Goal: Transaction & Acquisition: Purchase product/service

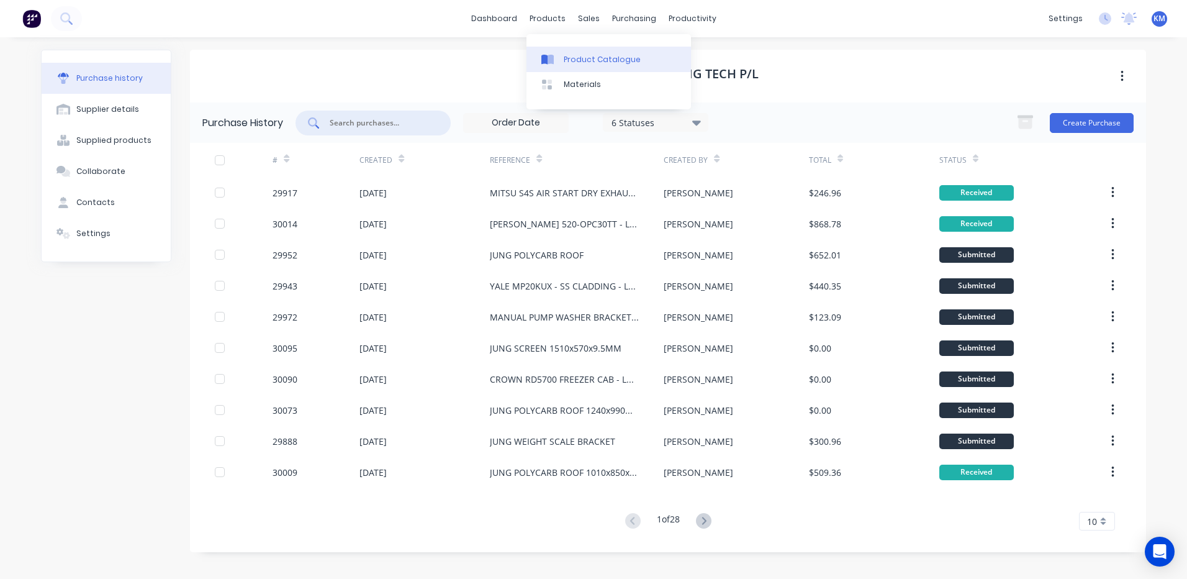
click at [564, 55] on div "Product Catalogue" at bounding box center [602, 59] width 77 height 11
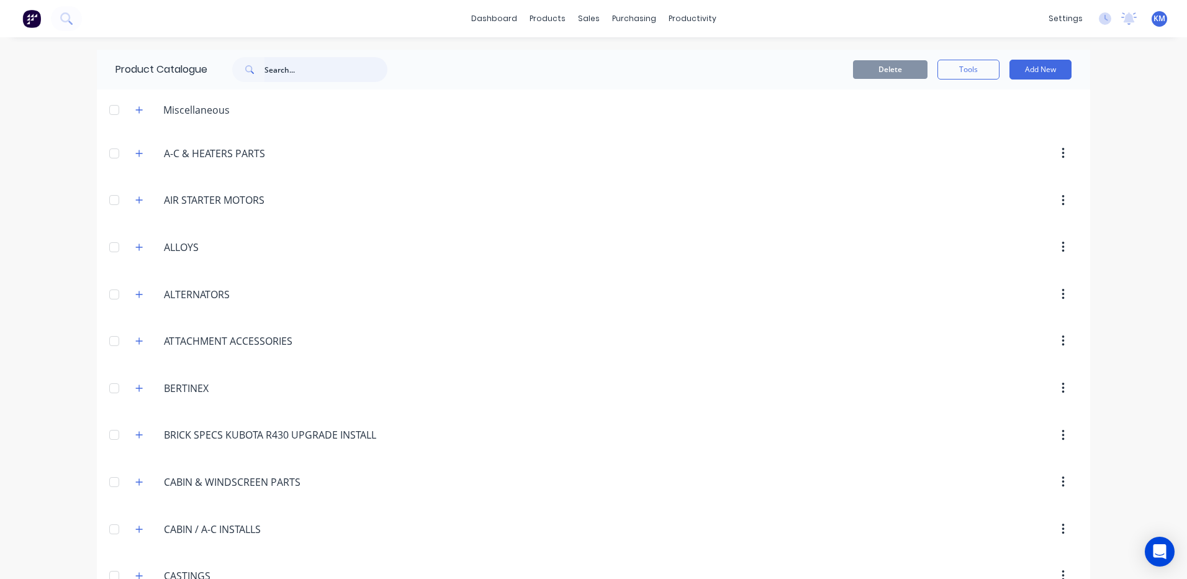
click at [301, 70] on input "text" at bounding box center [325, 69] width 123 height 25
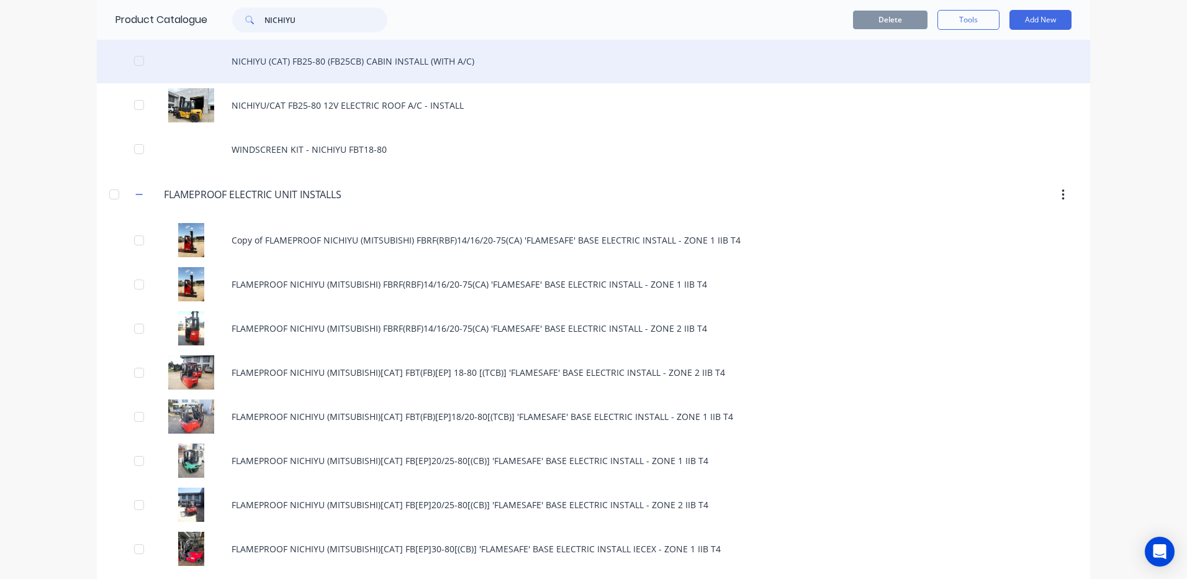
scroll to position [186, 0]
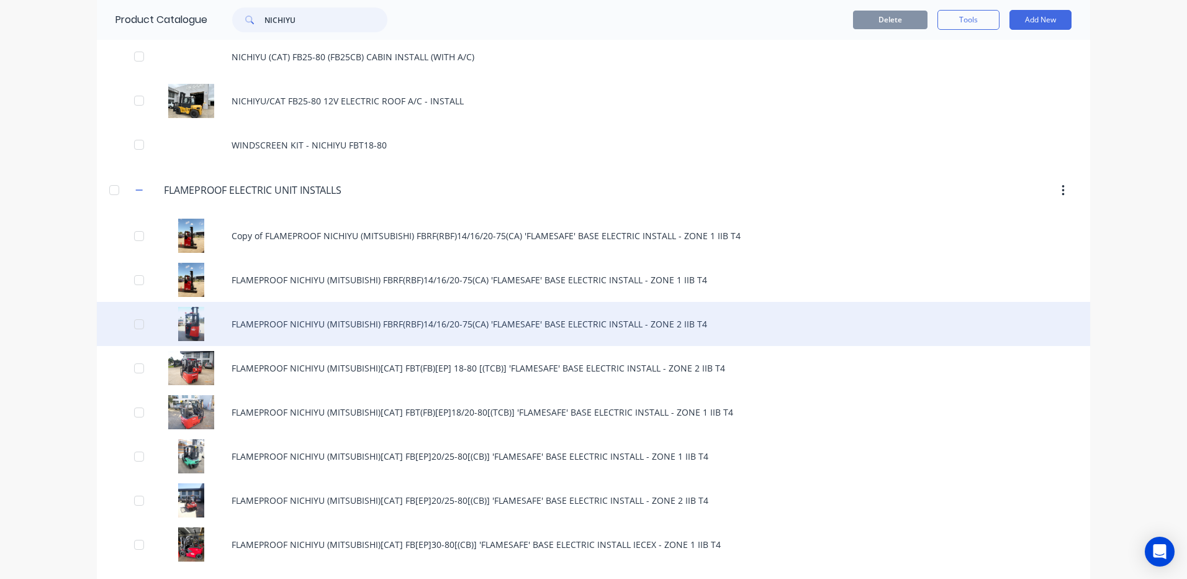
type input "NICHIYU"
click at [435, 331] on div "FLAMEPROOF NICHIYU (MITSUBISHI) FBRF(RBF)14/16/20-75(CA) 'FLAMESAFE' BASE ELECT…" at bounding box center [593, 324] width 993 height 44
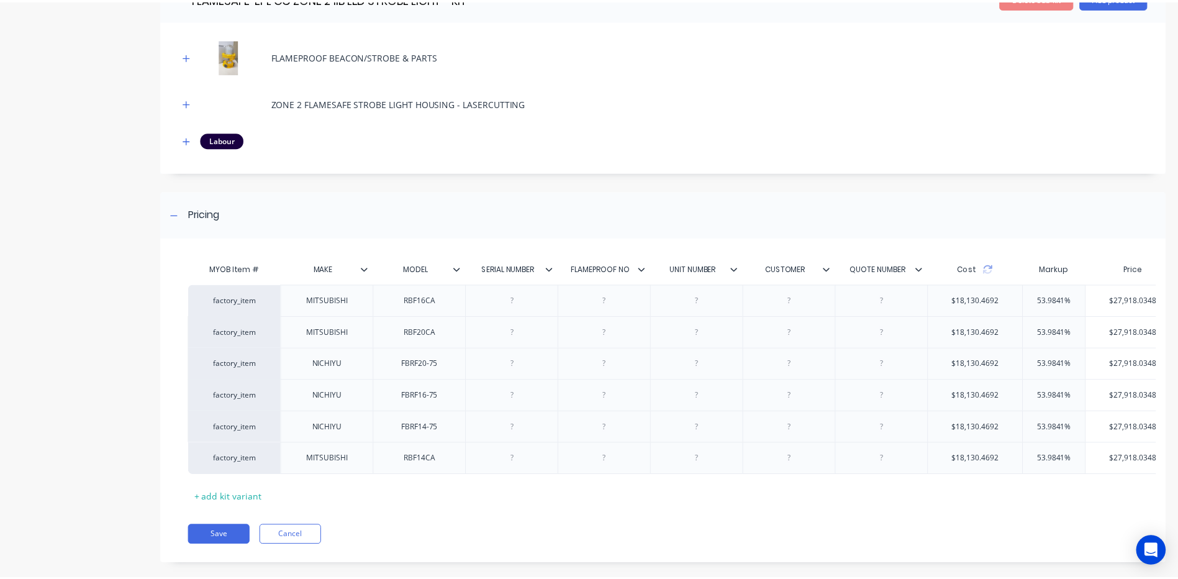
scroll to position [1686, 0]
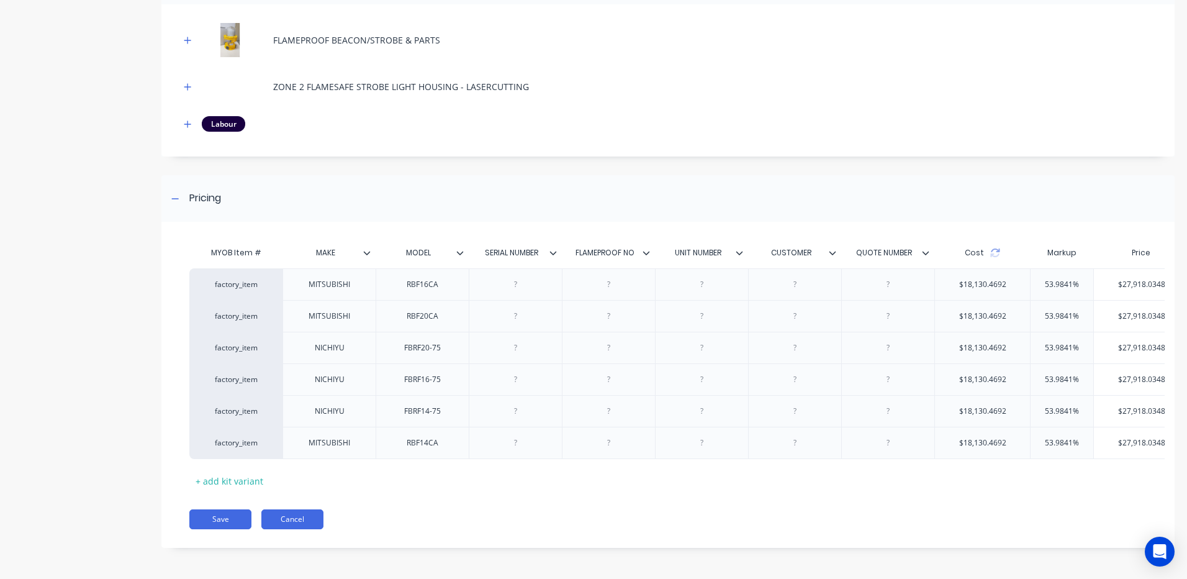
click at [291, 519] on button "Cancel" at bounding box center [292, 519] width 62 height 20
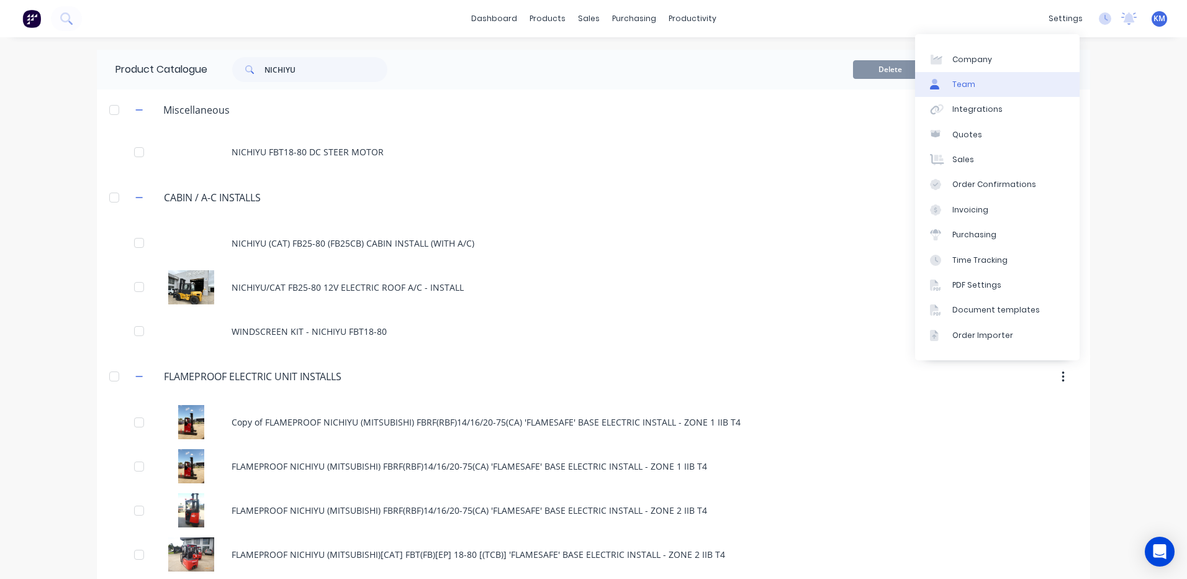
click at [1003, 78] on link "Team" at bounding box center [997, 84] width 165 height 25
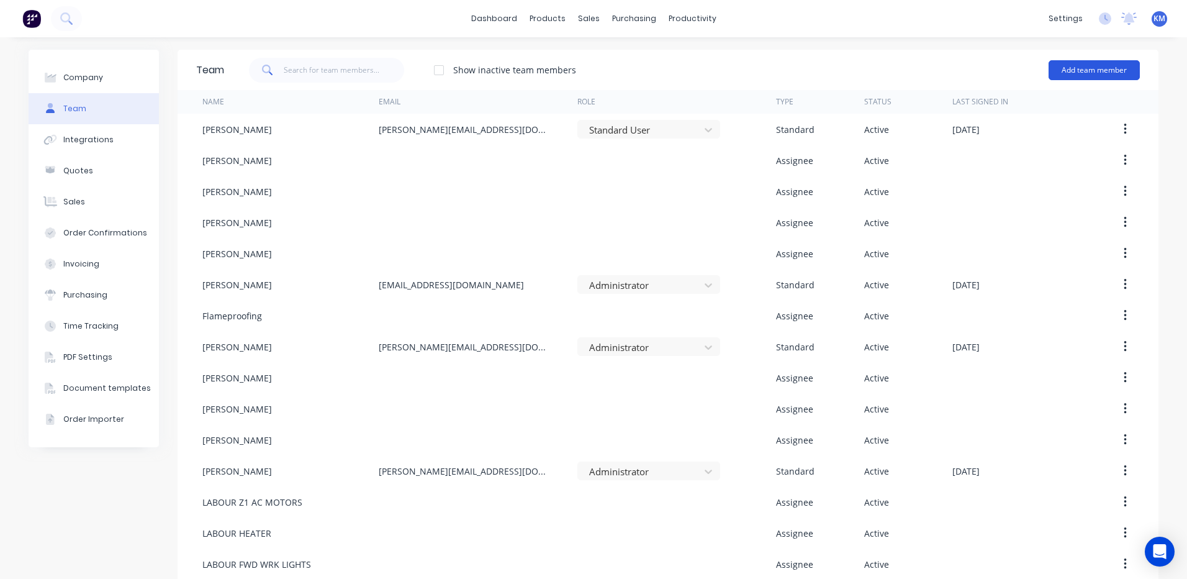
click at [1065, 68] on button "Add team member" at bounding box center [1093, 70] width 91 height 20
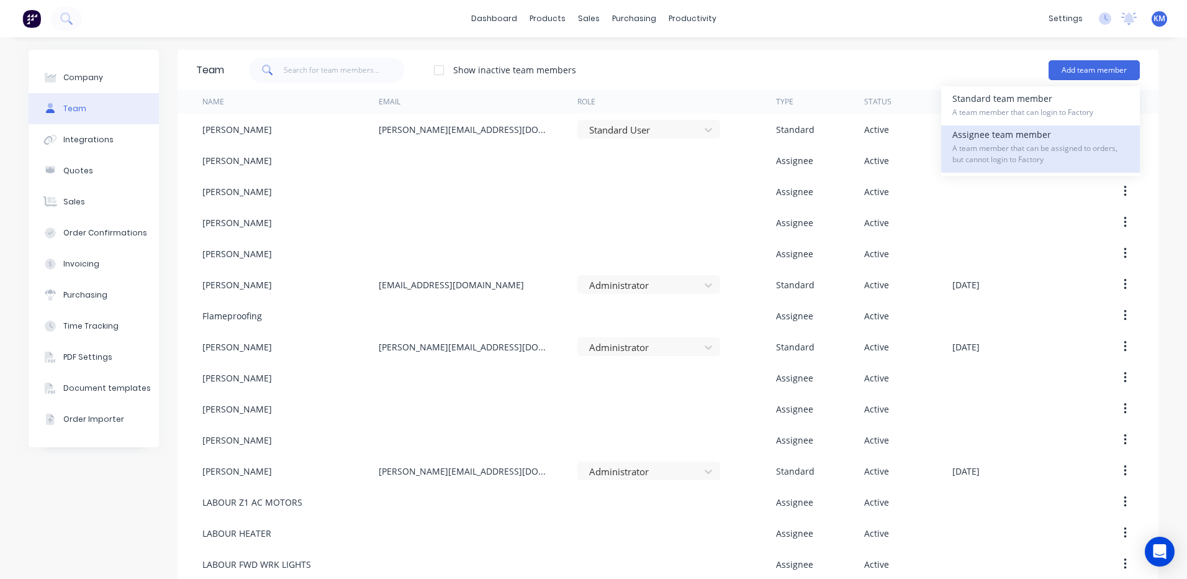
click at [991, 139] on div "Assignee team member A team member that can be assigned to orders, but cannot l…" at bounding box center [1040, 148] width 176 height 47
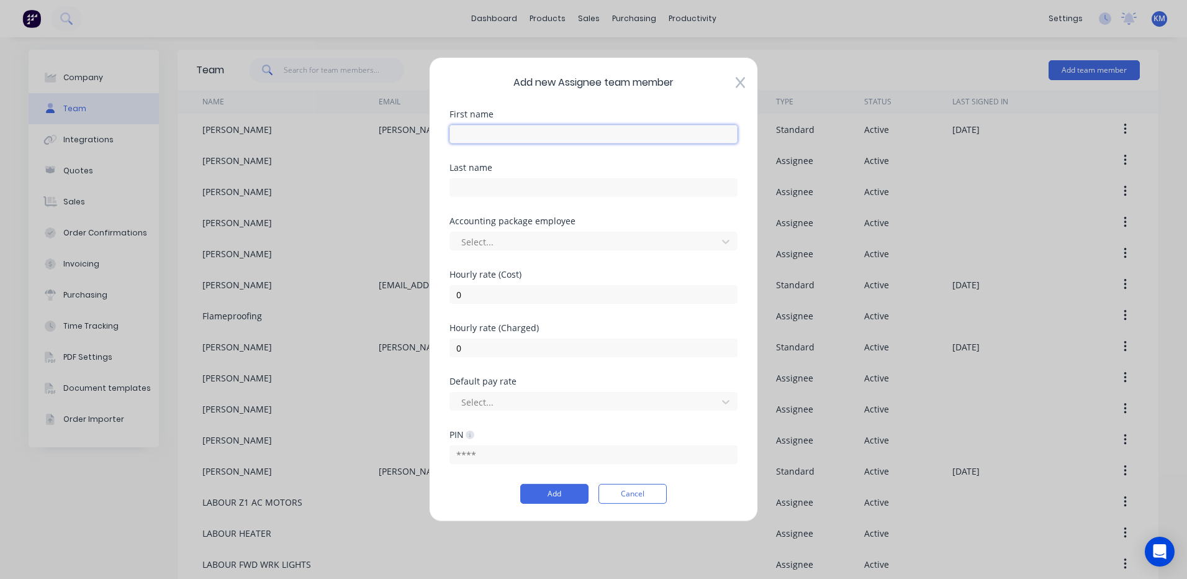
click at [601, 134] on input "text" at bounding box center [593, 134] width 288 height 19
click at [658, 137] on input "text" at bounding box center [593, 134] width 288 height 19
click at [647, 496] on button "Cancel" at bounding box center [632, 494] width 68 height 20
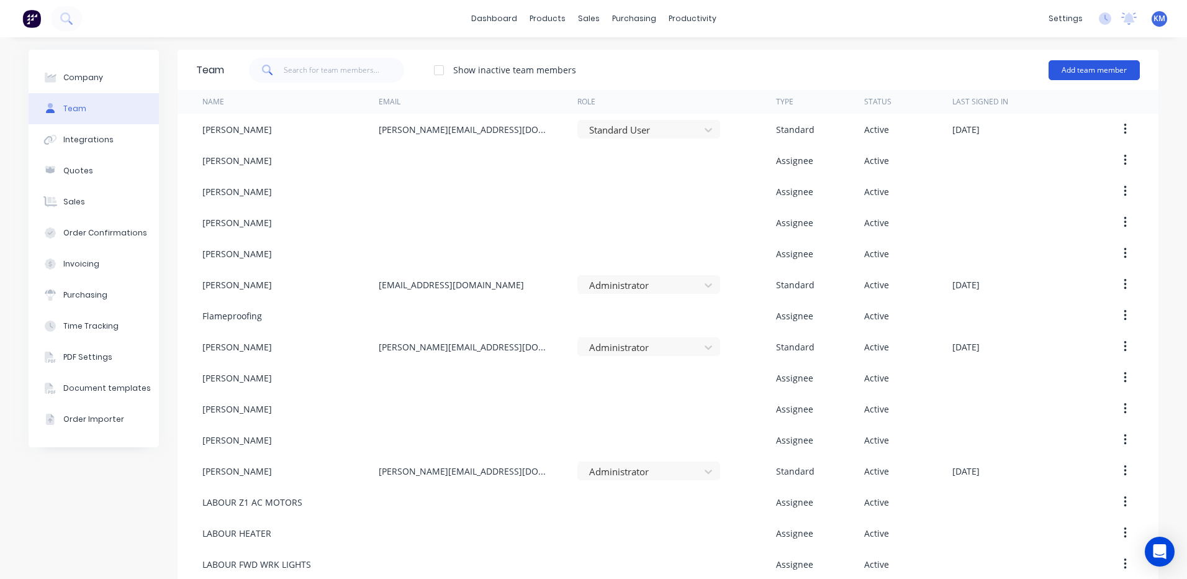
click at [1070, 70] on button "Add team member" at bounding box center [1093, 70] width 91 height 20
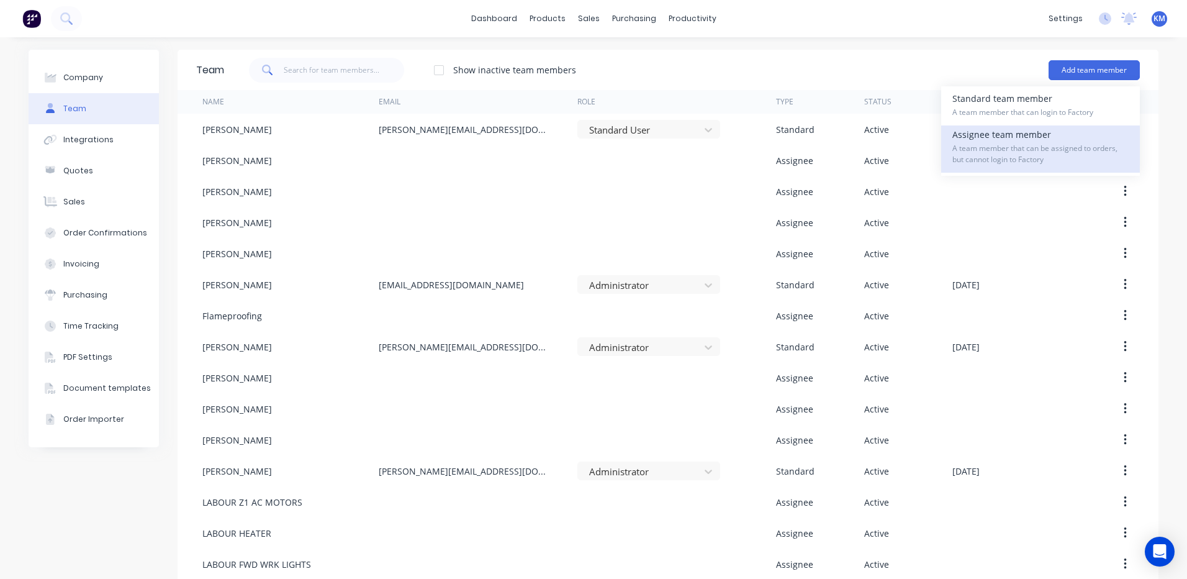
click at [1033, 143] on span "A team member that can be assigned to orders, but cannot login to Factory" at bounding box center [1040, 154] width 176 height 22
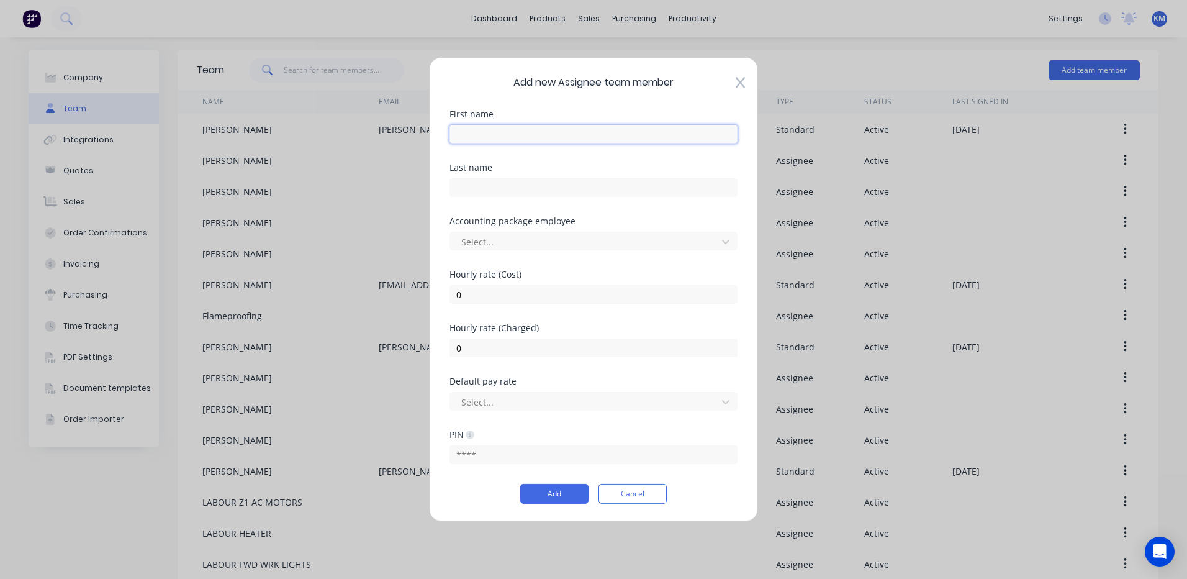
click at [644, 131] on input "text" at bounding box center [593, 134] width 288 height 19
type input "l"
type input "LABOUR"
type input "BLUE LIGHT"
click at [604, 300] on input "0" at bounding box center [593, 294] width 288 height 19
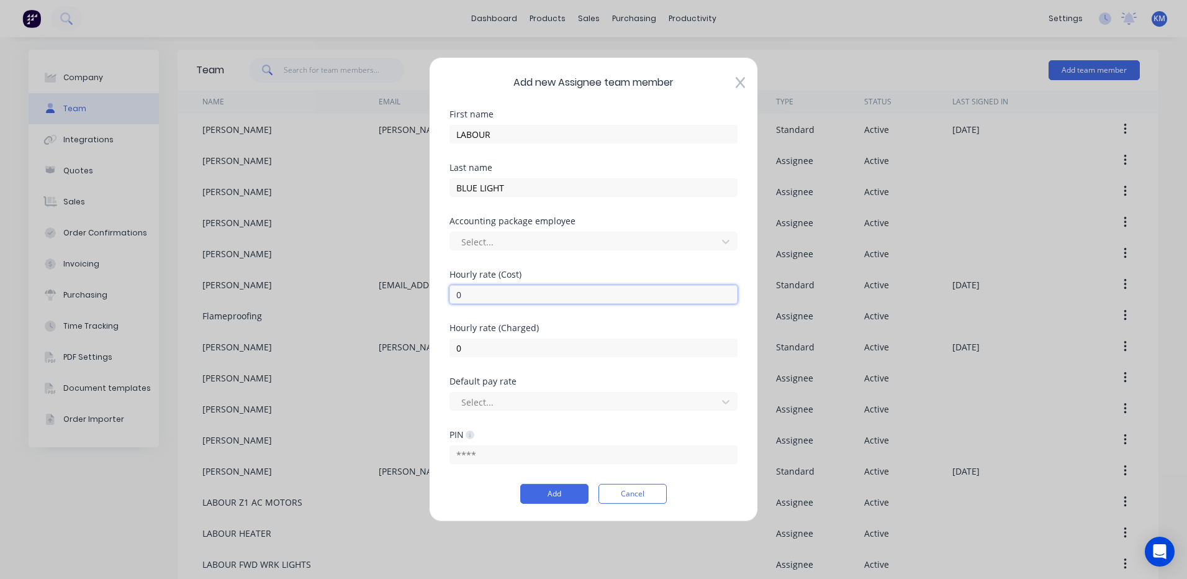
click at [604, 300] on input "0" at bounding box center [593, 294] width 288 height 19
type input "95"
click at [566, 353] on input "0" at bounding box center [593, 347] width 288 height 19
type input "150"
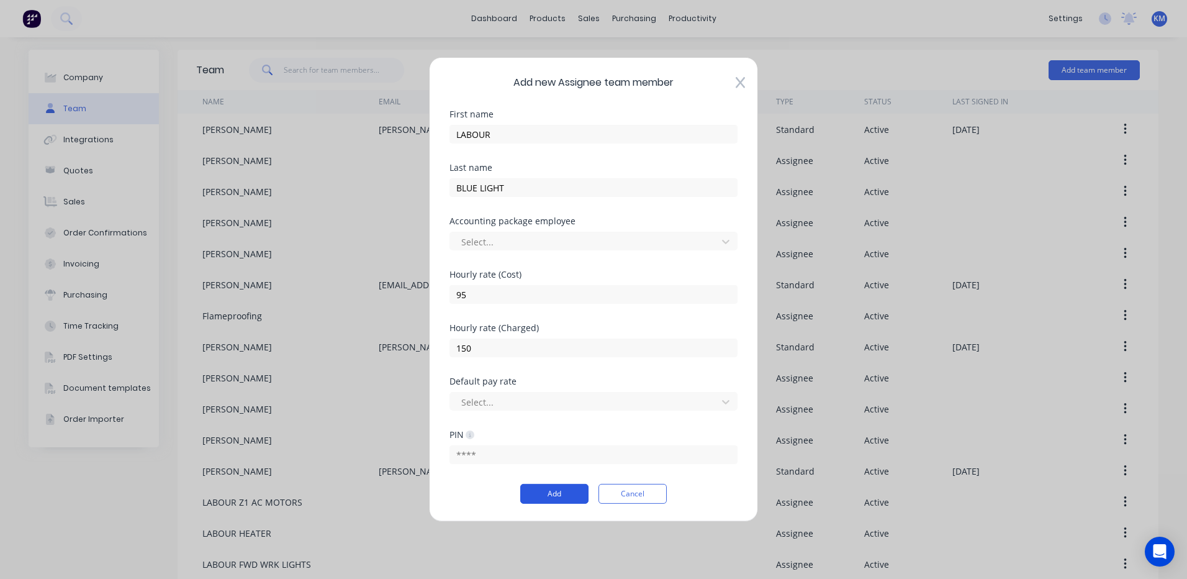
click at [562, 492] on button "Add" at bounding box center [554, 494] width 68 height 20
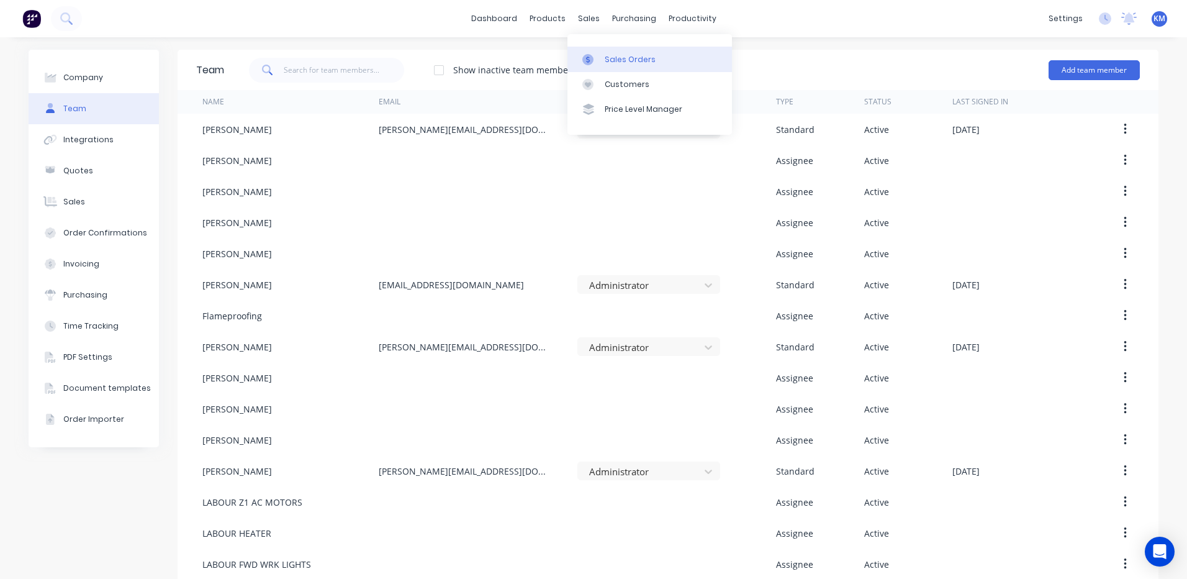
click at [599, 48] on link "Sales Orders" at bounding box center [649, 59] width 165 height 25
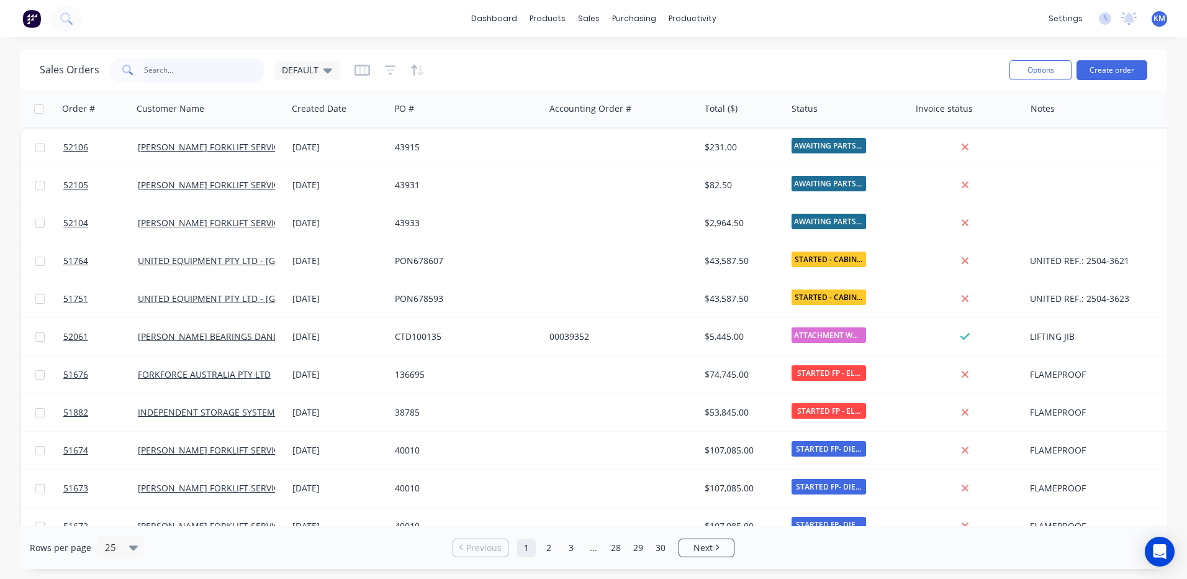
click at [232, 65] on input "text" at bounding box center [204, 70] width 121 height 25
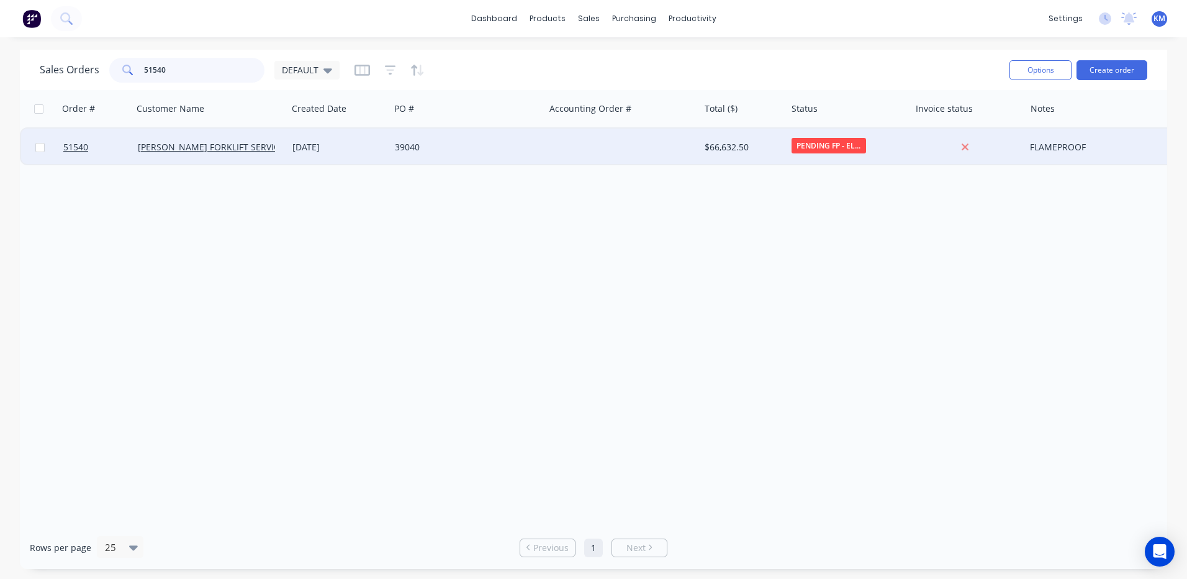
type input "51540"
click at [355, 132] on div "14 Jan 2025" at bounding box center [338, 146] width 102 height 37
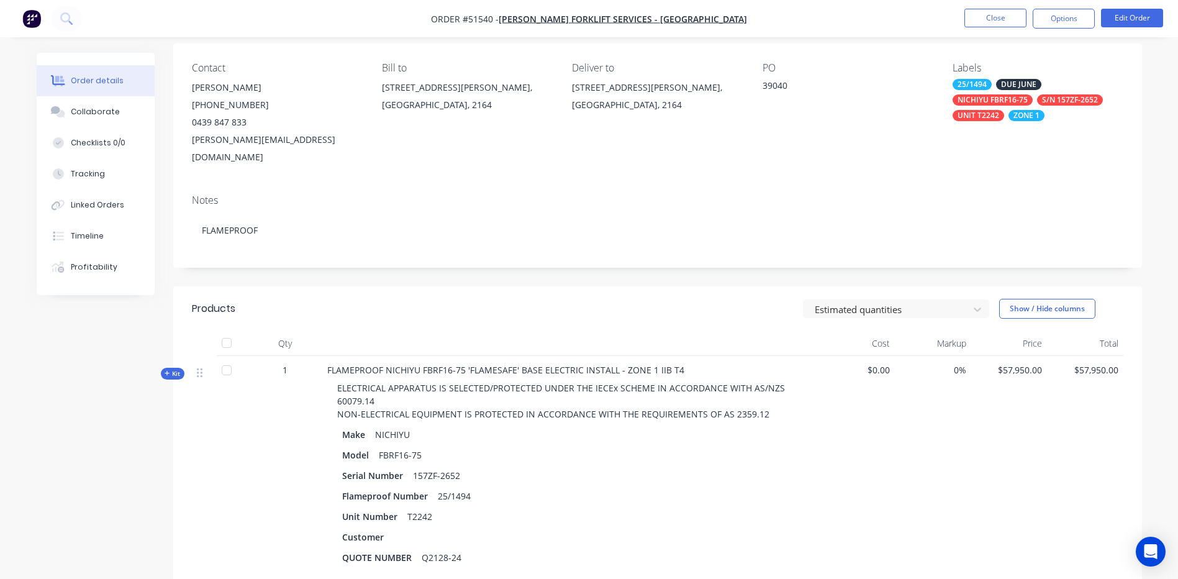
scroll to position [186, 0]
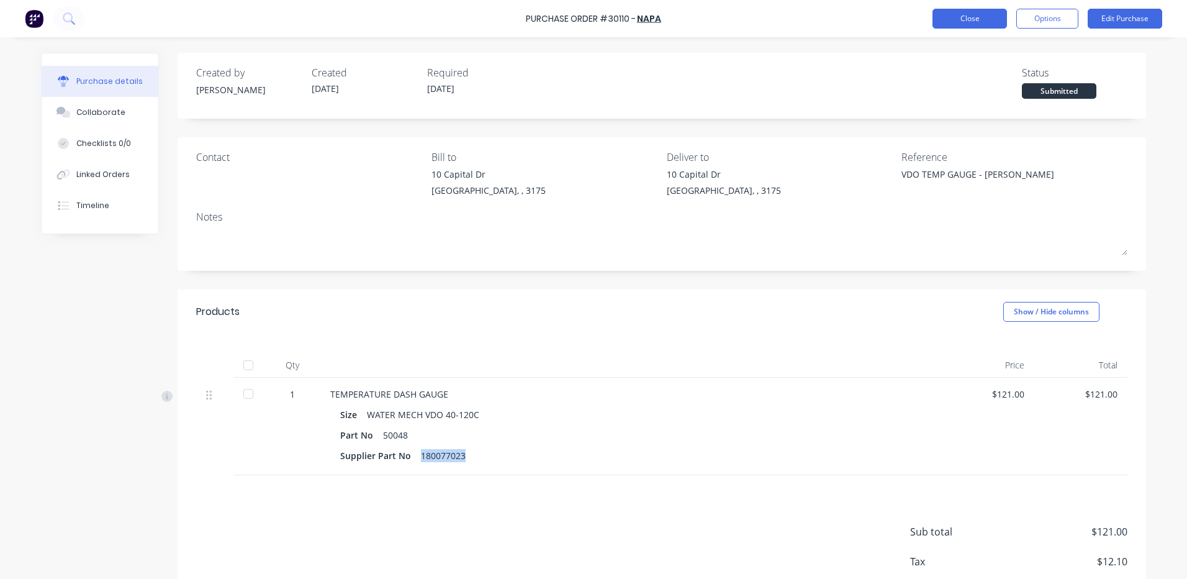
click at [955, 21] on button "Close" at bounding box center [969, 19] width 74 height 20
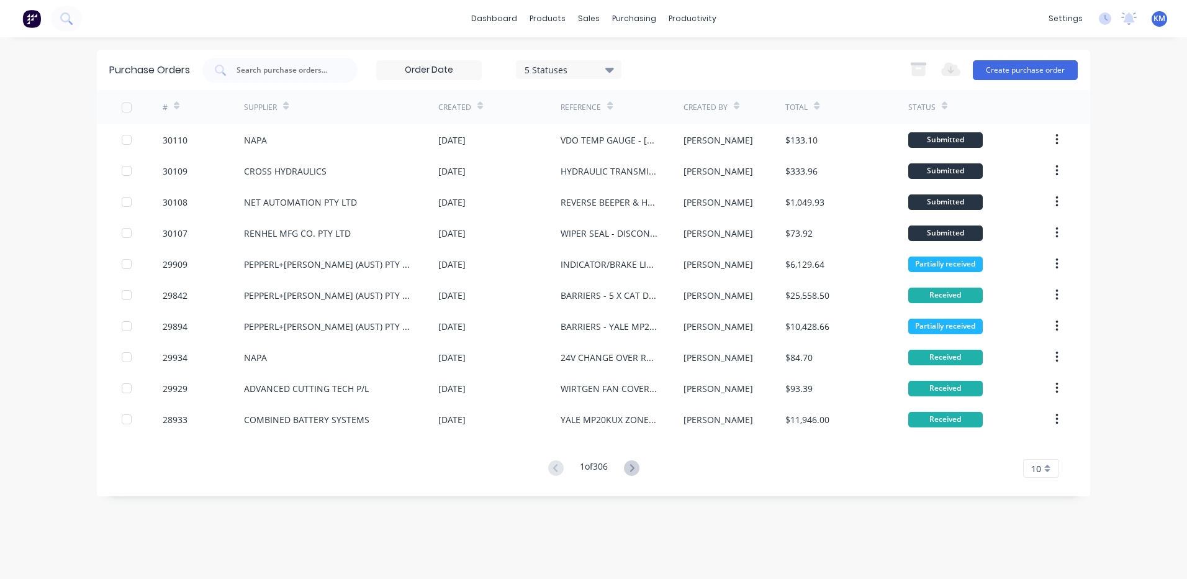
click at [821, 59] on div "5 Statuses 5 Statuses Export to Excel (XLSX) Create purchase order" at bounding box center [639, 70] width 875 height 25
click at [566, 56] on div "Product Catalogue" at bounding box center [602, 59] width 77 height 11
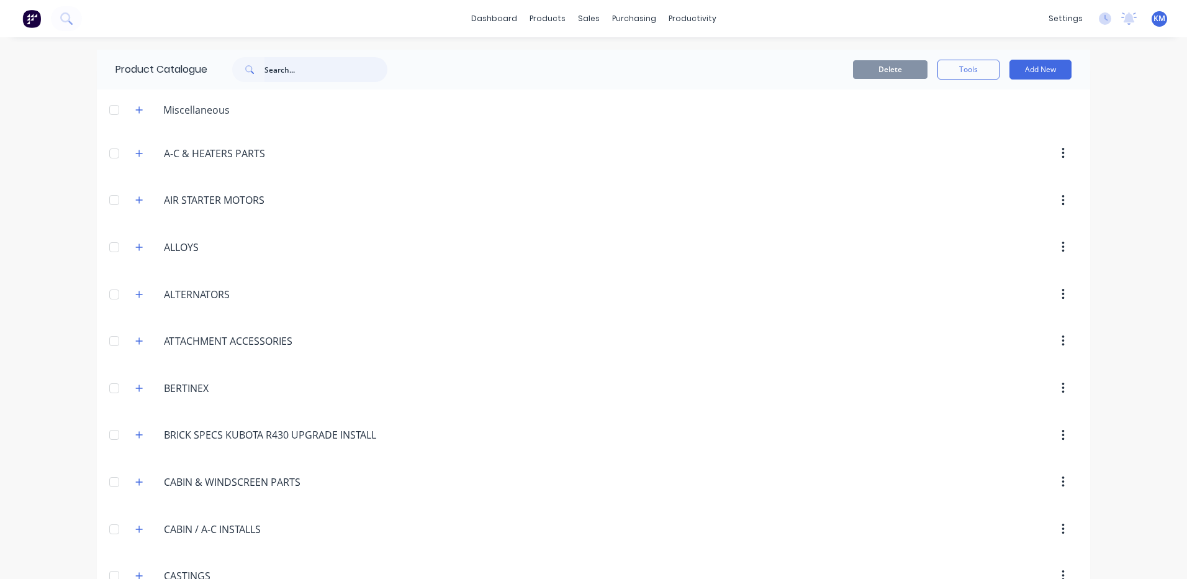
click at [343, 70] on input "text" at bounding box center [325, 69] width 123 height 25
type input "nichiyu"
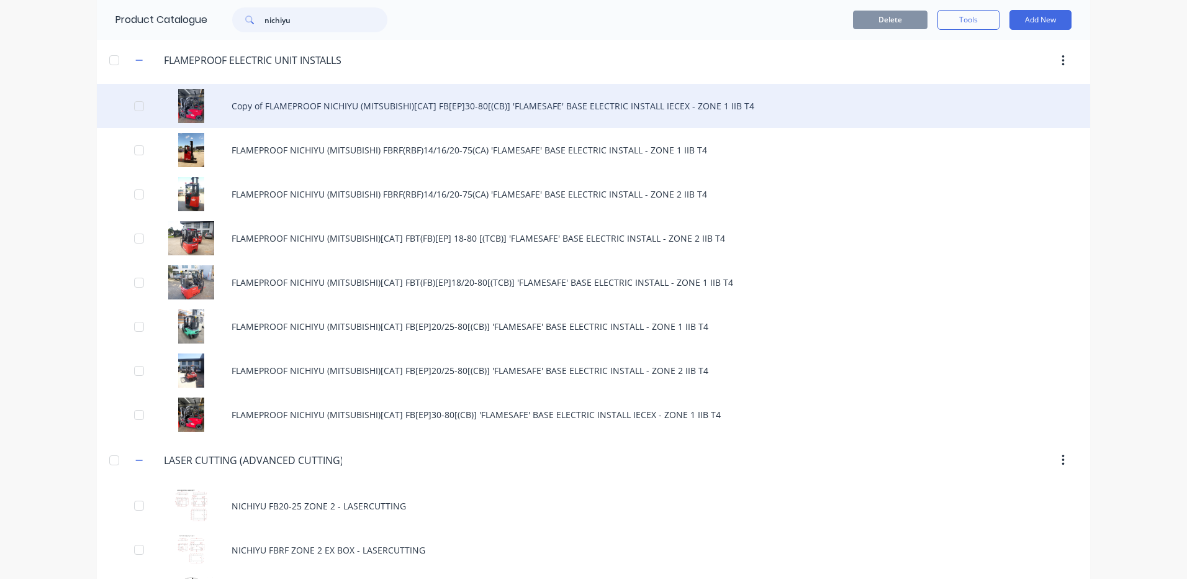
scroll to position [310, 0]
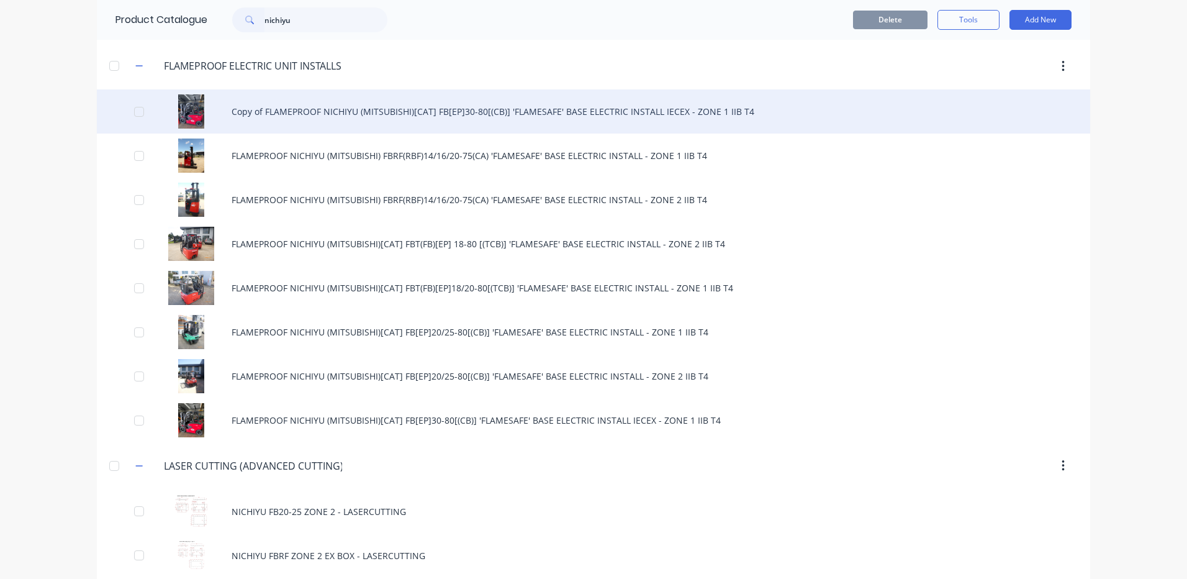
click at [498, 116] on div "Copy of FLAMEPROOF NICHIYU (MITSUBISHI)[CAT] FB[EP]30-80[(CB)] 'FLAMESAFE' BASE…" at bounding box center [593, 111] width 993 height 44
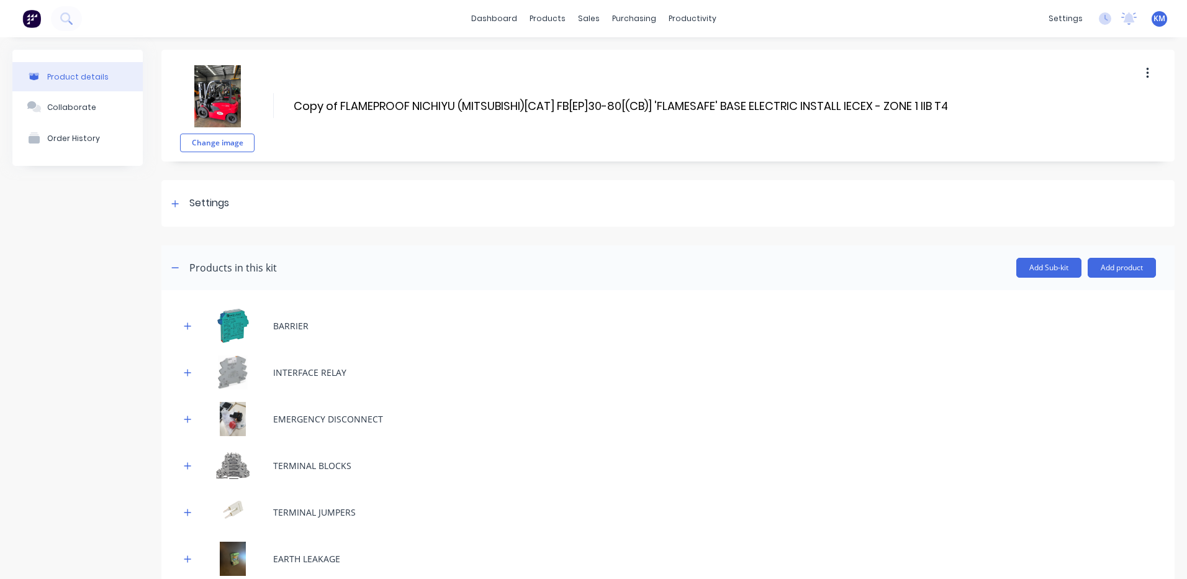
click at [1142, 74] on button "button" at bounding box center [1147, 73] width 29 height 22
click at [1044, 128] on button "Delete" at bounding box center [1103, 131] width 118 height 25
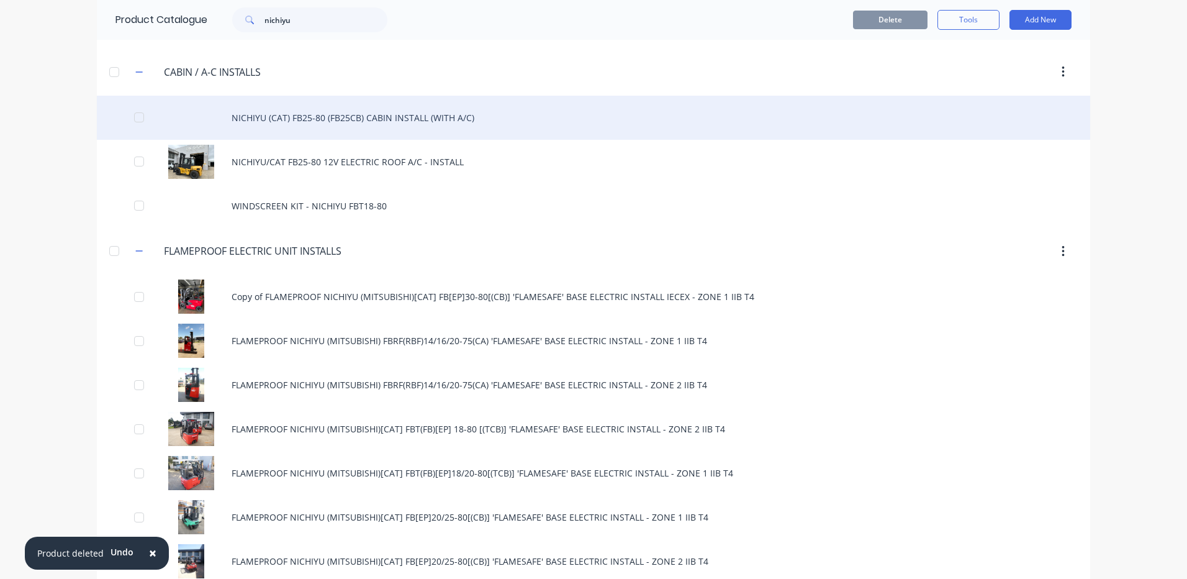
scroll to position [248, 0]
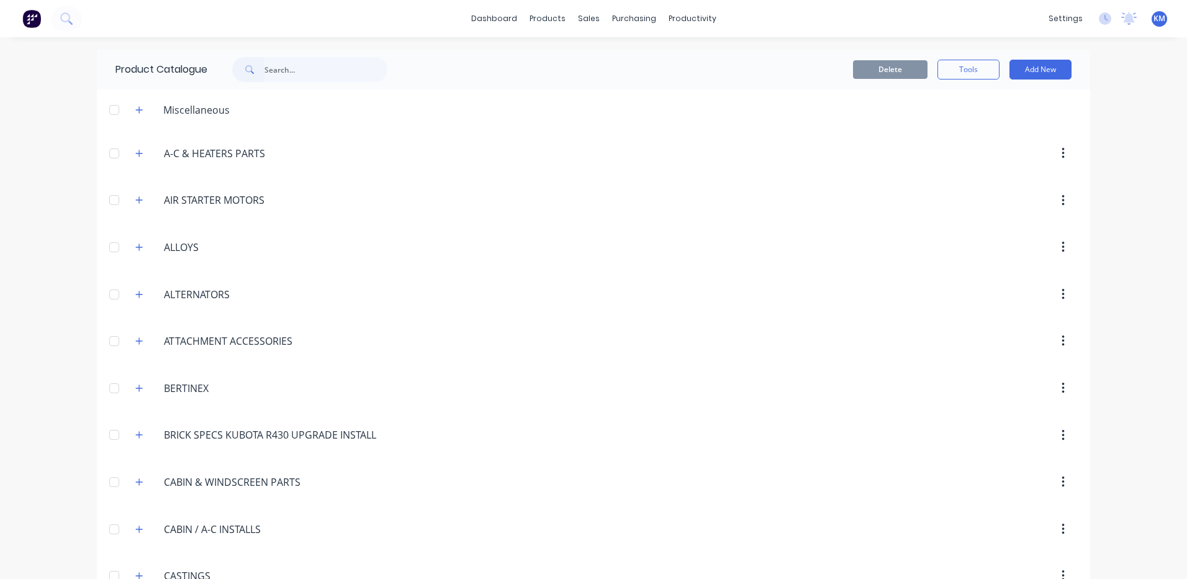
click at [299, 58] on input "text" at bounding box center [325, 69] width 123 height 25
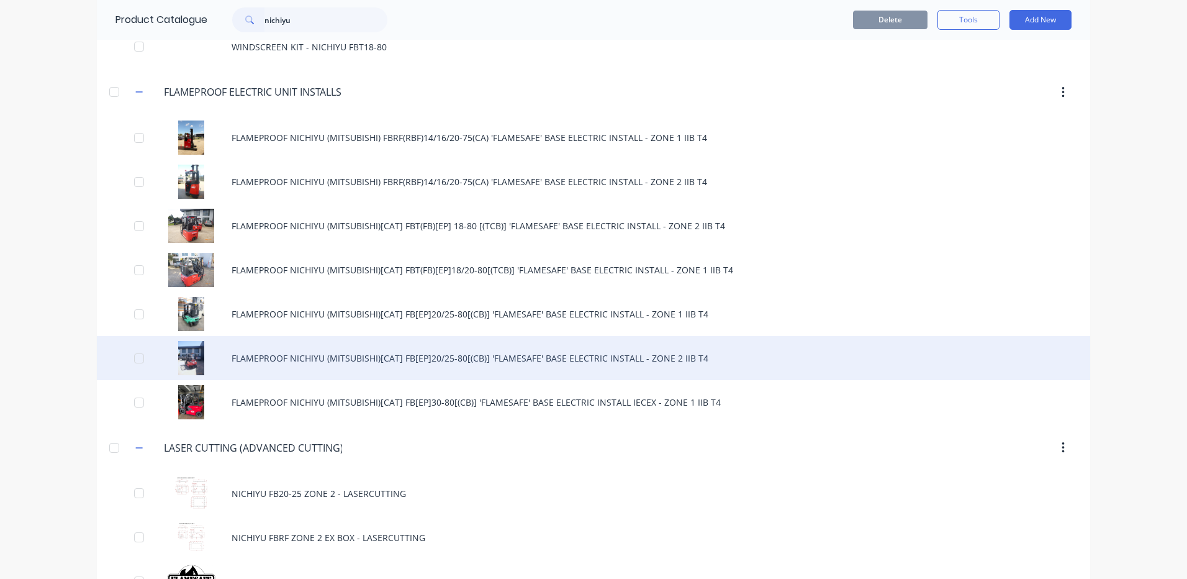
scroll to position [435, 0]
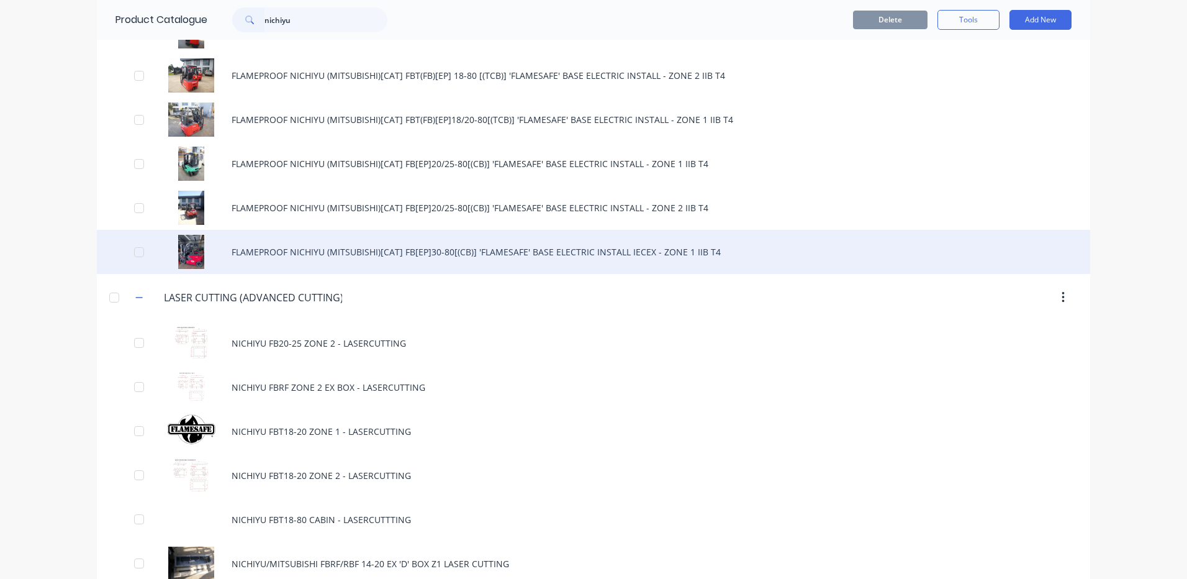
type input "nichiyu"
click at [310, 243] on div "FLAMEPROOF NICHIYU (MITSUBISHI)[CAT] FB[EP]30-80[(CB)] 'FLAMESAFE' BASE ELECTRI…" at bounding box center [593, 252] width 993 height 44
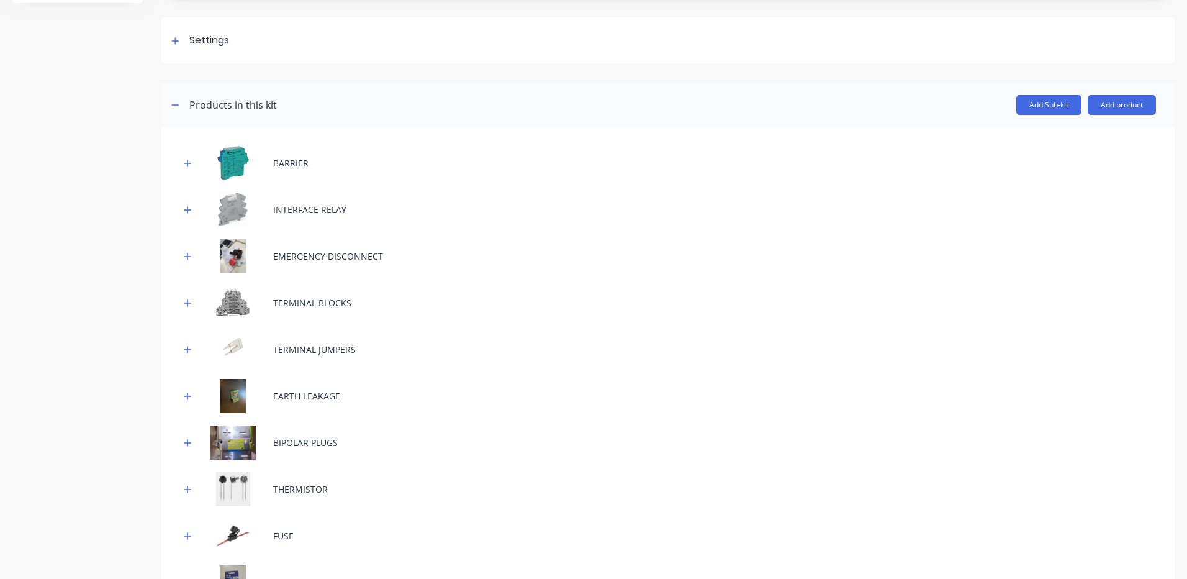
scroll to position [186, 0]
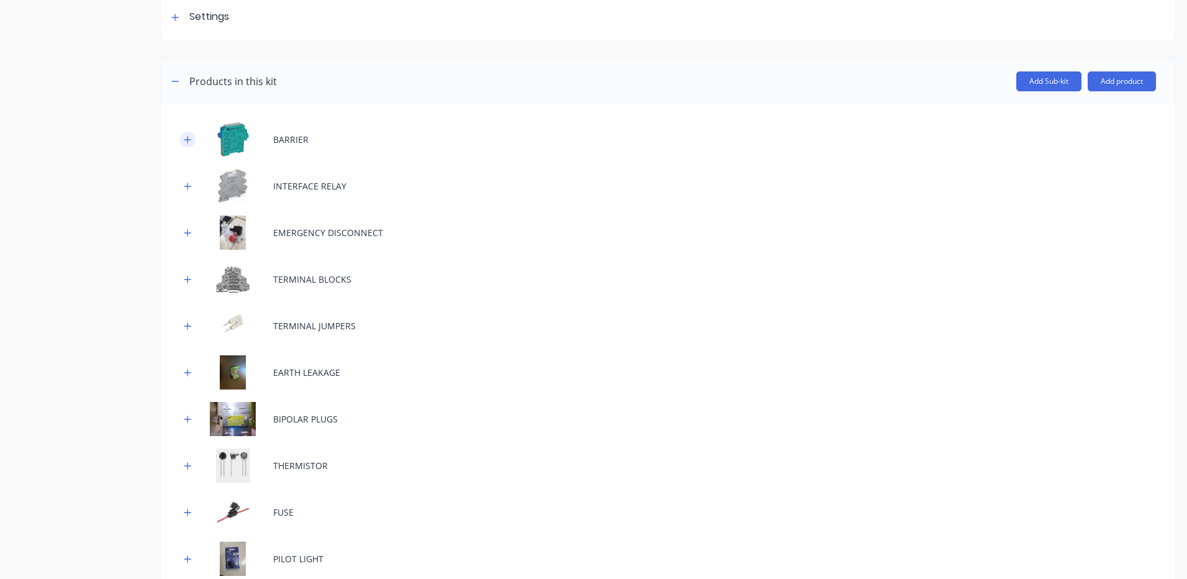
click at [184, 135] on icon "button" at bounding box center [187, 139] width 7 height 9
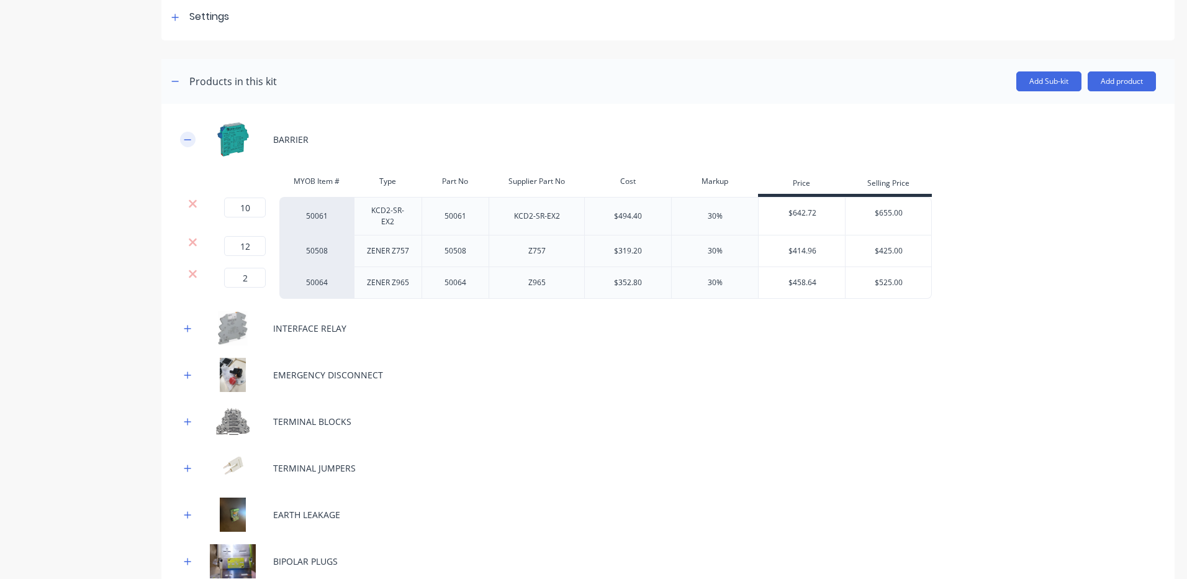
click at [184, 135] on icon "button" at bounding box center [187, 139] width 7 height 9
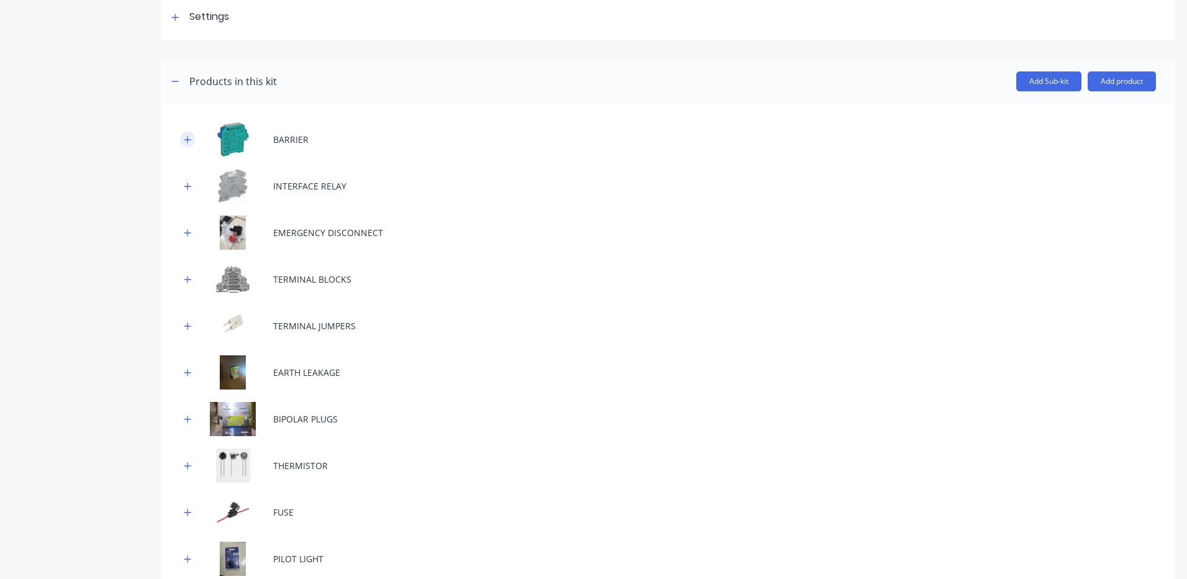
click at [184, 135] on icon "button" at bounding box center [187, 139] width 7 height 9
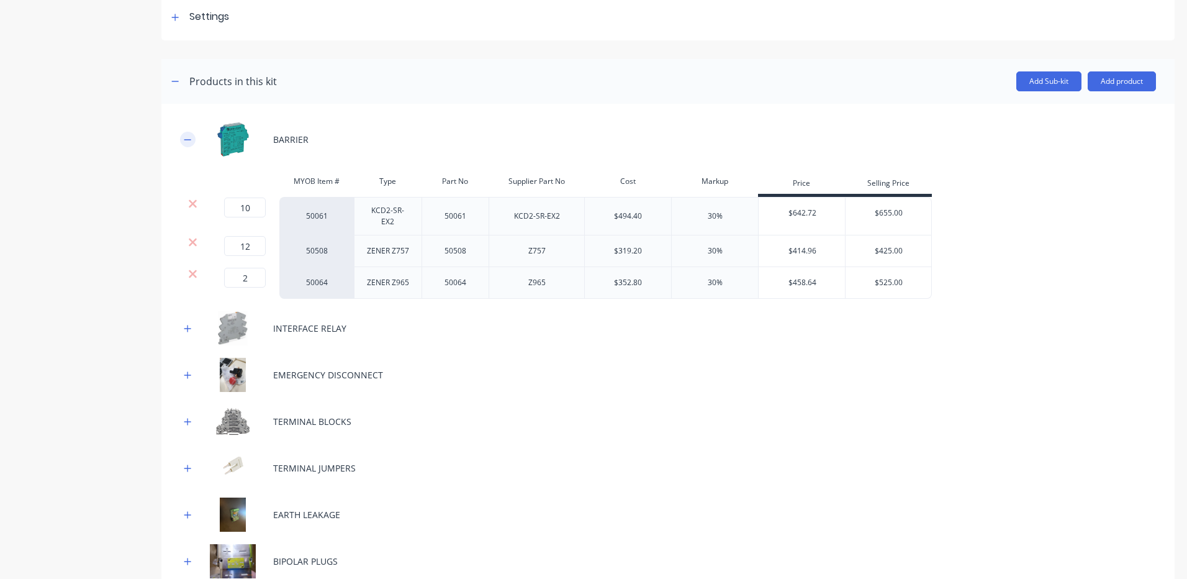
click at [184, 135] on icon "button" at bounding box center [187, 139] width 7 height 9
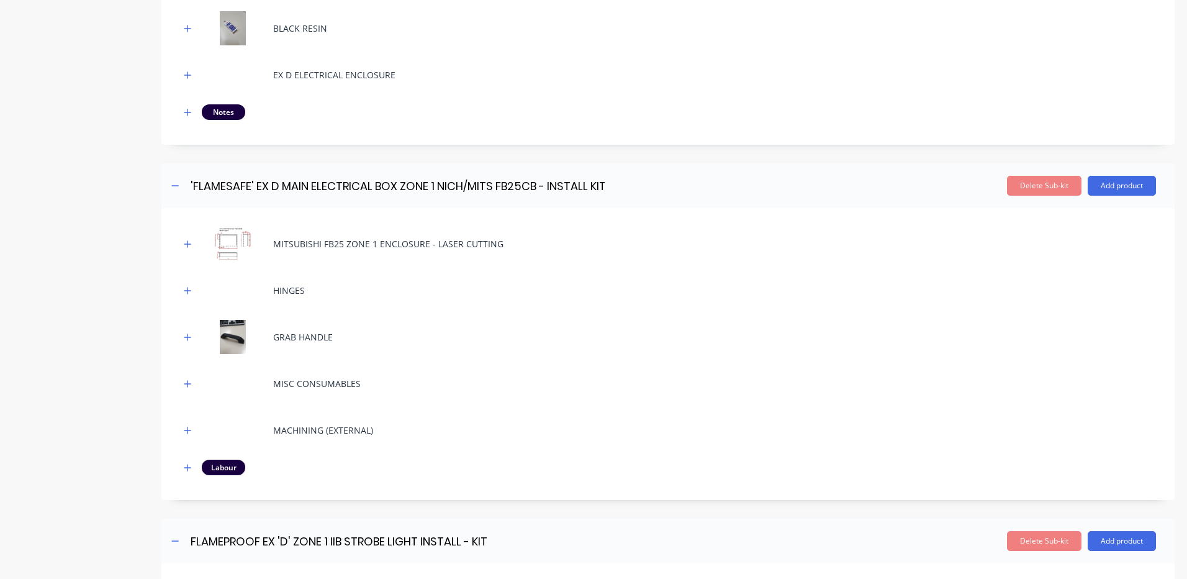
scroll to position [931, 0]
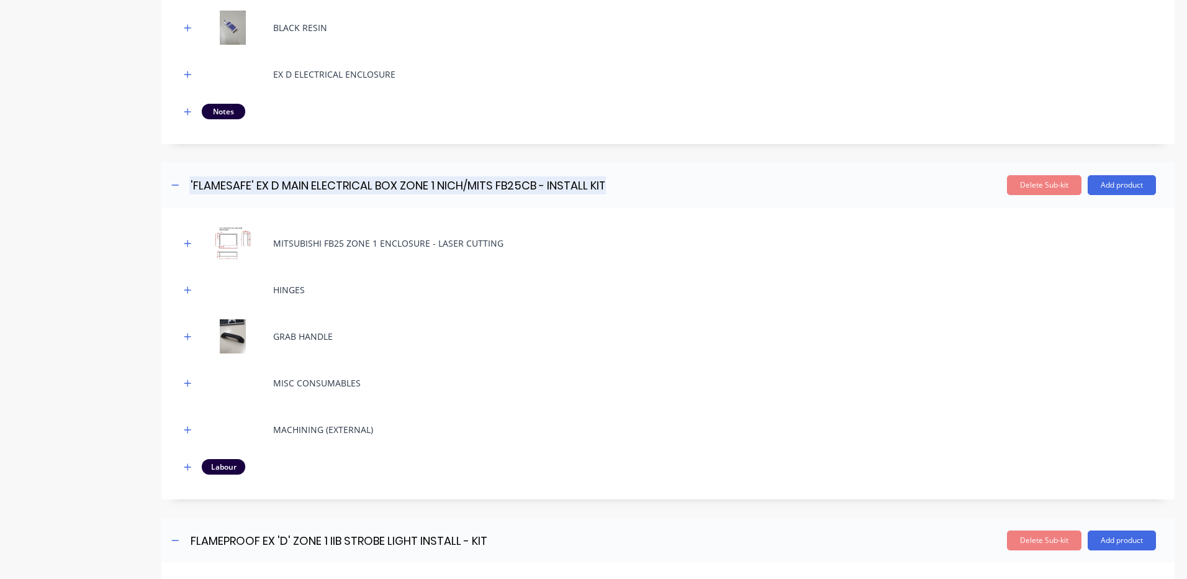
drag, startPoint x: 534, startPoint y: 180, endPoint x: 551, endPoint y: 168, distance: 20.9
click at [534, 179] on input "'FLAMESAFE' EX D MAIN ELECTRICAL BOX ZONE 1 NICH/MITS FB25CB - INSTALL KIT" at bounding box center [397, 185] width 417 height 18
type input "'FLAMESAFE' EX D MAIN ELECTRICAL BOX ZONE 1 NICH/MITS FB25CB IECEX - INSTALL KIT"
click at [549, 289] on div "HINGES" at bounding box center [668, 290] width 976 height 34
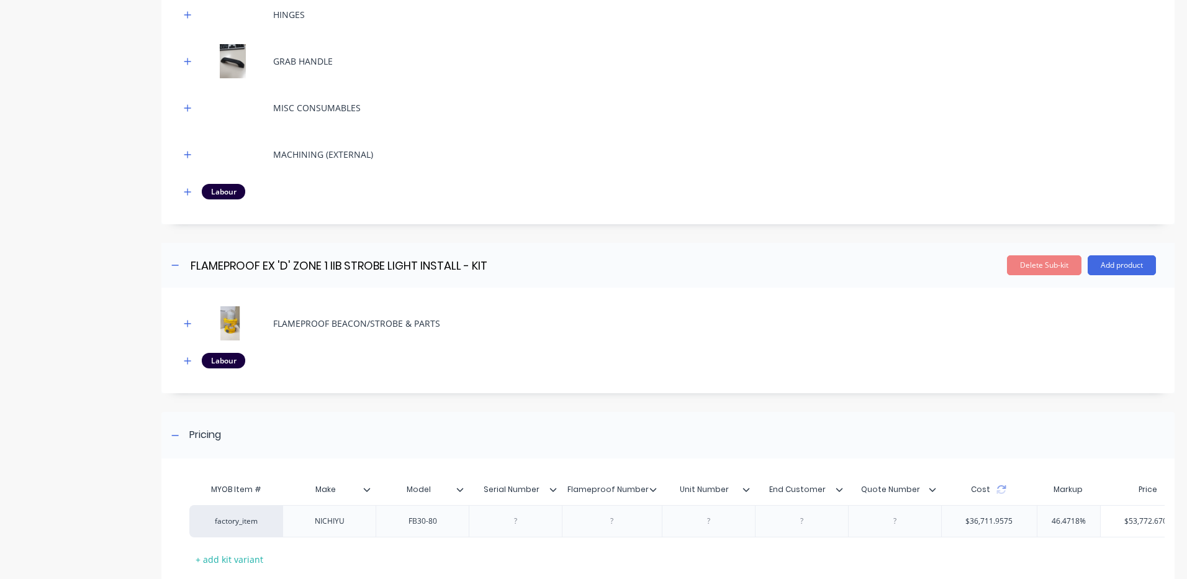
scroll to position [1107, 0]
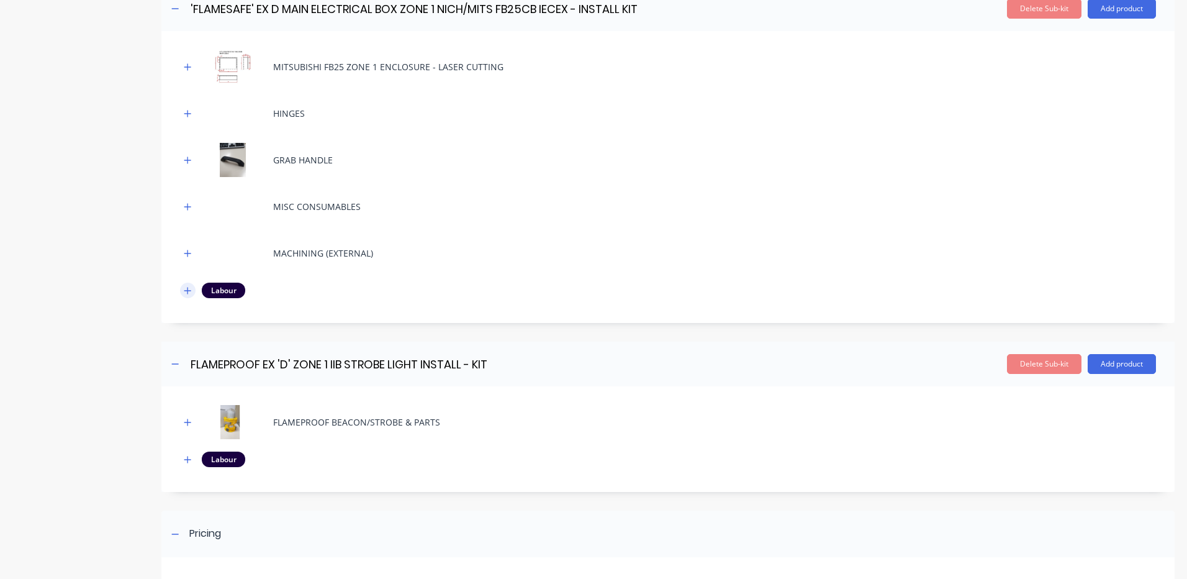
click at [184, 295] on button "button" at bounding box center [188, 290] width 16 height 16
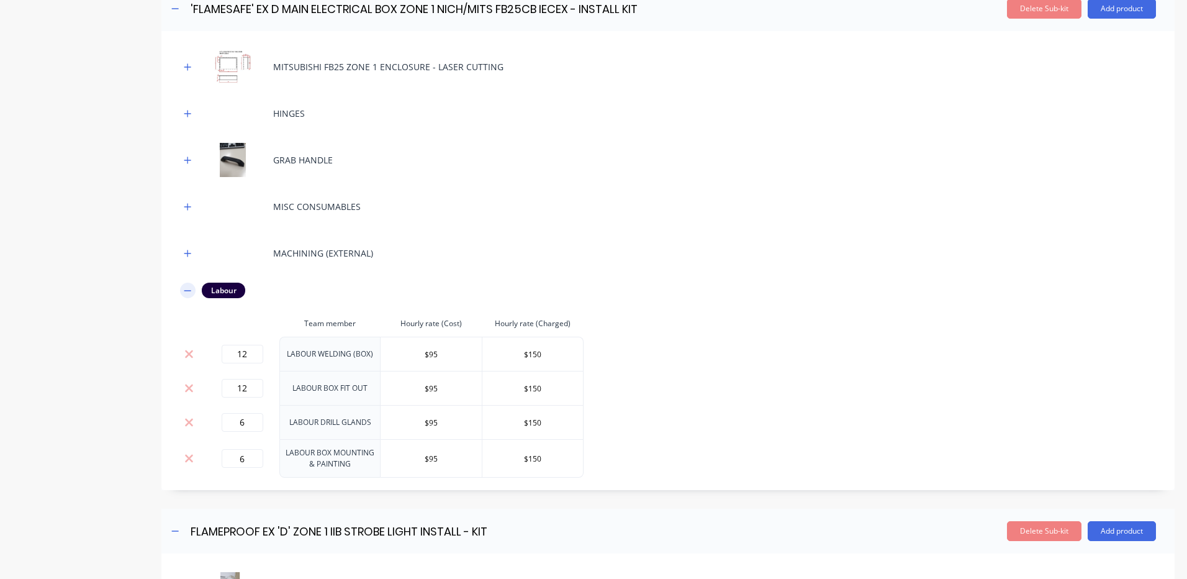
click at [186, 289] on icon "button" at bounding box center [187, 290] width 7 height 9
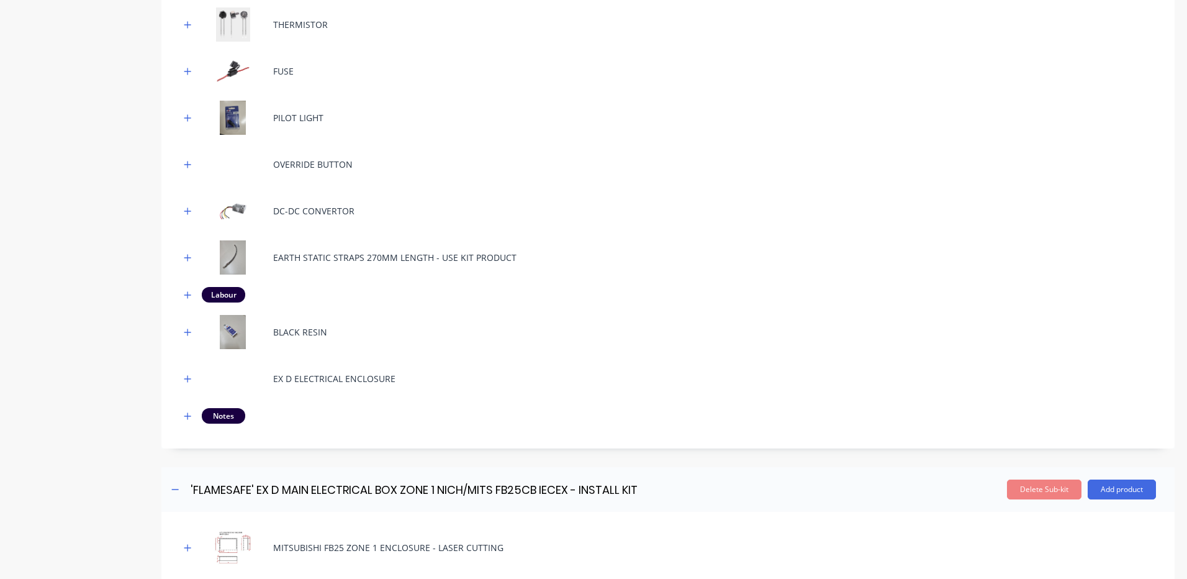
scroll to position [673, 0]
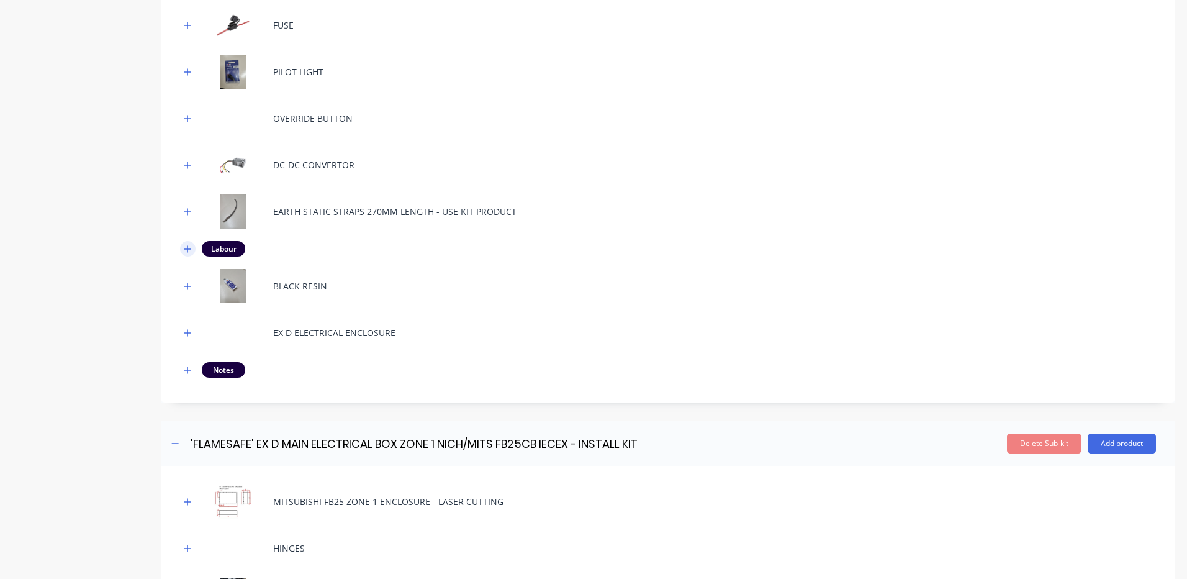
click at [191, 250] on icon "button" at bounding box center [187, 249] width 7 height 9
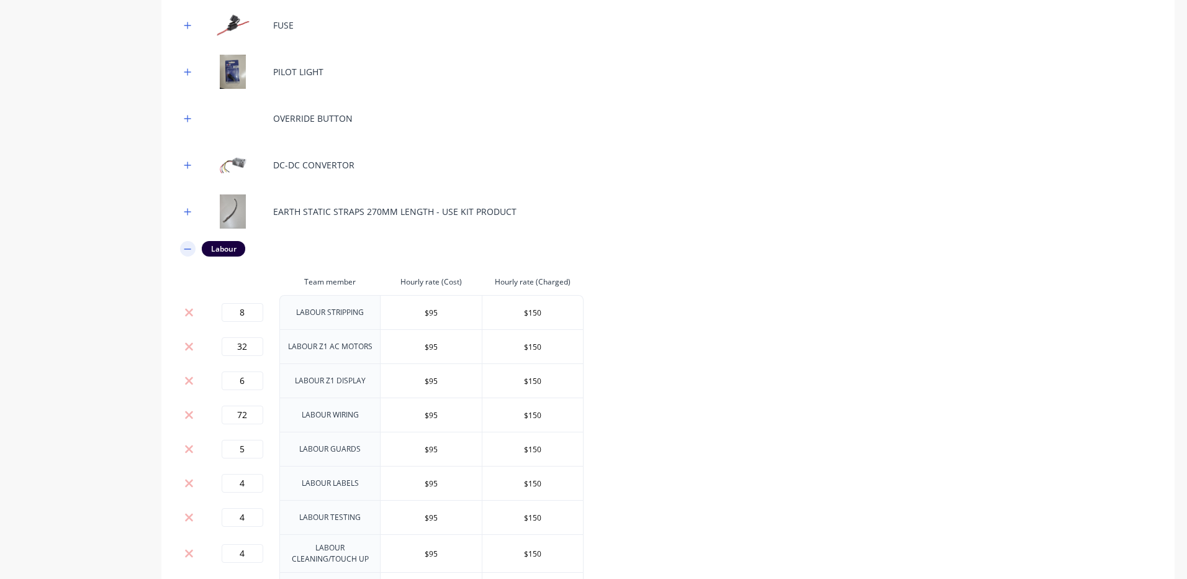
click at [190, 248] on icon "button" at bounding box center [187, 249] width 7 height 9
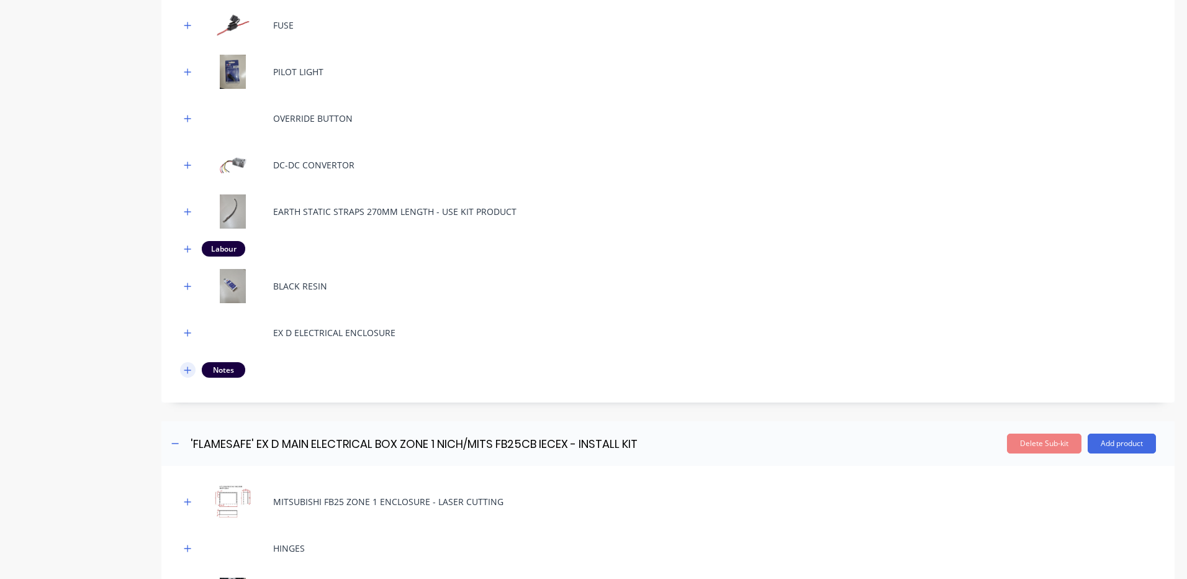
click at [187, 364] on button "button" at bounding box center [188, 370] width 16 height 16
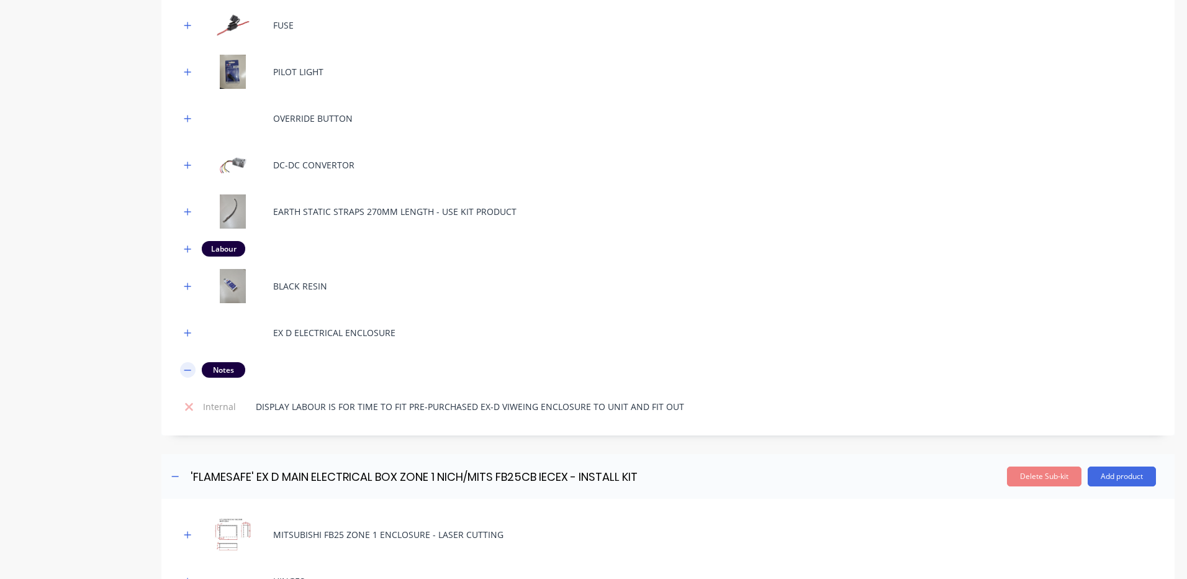
click at [188, 366] on icon "button" at bounding box center [187, 370] width 7 height 9
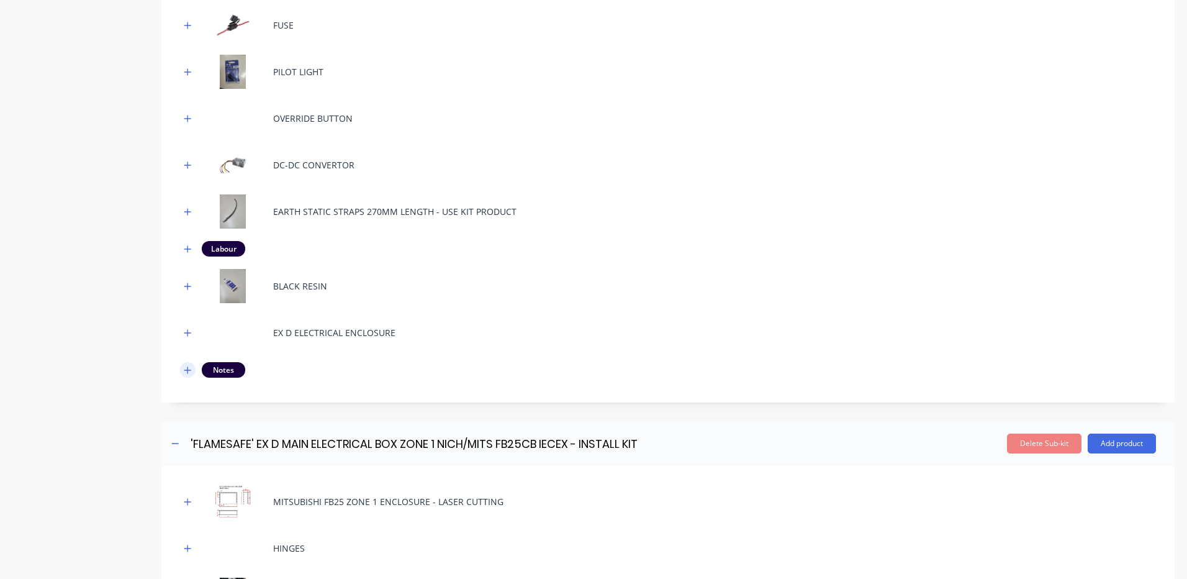
click at [188, 366] on icon "button" at bounding box center [187, 370] width 7 height 9
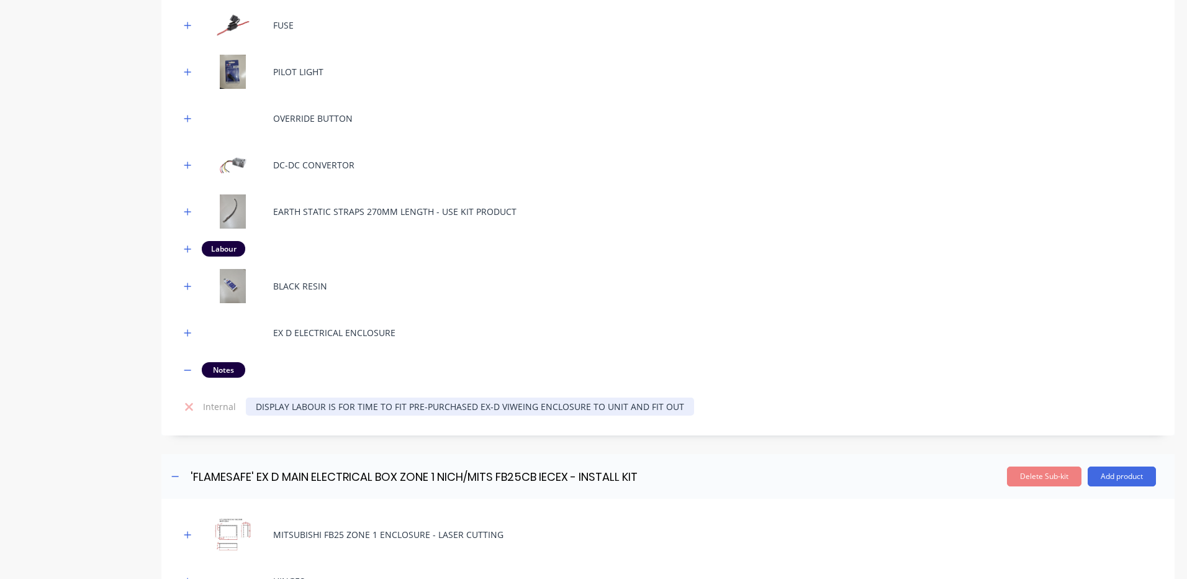
click at [515, 403] on div "DISPLAY LABOUR IS FOR TIME TO FIT PRE-PURCHASED EX-D VIWEING ENCLOSURE TO UNIT …" at bounding box center [470, 406] width 448 height 18
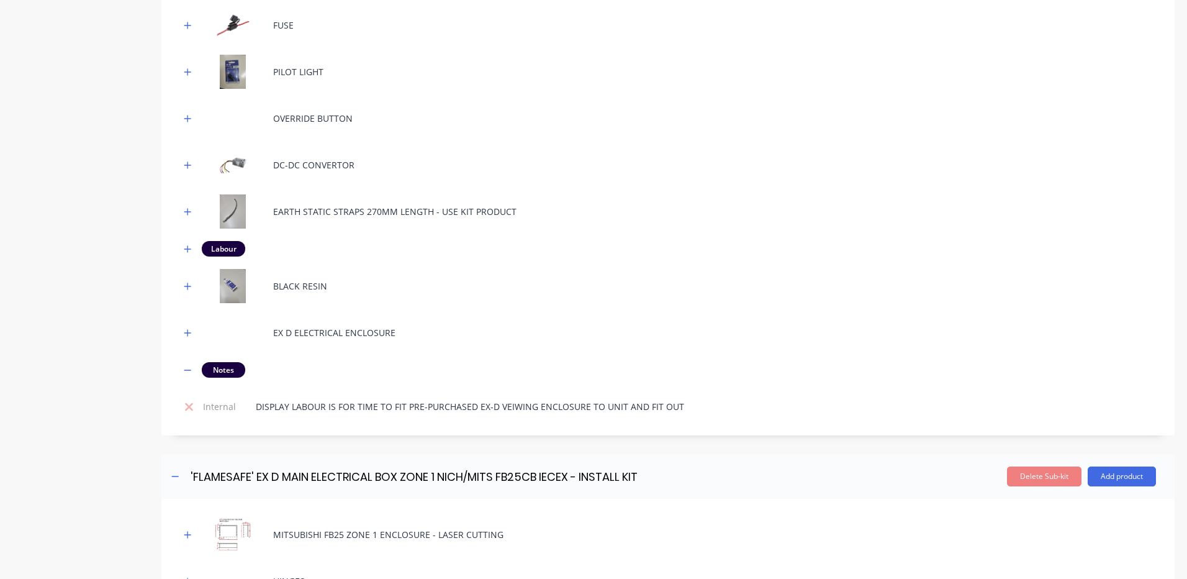
click at [549, 363] on div "Notes" at bounding box center [668, 370] width 976 height 16
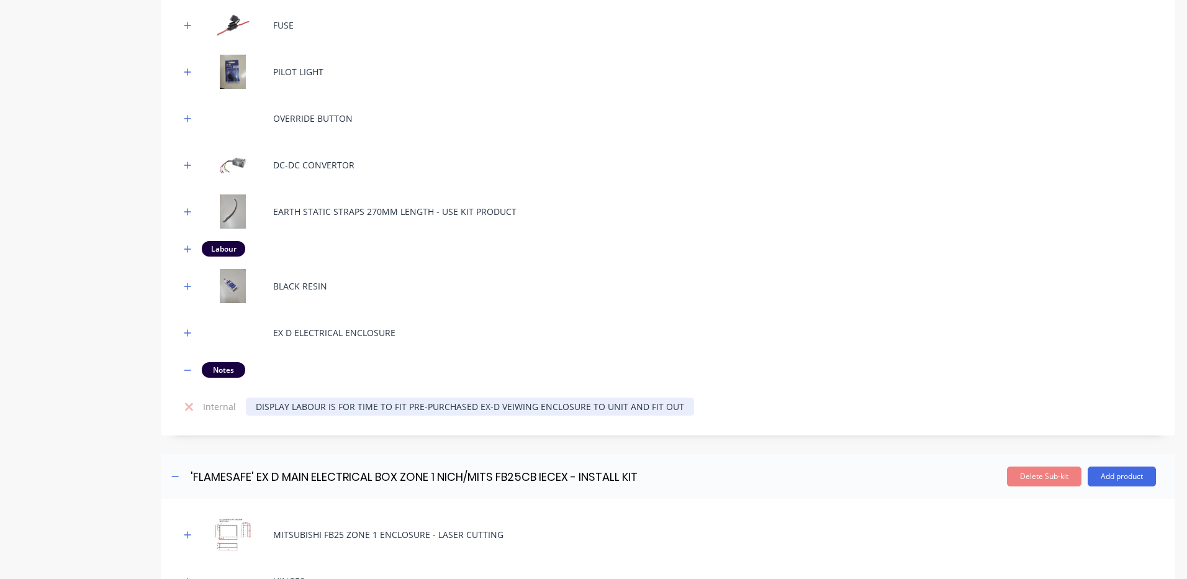
drag, startPoint x: 509, startPoint y: 408, endPoint x: 550, endPoint y: 366, distance: 58.8
click at [510, 407] on div "DISPLAY LABOUR IS FOR TIME TO FIT PRE-PURCHASED EX-D VEIWING ENCLOSURE TO UNIT …" at bounding box center [470, 406] width 448 height 18
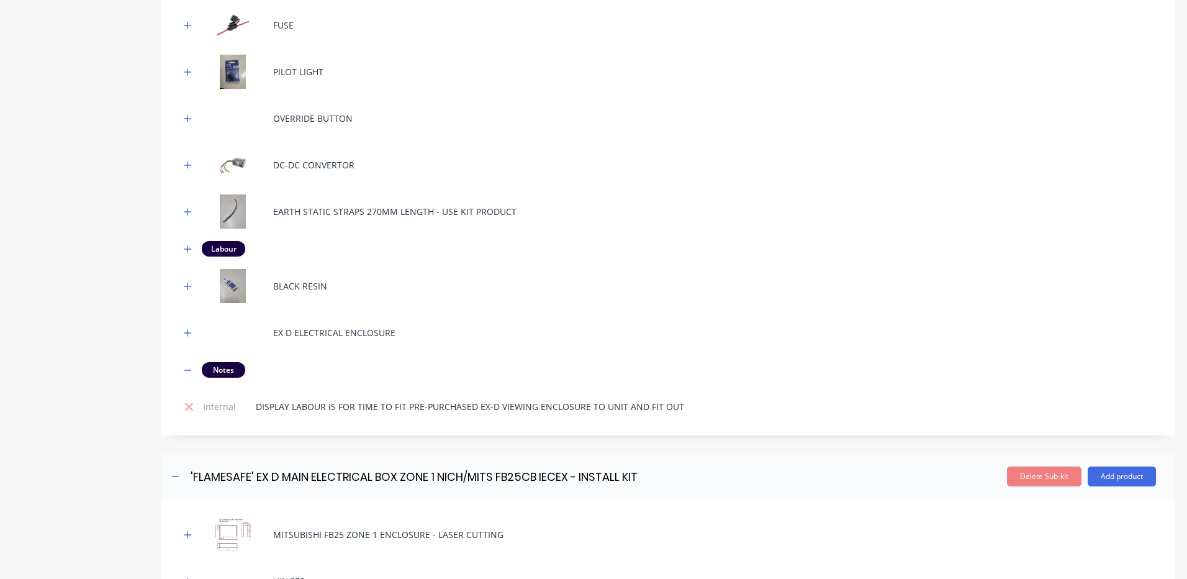
click at [550, 366] on div "Notes" at bounding box center [668, 370] width 976 height 16
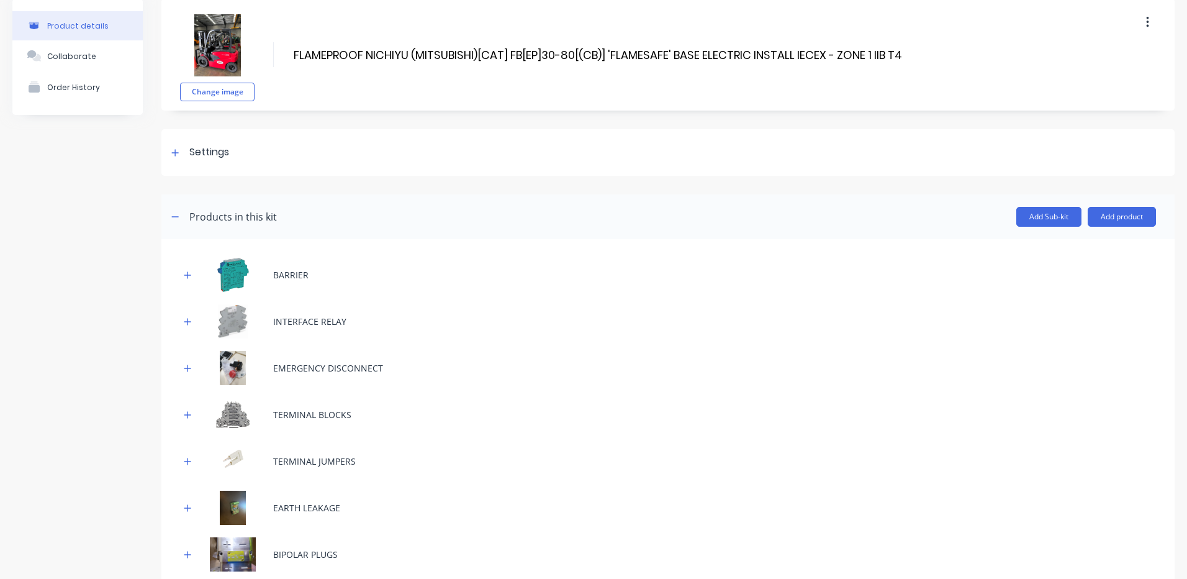
scroll to position [124, 0]
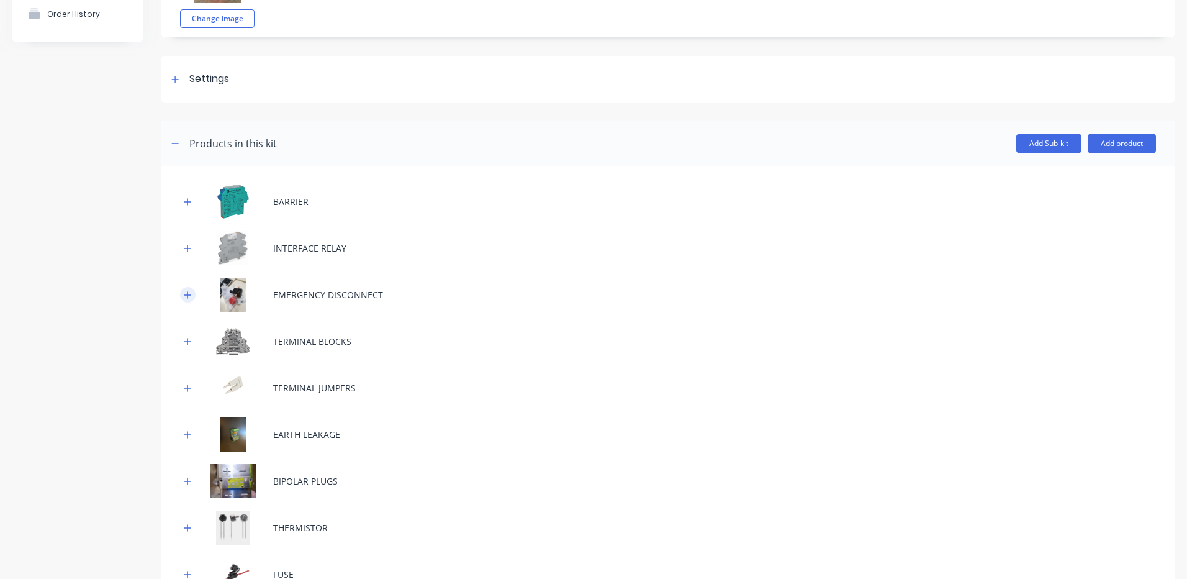
click at [189, 296] on icon "button" at bounding box center [187, 295] width 7 height 9
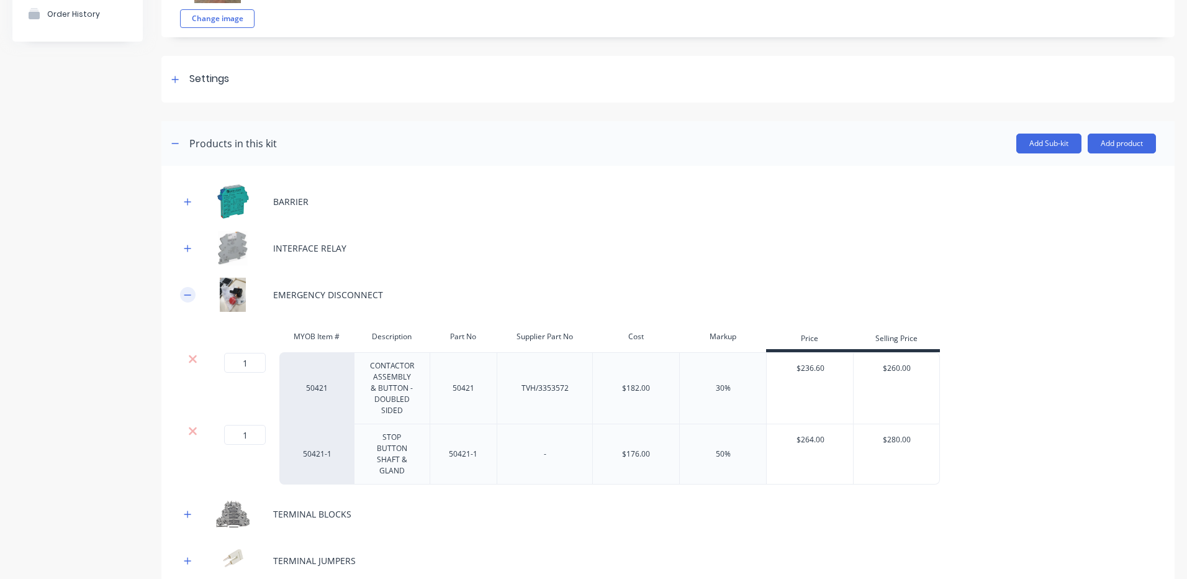
click at [189, 296] on icon "button" at bounding box center [187, 295] width 7 height 9
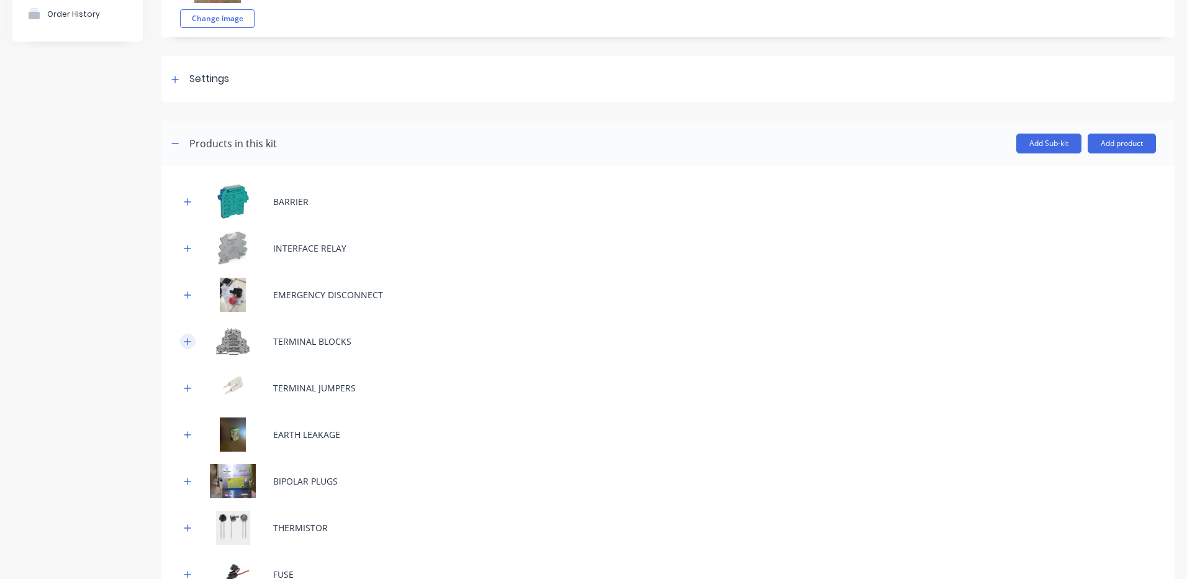
click at [184, 343] on icon "button" at bounding box center [187, 341] width 7 height 9
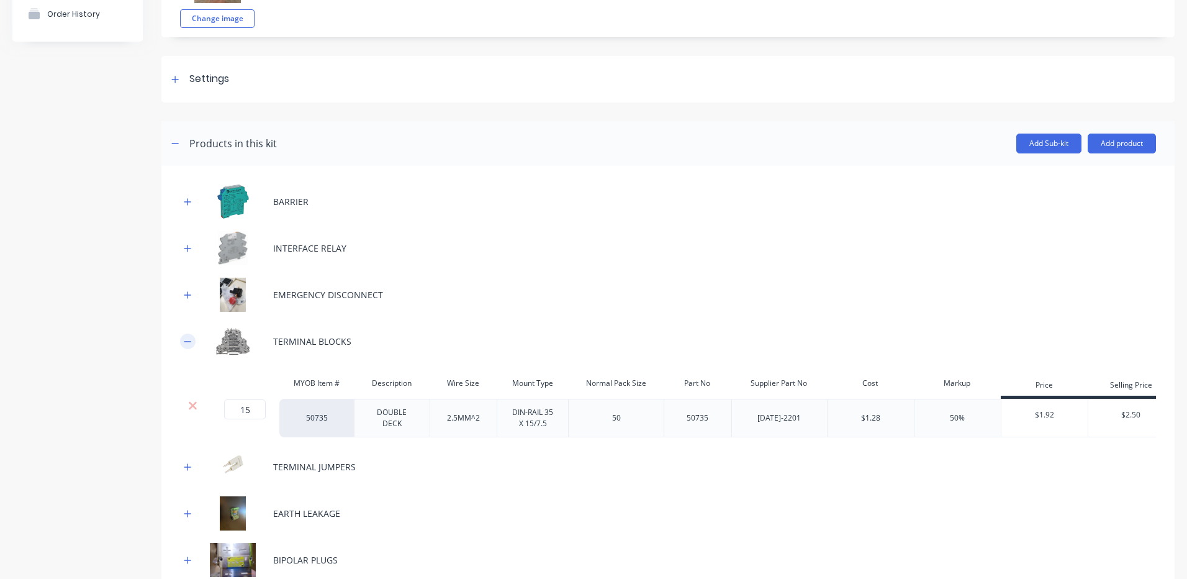
click at [184, 343] on icon "button" at bounding box center [187, 341] width 7 height 9
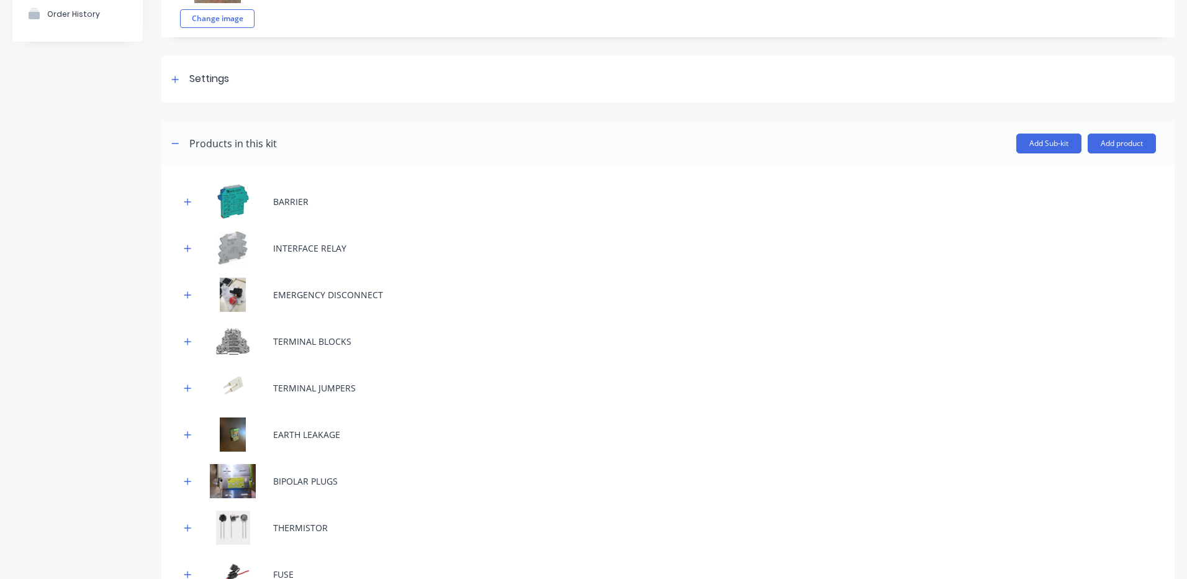
scroll to position [0, 0]
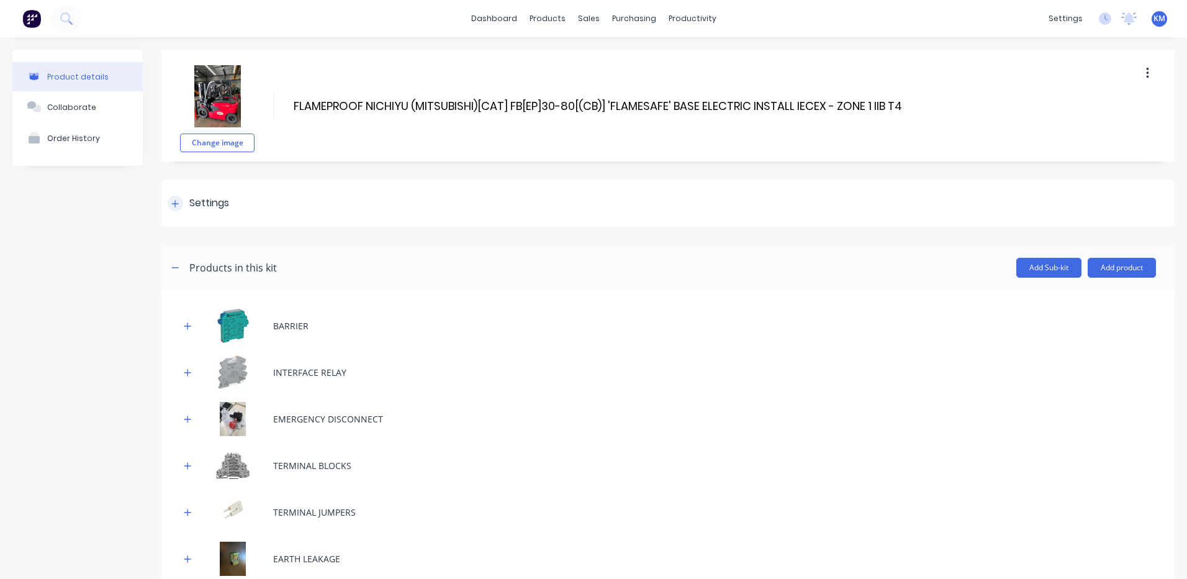
click at [313, 199] on div "Settings" at bounding box center [667, 203] width 1013 height 47
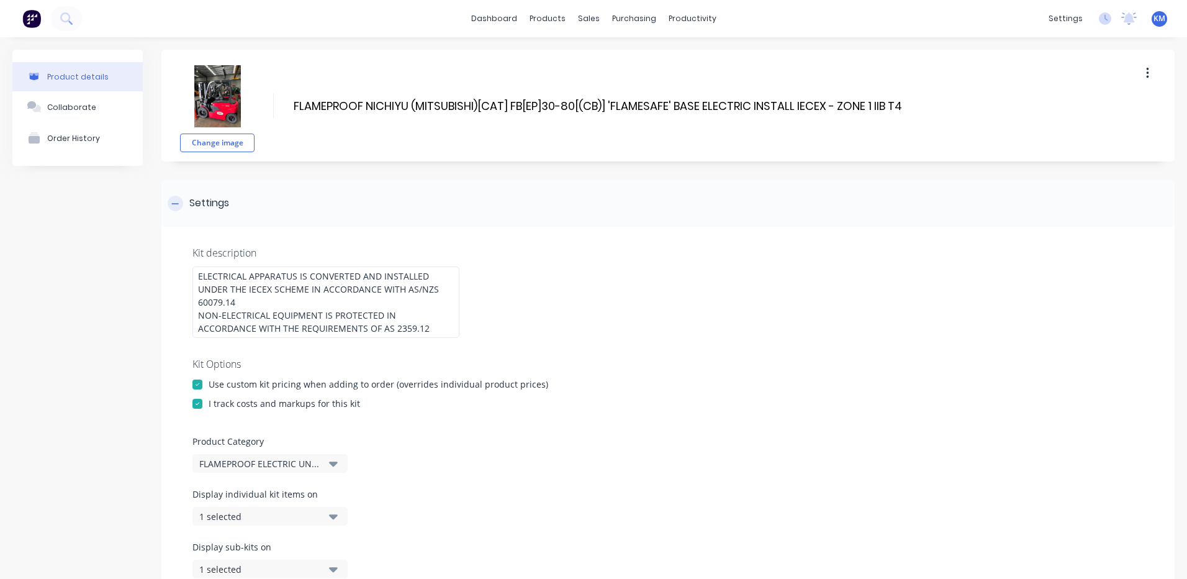
click at [299, 207] on div "Settings" at bounding box center [667, 203] width 1013 height 47
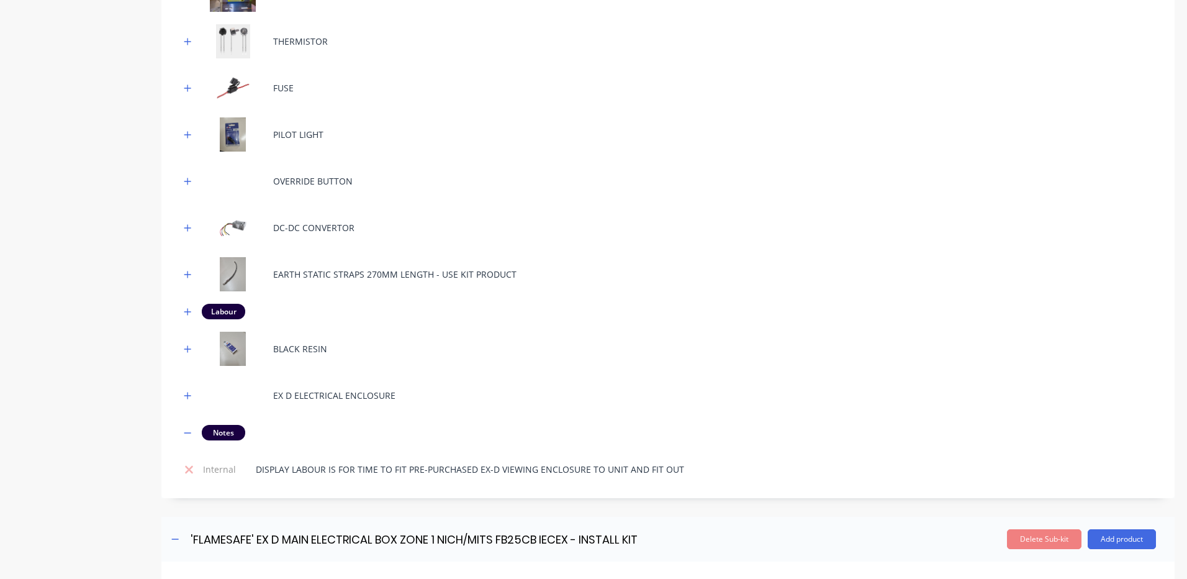
scroll to position [582, 0]
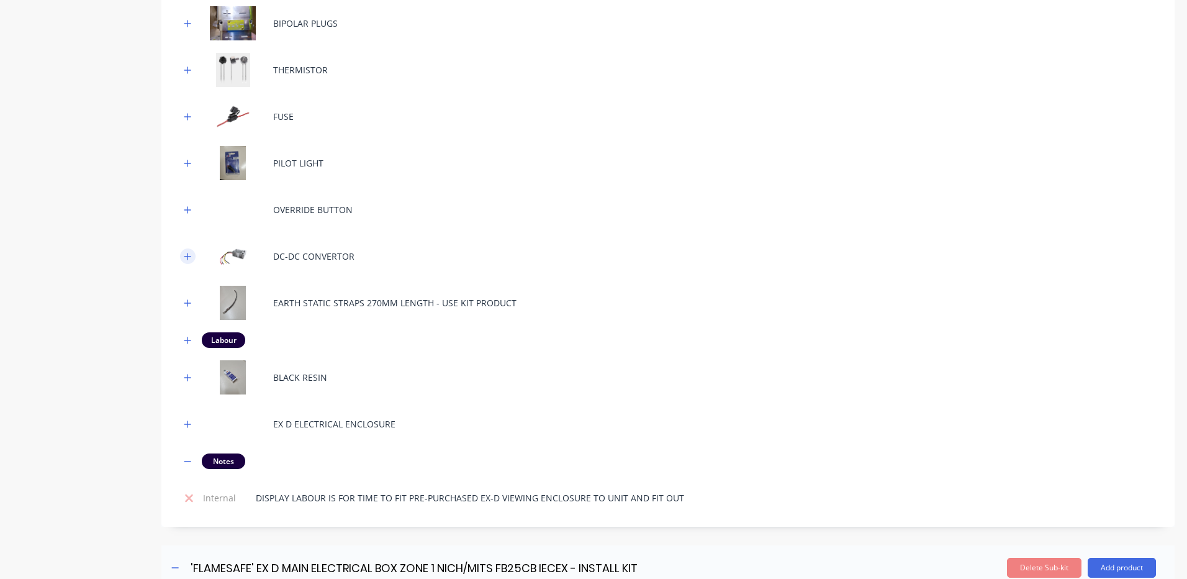
click at [195, 258] on button "button" at bounding box center [188, 256] width 16 height 16
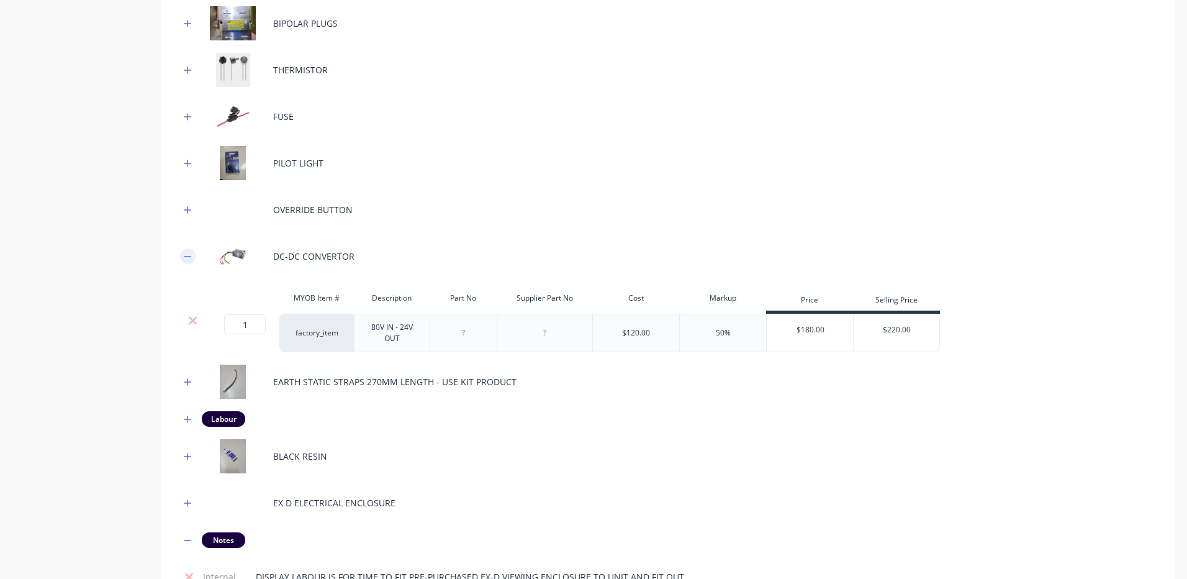
click at [191, 255] on icon "button" at bounding box center [187, 256] width 7 height 9
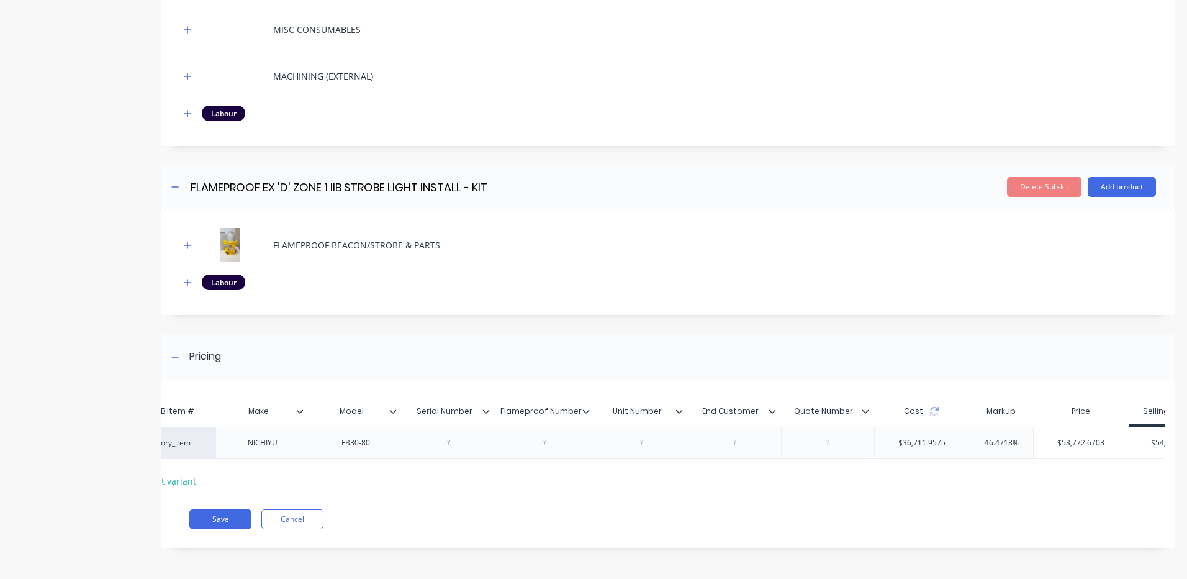
scroll to position [0, 0]
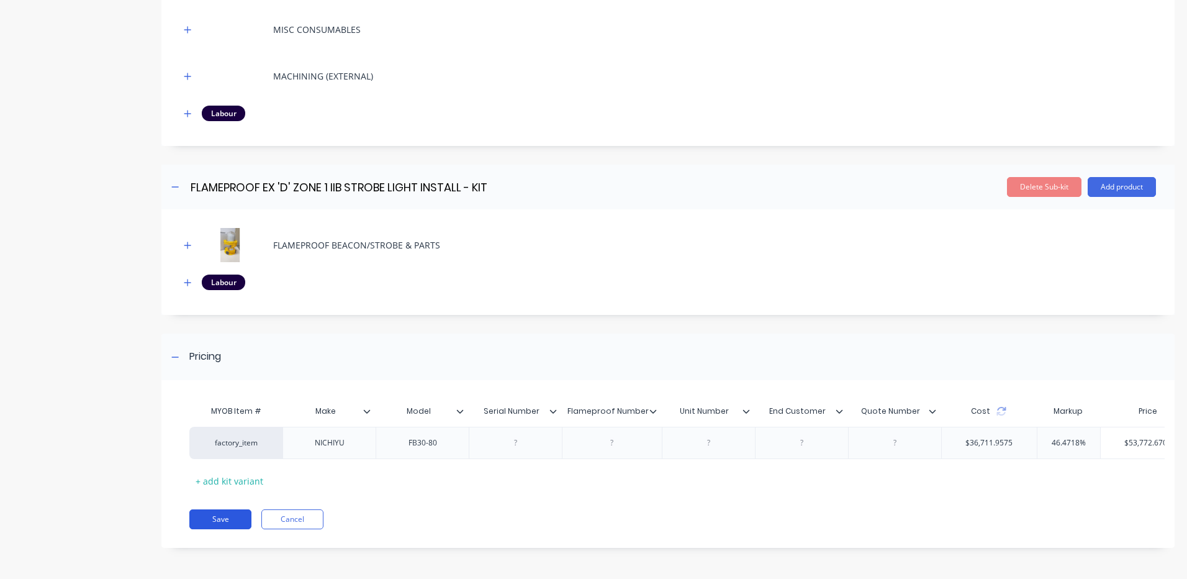
click at [228, 520] on button "Save" at bounding box center [220, 519] width 62 height 20
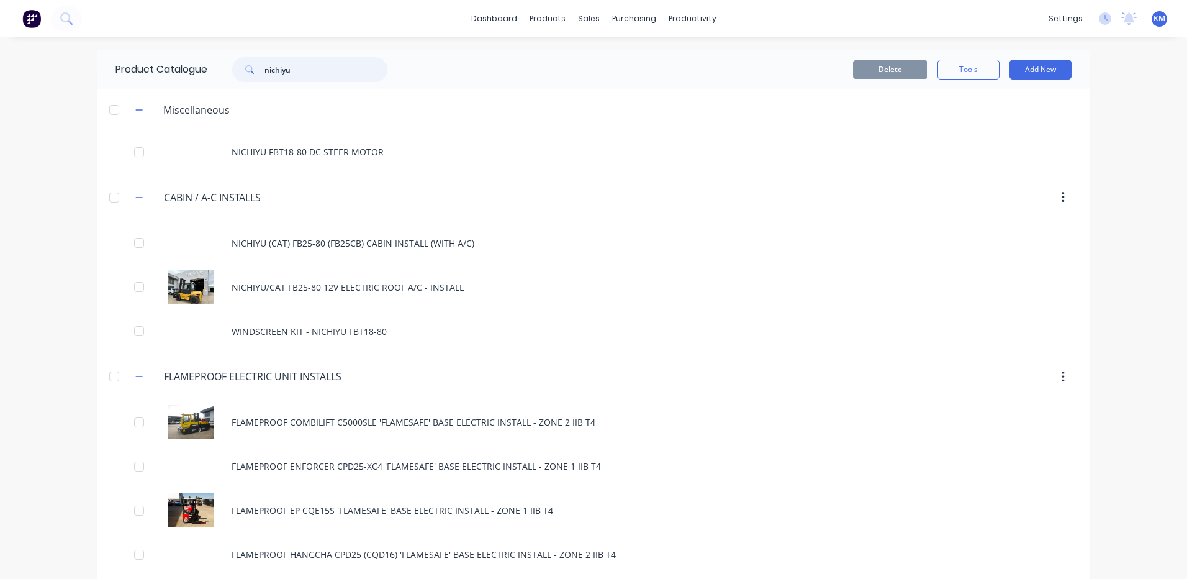
drag, startPoint x: 345, startPoint y: 65, endPoint x: 261, endPoint y: 70, distance: 83.9
click at [261, 70] on div "nichiyu" at bounding box center [309, 69] width 155 height 25
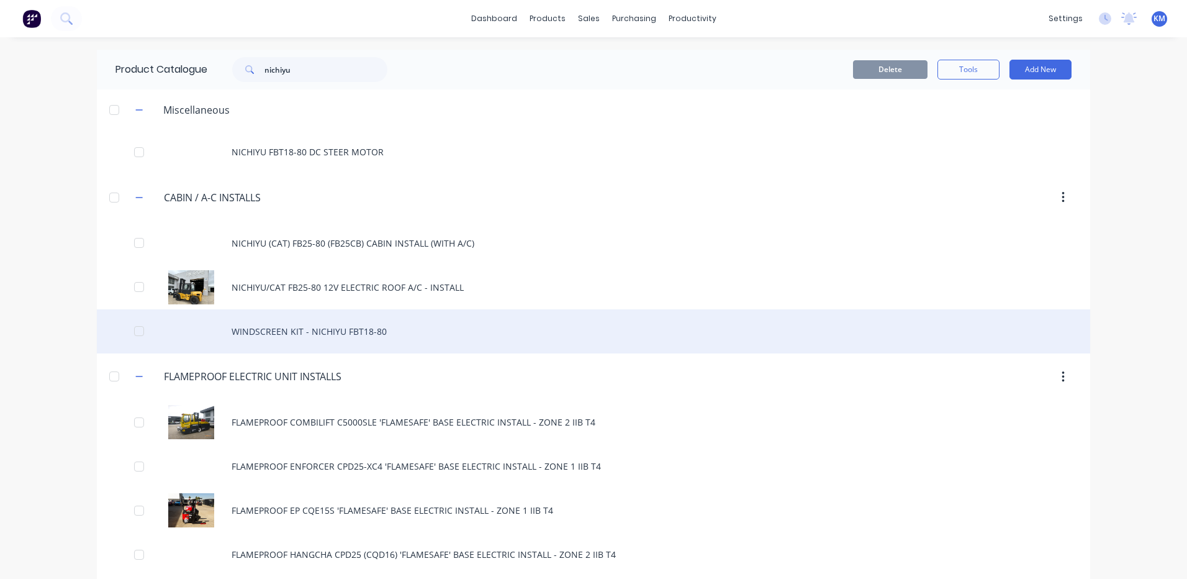
scroll to position [310, 0]
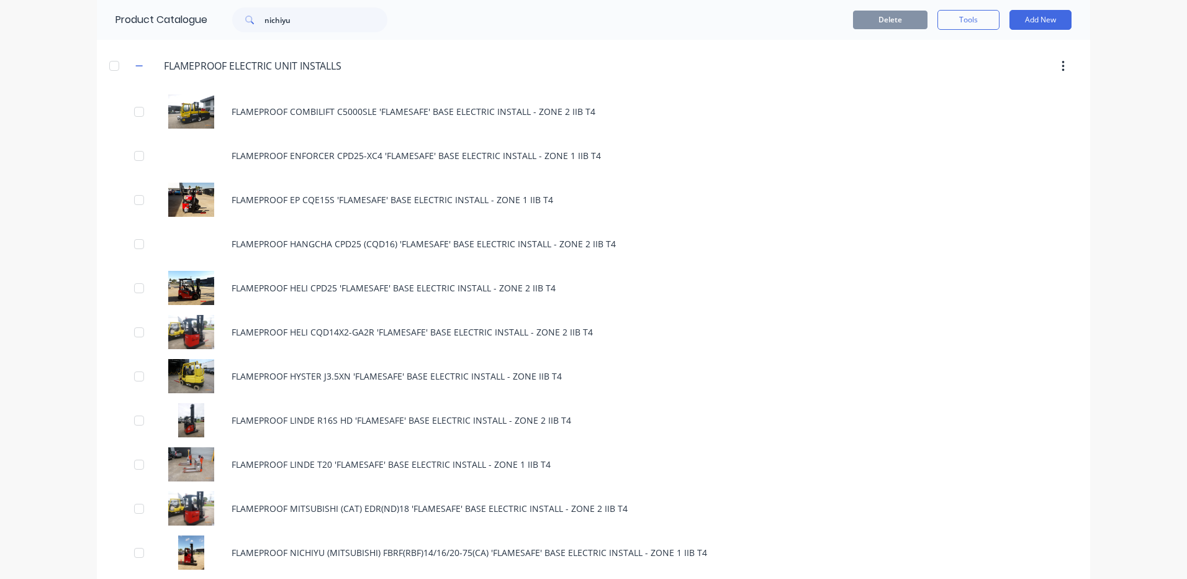
click at [362, 33] on div "Product Catalogue nichiyu" at bounding box center [258, 20] width 322 height 40
click at [356, 24] on input "nichiyu" at bounding box center [325, 19] width 123 height 25
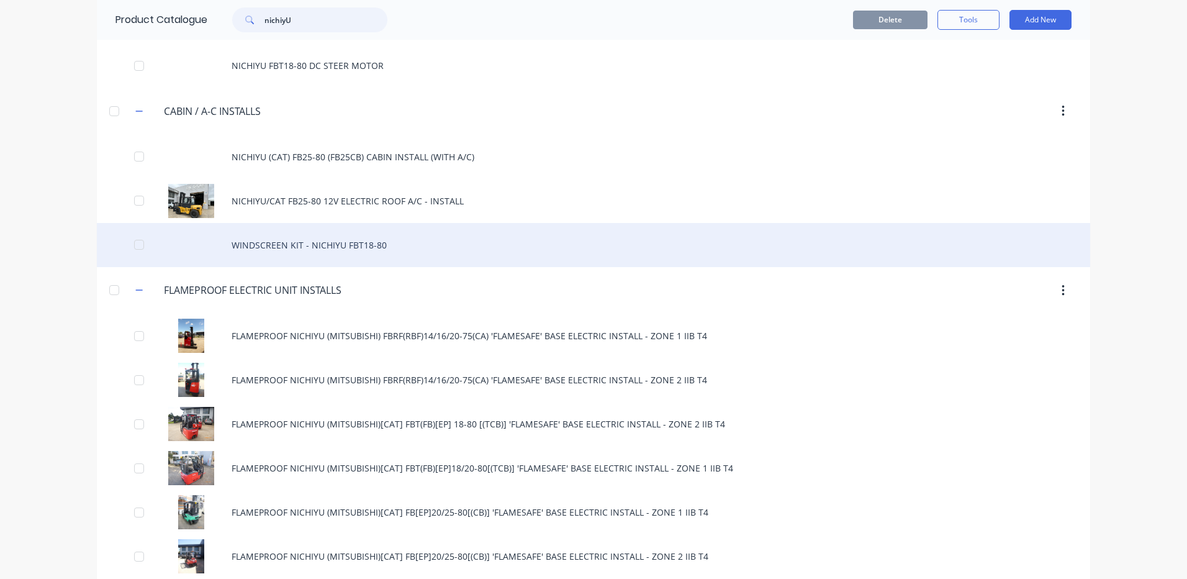
scroll to position [186, 0]
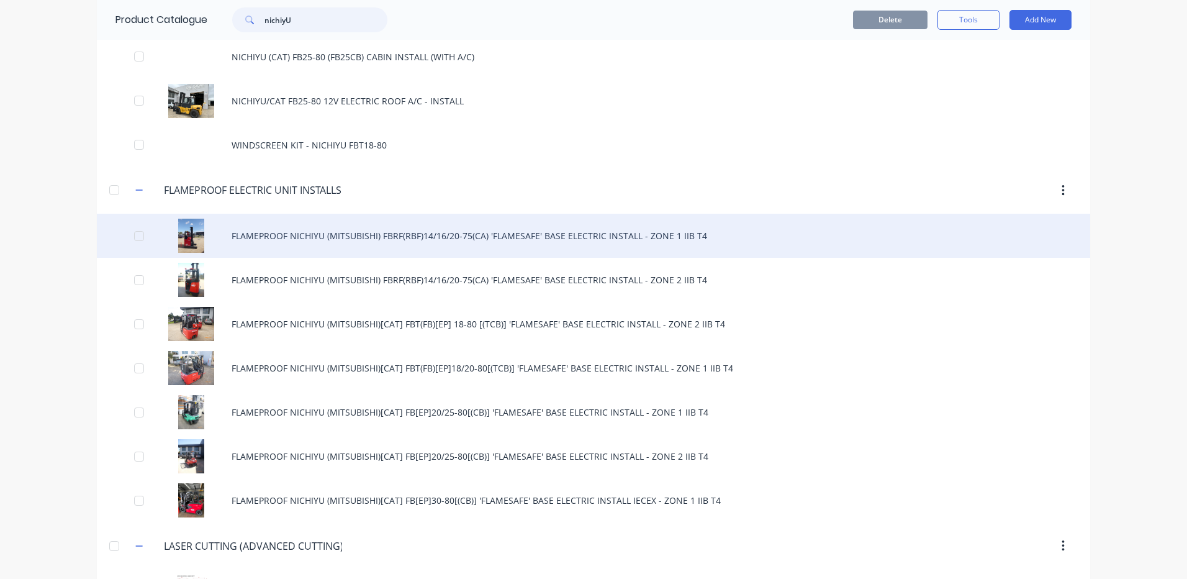
type input "nichiyU"
click at [447, 248] on div "FLAMEPROOF NICHIYU (MITSUBISHI) FBRF(RBF)14/16/20-75(CA) 'FLAMESAFE' BASE ELECT…" at bounding box center [593, 236] width 993 height 44
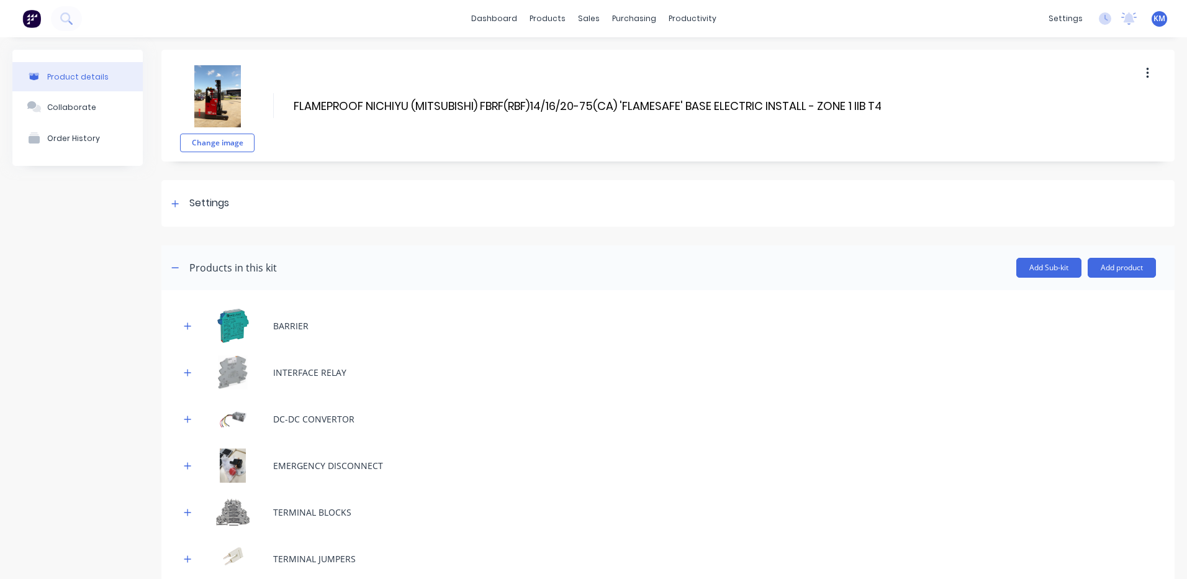
click at [1133, 65] on button "button" at bounding box center [1147, 73] width 29 height 22
click at [1102, 97] on div "Duplicate" at bounding box center [1103, 106] width 96 height 18
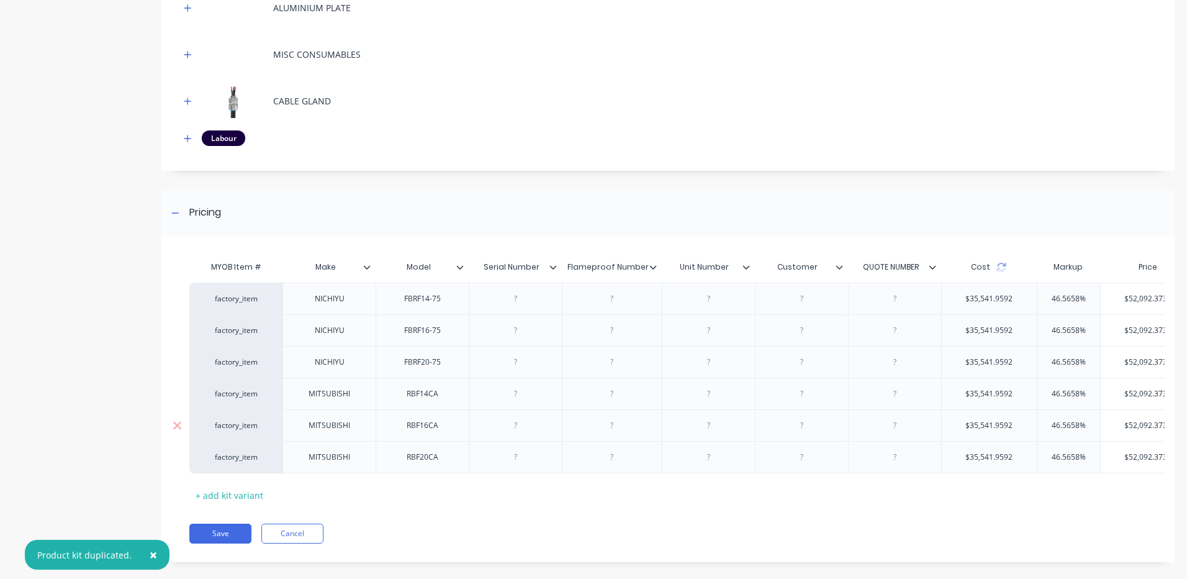
scroll to position [2181, 0]
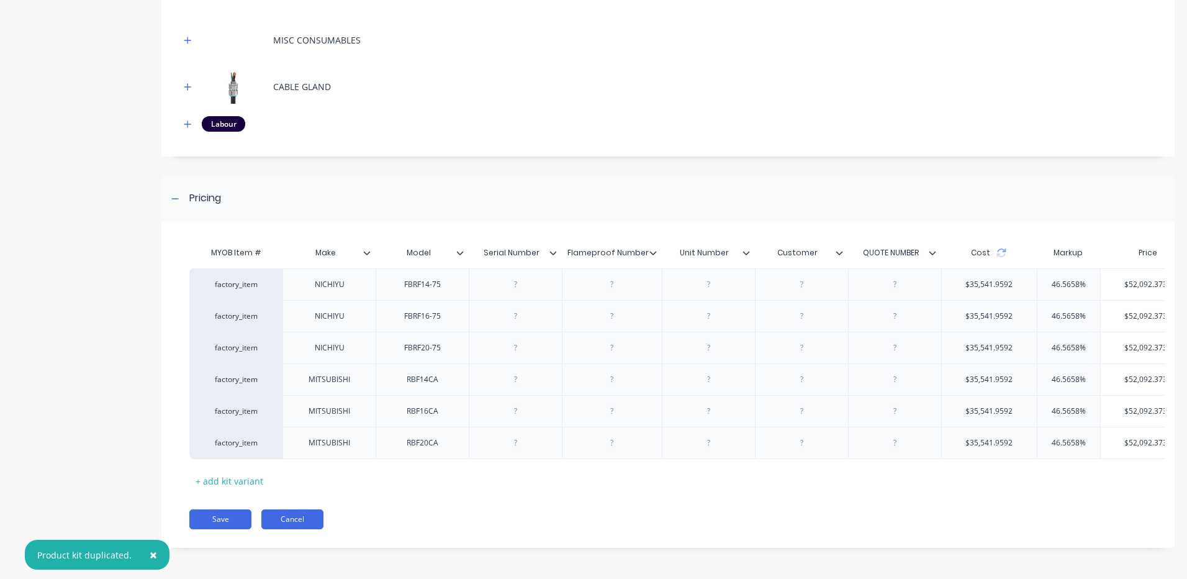
click at [306, 512] on button "Cancel" at bounding box center [292, 519] width 62 height 20
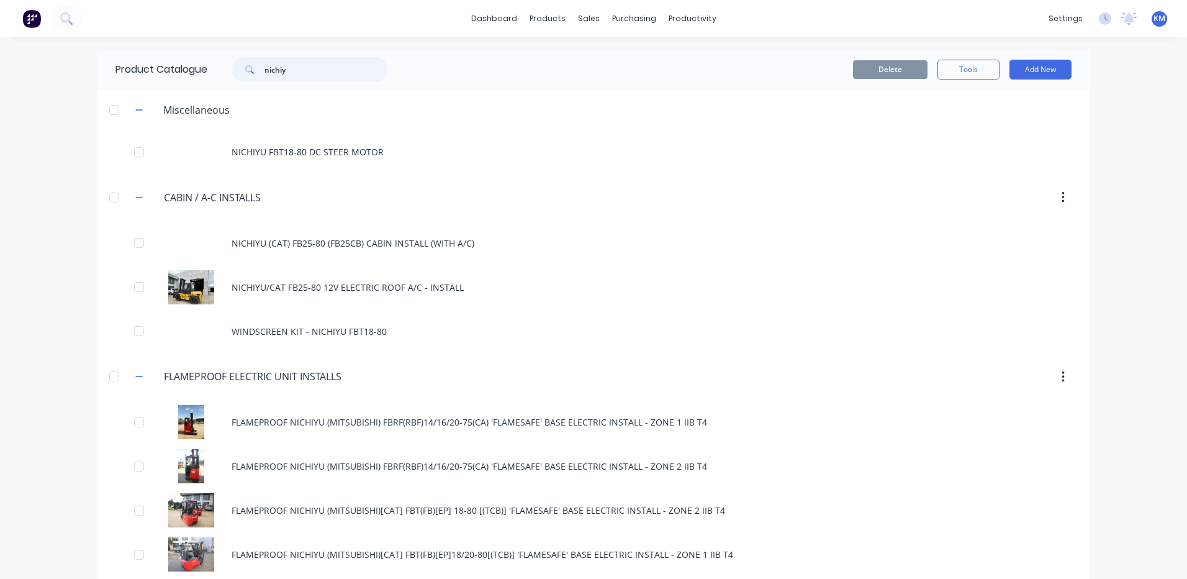
type input "nichiyU"
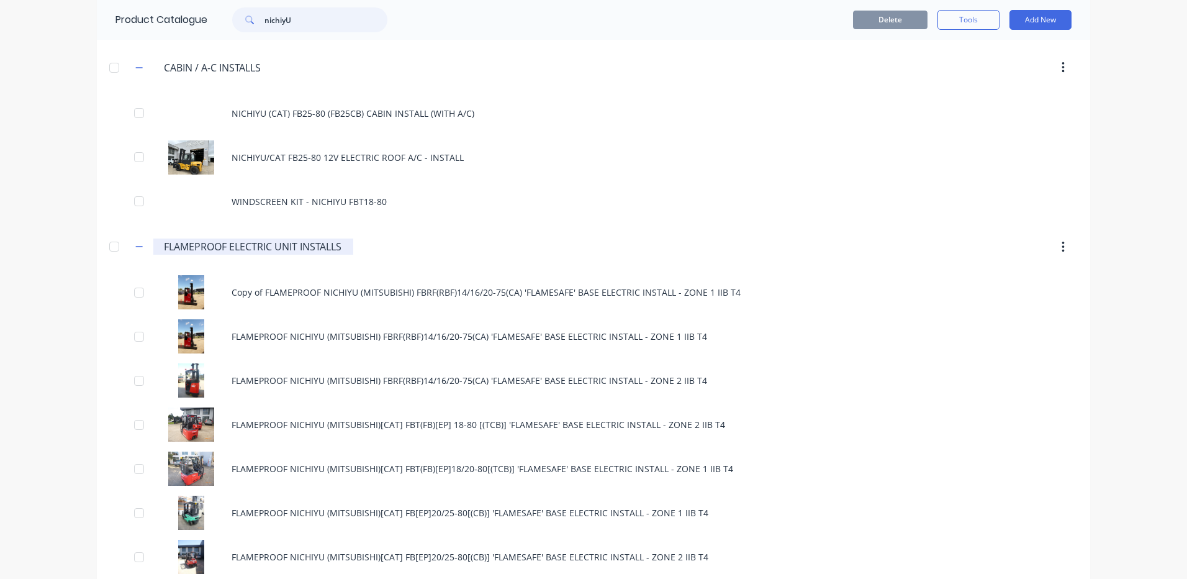
scroll to position [186, 0]
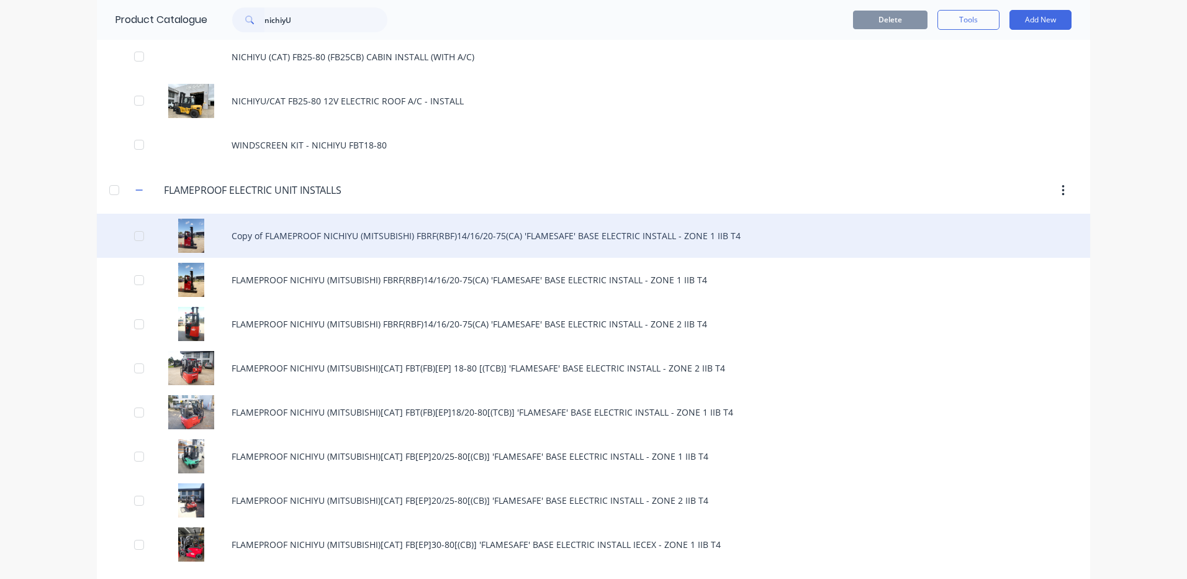
click at [291, 240] on div "Copy of FLAMEPROOF NICHIYU (MITSUBISHI) FBRF(RBF)14/16/20-75(CA) 'FLAMESAFE' BA…" at bounding box center [593, 236] width 993 height 44
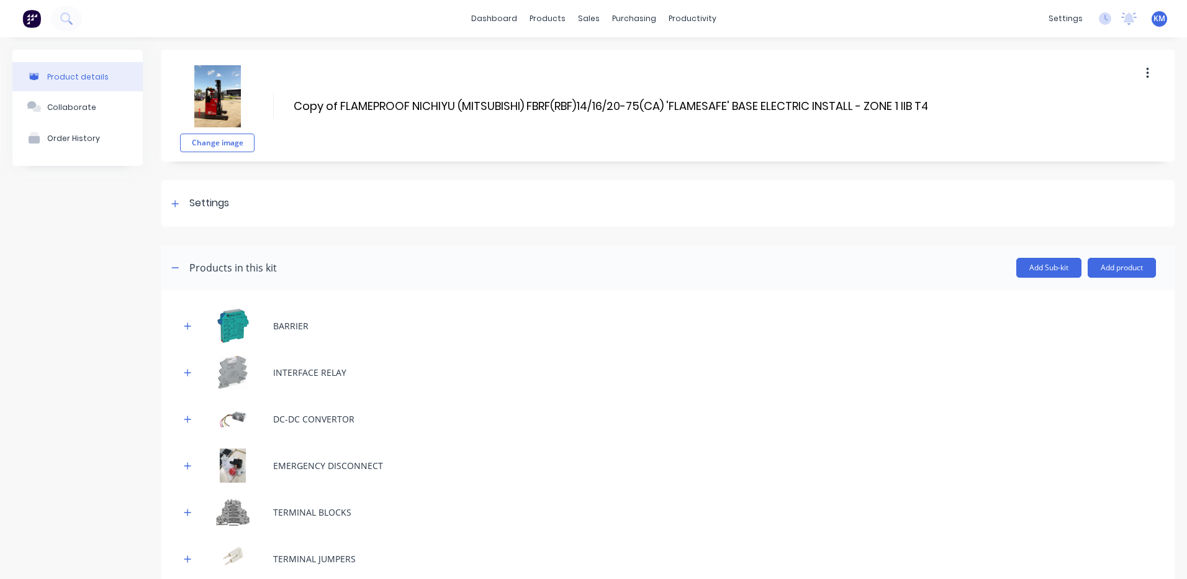
drag, startPoint x: 341, startPoint y: 101, endPoint x: 286, endPoint y: 104, distance: 55.3
click at [286, 104] on div "Change image Copy of FLAMEPROOF NICHIYU (MITSUBISHI) FBRF(RBF)14/16/20-75(CA) '…" at bounding box center [667, 106] width 1013 height 112
click at [890, 120] on div "Change image FLAMEPROOF NICHIYU (MITSUBISHI) FBRF(RBF)14/16/20-75(CA) 'FLAMESAF…" at bounding box center [667, 106] width 1013 height 112
click at [807, 101] on input "FLAMEPROOF NICHIYU (MITSUBISHI) FBRF(RBF)14/16/20-75(CA) 'FLAMESAFE' BASE ELECT…" at bounding box center [587, 106] width 590 height 18
type input "FLAMEPROOF NICHIYU (MITSUBISHI) FBRF(RBF)14/16/20-75(CA) 'FLAMESAFE' BASE ELECT…"
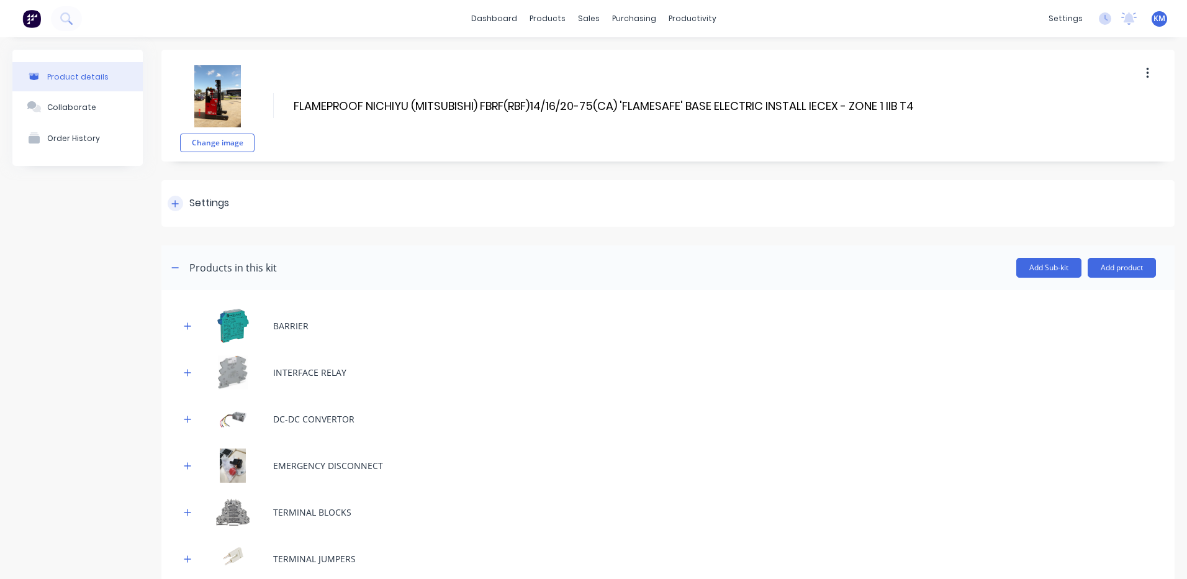
click at [503, 205] on div "Settings" at bounding box center [667, 203] width 1013 height 47
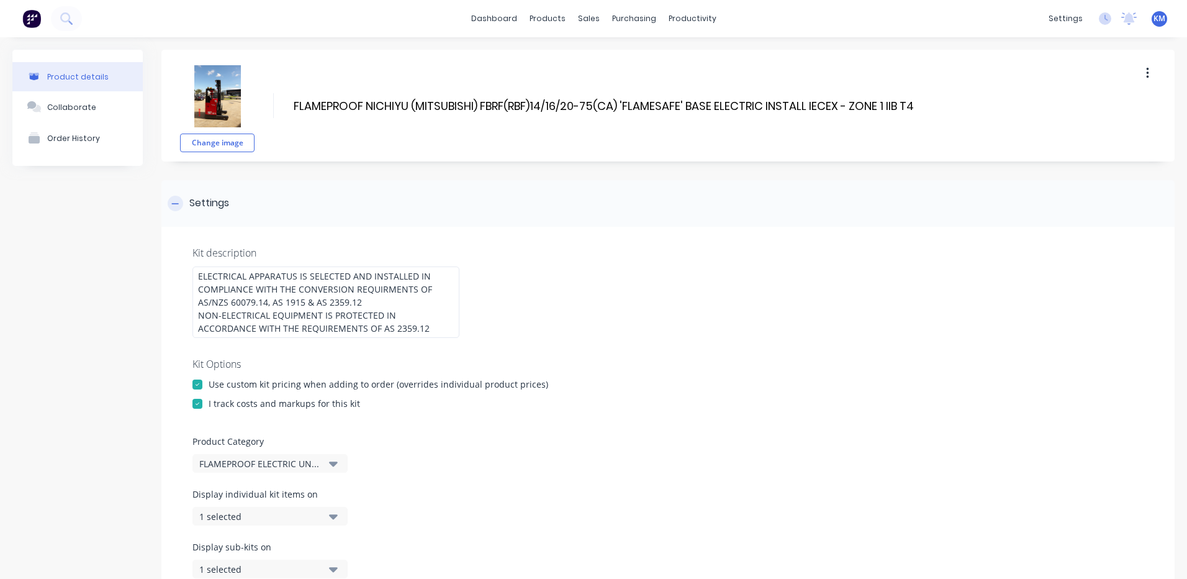
click at [397, 209] on div "Settings" at bounding box center [667, 203] width 1013 height 47
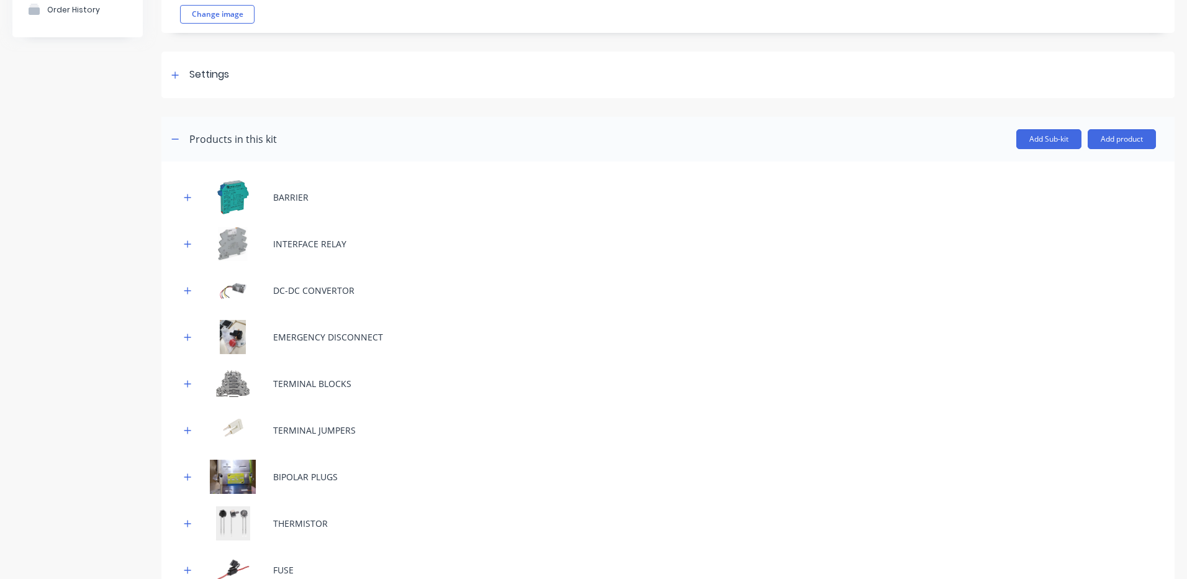
scroll to position [124, 0]
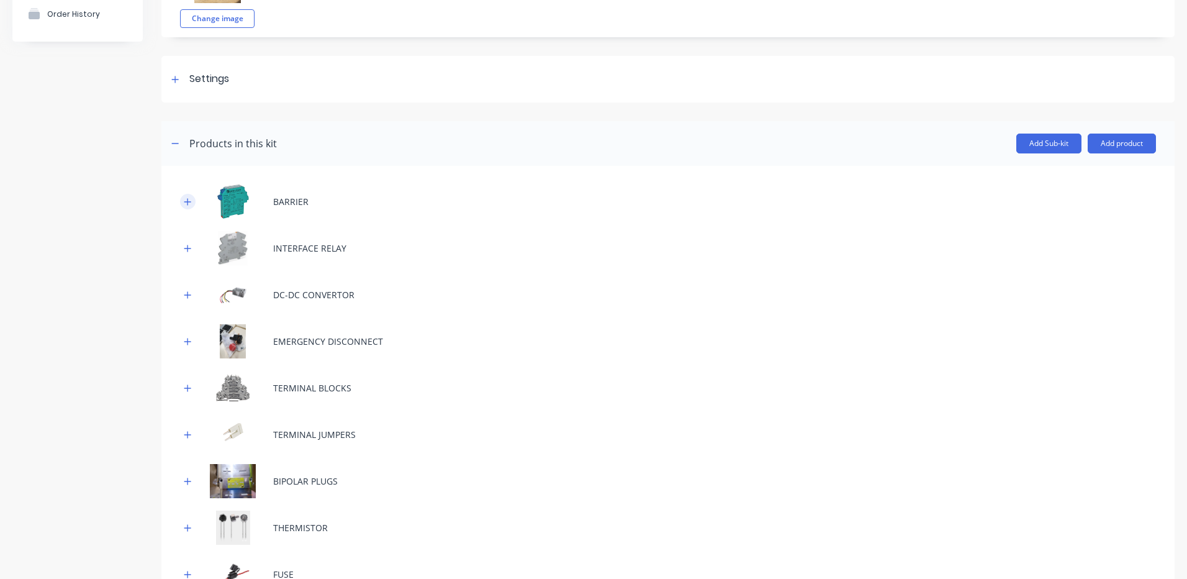
click at [189, 198] on icon "button" at bounding box center [187, 201] width 7 height 9
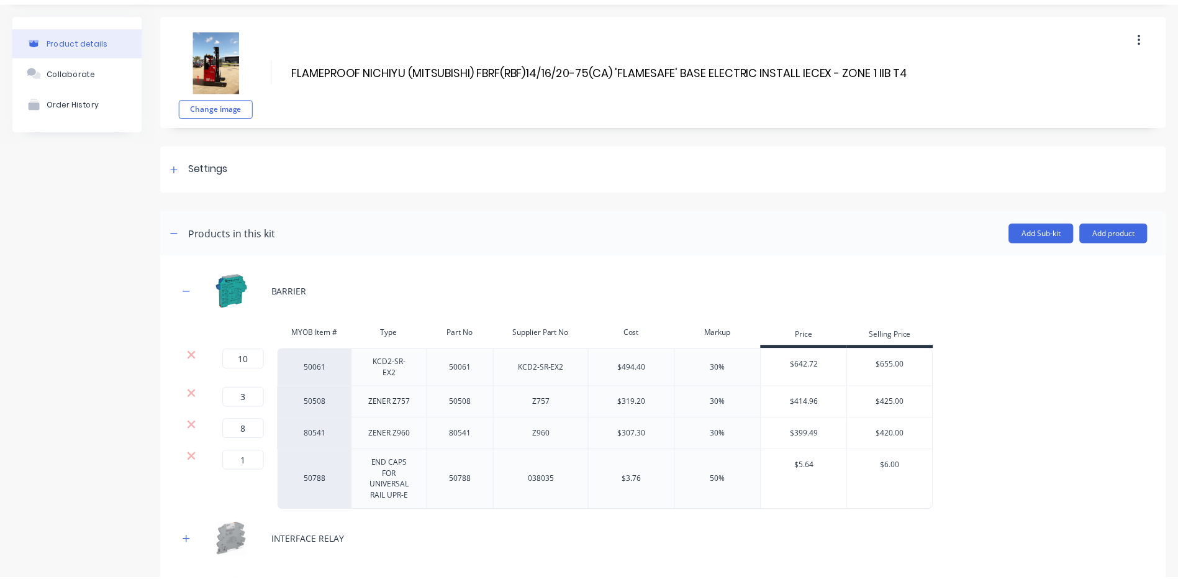
scroll to position [62, 0]
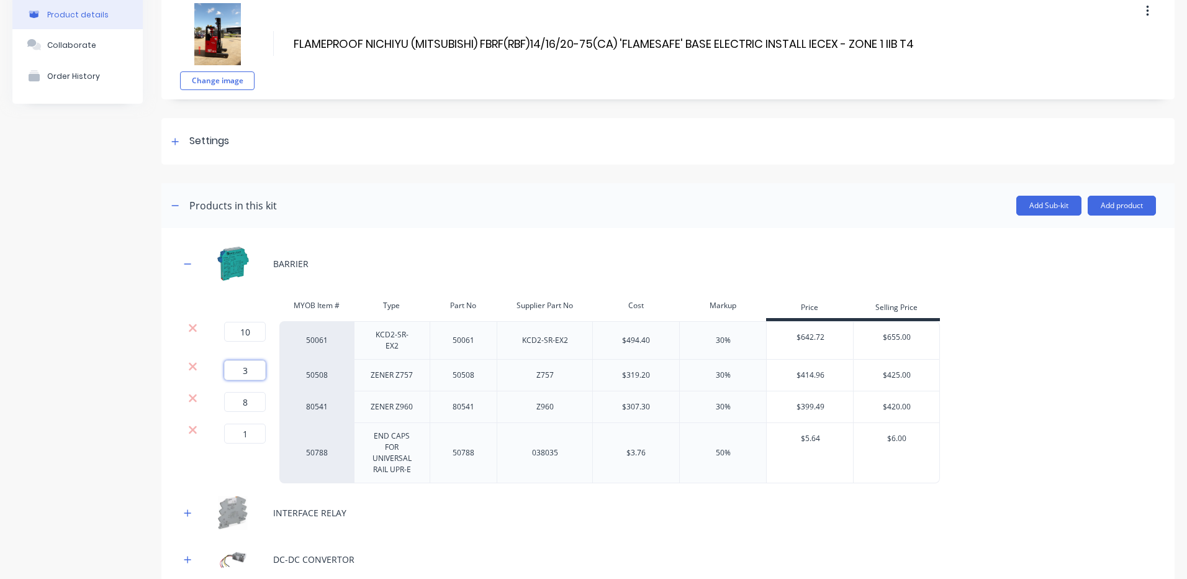
click at [244, 366] on input "3" at bounding box center [245, 370] width 42 height 20
type input "11"
click at [192, 394] on icon at bounding box center [193, 398] width 8 height 8
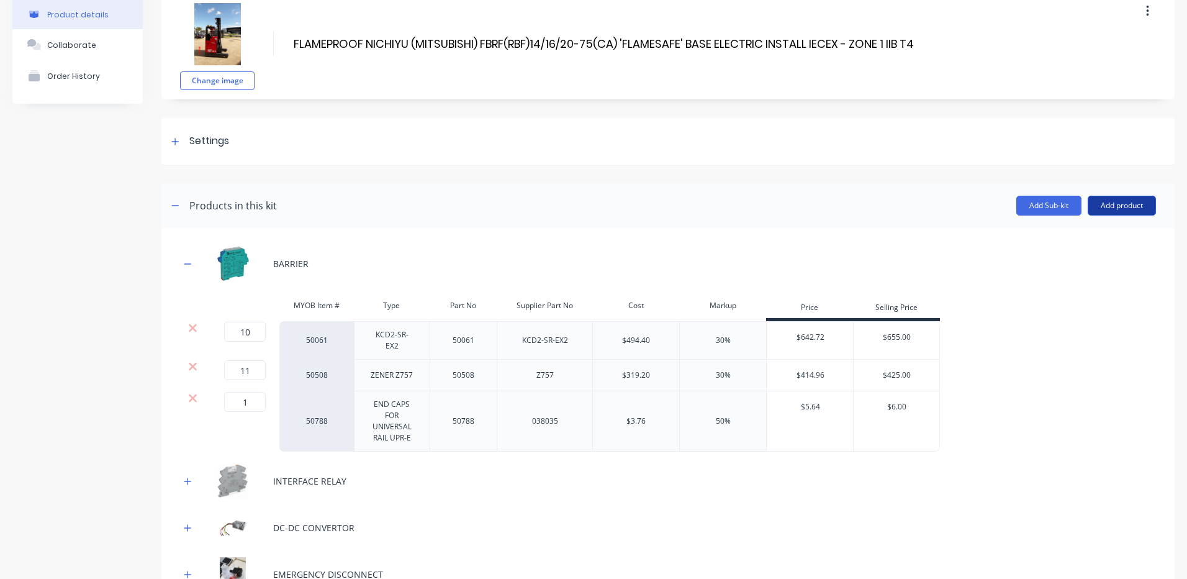
click at [1113, 210] on button "Add product" at bounding box center [1122, 206] width 68 height 20
click at [1065, 232] on div "Product catalogue" at bounding box center [1097, 237] width 96 height 18
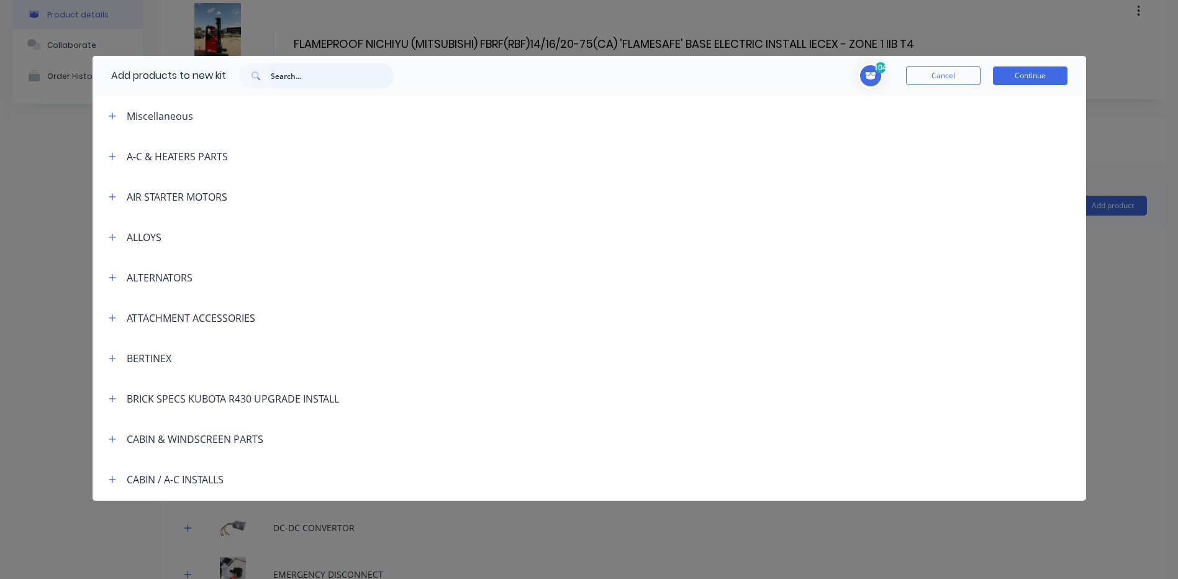
click at [330, 71] on input "text" at bounding box center [332, 75] width 123 height 25
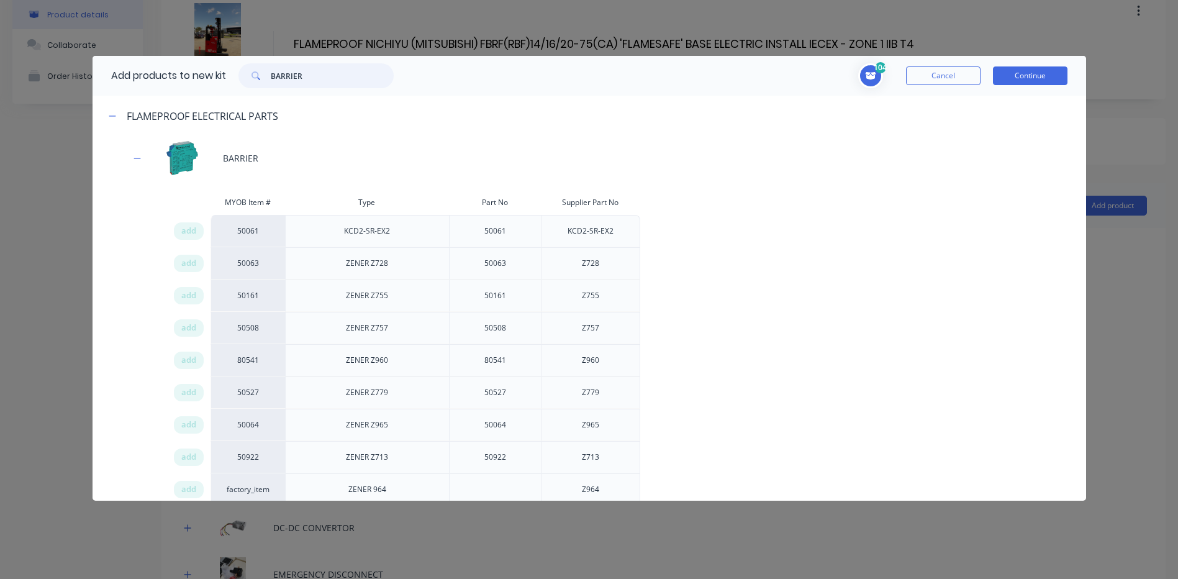
type input "BARRIER"
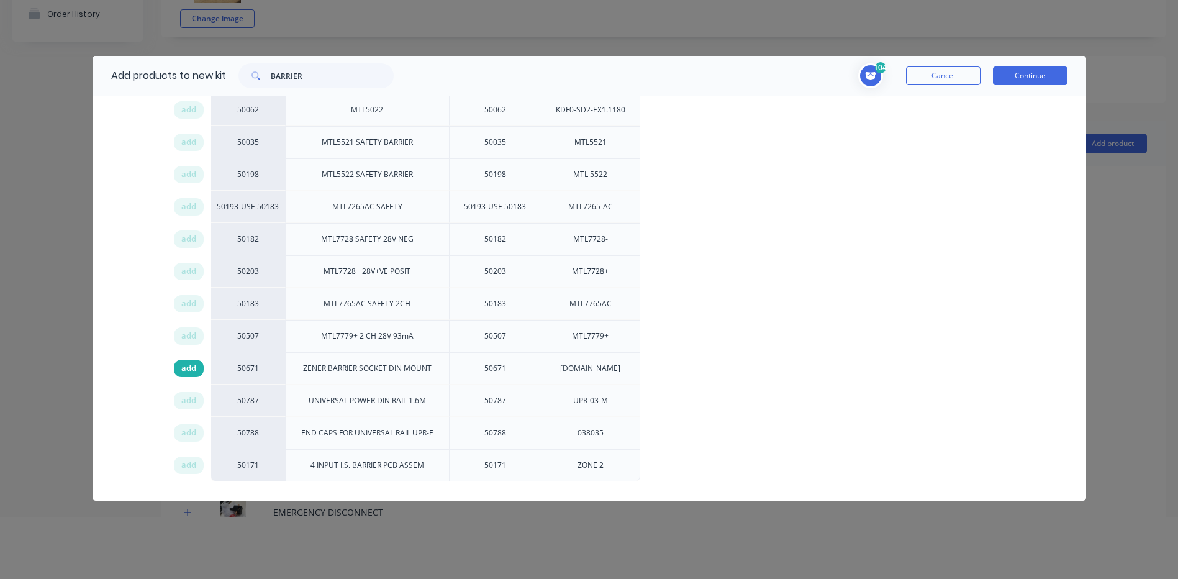
click at [184, 373] on span "add" at bounding box center [188, 368] width 15 height 12
click at [1060, 76] on button "Continue" at bounding box center [1030, 75] width 74 height 19
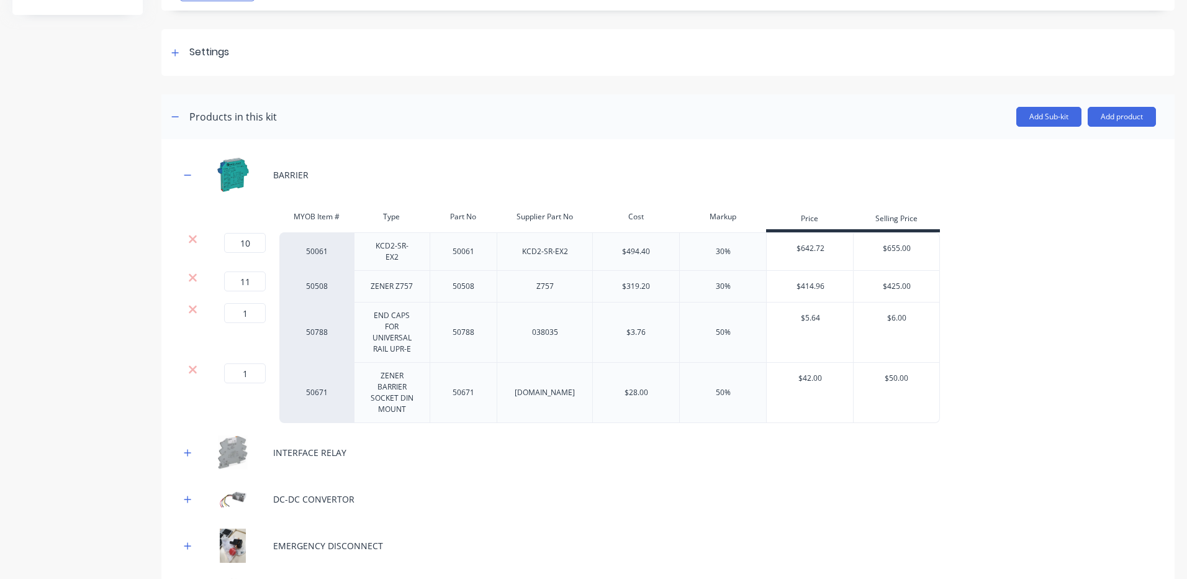
scroll to position [186, 0]
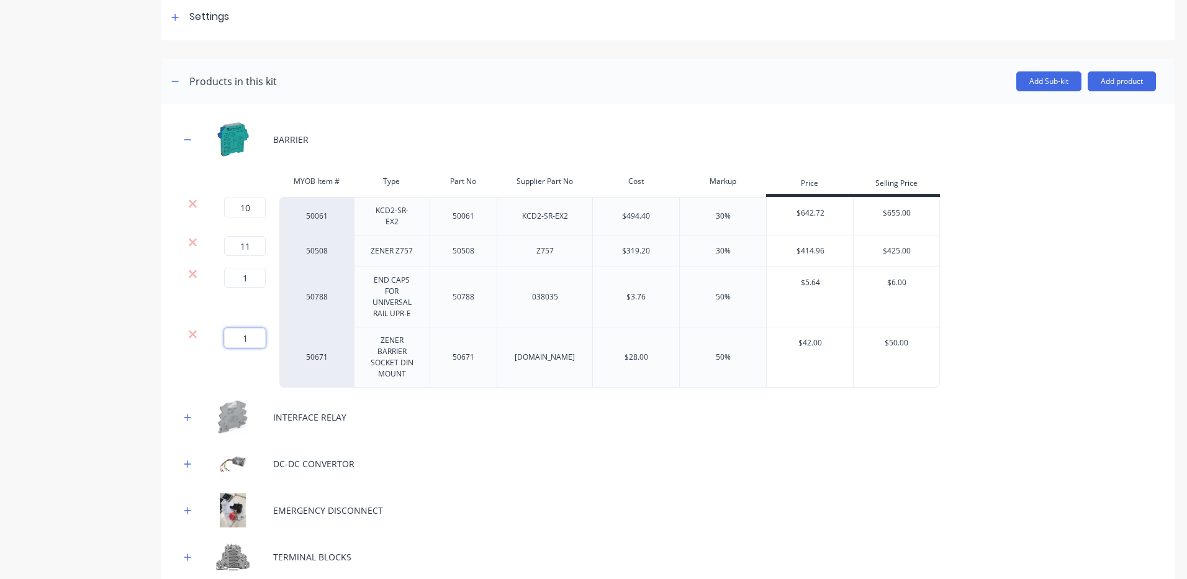
click at [251, 328] on input "1" at bounding box center [245, 338] width 42 height 20
type input "11"
click at [645, 82] on div "Add Sub-kit Add product" at bounding box center [716, 81] width 879 height 20
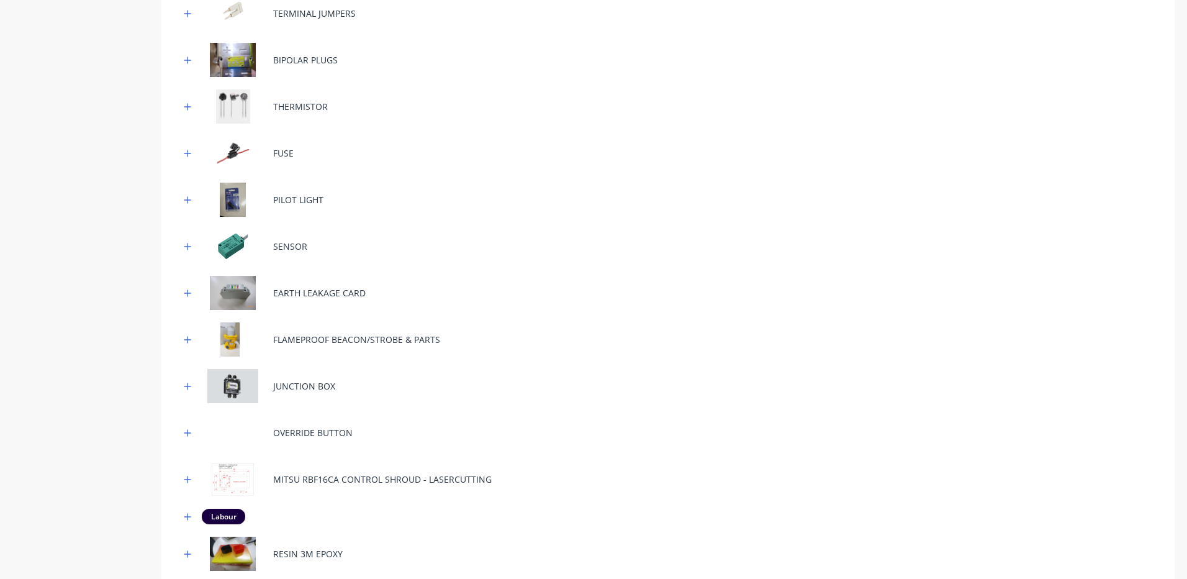
scroll to position [745, 0]
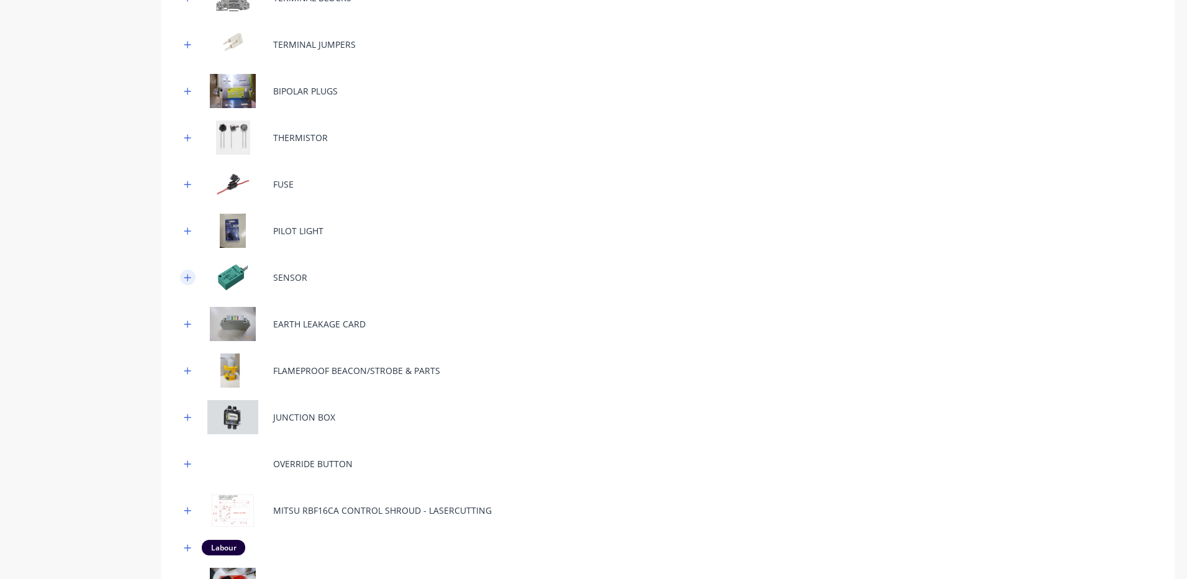
click at [190, 273] on icon "button" at bounding box center [187, 277] width 7 height 9
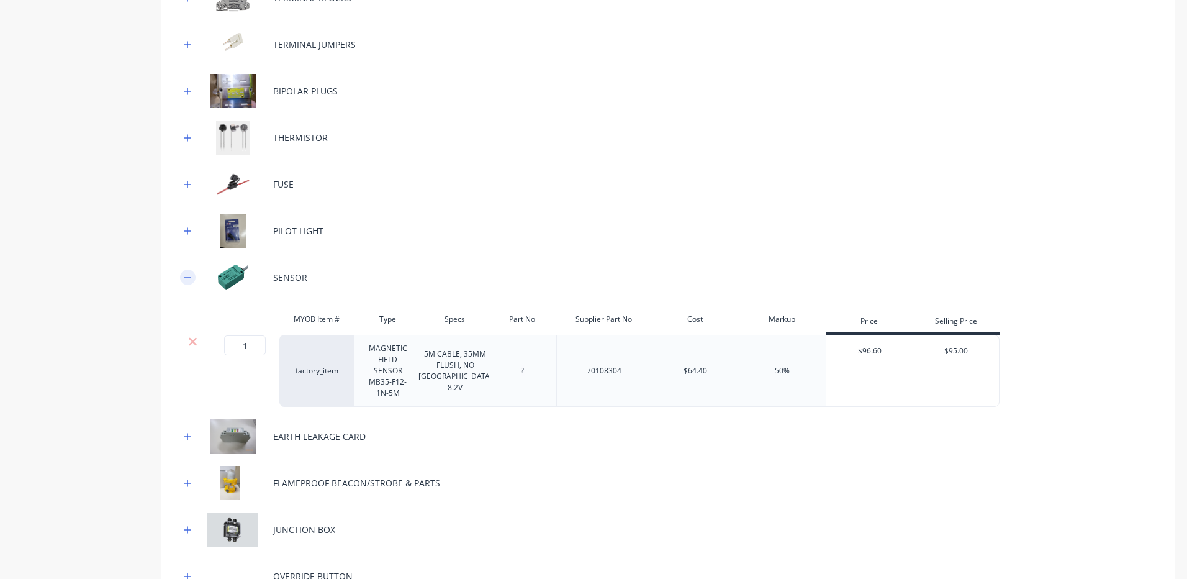
click at [190, 273] on icon "button" at bounding box center [187, 277] width 7 height 9
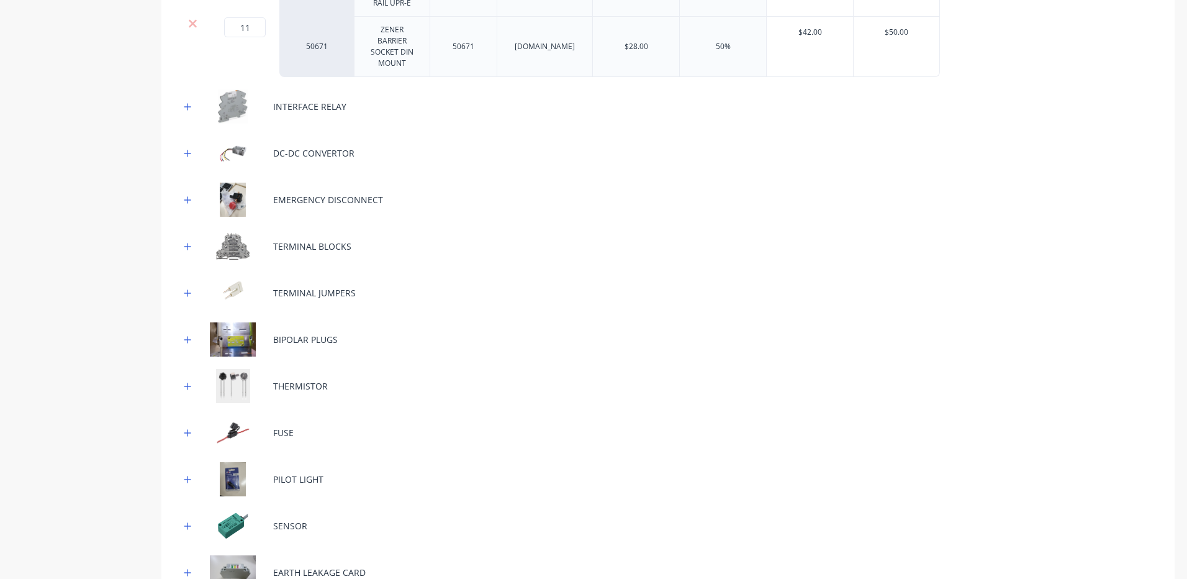
scroll to position [621, 0]
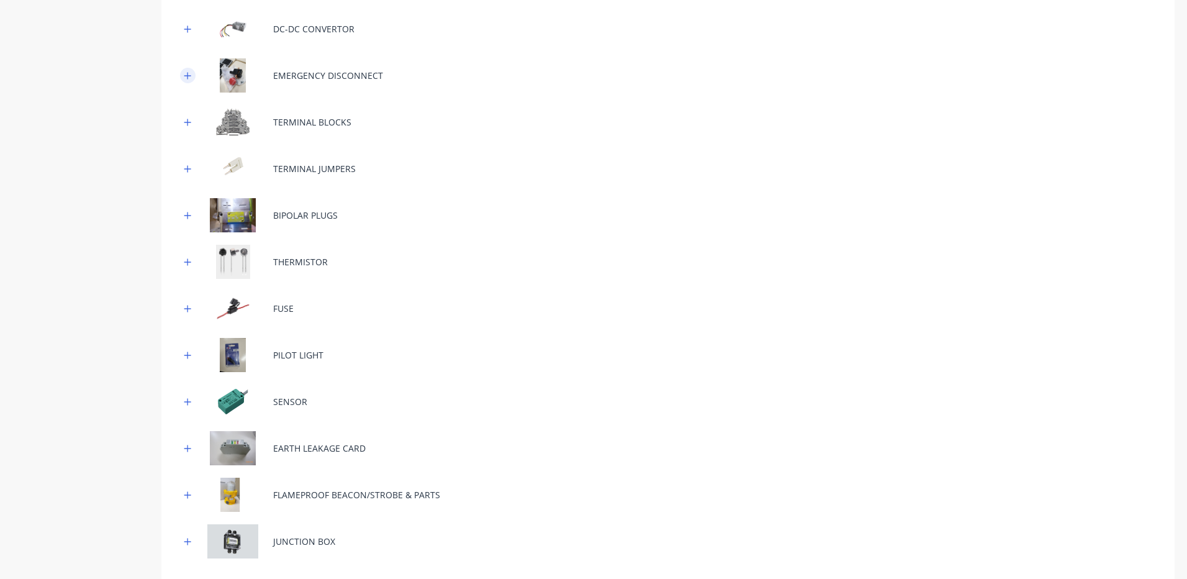
click at [187, 72] on icon "button" at bounding box center [187, 75] width 7 height 7
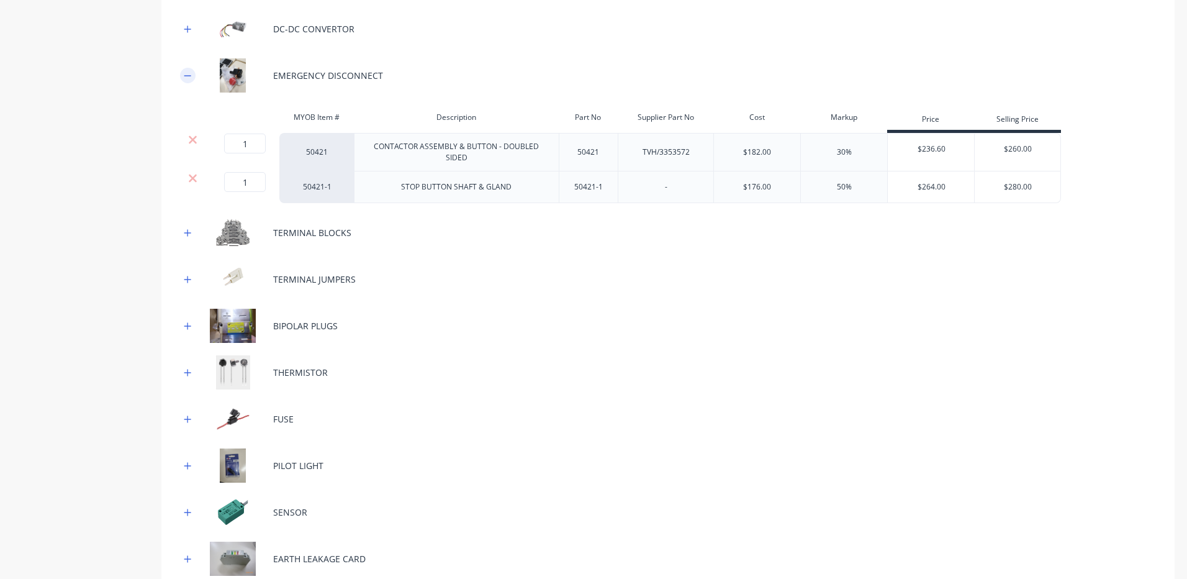
click at [187, 75] on icon "button" at bounding box center [187, 75] width 7 height 1
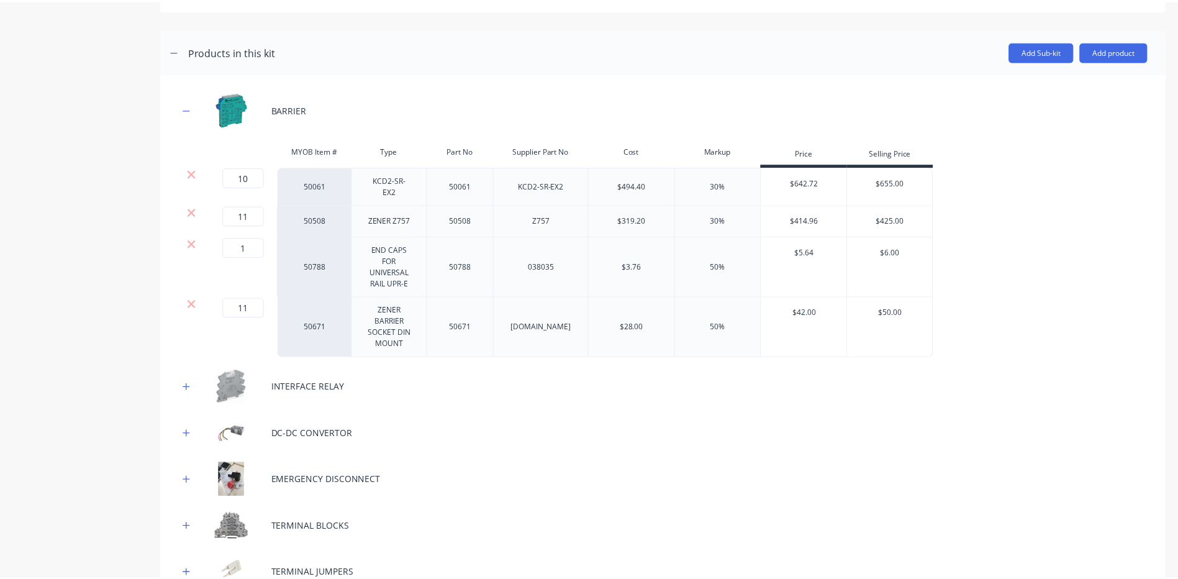
scroll to position [124, 0]
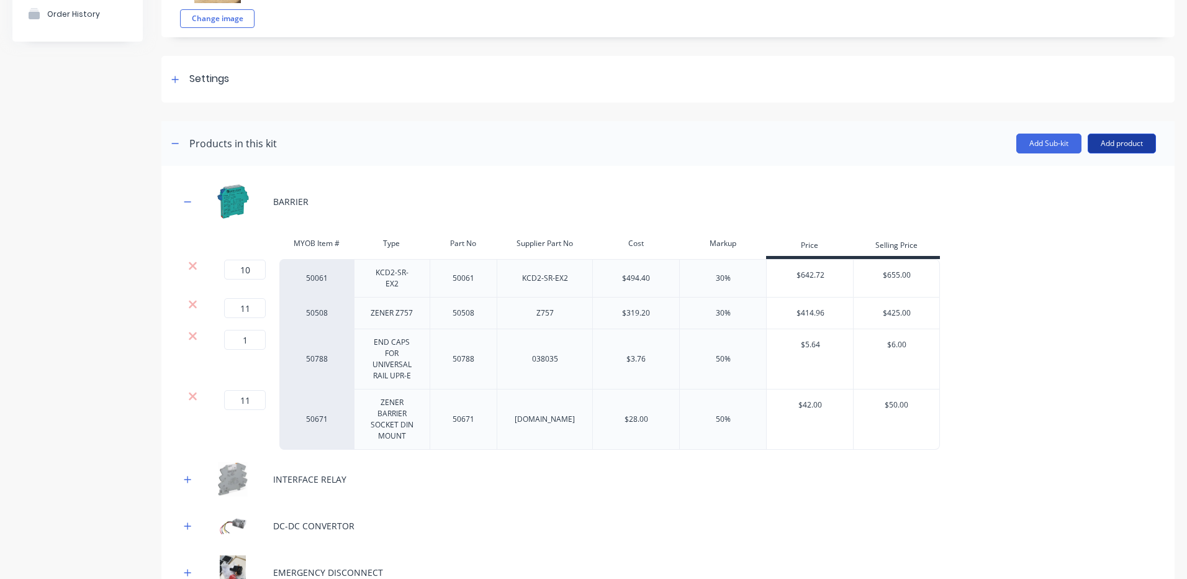
click at [1136, 146] on button "Add product" at bounding box center [1122, 143] width 68 height 20
drag, startPoint x: 1132, startPoint y: 148, endPoint x: 1084, endPoint y: 180, distance: 57.2
click at [1084, 180] on div "Product catalogue" at bounding box center [1097, 175] width 96 height 18
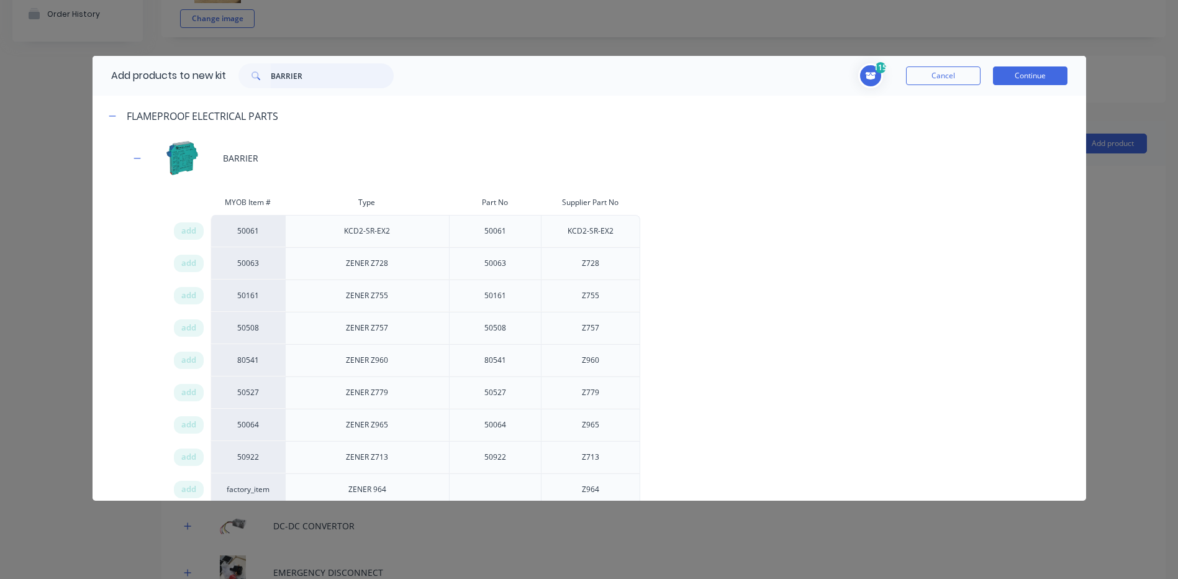
click at [294, 71] on input "BARRIER" at bounding box center [332, 75] width 123 height 25
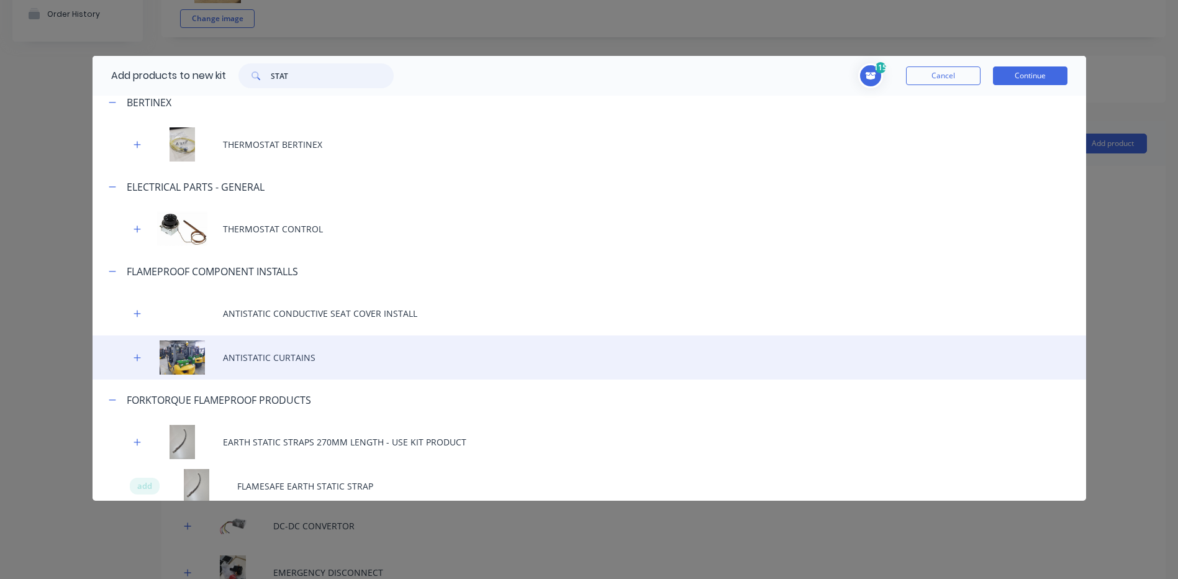
scroll to position [21, 0]
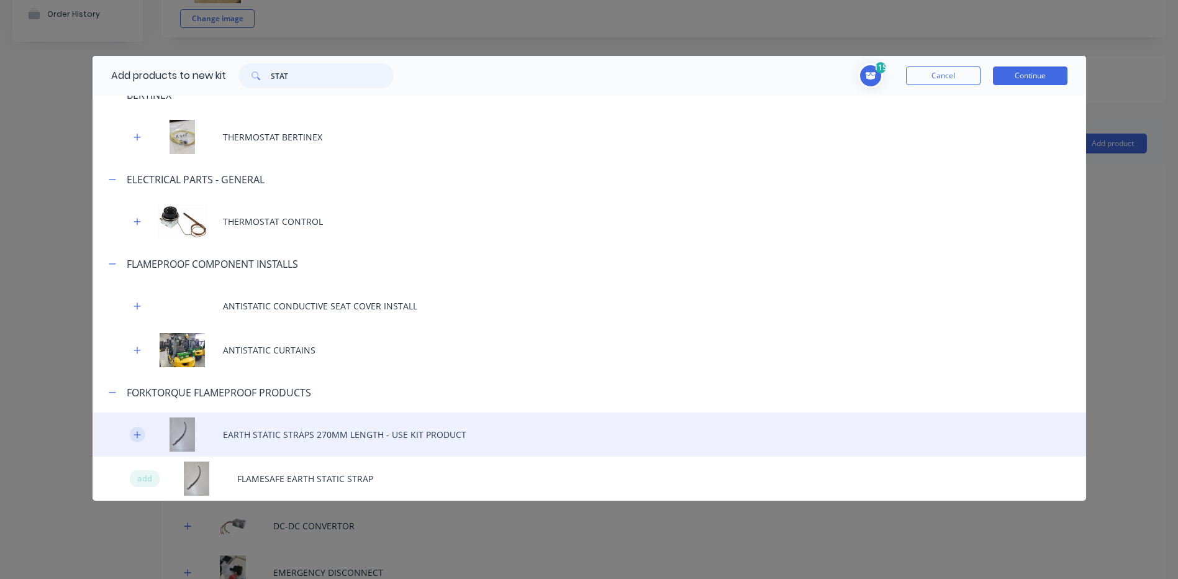
type input "STAT"
click at [137, 436] on icon "button" at bounding box center [136, 434] width 7 height 9
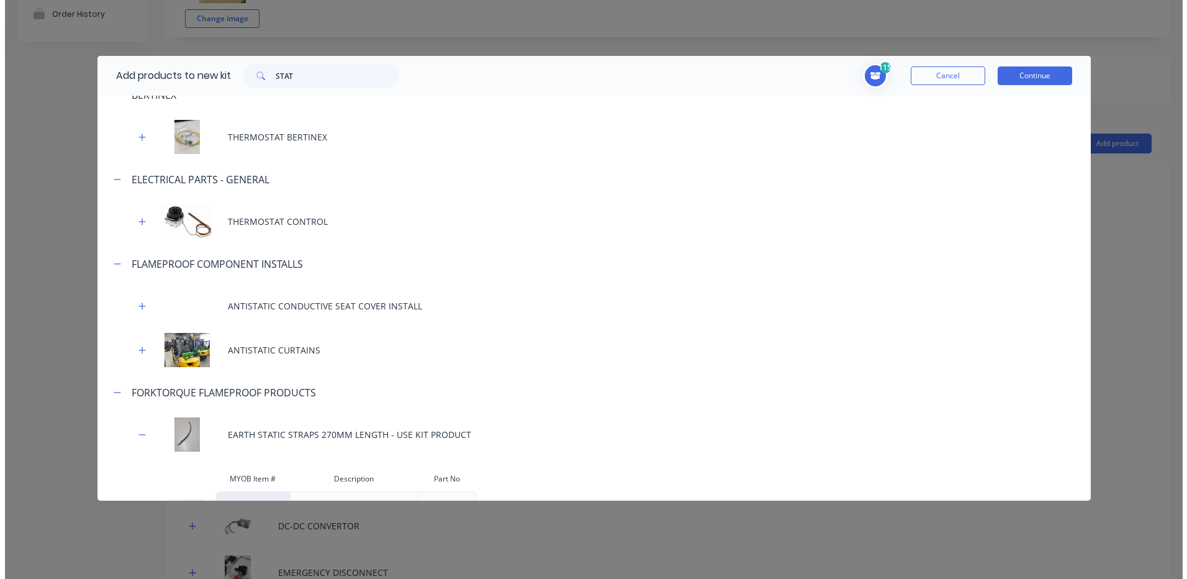
scroll to position [107, 0]
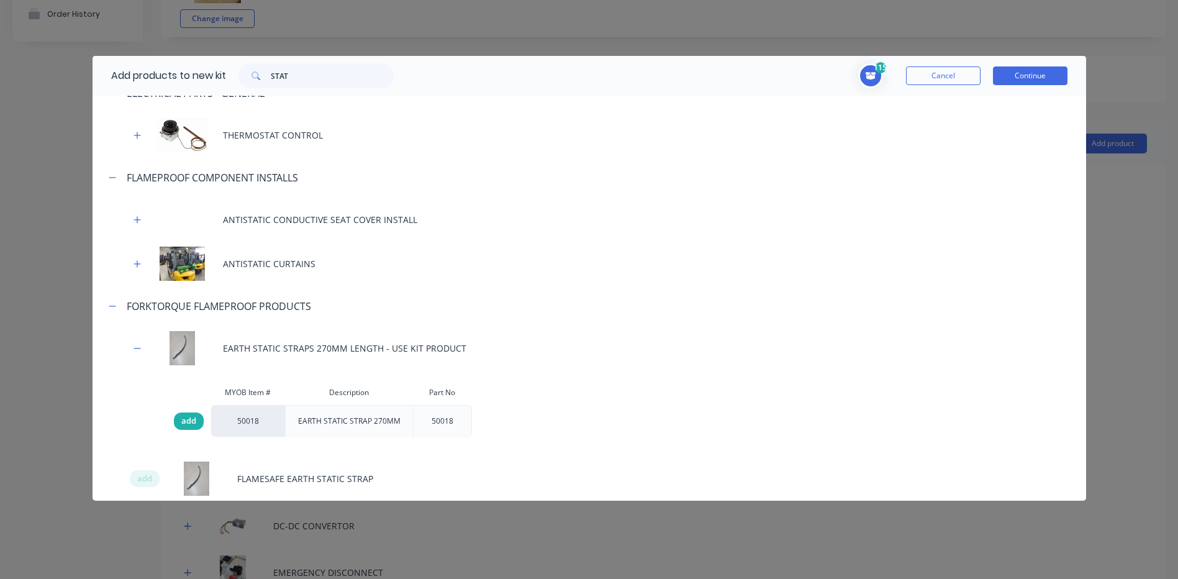
click at [185, 421] on span "add" at bounding box center [188, 421] width 15 height 12
click at [997, 78] on button "Continue" at bounding box center [1030, 75] width 74 height 19
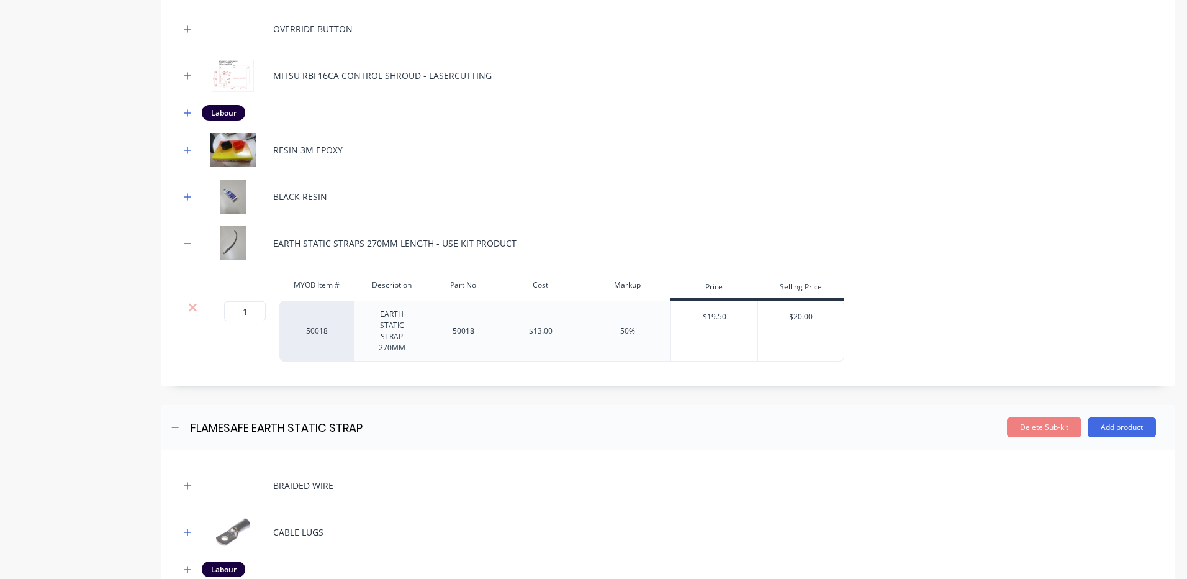
scroll to position [1304, 0]
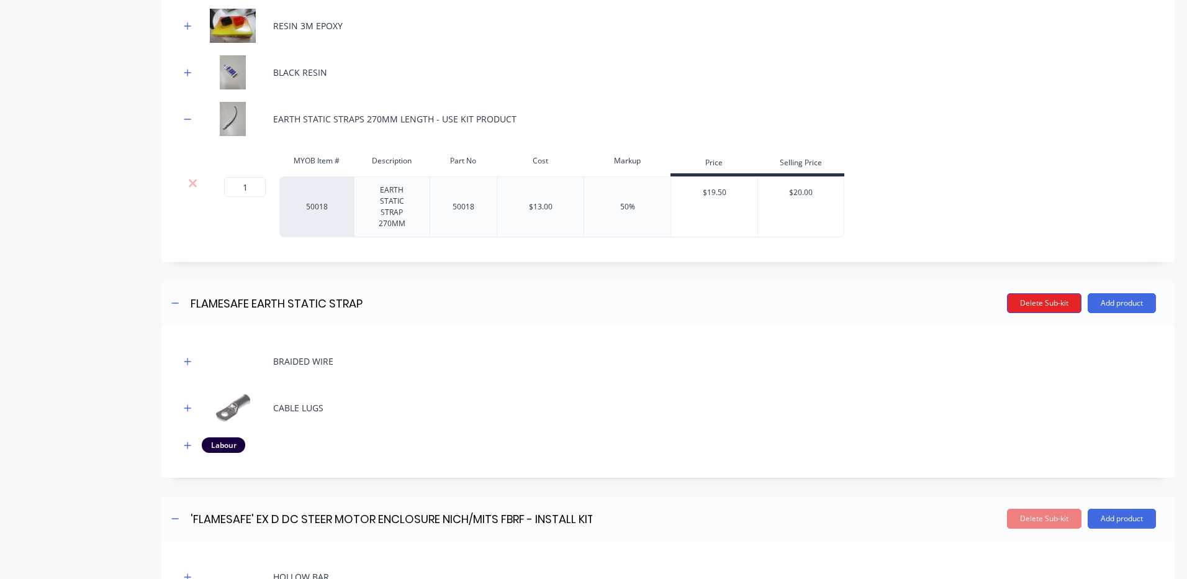
click at [1042, 295] on button "Delete Sub-kit" at bounding box center [1044, 303] width 74 height 20
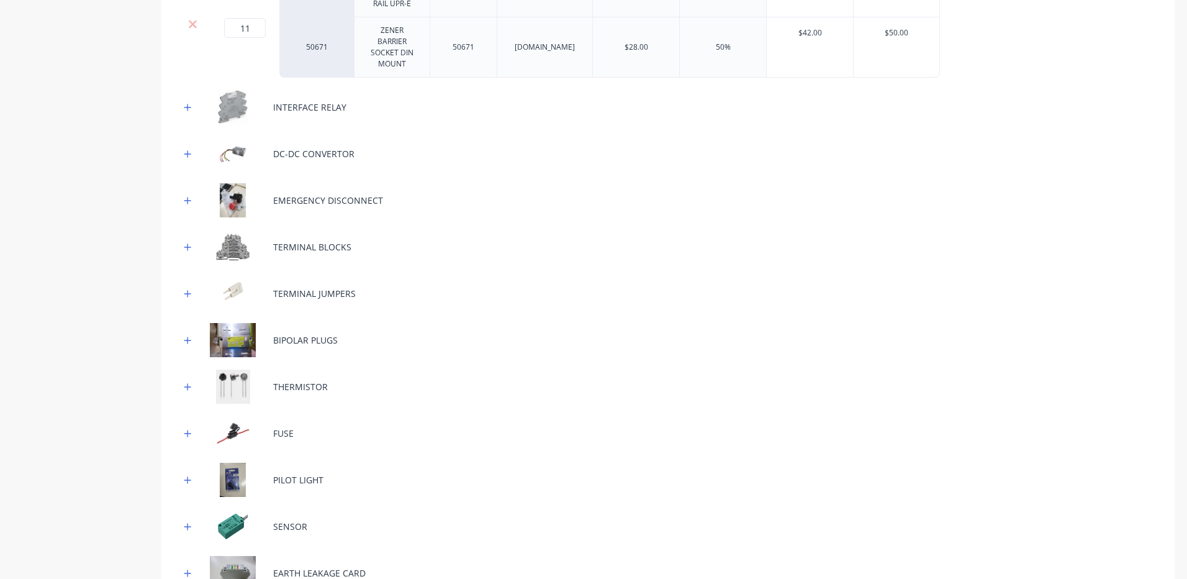
scroll to position [186, 0]
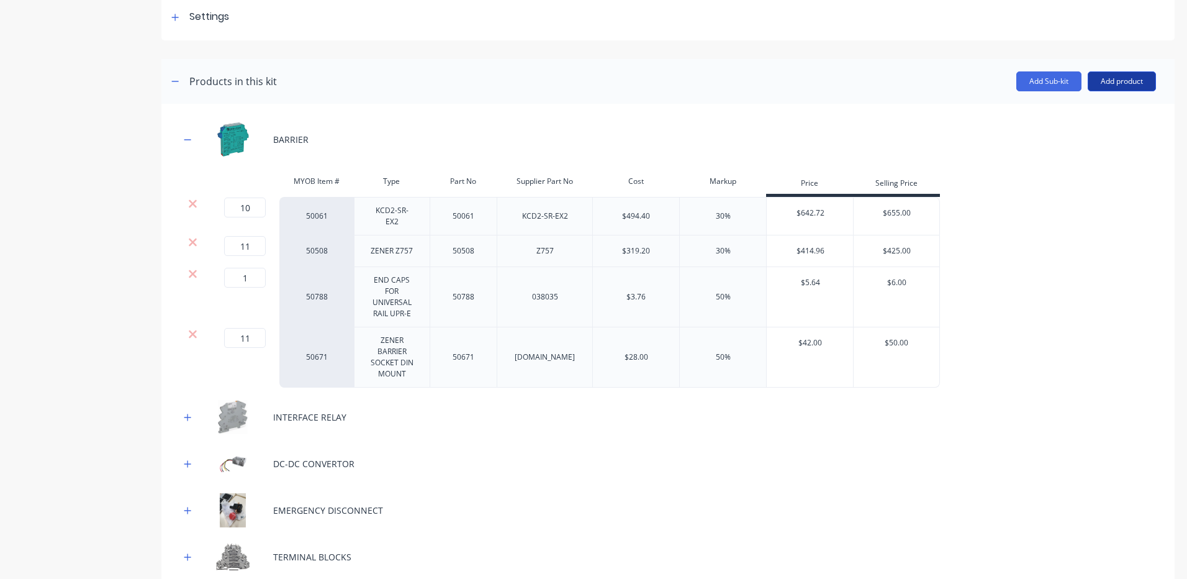
click at [1133, 82] on button "Add product" at bounding box center [1122, 81] width 68 height 20
click at [1080, 105] on div "Product catalogue" at bounding box center [1097, 113] width 96 height 18
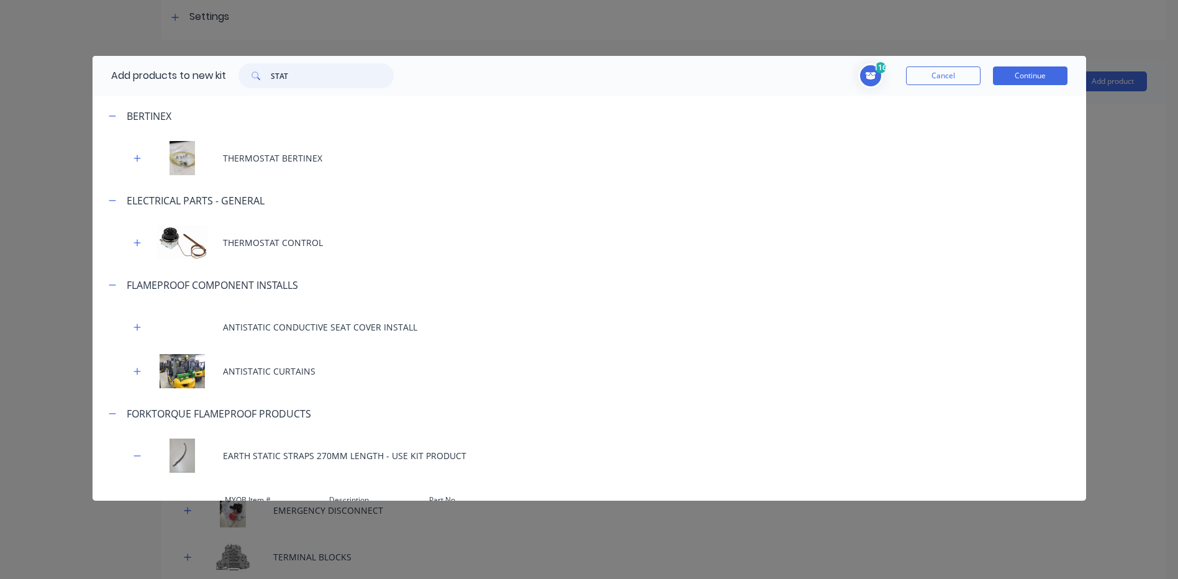
drag, startPoint x: 374, startPoint y: 76, endPoint x: 259, endPoint y: 71, distance: 114.3
click at [259, 71] on div "STAT" at bounding box center [315, 75] width 155 height 25
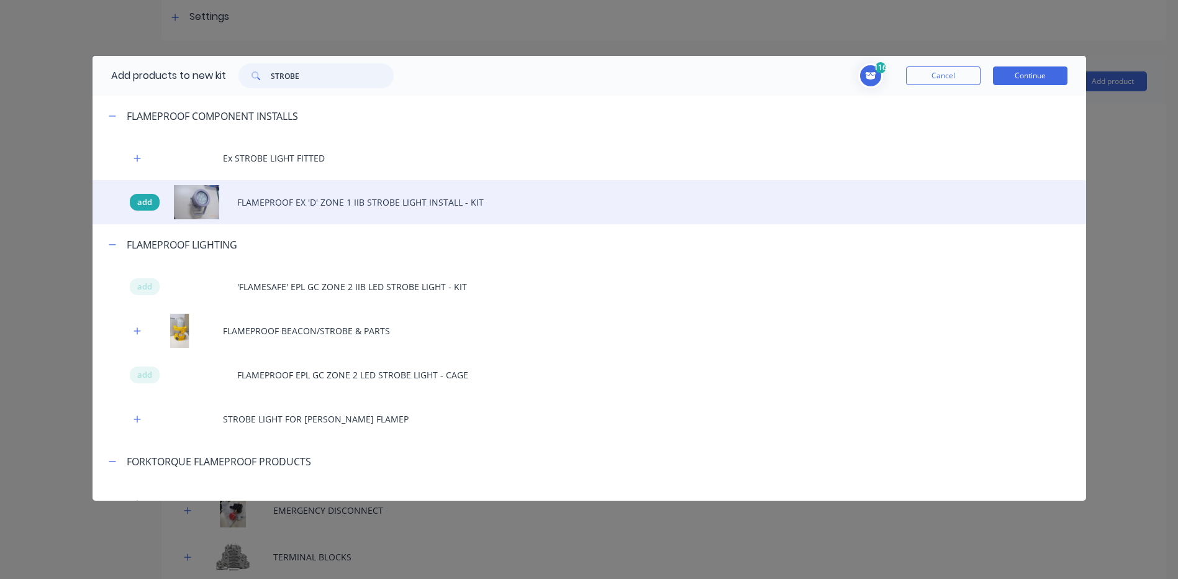
type input "STROBE"
click at [142, 202] on span "add" at bounding box center [144, 202] width 15 height 12
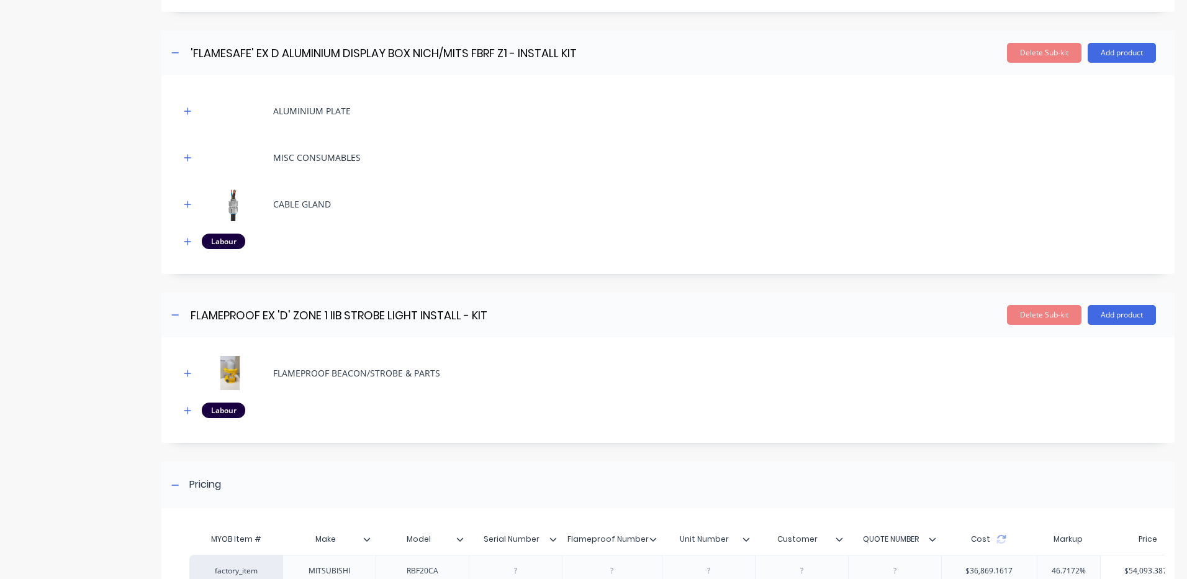
scroll to position [2219, 0]
click at [188, 406] on icon "button" at bounding box center [187, 409] width 7 height 9
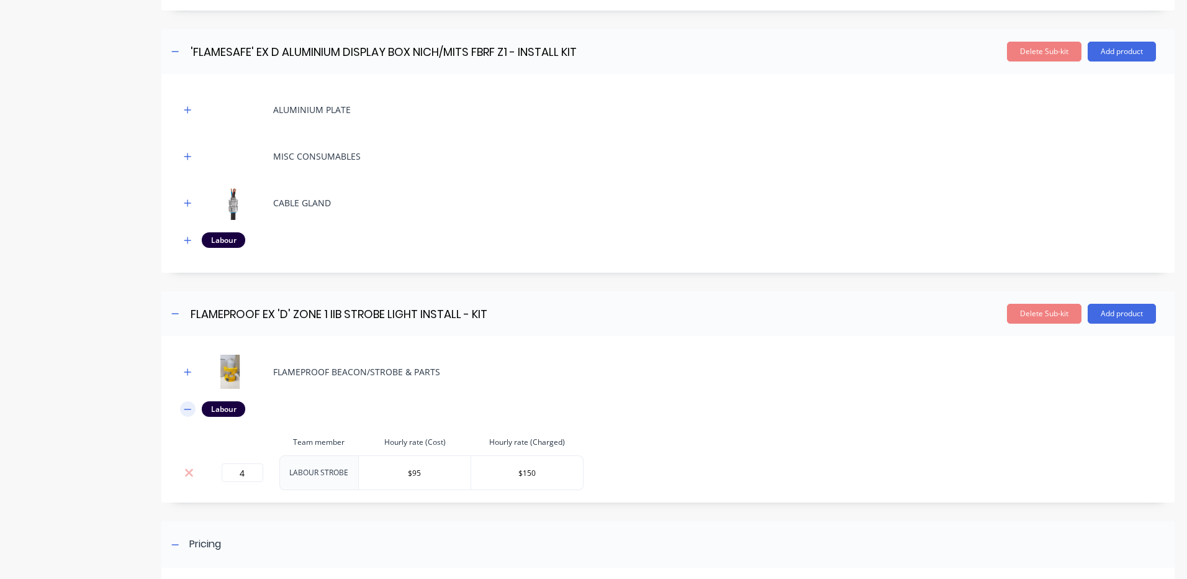
click at [188, 408] on icon "button" at bounding box center [187, 408] width 7 height 1
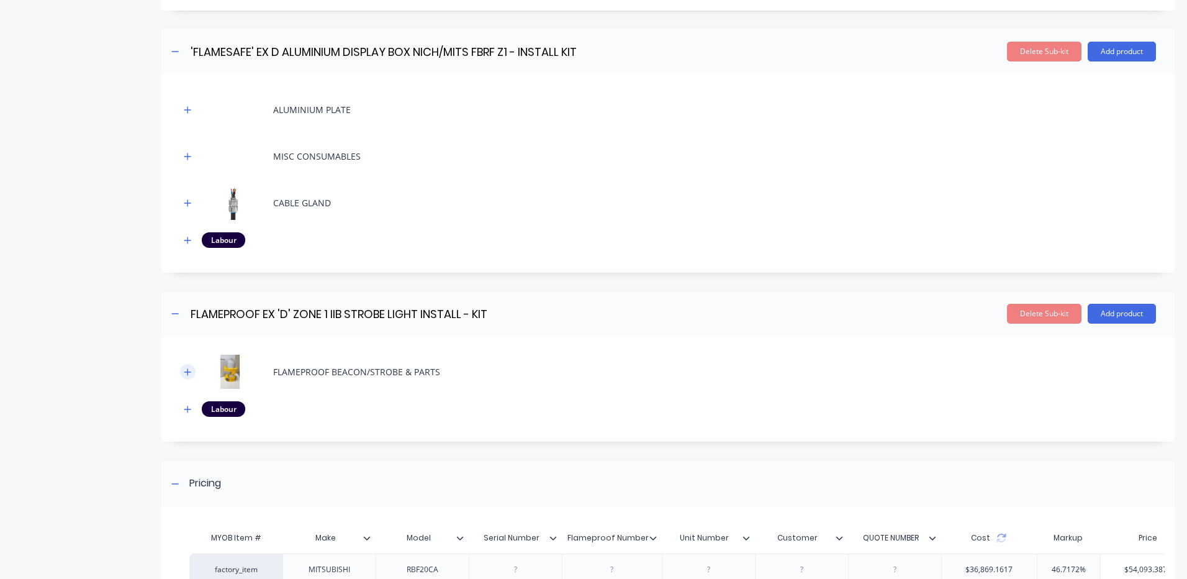
click at [191, 369] on icon "button" at bounding box center [187, 371] width 7 height 9
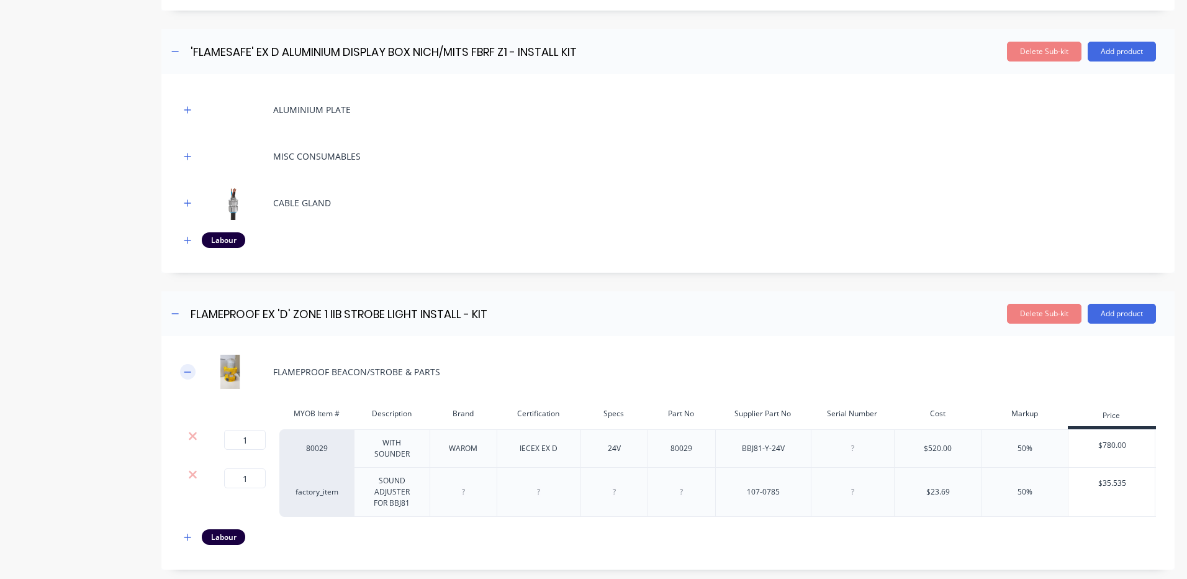
click at [191, 367] on icon "button" at bounding box center [187, 371] width 7 height 9
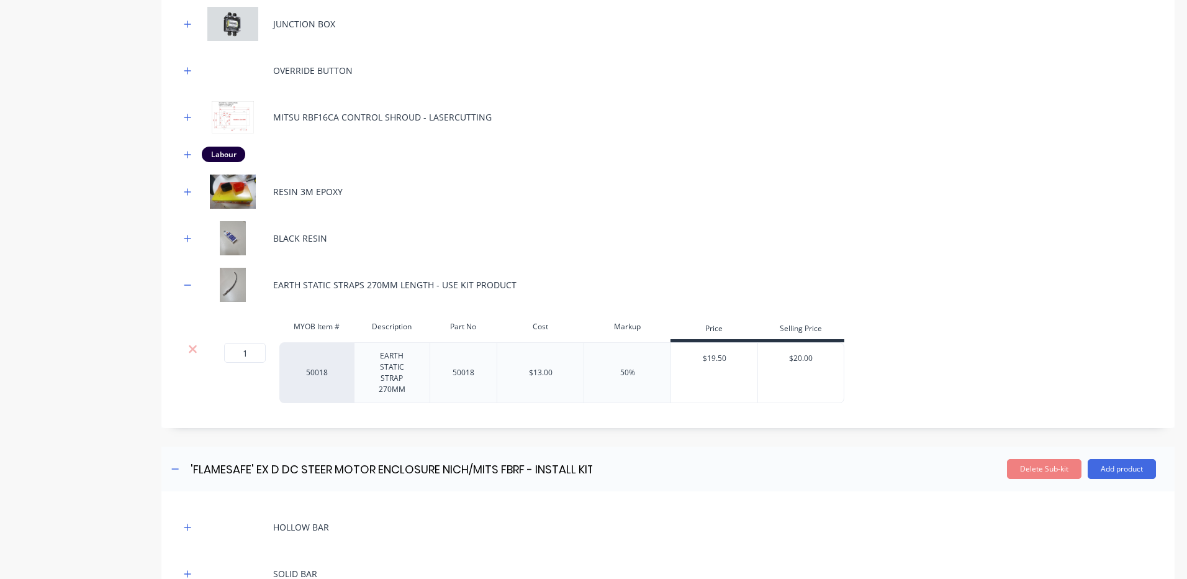
scroll to position [1101, 0]
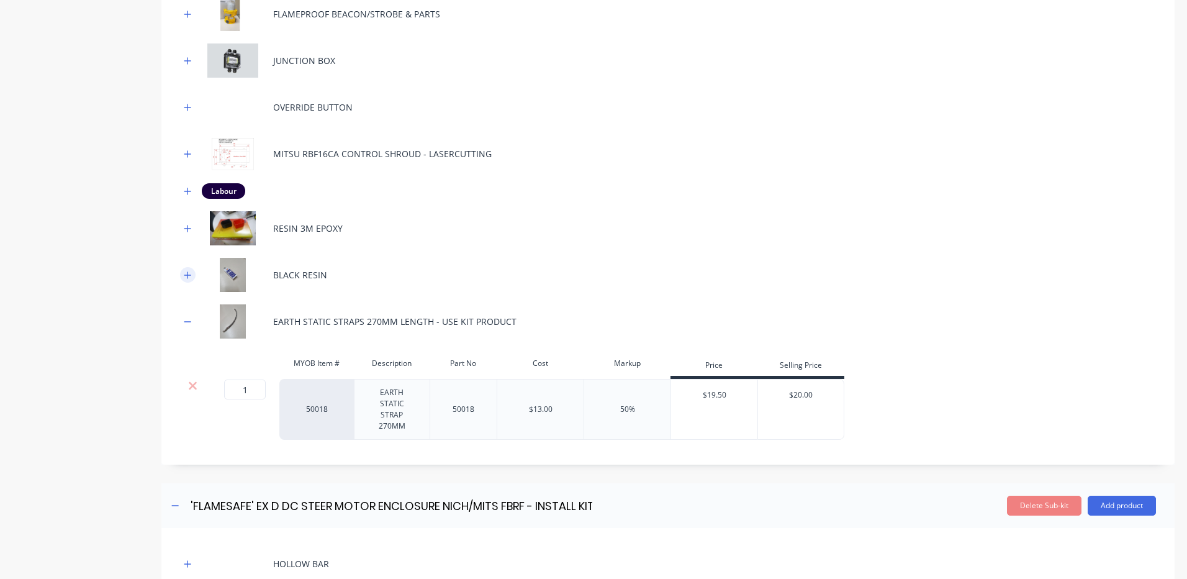
click at [191, 271] on icon "button" at bounding box center [187, 275] width 7 height 9
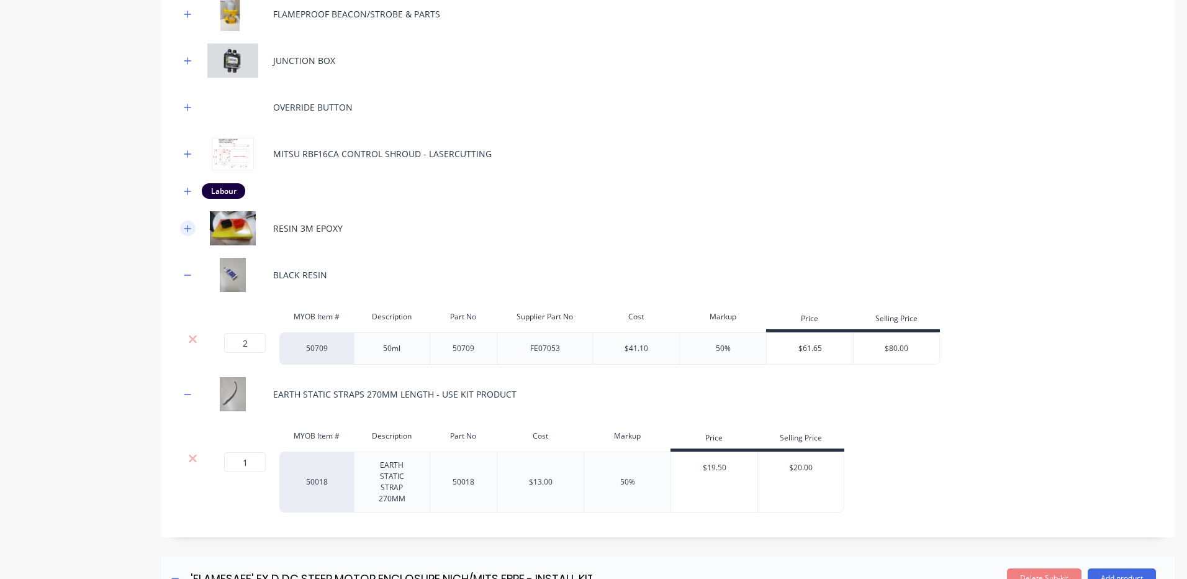
click at [191, 224] on icon "button" at bounding box center [187, 228] width 7 height 9
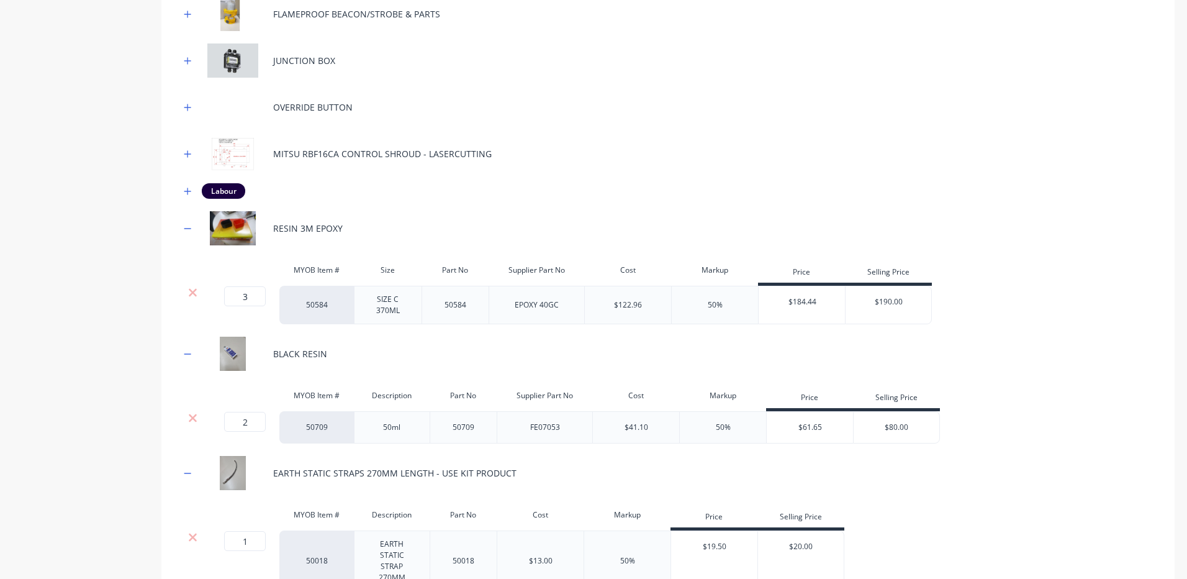
click at [187, 286] on div at bounding box center [193, 292] width 24 height 12
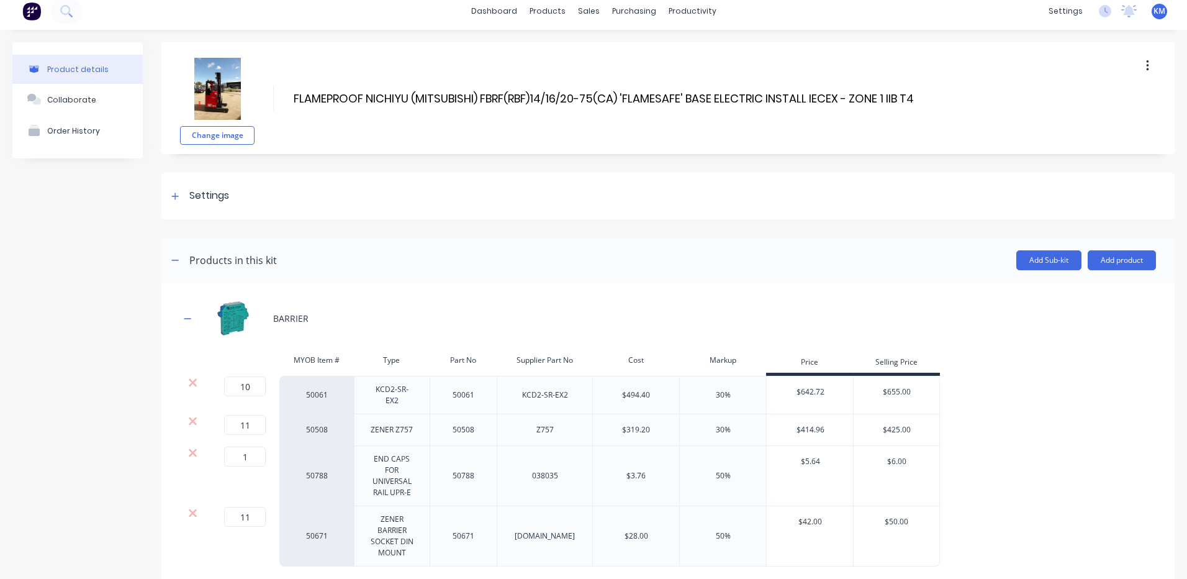
scroll to position [0, 0]
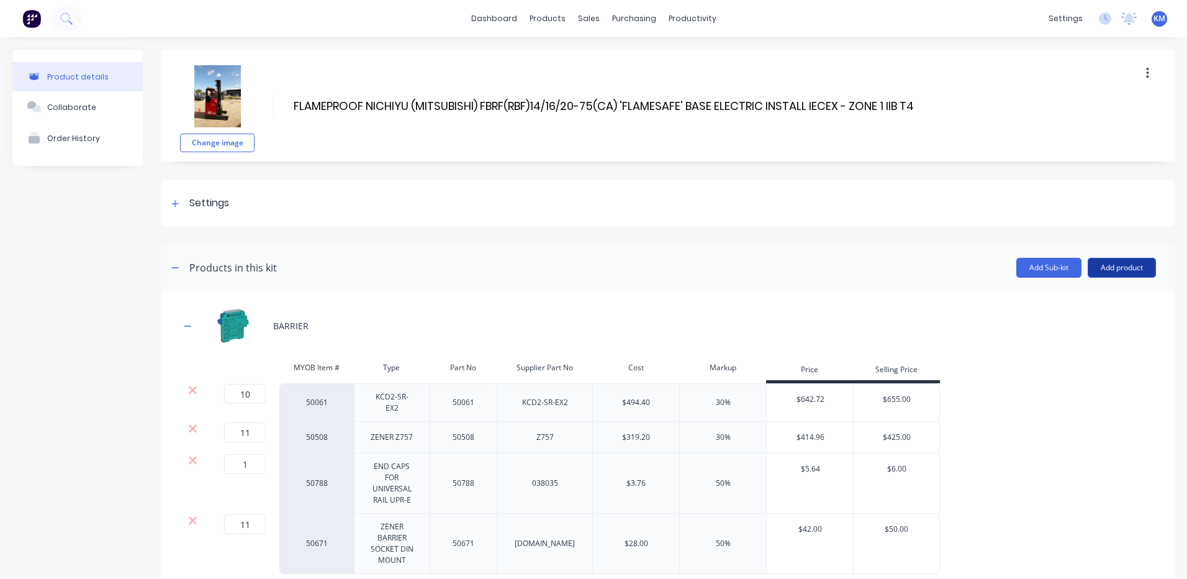
click at [1116, 262] on button "Add product" at bounding box center [1122, 268] width 68 height 20
click at [1083, 293] on div "Product catalogue" at bounding box center [1097, 300] width 96 height 18
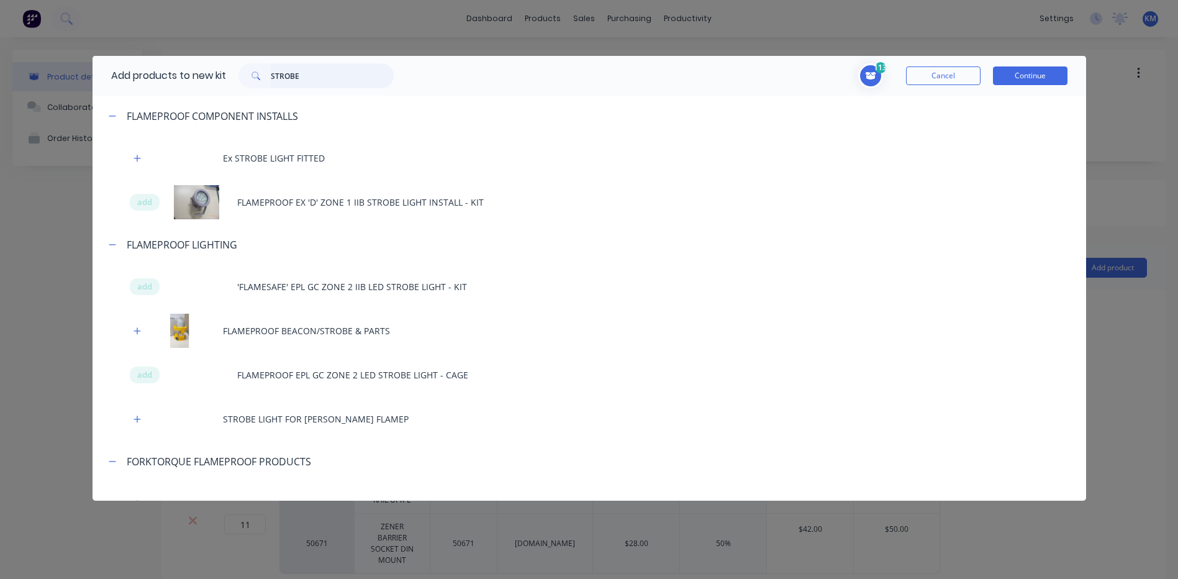
click at [333, 72] on input "STROBE" at bounding box center [332, 75] width 123 height 25
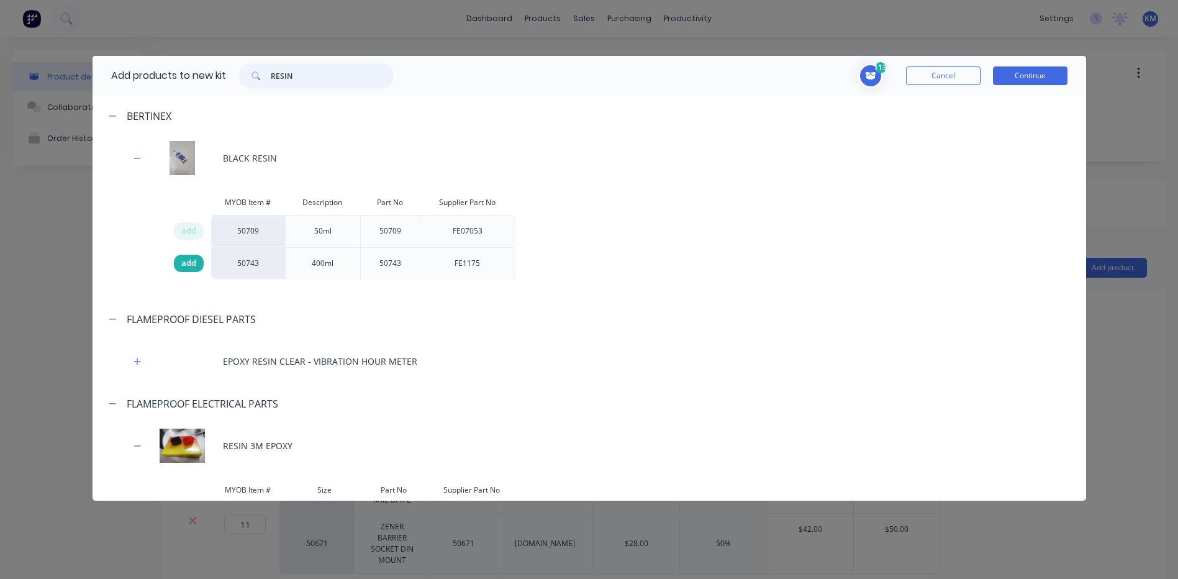
type input "RESIN"
click at [195, 262] on span "add" at bounding box center [188, 263] width 15 height 12
click at [1052, 82] on button "Continue" at bounding box center [1030, 75] width 74 height 19
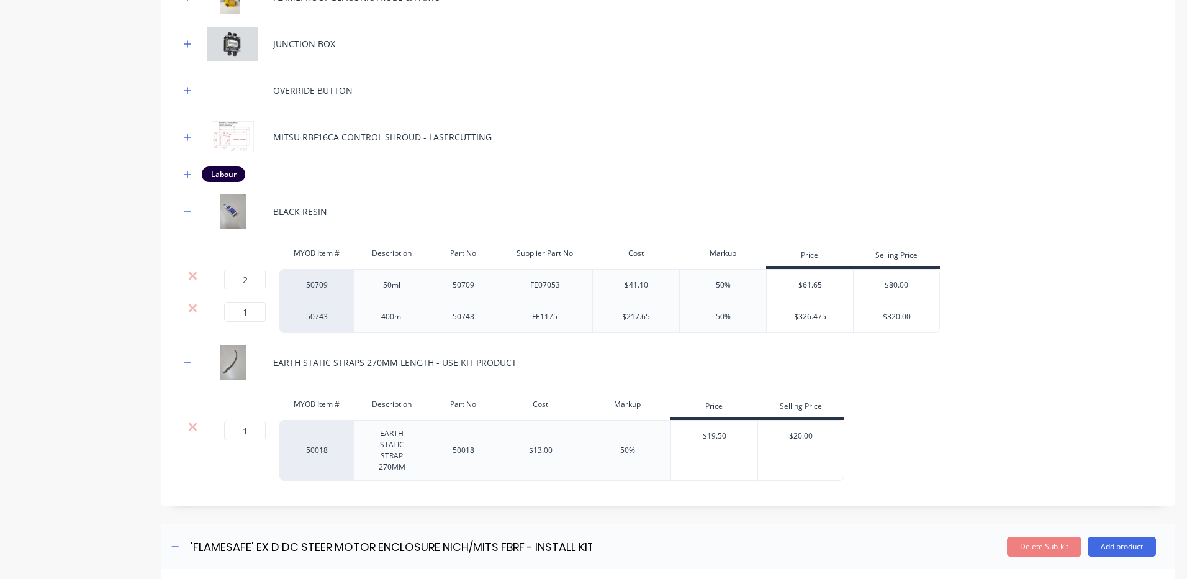
scroll to position [1117, 0]
click at [248, 302] on input "1" at bounding box center [245, 312] width 42 height 20
type input "3"
click at [255, 274] on input "2" at bounding box center [245, 280] width 42 height 20
click at [249, 310] on input "3" at bounding box center [245, 312] width 42 height 20
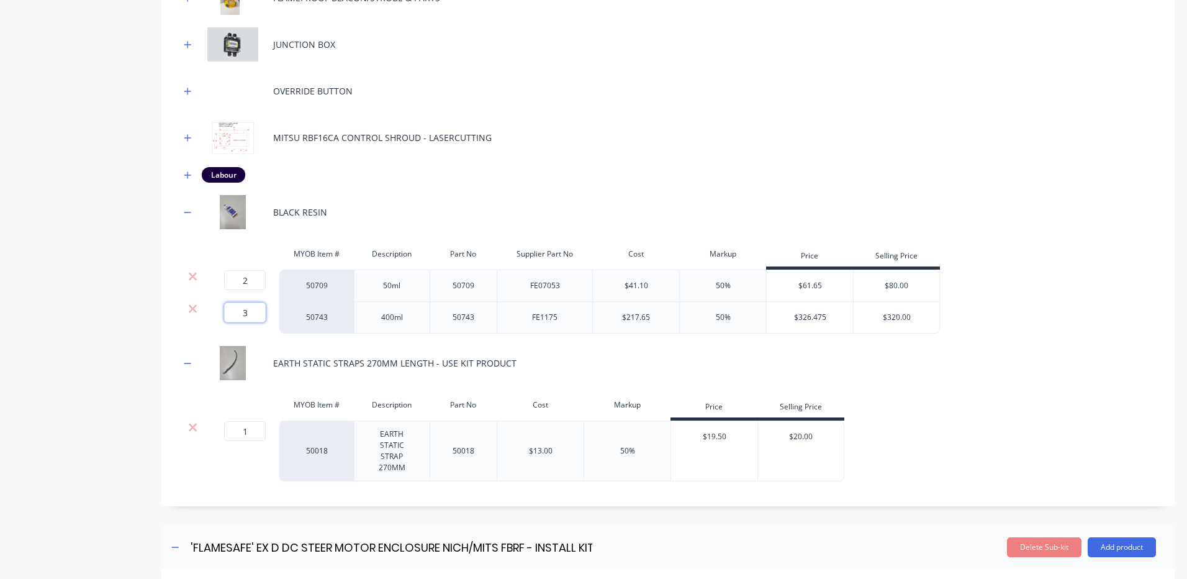
click at [249, 310] on input "3" at bounding box center [245, 312] width 42 height 20
type input "4"
click at [256, 270] on input "2" at bounding box center [245, 280] width 42 height 20
type input "4"
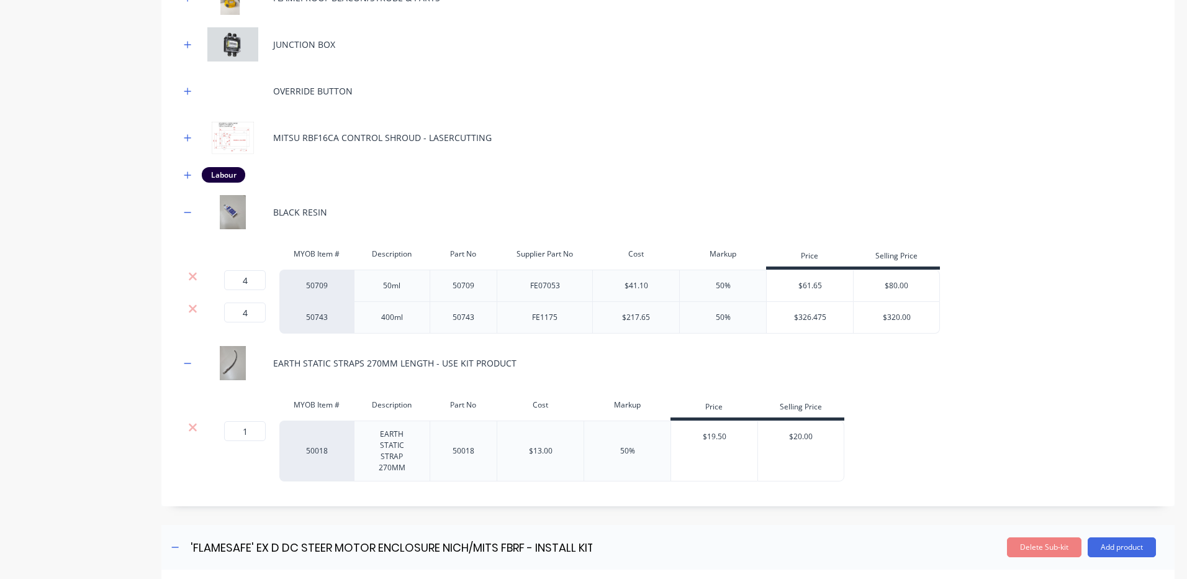
click at [263, 241] on div at bounding box center [242, 253] width 74 height 25
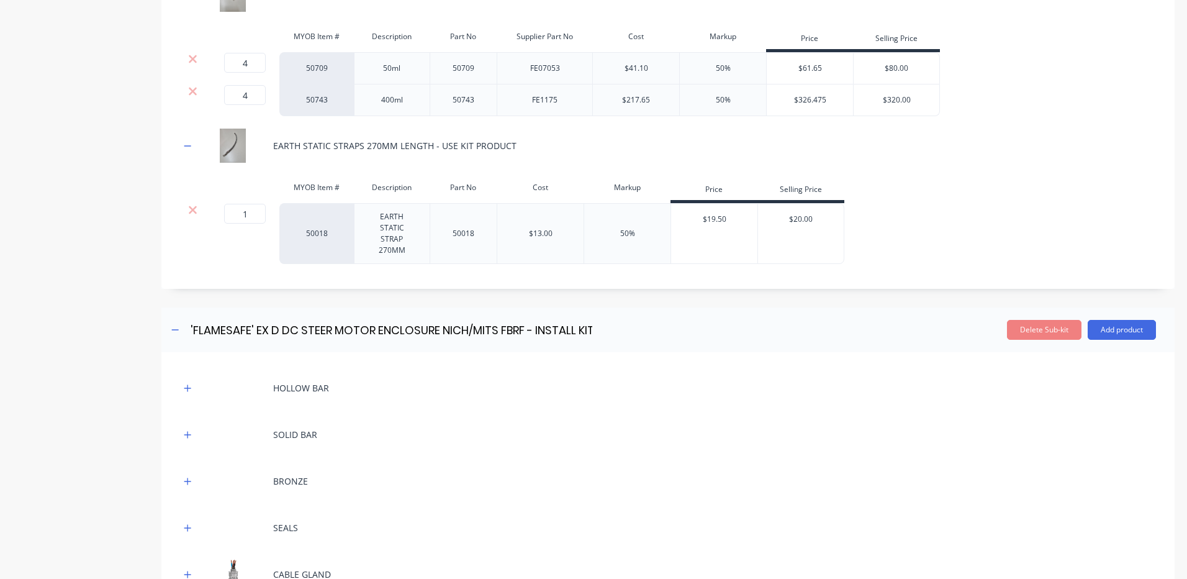
scroll to position [1366, 0]
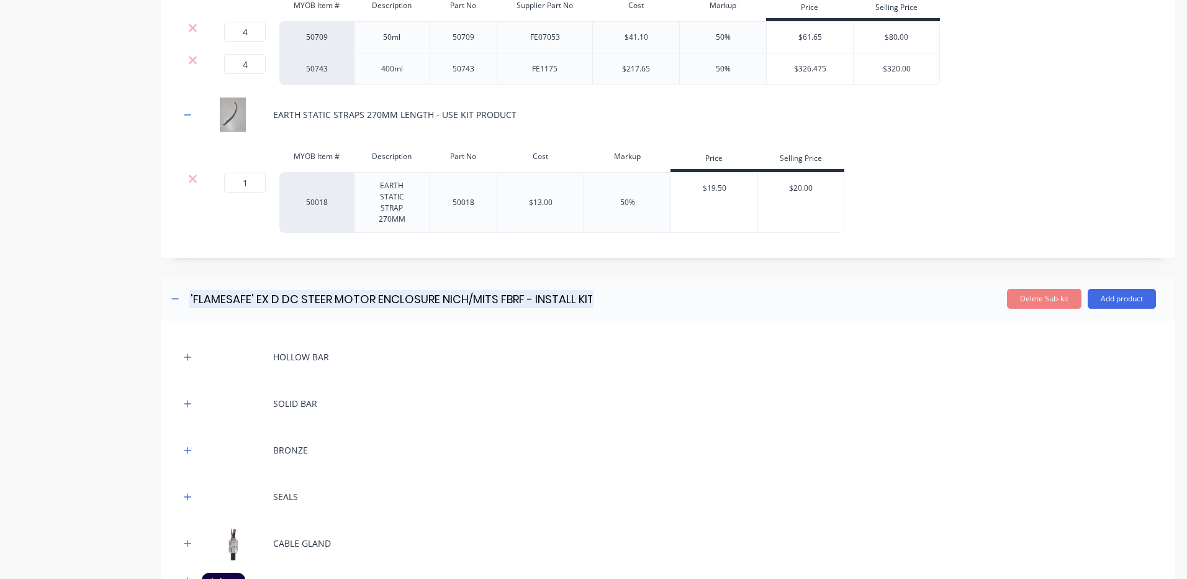
click at [523, 291] on input "'FLAMESAFE' EX D DC STEER MOTOR ENCLOSURE NICH/MITS FBRF - INSTALL KIT" at bounding box center [391, 299] width 404 height 18
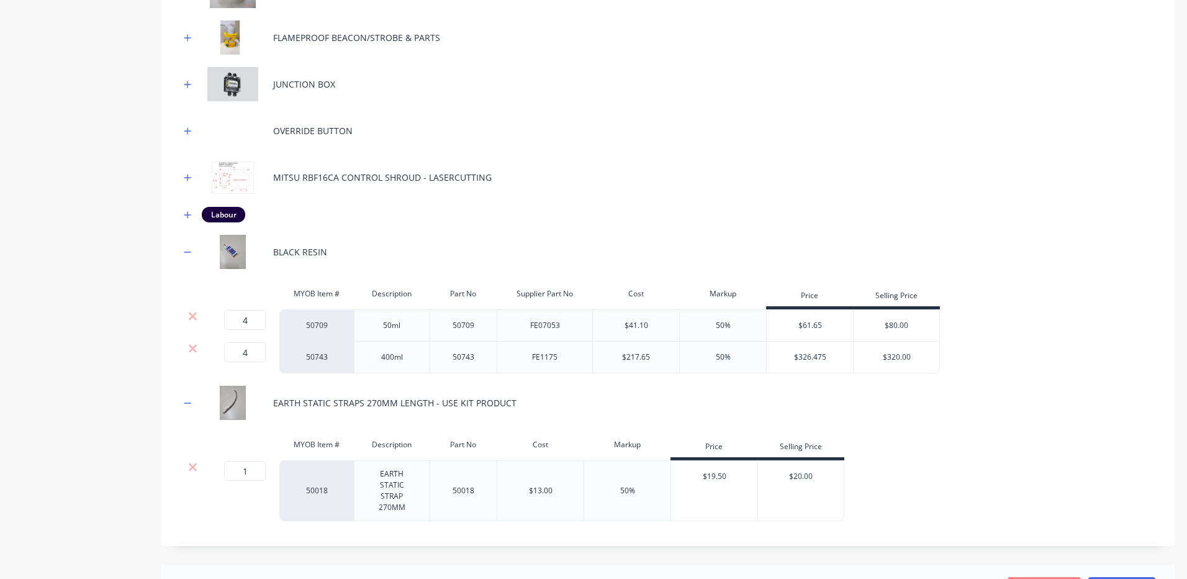
scroll to position [1055, 0]
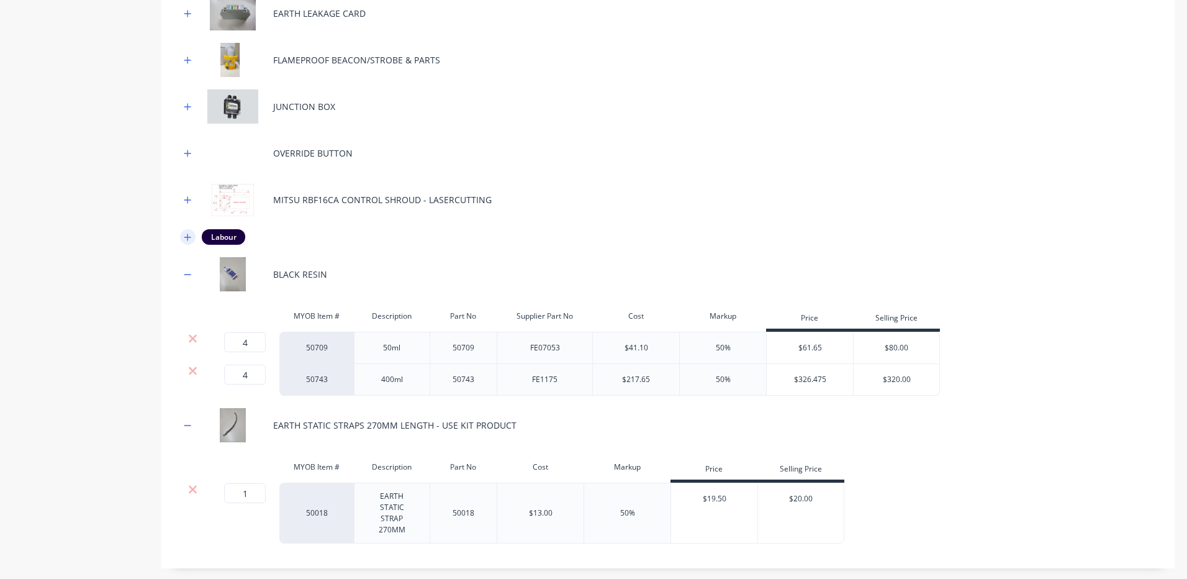
click at [183, 229] on button "button" at bounding box center [188, 237] width 16 height 16
type input "'FLAMESAFE' EX D DC STEER MOTOR ENCLOSURE NICH/MITS FBRF IECEX - INSTALL KIT"
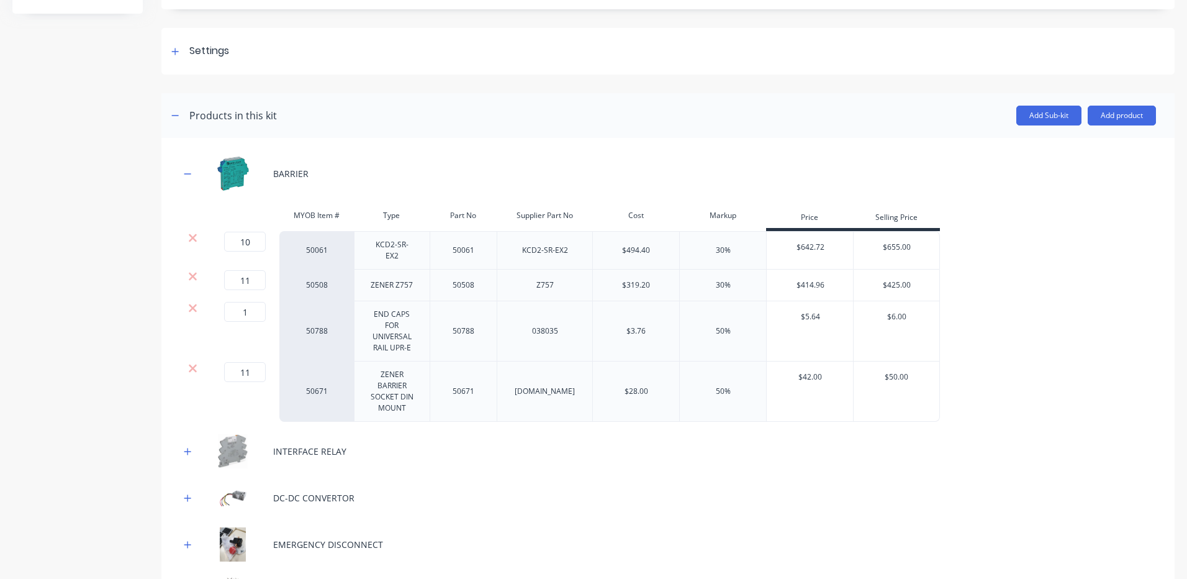
scroll to position [62, 0]
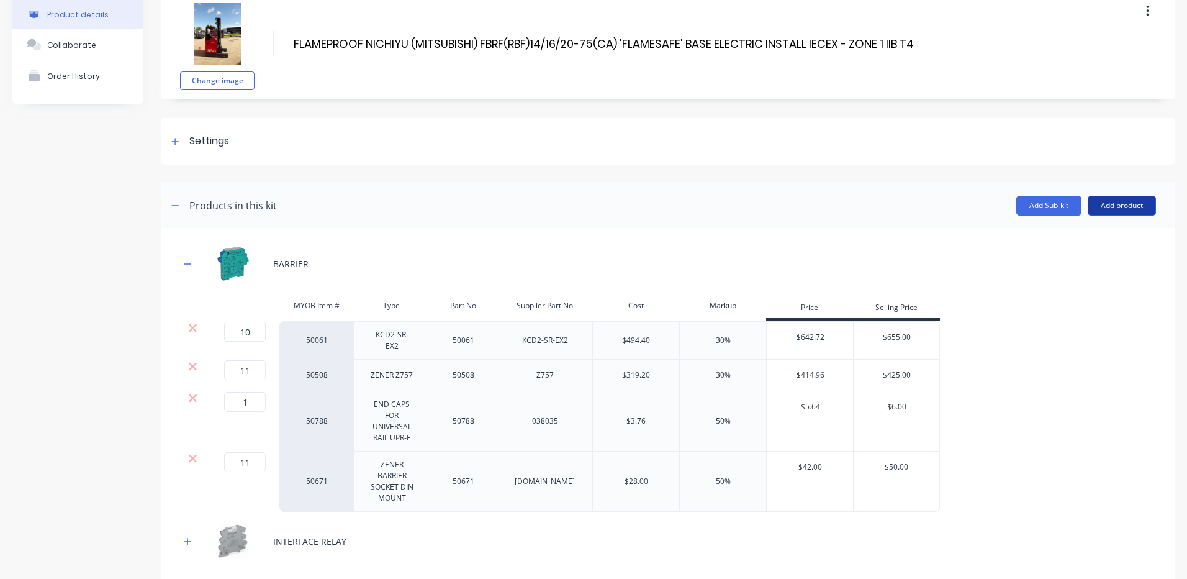
click at [1098, 206] on button "Add product" at bounding box center [1122, 206] width 68 height 20
click at [1088, 251] on button "Labour" at bounding box center [1097, 262] width 118 height 25
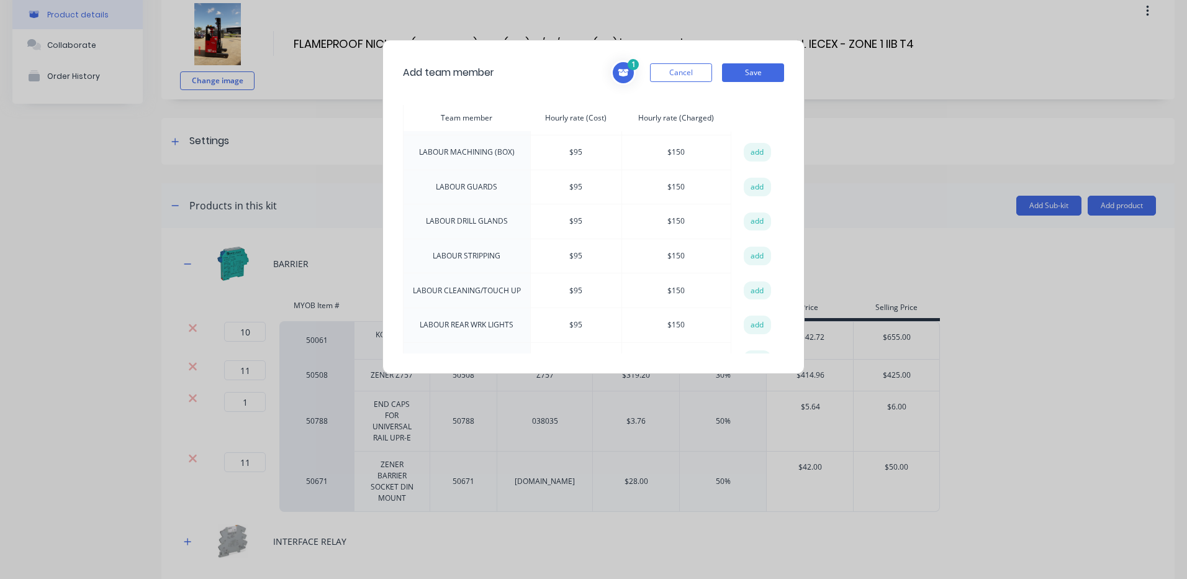
scroll to position [683, 0]
click at [750, 246] on button "add" at bounding box center [757, 255] width 27 height 19
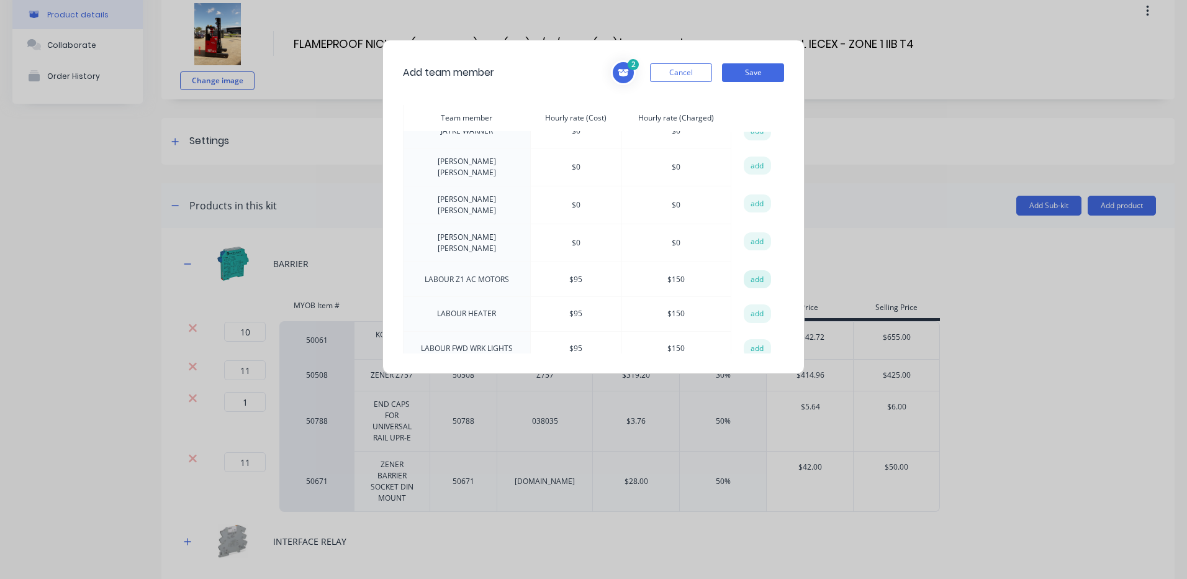
click at [755, 270] on button "add" at bounding box center [757, 279] width 27 height 19
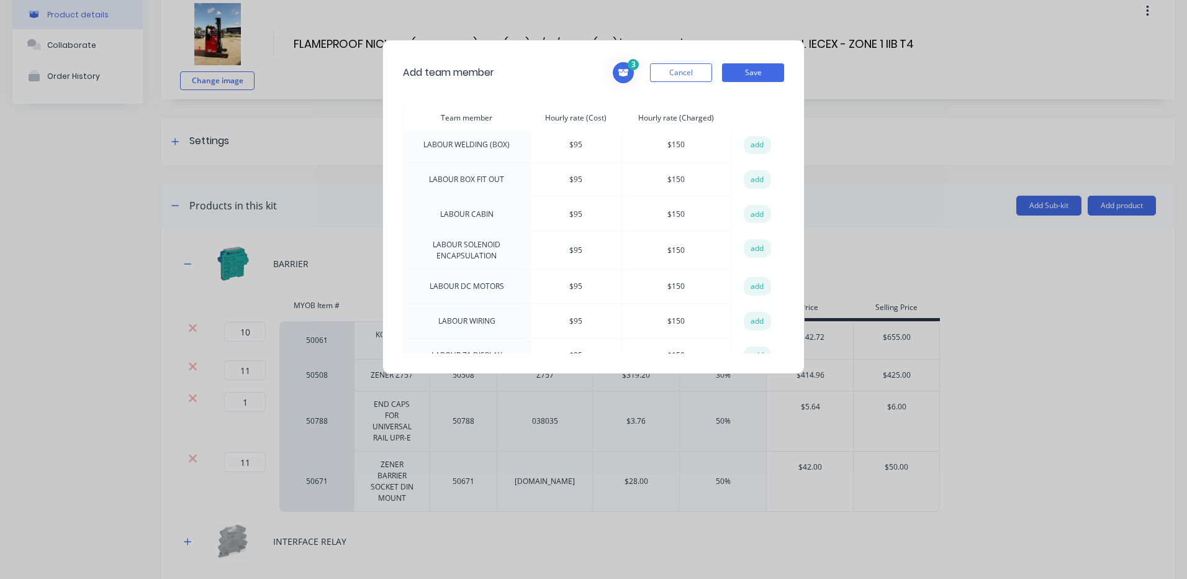
scroll to position [993, 0]
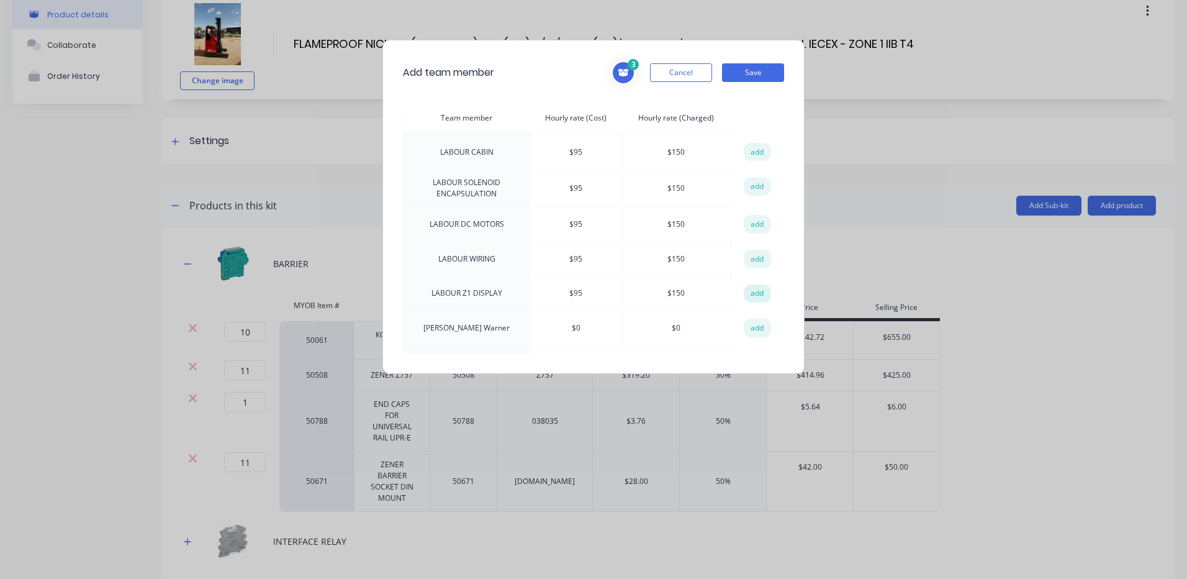
click at [754, 284] on button "add" at bounding box center [757, 293] width 27 height 19
click at [756, 250] on button "add" at bounding box center [757, 259] width 27 height 19
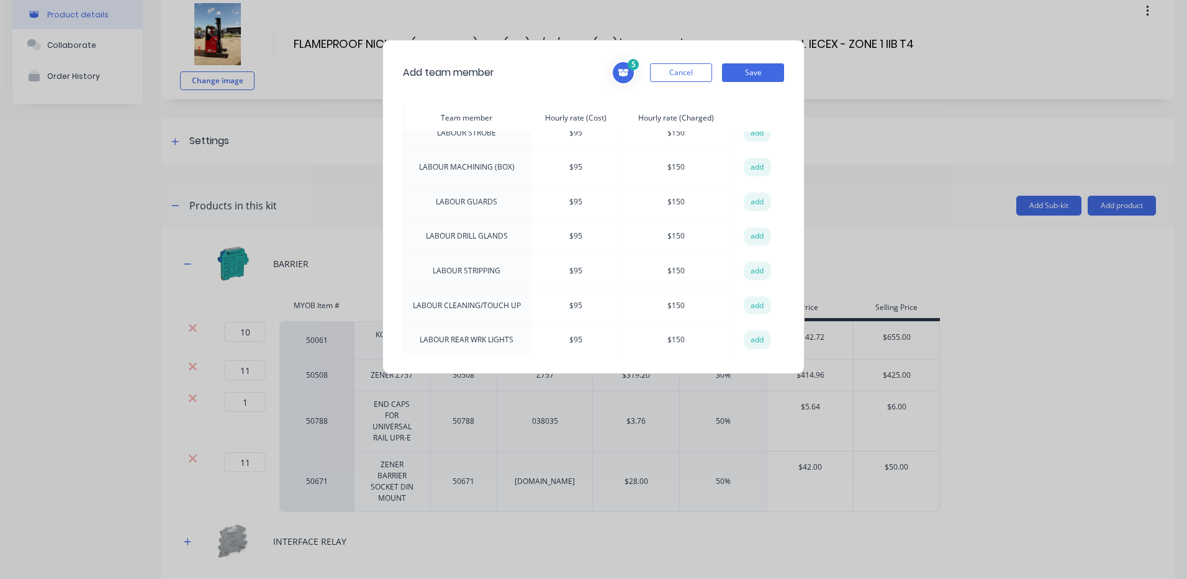
scroll to position [621, 0]
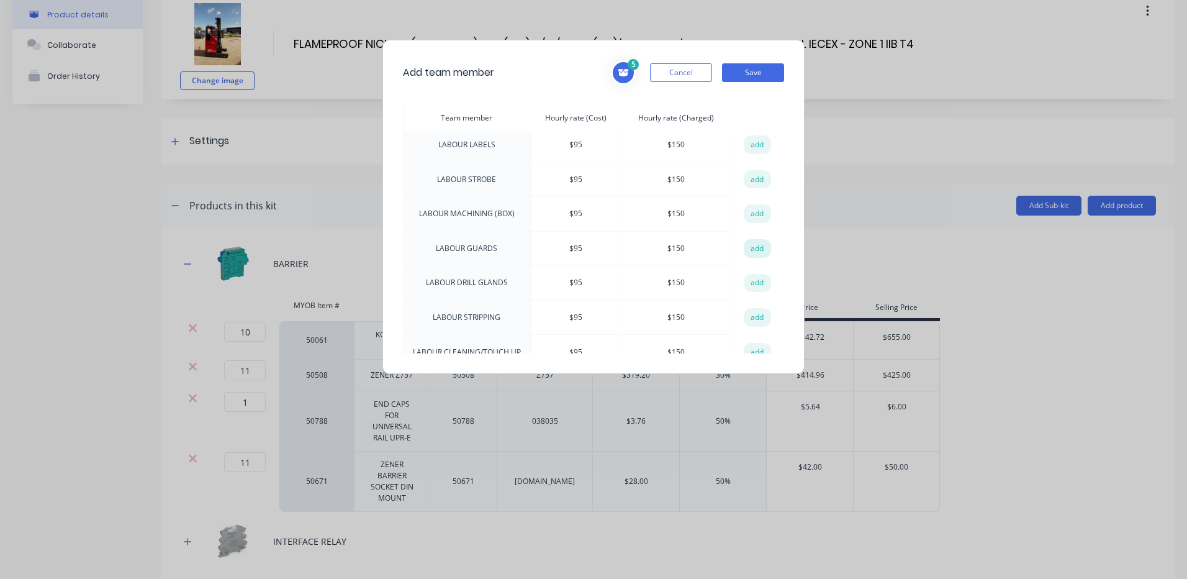
click at [746, 239] on button "add" at bounding box center [757, 248] width 27 height 19
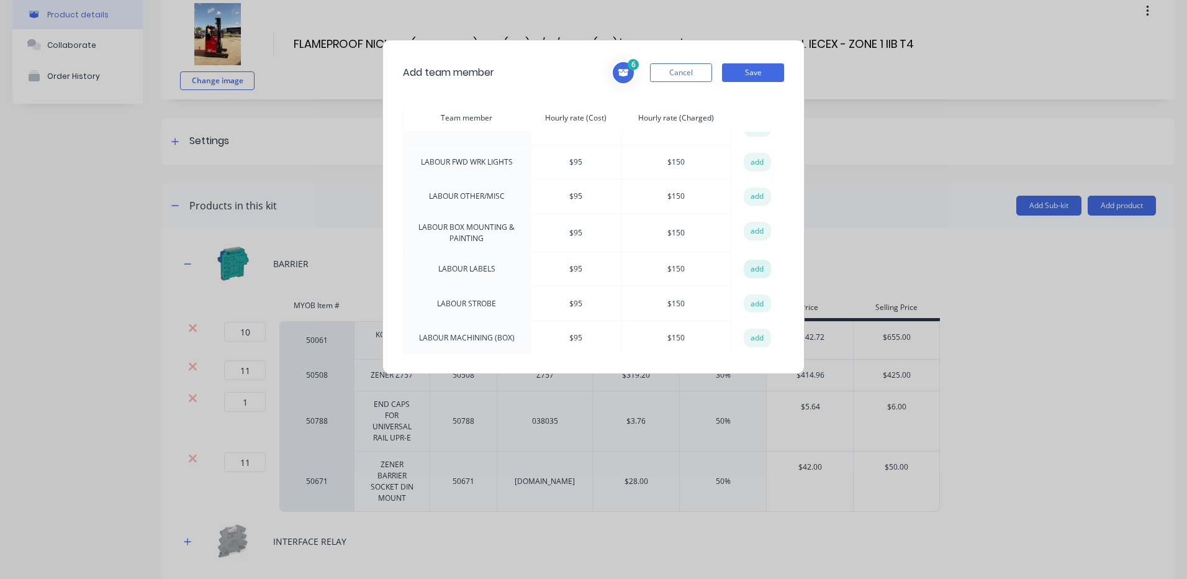
click at [749, 259] on button "add" at bounding box center [757, 268] width 27 height 19
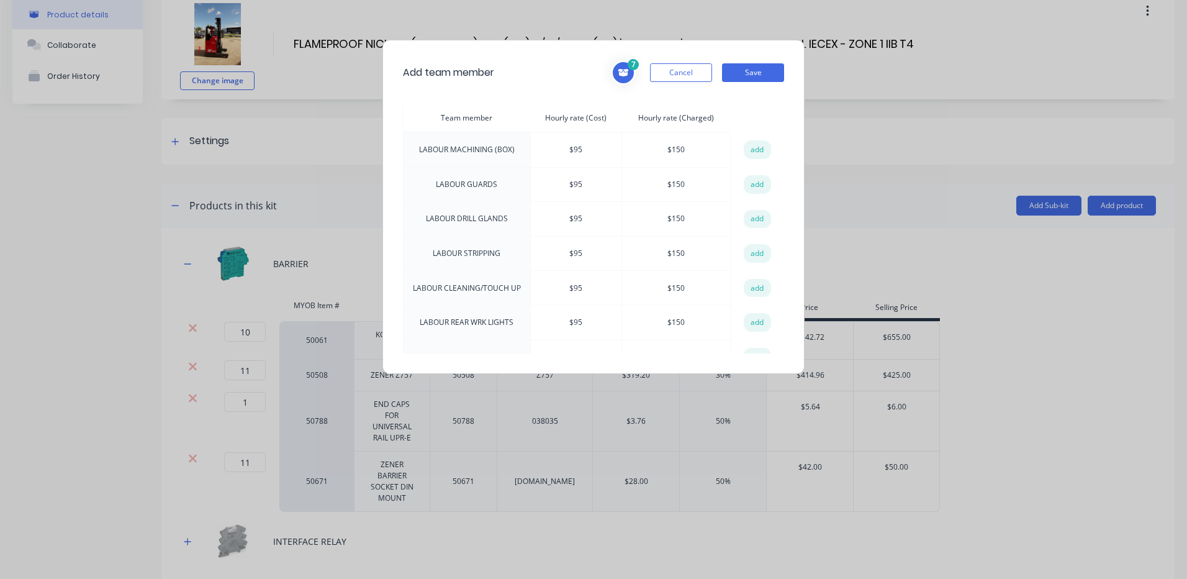
scroll to position [745, 0]
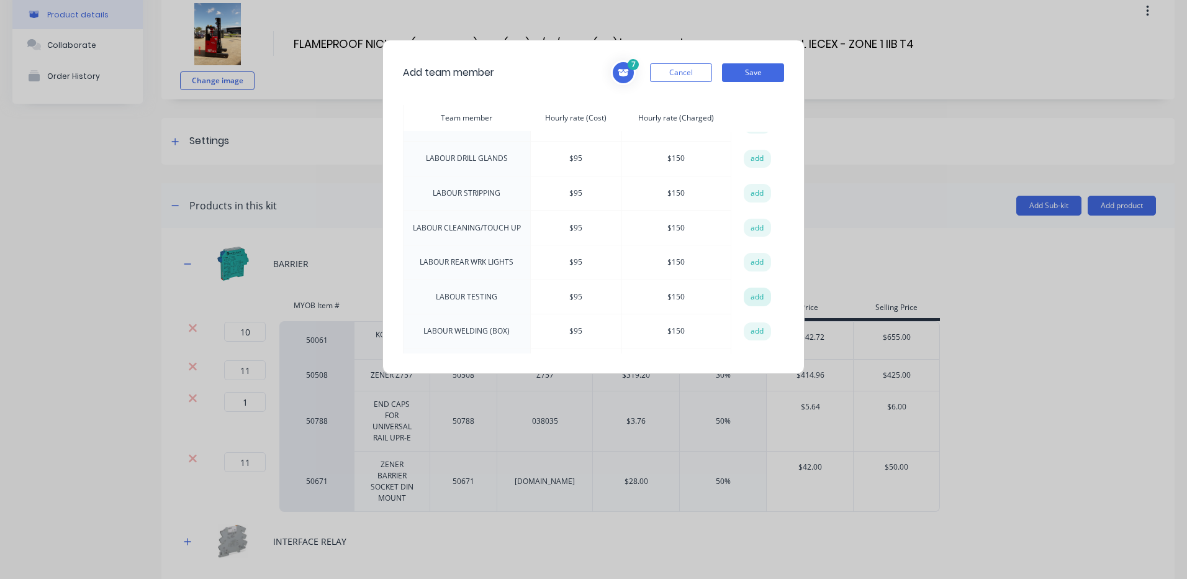
click at [755, 287] on button "add" at bounding box center [757, 296] width 27 height 19
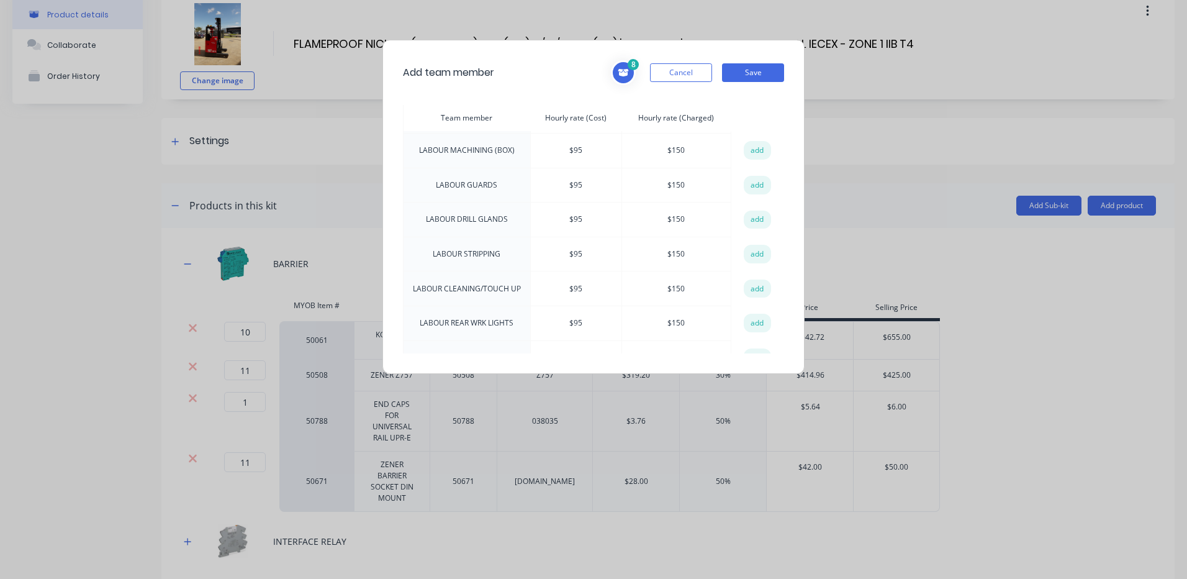
scroll to position [683, 0]
click at [750, 281] on button "add" at bounding box center [757, 290] width 27 height 19
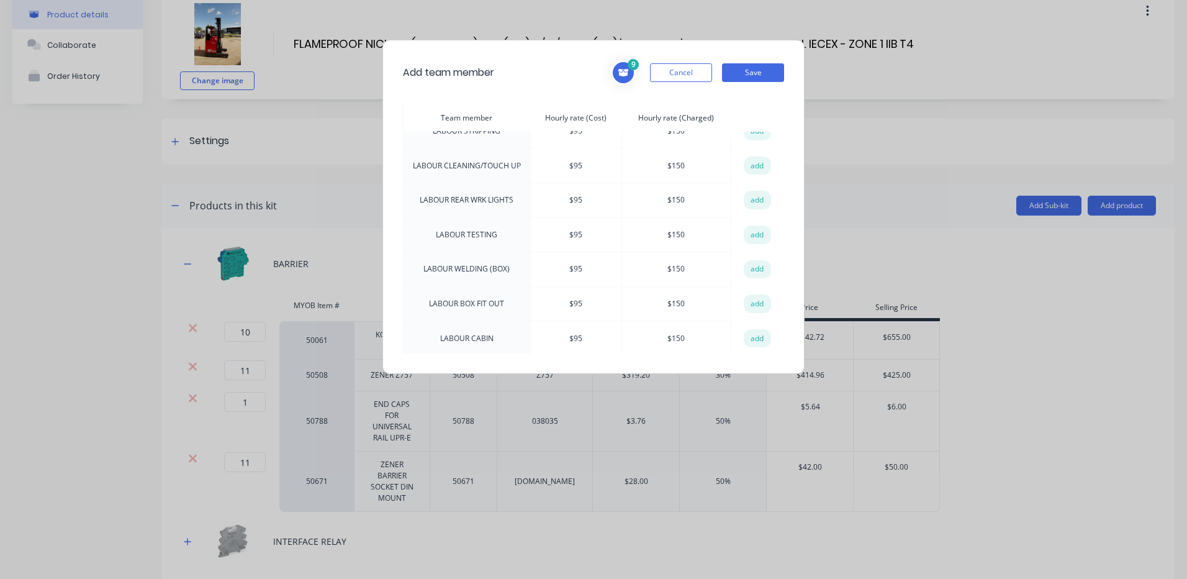
scroll to position [869, 0]
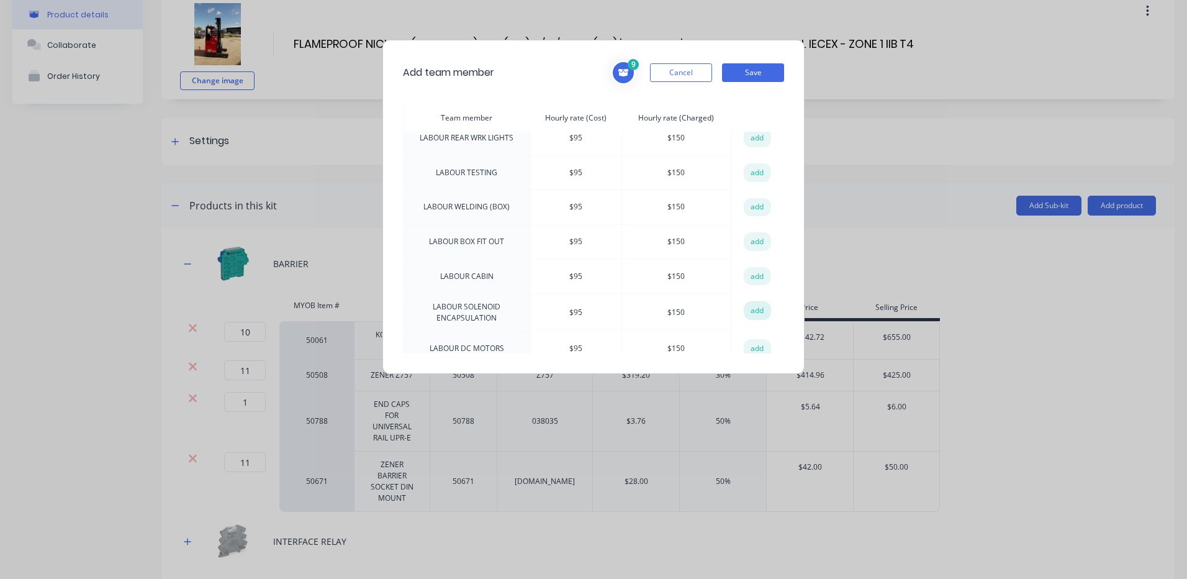
click at [744, 301] on button "add" at bounding box center [757, 310] width 27 height 19
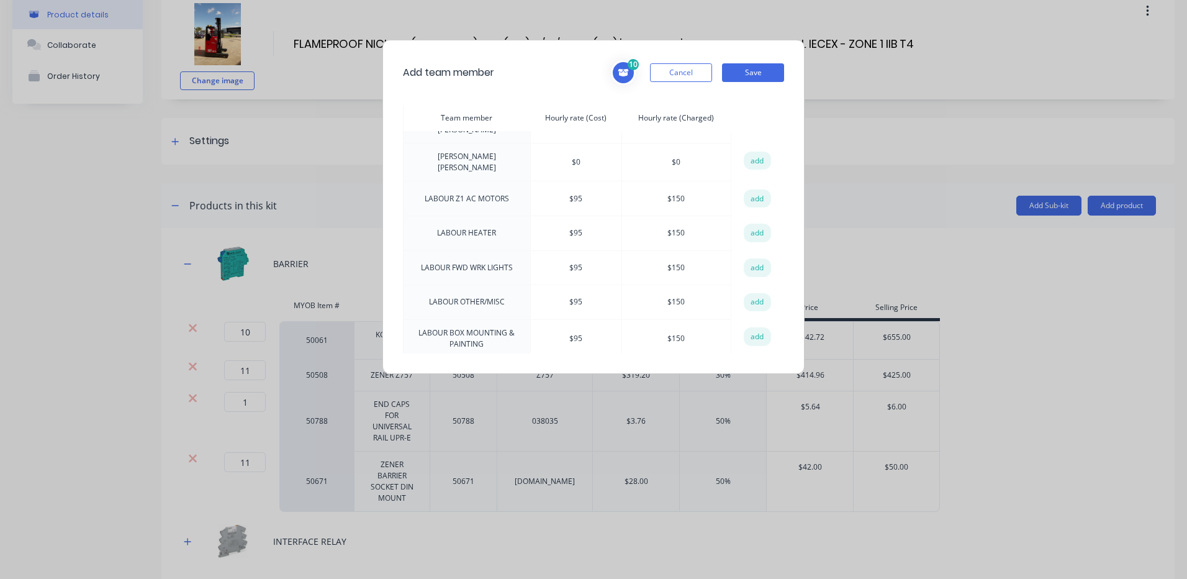
scroll to position [372, 0]
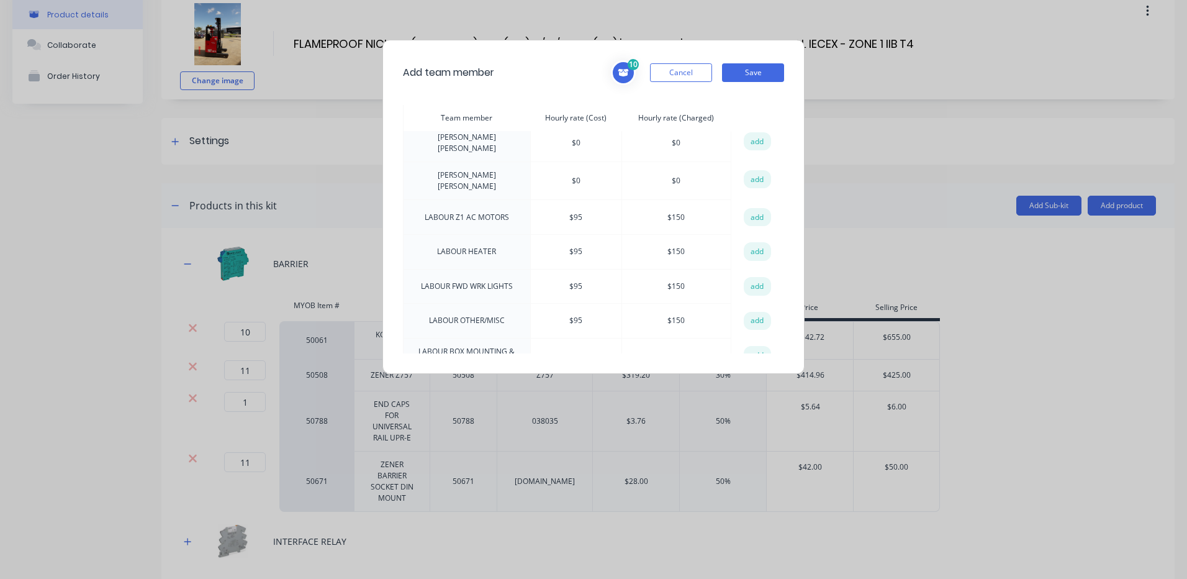
drag, startPoint x: 748, startPoint y: 289, endPoint x: 768, endPoint y: 178, distance: 112.4
click at [749, 312] on button "add" at bounding box center [757, 321] width 27 height 19
click at [744, 62] on div "11 STANDARD LABOUR RATE Hourly rate (Cost): $ 95 Hourly rate (Charged): $ 150 L…" at bounding box center [697, 72] width 173 height 25
click at [744, 66] on button "Save" at bounding box center [753, 72] width 62 height 19
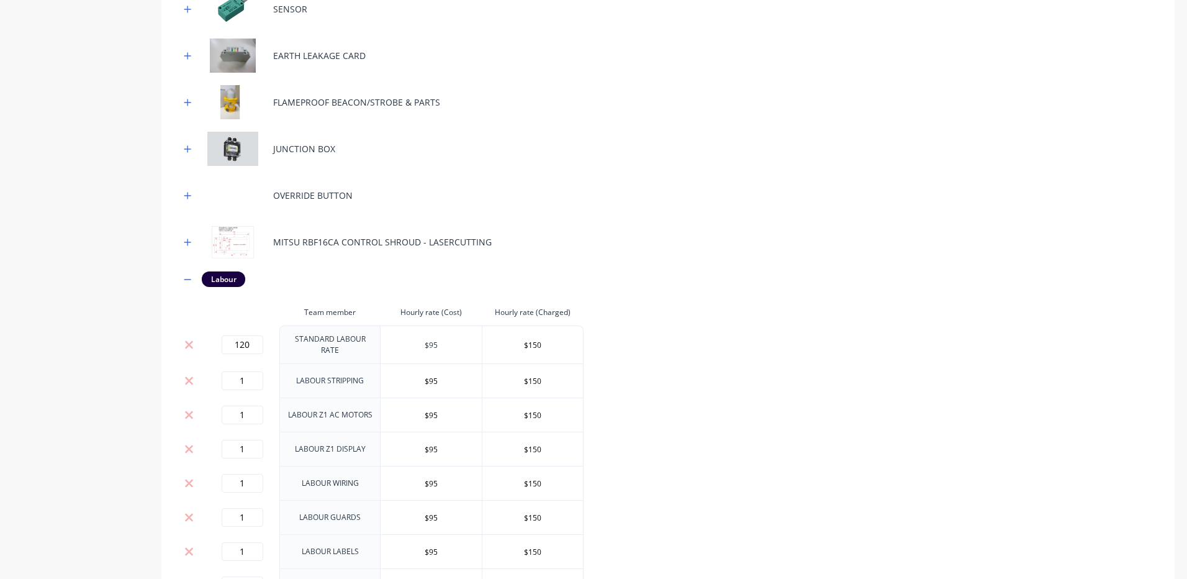
scroll to position [1117, 0]
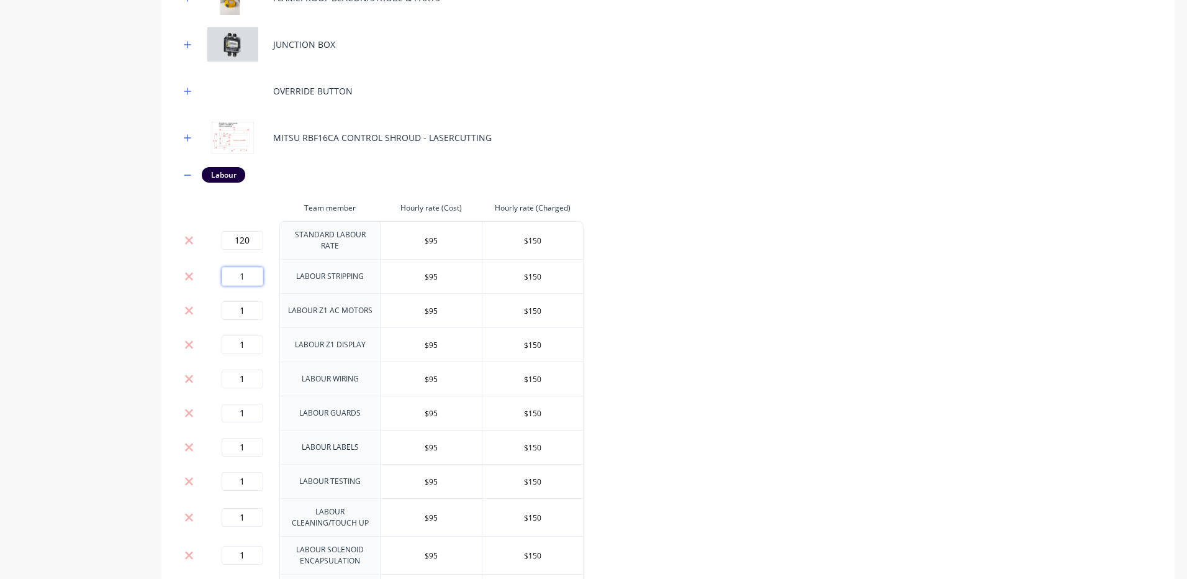
click at [247, 267] on input "1" at bounding box center [243, 276] width 42 height 19
type input "6"
click at [256, 301] on input "1" at bounding box center [243, 310] width 42 height 19
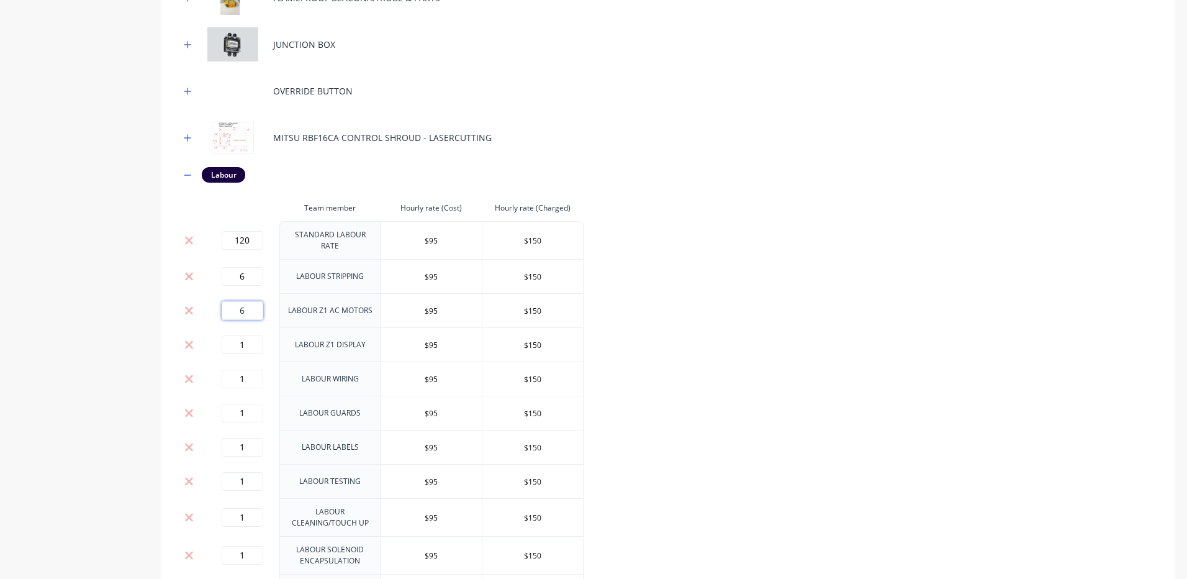
type input "6"
click at [255, 327] on td "1" at bounding box center [242, 344] width 74 height 34
click at [253, 335] on input "1" at bounding box center [243, 344] width 42 height 19
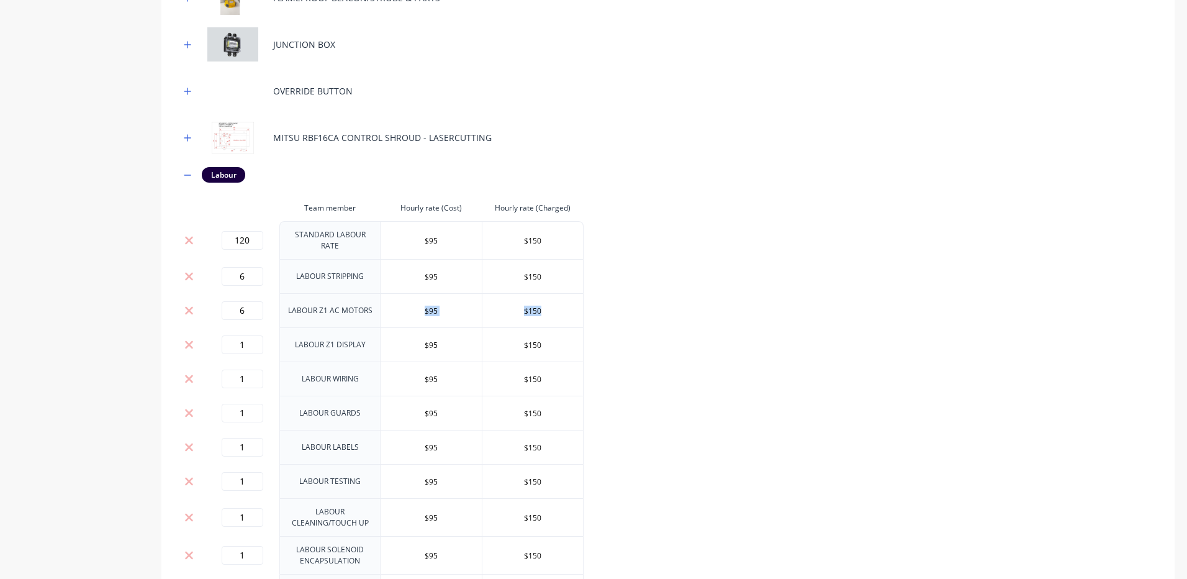
click at [213, 312] on td "6" at bounding box center [242, 310] width 74 height 34
click at [246, 335] on input "1" at bounding box center [243, 344] width 42 height 19
type input "6"
click at [246, 301] on input "6" at bounding box center [243, 310] width 42 height 19
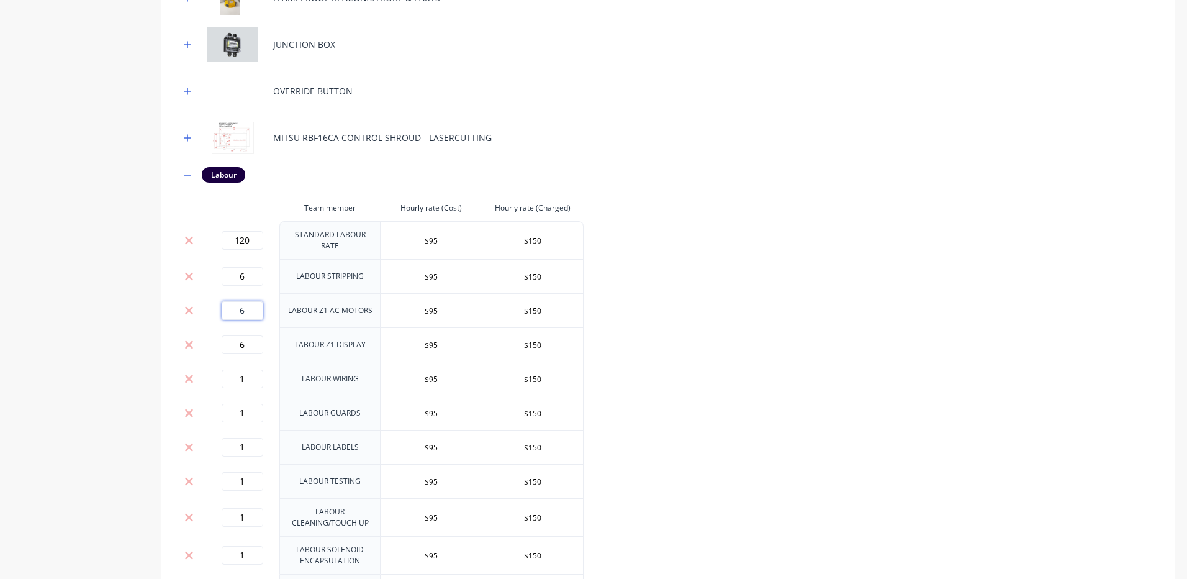
click at [246, 301] on input "6" at bounding box center [243, 310] width 42 height 19
type input "26"
click at [886, 302] on div "BARRIER MYOB Item # Type Part No Supplier Part No Cost Markup Price Selling Pri…" at bounding box center [668, 42] width 976 height 1703
click at [253, 369] on input "1" at bounding box center [243, 378] width 42 height 19
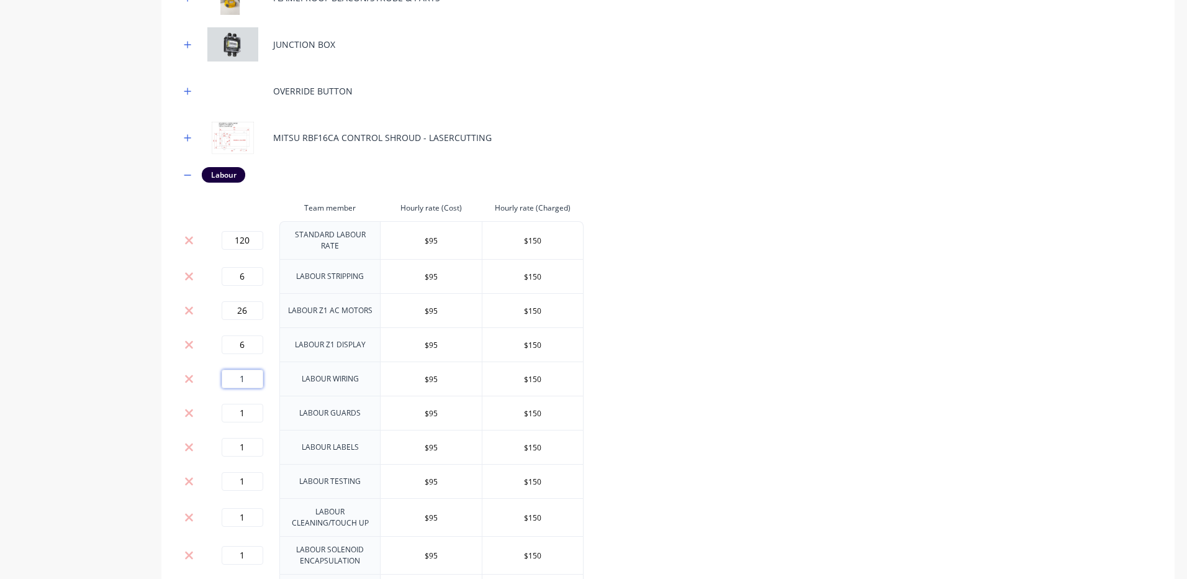
type input "7"
type input "68"
click at [920, 304] on div "BARRIER MYOB Item # Type Part No Supplier Part No Cost Markup Price Selling Pri…" at bounding box center [668, 42] width 976 height 1703
click at [245, 403] on input "1" at bounding box center [243, 412] width 42 height 19
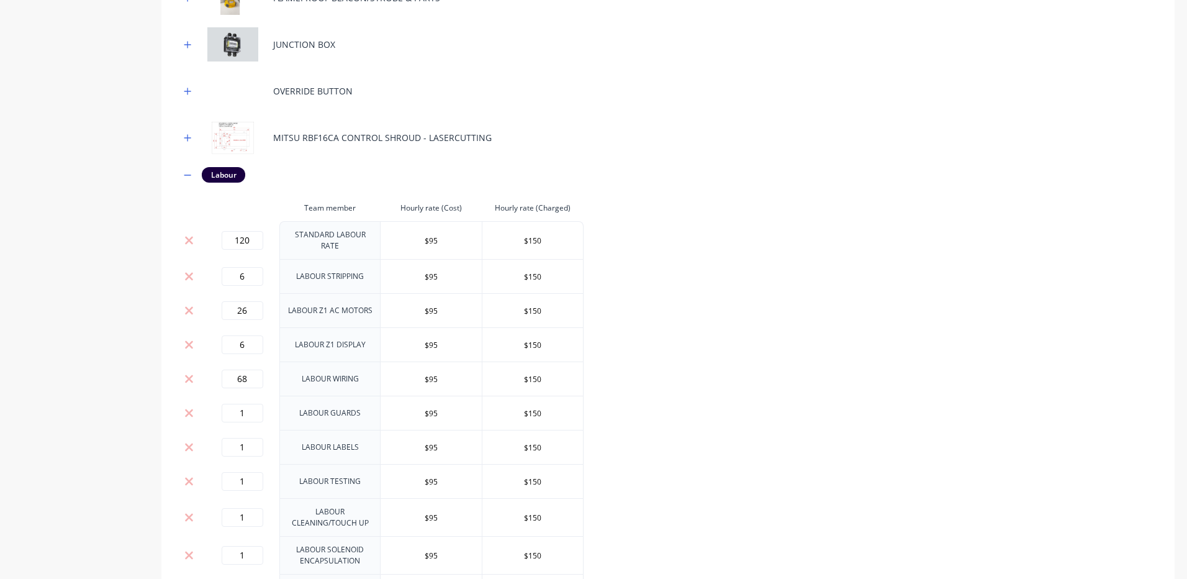
click at [268, 409] on div "1" at bounding box center [242, 412] width 65 height 19
click at [256, 403] on input "1" at bounding box center [243, 412] width 42 height 19
type input "24"
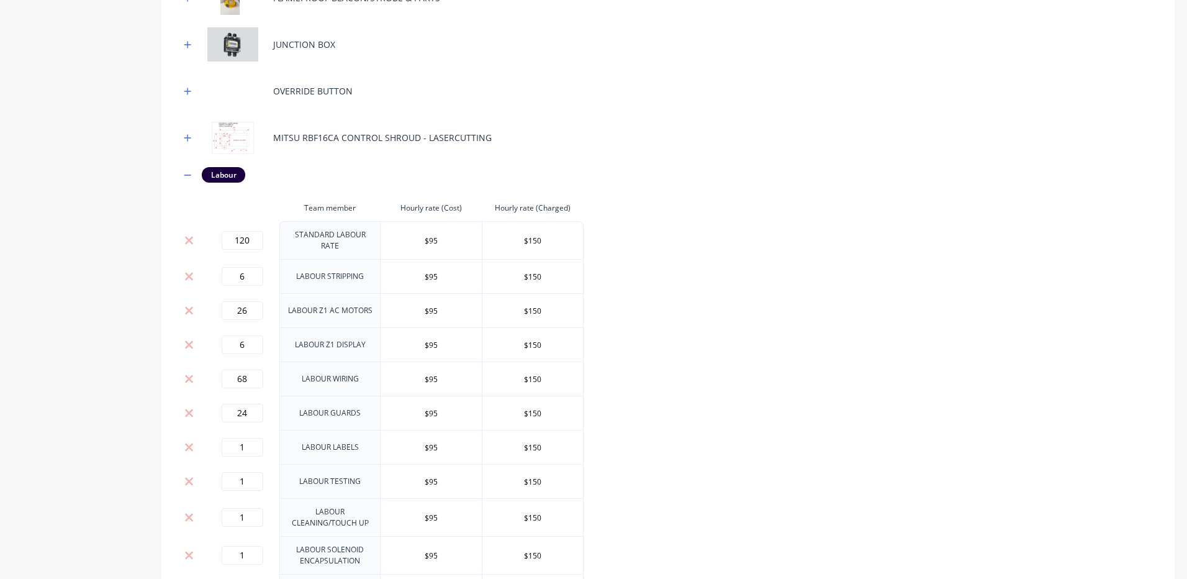
click at [686, 350] on div "BARRIER MYOB Item # Type Part No Supplier Part No Cost Markup Price Selling Pri…" at bounding box center [668, 42] width 976 height 1703
click at [228, 440] on input "1" at bounding box center [243, 447] width 42 height 19
type input "4"
click at [252, 472] on input "1" at bounding box center [243, 481] width 42 height 19
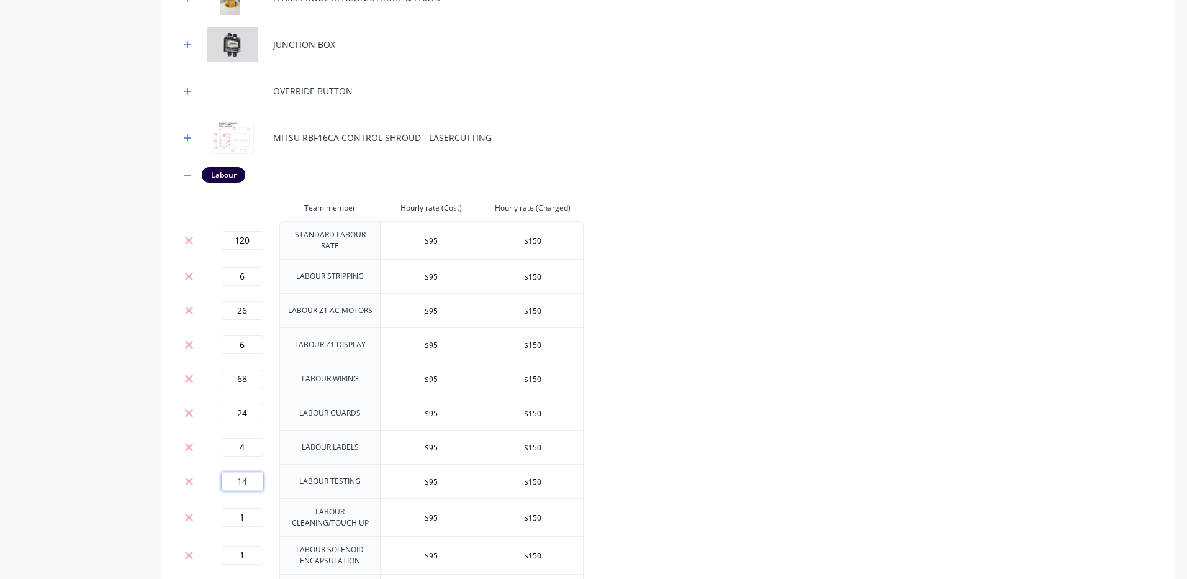
type input "1"
type input "4"
click at [251, 509] on input "1" at bounding box center [243, 517] width 42 height 19
type input "4"
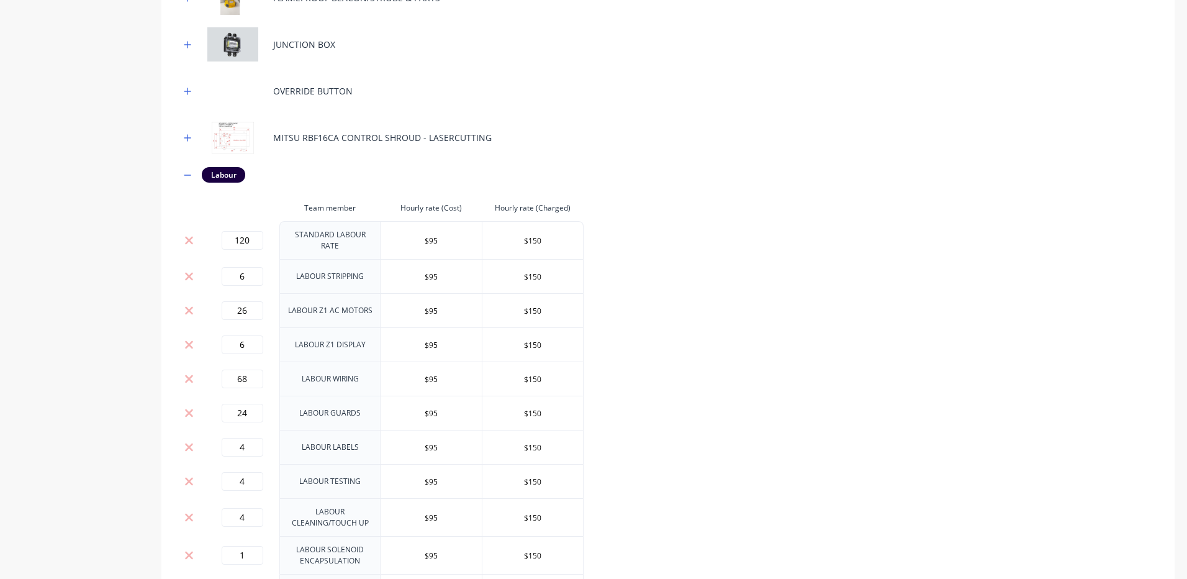
click at [791, 374] on div "BARRIER MYOB Item # Type Part No Supplier Part No Cost Markup Price Selling Pri…" at bounding box center [668, 42] width 976 height 1703
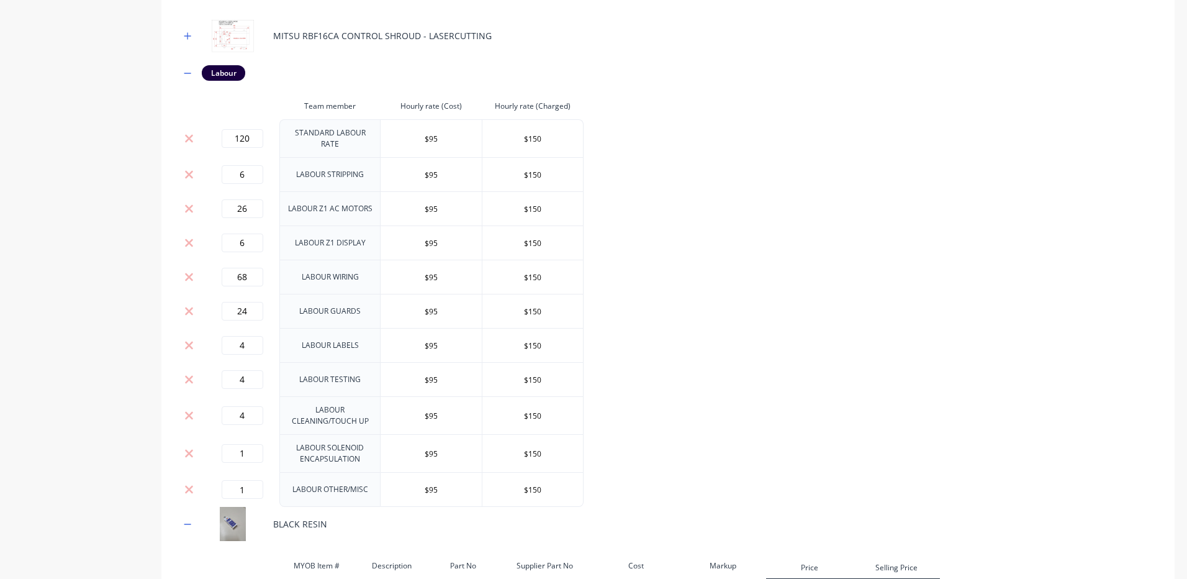
scroll to position [1242, 0]
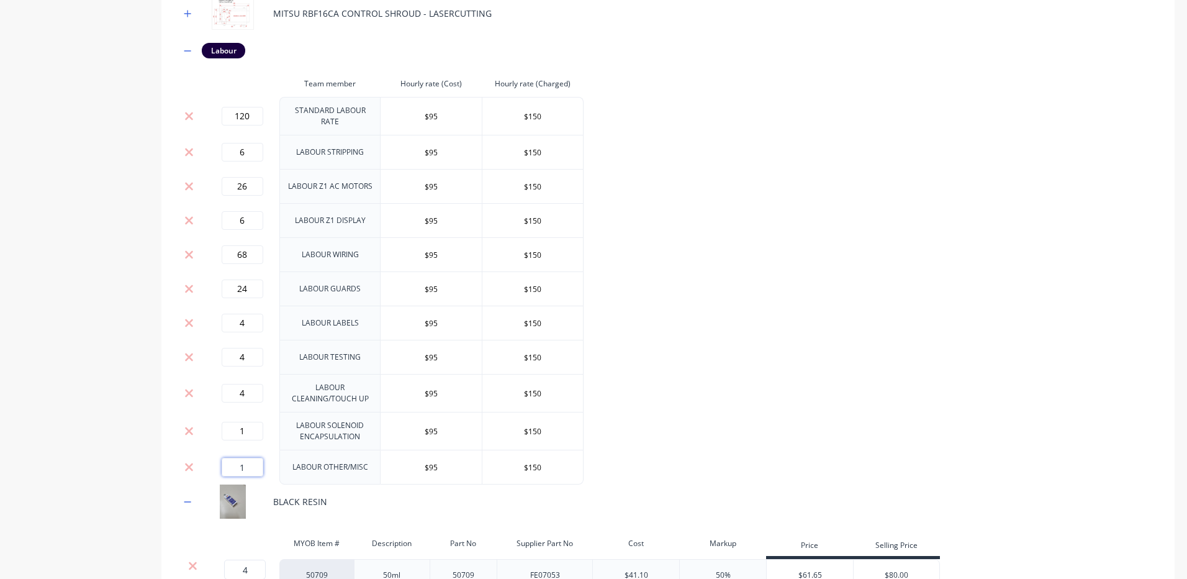
click at [231, 457] on input "1" at bounding box center [243, 466] width 42 height 19
type input "6"
click at [241, 421] on input "1" at bounding box center [243, 430] width 42 height 19
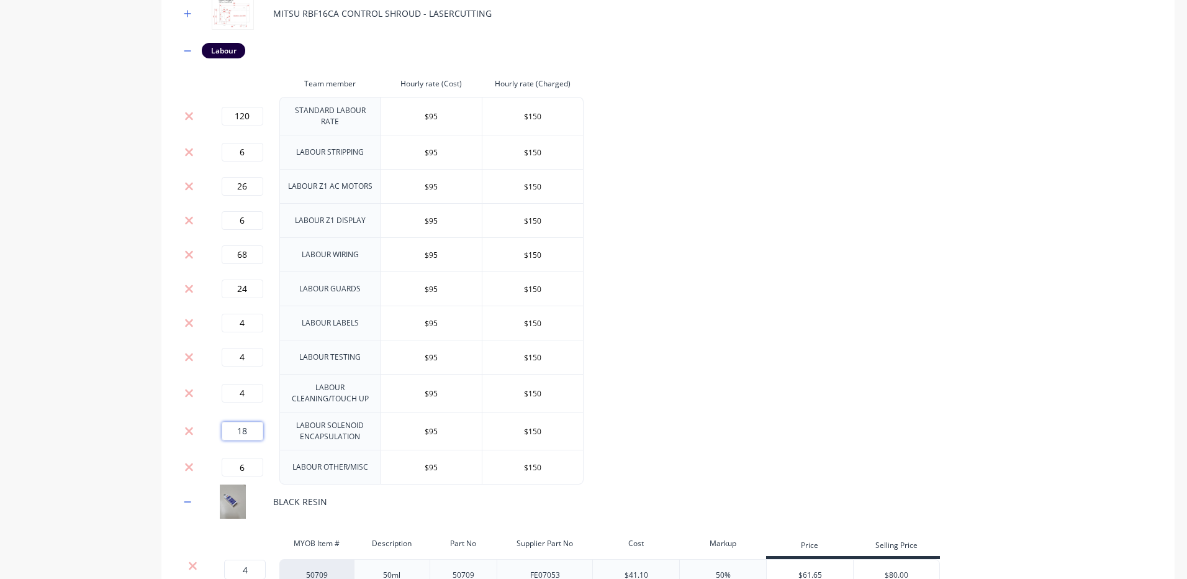
type input "18"
drag, startPoint x: 688, startPoint y: 358, endPoint x: 703, endPoint y: 354, distance: 16.1
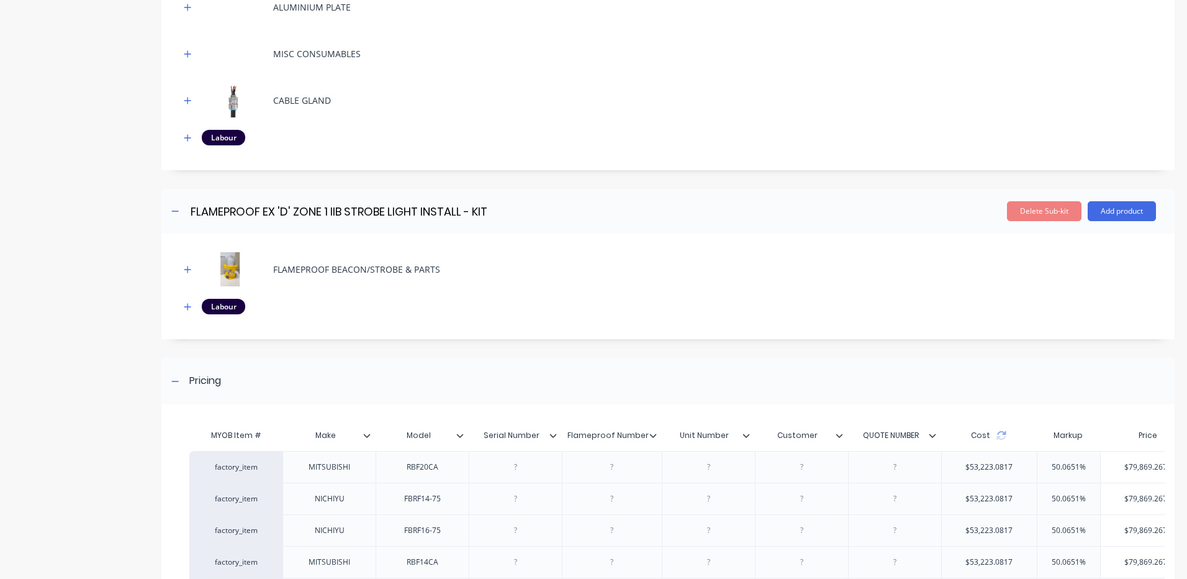
scroll to position [2974, 0]
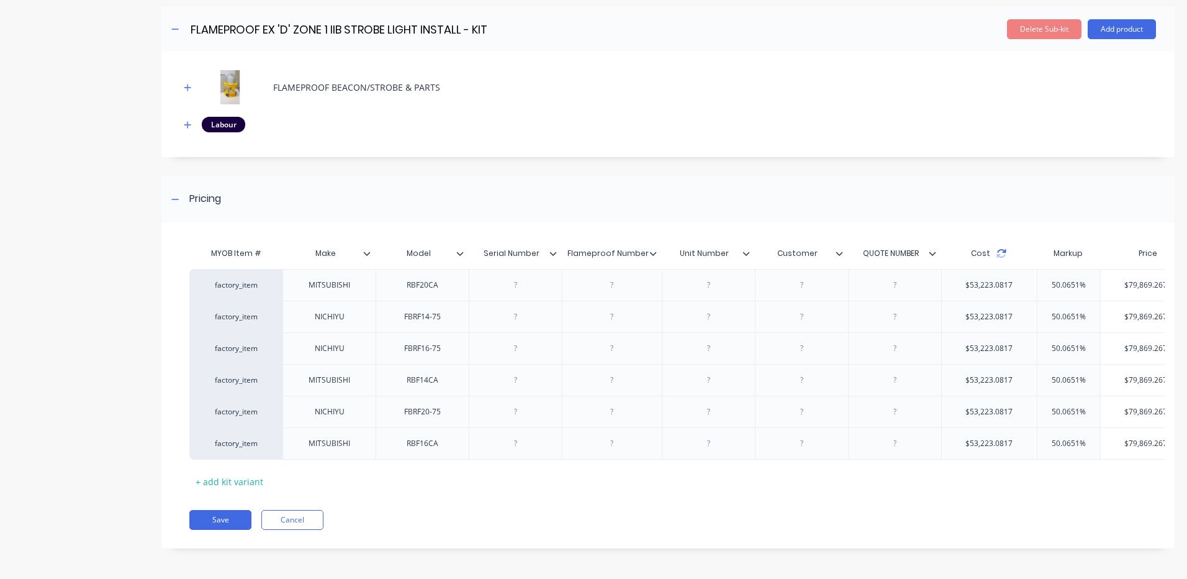
click at [999, 248] on icon at bounding box center [1001, 253] width 10 height 10
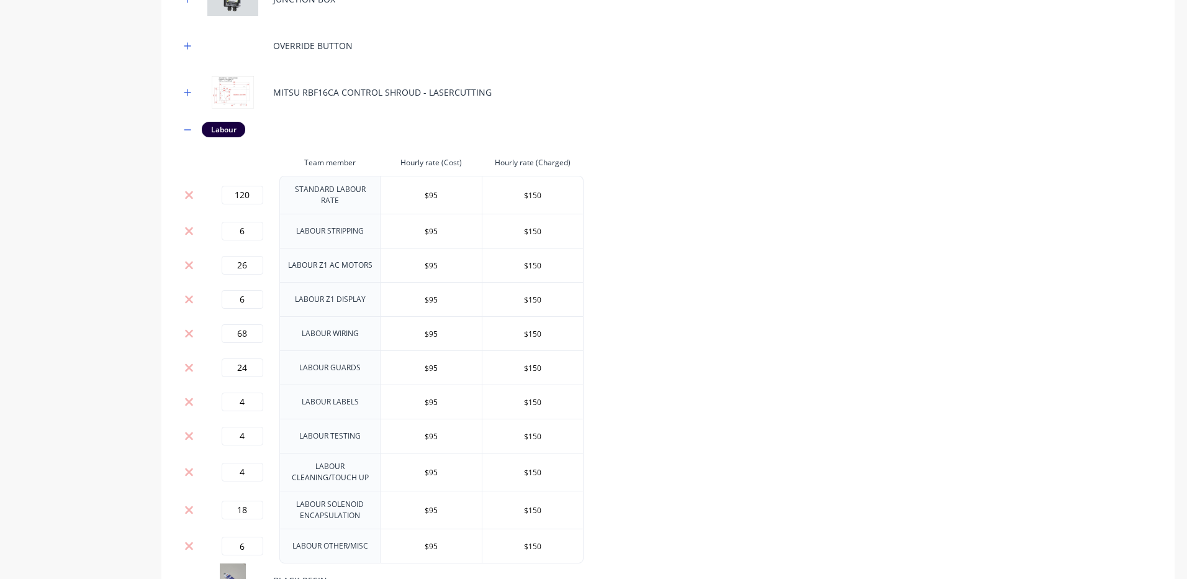
scroll to position [1174, 0]
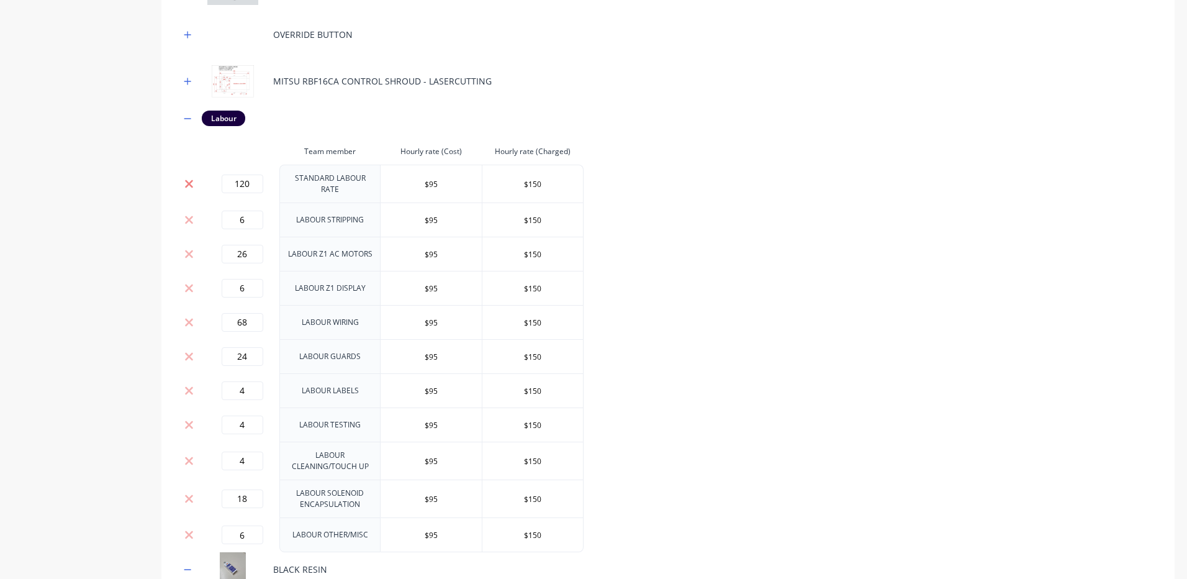
click at [184, 178] on icon at bounding box center [188, 184] width 9 height 12
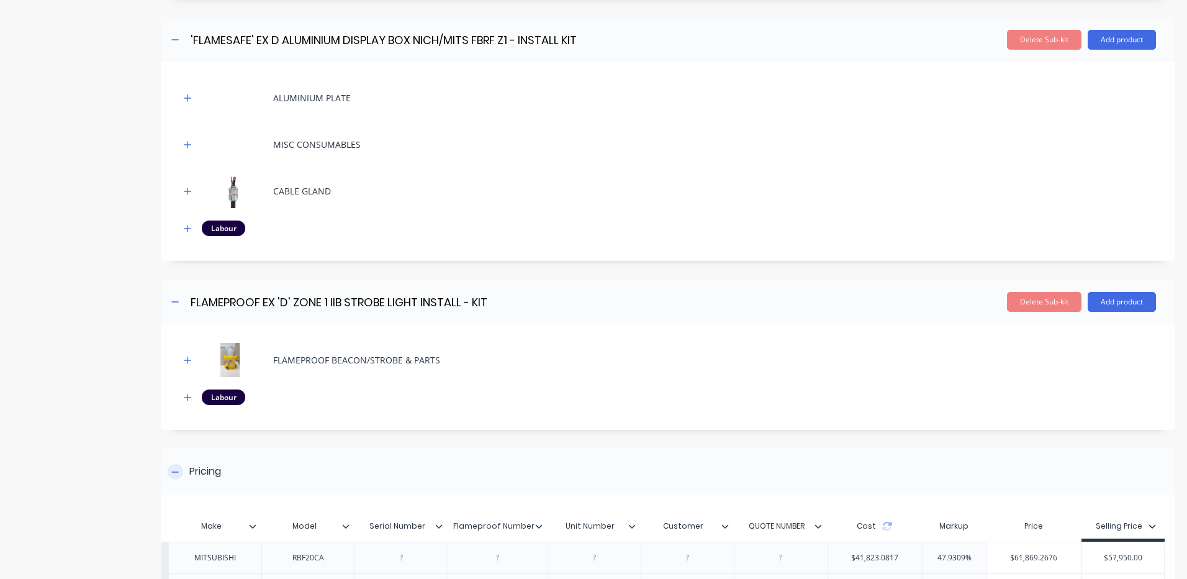
scroll to position [2940, 0]
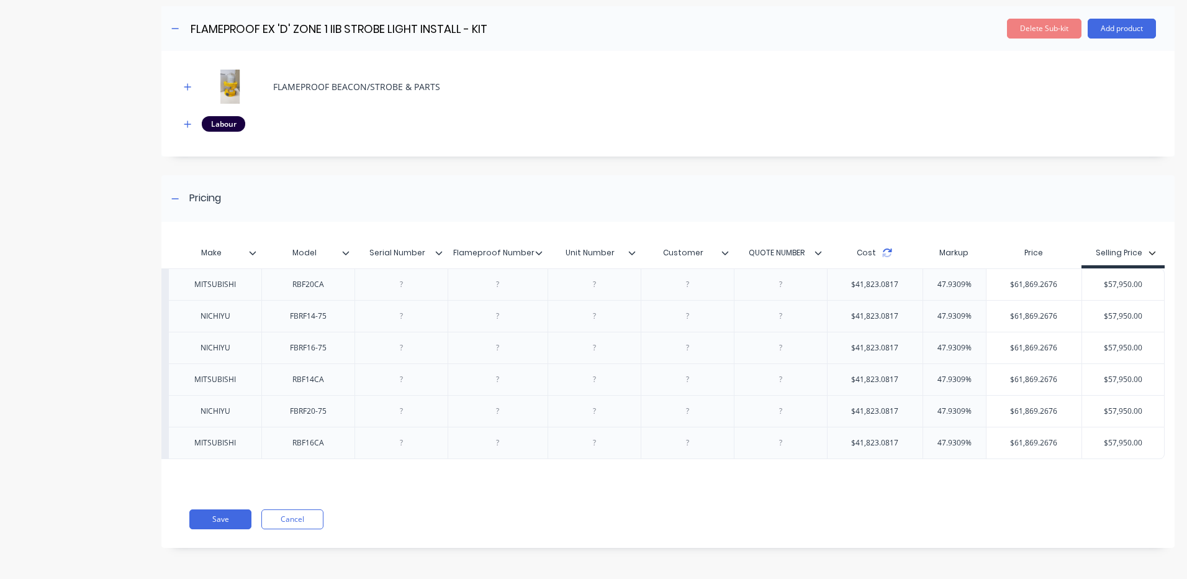
click at [882, 248] on icon at bounding box center [887, 253] width 10 height 10
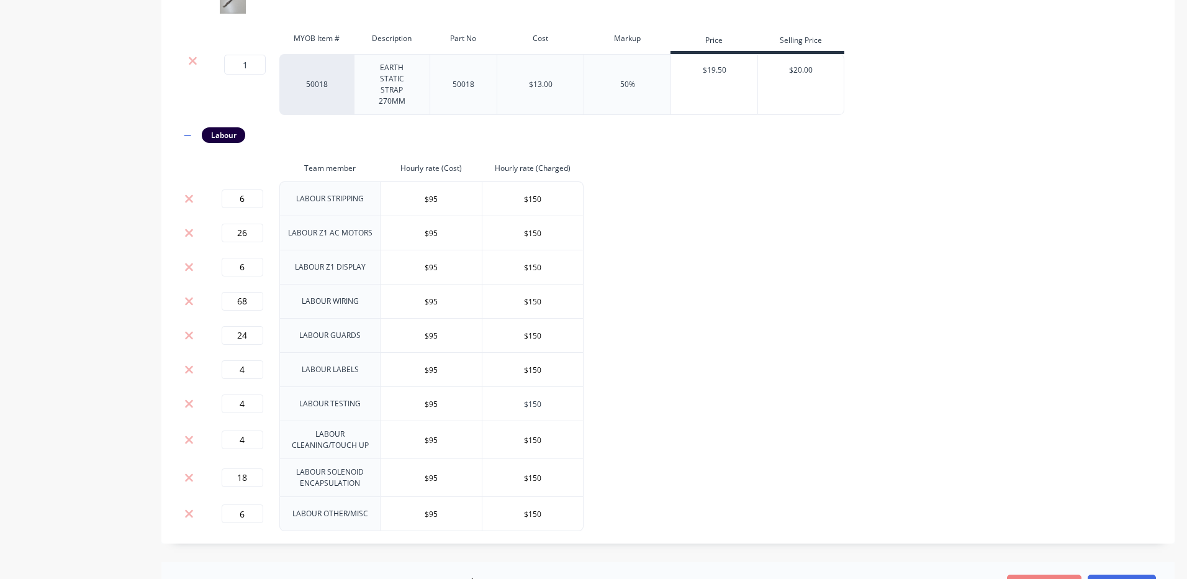
scroll to position [1450, 0]
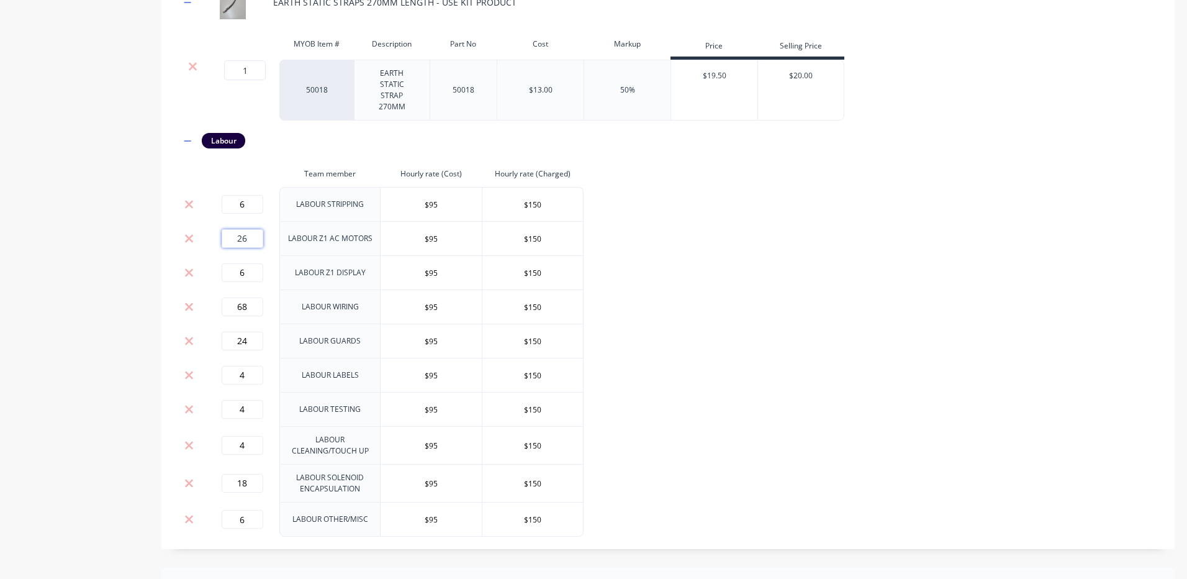
click at [243, 229] on input "26" at bounding box center [243, 238] width 42 height 19
type input "24"
click at [242, 332] on input "24" at bounding box center [243, 340] width 42 height 19
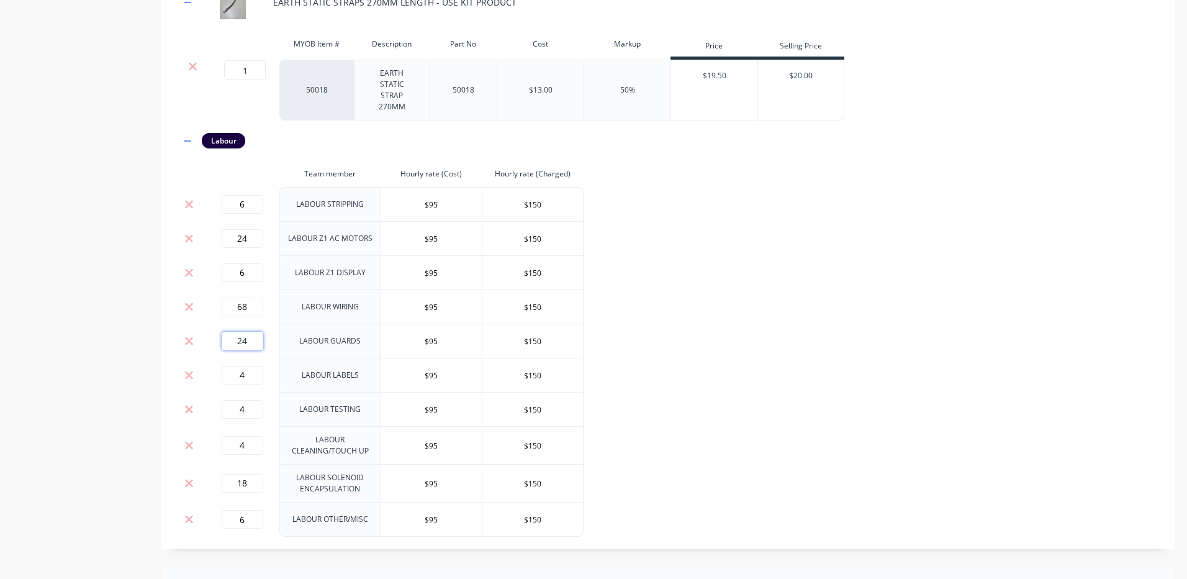
click at [242, 332] on input "24" at bounding box center [243, 340] width 42 height 19
click at [249, 474] on input "18" at bounding box center [243, 483] width 42 height 19
type input "16"
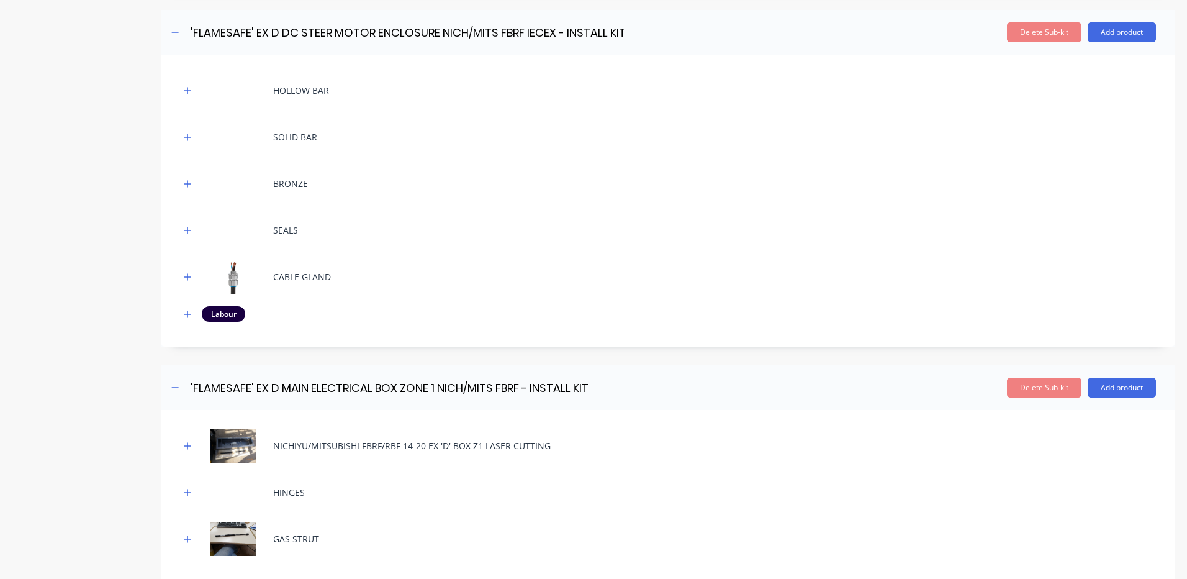
scroll to position [2009, 0]
click at [184, 309] on icon "button" at bounding box center [187, 313] width 7 height 9
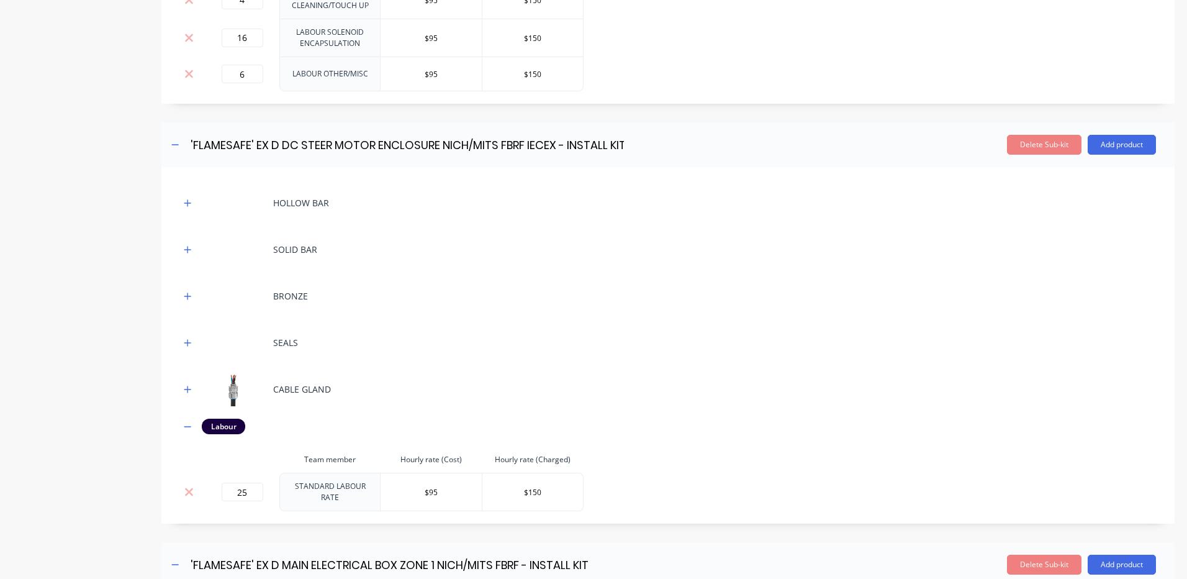
scroll to position [1885, 0]
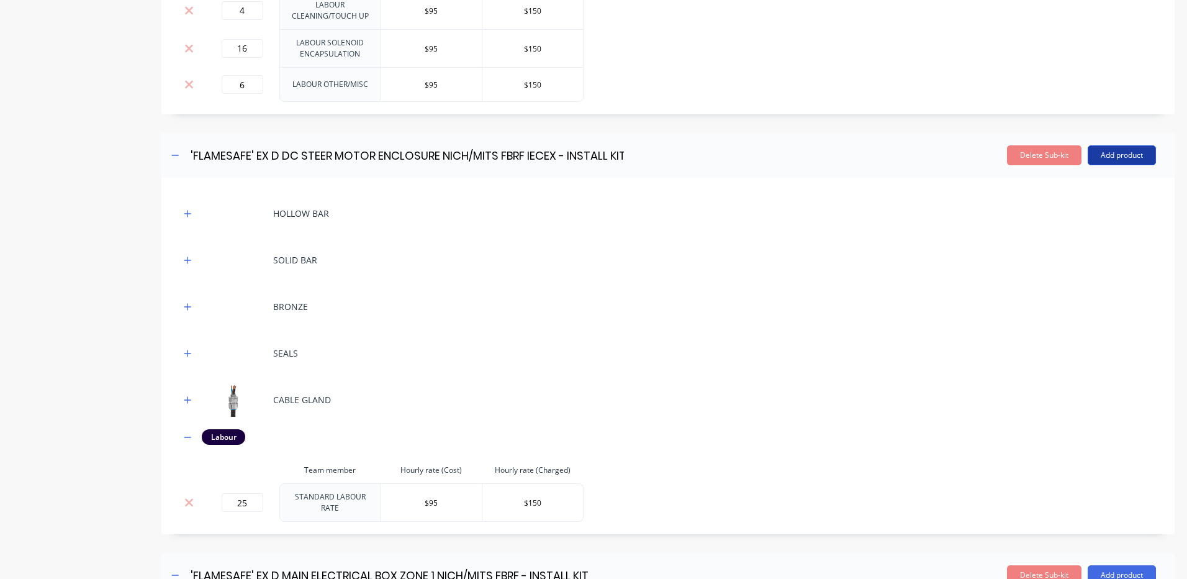
click at [1107, 154] on button "Add product" at bounding box center [1122, 155] width 68 height 20
click at [1094, 203] on div "Labour" at bounding box center [1097, 212] width 96 height 18
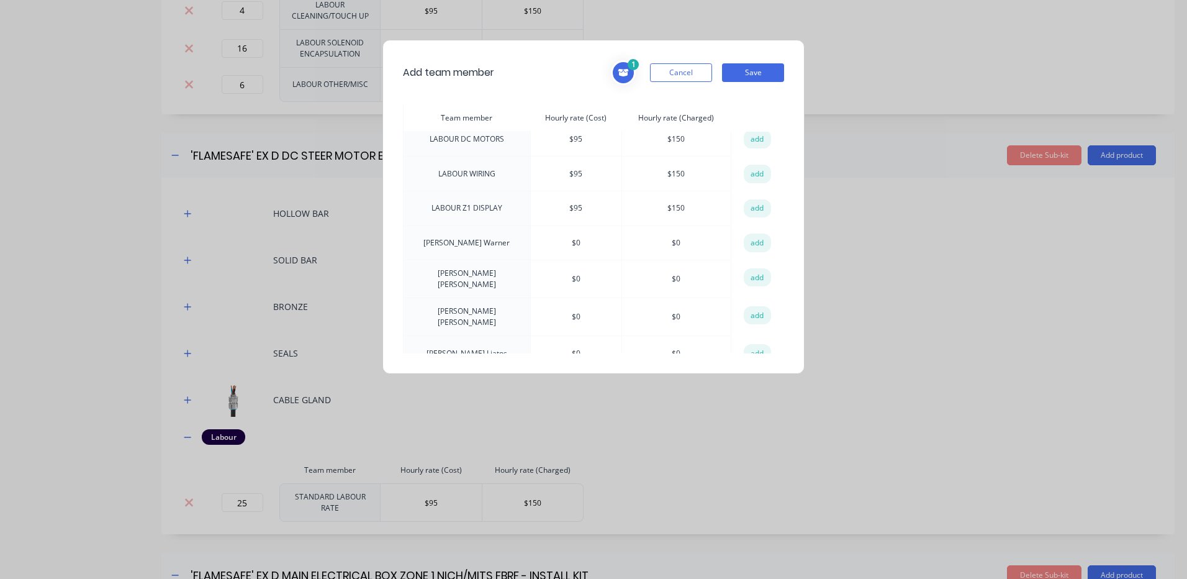
scroll to position [993, 0]
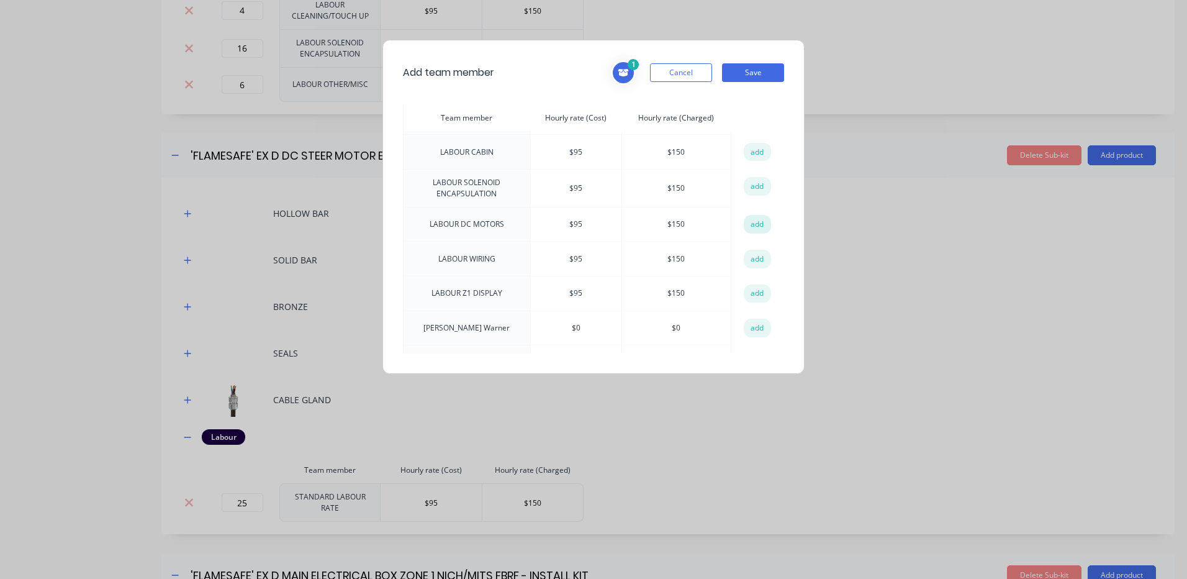
click at [744, 215] on button "add" at bounding box center [757, 224] width 27 height 19
click at [756, 64] on button "Save" at bounding box center [753, 72] width 62 height 19
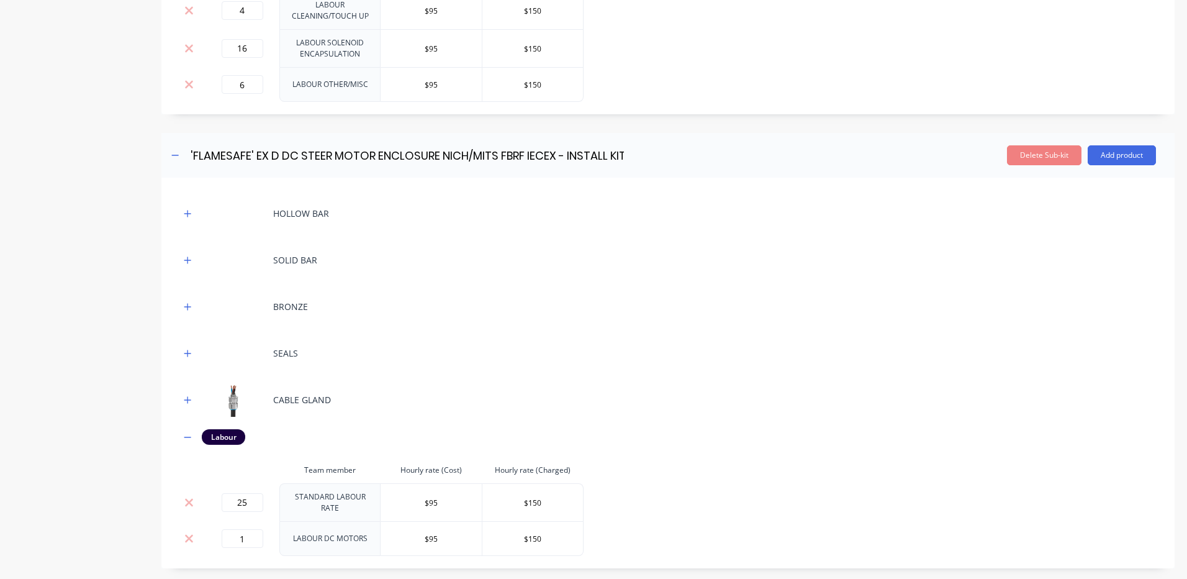
scroll to position [2009, 0]
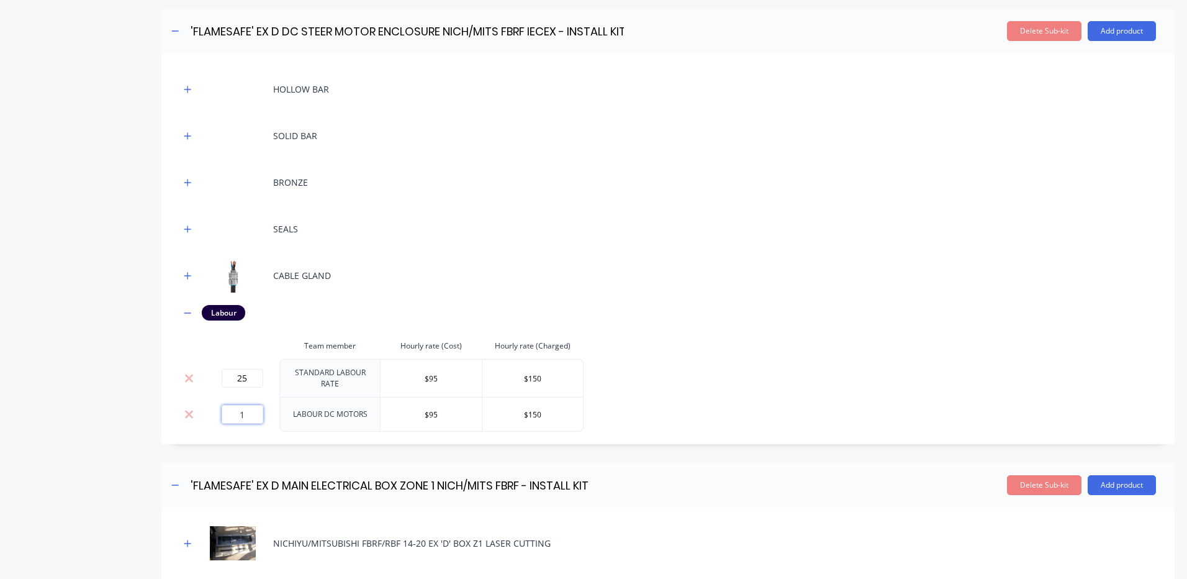
click at [255, 405] on input "1" at bounding box center [243, 414] width 42 height 19
type input "32"
click at [254, 333] on th at bounding box center [242, 346] width 74 height 26
click at [186, 372] on icon at bounding box center [188, 378] width 9 height 12
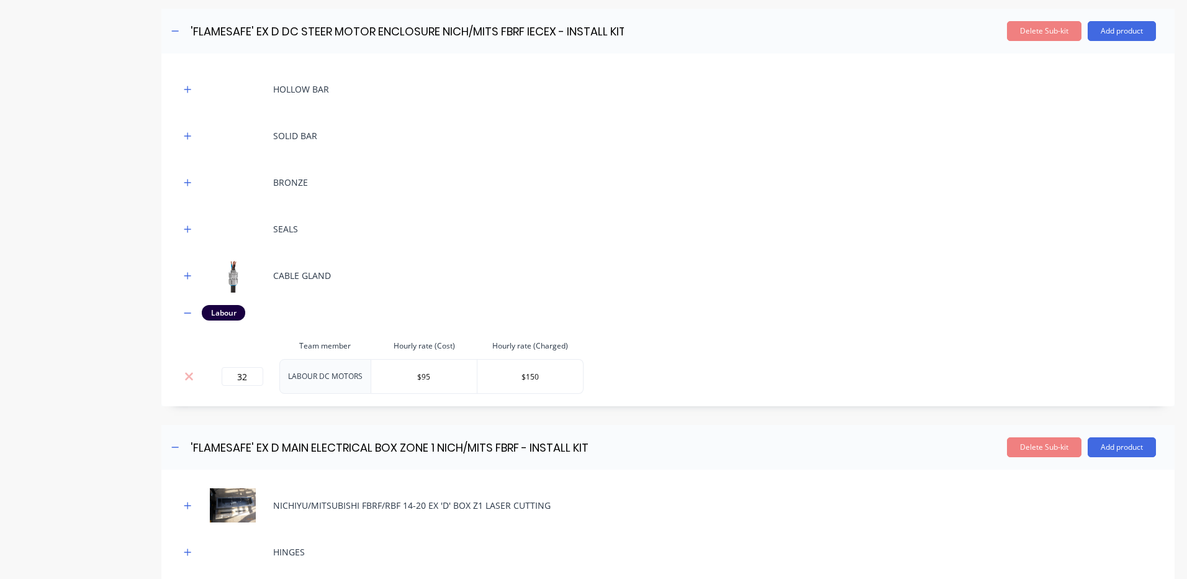
click at [639, 425] on header "'FLAMESAFE' EX D MAIN ELECTRICAL BOX ZONE 1 NICH/MITS FBRF - INSTALL KIT 'FLAME…" at bounding box center [667, 447] width 1013 height 45
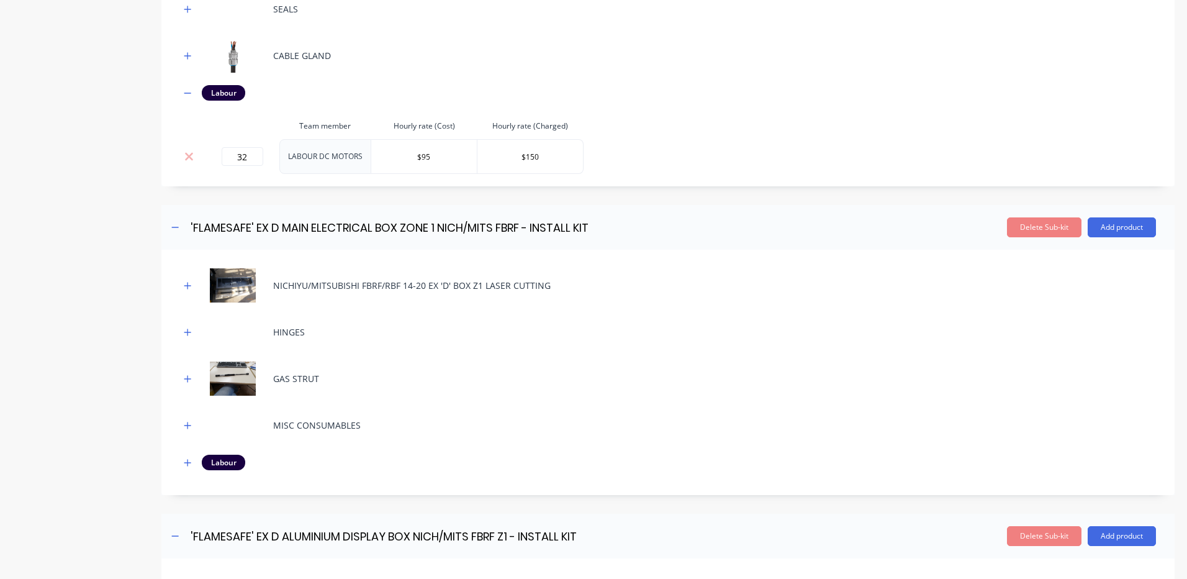
scroll to position [2257, 0]
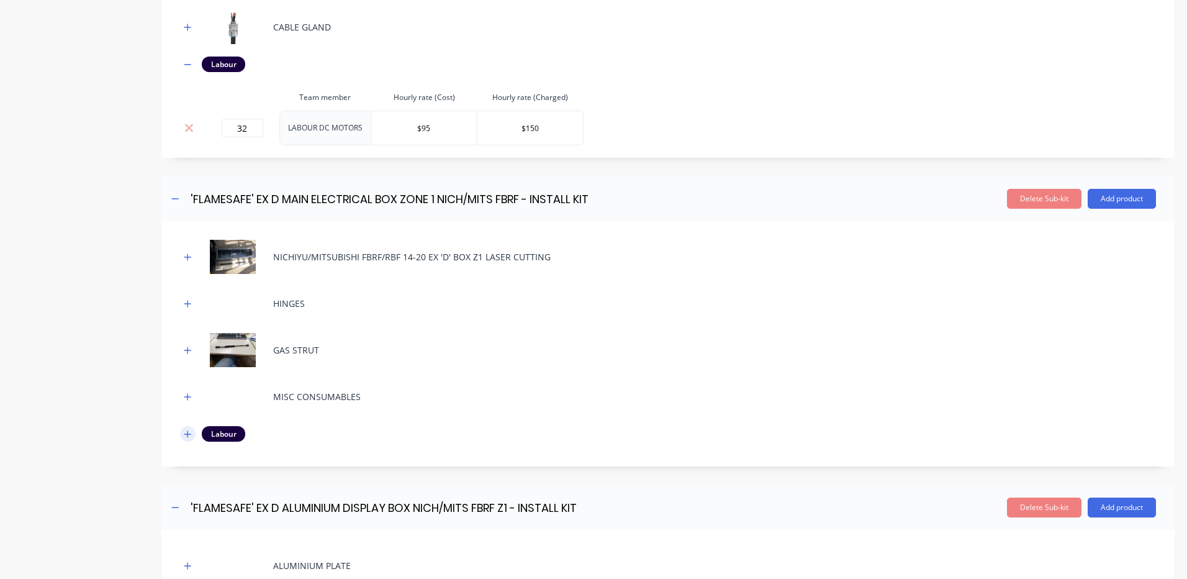
click at [189, 430] on icon "button" at bounding box center [187, 433] width 7 height 7
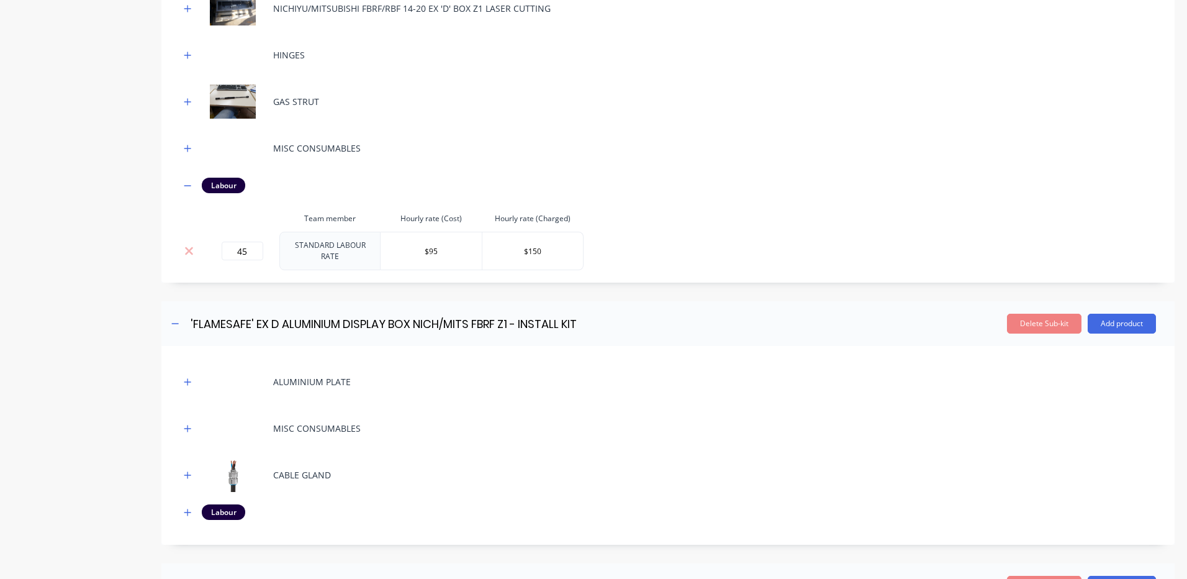
scroll to position [2319, 0]
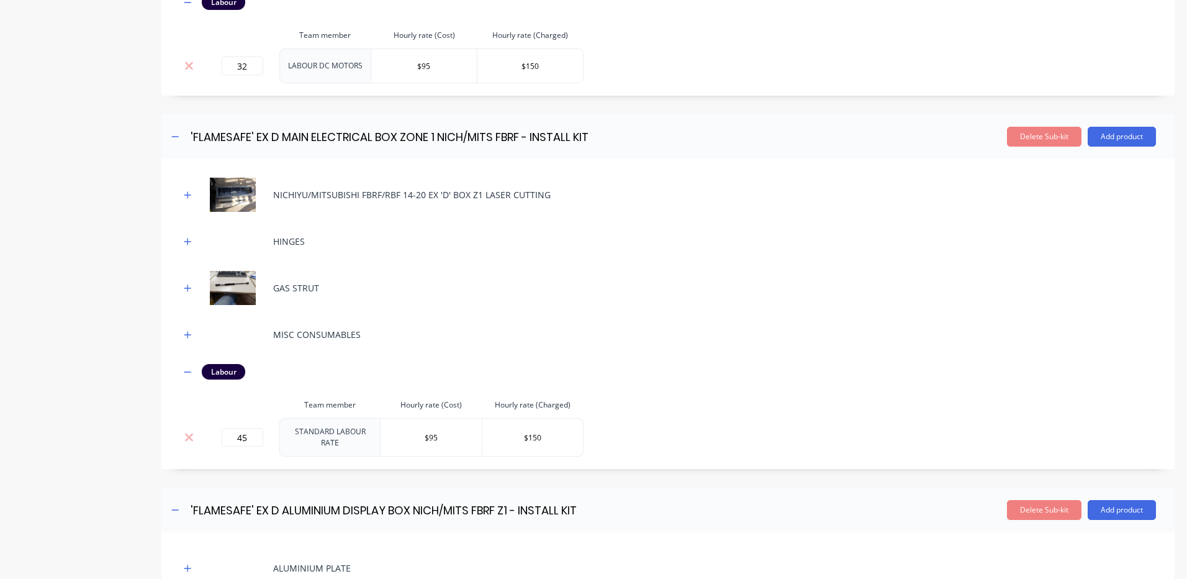
drag, startPoint x: 1106, startPoint y: 132, endPoint x: 1088, endPoint y: 146, distance: 22.1
click at [1106, 132] on button "Add product" at bounding box center [1122, 137] width 68 height 20
click at [1066, 166] on div "Product catalogue" at bounding box center [1097, 169] width 96 height 18
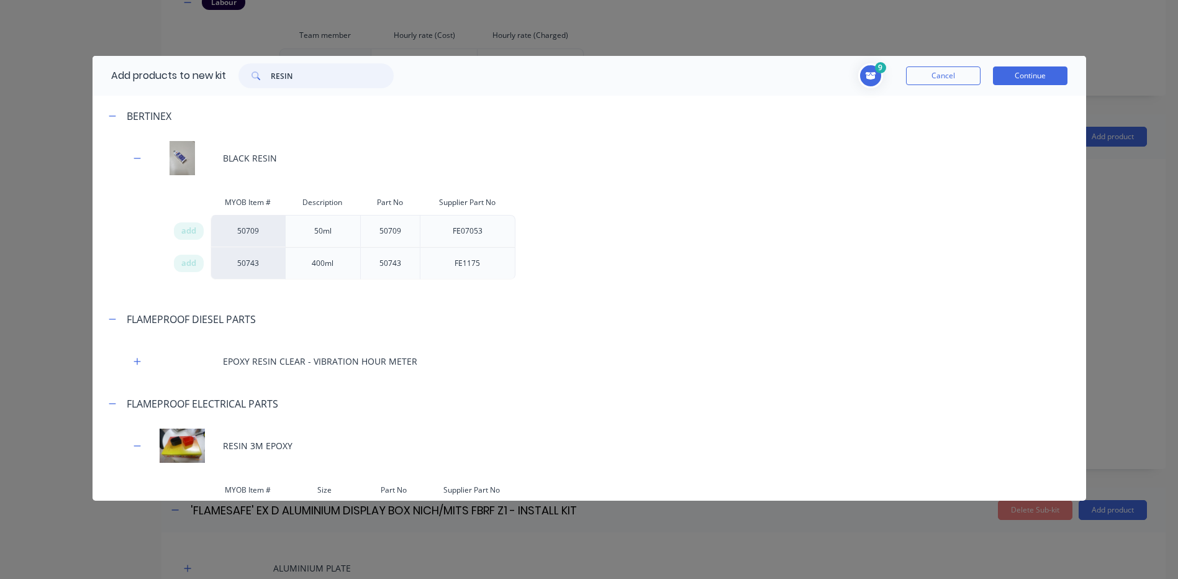
drag, startPoint x: 338, startPoint y: 73, endPoint x: 272, endPoint y: 71, distance: 65.8
click at [272, 71] on input "RESIN" at bounding box center [332, 75] width 123 height 25
click at [953, 65] on div "9 1 1 ? NICHIYU/MITSUBISHI FBRF/RBF 14-20 EX 'D' BOX Z1 LASER CUTTING Descripti…" at bounding box center [736, 75] width 661 height 25
click at [950, 70] on button "Cancel" at bounding box center [943, 75] width 74 height 19
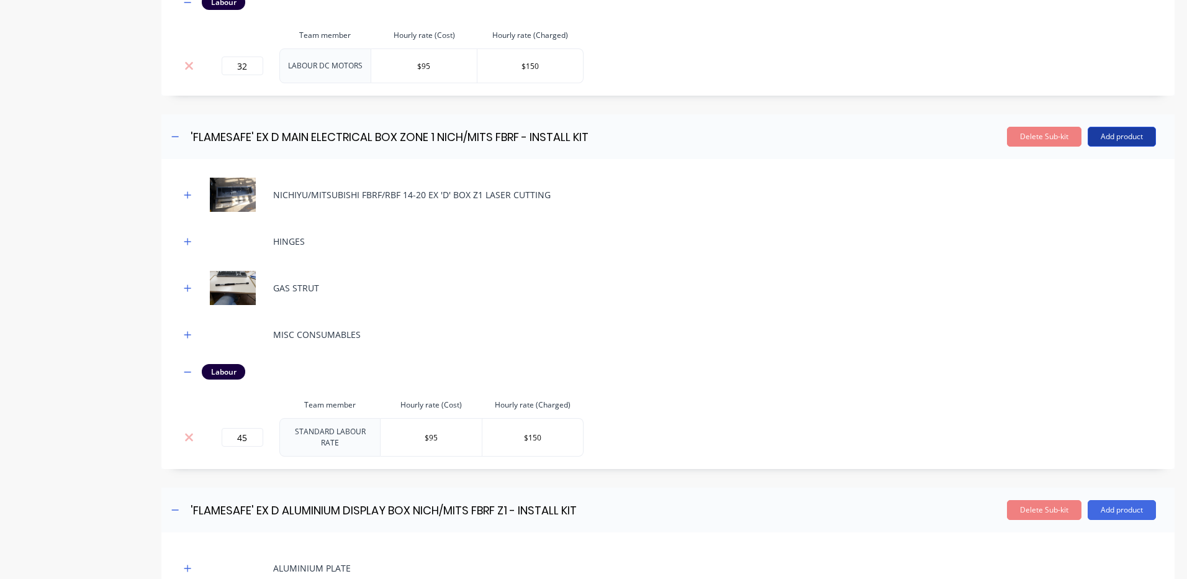
click at [1119, 136] on button "Add product" at bounding box center [1122, 137] width 68 height 20
click at [1107, 184] on div "Labour" at bounding box center [1097, 193] width 96 height 18
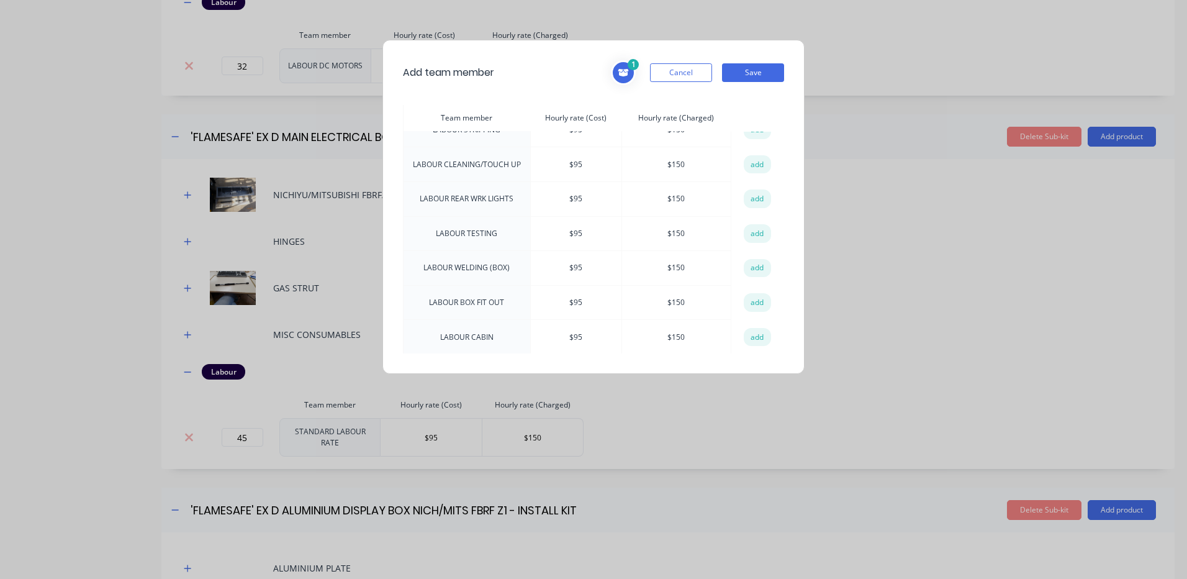
scroll to position [807, 0]
click at [751, 260] on button "add" at bounding box center [757, 269] width 27 height 19
click at [750, 294] on button "add" at bounding box center [757, 303] width 27 height 19
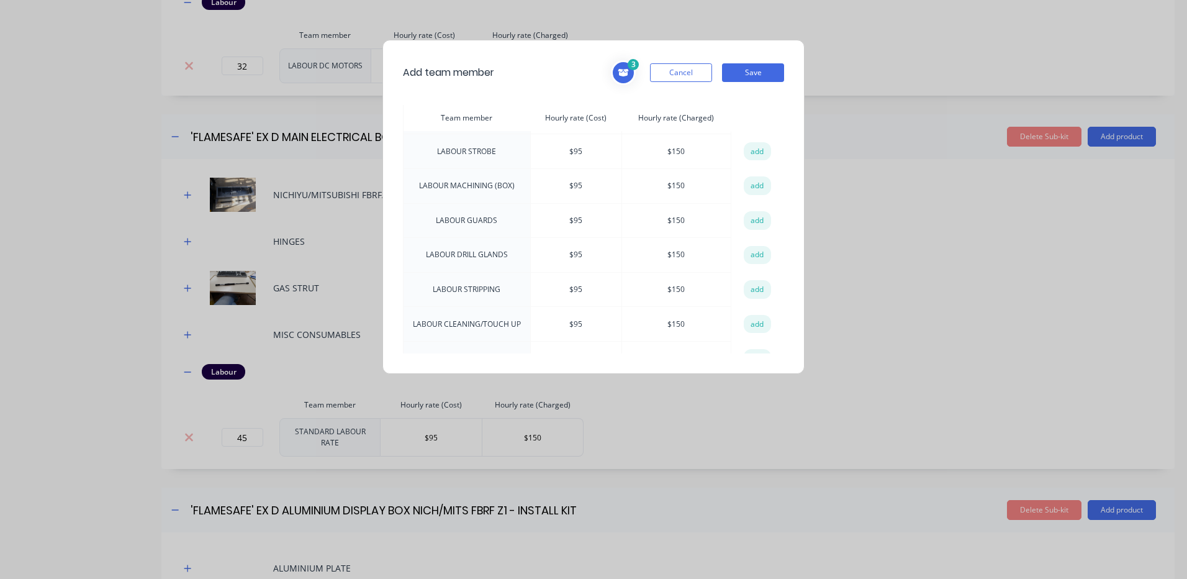
scroll to position [621, 0]
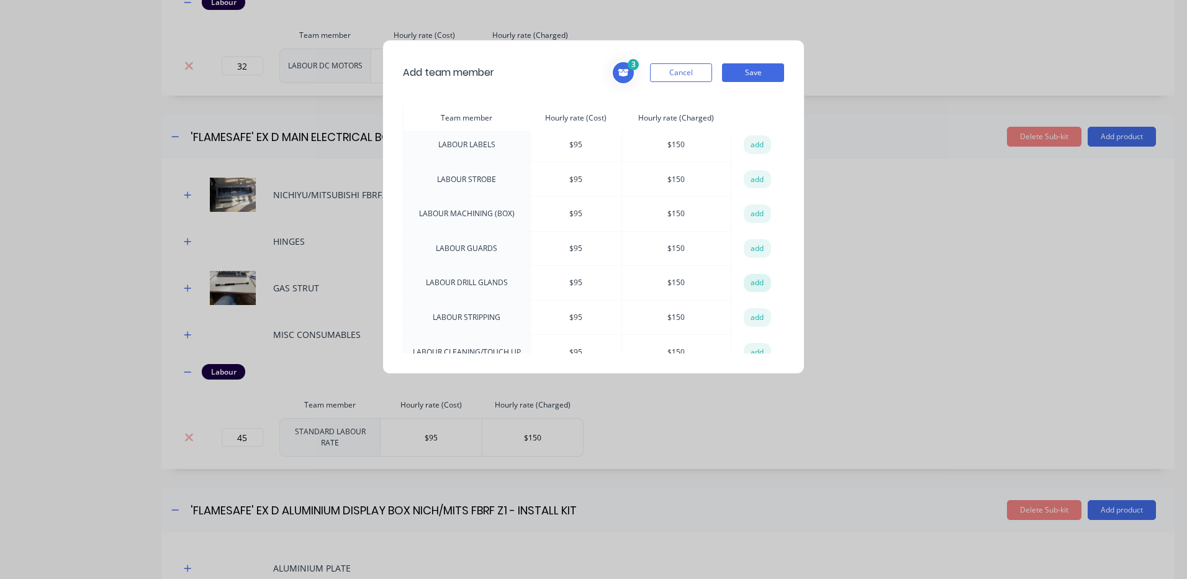
click at [748, 274] on button "add" at bounding box center [757, 283] width 27 height 19
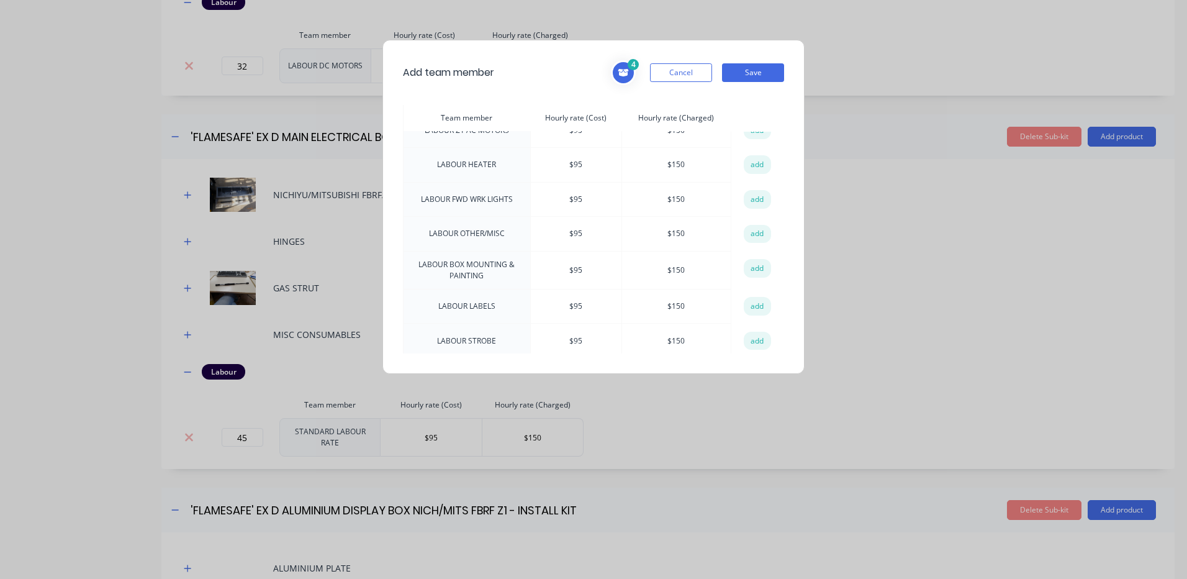
scroll to position [435, 0]
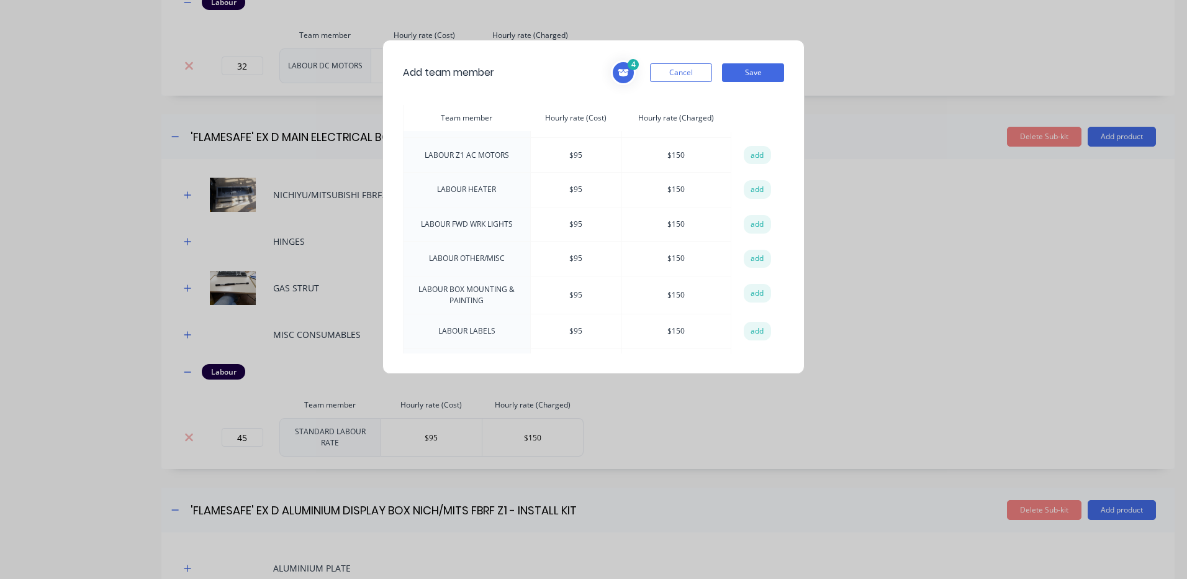
click at [757, 284] on button "add" at bounding box center [757, 293] width 27 height 19
click at [750, 76] on button "Save" at bounding box center [753, 72] width 62 height 19
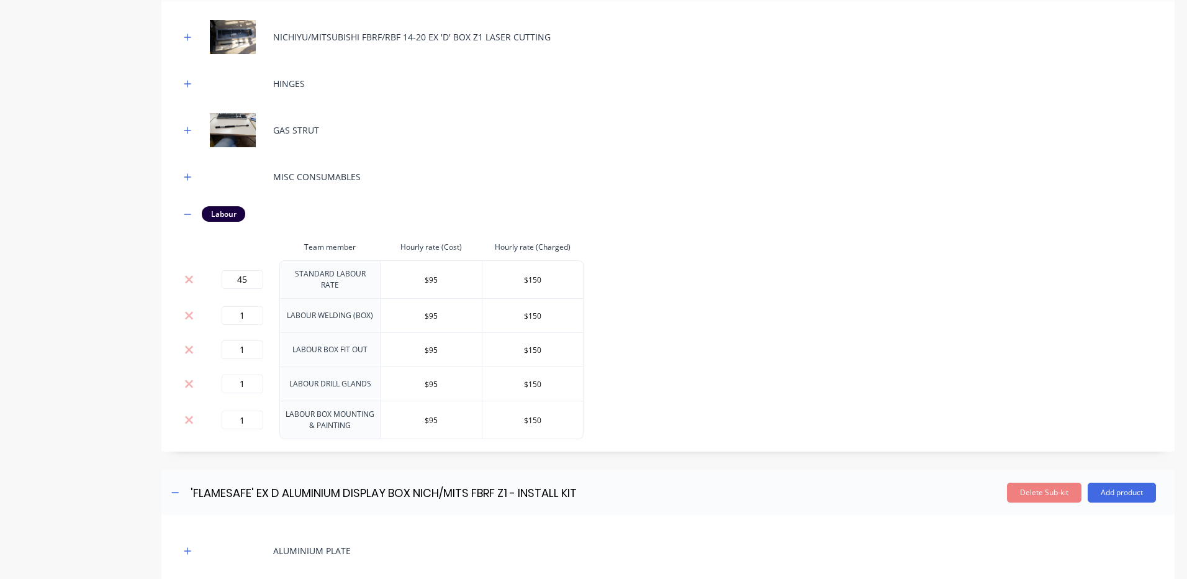
scroll to position [2505, 0]
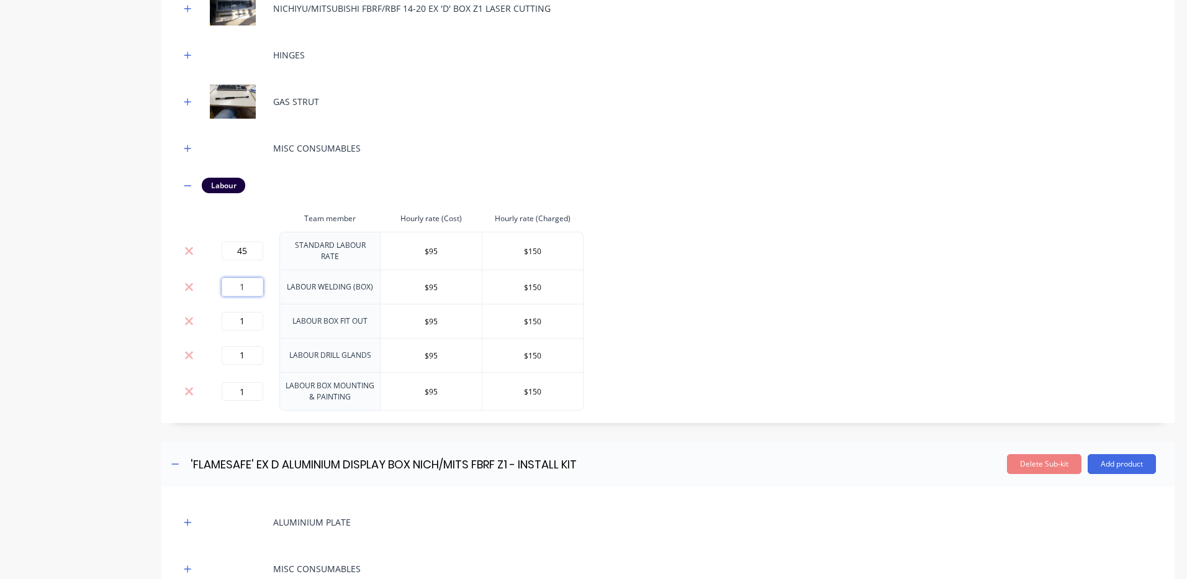
click at [257, 277] on input "1" at bounding box center [243, 286] width 42 height 19
click at [250, 277] on input "1" at bounding box center [243, 286] width 42 height 19
type input "12"
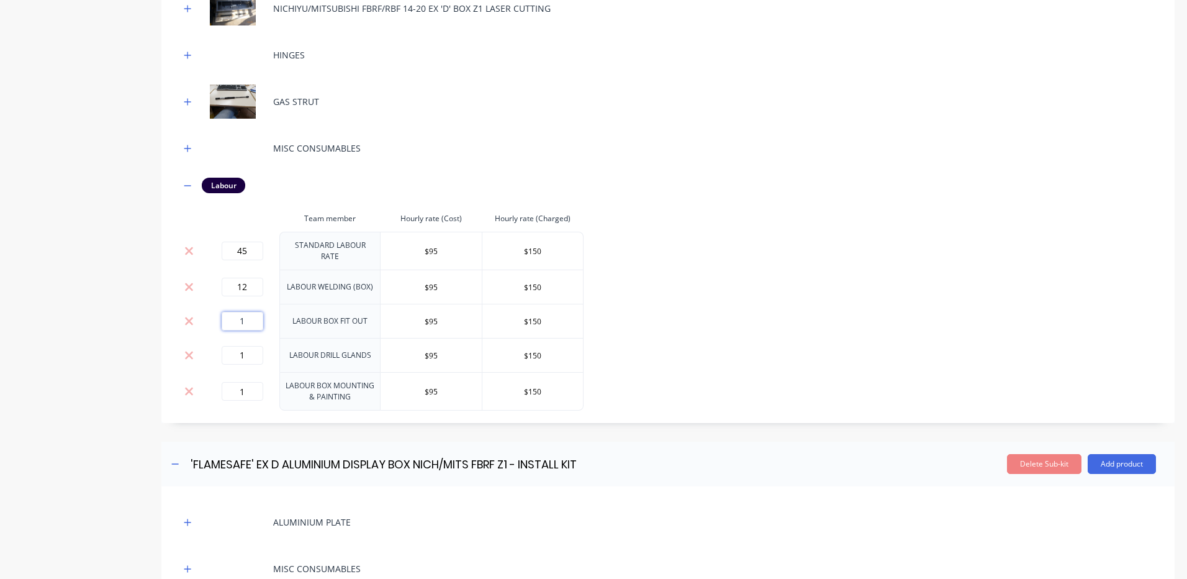
click at [228, 312] on input "1" at bounding box center [243, 321] width 42 height 19
type input "12"
click at [235, 348] on input "1" at bounding box center [243, 355] width 42 height 19
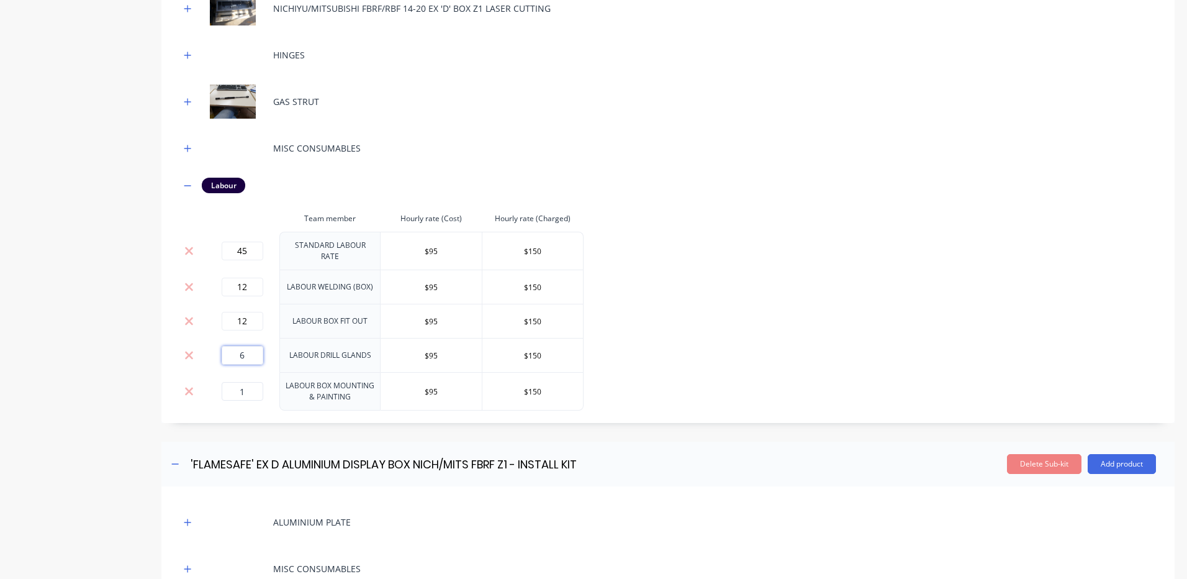
type input "6"
click at [246, 382] on input "1" at bounding box center [243, 391] width 42 height 19
type input "12"
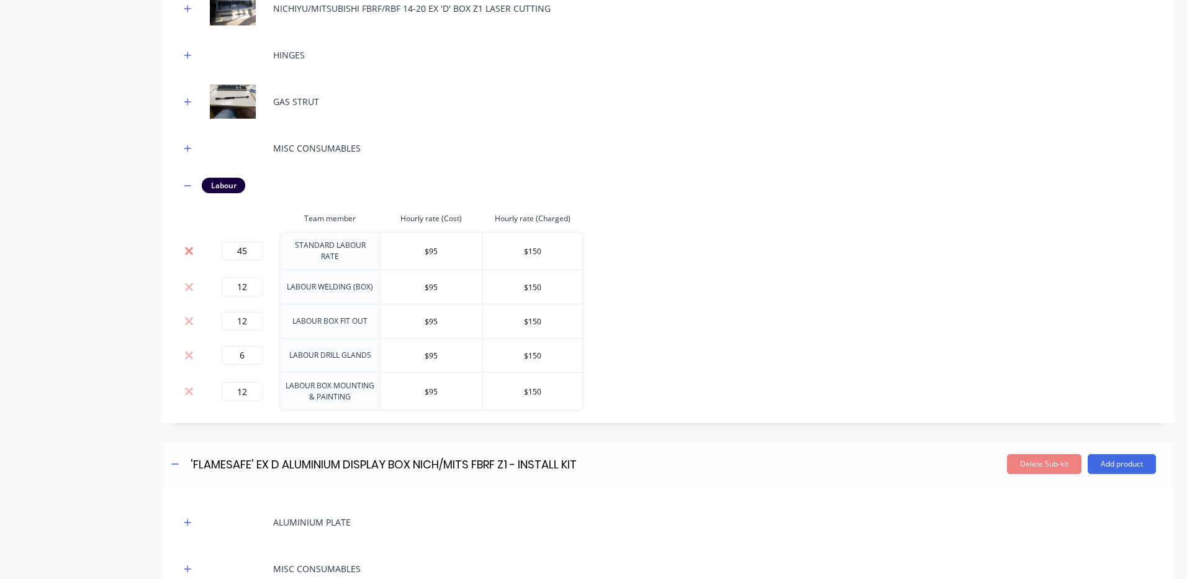
click at [188, 245] on icon at bounding box center [188, 251] width 9 height 12
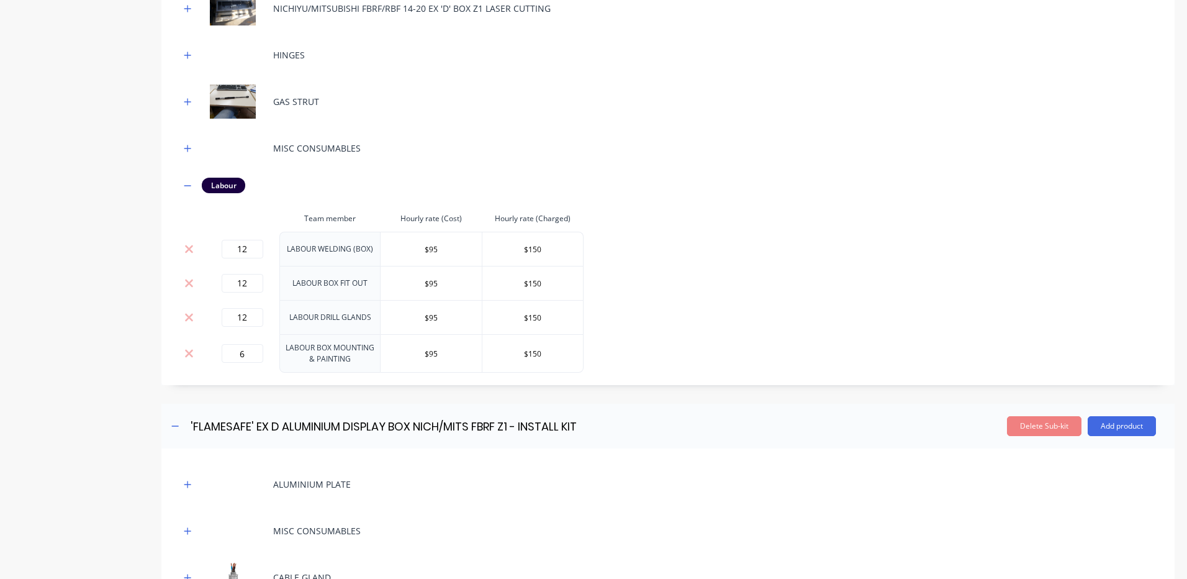
type input "6"
type input "12"
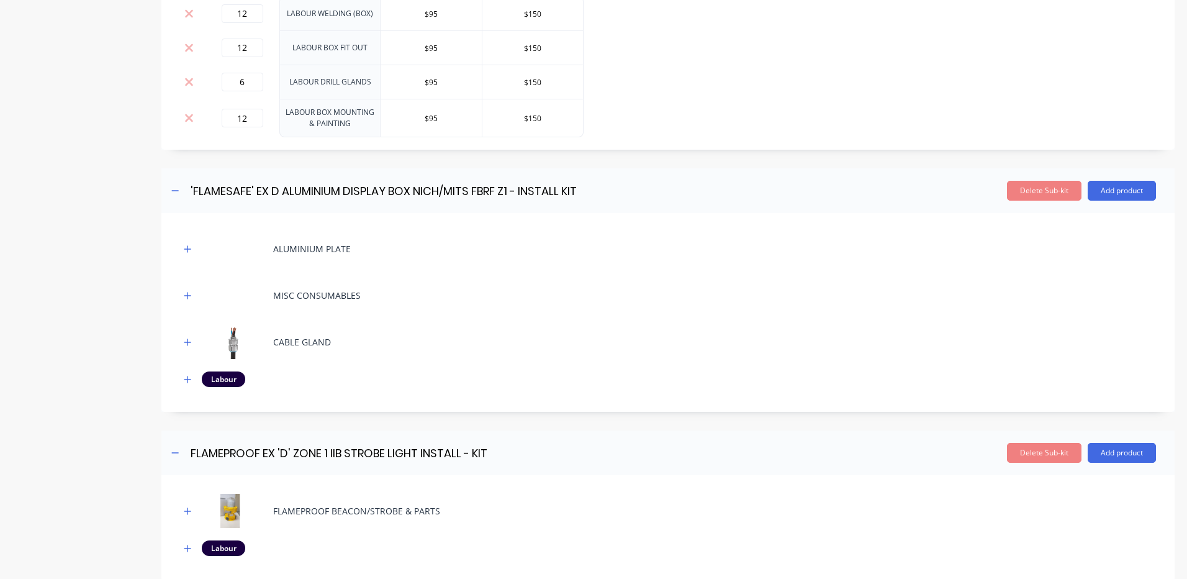
scroll to position [2754, 0]
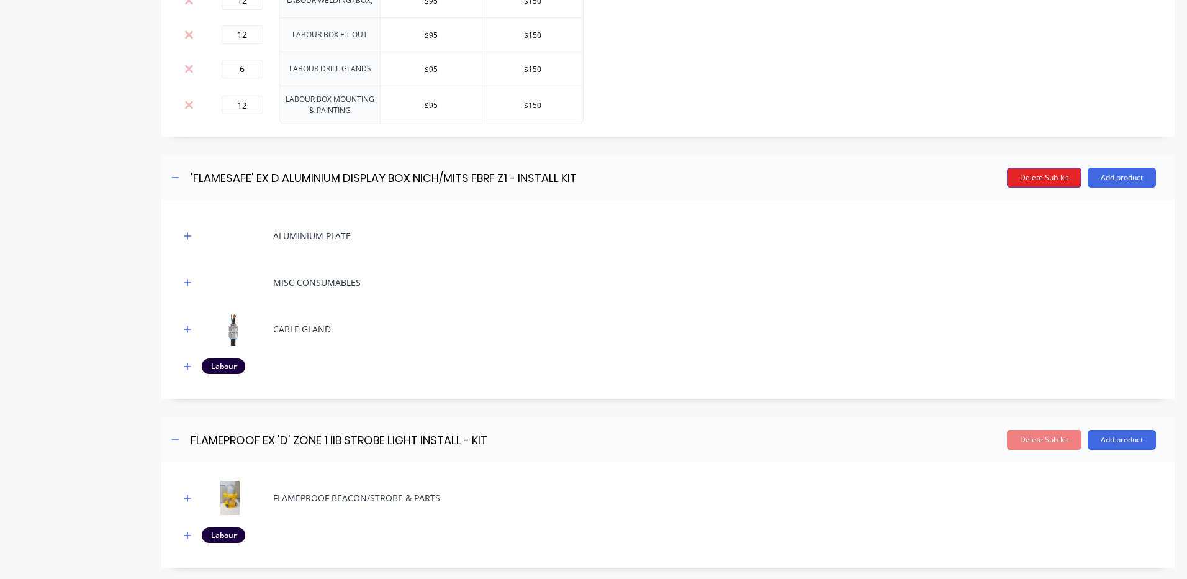
click at [1024, 168] on button "Delete Sub-kit" at bounding box center [1044, 178] width 74 height 20
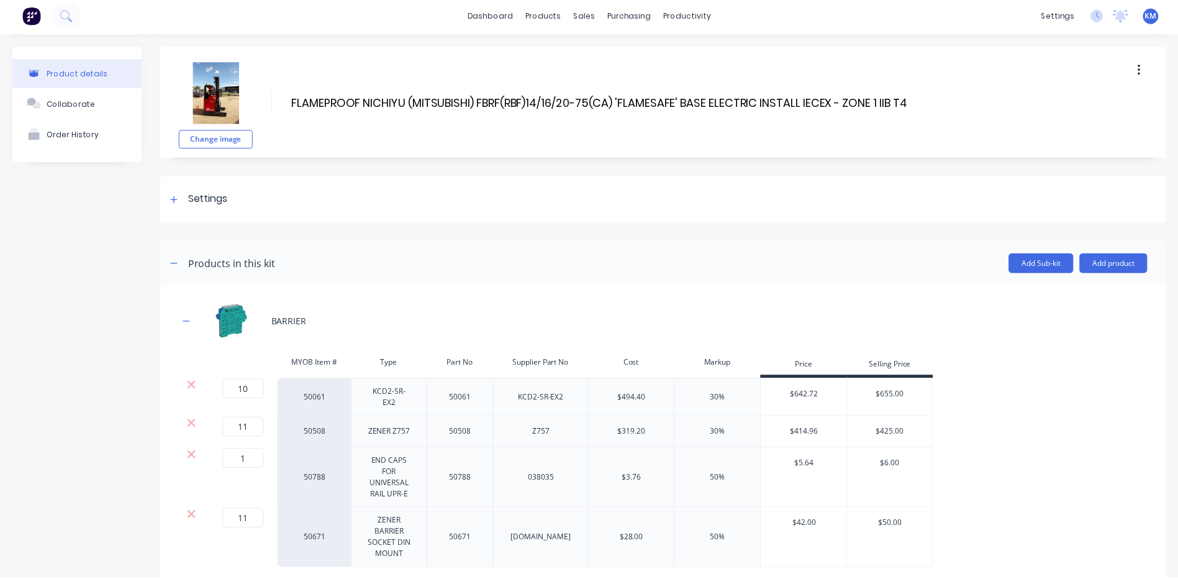
scroll to position [0, 0]
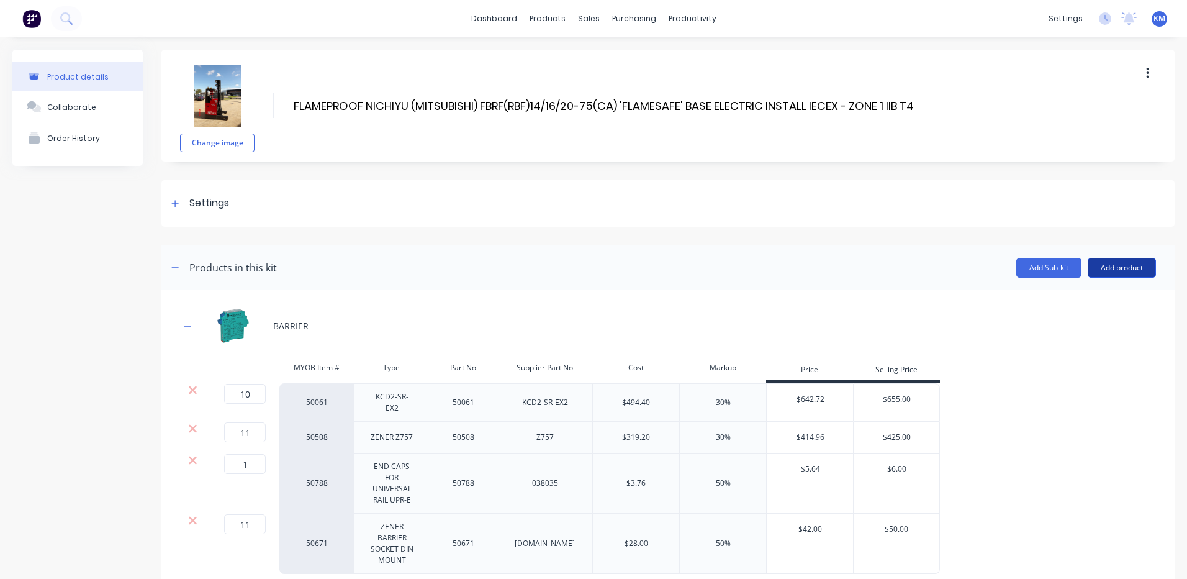
click at [1114, 264] on button "Add product" at bounding box center [1122, 268] width 68 height 20
click at [1097, 287] on button "Product catalogue" at bounding box center [1097, 299] width 118 height 25
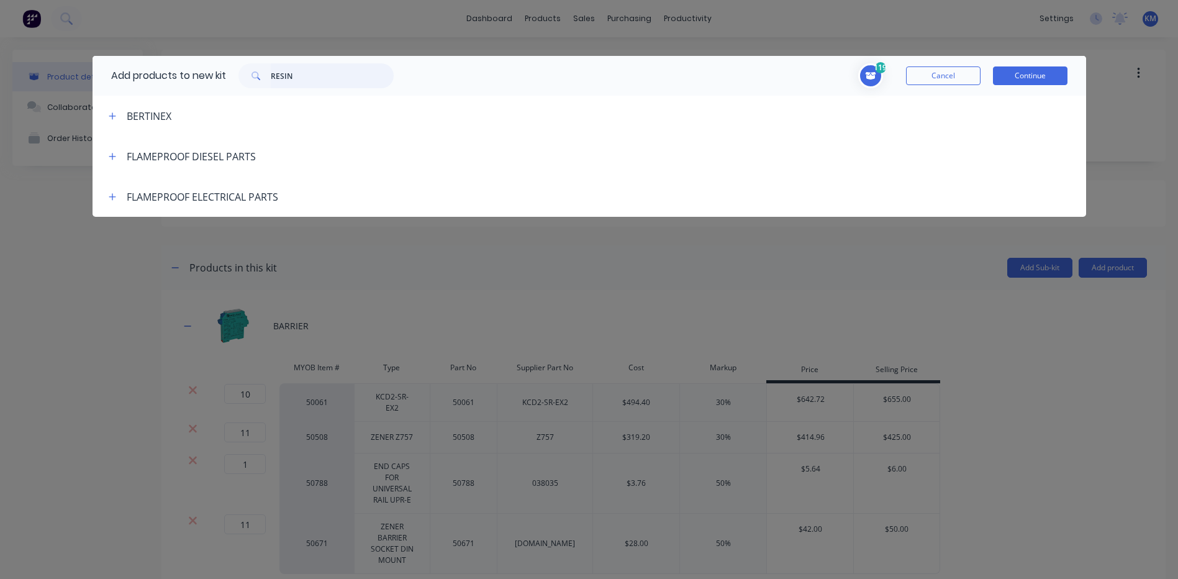
click at [300, 78] on input "RESIN" at bounding box center [332, 75] width 123 height 25
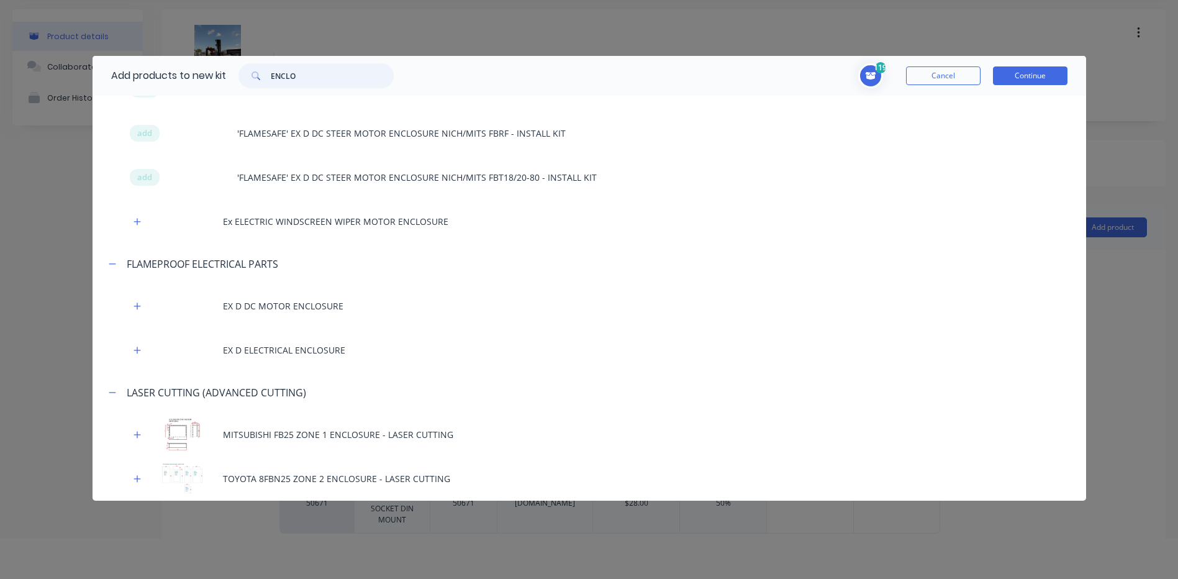
scroll to position [62, 0]
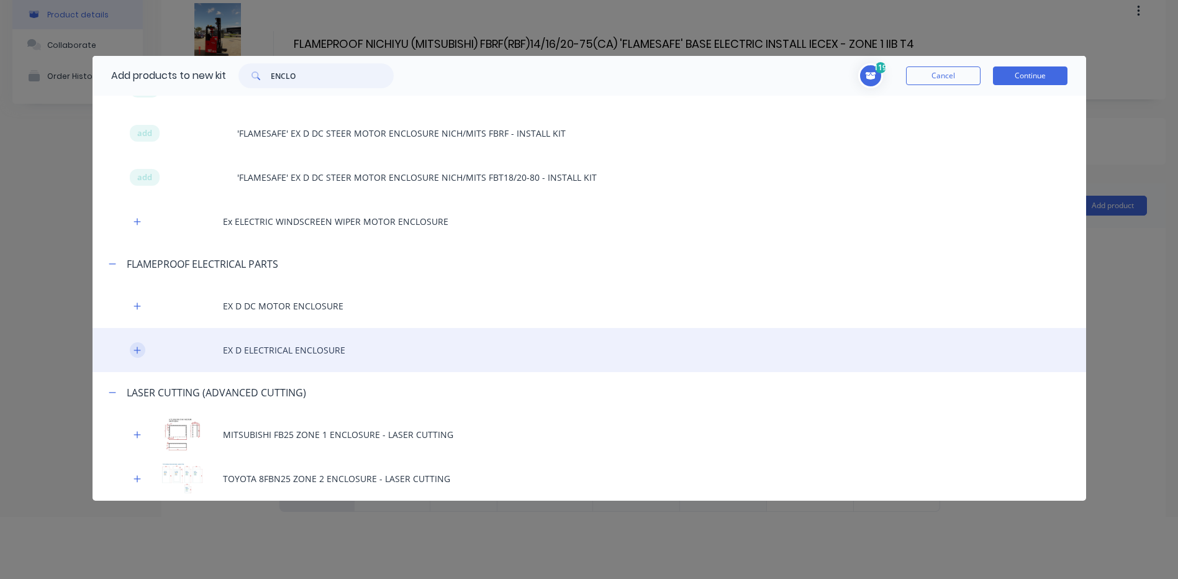
type input "ENCLO"
click at [137, 349] on icon "button" at bounding box center [136, 349] width 7 height 7
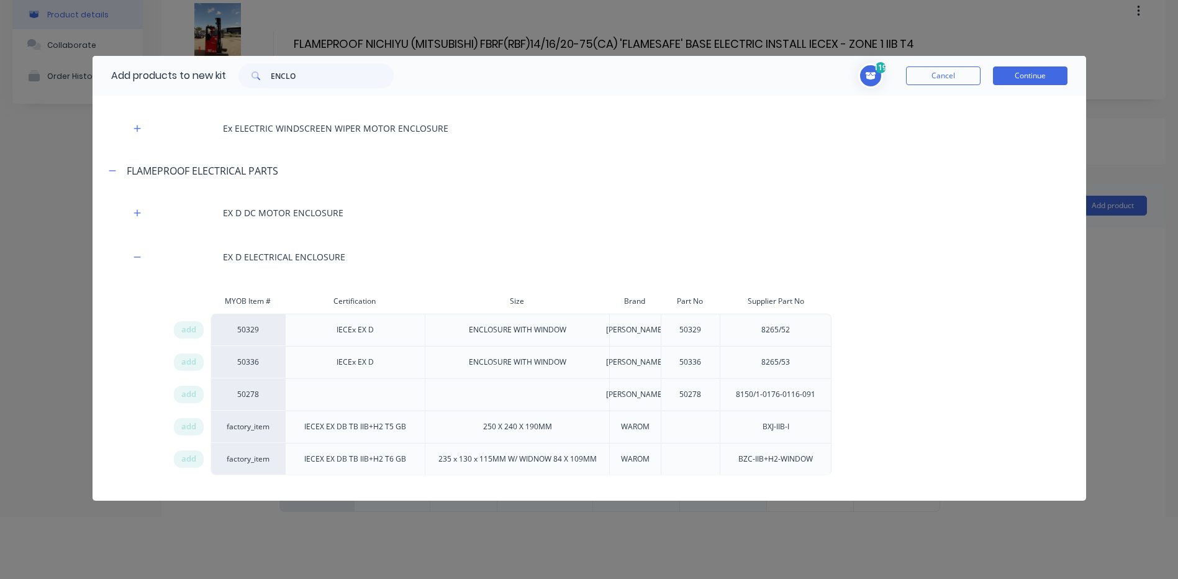
scroll to position [457, 0]
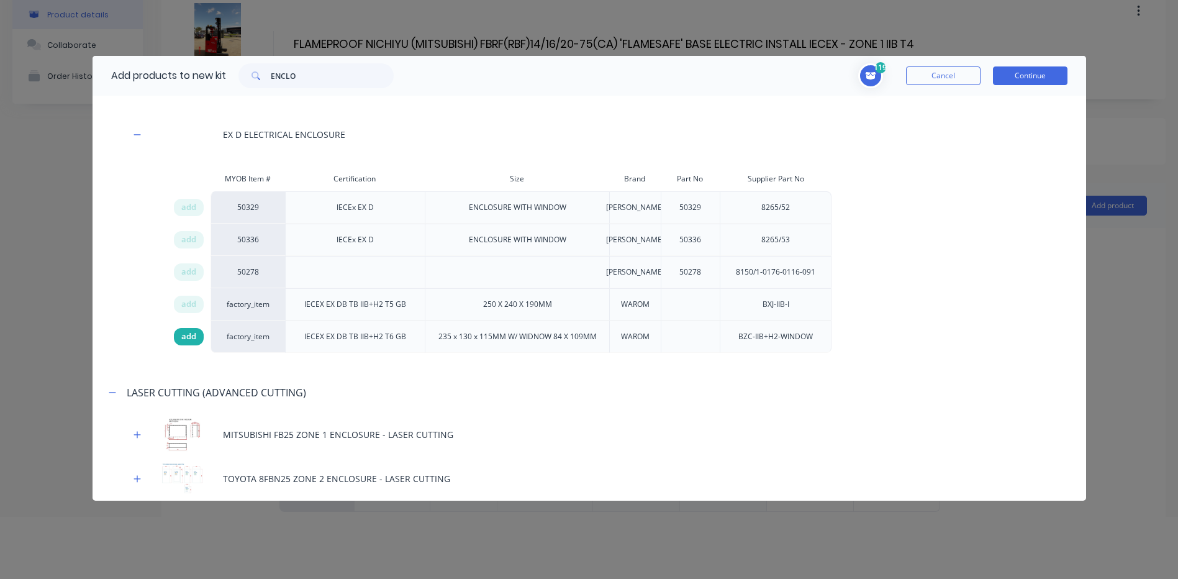
click at [189, 337] on span "add" at bounding box center [188, 336] width 15 height 12
click at [1033, 80] on button "Continue" at bounding box center [1030, 75] width 74 height 19
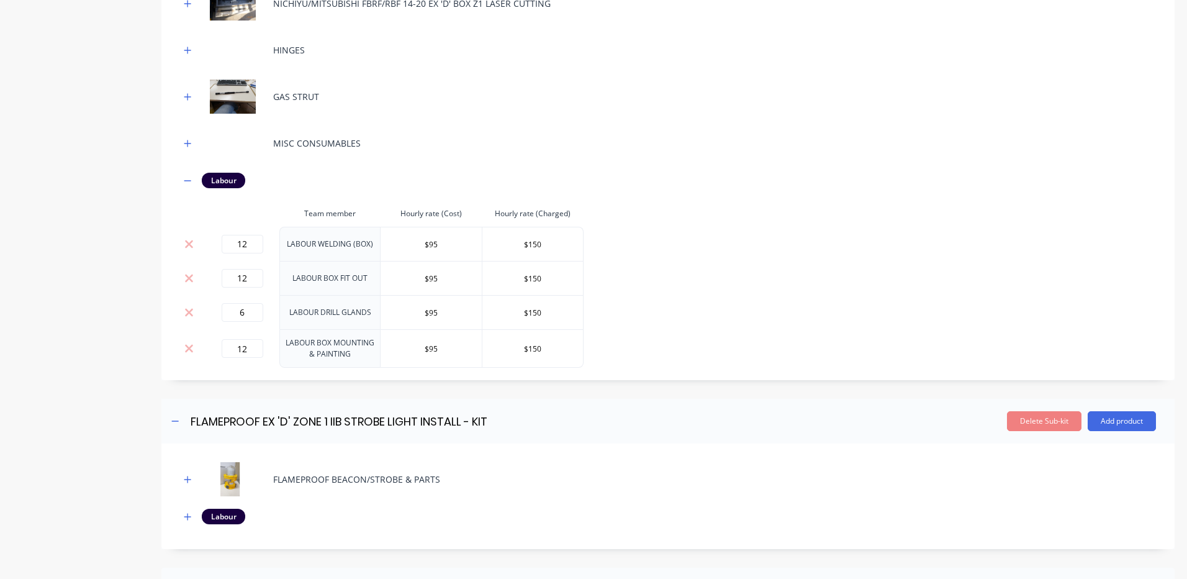
scroll to position [3065, 0]
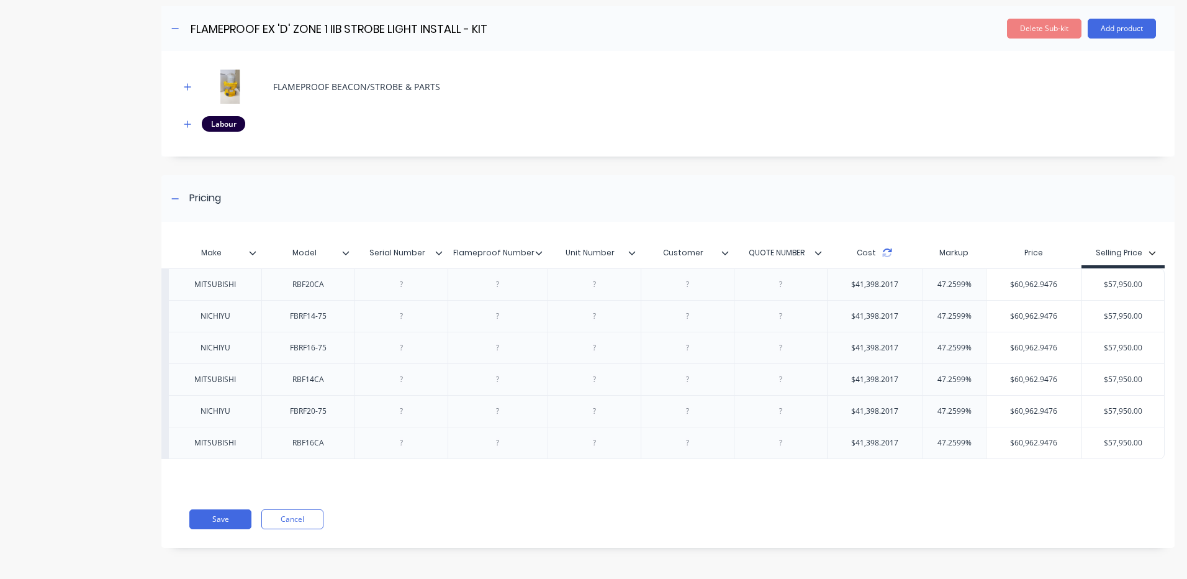
click at [882, 248] on icon at bounding box center [887, 253] width 10 height 10
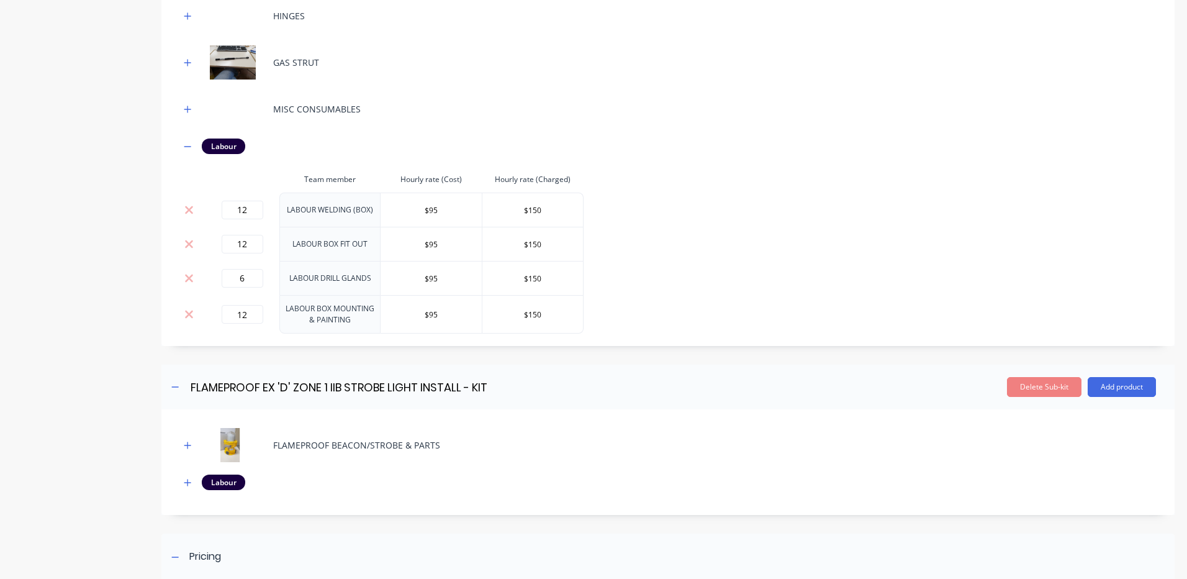
scroll to position [2692, 0]
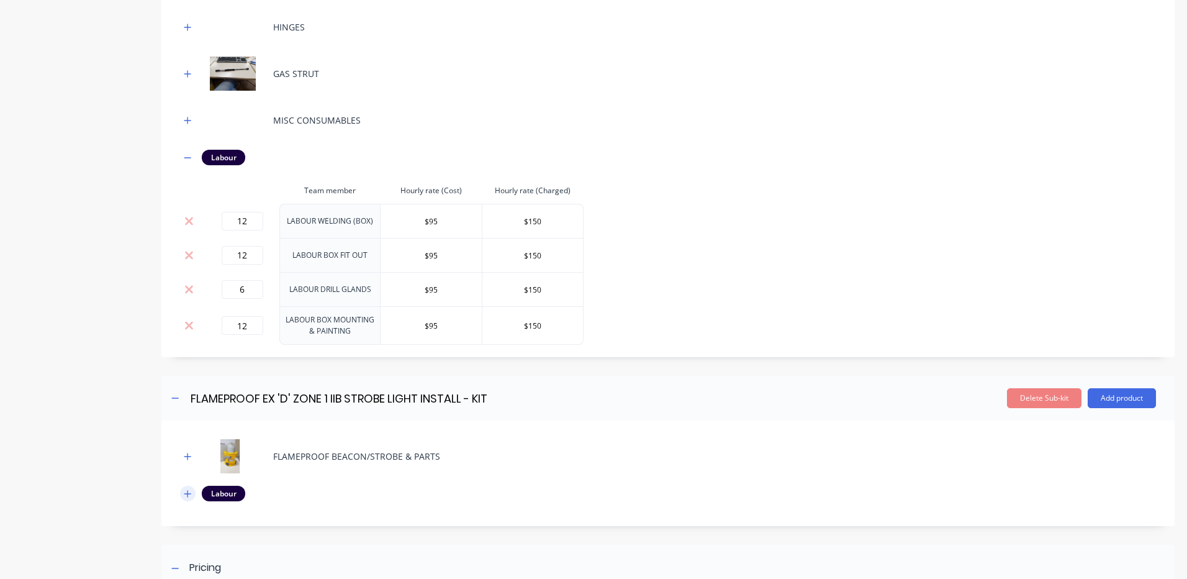
click at [189, 485] on button "button" at bounding box center [188, 493] width 16 height 16
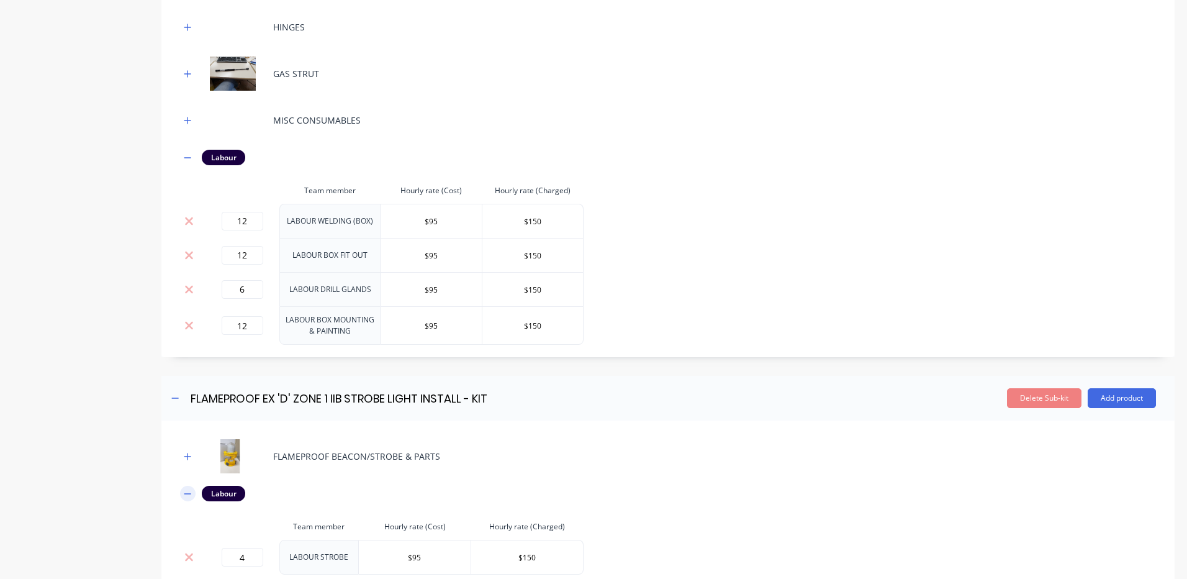
click at [189, 493] on icon "button" at bounding box center [187, 493] width 7 height 1
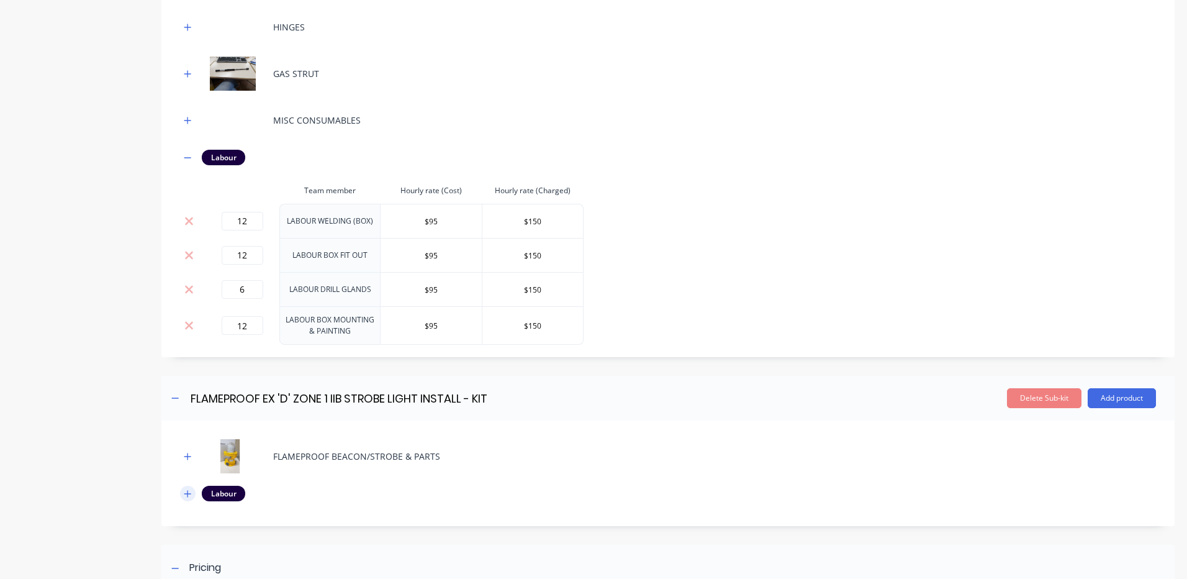
click at [187, 491] on icon "button" at bounding box center [187, 493] width 7 height 9
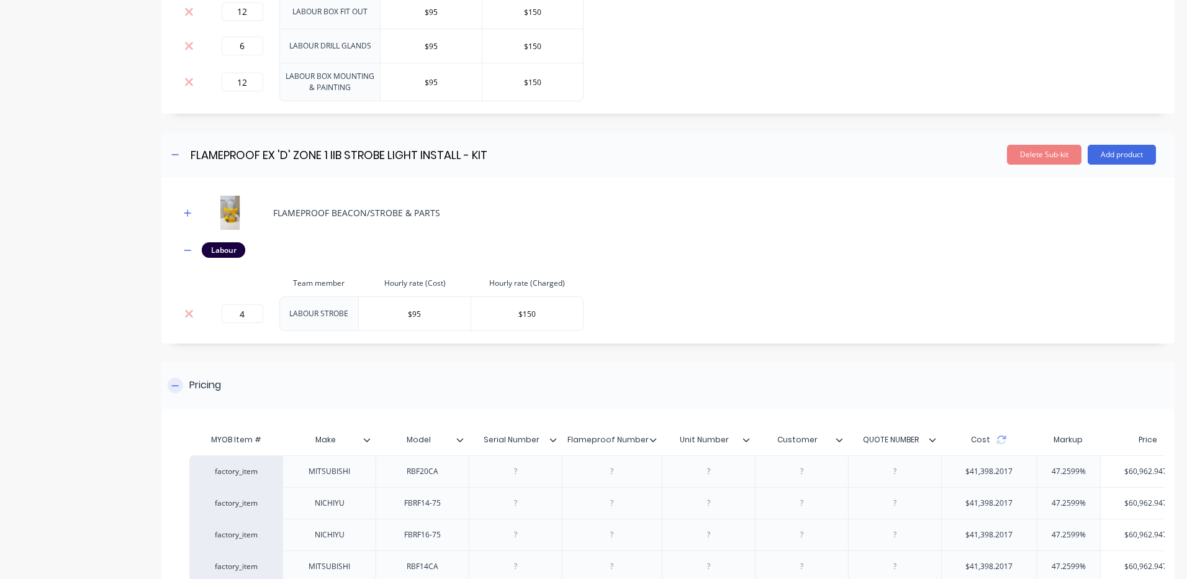
scroll to position [2941, 0]
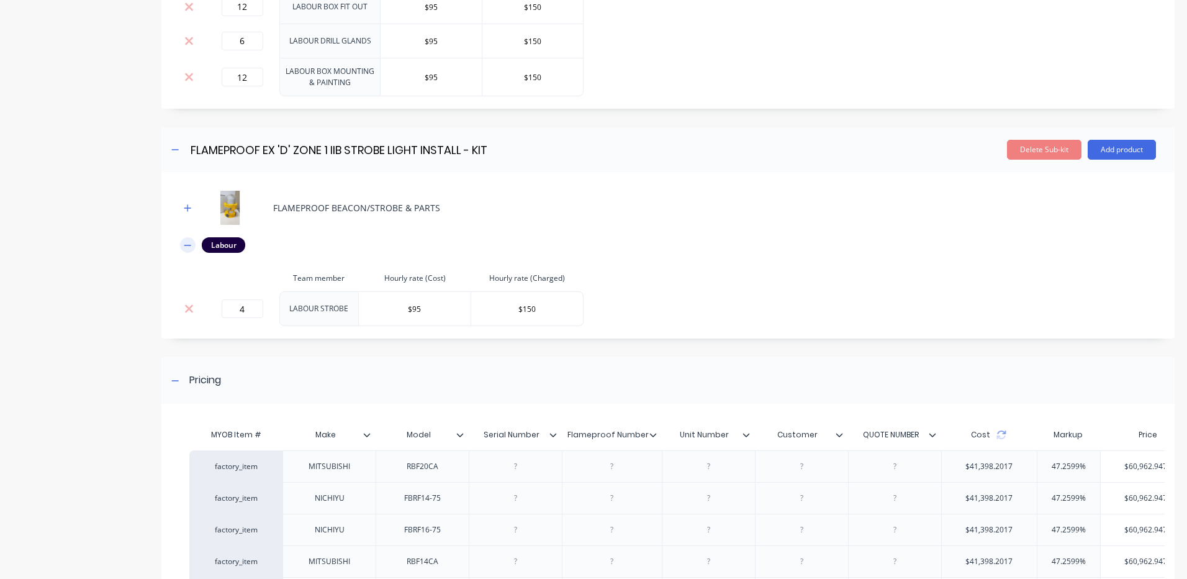
click at [182, 241] on button "button" at bounding box center [188, 245] width 16 height 16
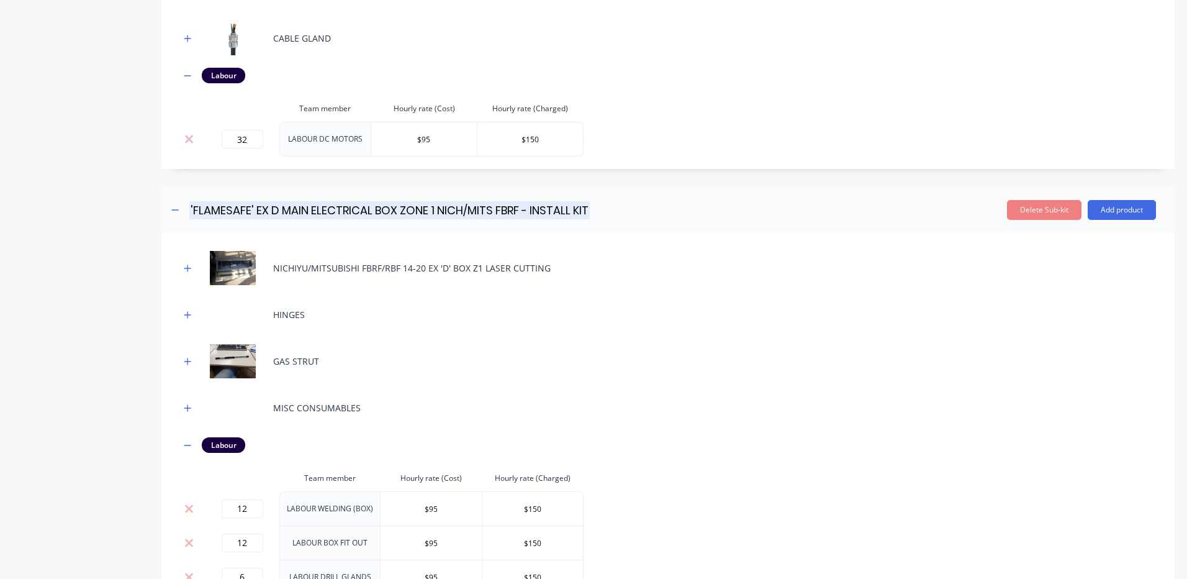
scroll to position [2320, 0]
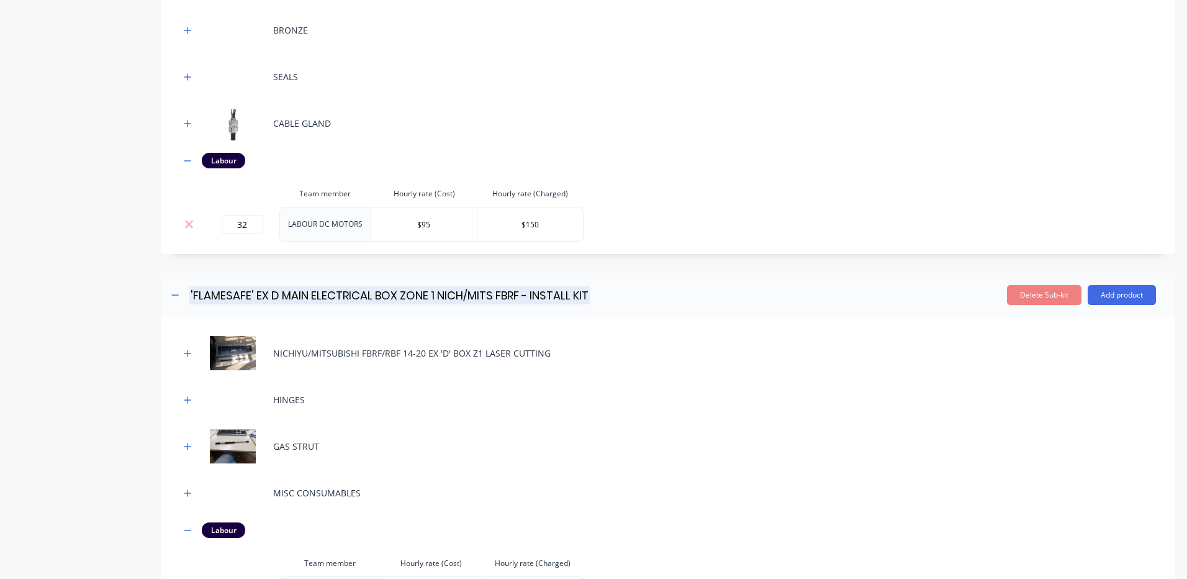
click at [522, 287] on input "'FLAMESAFE' EX D MAIN ELECTRICAL BOX ZONE 1 NICH/MITS FBRF - INSTALL KIT" at bounding box center [389, 295] width 400 height 18
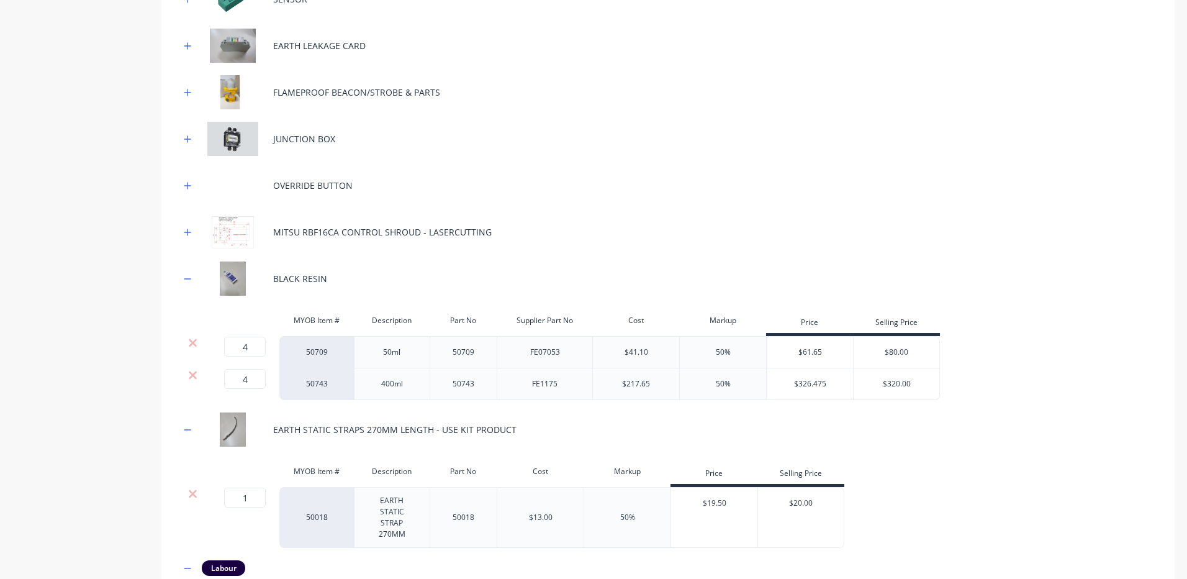
scroll to position [1016, 0]
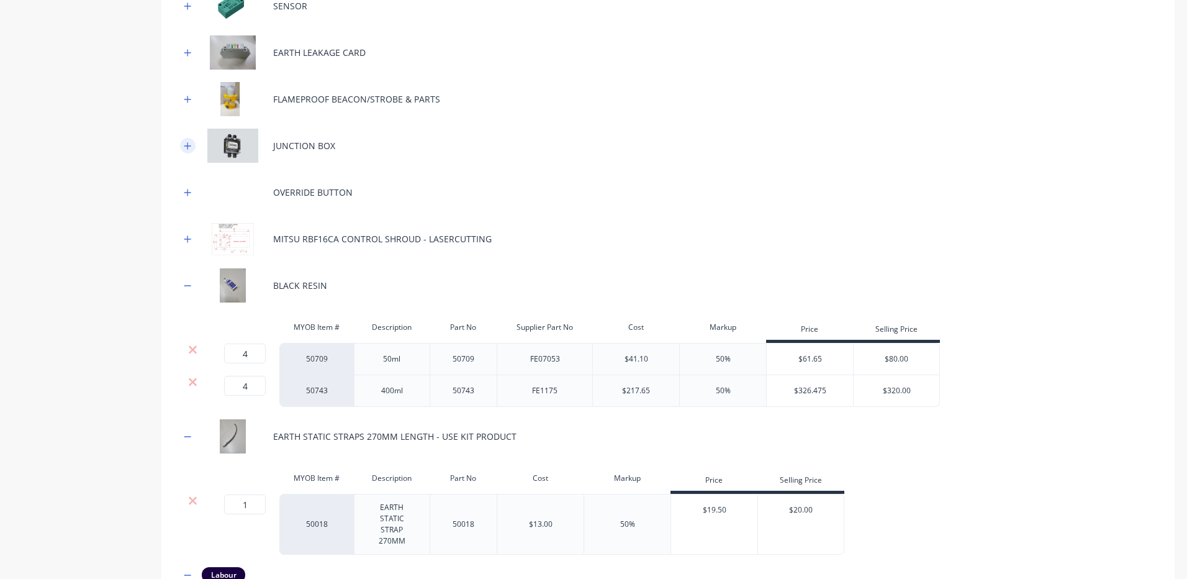
click at [187, 142] on icon "button" at bounding box center [187, 146] width 7 height 9
type input "'FLAMESAFE' EX D MAIN ELECTRICAL BOX ZONE 1 NICH/MITS FBRF IECEX - INSTALL KIT"
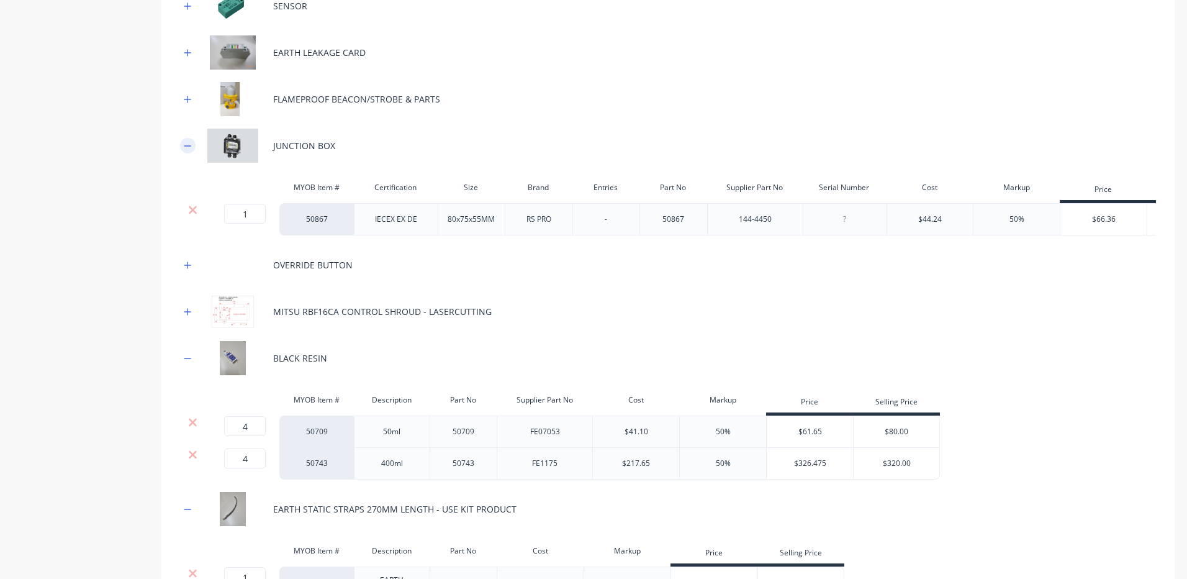
click at [189, 142] on icon "button" at bounding box center [187, 146] width 7 height 9
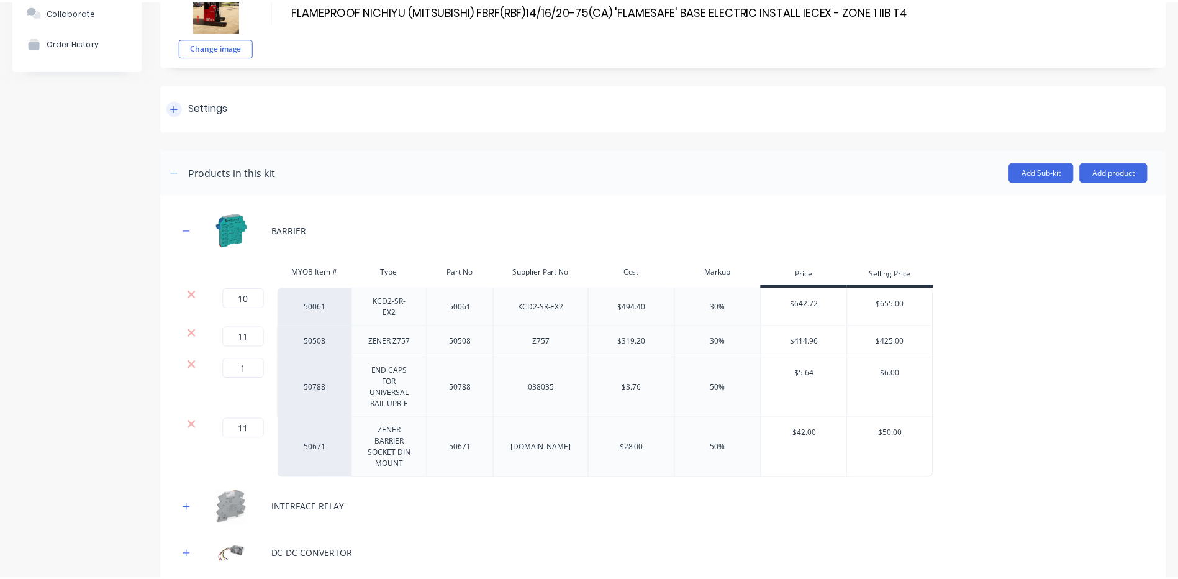
scroll to position [23, 0]
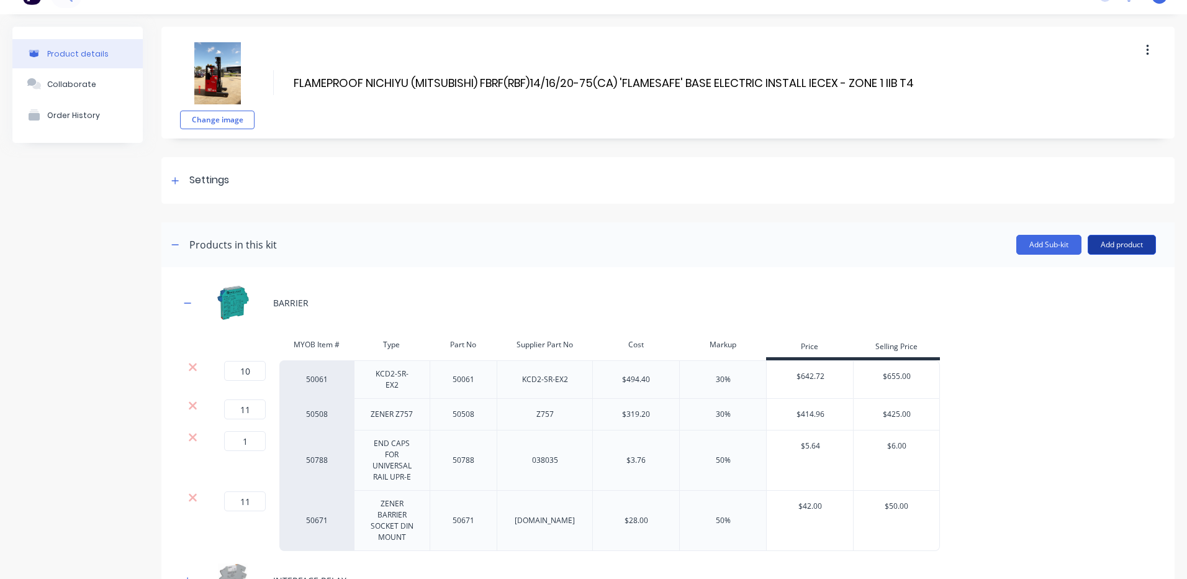
click at [1127, 240] on button "Add product" at bounding box center [1122, 245] width 68 height 20
click at [1094, 274] on div "Product catalogue" at bounding box center [1097, 277] width 96 height 18
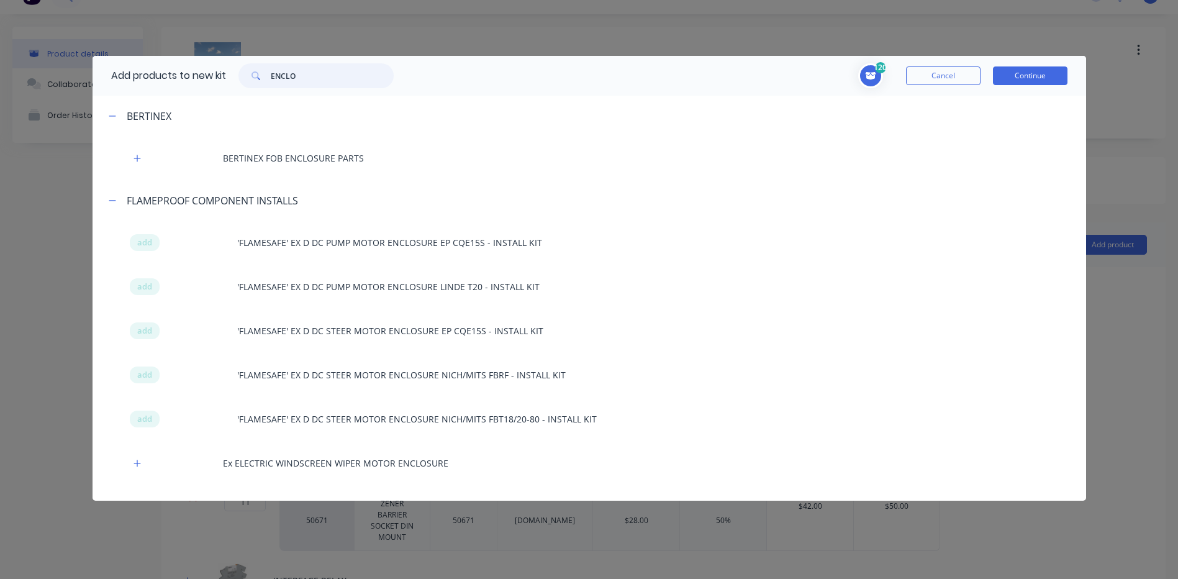
drag, startPoint x: 325, startPoint y: 76, endPoint x: 257, endPoint y: 75, distance: 67.7
click at [257, 75] on div "ENCLO" at bounding box center [315, 75] width 155 height 25
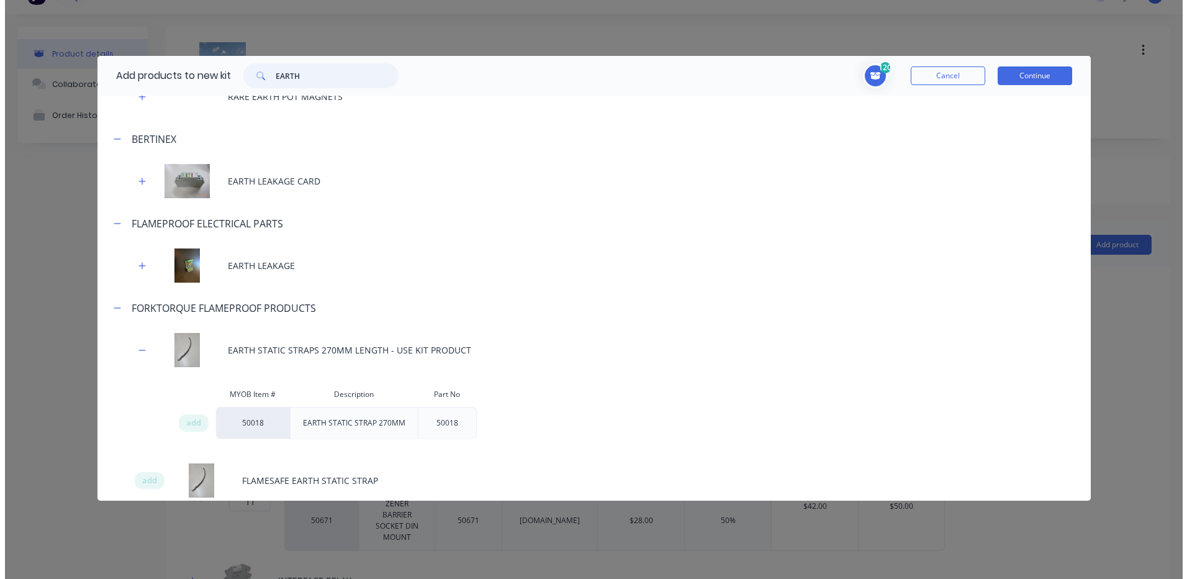
scroll to position [62, 0]
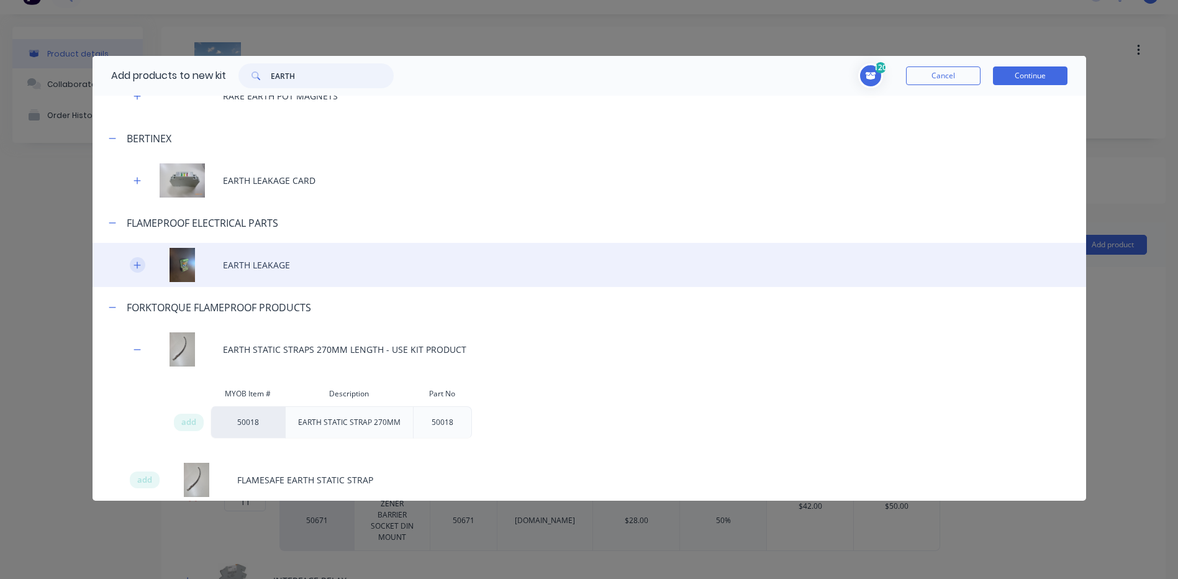
type input "EARTH"
click at [136, 263] on icon "button" at bounding box center [136, 265] width 7 height 9
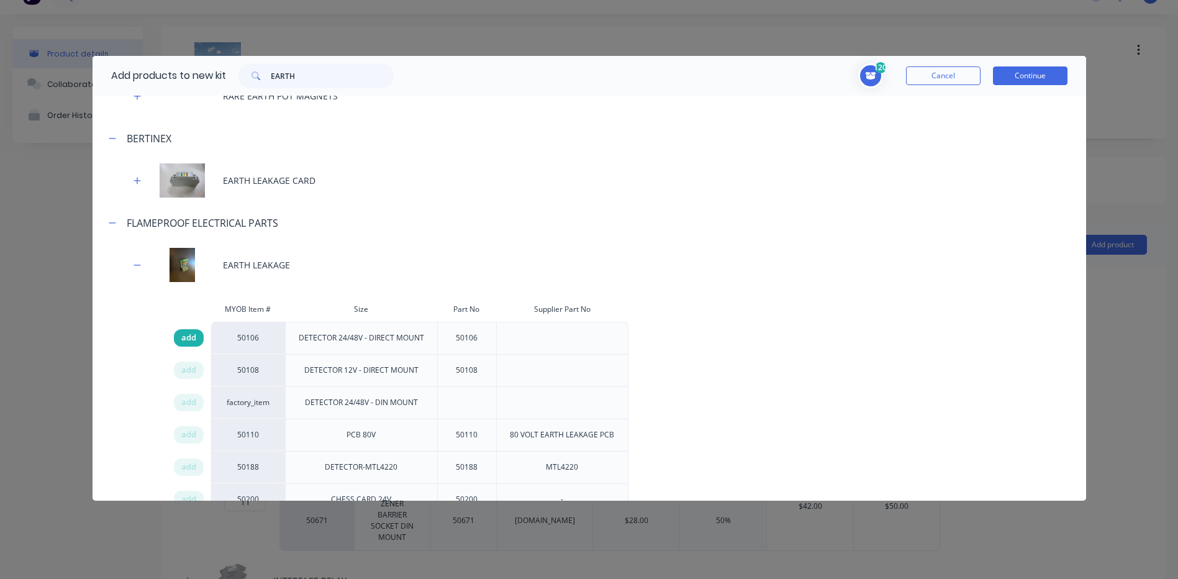
click at [185, 333] on span "add" at bounding box center [188, 337] width 15 height 12
click at [1053, 74] on button "Continue" at bounding box center [1030, 75] width 74 height 19
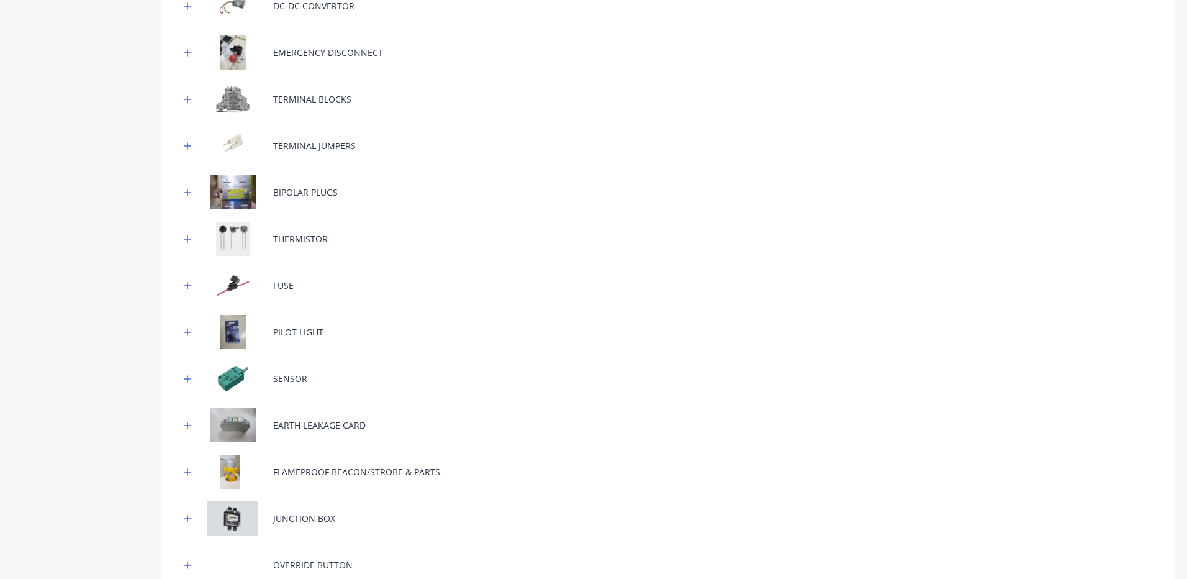
scroll to position [768, 0]
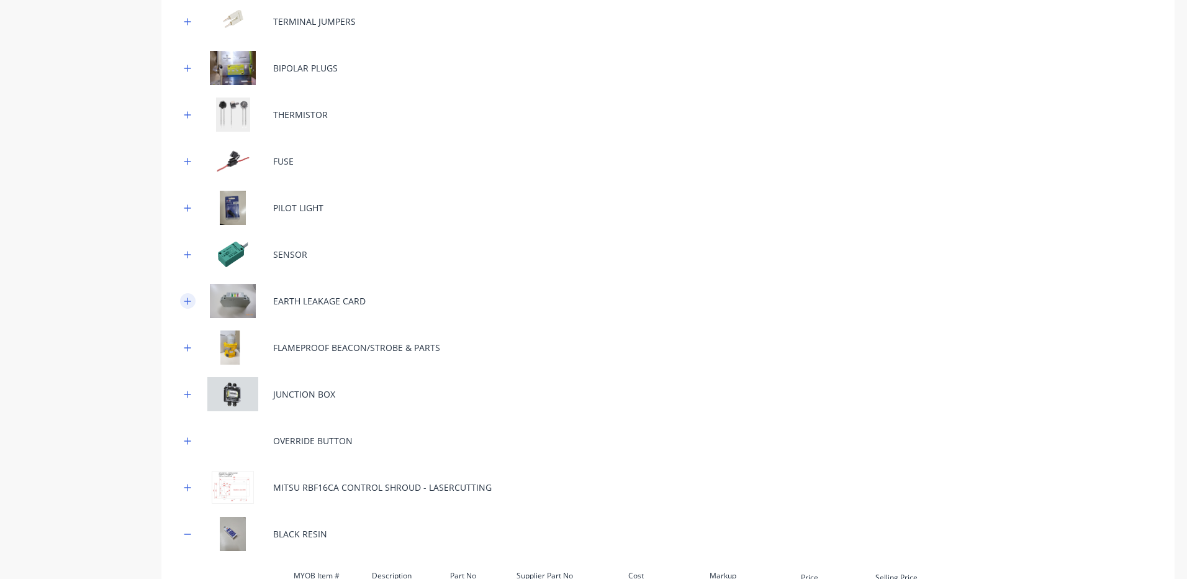
click at [189, 297] on icon "button" at bounding box center [187, 300] width 7 height 7
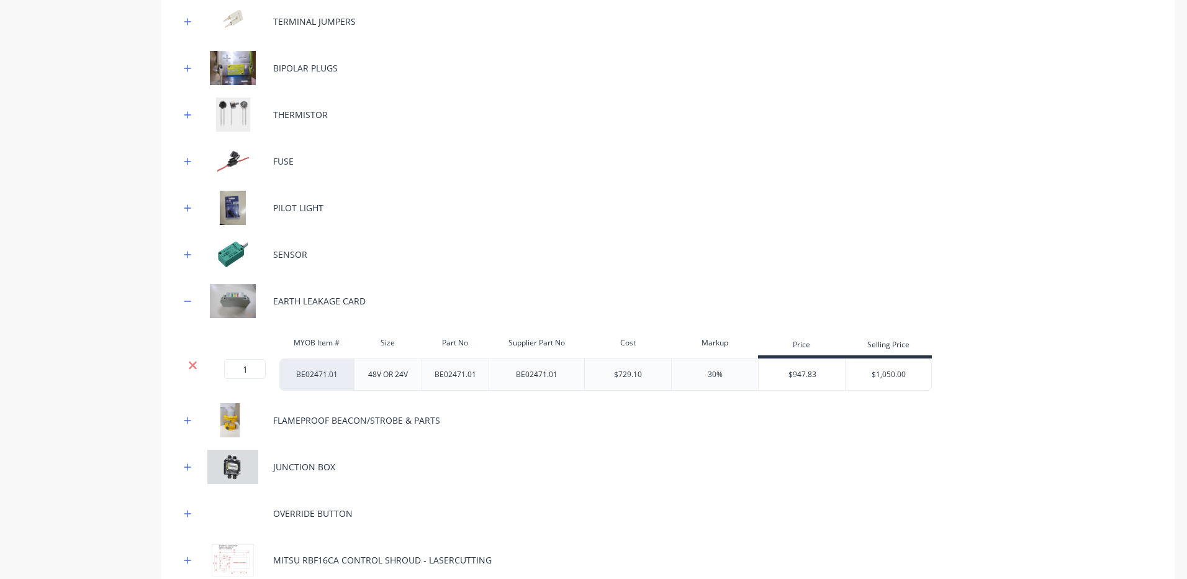
click at [188, 359] on icon at bounding box center [192, 365] width 9 height 12
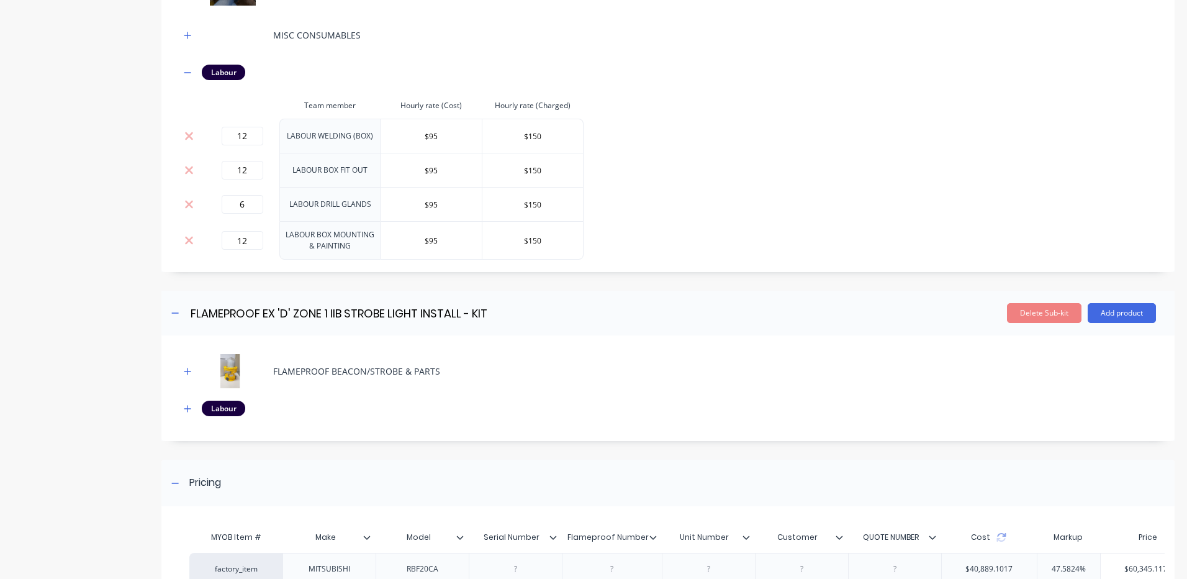
scroll to position [3166, 0]
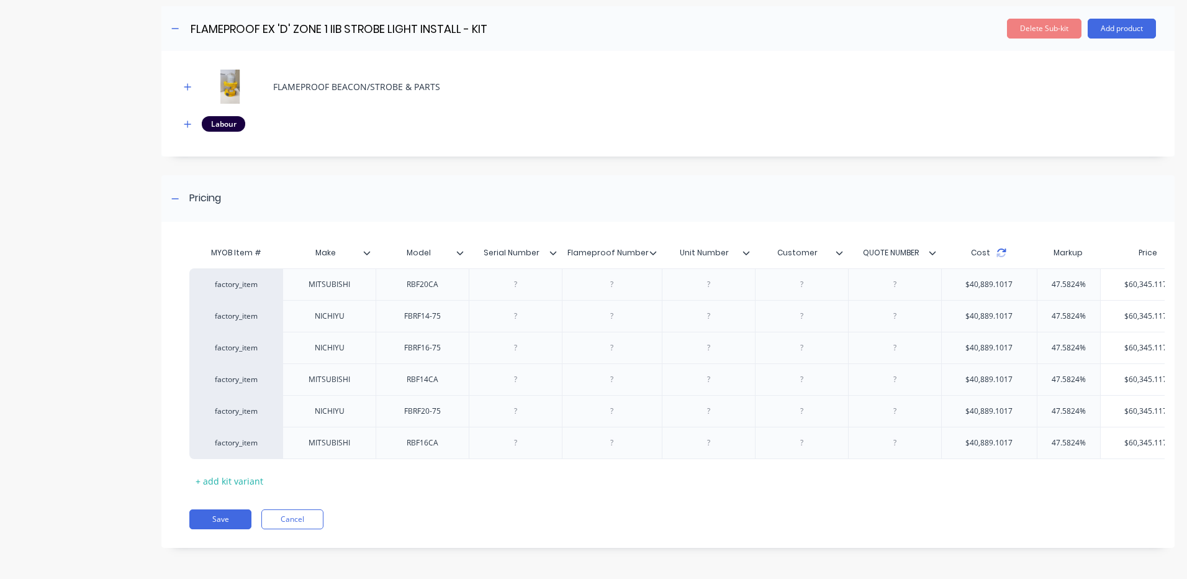
click at [1000, 253] on icon at bounding box center [1001, 255] width 9 height 4
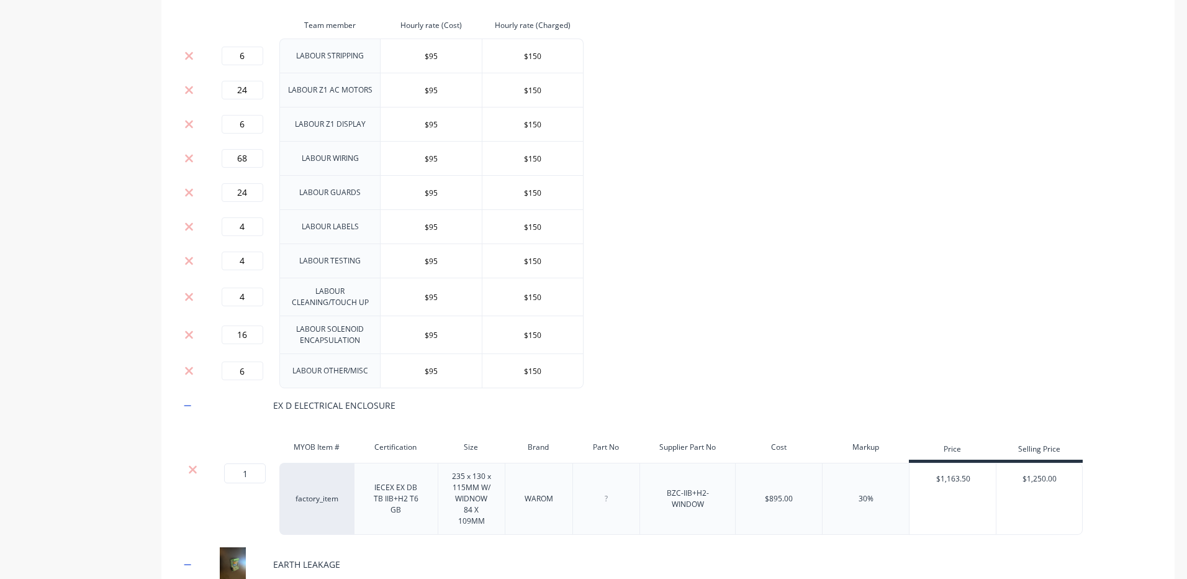
scroll to position [1490, 0]
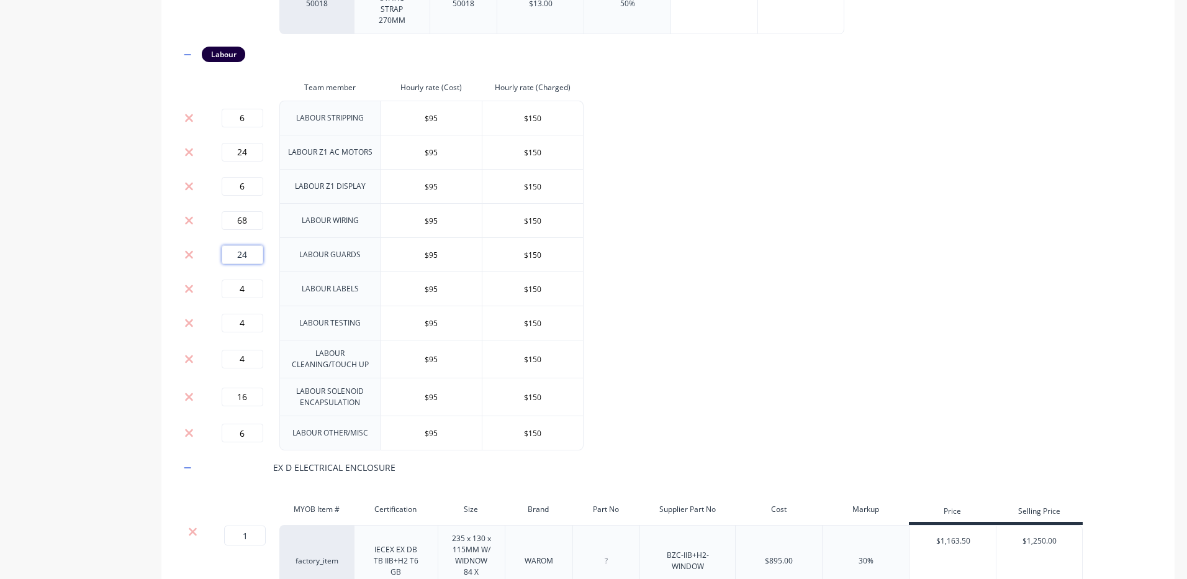
click at [250, 245] on input "24" at bounding box center [243, 254] width 42 height 19
click at [252, 245] on input "24" at bounding box center [243, 254] width 42 height 19
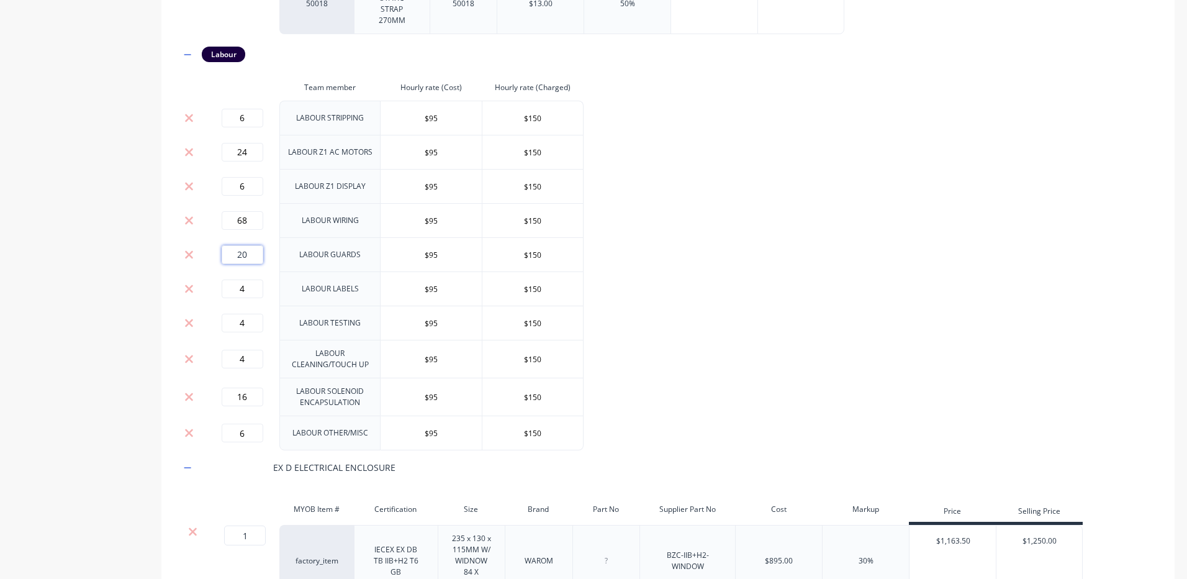
type input "20"
click at [251, 146] on input "24" at bounding box center [243, 152] width 42 height 19
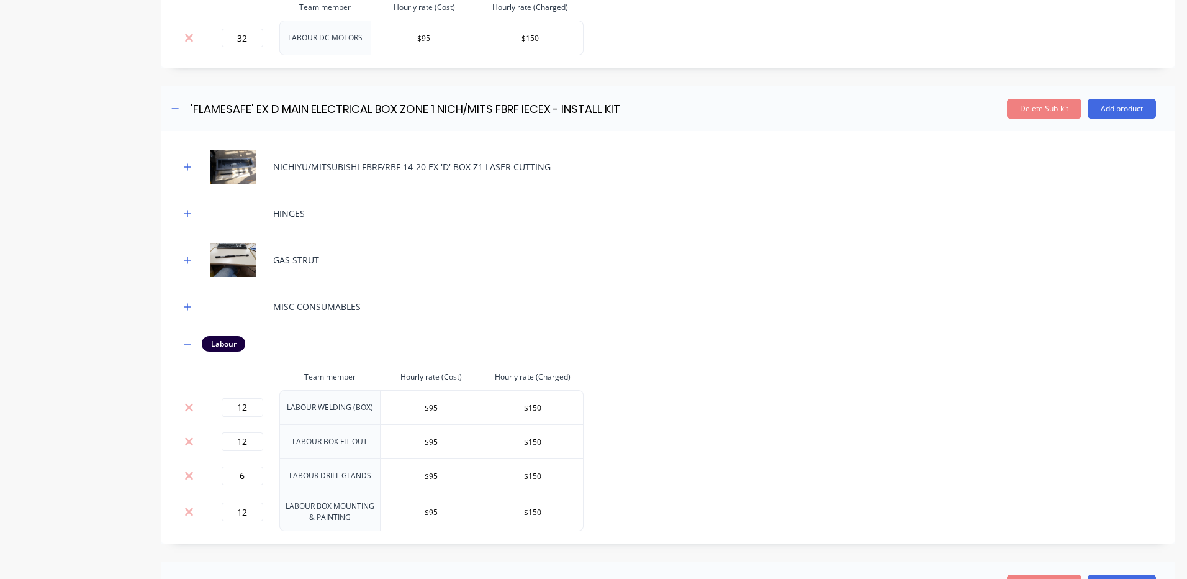
scroll to position [3104, 0]
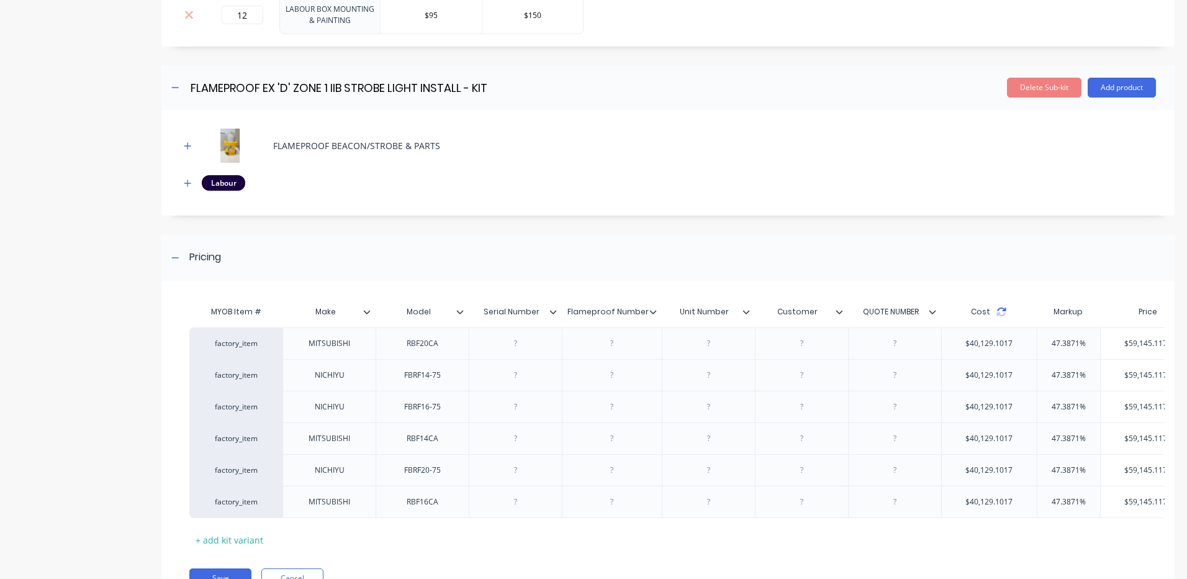
click at [1004, 307] on icon at bounding box center [1001, 309] width 9 height 4
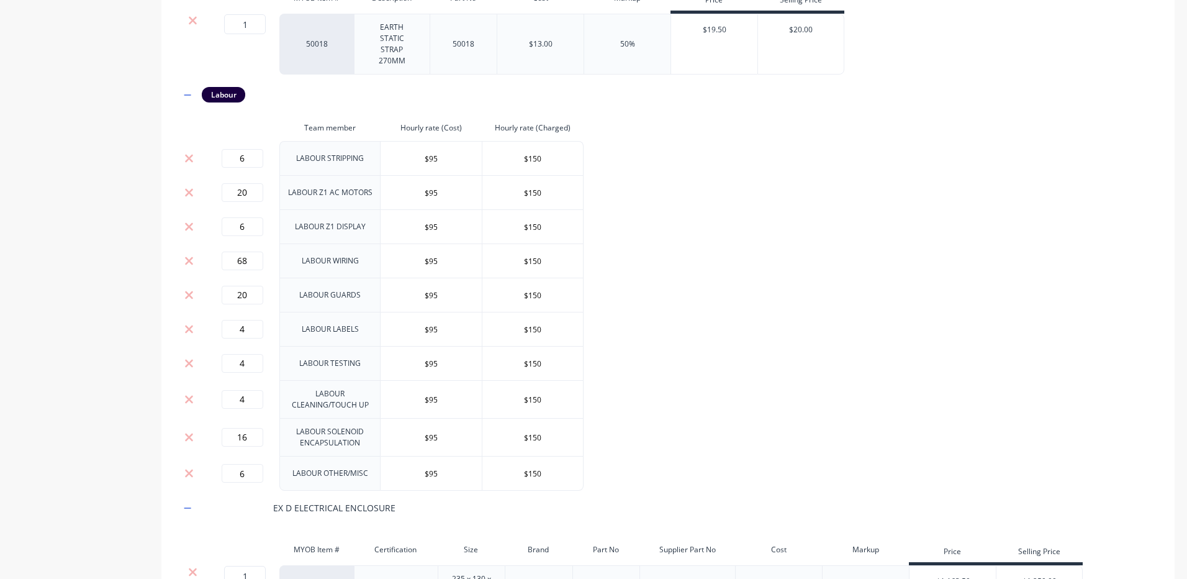
scroll to position [1428, 0]
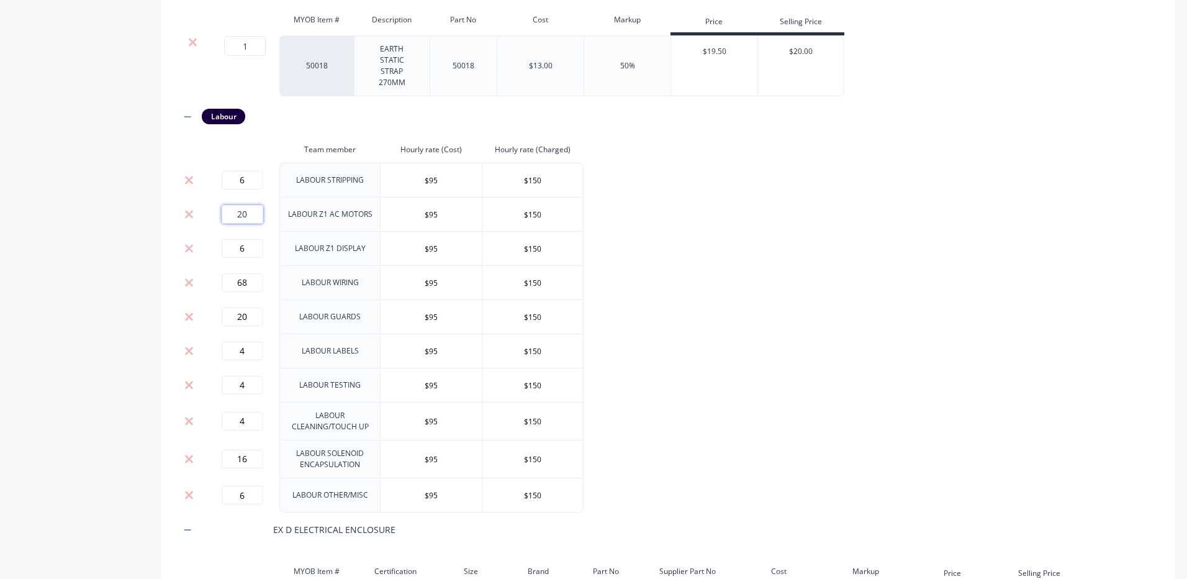
click at [248, 210] on input "20" at bounding box center [243, 214] width 42 height 19
click at [247, 209] on input "20" at bounding box center [243, 214] width 42 height 19
type input "18"
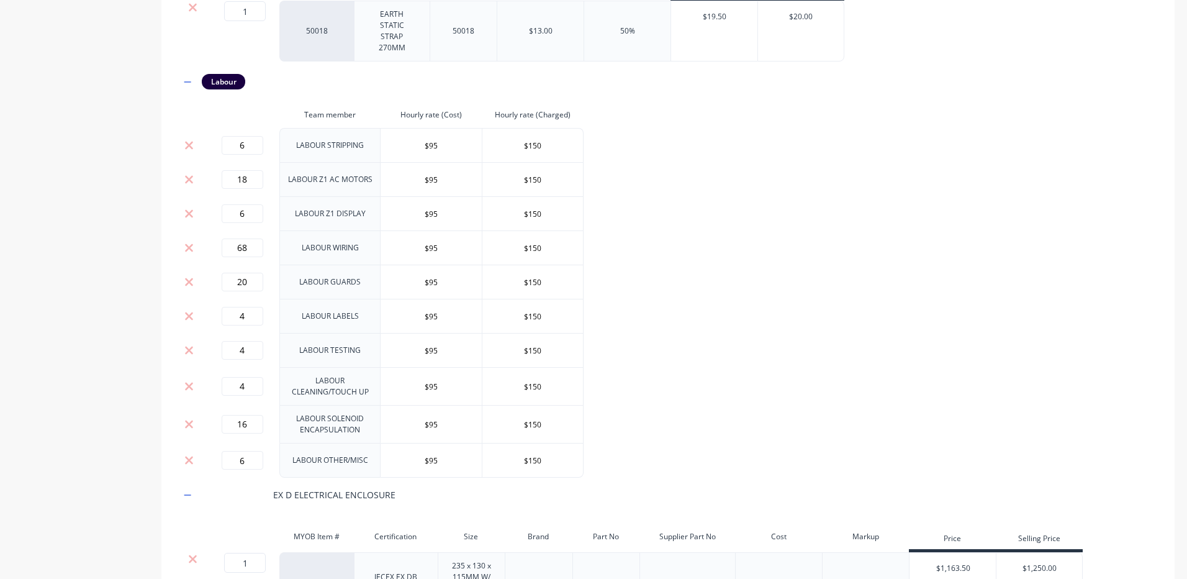
scroll to position [1490, 0]
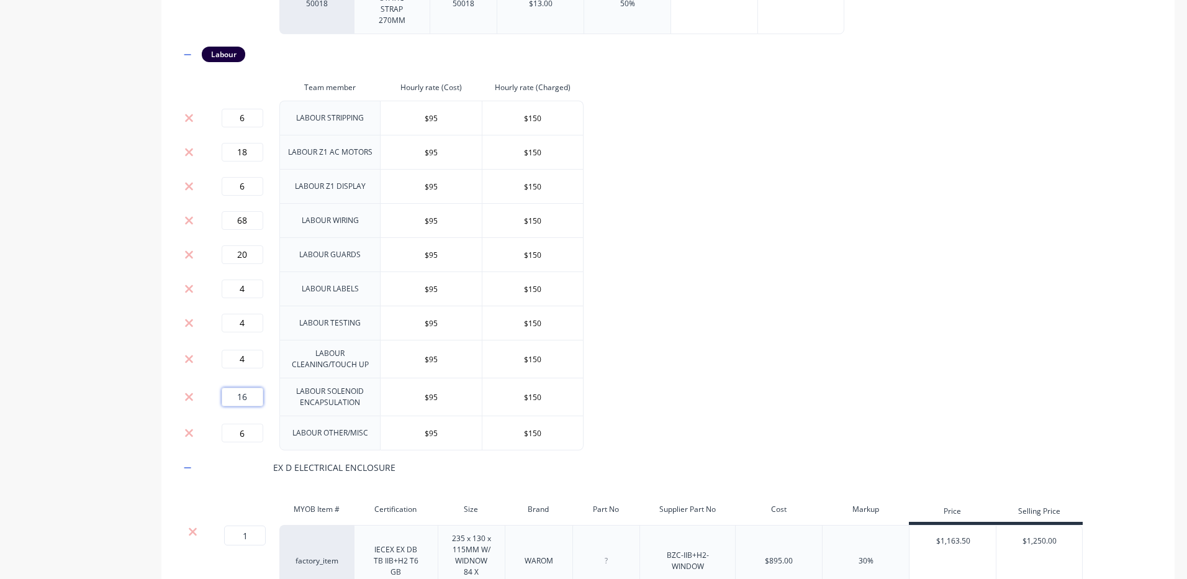
click at [237, 392] on input "16" at bounding box center [243, 396] width 42 height 19
type input "14"
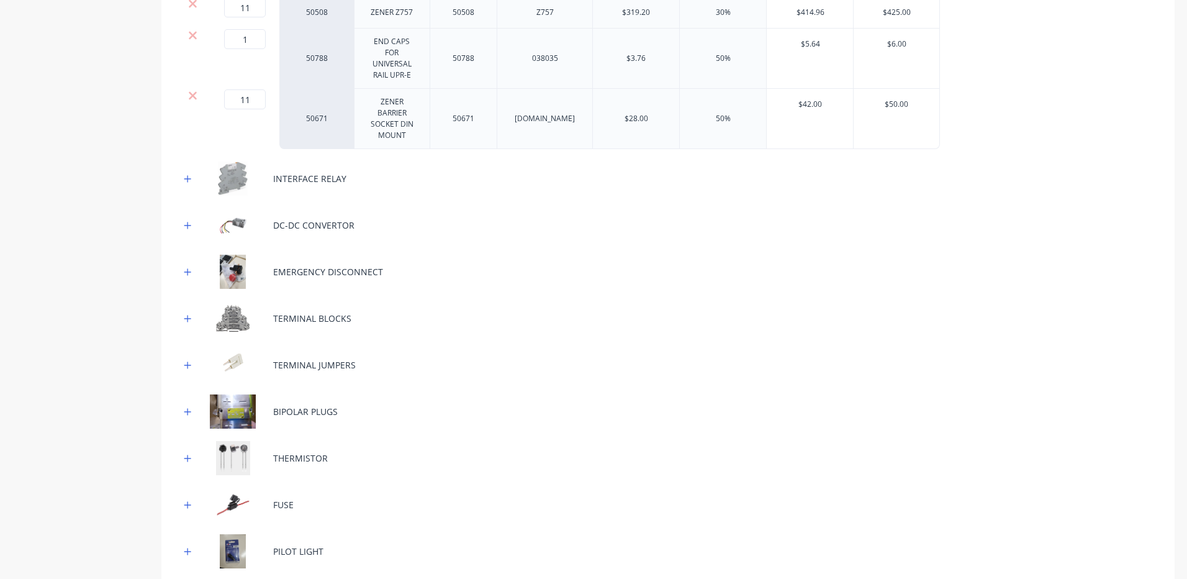
scroll to position [435, 0]
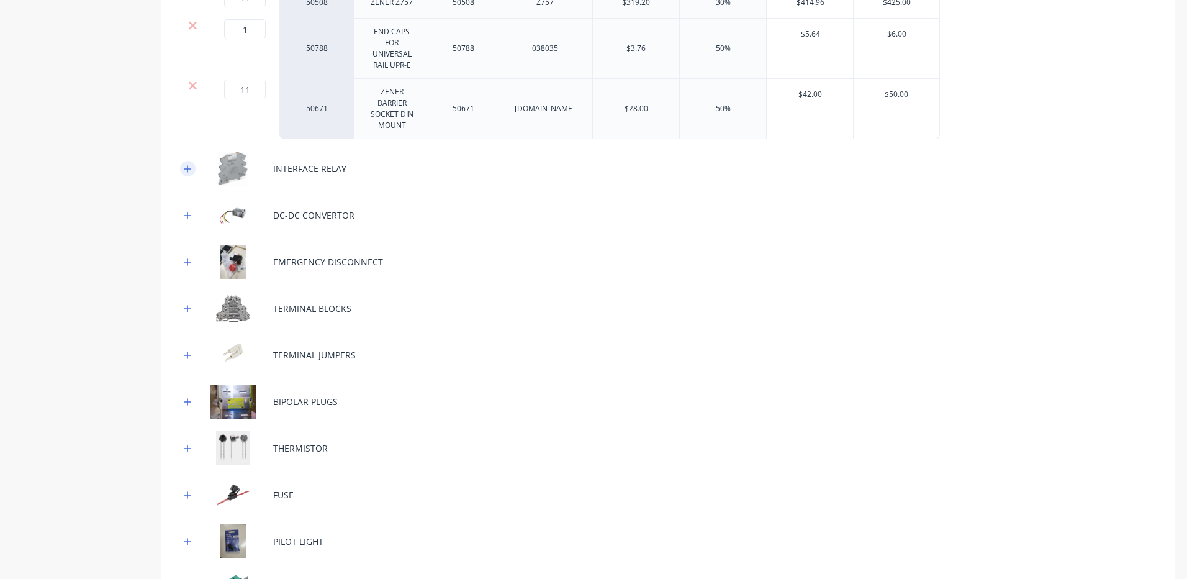
click at [183, 161] on button "button" at bounding box center [188, 169] width 16 height 16
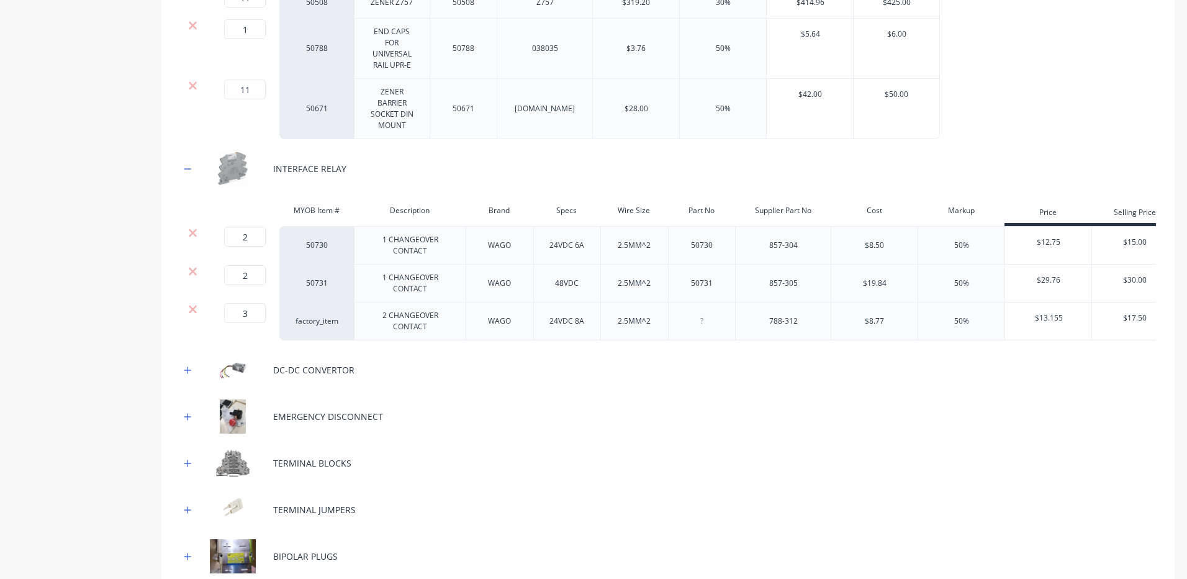
click at [493, 332] on div "WAGO" at bounding box center [500, 321] width 68 height 38
click at [247, 303] on input "3" at bounding box center [245, 313] width 42 height 20
click at [192, 462] on button "button" at bounding box center [188, 463] width 16 height 16
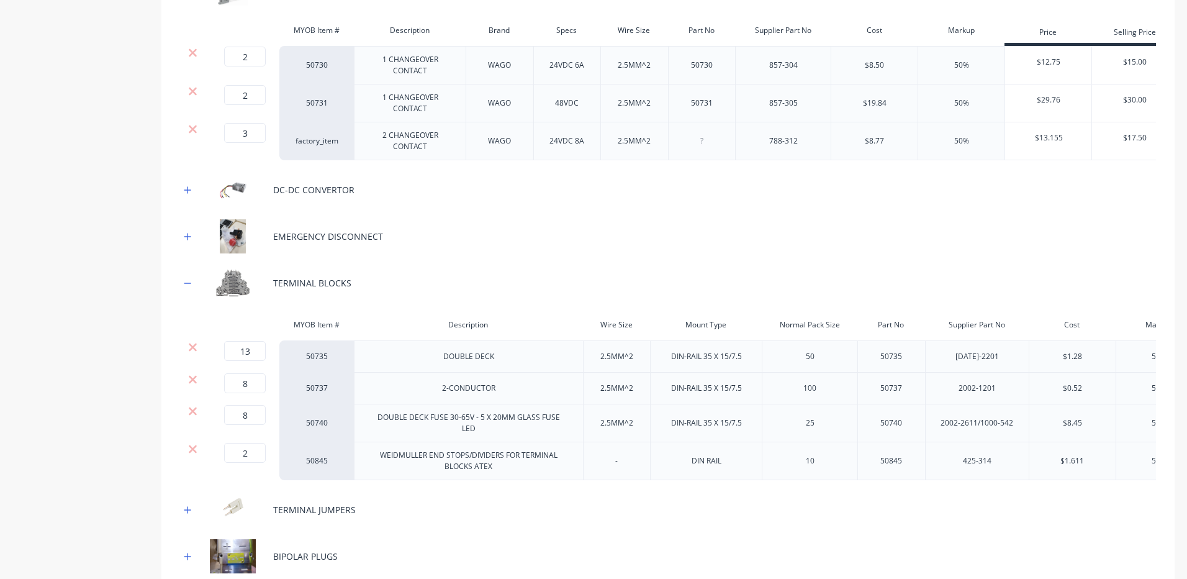
scroll to position [621, 0]
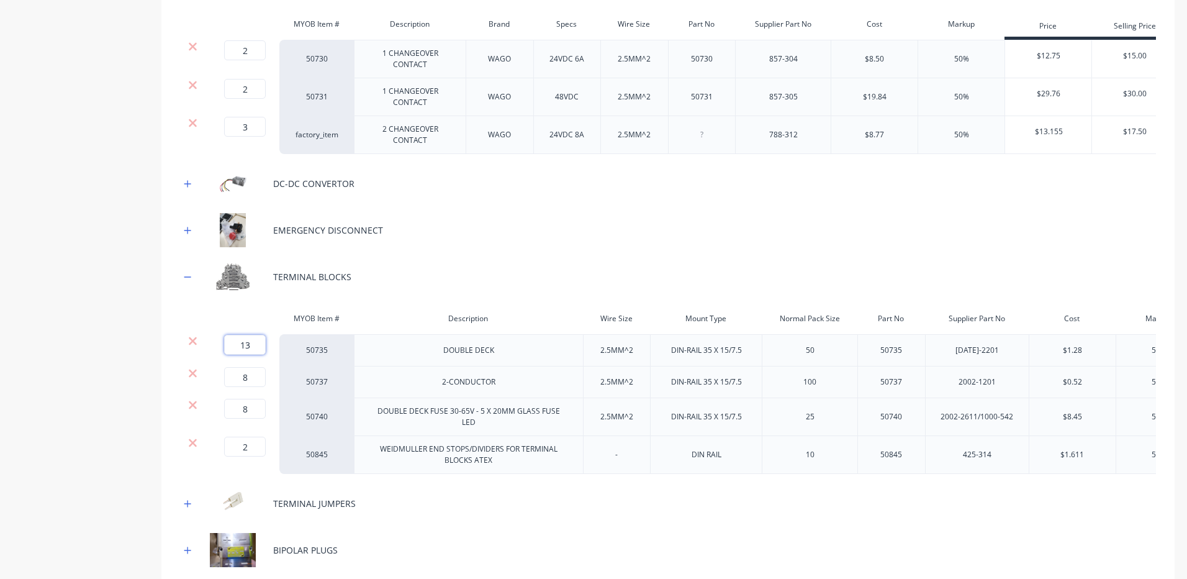
click at [248, 345] on input "13" at bounding box center [245, 345] width 42 height 20
type input "14"
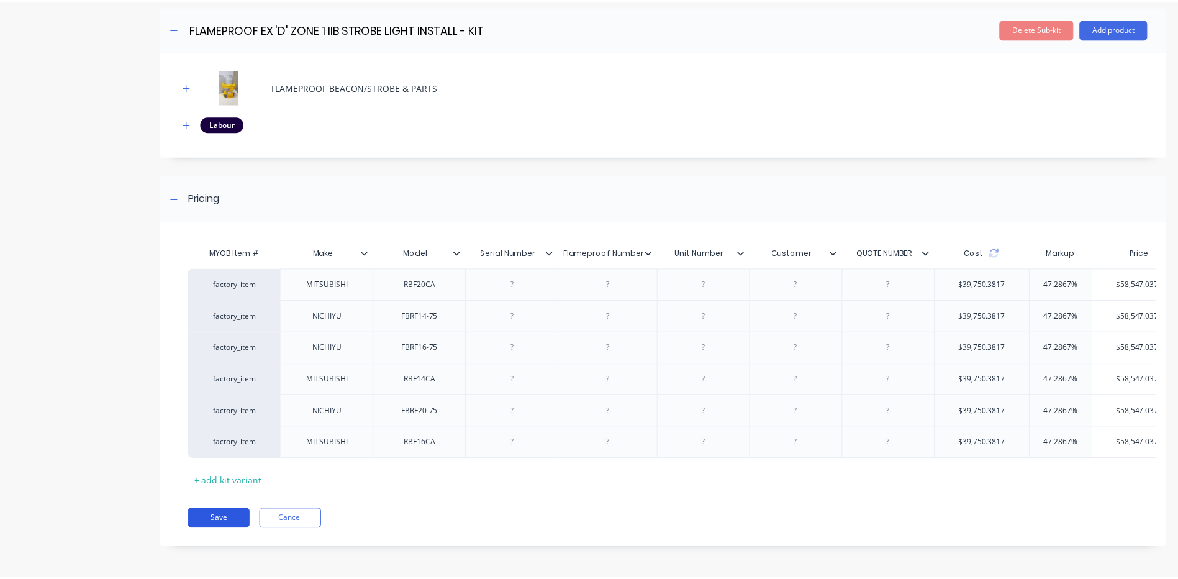
scroll to position [3519, 0]
click at [235, 524] on button "Save" at bounding box center [220, 519] width 62 height 20
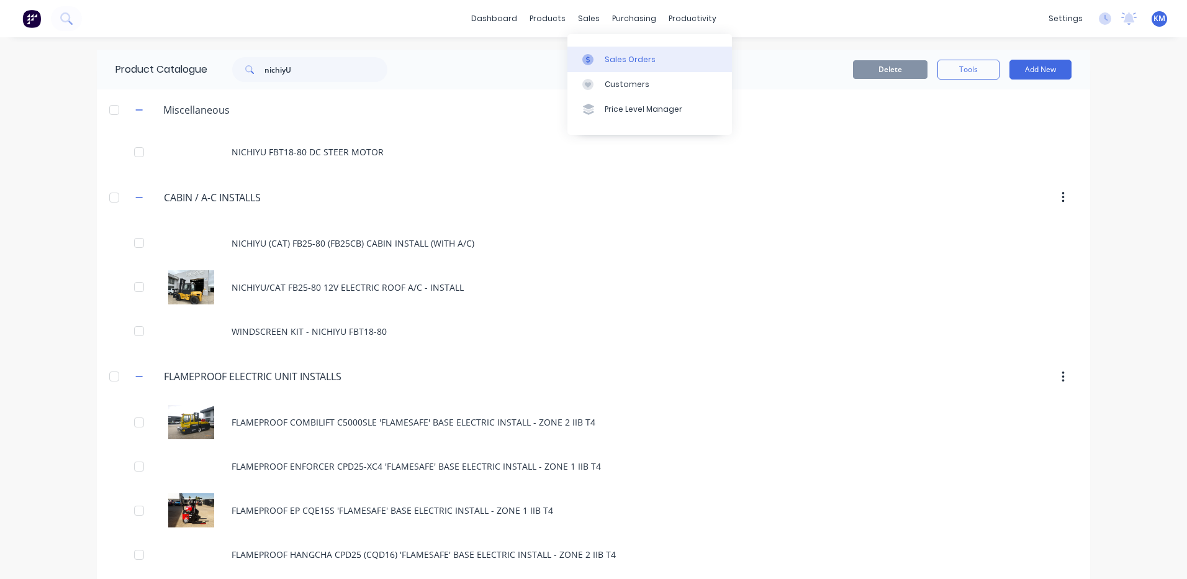
click at [600, 58] on div at bounding box center [591, 59] width 19 height 11
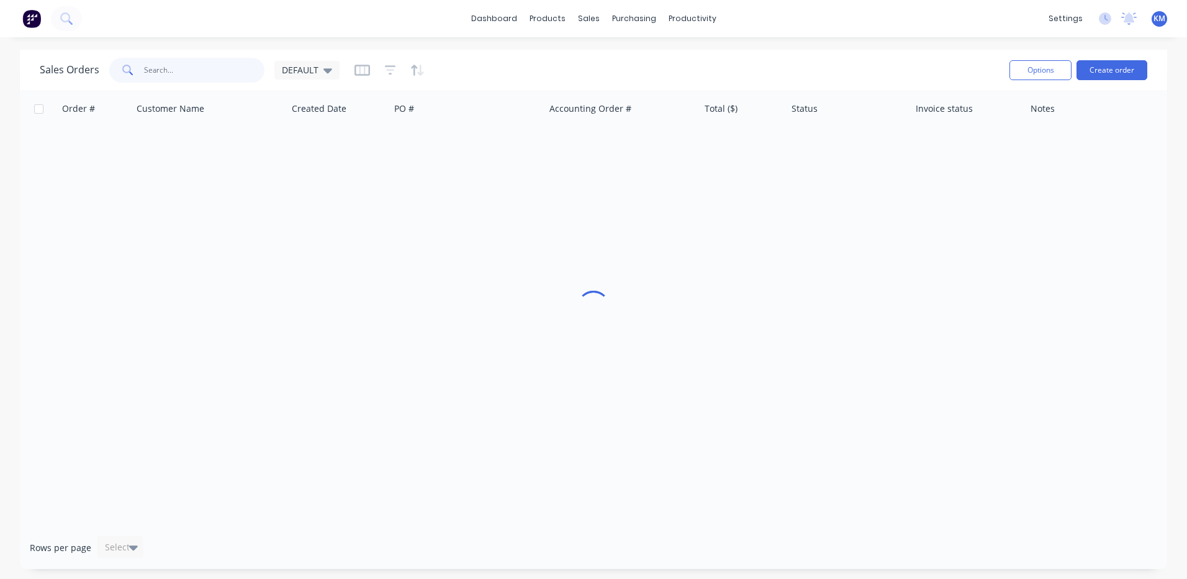
click at [222, 73] on input "text" at bounding box center [204, 70] width 121 height 25
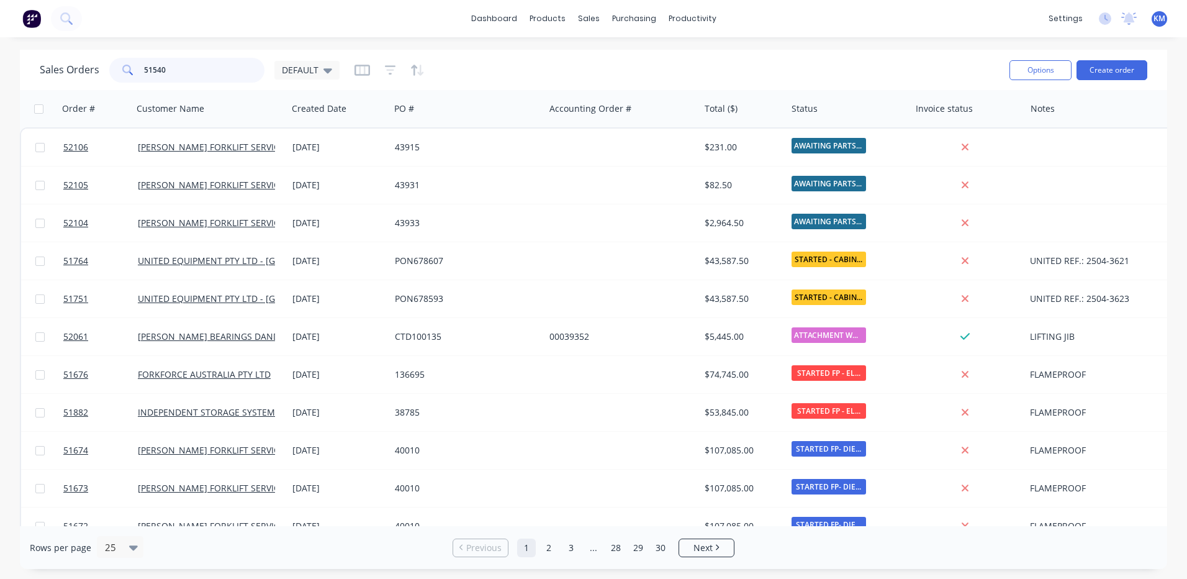
type input "51540"
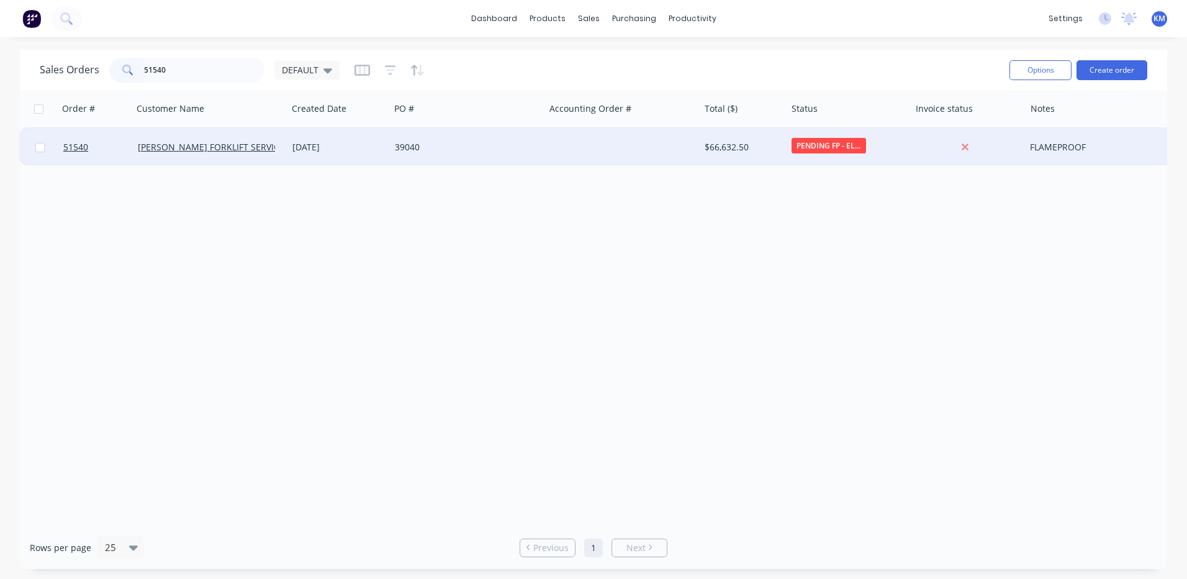
click at [315, 143] on div "14 Jan 2025" at bounding box center [338, 147] width 92 height 12
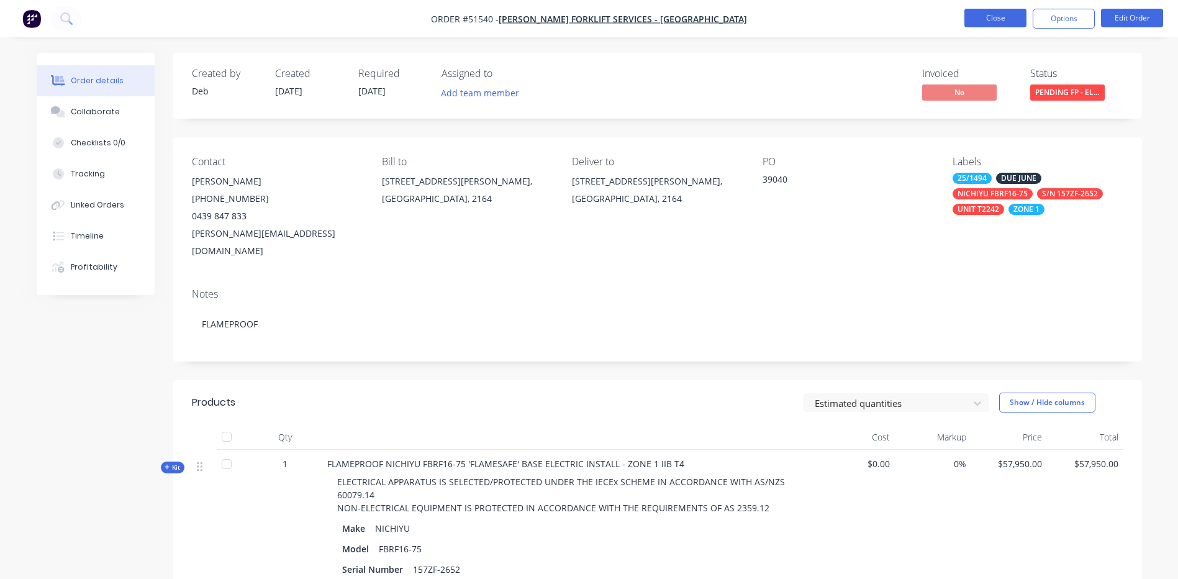
click at [978, 20] on button "Close" at bounding box center [995, 18] width 62 height 19
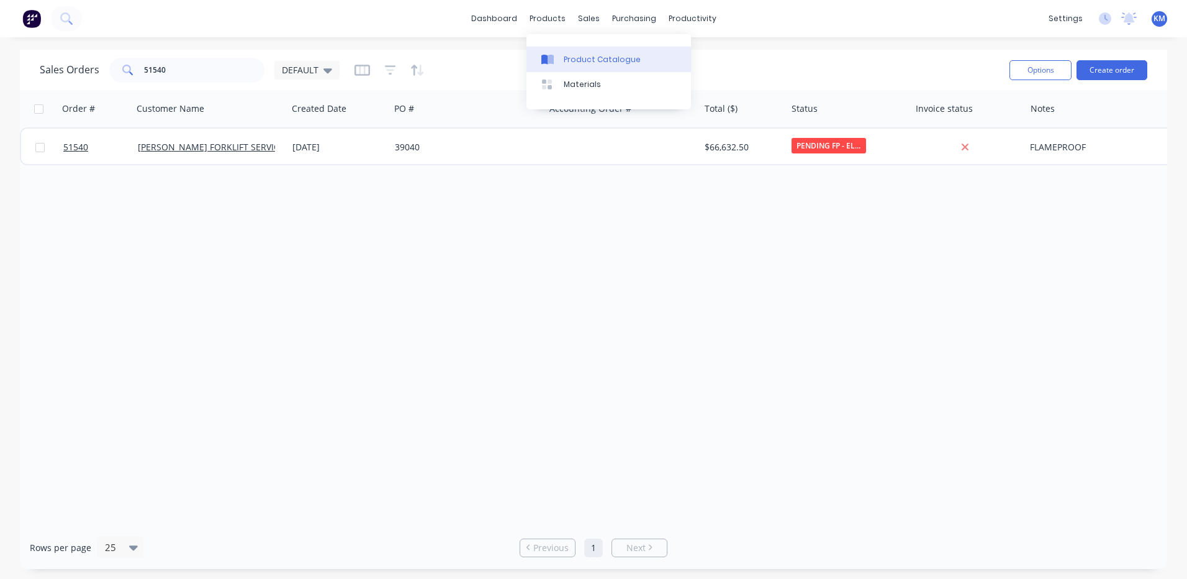
click at [565, 64] on div "Product Catalogue" at bounding box center [602, 59] width 77 height 11
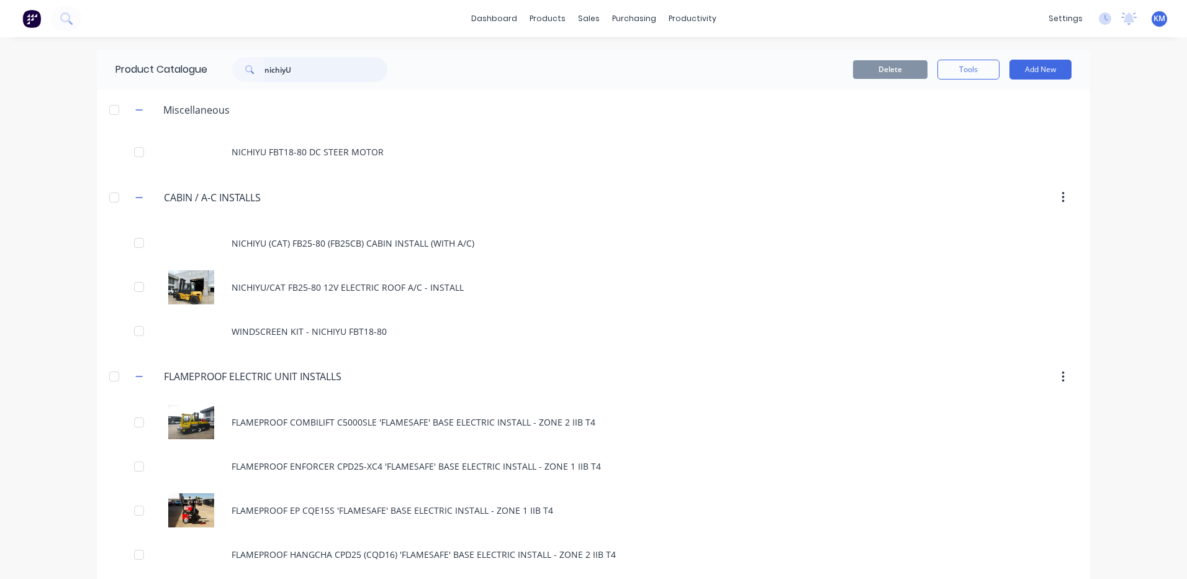
click at [285, 70] on input "nichiyU" at bounding box center [325, 69] width 123 height 25
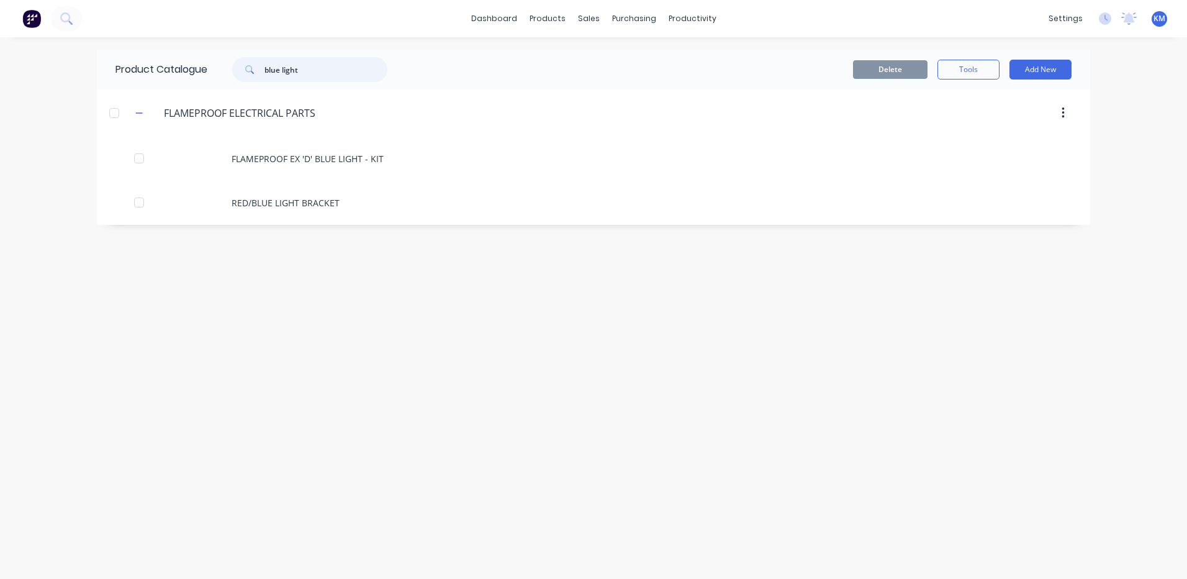
click at [307, 64] on input "blue light" at bounding box center [325, 69] width 123 height 25
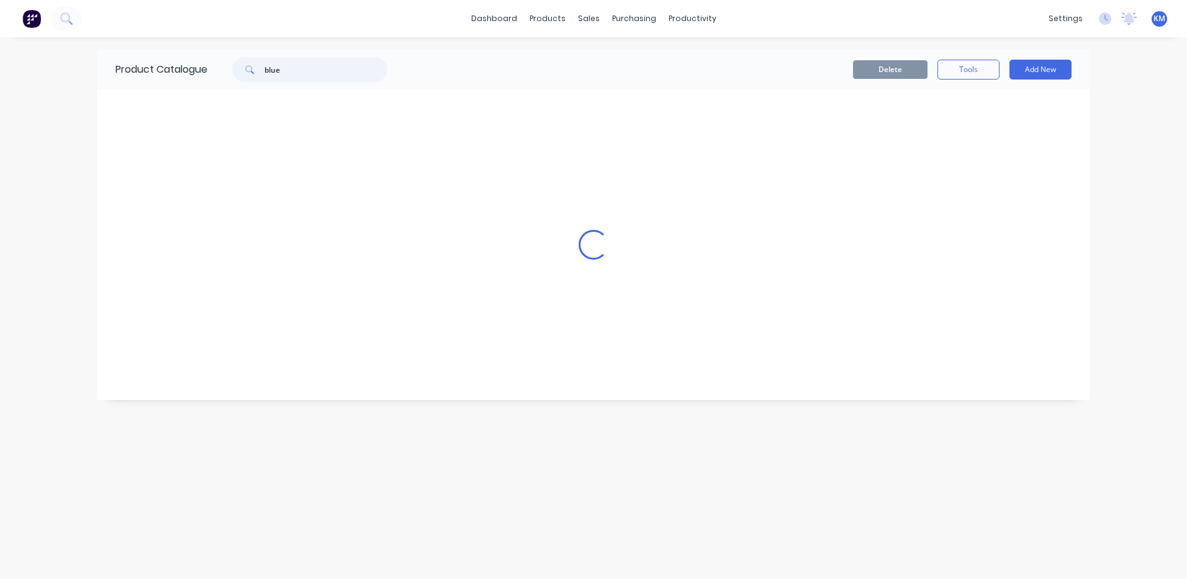
type input "blue"
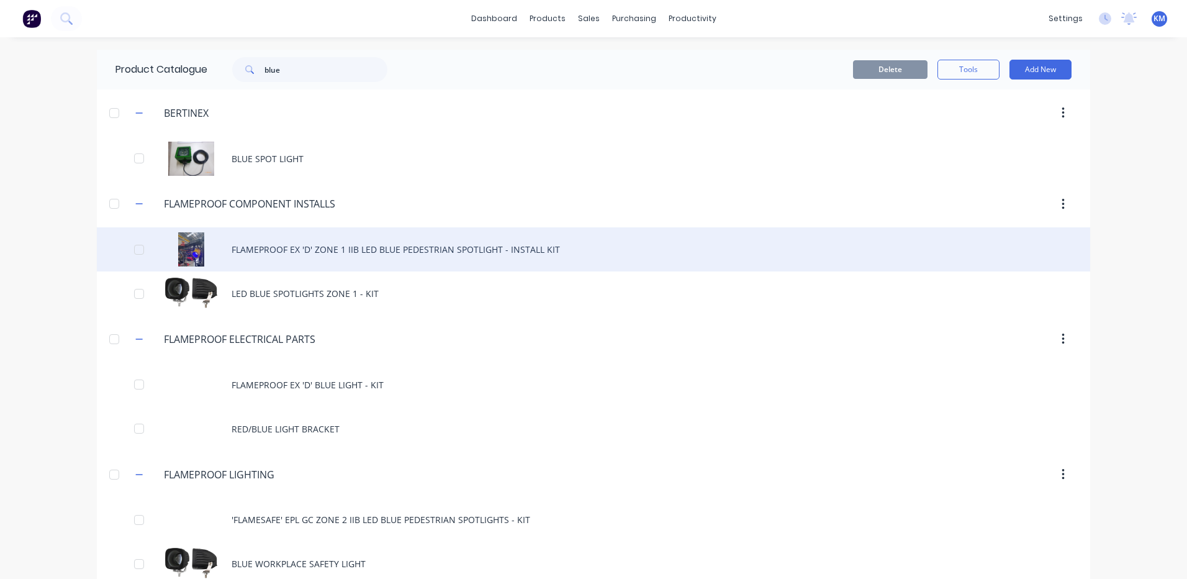
click at [569, 250] on div "FLAMEPROOF EX 'D' ZONE 1 IIB LED BLUE PEDESTRIAN SPOTLIGHT - INSTALL KIT" at bounding box center [593, 249] width 993 height 44
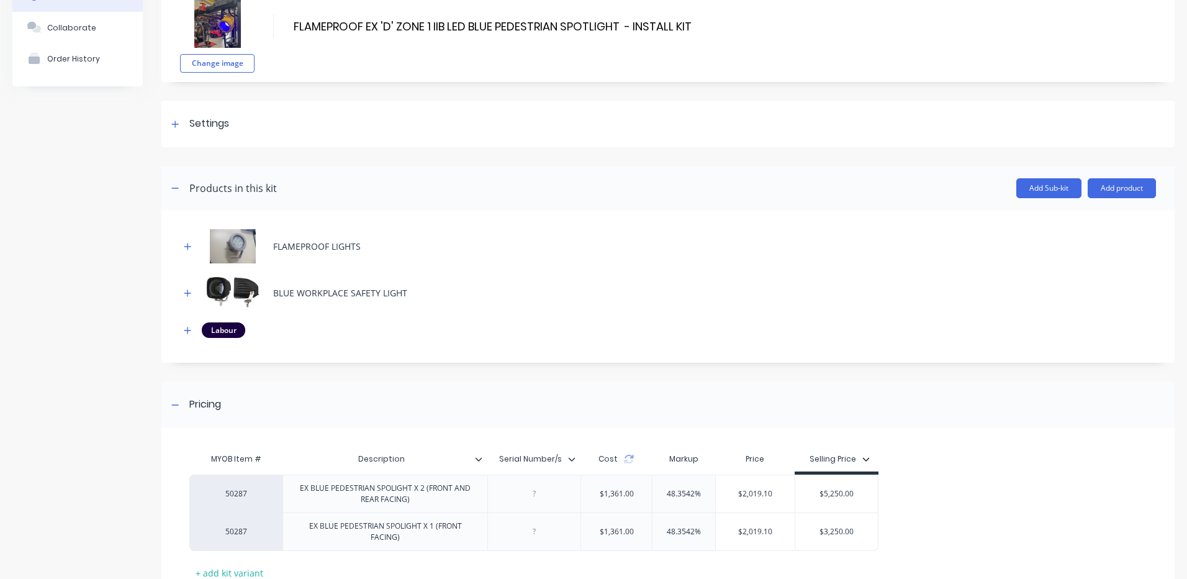
scroll to position [124, 0]
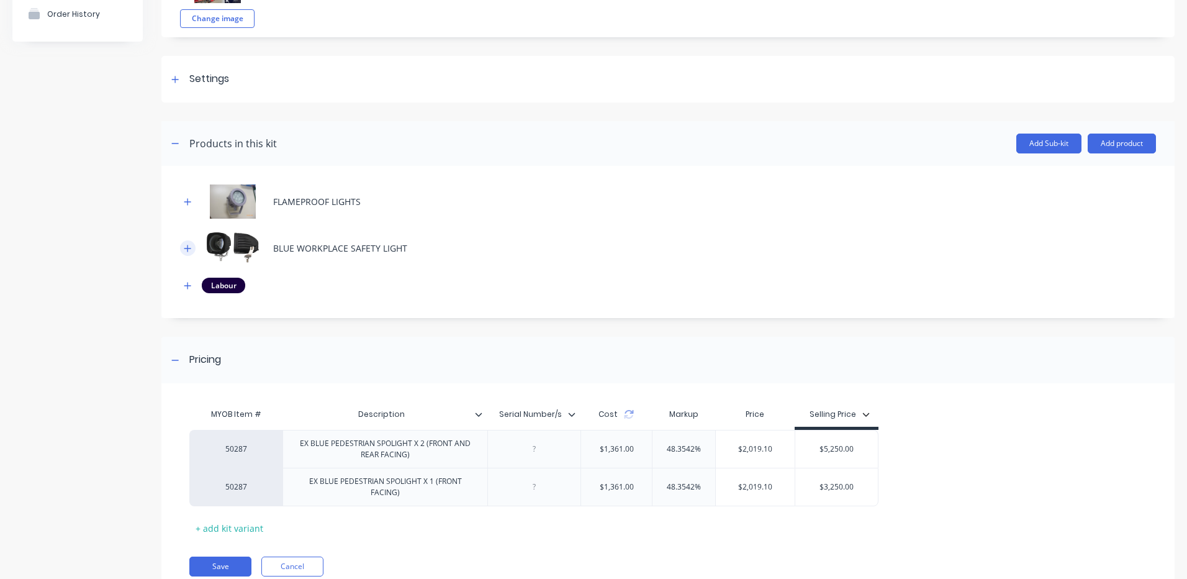
click at [191, 246] on icon "button" at bounding box center [187, 248] width 7 height 9
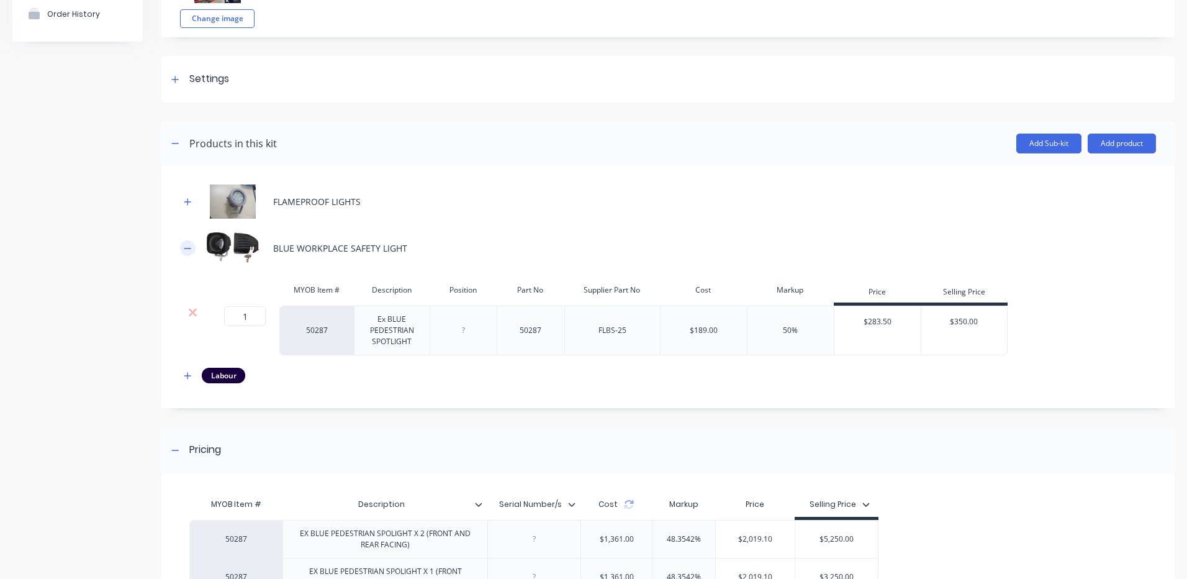
click at [189, 250] on icon "button" at bounding box center [187, 248] width 7 height 9
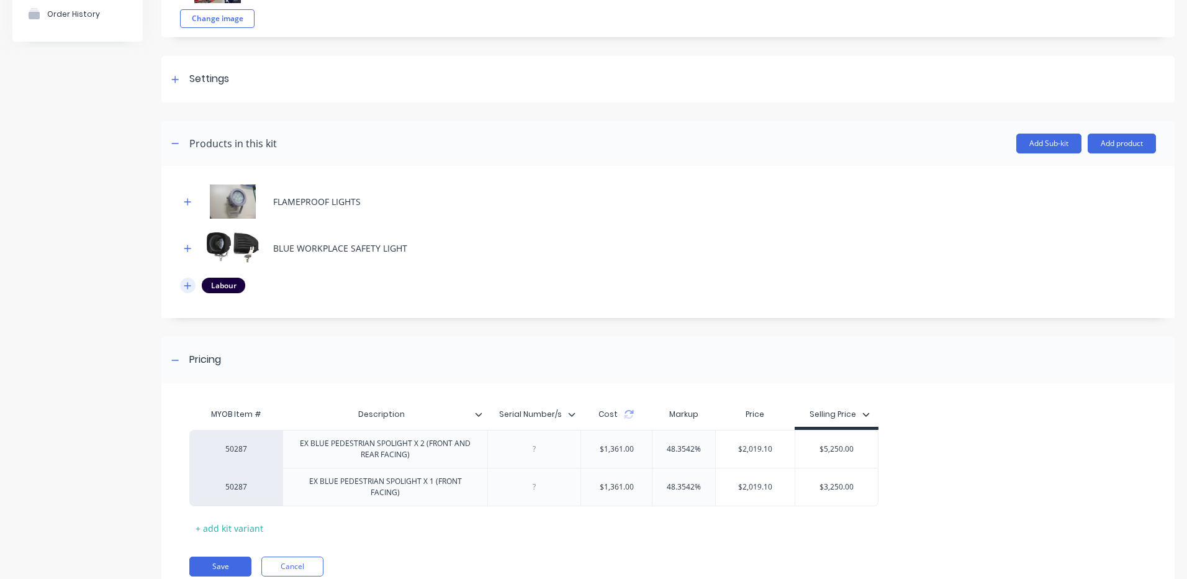
click at [190, 287] on icon "button" at bounding box center [187, 285] width 7 height 9
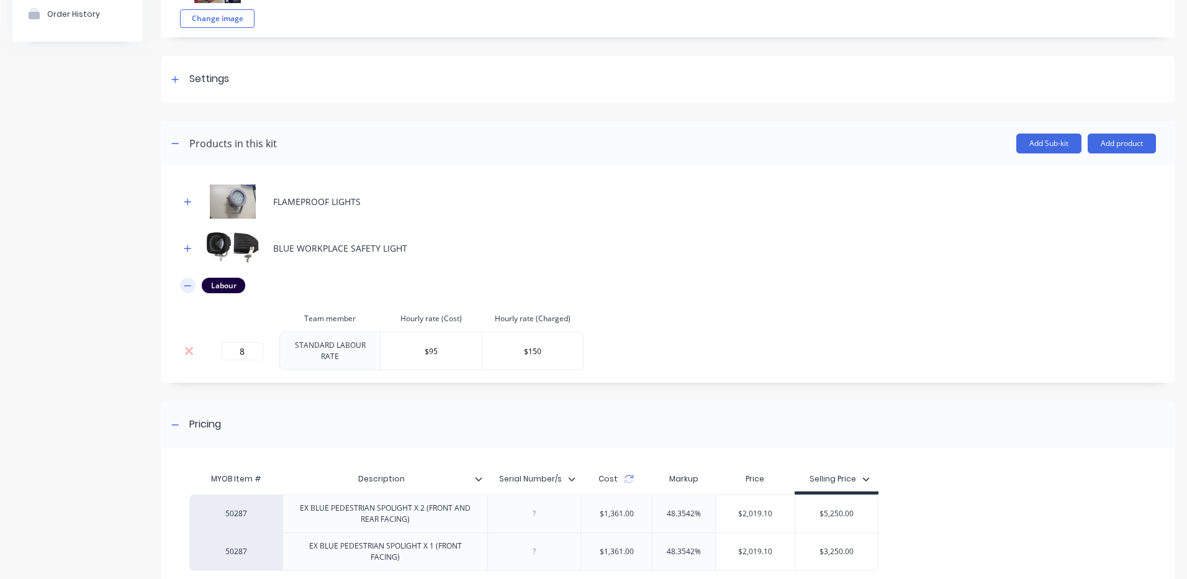
click at [189, 287] on icon "button" at bounding box center [187, 285] width 7 height 9
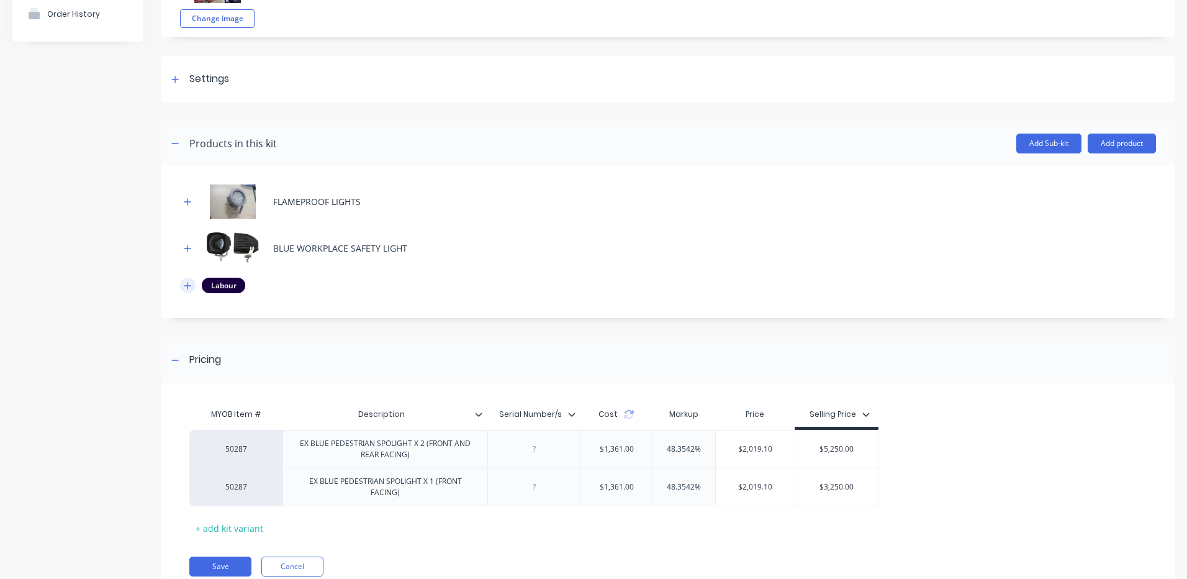
click at [194, 286] on button "button" at bounding box center [188, 285] width 16 height 16
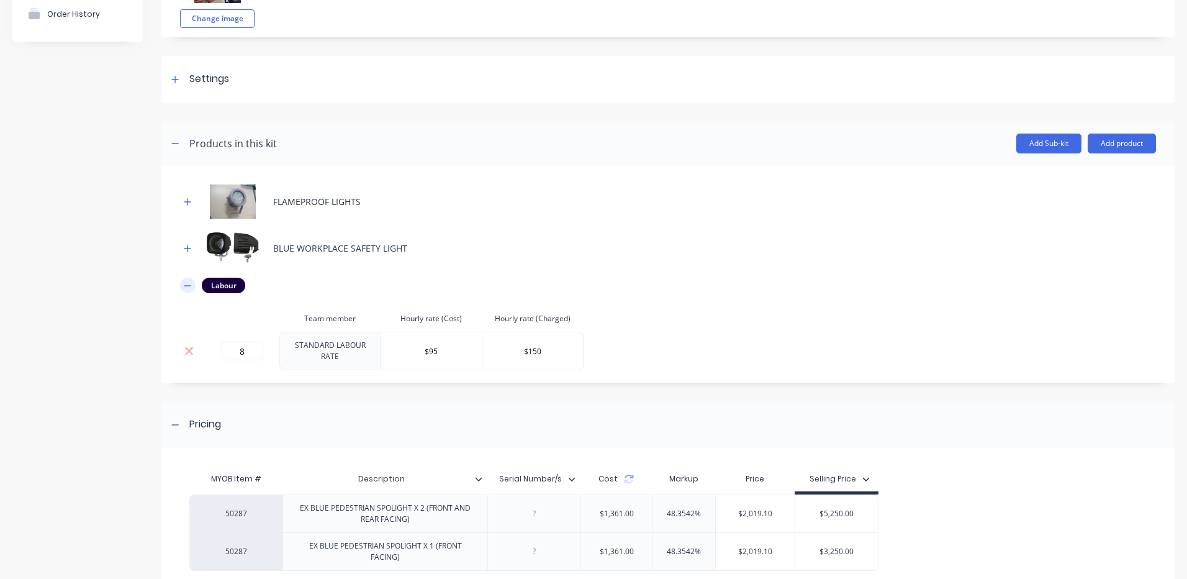
click at [180, 286] on button "button" at bounding box center [188, 285] width 16 height 16
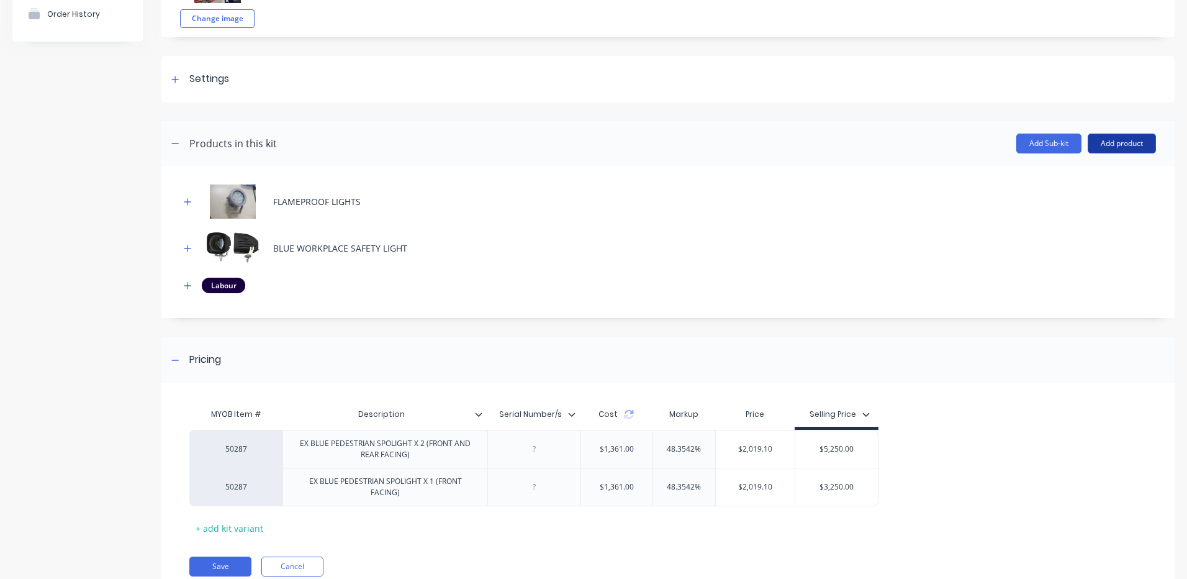
click at [1111, 148] on button "Add product" at bounding box center [1122, 143] width 68 height 20
click at [1088, 174] on div "Product catalogue" at bounding box center [1097, 175] width 96 height 18
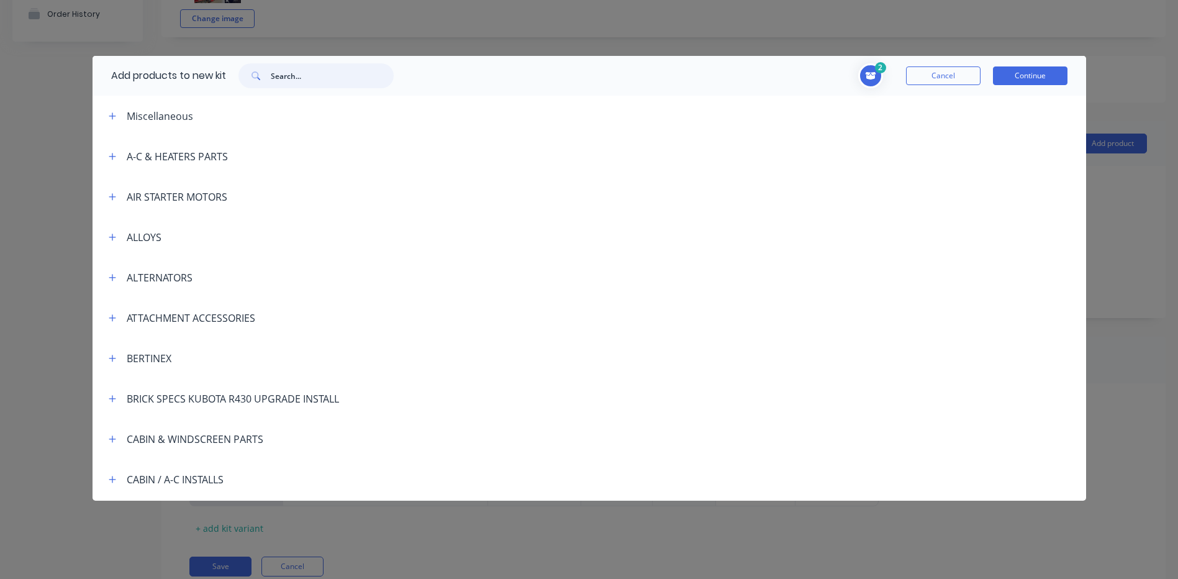
click at [277, 77] on input "text" at bounding box center [332, 75] width 123 height 25
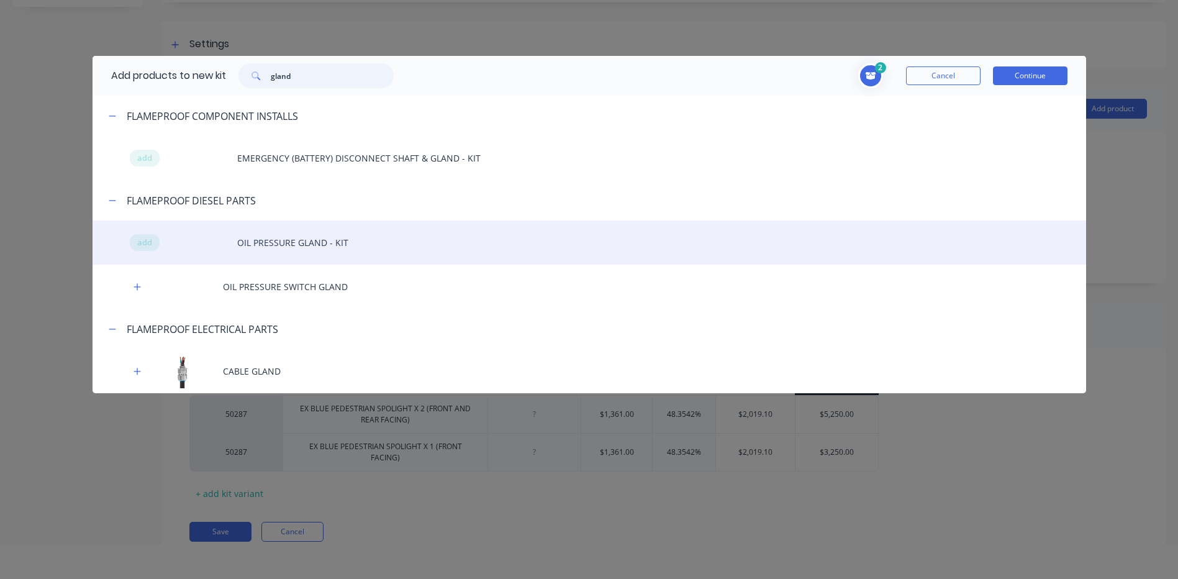
scroll to position [62, 0]
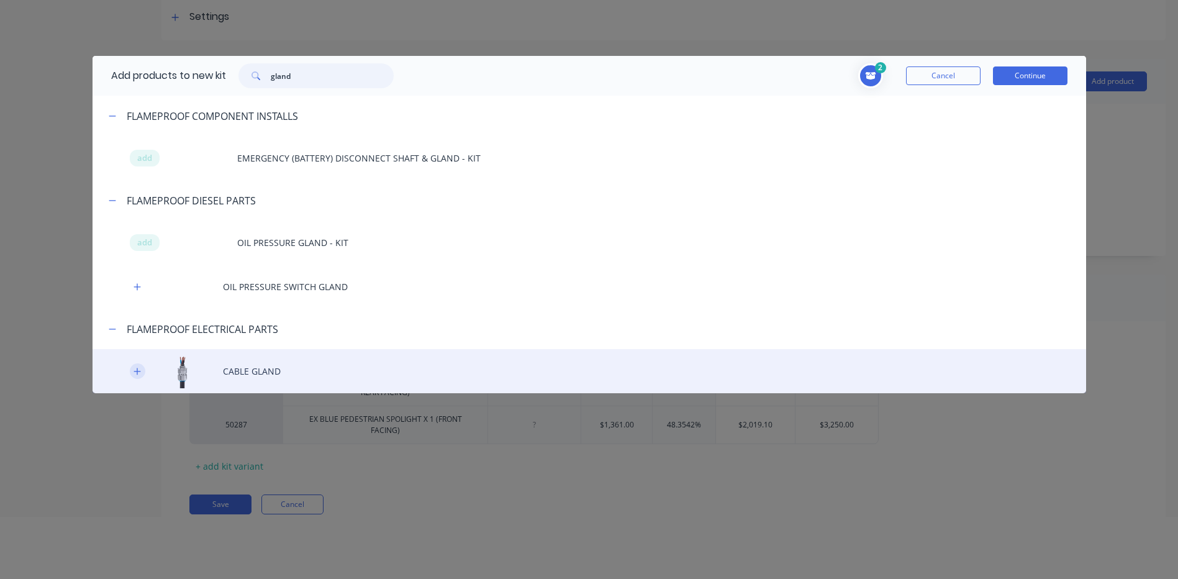
type input "gland"
click at [132, 375] on button "button" at bounding box center [138, 371] width 16 height 16
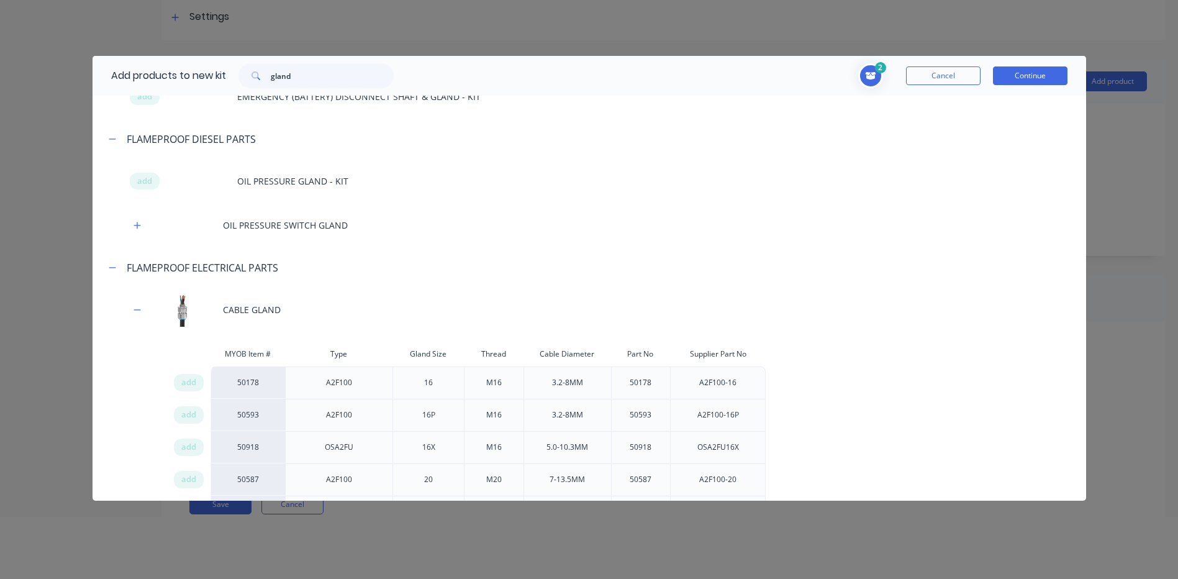
scroll to position [248, 0]
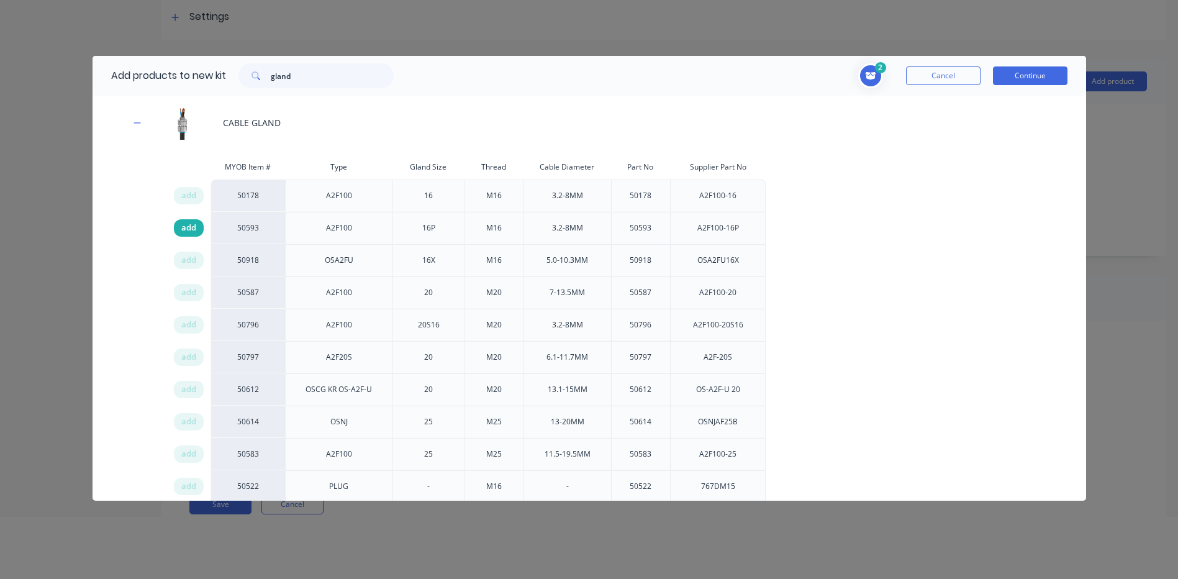
click at [197, 224] on div "add" at bounding box center [189, 227] width 30 height 17
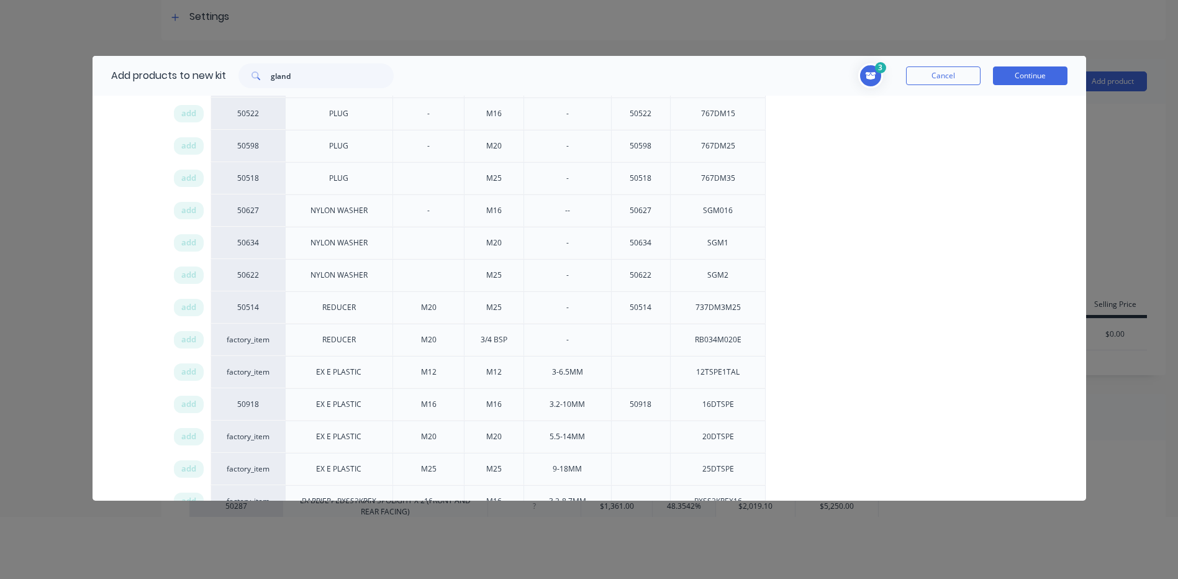
scroll to position [745, 0]
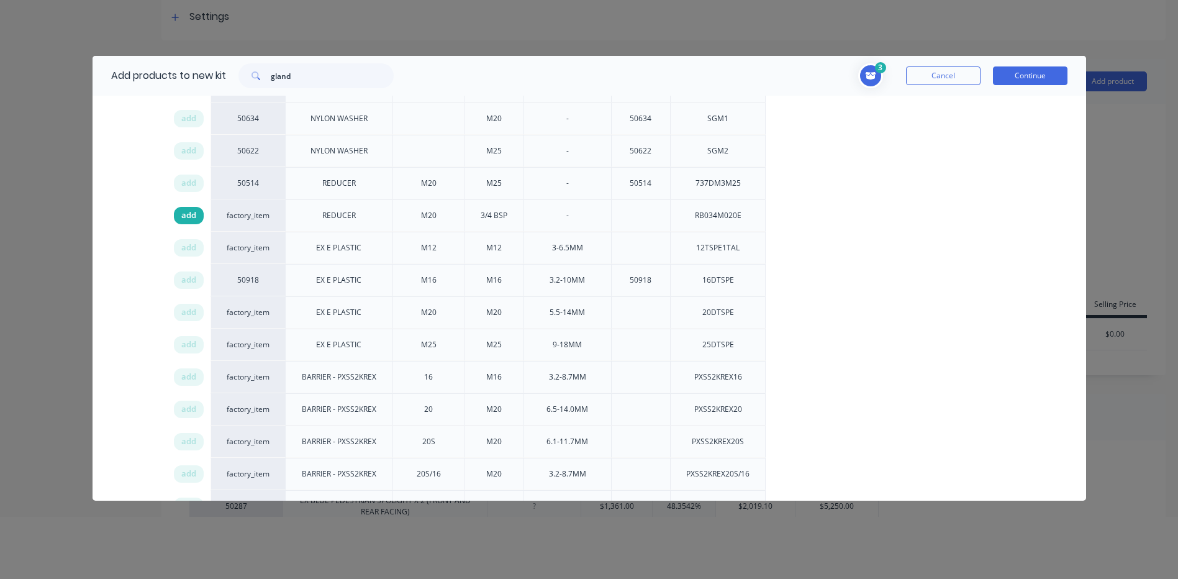
click at [179, 214] on div "add" at bounding box center [189, 215] width 30 height 17
click at [1009, 84] on button "Continue" at bounding box center [1030, 75] width 74 height 19
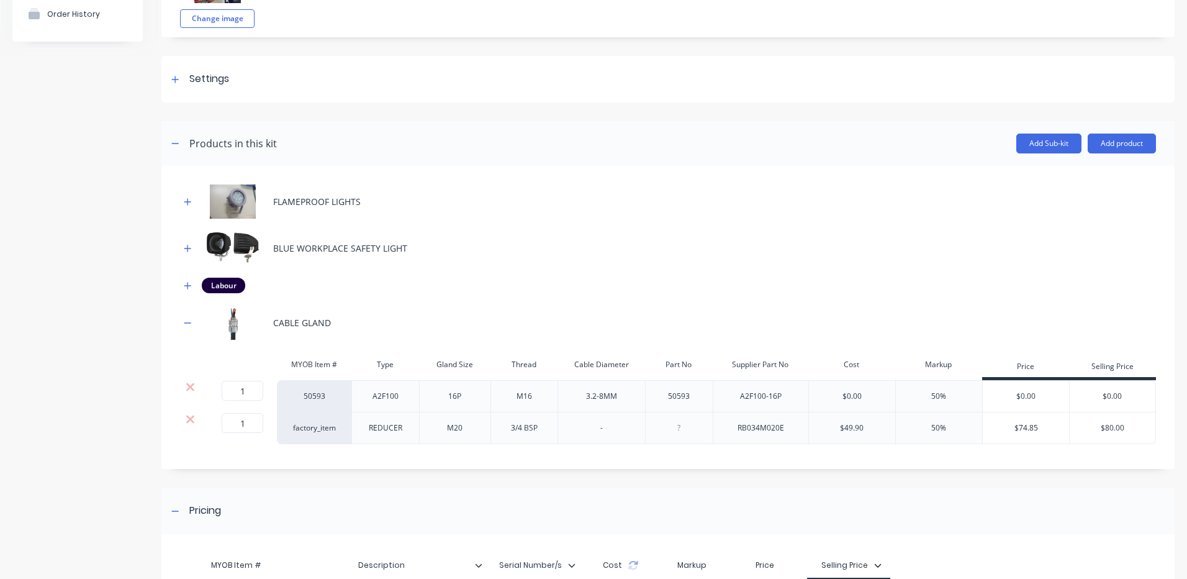
scroll to position [0, 0]
click at [181, 249] on button "button" at bounding box center [188, 248] width 16 height 16
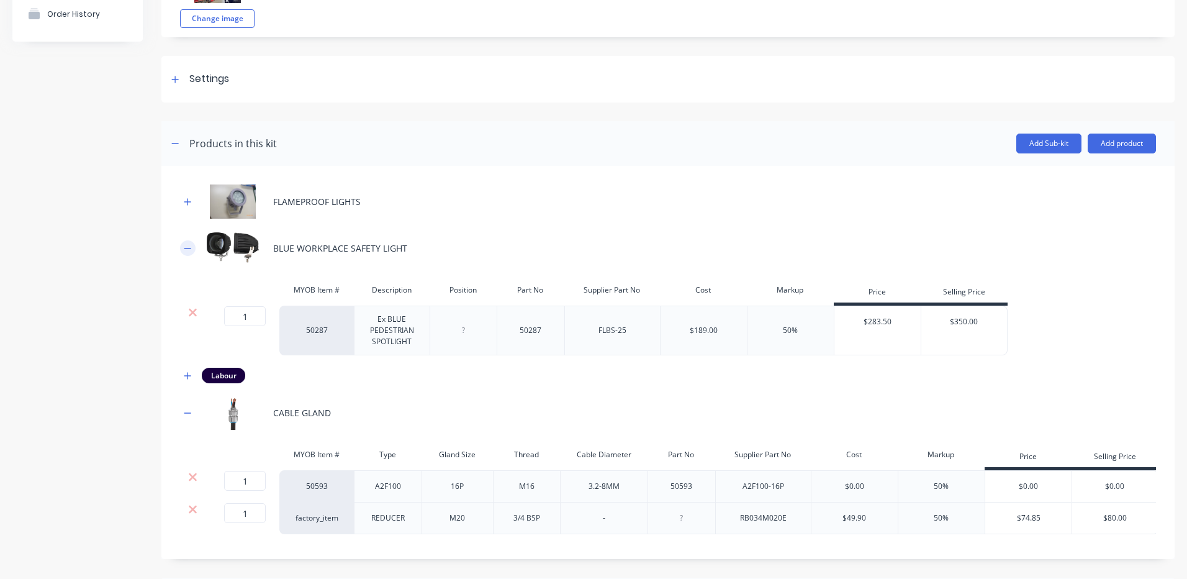
click at [186, 246] on icon "button" at bounding box center [187, 248] width 7 height 9
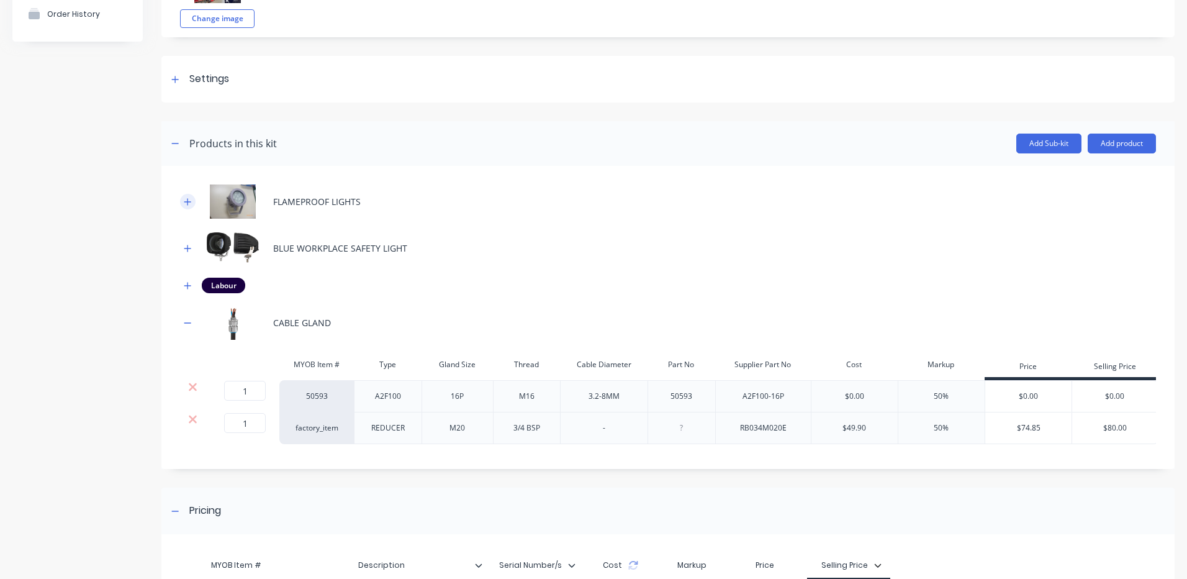
click at [186, 200] on icon "button" at bounding box center [187, 201] width 7 height 9
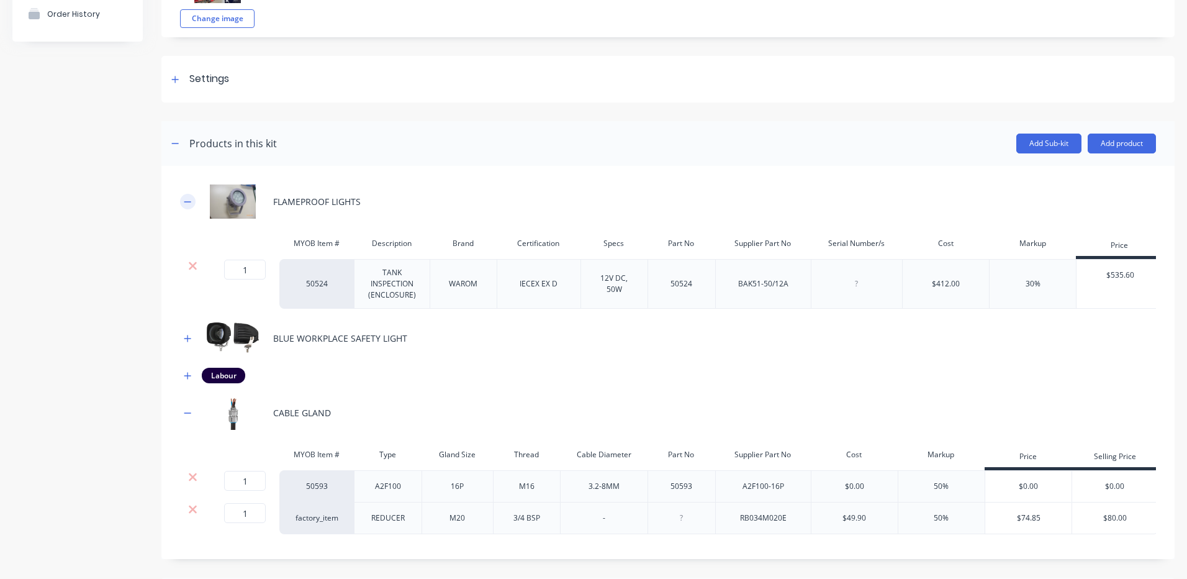
click at [188, 198] on icon "button" at bounding box center [187, 201] width 7 height 9
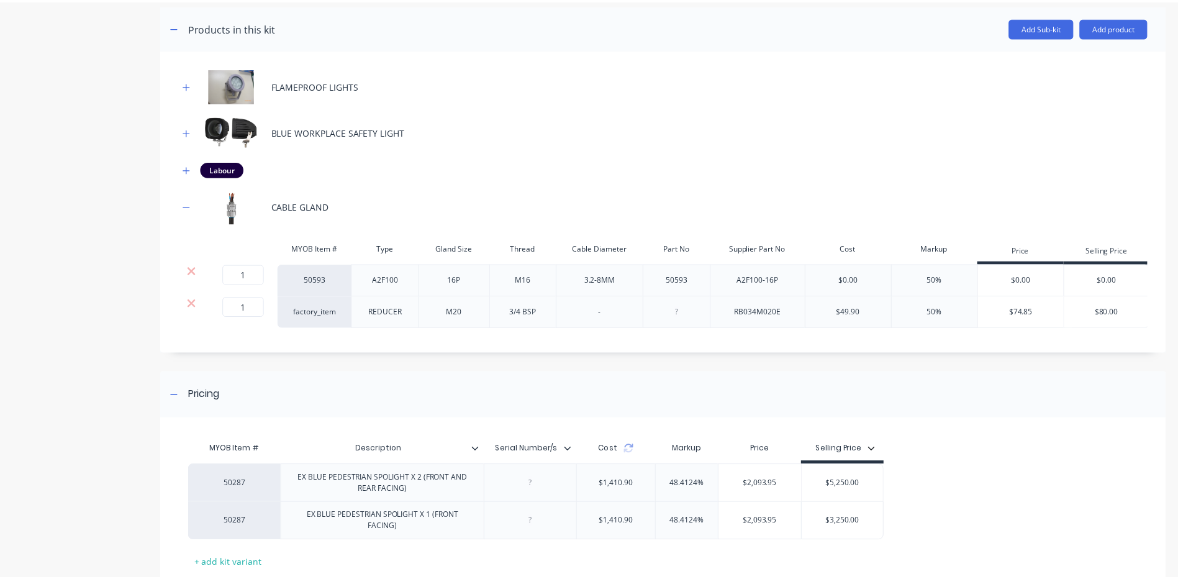
scroll to position [248, 0]
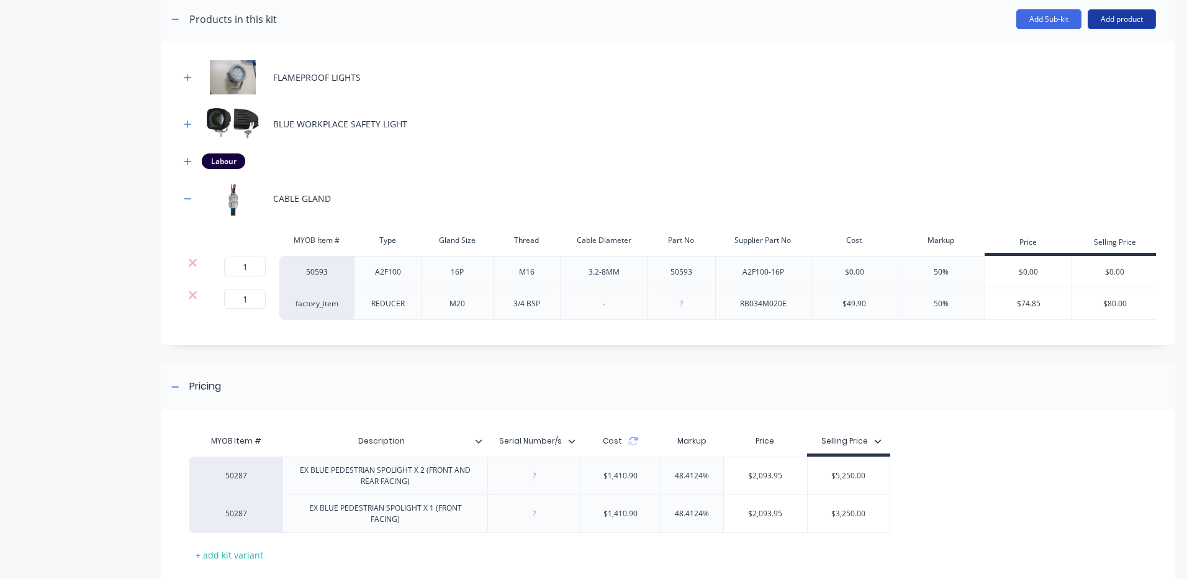
click at [1101, 25] on button "Add product" at bounding box center [1122, 19] width 68 height 20
click at [1075, 59] on div "Product catalogue" at bounding box center [1097, 51] width 96 height 18
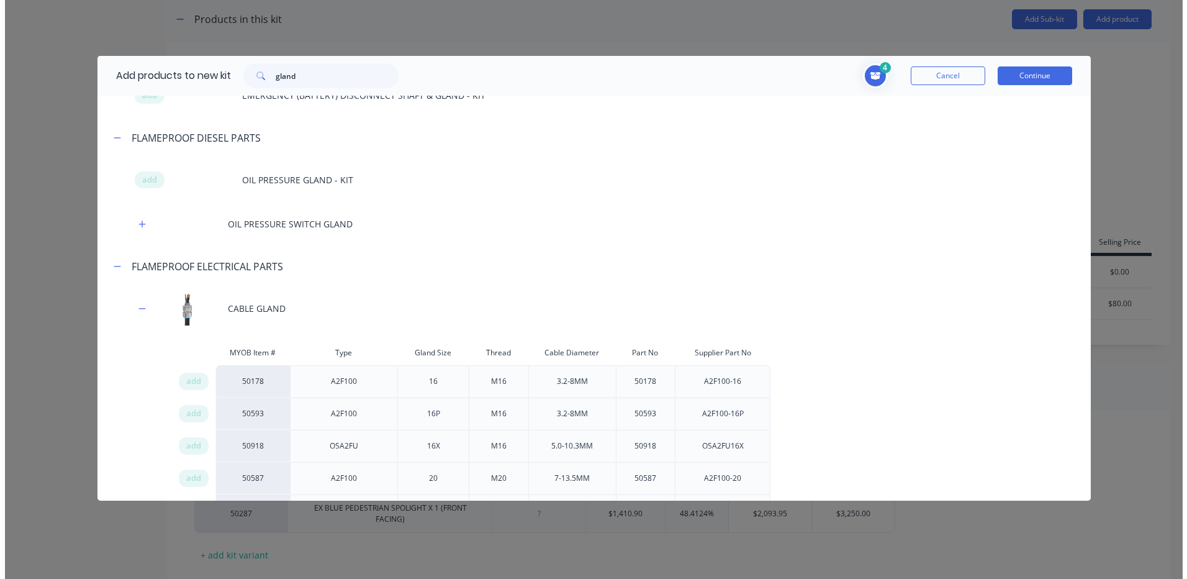
scroll to position [124, 0]
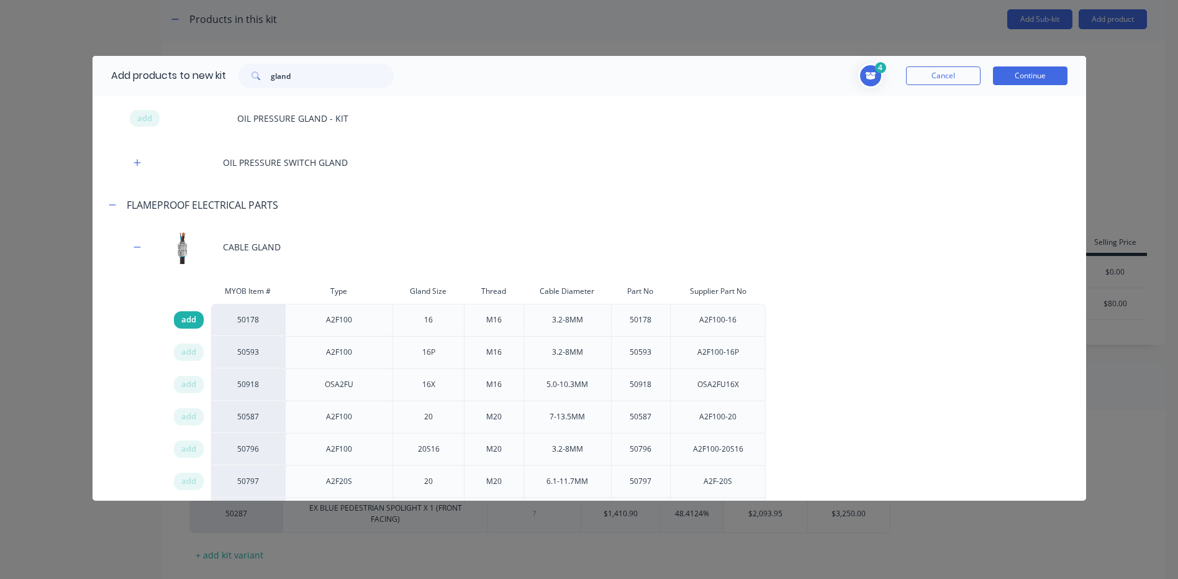
click at [186, 318] on span "add" at bounding box center [188, 319] width 15 height 12
click at [1045, 73] on button "Continue" at bounding box center [1030, 75] width 74 height 19
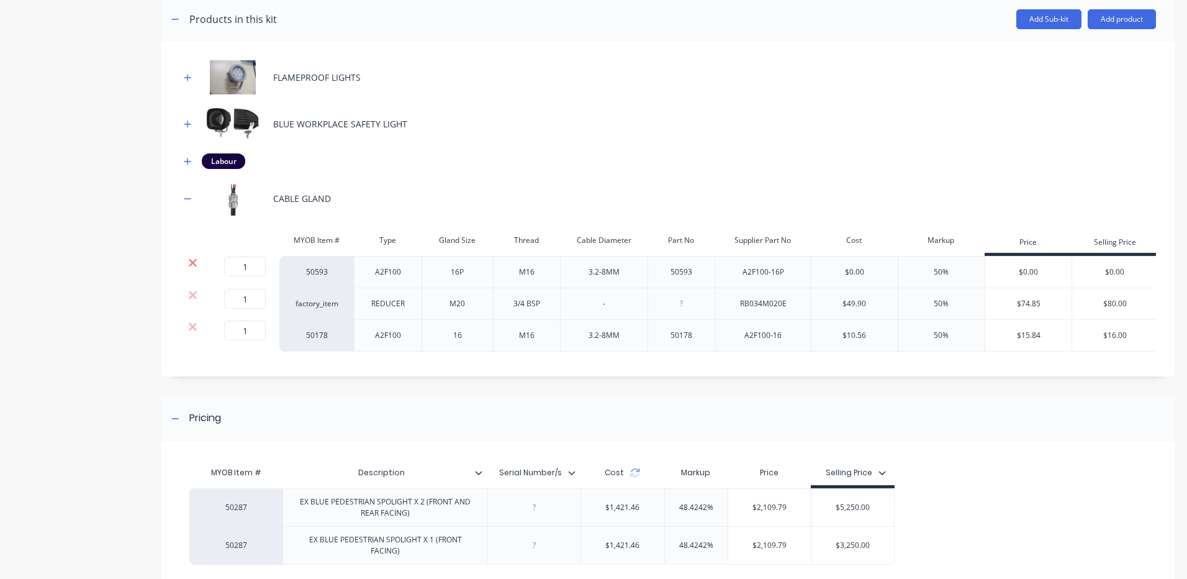
click at [195, 263] on icon at bounding box center [192, 262] width 9 height 12
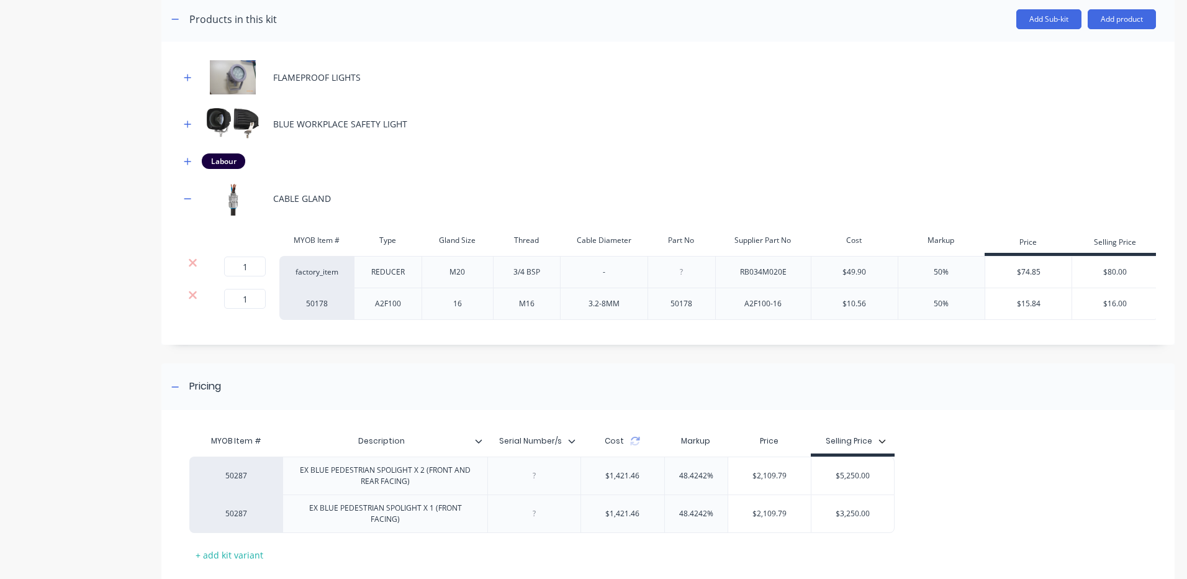
scroll to position [310, 0]
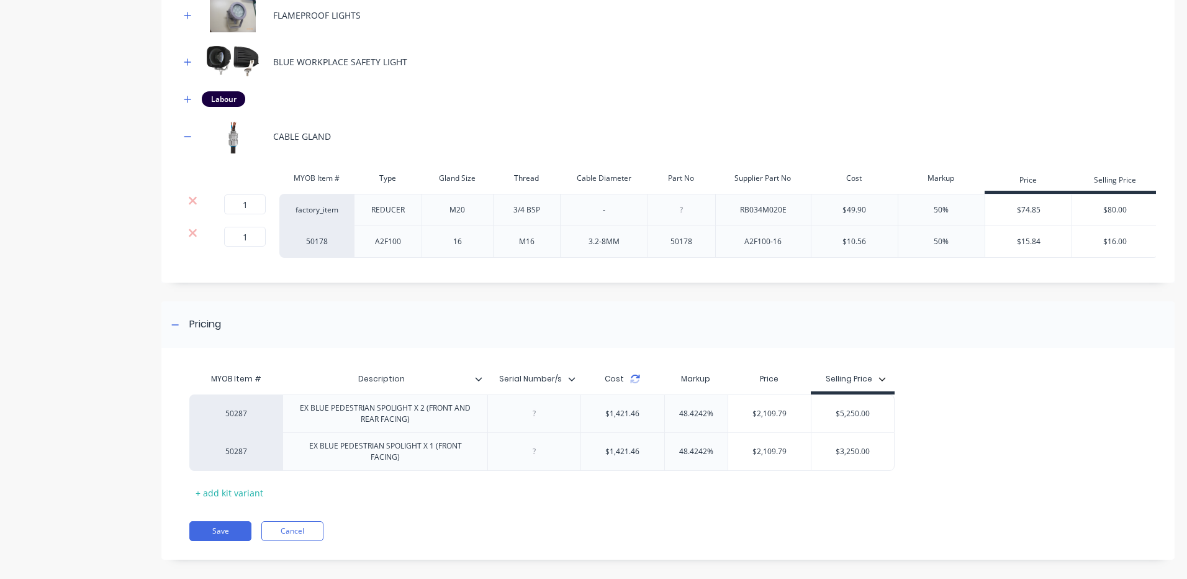
click at [638, 384] on icon at bounding box center [635, 379] width 10 height 10
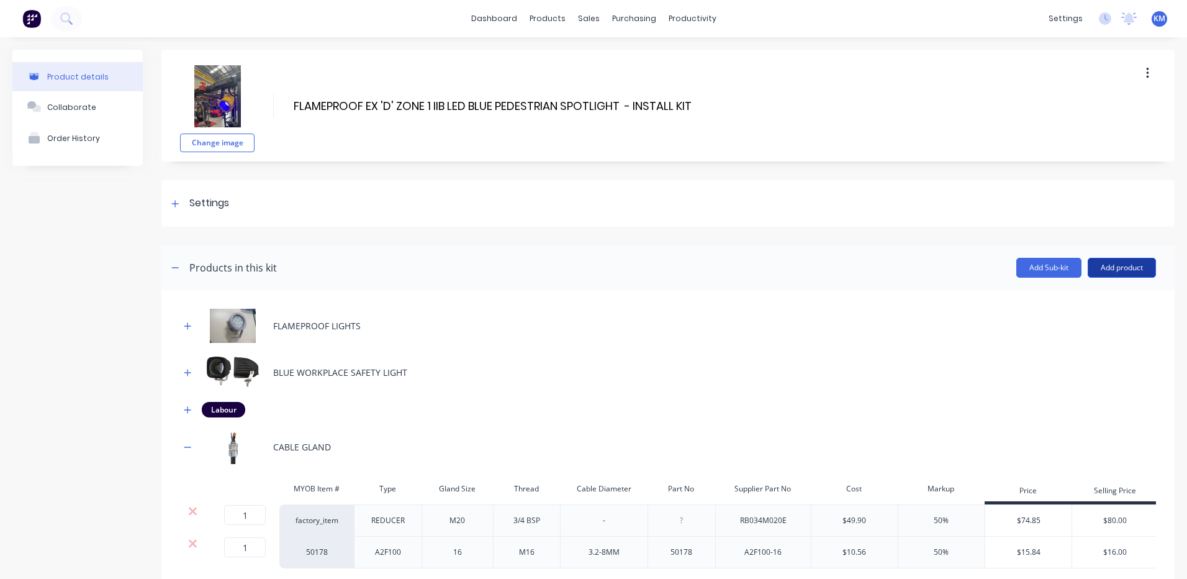
click at [1104, 271] on button "Add product" at bounding box center [1122, 268] width 68 height 20
click at [1061, 292] on div "Product catalogue" at bounding box center [1097, 300] width 96 height 18
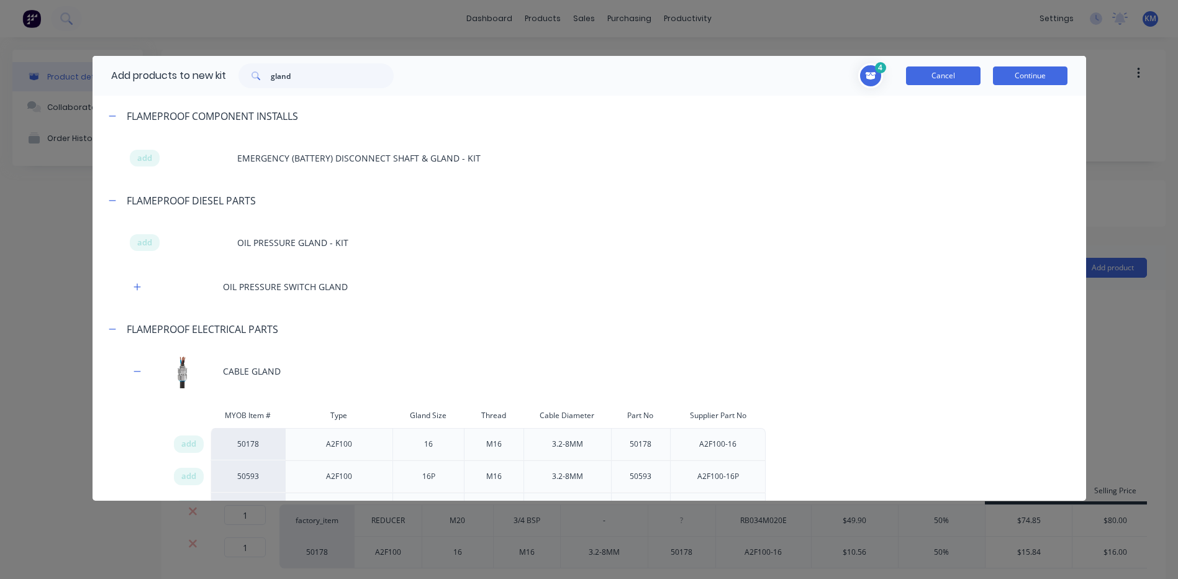
click at [935, 73] on button "Cancel" at bounding box center [943, 75] width 74 height 19
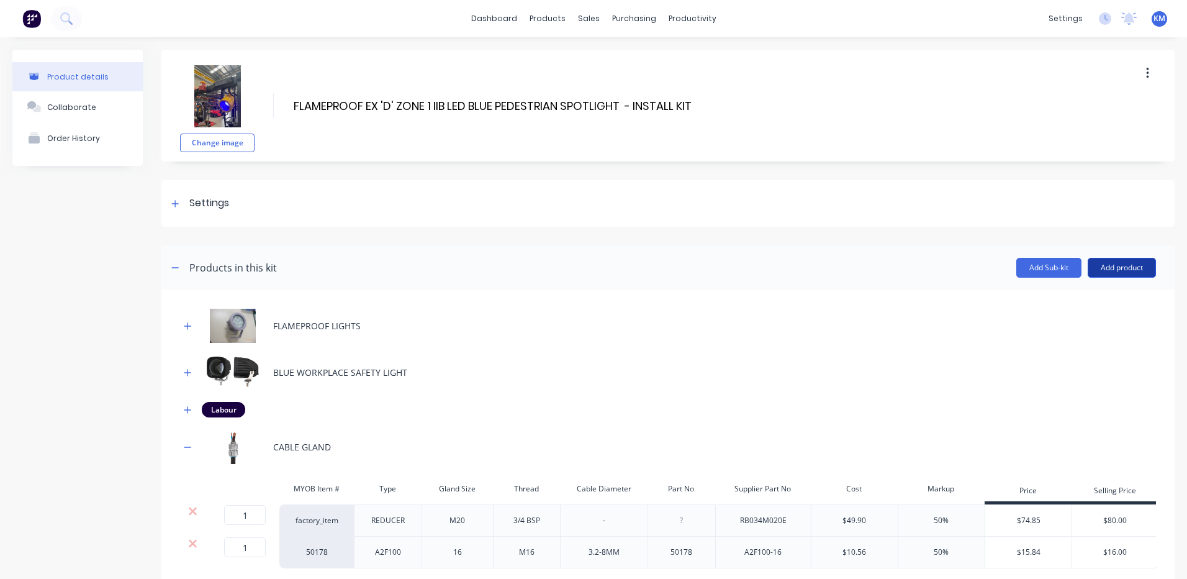
click at [1088, 261] on button "Add product" at bounding box center [1122, 268] width 68 height 20
click at [1087, 317] on div "Labour" at bounding box center [1097, 324] width 96 height 18
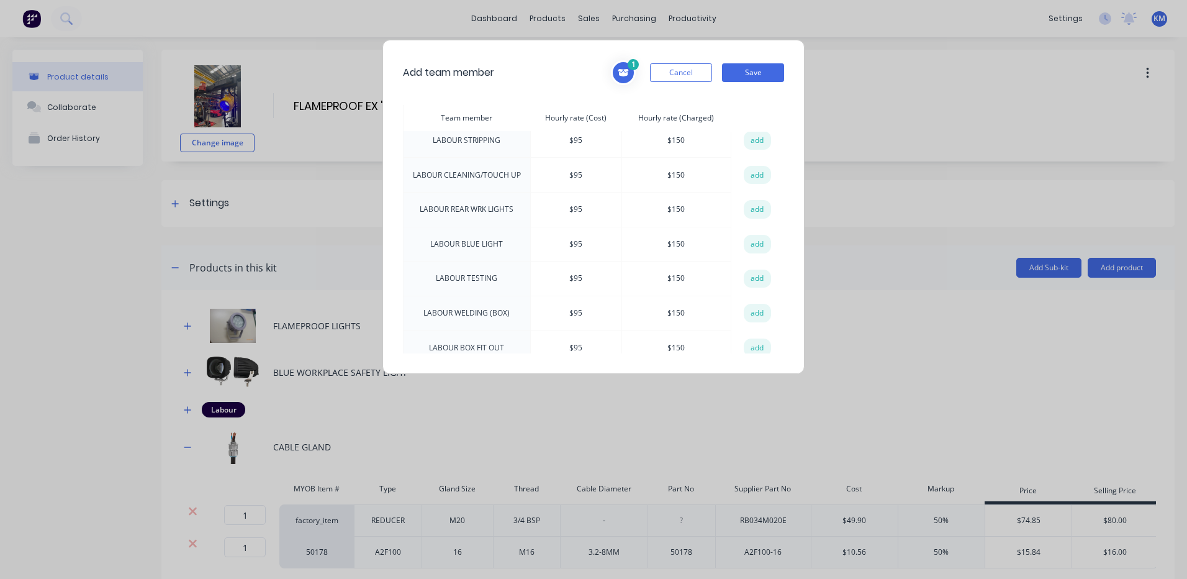
scroll to position [807, 0]
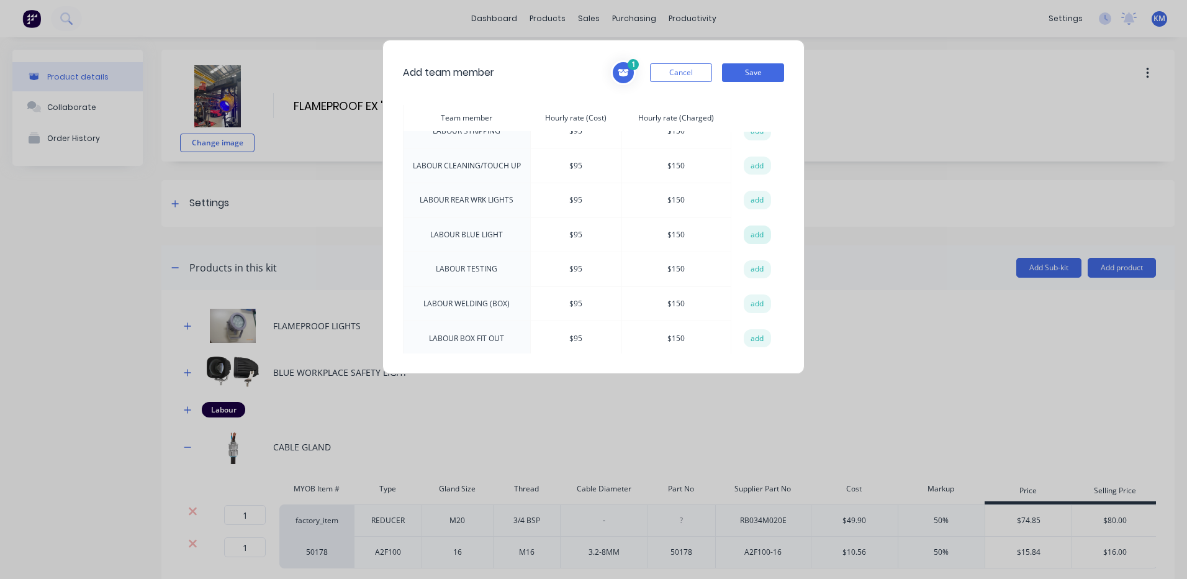
click at [758, 225] on button "add" at bounding box center [757, 234] width 27 height 19
click at [755, 66] on button "Save" at bounding box center [753, 72] width 62 height 19
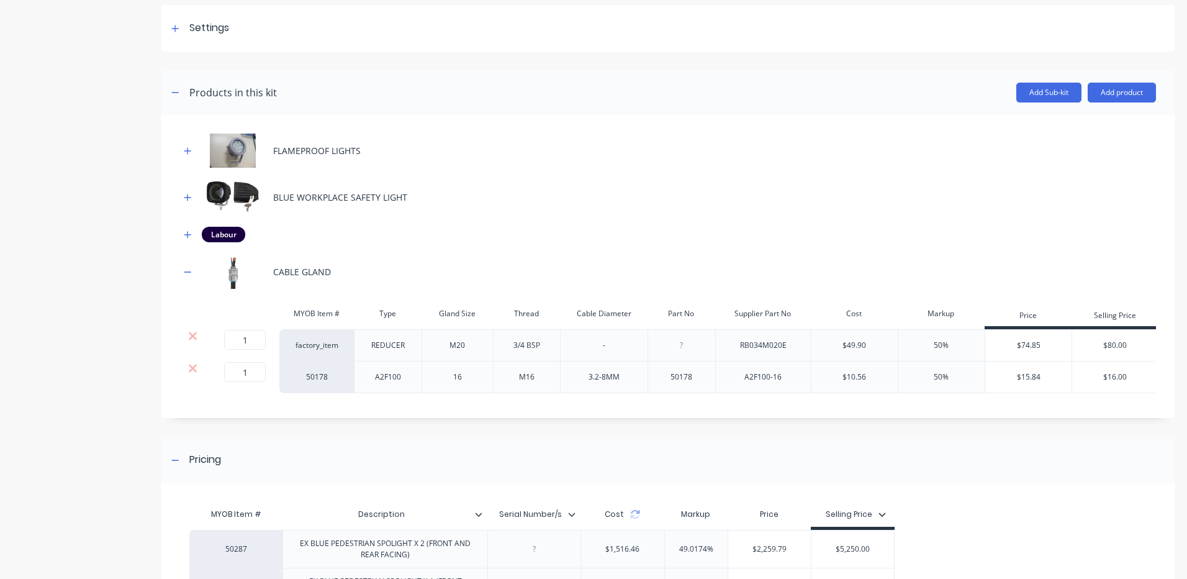
scroll to position [186, 0]
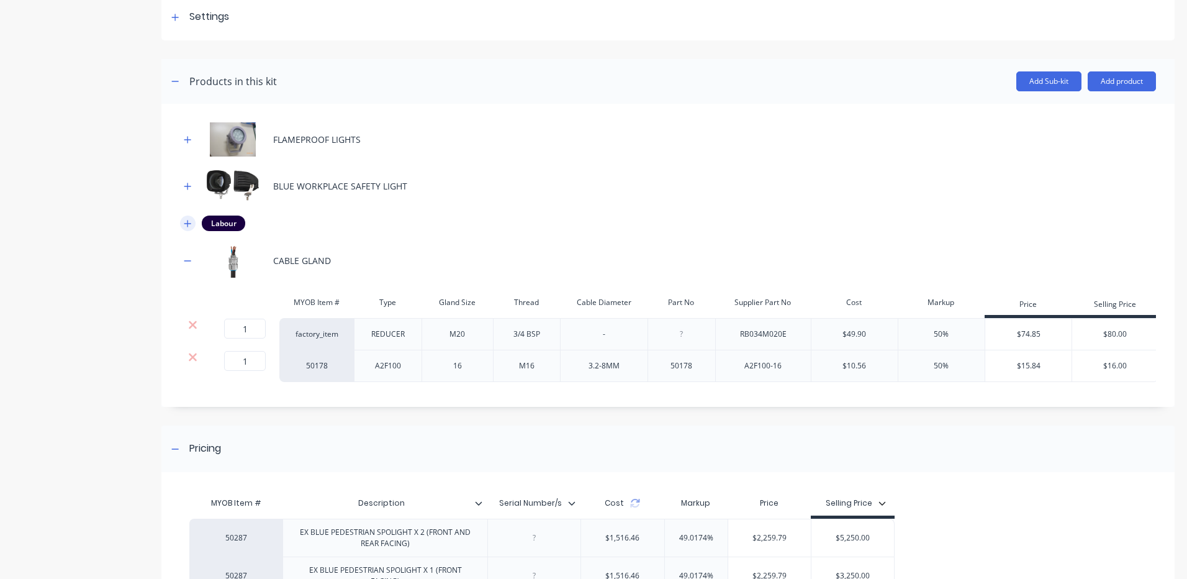
click at [194, 226] on button "button" at bounding box center [188, 223] width 16 height 16
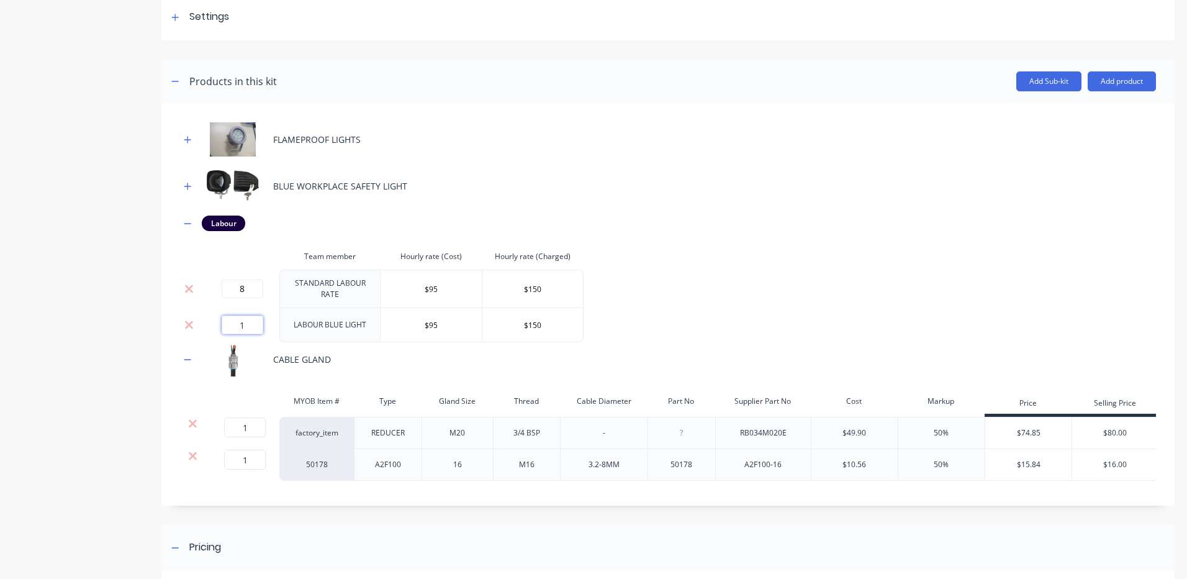
click at [233, 325] on input "1" at bounding box center [243, 324] width 42 height 19
type input "8"
click at [182, 282] on button at bounding box center [189, 289] width 17 height 14
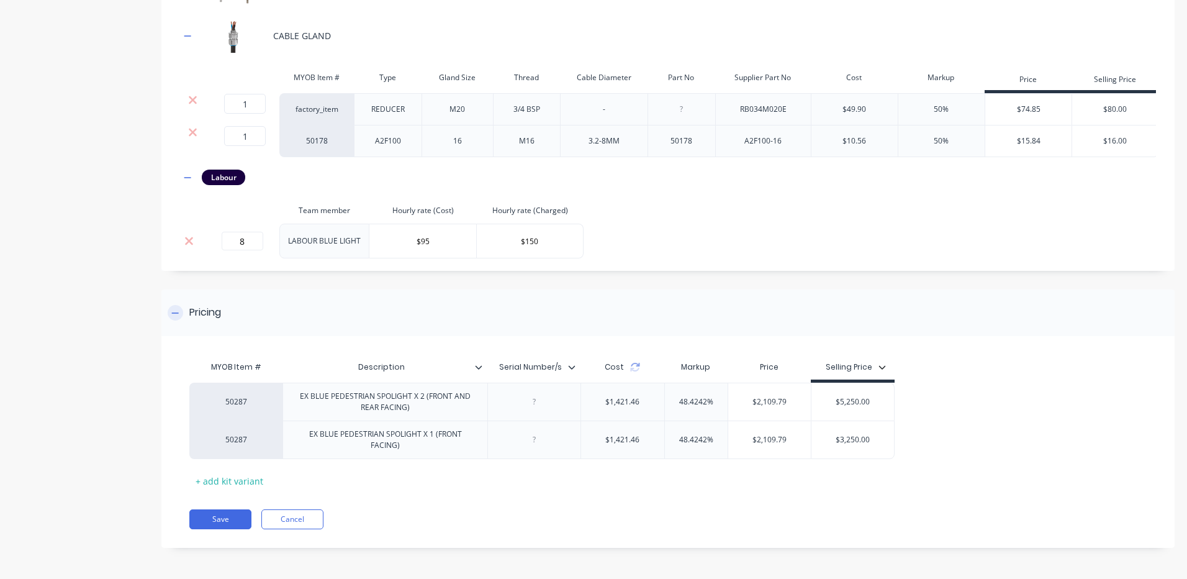
click at [568, 325] on div "Pricing" at bounding box center [667, 312] width 1013 height 47
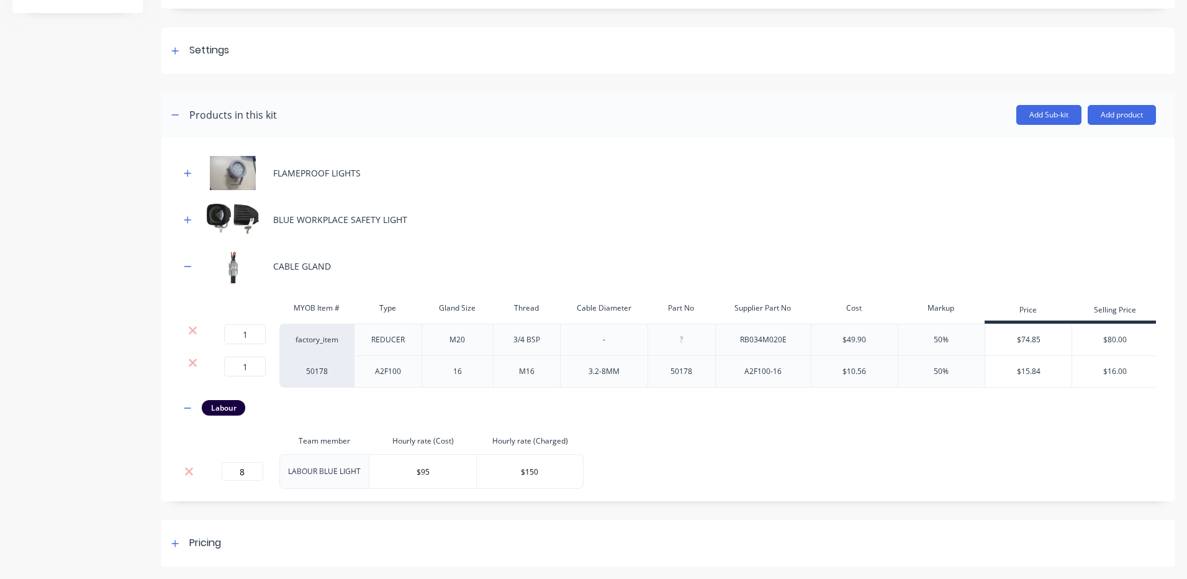
scroll to position [162, 0]
click at [258, 474] on input "8" at bounding box center [243, 471] width 42 height 19
type input "6"
click at [438, 402] on div "Labour" at bounding box center [668, 408] width 976 height 16
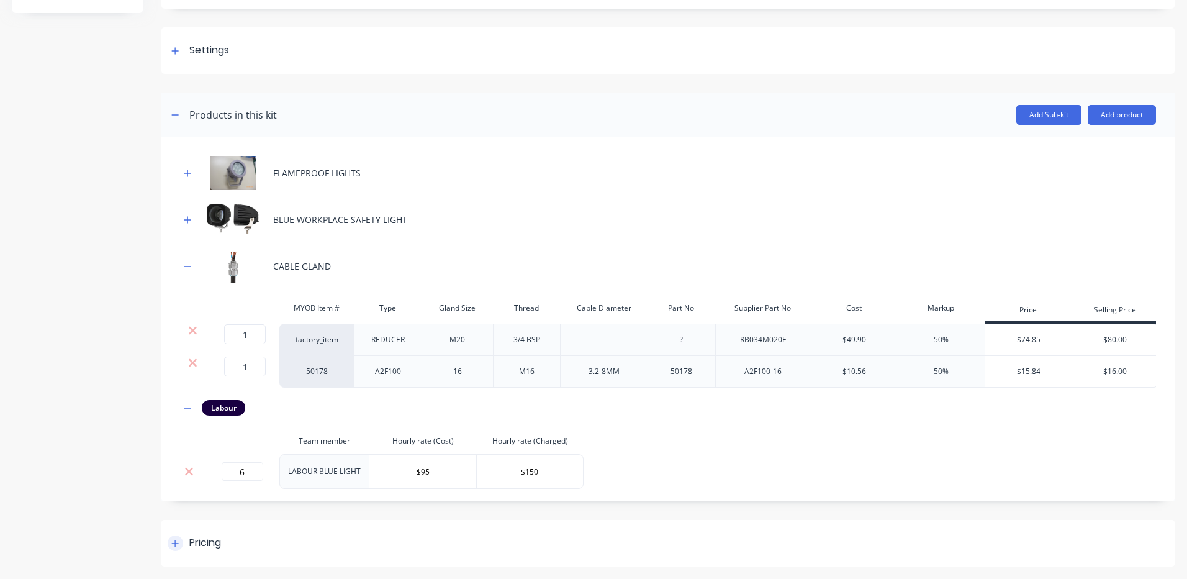
drag, startPoint x: 285, startPoint y: 569, endPoint x: 293, endPoint y: 557, distance: 13.8
click at [286, 569] on div "Product details Collaborate Order History Change image FLAMEPROOF EX 'D' ZONE 1…" at bounding box center [593, 232] width 1187 height 694
drag, startPoint x: 298, startPoint y: 548, endPoint x: 312, endPoint y: 525, distance: 26.2
click at [299, 548] on div "Pricing" at bounding box center [667, 543] width 1013 height 47
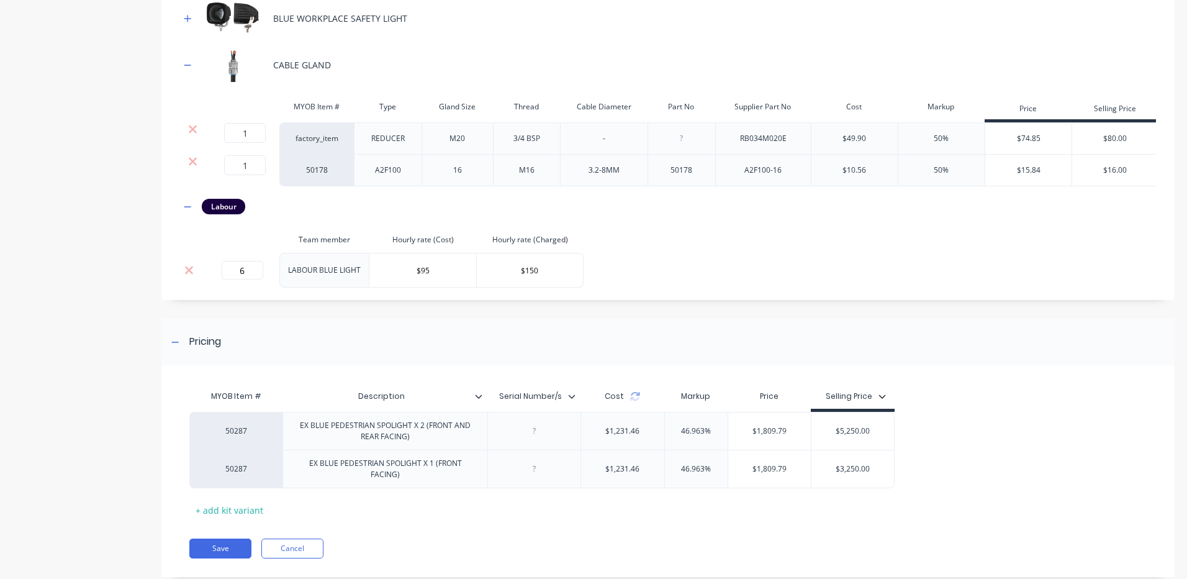
scroll to position [392, 0]
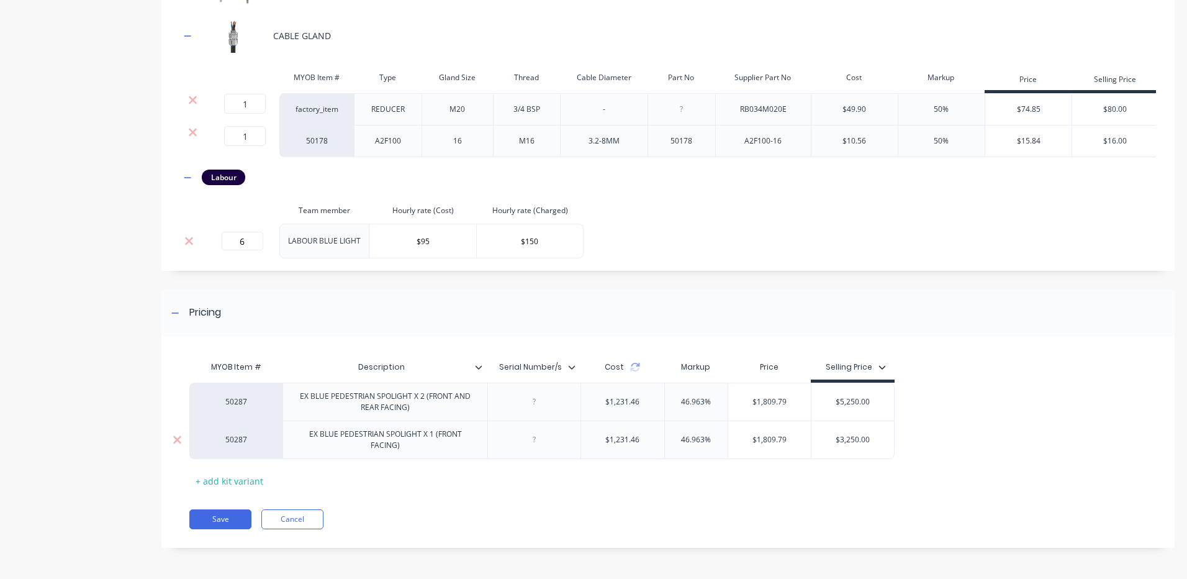
click at [448, 432] on div "EX BLUE PEDESTRIAN SPOLIGHT X 1 (FRONT FACING)" at bounding box center [385, 439] width 194 height 27
click at [478, 516] on div "Save Cancel" at bounding box center [681, 519] width 985 height 20
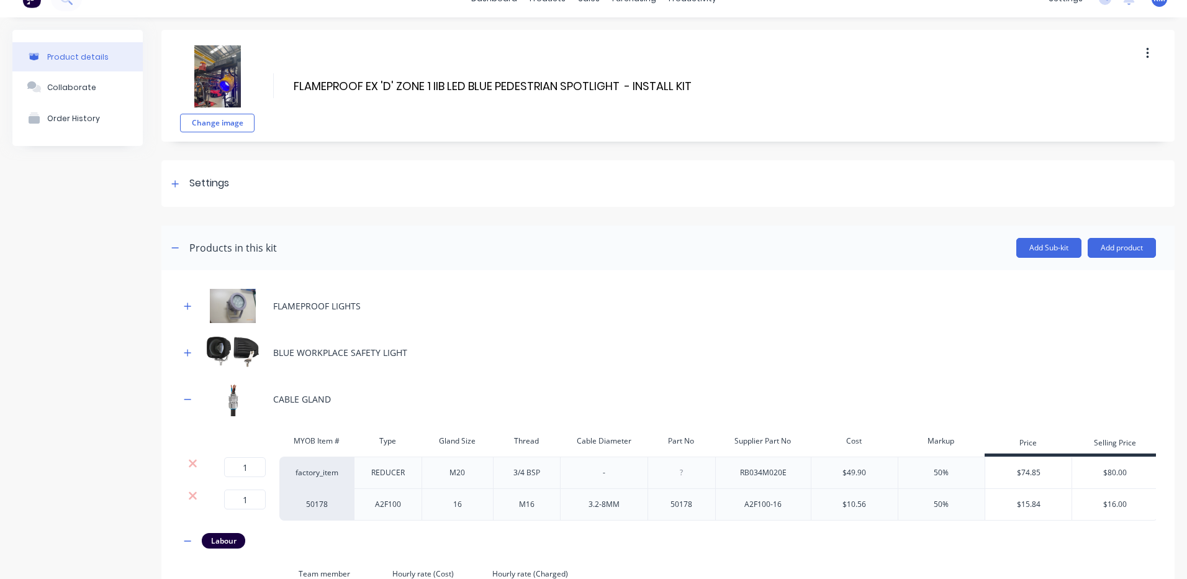
scroll to position [0, 0]
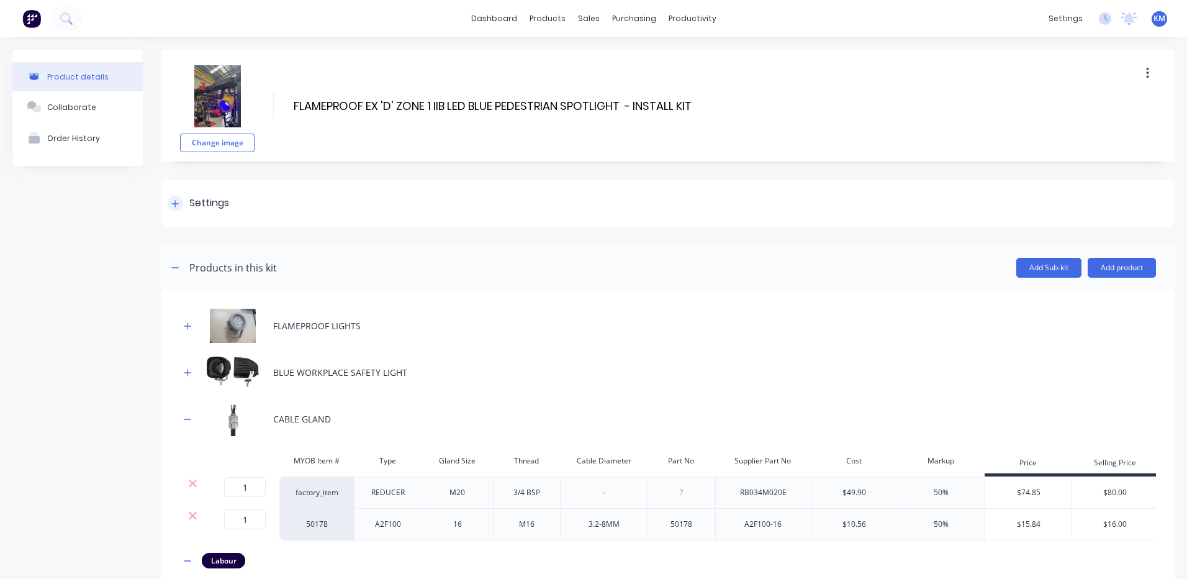
click at [408, 205] on div "Settings" at bounding box center [667, 203] width 1013 height 47
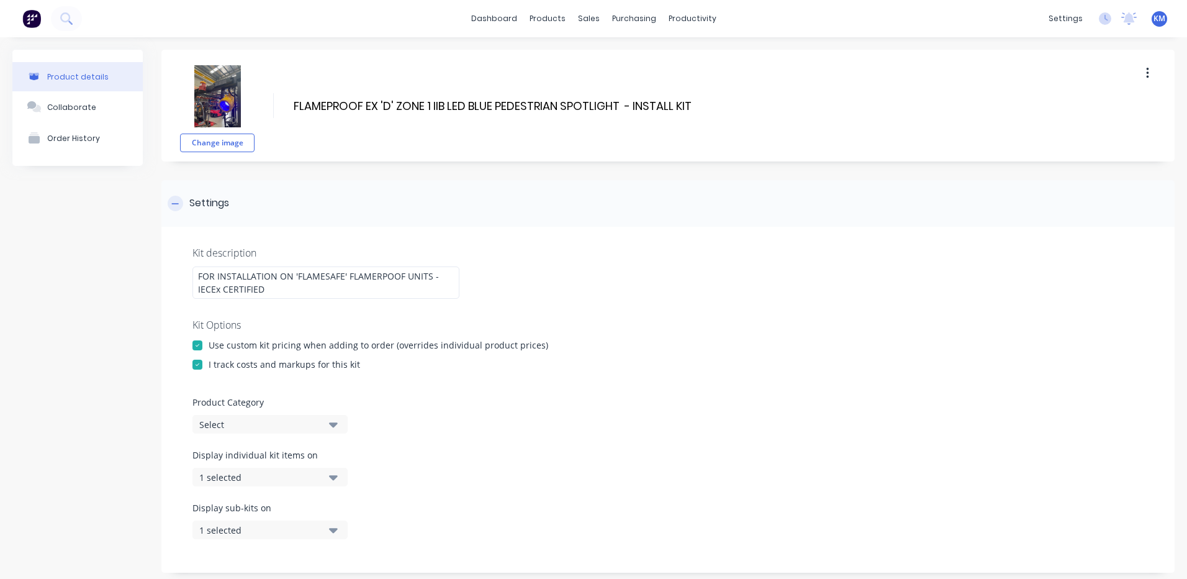
click at [407, 214] on div "Settings" at bounding box center [667, 203] width 1013 height 47
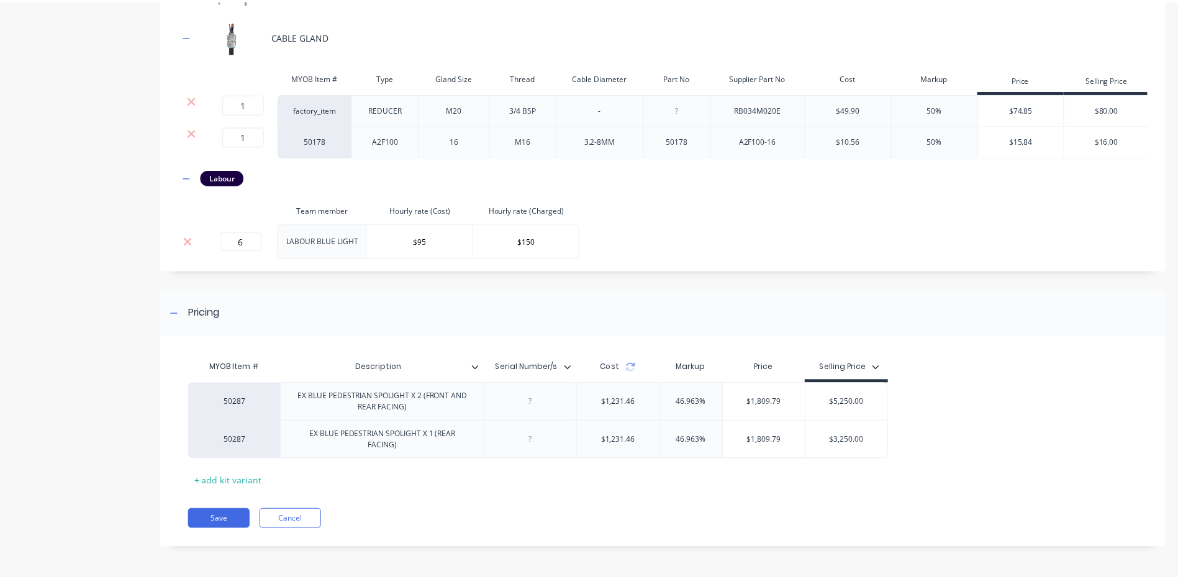
scroll to position [392, 0]
click at [245, 515] on button "Save" at bounding box center [220, 519] width 62 height 20
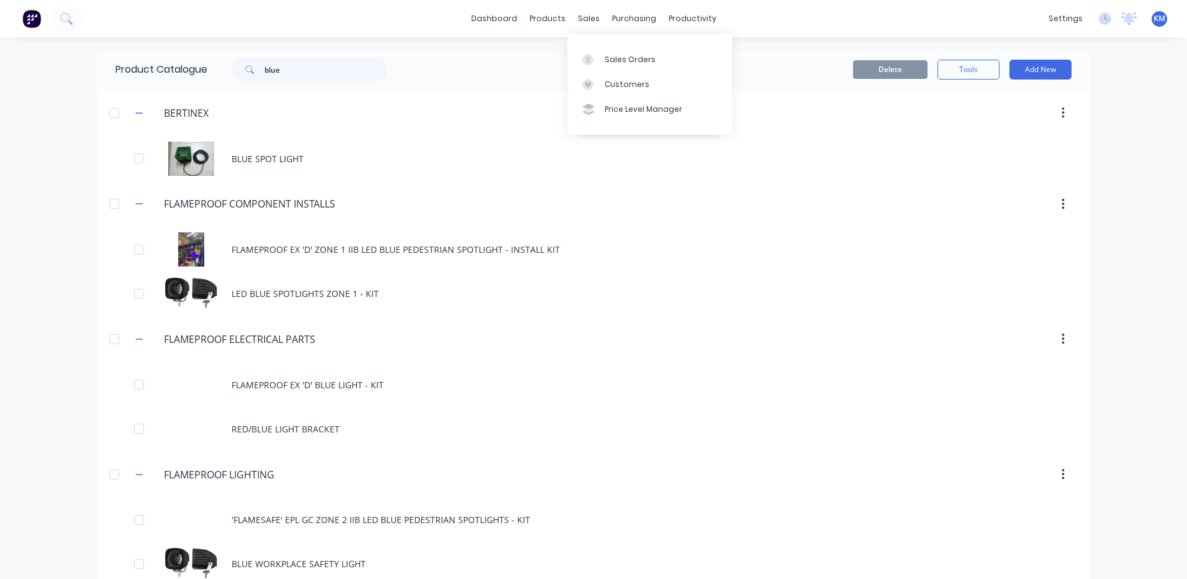
click at [591, 42] on div "Sales Orders Customers Price Level Manager" at bounding box center [649, 84] width 165 height 100
click at [590, 45] on div "Sales Orders Customers Price Level Manager" at bounding box center [649, 84] width 165 height 100
click at [590, 49] on link "Sales Orders" at bounding box center [649, 59] width 165 height 25
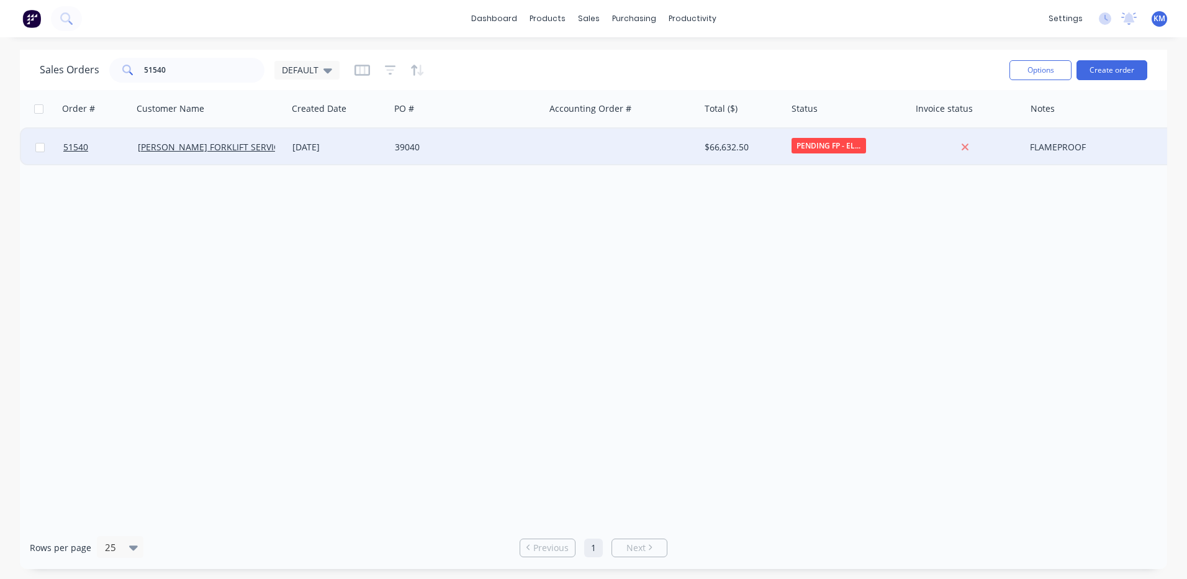
click at [380, 158] on div "14 Jan 2025" at bounding box center [338, 146] width 102 height 37
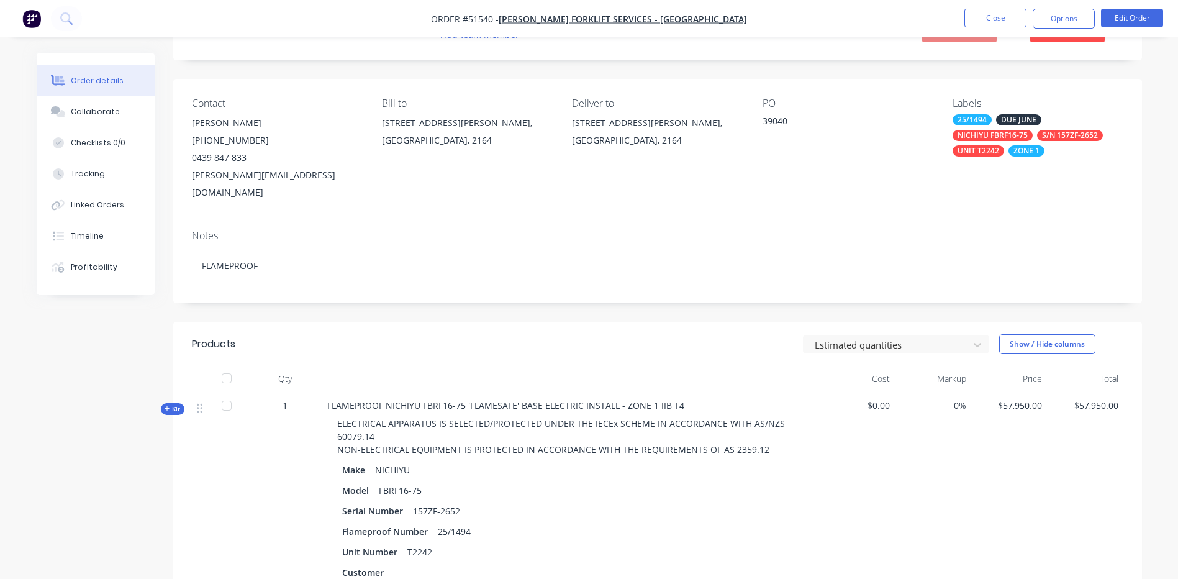
scroll to position [124, 0]
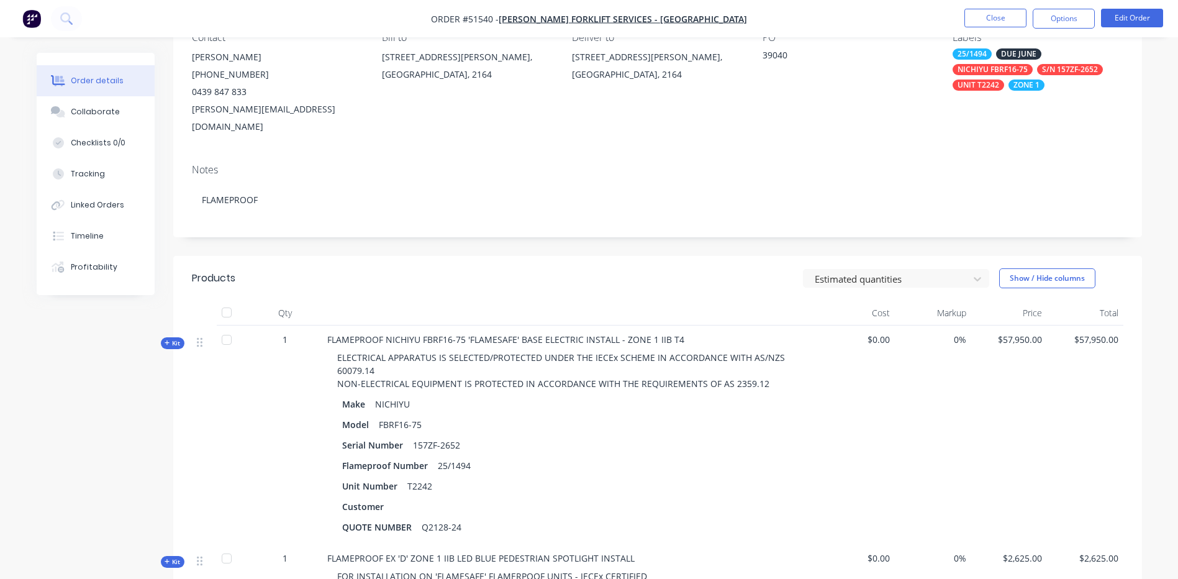
click at [183, 337] on button "Kit" at bounding box center [173, 343] width 24 height 12
click at [168, 340] on icon "button" at bounding box center [168, 343] width 6 height 6
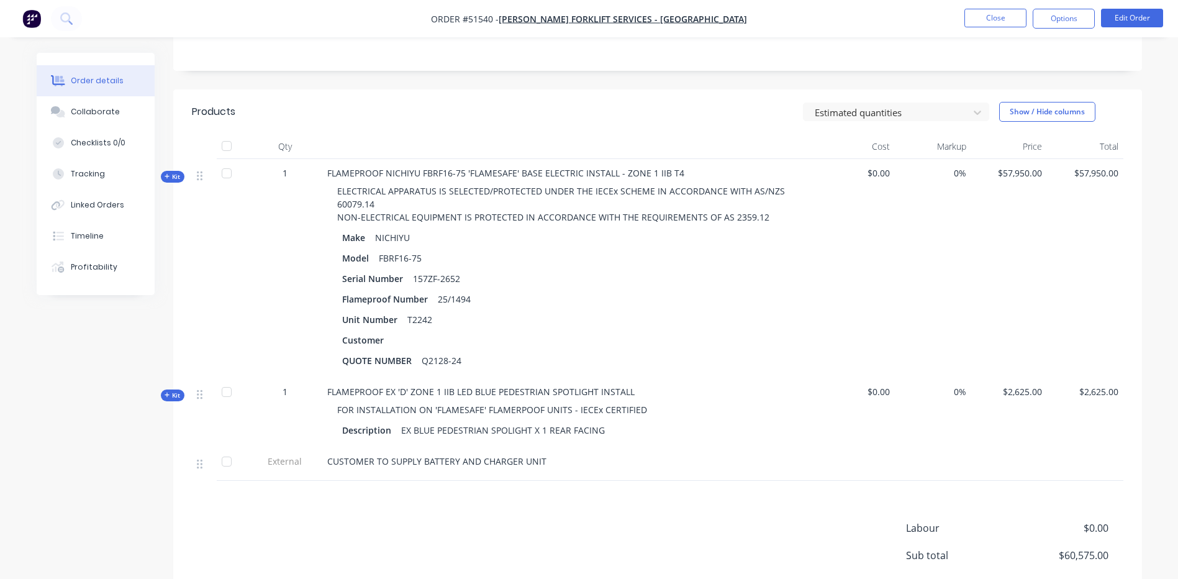
scroll to position [310, 0]
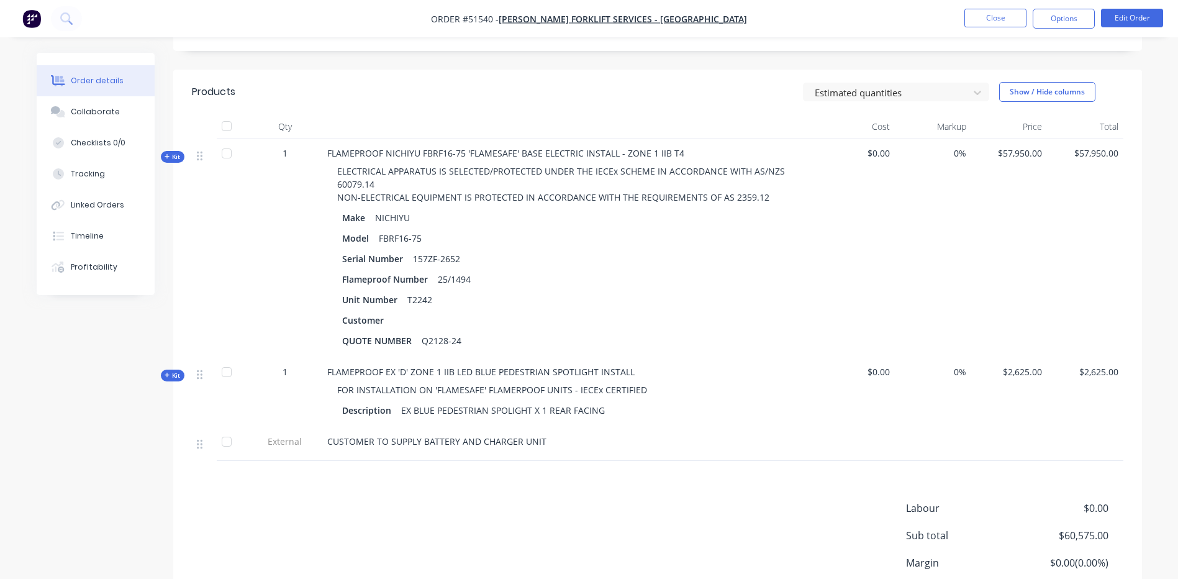
click at [173, 371] on span "Kit" at bounding box center [173, 375] width 16 height 9
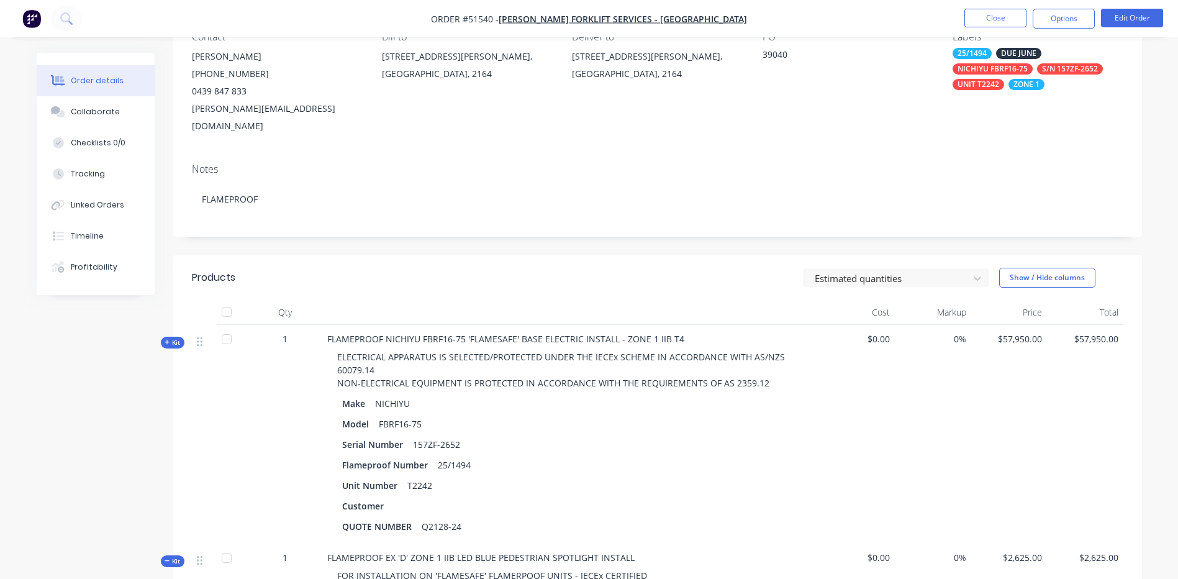
scroll to position [124, 0]
click at [1137, 14] on button "Edit Order" at bounding box center [1132, 18] width 62 height 19
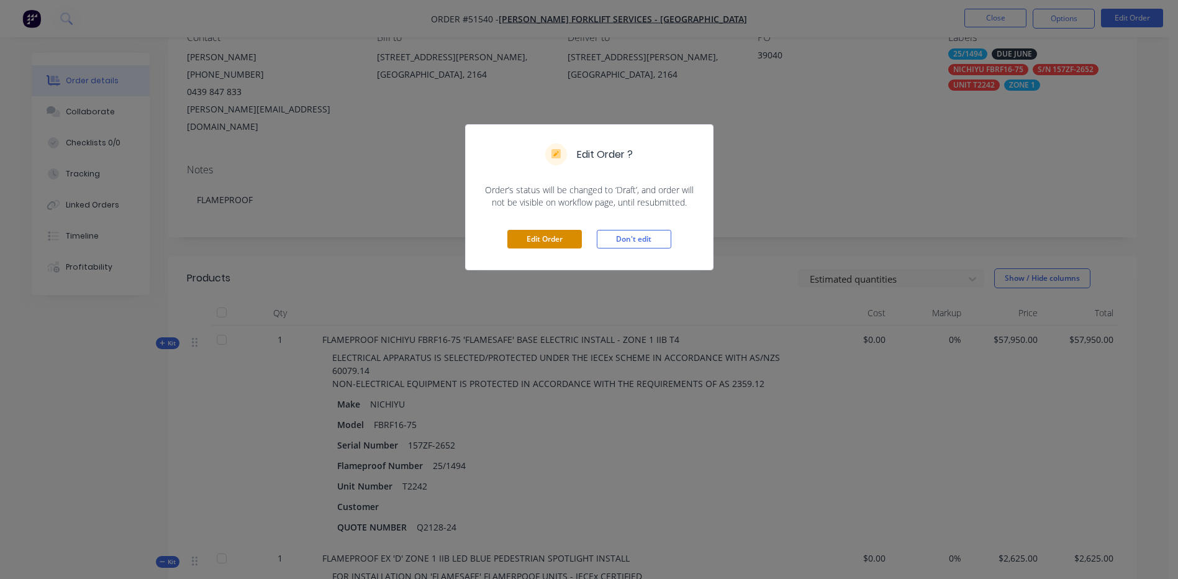
click at [566, 237] on button "Edit Order" at bounding box center [544, 239] width 74 height 19
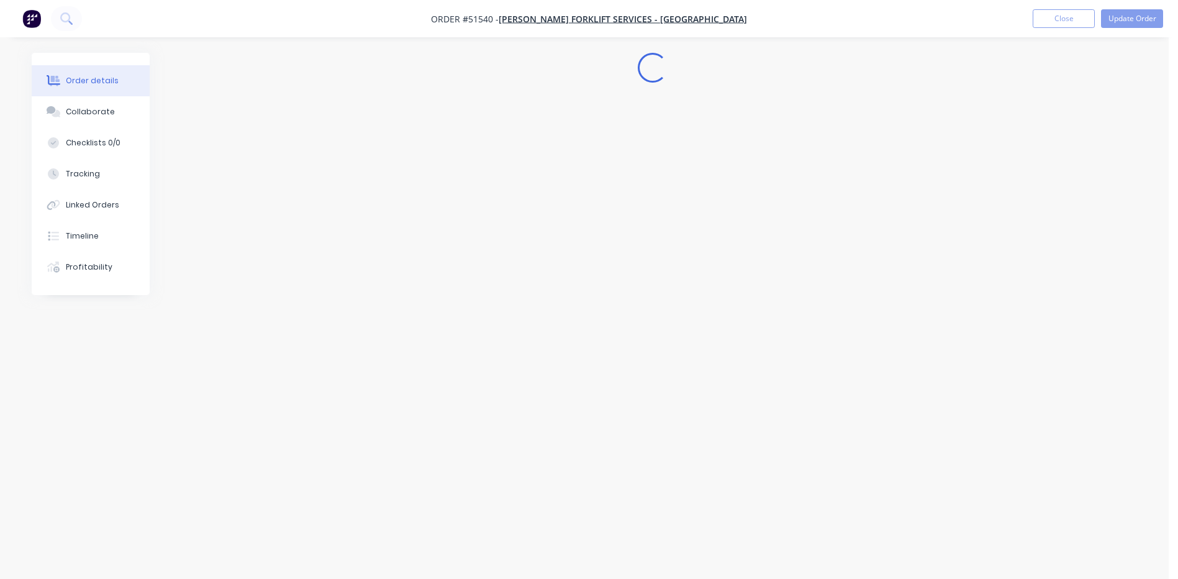
scroll to position [0, 0]
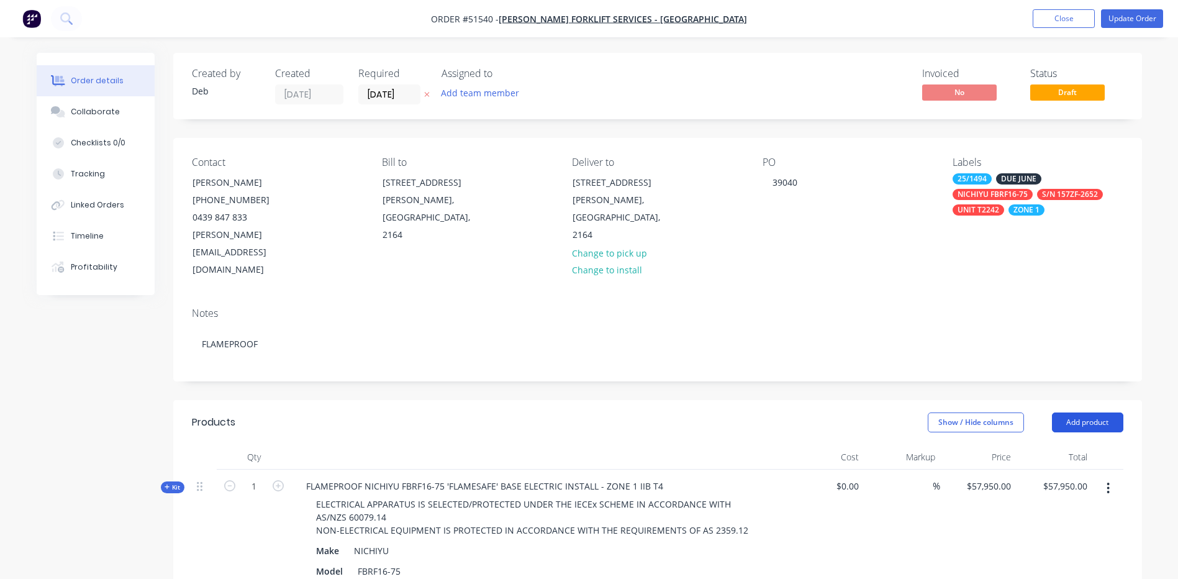
click at [1079, 412] on button "Add product" at bounding box center [1087, 422] width 71 height 20
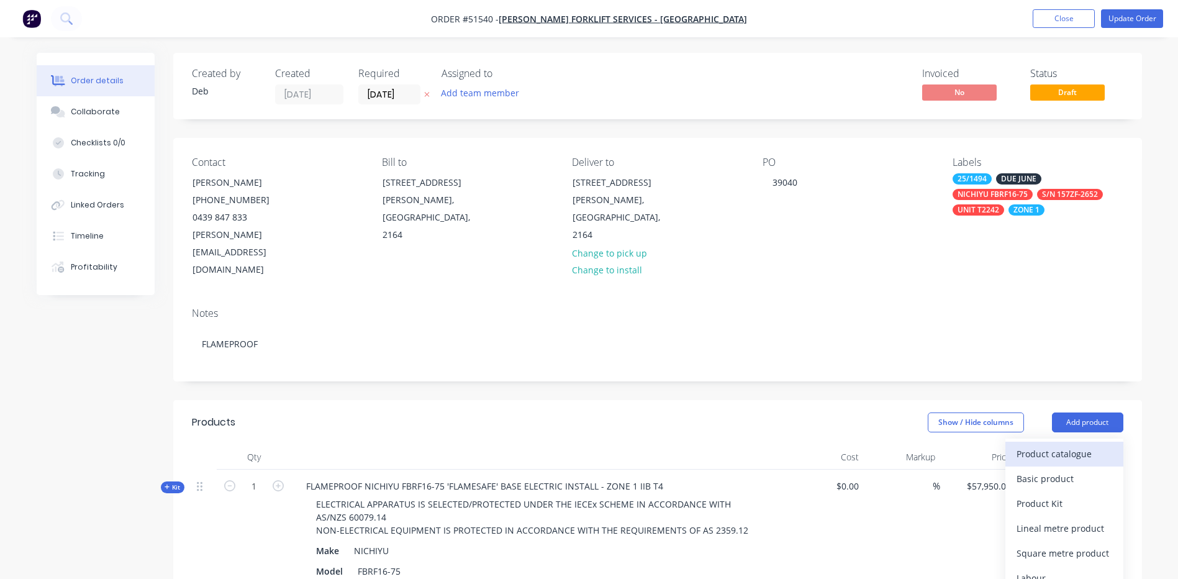
click at [1067, 441] on button "Product catalogue" at bounding box center [1064, 453] width 118 height 25
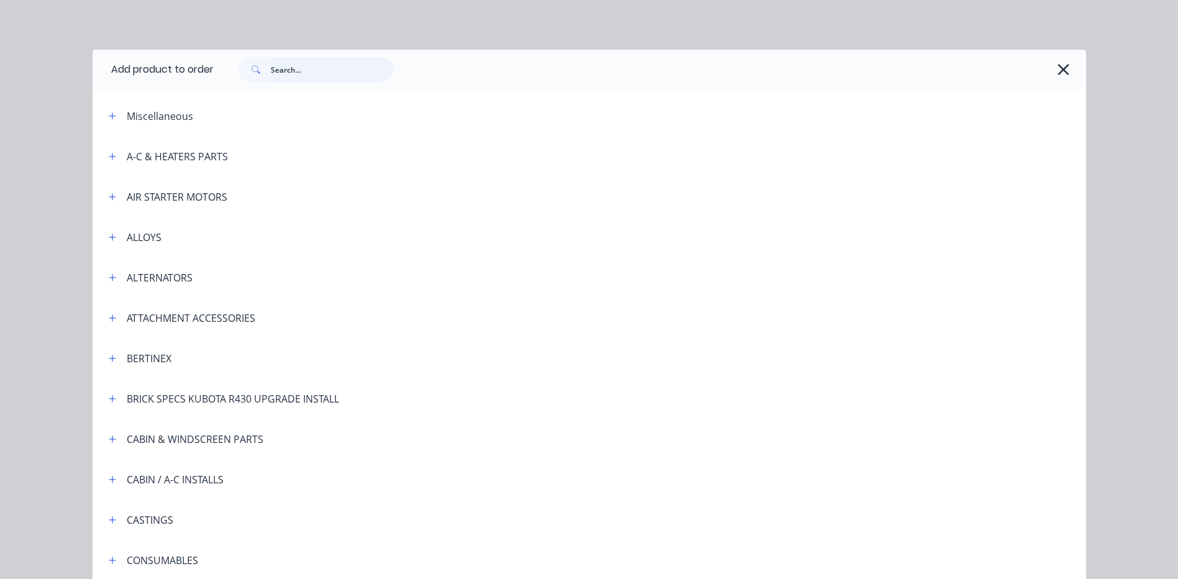
click at [371, 71] on input "text" at bounding box center [332, 69] width 123 height 25
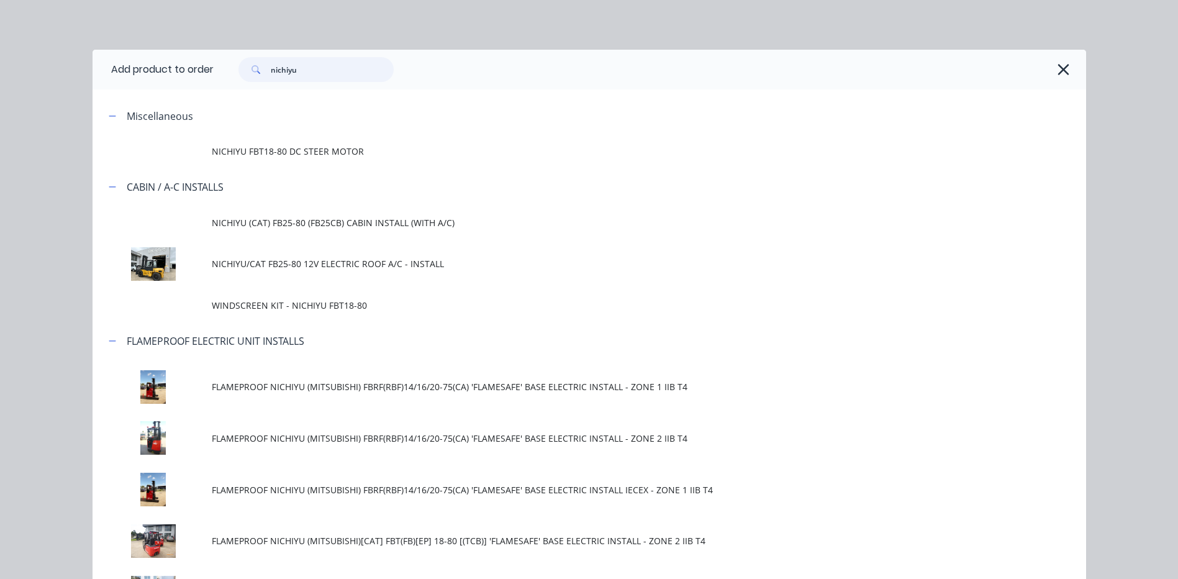
type input "nichiyu"
drag, startPoint x: 371, startPoint y: 71, endPoint x: 533, endPoint y: 99, distance: 163.9
click at [533, 99] on header "Miscellaneous" at bounding box center [588, 116] width 993 height 40
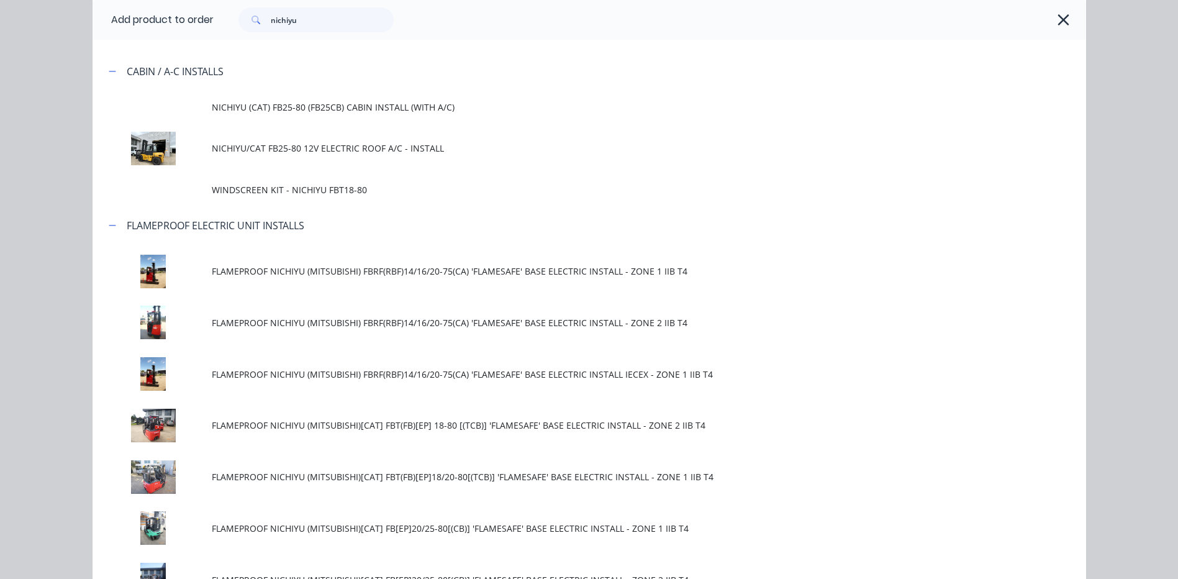
scroll to position [124, 0]
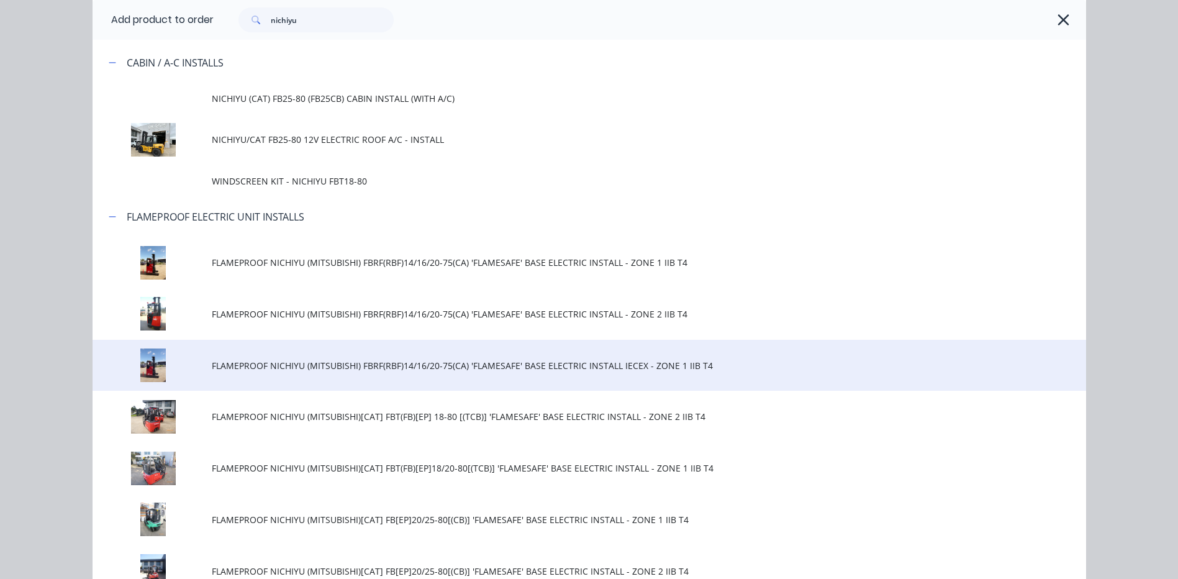
click at [460, 365] on span "FLAMEPROOF NICHIYU (MITSUBISHI) FBRF(RBF)14/16/20-75(CA) 'FLAMESAFE' BASE ELECT…" at bounding box center [561, 365] width 699 height 13
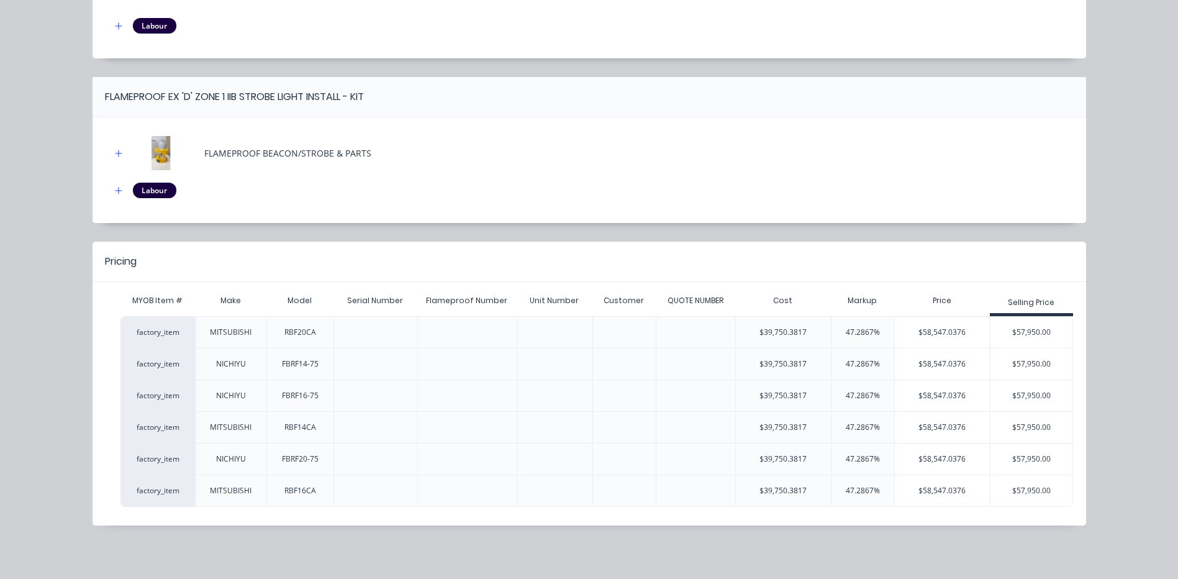
scroll to position [1767, 0]
click at [1030, 397] on div "$57,950.00" at bounding box center [1031, 394] width 83 height 31
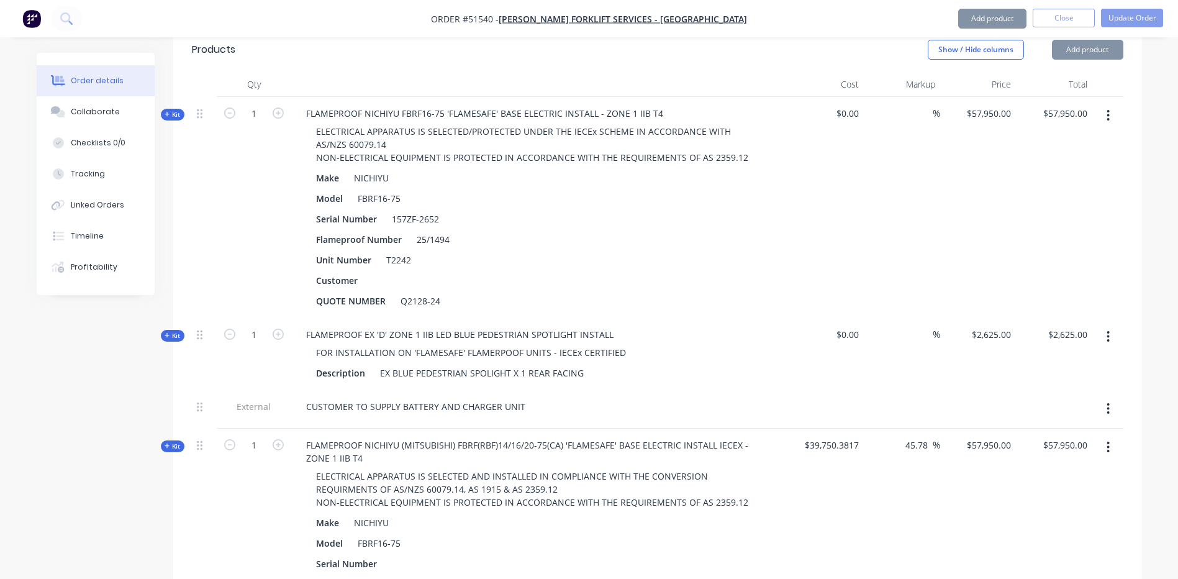
scroll to position [394, 0]
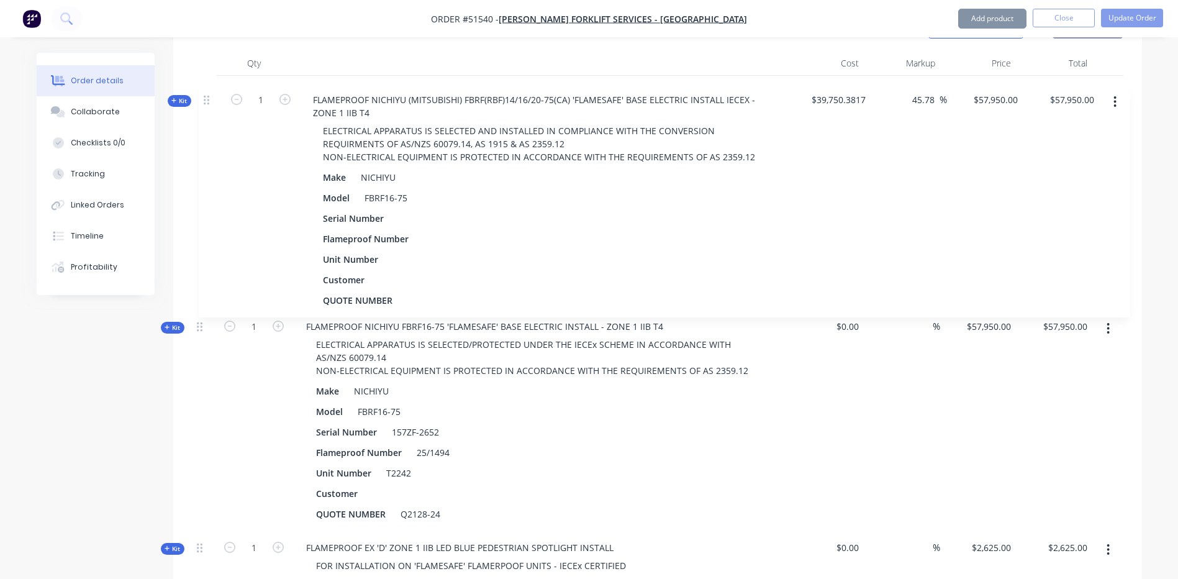
drag, startPoint x: 198, startPoint y: 412, endPoint x: 205, endPoint y: 94, distance: 318.5
click at [205, 94] on div "Kit 1 FLAMEPROOF NICHIYU FBRF16-75 'FLAMESAFE' BASE ELECTRIC INSTALL - ZONE 1 I…" at bounding box center [657, 359] width 931 height 566
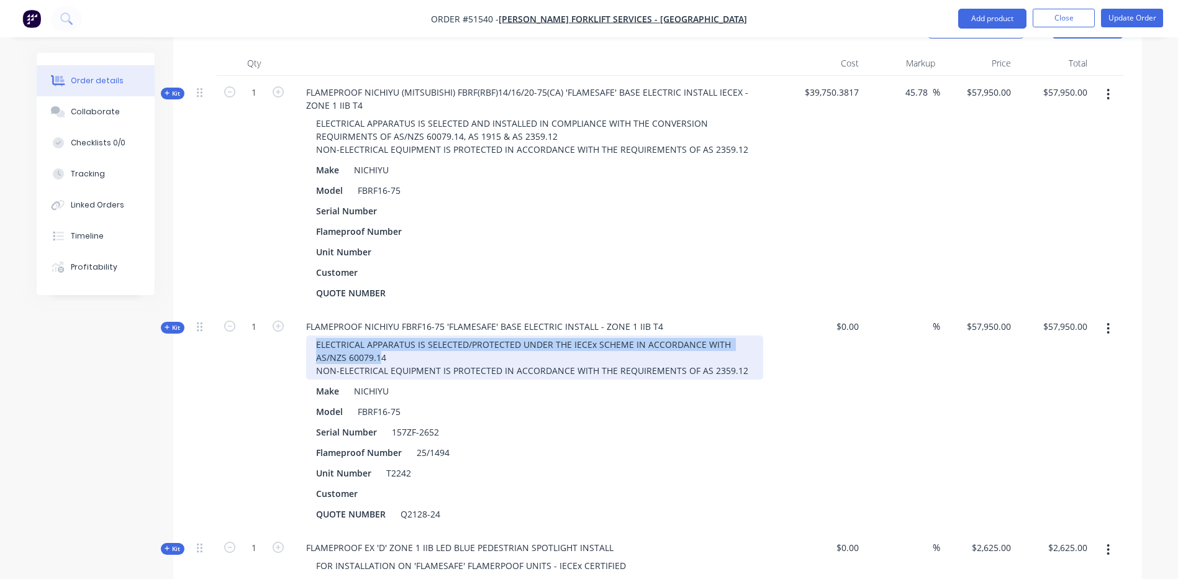
drag, startPoint x: 316, startPoint y: 309, endPoint x: 381, endPoint y: 319, distance: 65.9
click at [381, 335] on div "ELECTRICAL APPARATUS IS SELECTED/PROTECTED UNDER THE IECEx SCHEME IN ACCORDANCE…" at bounding box center [534, 357] width 457 height 44
drag, startPoint x: 337, startPoint y: 319, endPoint x: 396, endPoint y: 317, distance: 59.0
click at [394, 335] on div "ELECTRICAL APPARATUS IS SELECTED/PROTECTED UNDER THE IECEx SCHEME IN ACCORDANCE…" at bounding box center [534, 357] width 457 height 44
drag, startPoint x: 397, startPoint y: 320, endPoint x: 304, endPoint y: 302, distance: 95.4
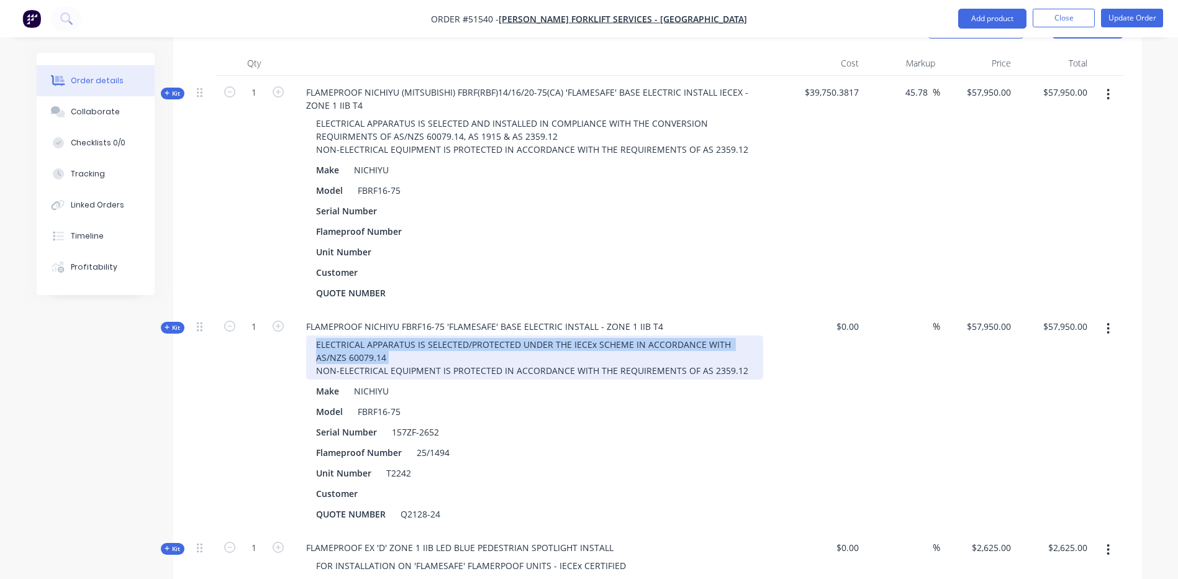
click at [304, 335] on div "ELECTRICAL APPARATUS IS SELECTED/PROTECTED UNDER THE IECEx SCHEME IN ACCORDANCE…" at bounding box center [539, 357] width 487 height 44
copy div "ELECTRICAL APPARATUS IS SELECTED/PROTECTED UNDER THE IECEx SCHEME IN ACCORDANCE…"
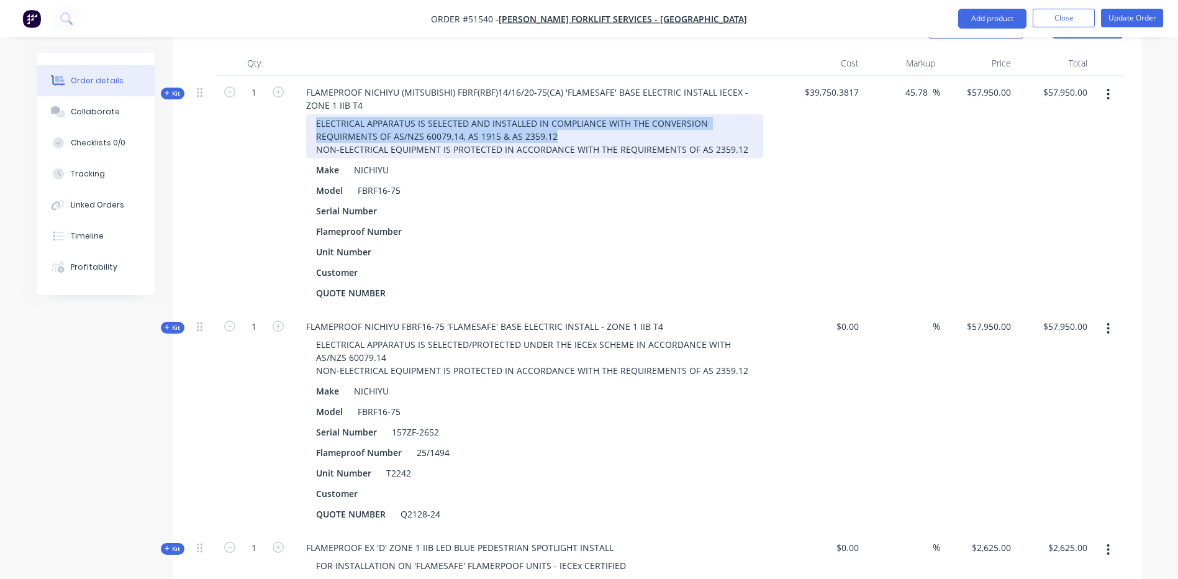
drag, startPoint x: 577, startPoint y: 104, endPoint x: 283, endPoint y: 81, distance: 295.1
click at [283, 81] on div "Kit 1 FLAMEPROOF NICHIYU (MITSUBISHI) FBRF(RBF)14/16/20-75(CA) 'FLAMESAFE' BASE…" at bounding box center [657, 193] width 931 height 234
paste div
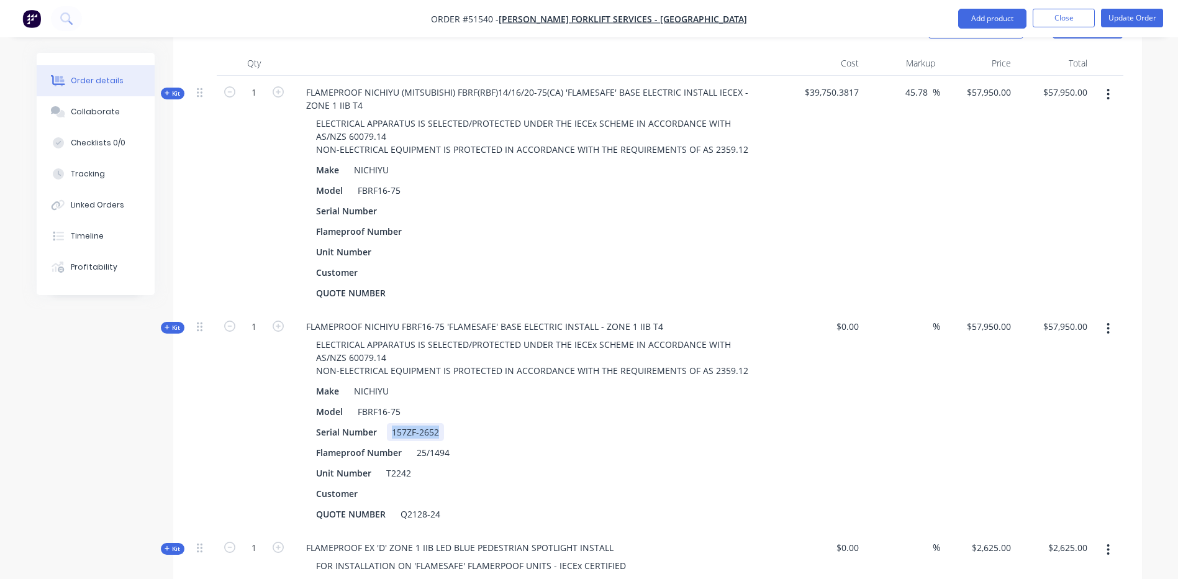
drag, startPoint x: 440, startPoint y: 395, endPoint x: 387, endPoint y: 389, distance: 53.1
click at [387, 423] on div "157ZF-2652" at bounding box center [415, 432] width 57 height 18
copy div "157ZF-2652"
click at [396, 202] on div at bounding box center [396, 211] width 19 height 18
paste div
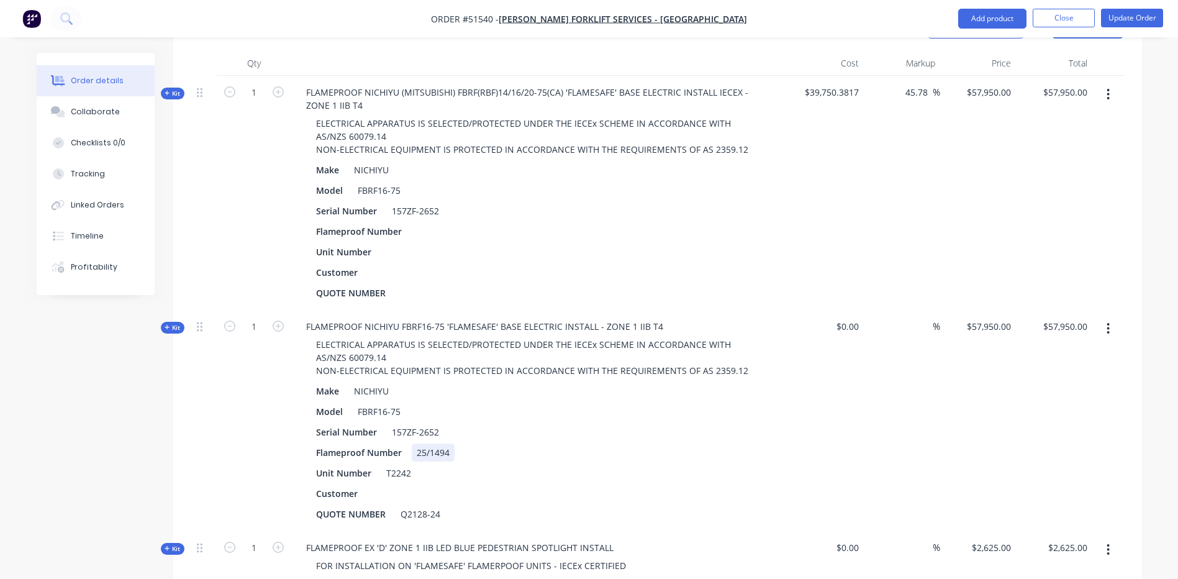
click at [446, 443] on div "25/1494" at bounding box center [433, 452] width 43 height 18
drag, startPoint x: 454, startPoint y: 416, endPoint x: 412, endPoint y: 413, distance: 41.7
click at [412, 443] on div "25/1494" at bounding box center [433, 452] width 43 height 18
click at [421, 222] on div at bounding box center [421, 231] width 19 height 18
paste div
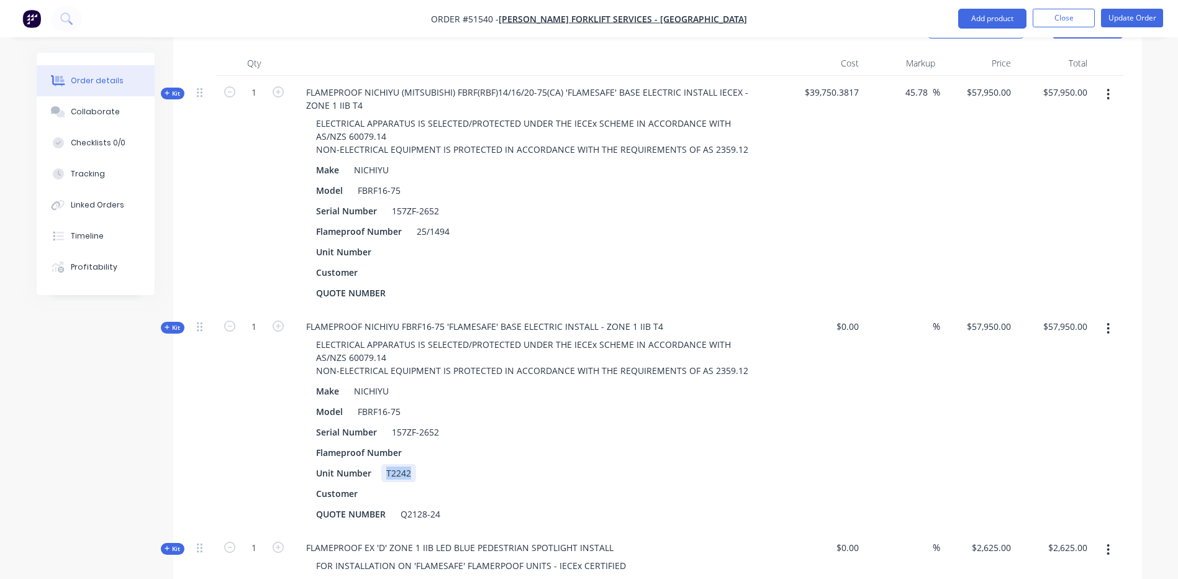
drag, startPoint x: 412, startPoint y: 435, endPoint x: 382, endPoint y: 433, distance: 30.5
click at [382, 464] on div "T2242" at bounding box center [398, 473] width 35 height 18
click at [396, 243] on div at bounding box center [390, 252] width 19 height 18
paste div
drag, startPoint x: 440, startPoint y: 479, endPoint x: 384, endPoint y: 479, distance: 55.9
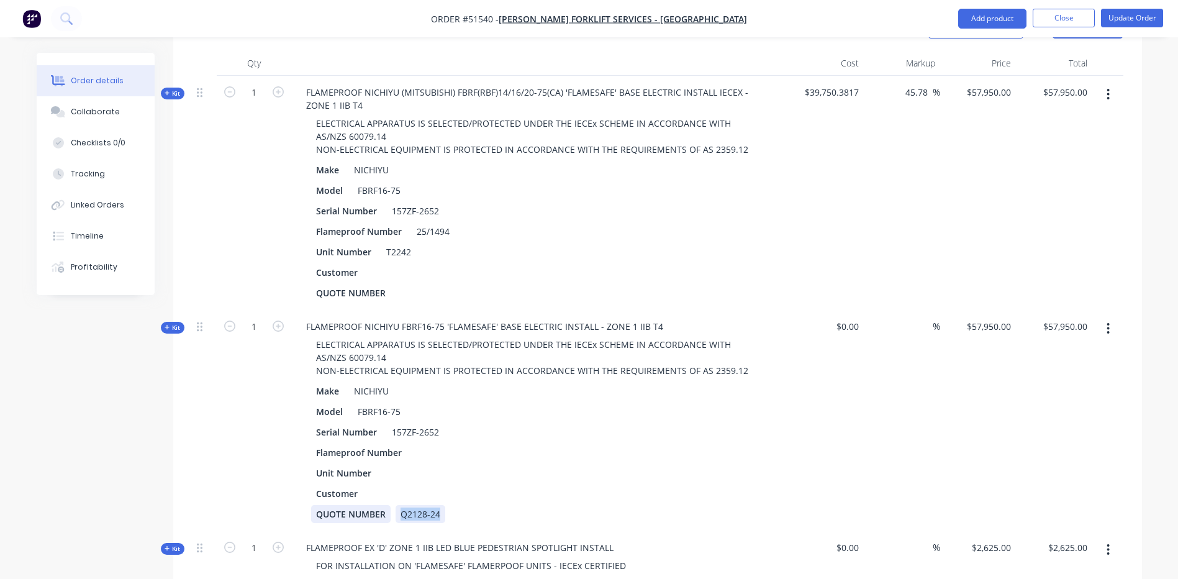
click at [384, 505] on div "QUOTE NUMBER Q2128-24" at bounding box center [539, 514] width 457 height 18
click at [402, 284] on div at bounding box center [404, 293] width 19 height 18
paste div
click at [586, 310] on div "FLAMEPROOF NICHIYU FBRF16-75 'FLAMESAFE' BASE ELECTRIC INSTALL - ZONE 1 IIB T4 …" at bounding box center [539, 420] width 497 height 221
click at [1099, 317] on button "button" at bounding box center [1107, 328] width 29 height 22
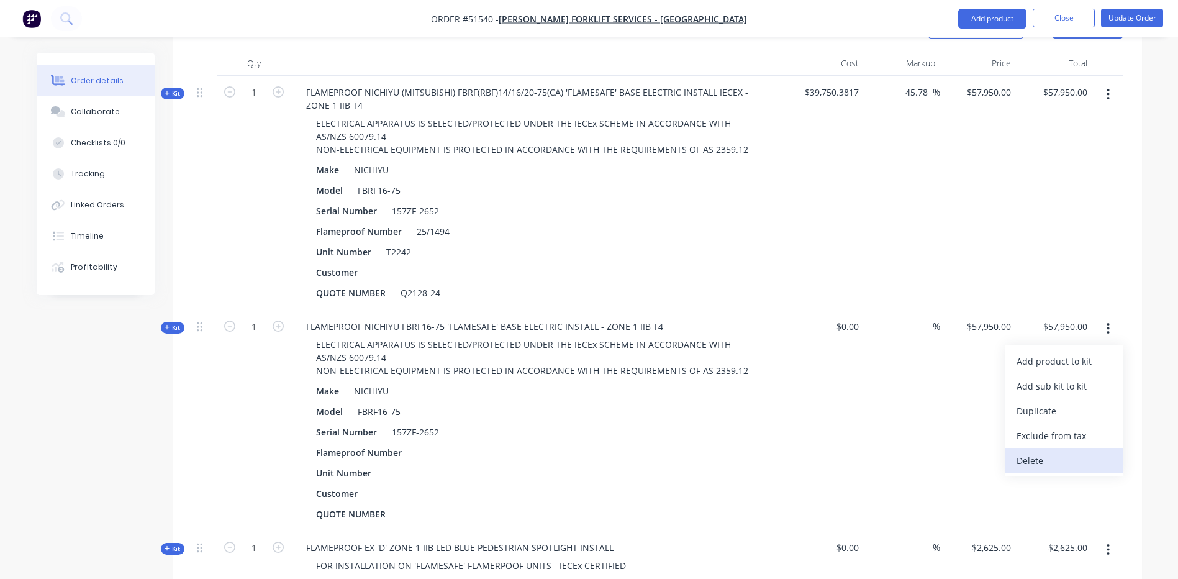
click at [1040, 451] on div "Delete" at bounding box center [1064, 460] width 96 height 18
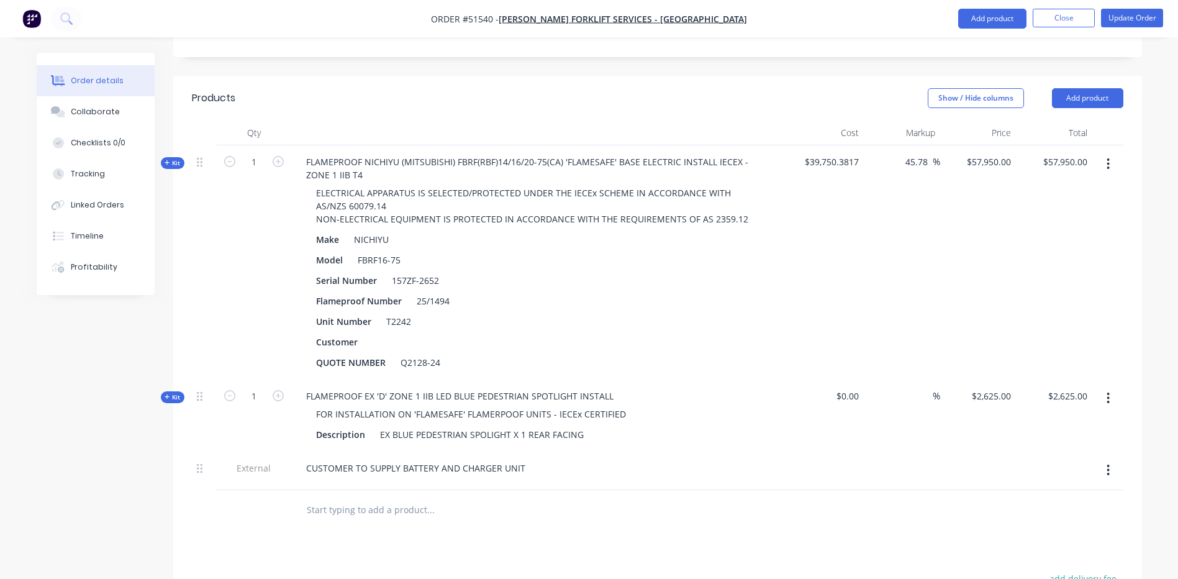
scroll to position [207, 0]
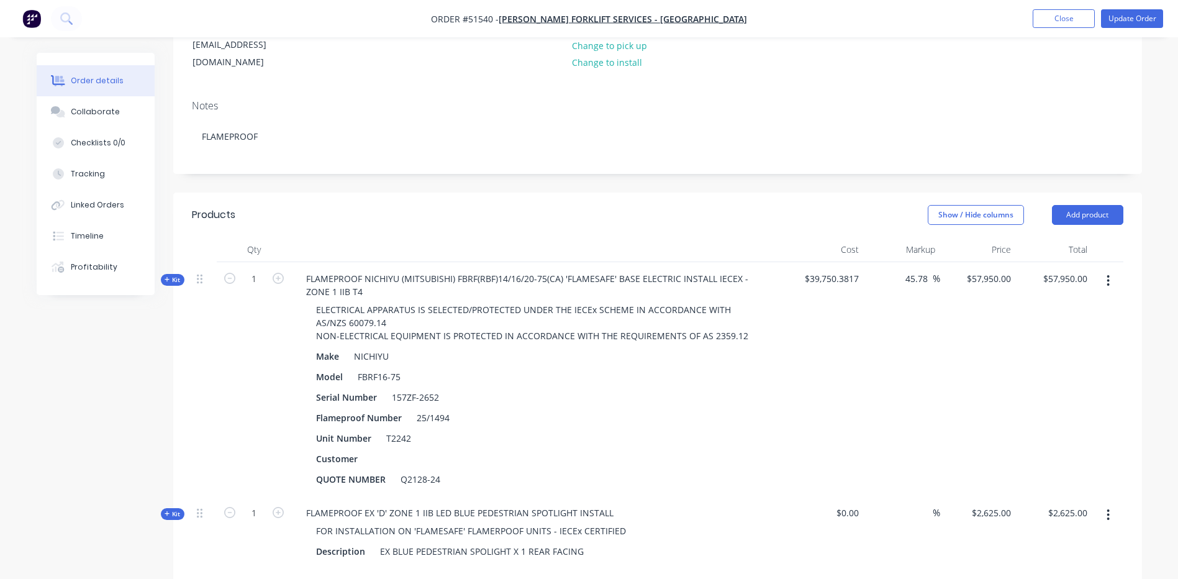
click at [1100, 192] on header "Products Show / Hide columns Add product" at bounding box center [657, 214] width 968 height 45
click at [1076, 205] on button "Add product" at bounding box center [1087, 215] width 71 height 20
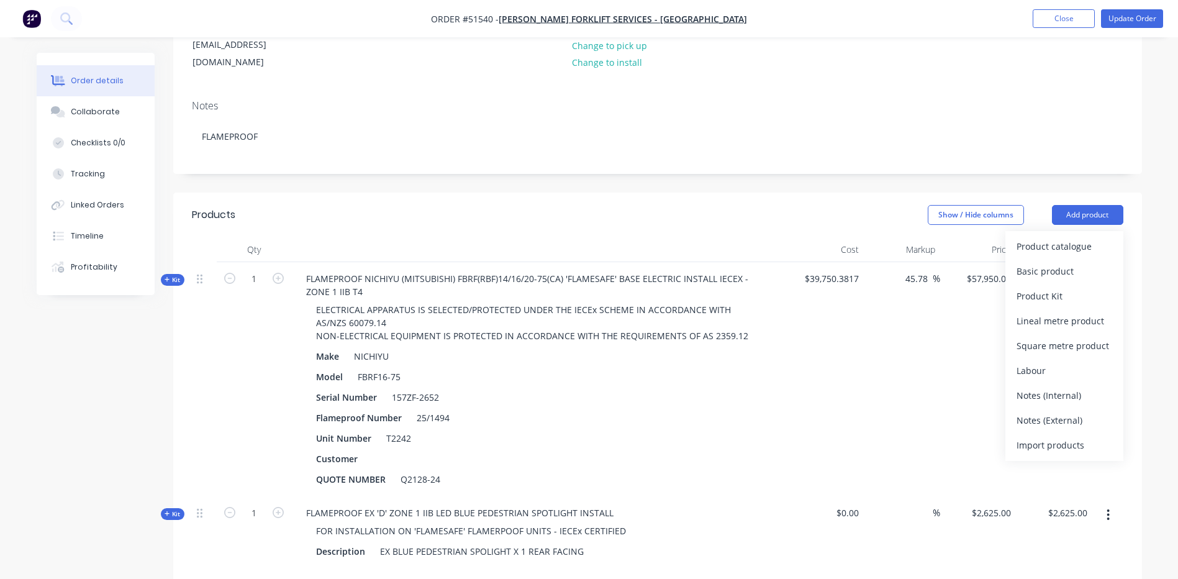
click at [1052, 237] on div "Product catalogue" at bounding box center [1064, 246] width 96 height 18
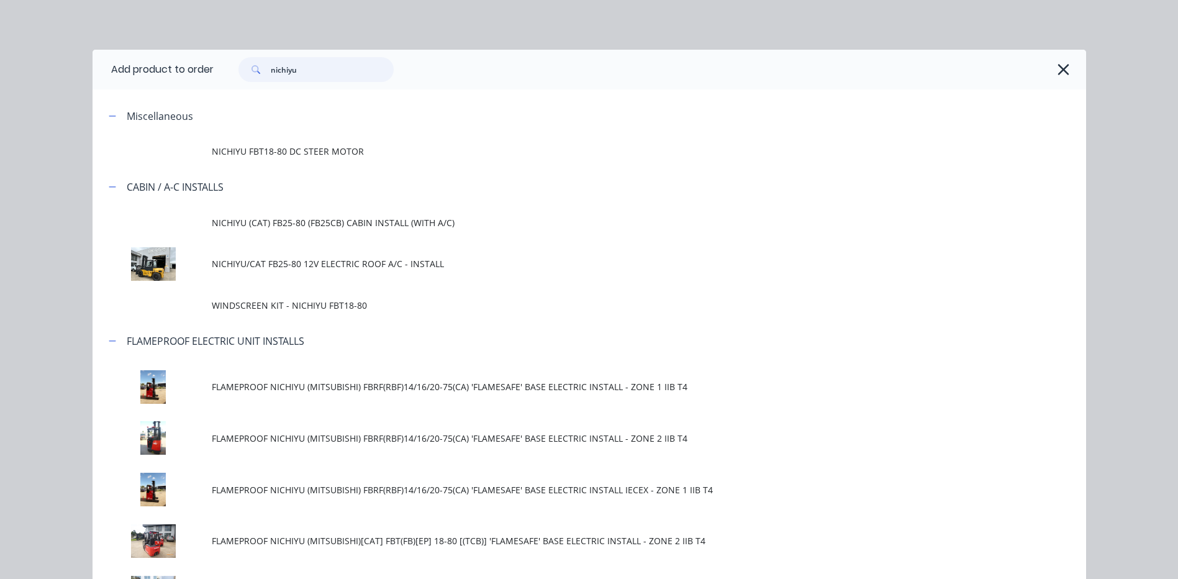
click at [326, 66] on input "nichiyu" at bounding box center [332, 69] width 123 height 25
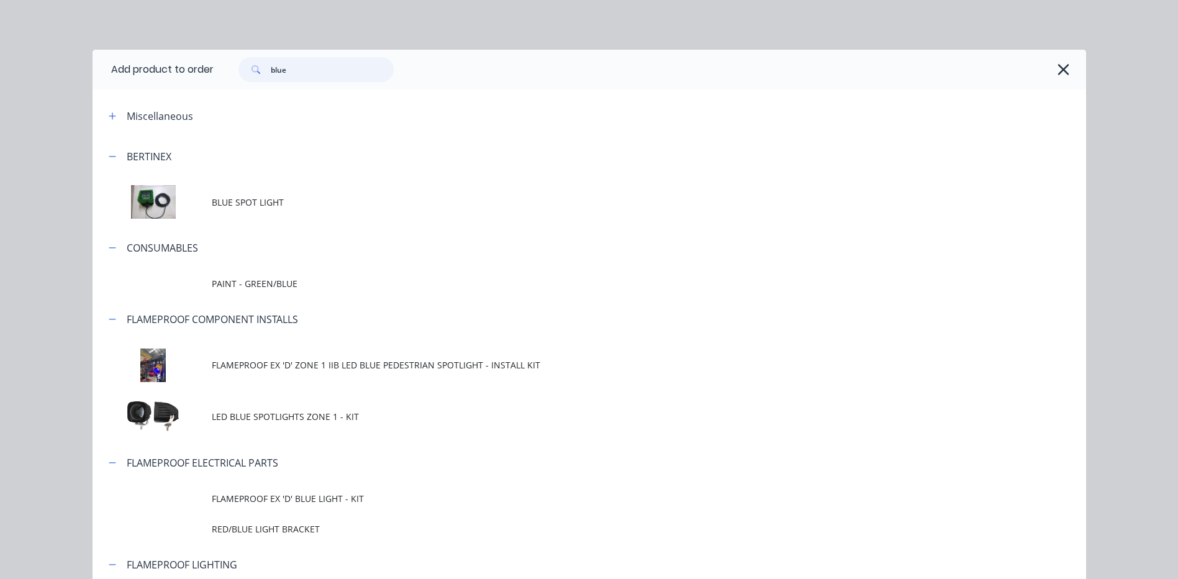
type input "blue"
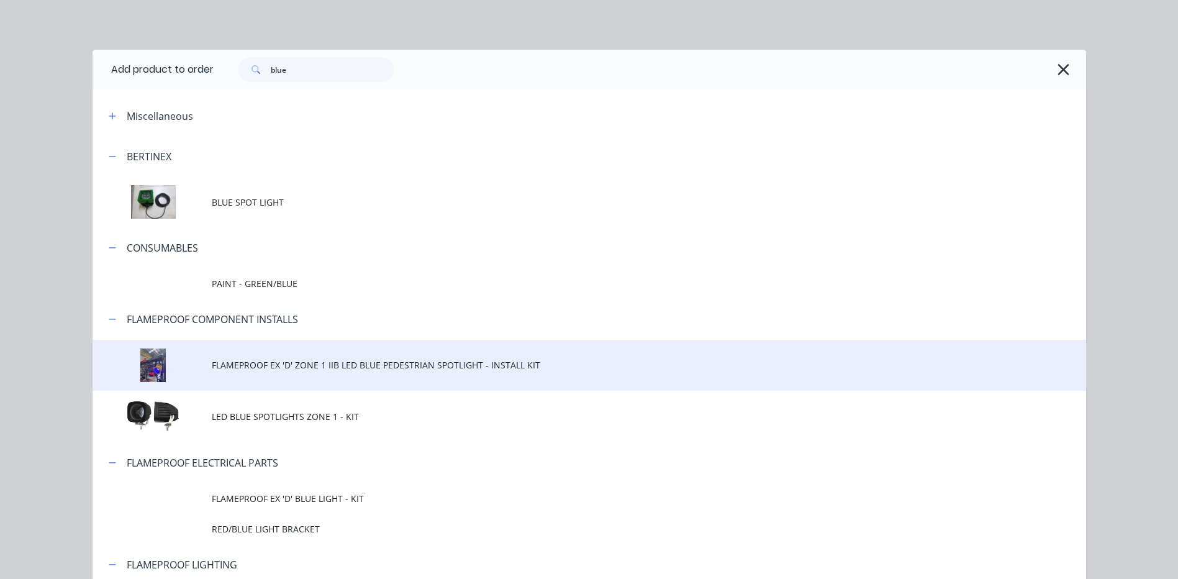
click at [420, 369] on span "FLAMEPROOF EX 'D' ZONE 1 IIB LED BLUE PEDESTRIAN SPOTLIGHT - INSTALL KIT" at bounding box center [561, 364] width 699 height 13
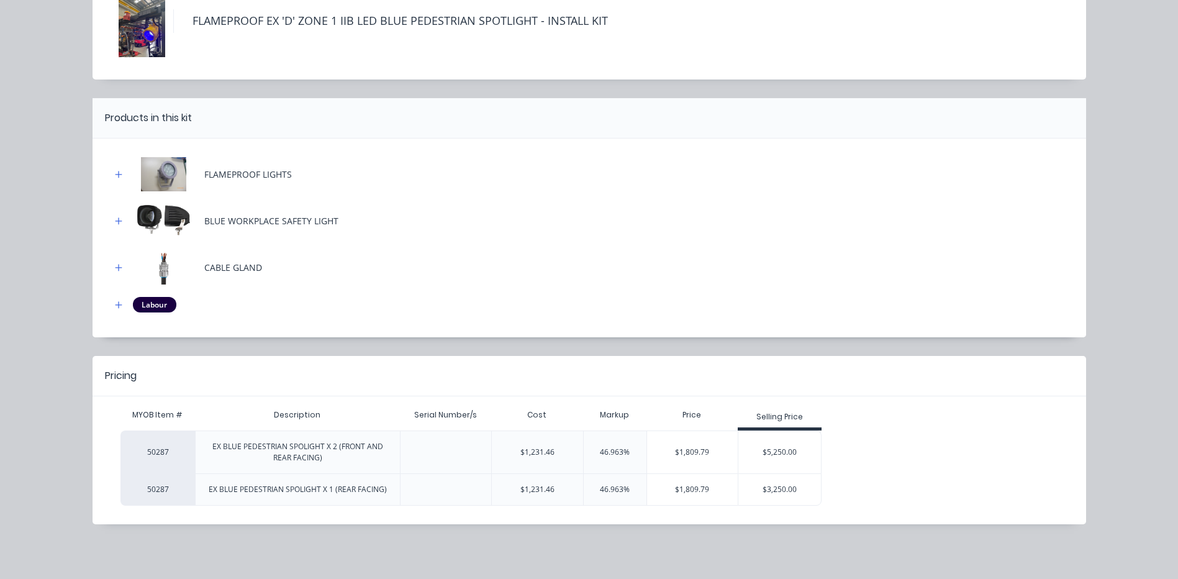
scroll to position [331, 0]
click at [781, 500] on div "$3,250.00" at bounding box center [779, 489] width 83 height 31
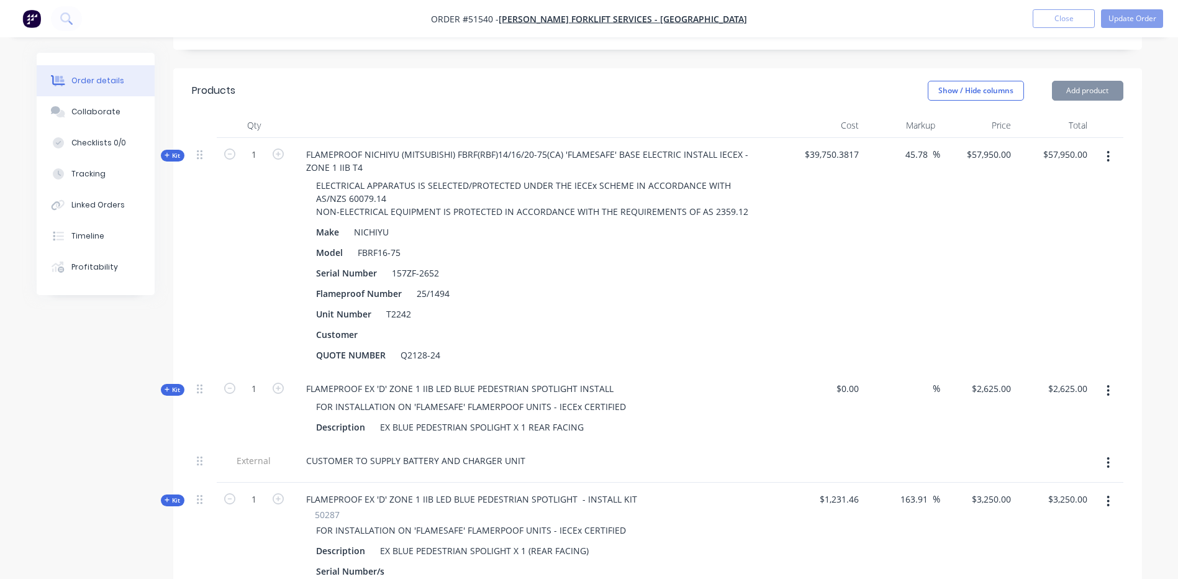
scroll to position [456, 0]
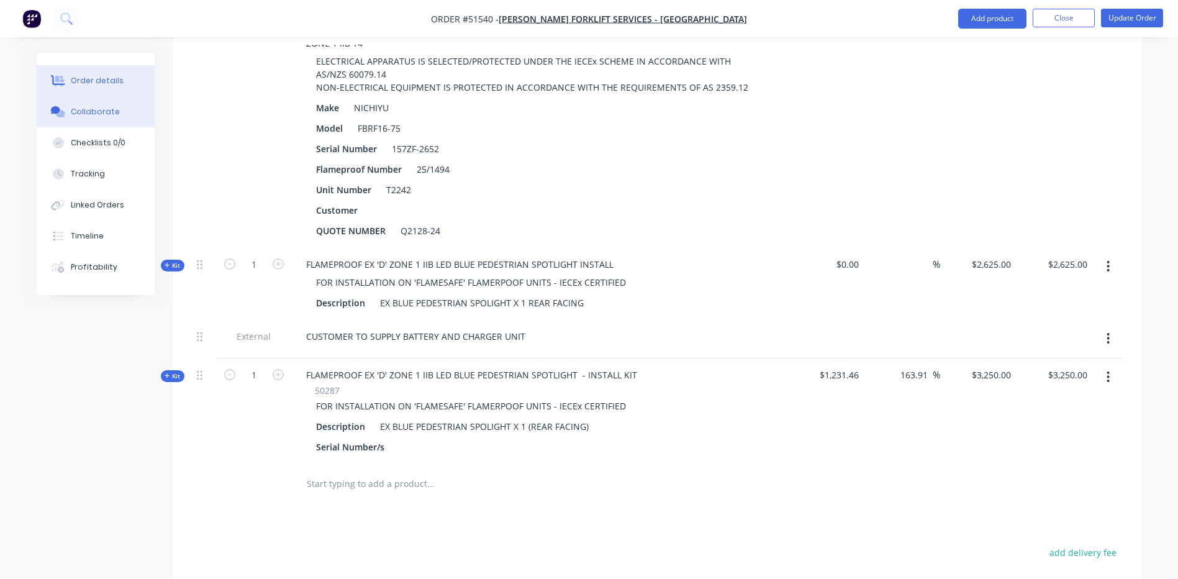
click at [58, 102] on button "Collaborate" at bounding box center [96, 111] width 118 height 31
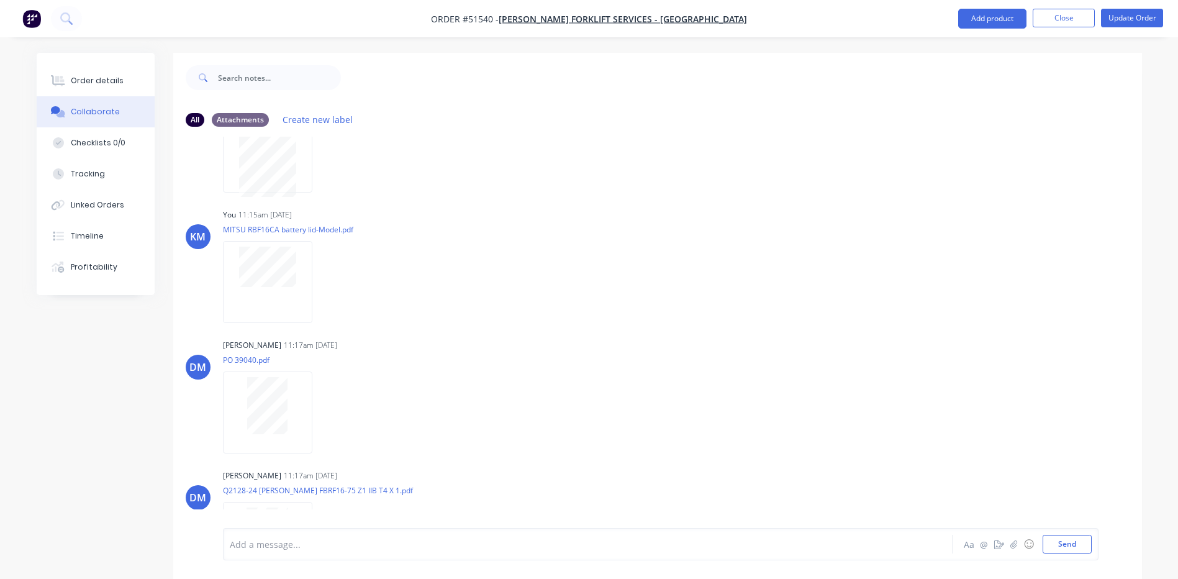
scroll to position [924, 0]
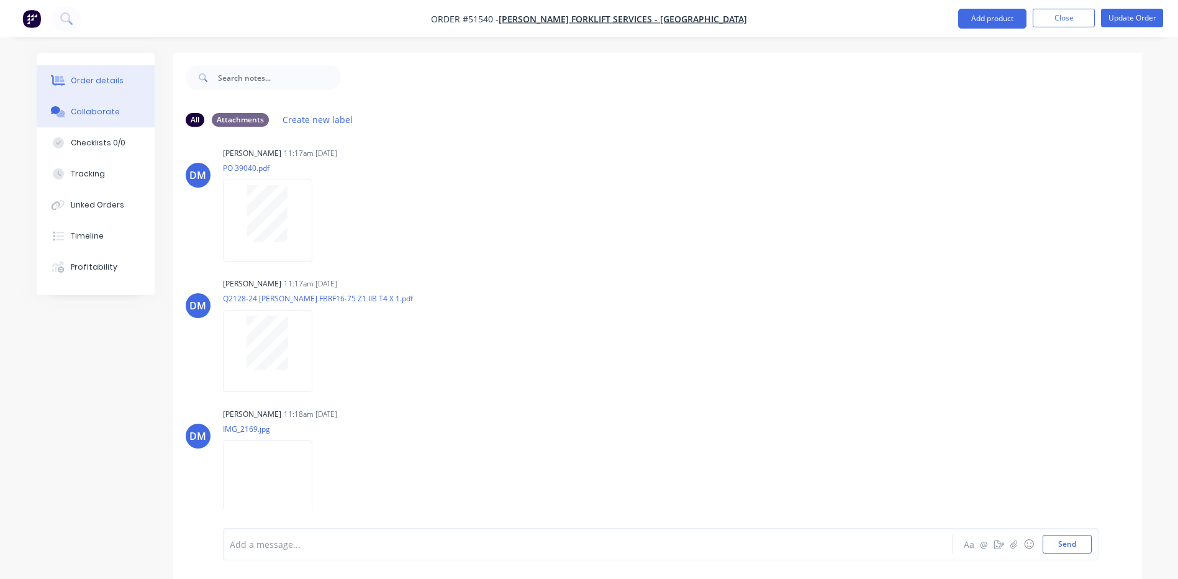
click at [140, 79] on button "Order details" at bounding box center [96, 80] width 118 height 31
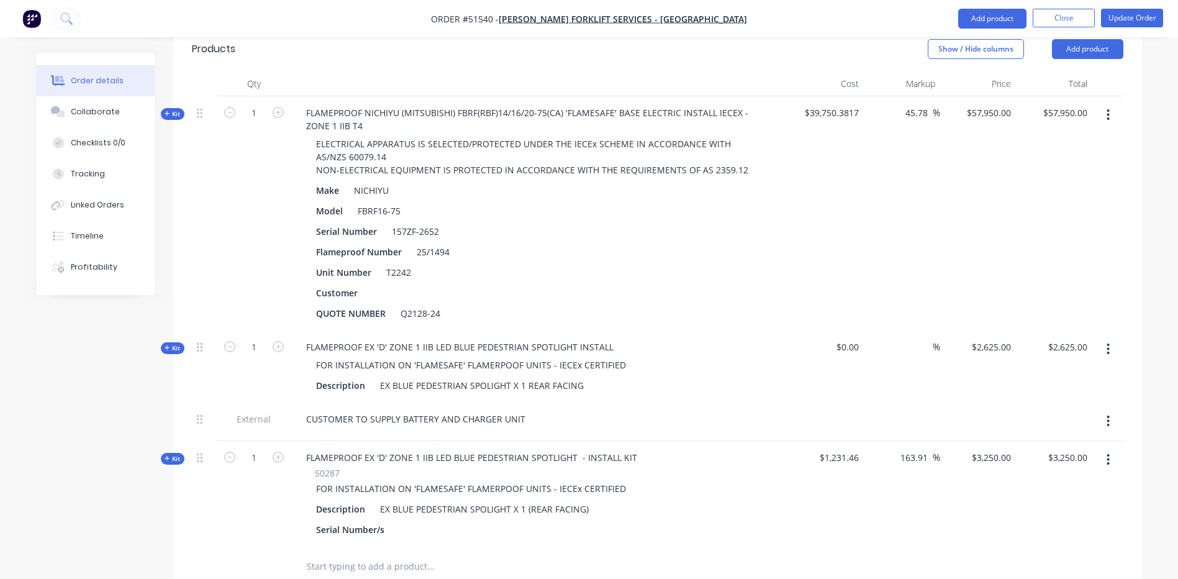
scroll to position [372, 0]
click at [1103, 338] on button "button" at bounding box center [1107, 349] width 29 height 22
click at [1055, 472] on div "Delete" at bounding box center [1064, 481] width 96 height 18
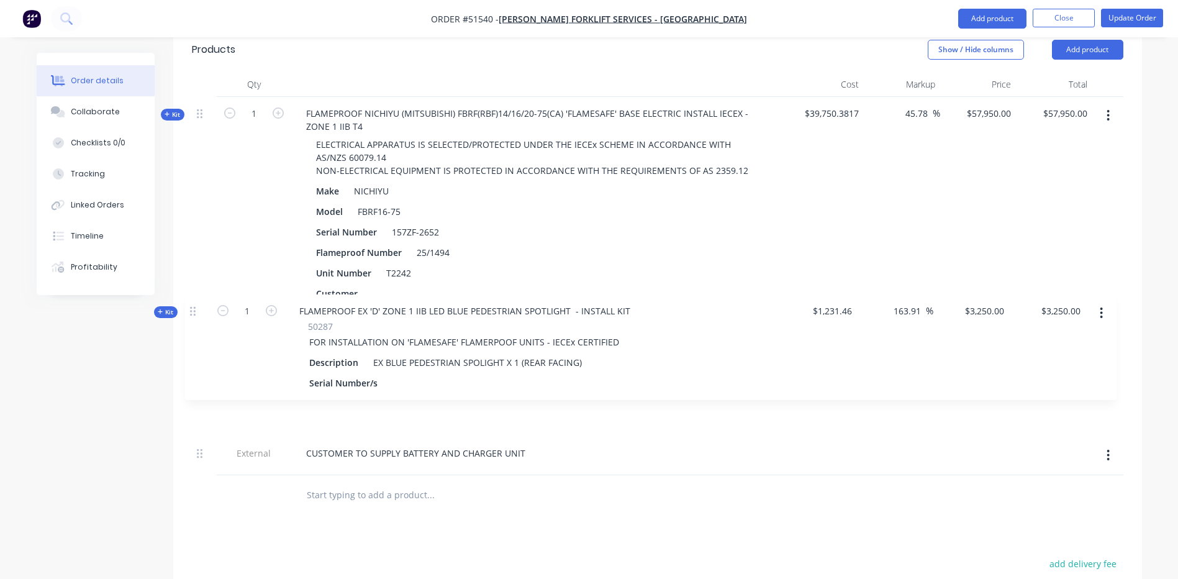
drag, startPoint x: 201, startPoint y: 353, endPoint x: 194, endPoint y: 305, distance: 47.7
click at [194, 305] on div "Kit 1 FLAMEPROOF NICHIYU (MITSUBISHI) FBRF(RBF)14/16/20-75(CA) 'FLAMESAFE' BASE…" at bounding box center [657, 286] width 931 height 378
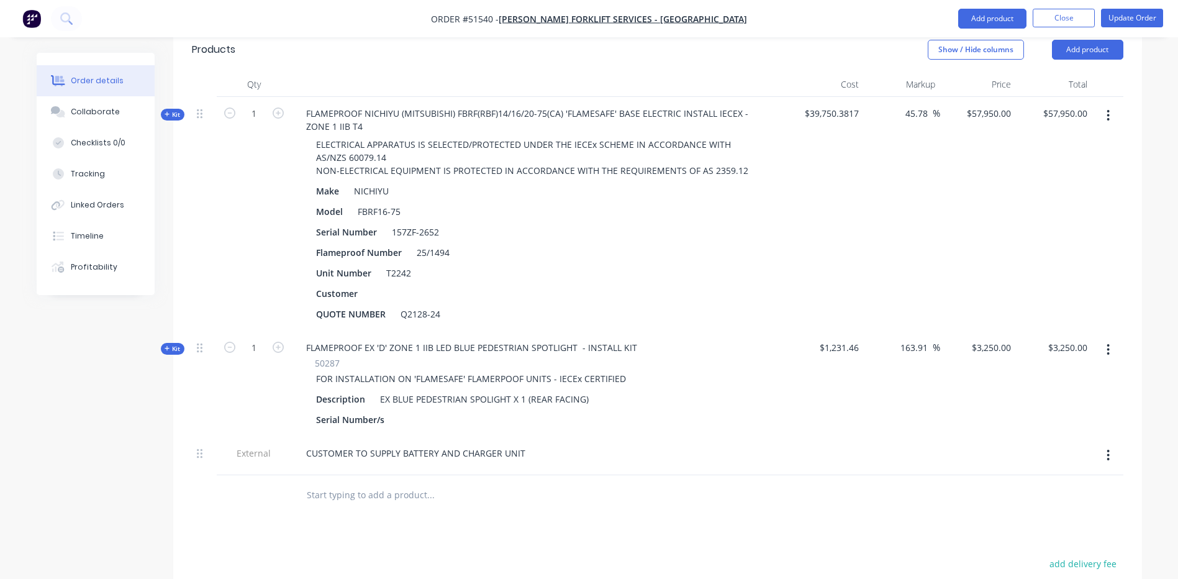
click at [176, 344] on span "Kit" at bounding box center [173, 348] width 16 height 9
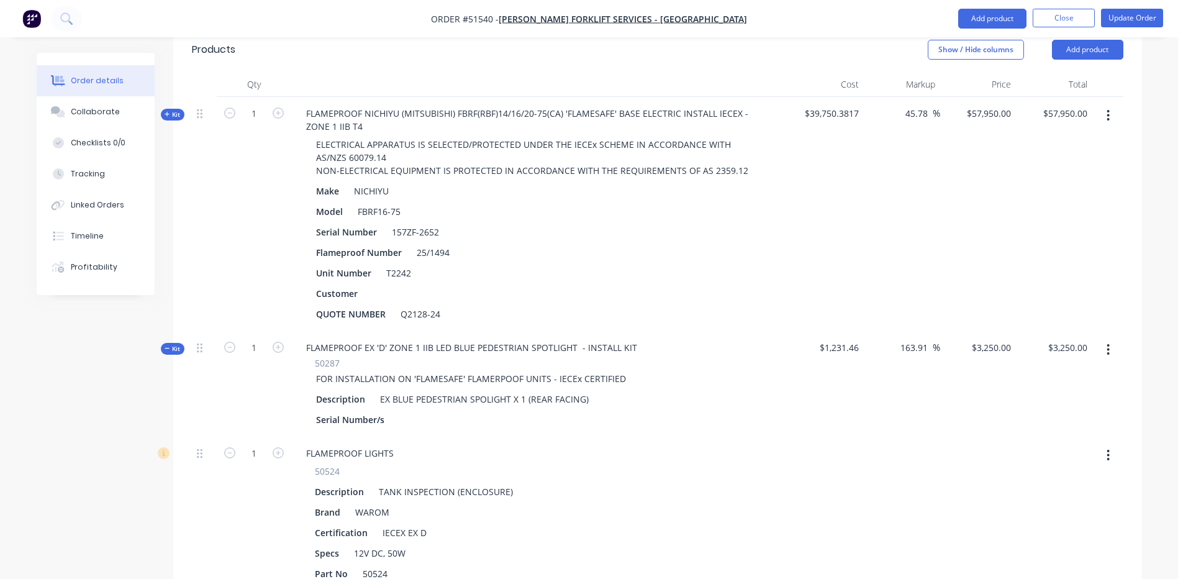
click at [174, 344] on span "Kit" at bounding box center [173, 348] width 16 height 9
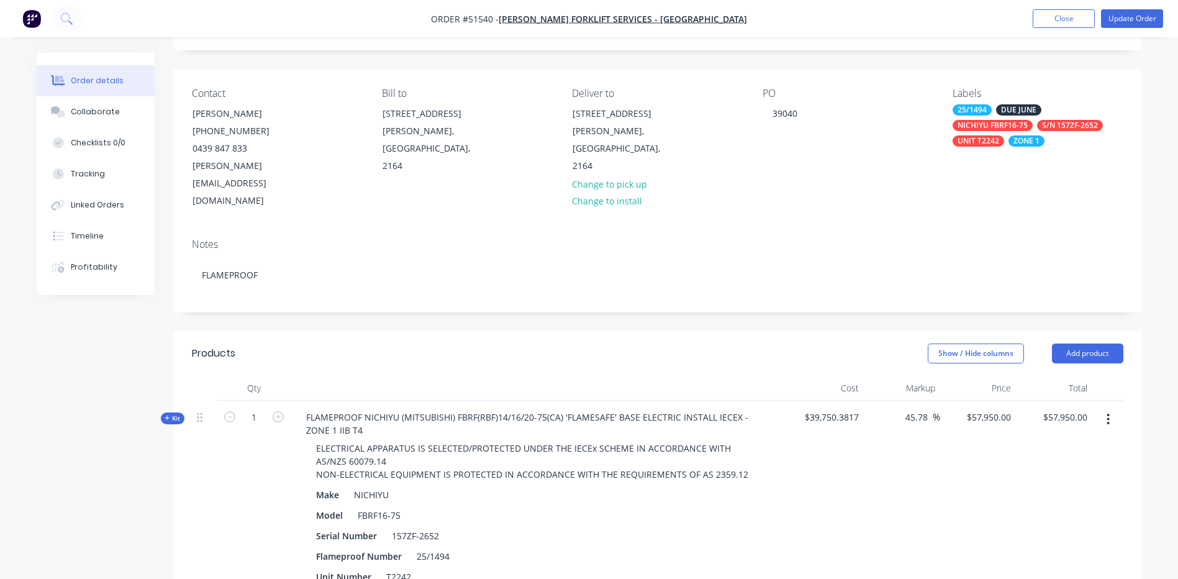
scroll to position [0, 0]
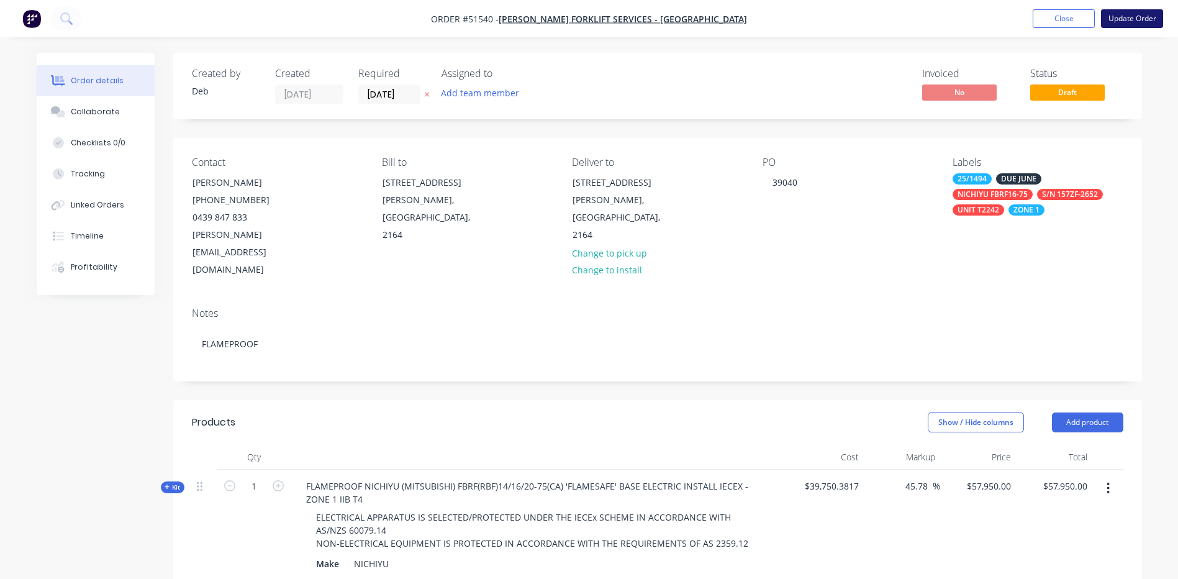
click at [1135, 16] on button "Update Order" at bounding box center [1132, 18] width 62 height 19
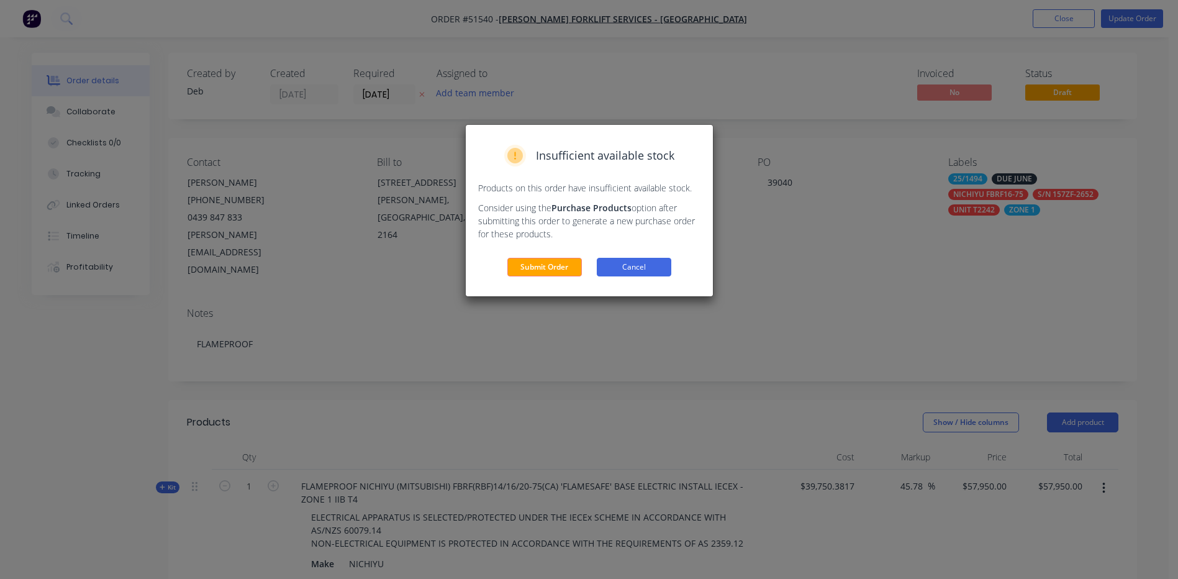
click at [605, 264] on button "Cancel" at bounding box center [634, 267] width 74 height 19
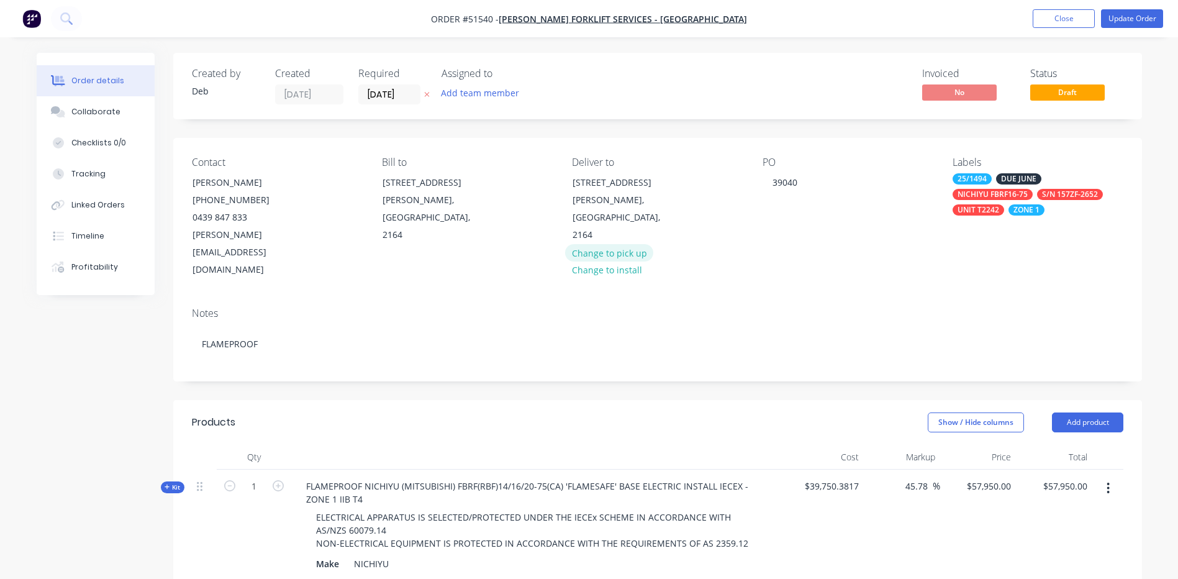
click at [607, 244] on button "Change to pick up" at bounding box center [609, 252] width 88 height 17
click at [1123, 19] on button "Update Order" at bounding box center [1132, 18] width 62 height 19
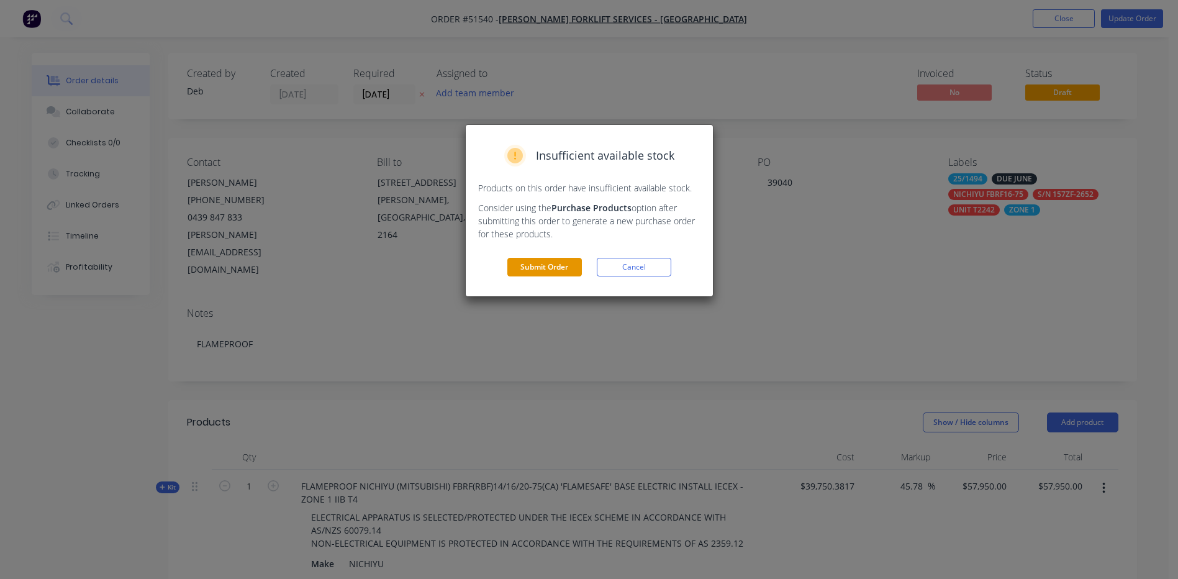
click at [533, 261] on button "Submit Order" at bounding box center [544, 267] width 74 height 19
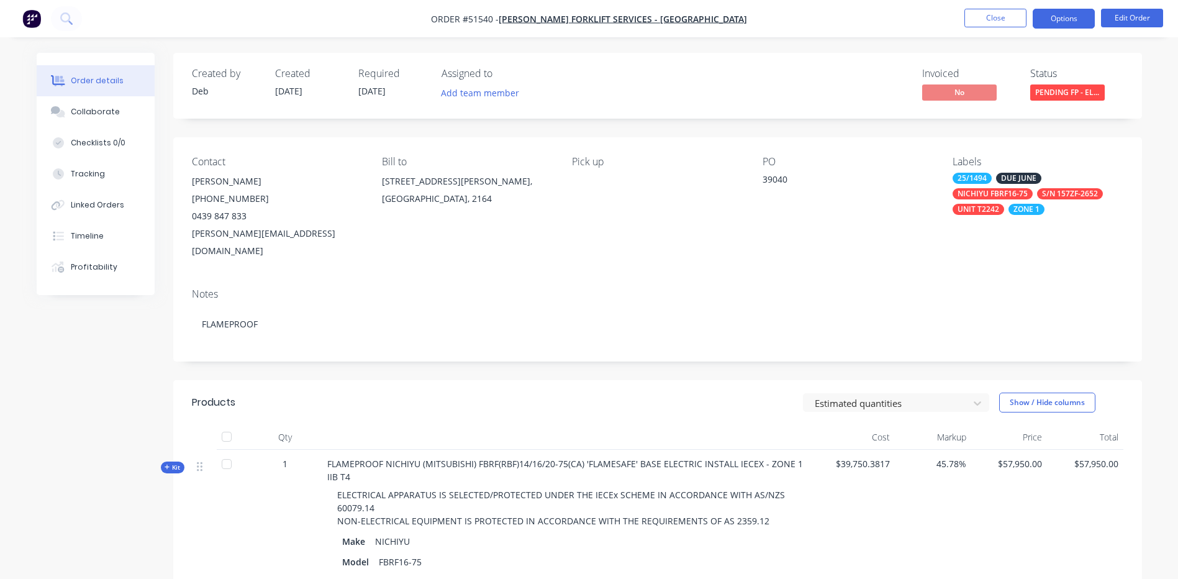
click at [1050, 22] on button "Options" at bounding box center [1063, 19] width 62 height 20
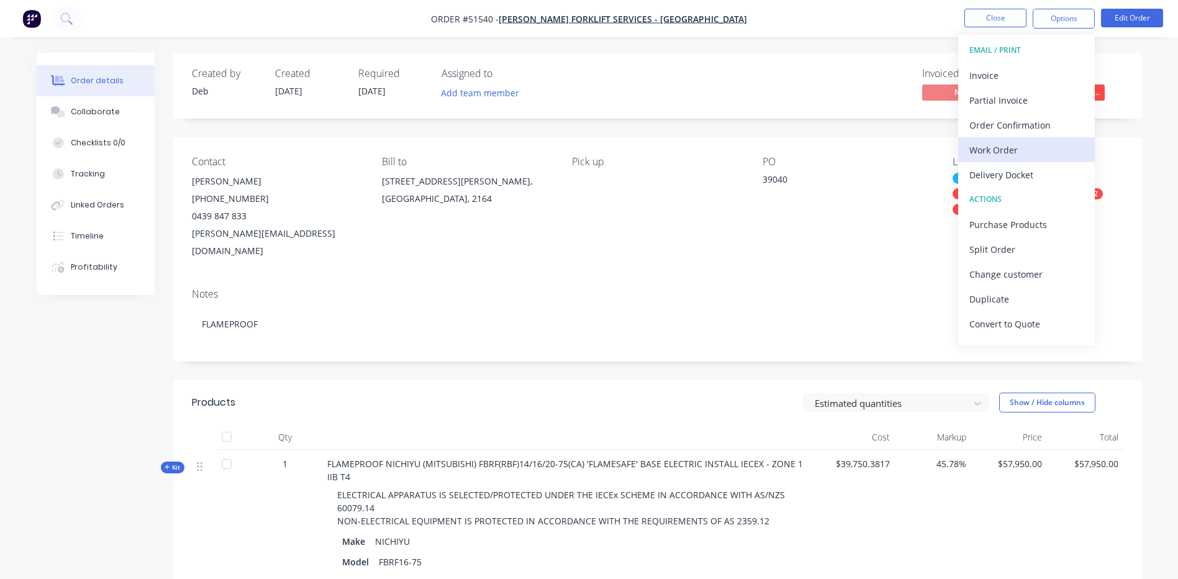
click at [998, 151] on div "Work Order" at bounding box center [1026, 150] width 114 height 18
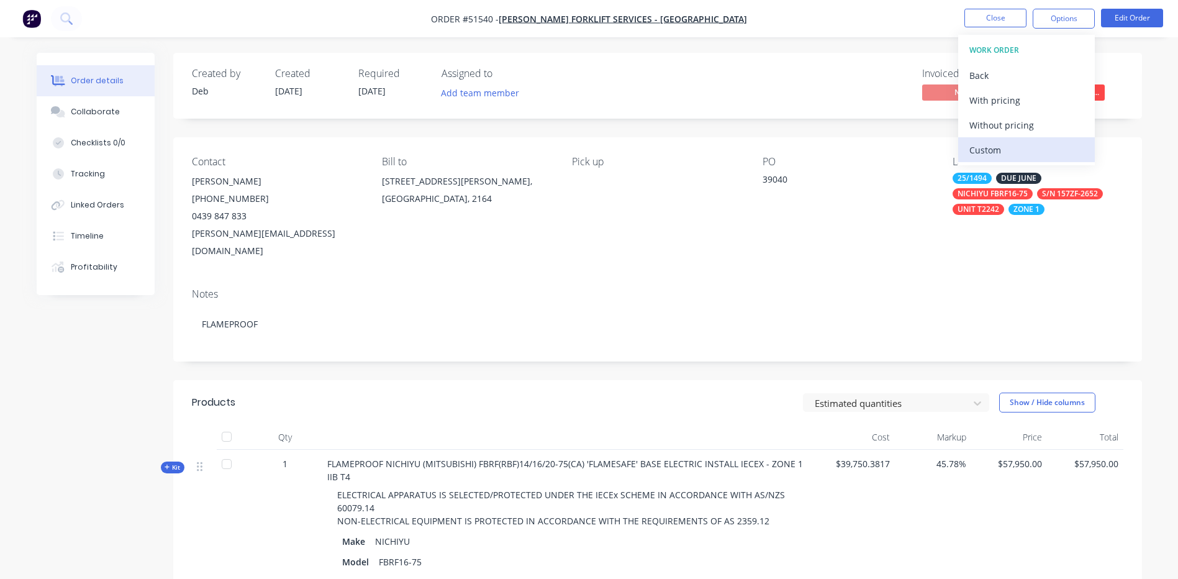
click at [997, 150] on div "Custom" at bounding box center [1026, 150] width 114 height 18
click at [1012, 125] on div "Without pricing" at bounding box center [1026, 125] width 114 height 18
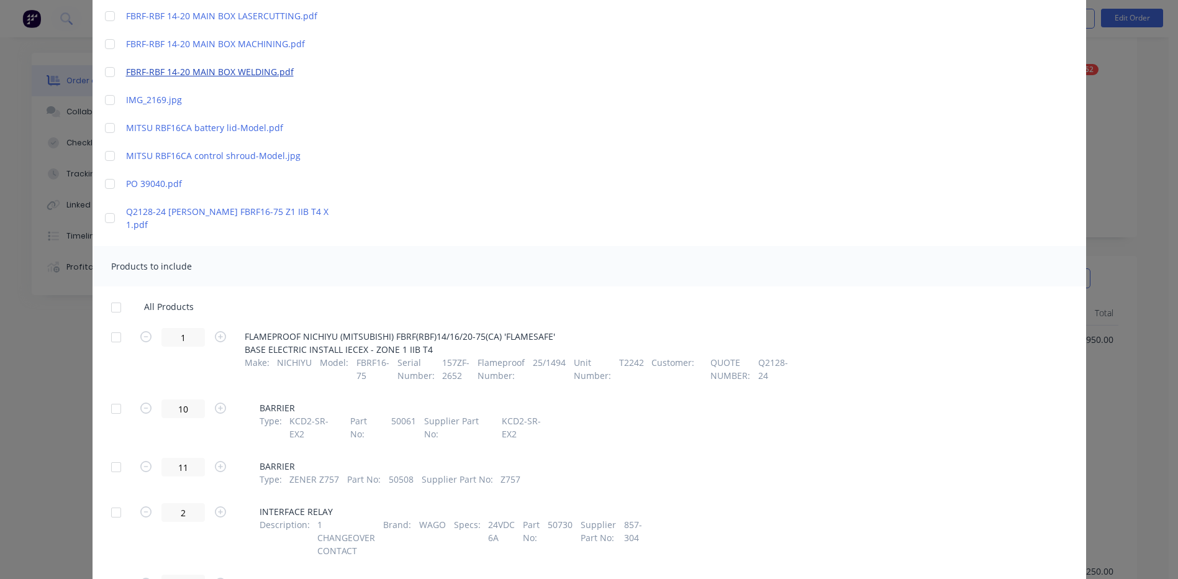
scroll to position [330, 0]
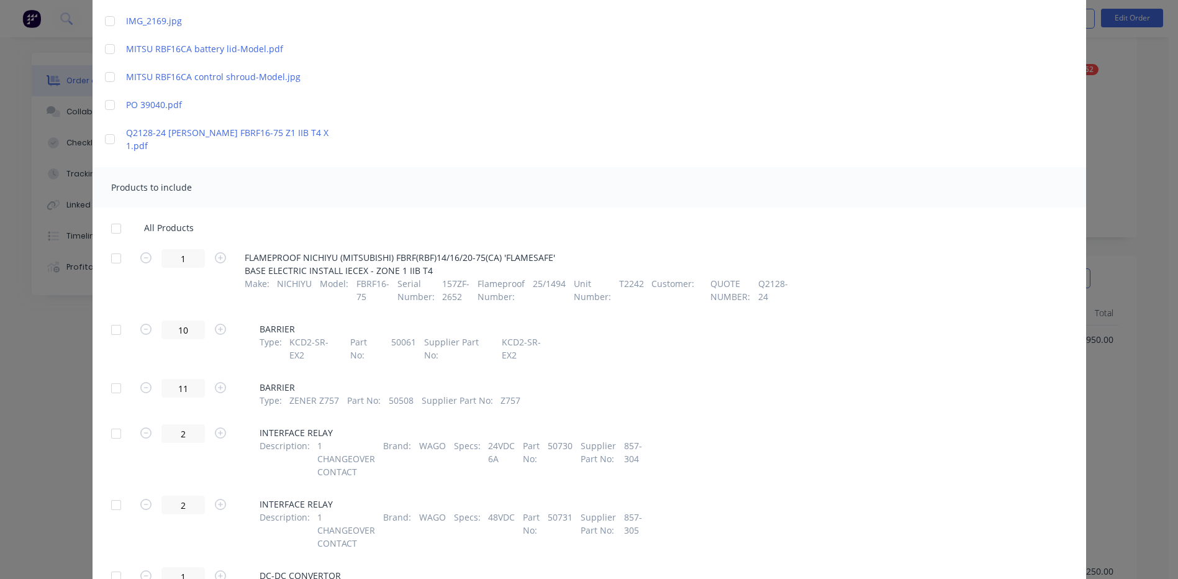
click at [123, 246] on div at bounding box center [116, 258] width 25 height 25
click at [111, 216] on div at bounding box center [116, 228] width 25 height 25
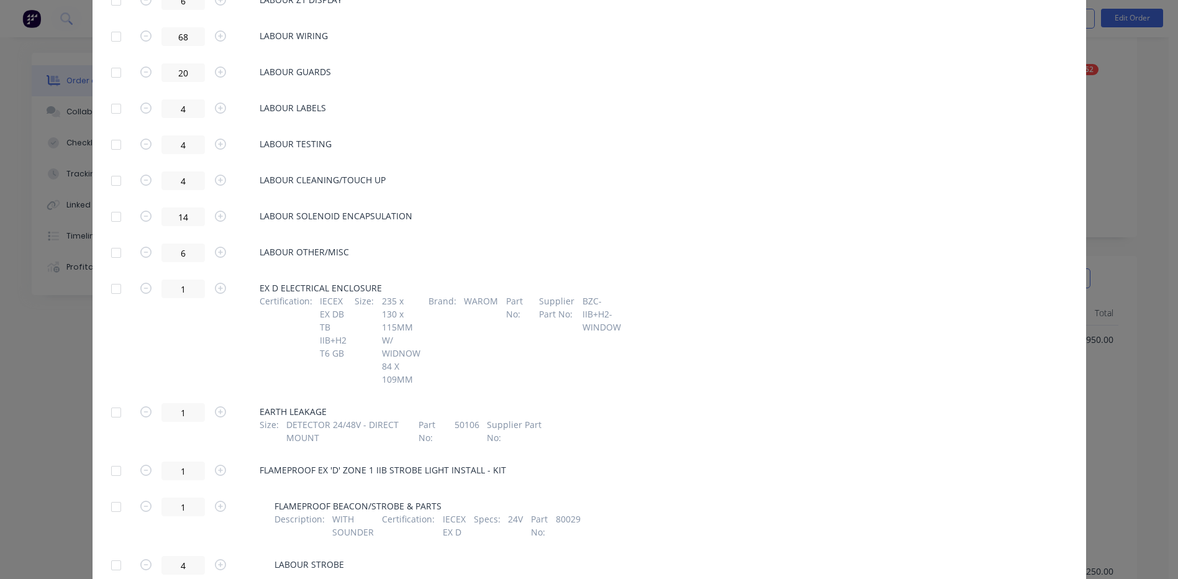
scroll to position [2564, 0]
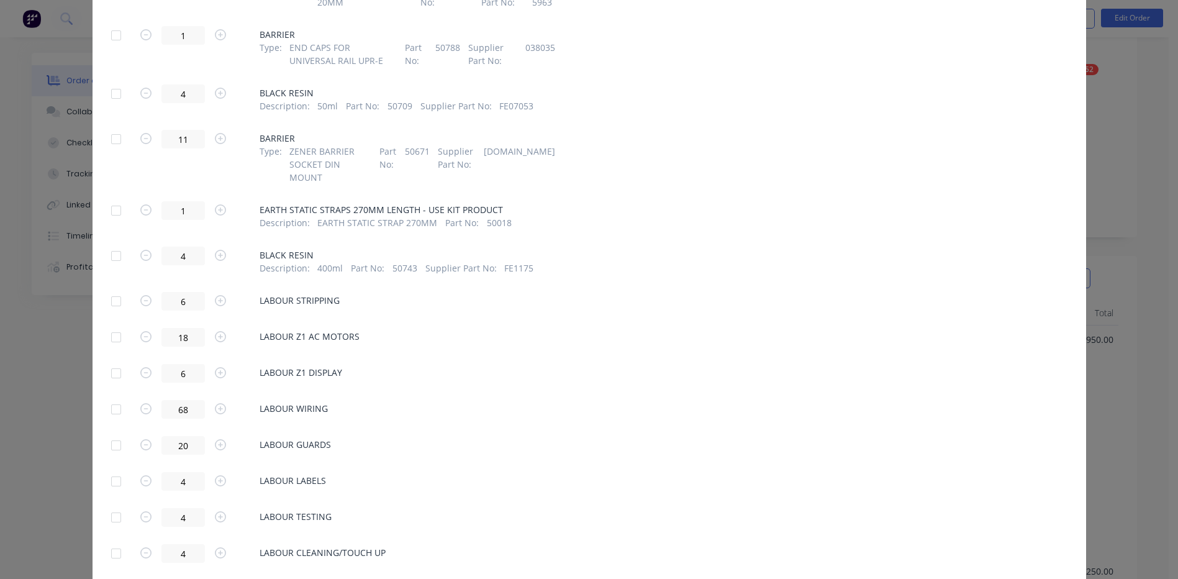
click at [115, 289] on div at bounding box center [116, 301] width 25 height 25
click at [114, 325] on div at bounding box center [116, 337] width 25 height 25
click at [117, 361] on div at bounding box center [116, 373] width 25 height 25
drag, startPoint x: 119, startPoint y: 377, endPoint x: 117, endPoint y: 387, distance: 10.1
click at [119, 397] on div at bounding box center [116, 409] width 25 height 25
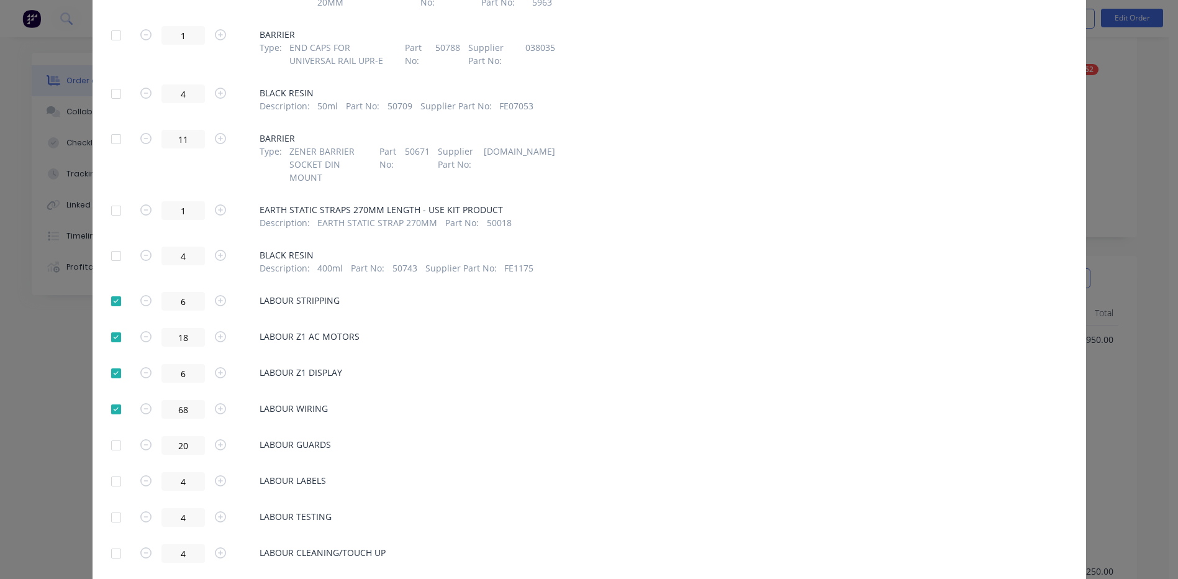
click at [118, 433] on div at bounding box center [116, 445] width 25 height 25
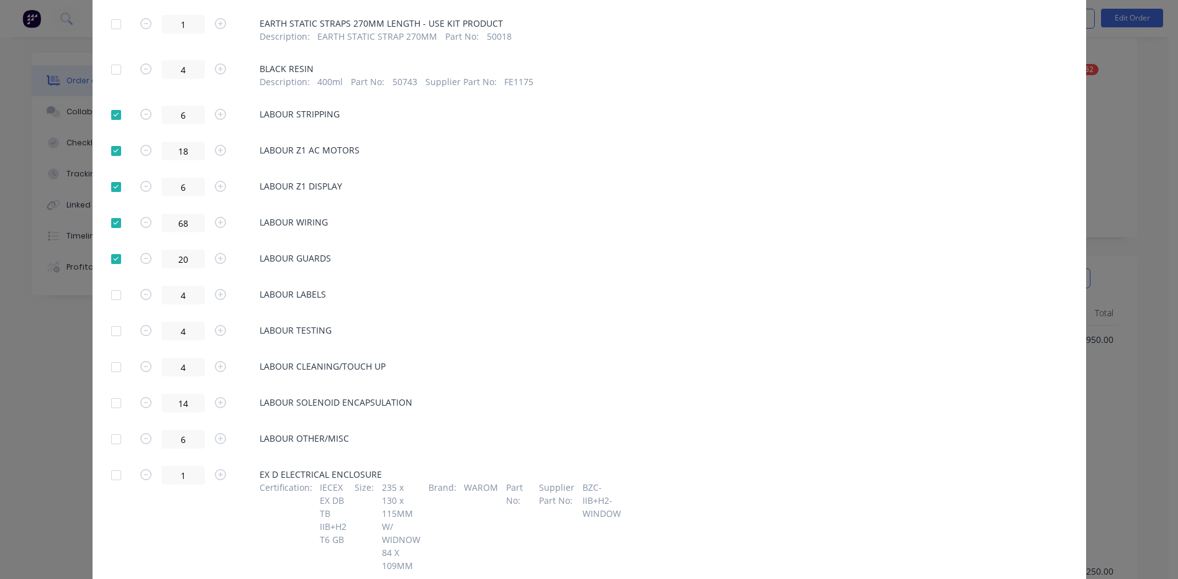
click at [117, 282] on div at bounding box center [116, 294] width 25 height 25
click at [119, 318] on div at bounding box center [116, 330] width 25 height 25
click at [104, 354] on div at bounding box center [116, 366] width 25 height 25
click at [106, 390] on div at bounding box center [116, 402] width 25 height 25
click at [117, 426] on div at bounding box center [116, 438] width 25 height 25
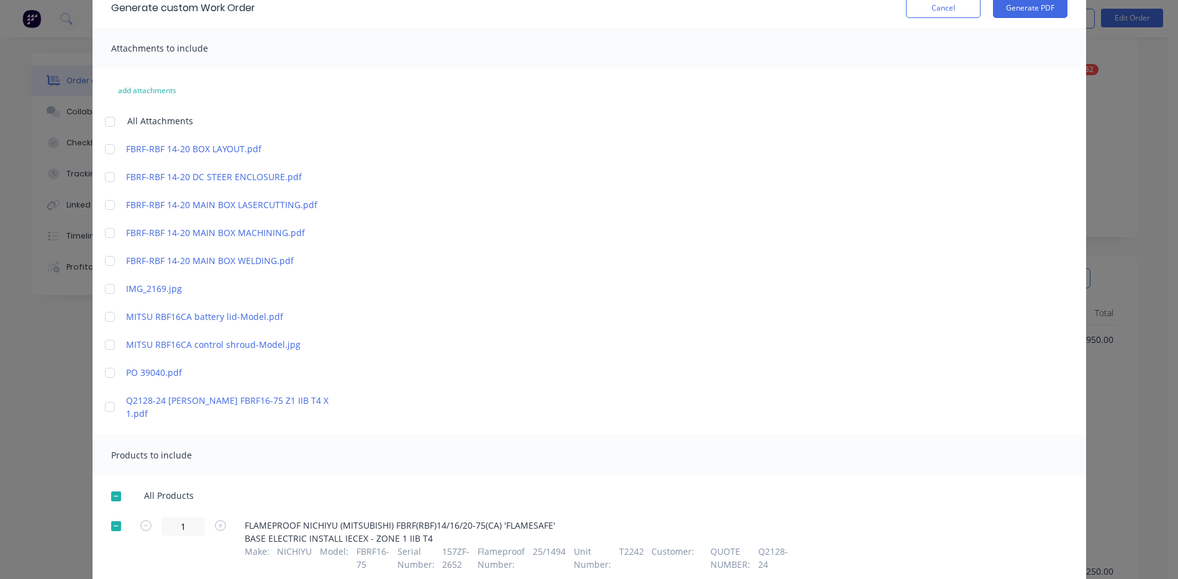
scroll to position [0, 0]
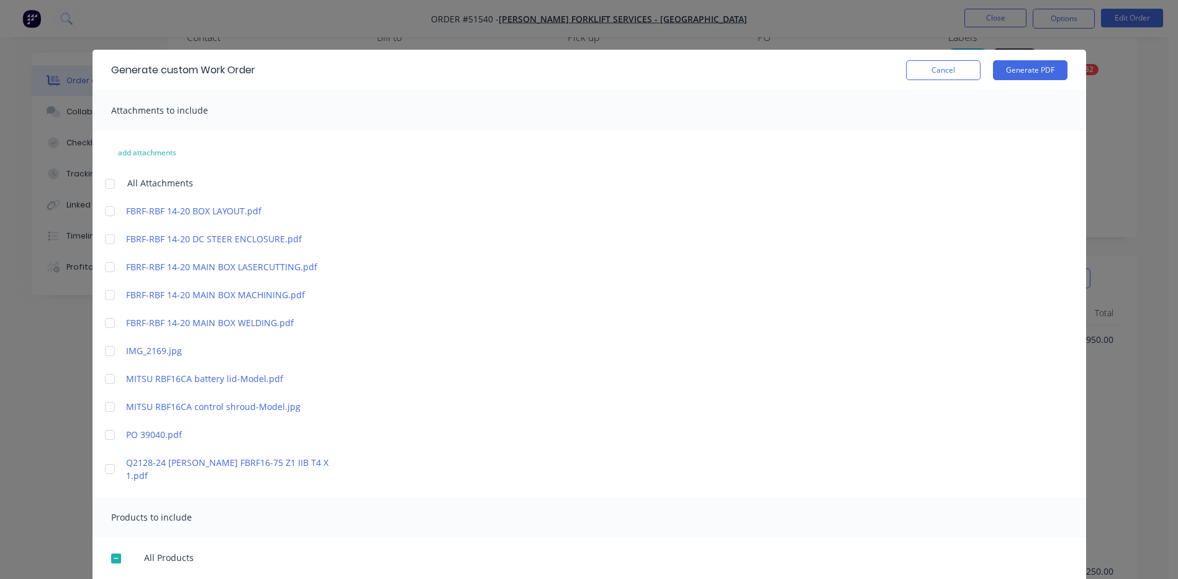
click at [943, 61] on button "Cancel" at bounding box center [943, 70] width 74 height 20
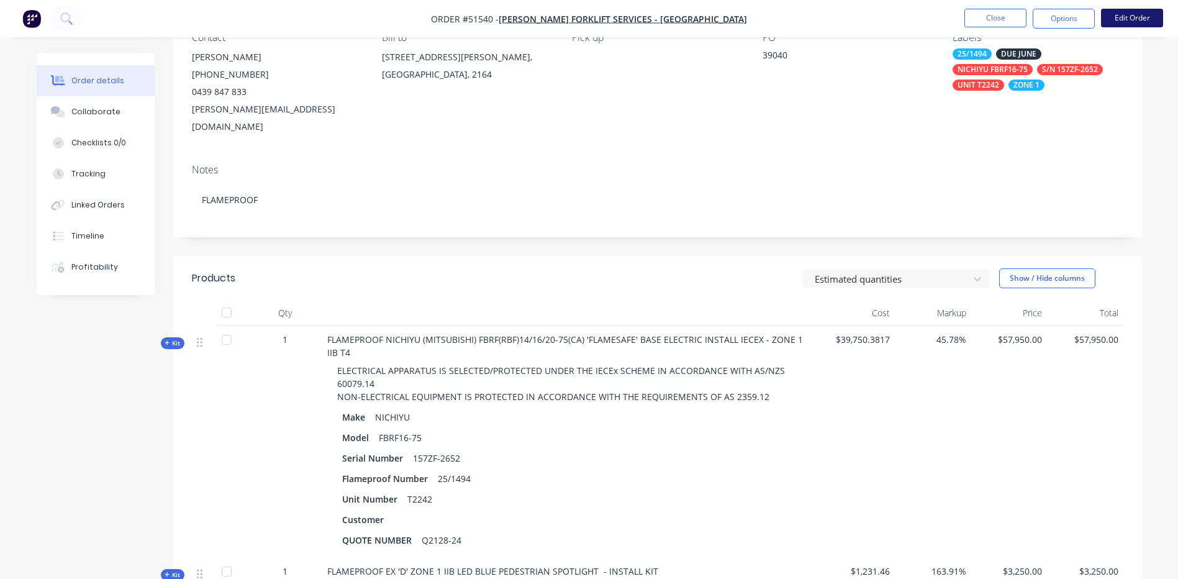
click at [1131, 22] on button "Edit Order" at bounding box center [1132, 18] width 62 height 19
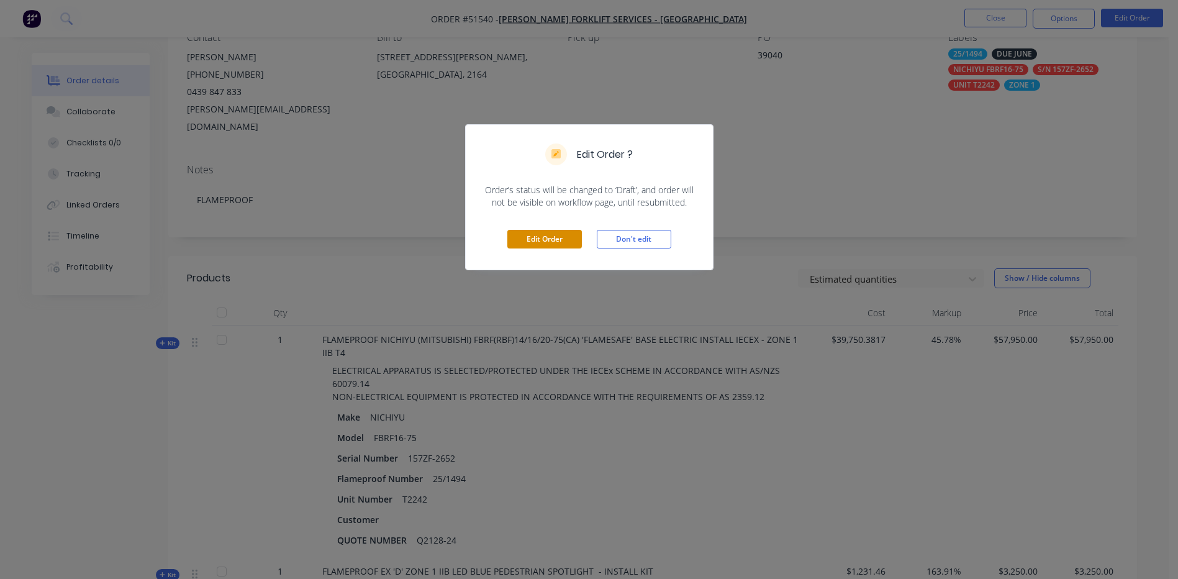
click at [515, 248] on button "Edit Order" at bounding box center [544, 239] width 74 height 19
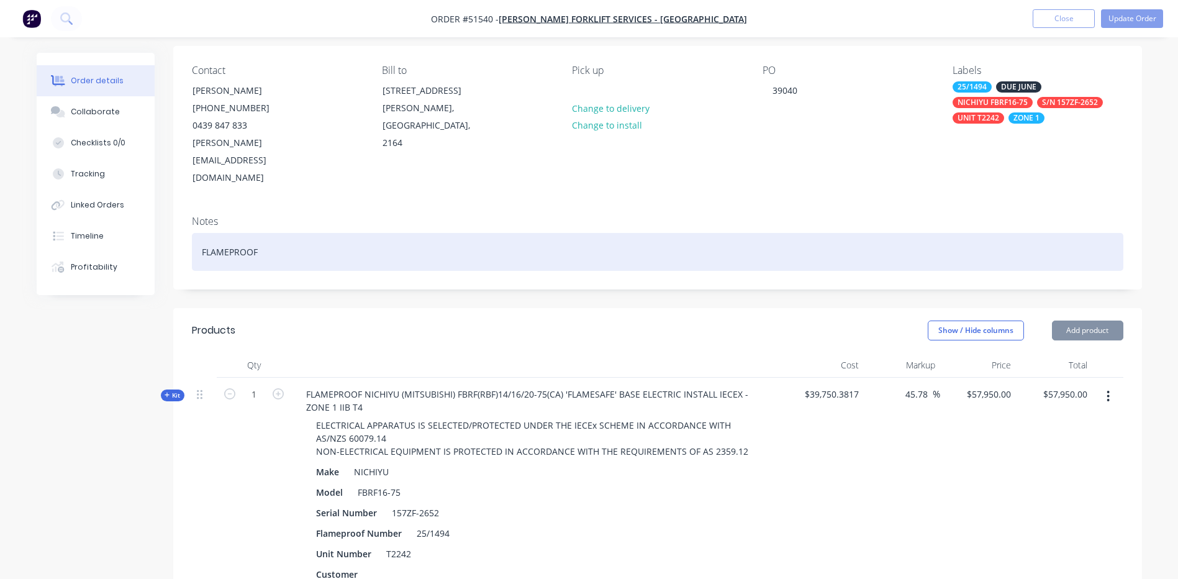
scroll to position [124, 0]
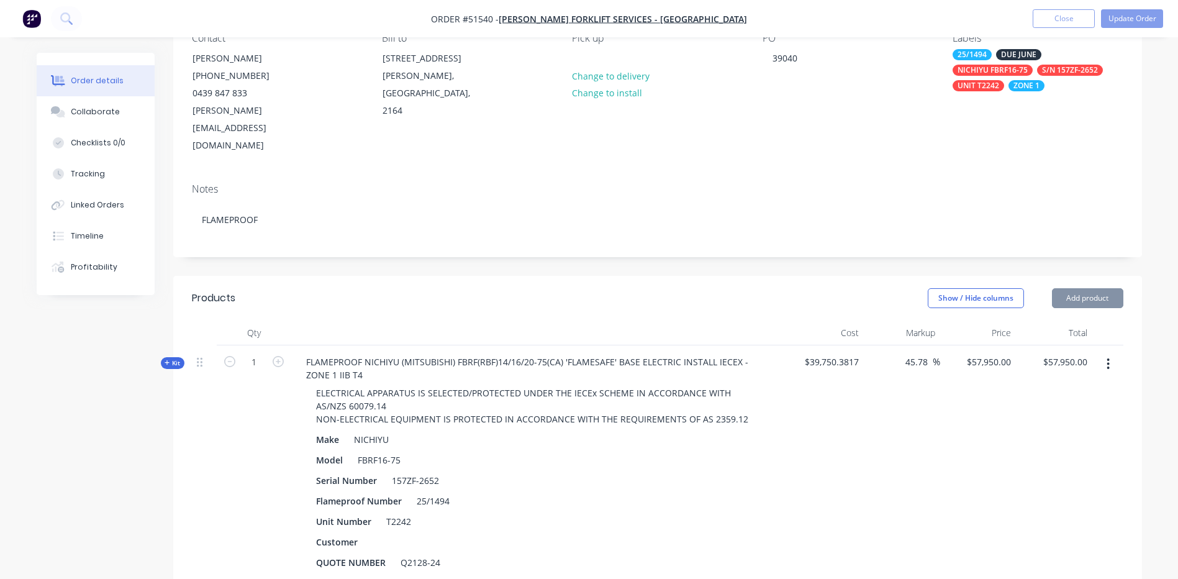
click at [1110, 353] on button "button" at bounding box center [1107, 364] width 29 height 22
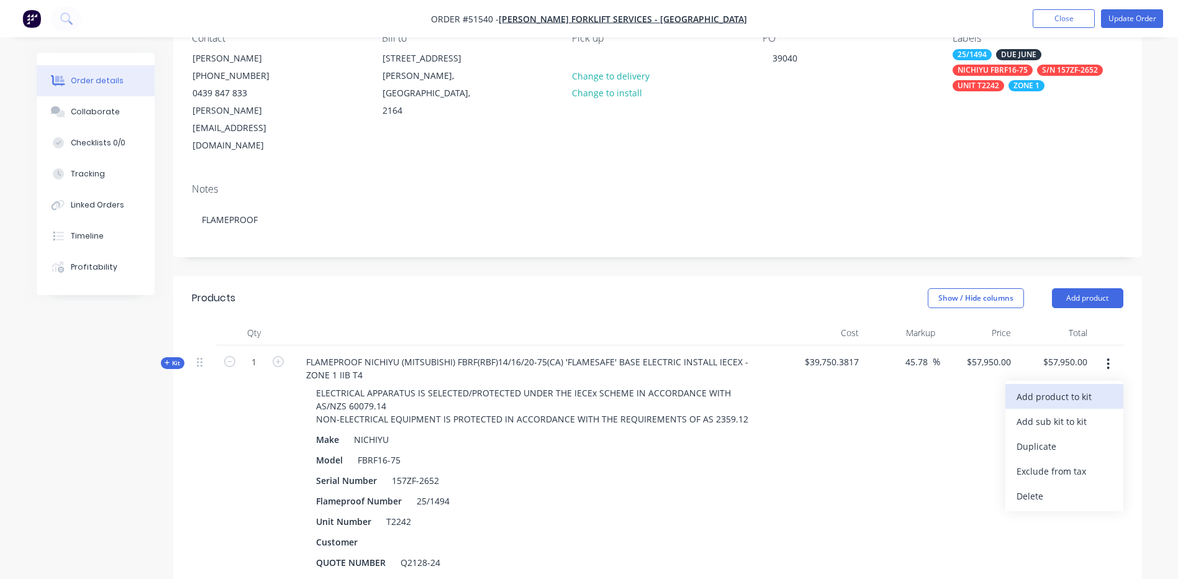
click at [1071, 387] on div "Add product to kit" at bounding box center [1064, 396] width 96 height 18
click at [1078, 561] on div "Notes (Internal)" at bounding box center [1064, 570] width 96 height 18
click at [182, 322] on div "Qty Cost Markup Price Total Kit 1 FLAMEPROOF NICHIYU (MITSUBISHI) FBRF(RBF)14/1…" at bounding box center [657, 541] width 968 height 443
drag, startPoint x: 182, startPoint y: 325, endPoint x: 375, endPoint y: 289, distance: 196.5
click at [183, 357] on button "Kit" at bounding box center [173, 363] width 24 height 12
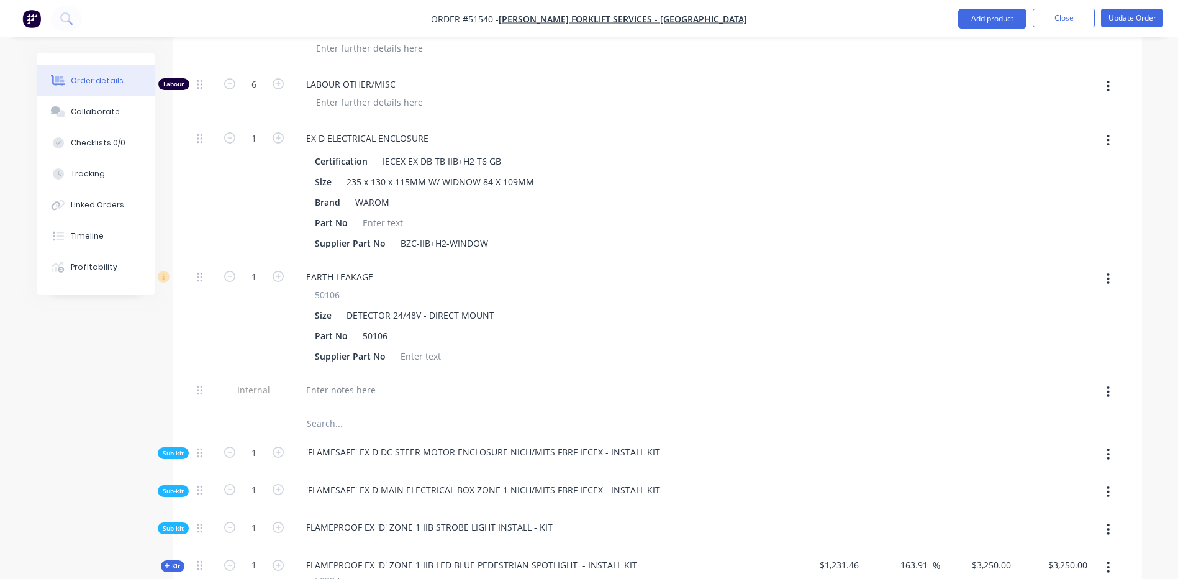
scroll to position [5401, 0]
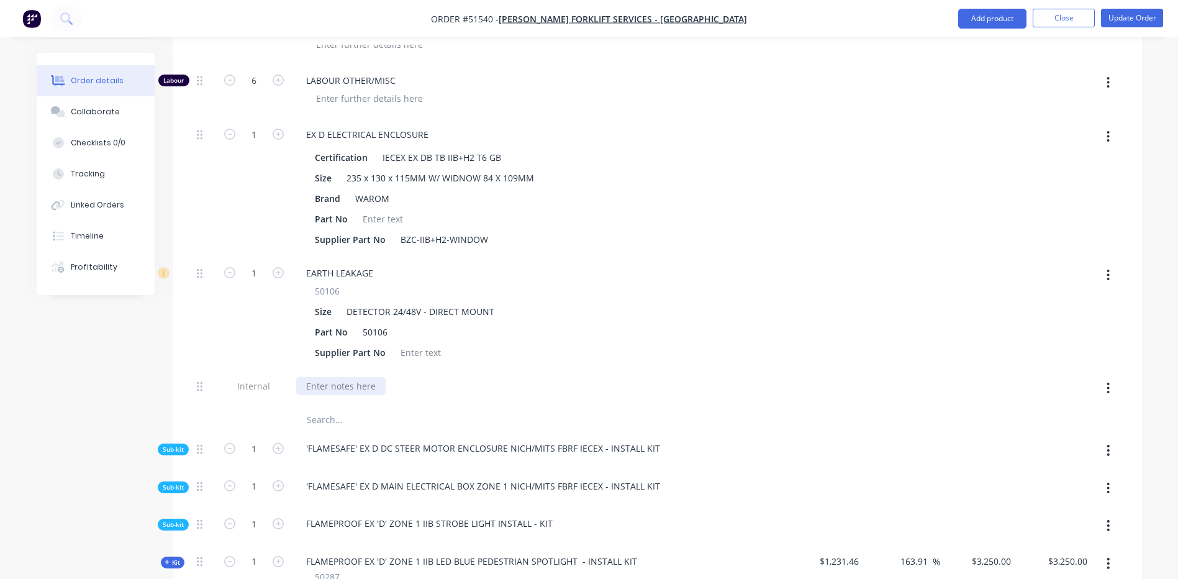
click at [355, 377] on div at bounding box center [340, 386] width 89 height 18
paste div
click at [1107, 22] on button "Update Order" at bounding box center [1132, 18] width 62 height 19
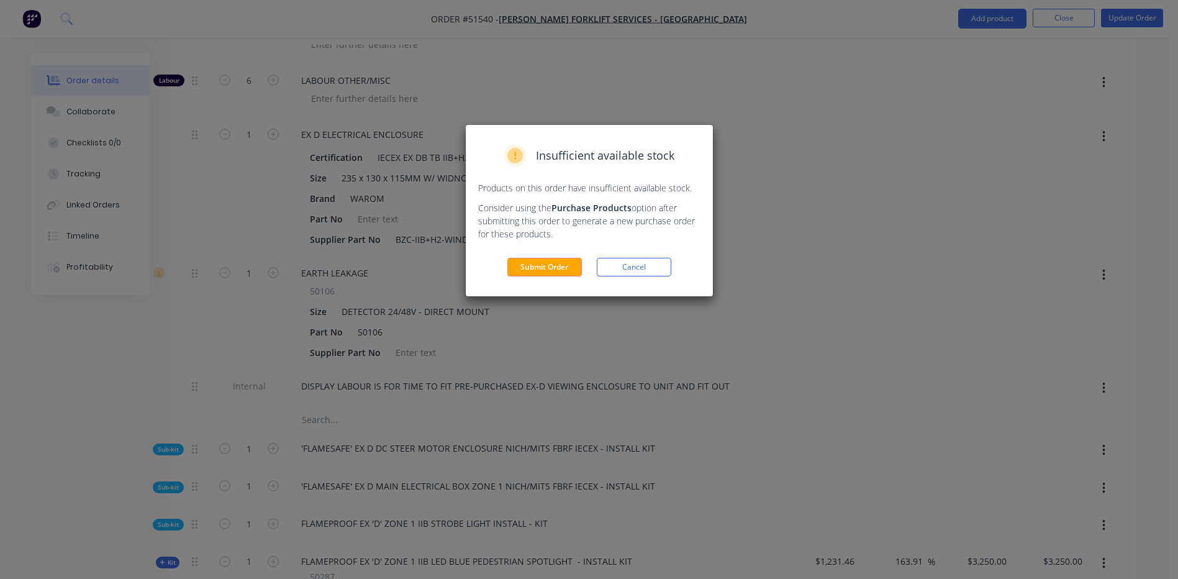
click at [520, 263] on button "Submit Order" at bounding box center [544, 267] width 74 height 19
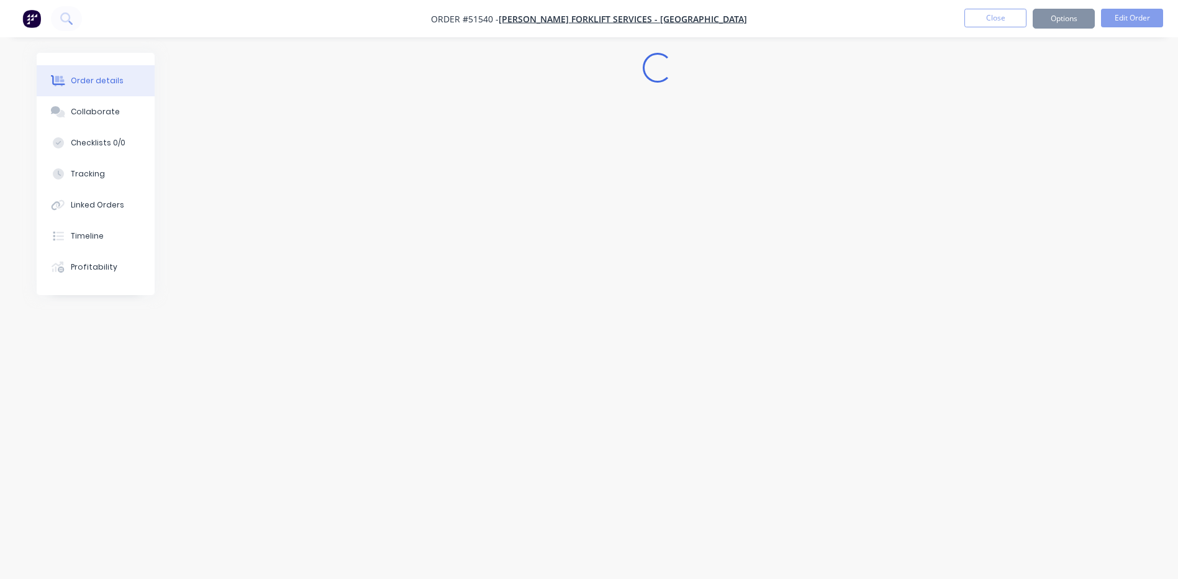
scroll to position [0, 0]
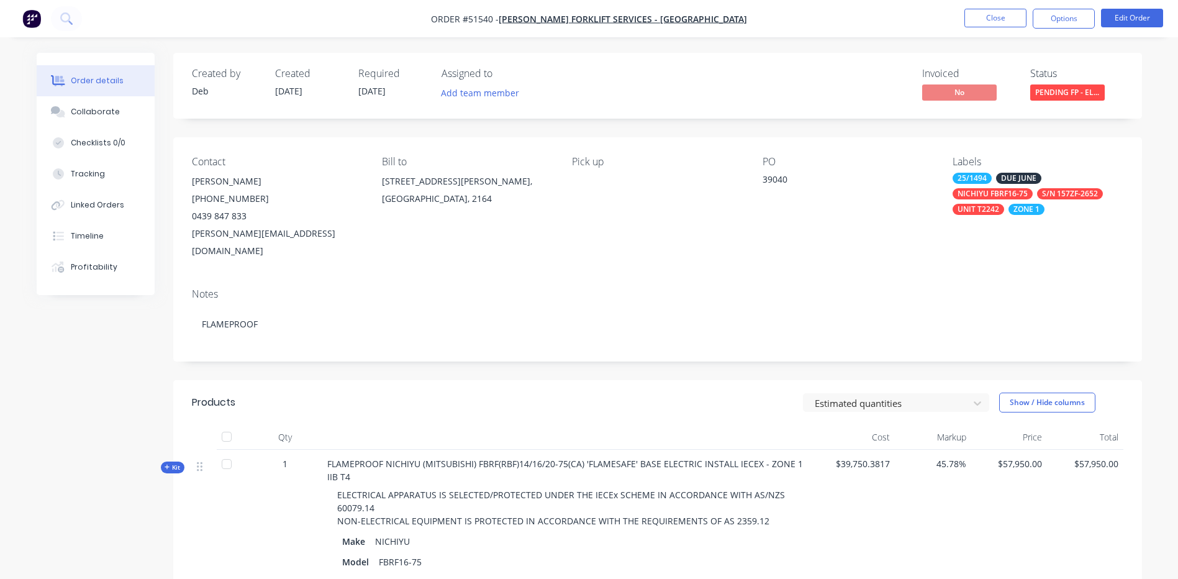
click at [1048, 32] on nav "Order #51540 - TARA FORKLIFT SERVICES - WETHERILL PARK Close Options Edit Order" at bounding box center [589, 18] width 1178 height 37
click at [1064, 15] on button "Options" at bounding box center [1063, 19] width 62 height 20
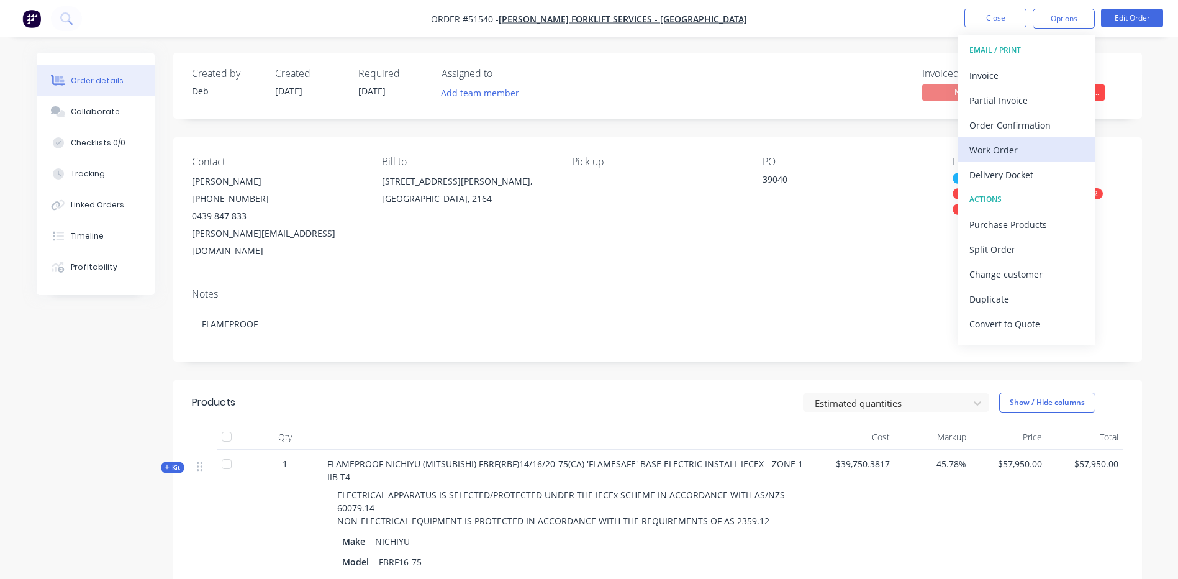
click at [1011, 147] on div "Work Order" at bounding box center [1026, 150] width 114 height 18
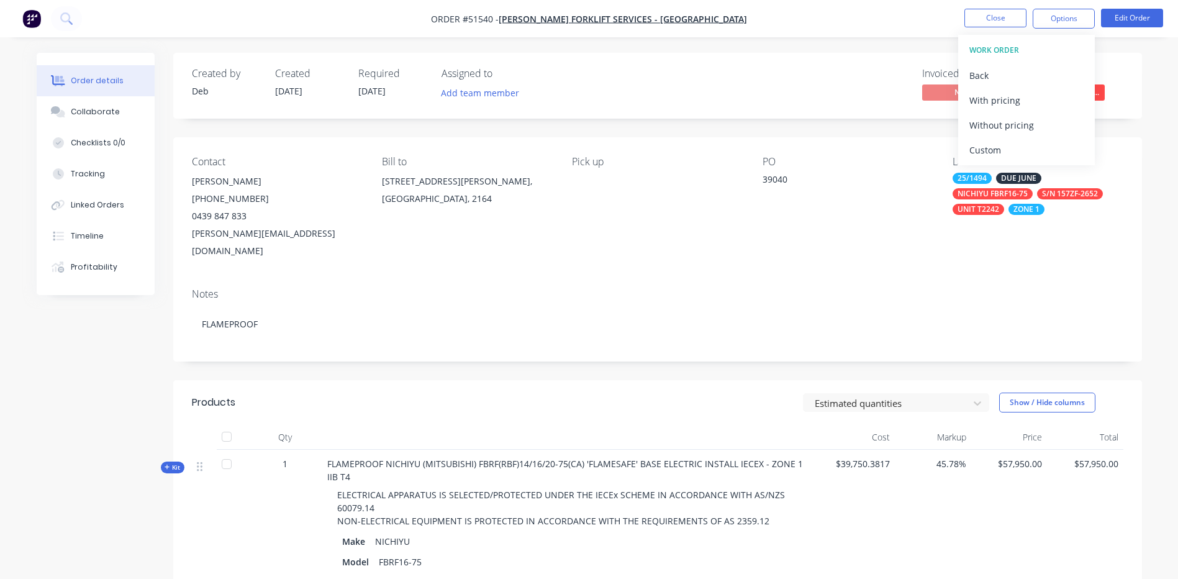
click at [1011, 147] on div "Custom" at bounding box center [1026, 150] width 114 height 18
click at [1001, 119] on div "Without pricing" at bounding box center [1026, 125] width 114 height 18
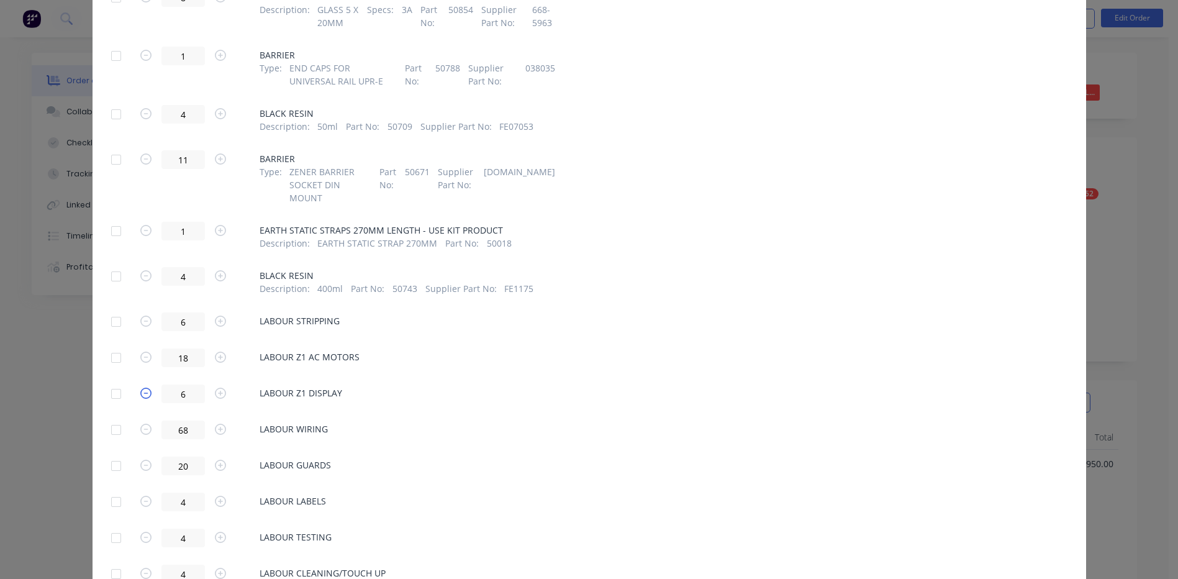
scroll to position [2545, 0]
click at [115, 308] on div at bounding box center [116, 320] width 25 height 25
drag, startPoint x: 111, startPoint y: 313, endPoint x: 113, endPoint y: 331, distance: 18.7
click at [111, 344] on div at bounding box center [116, 356] width 25 height 25
click at [117, 380] on div at bounding box center [116, 392] width 25 height 25
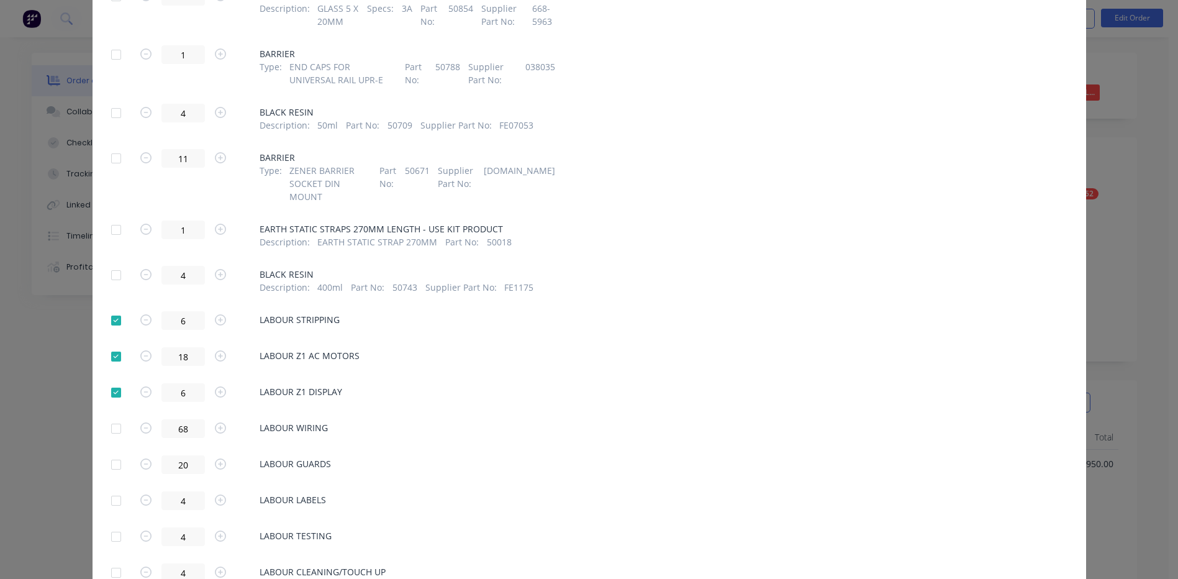
click at [114, 416] on div at bounding box center [116, 428] width 25 height 25
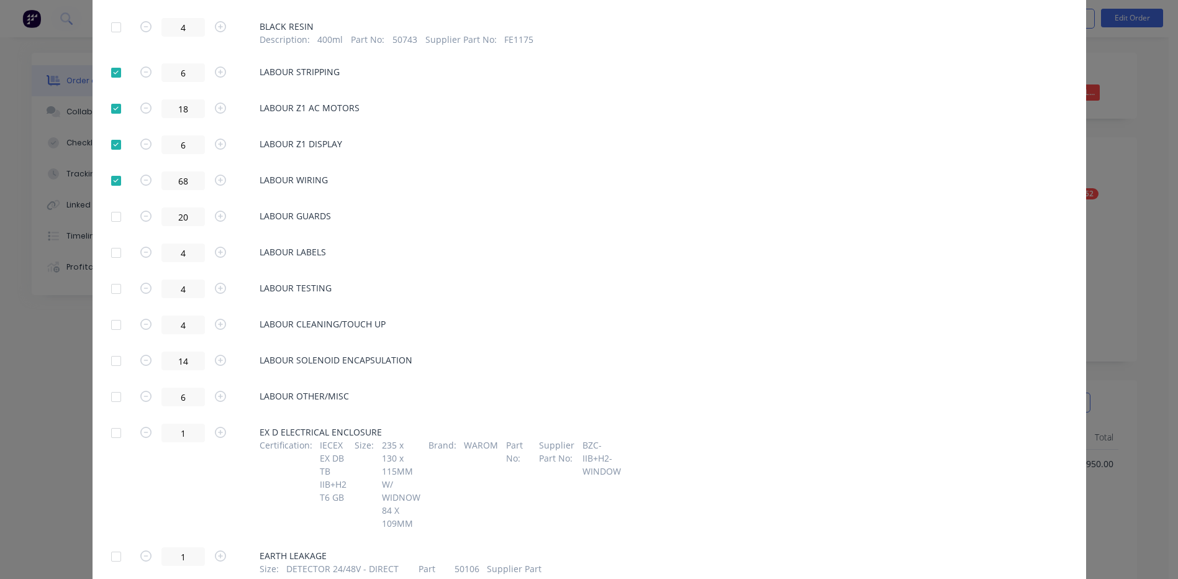
scroll to position [2793, 0]
click at [114, 204] on div at bounding box center [116, 216] width 25 height 25
click at [107, 240] on div at bounding box center [116, 252] width 25 height 25
click at [111, 276] on div at bounding box center [116, 288] width 25 height 25
drag, startPoint x: 112, startPoint y: 294, endPoint x: 112, endPoint y: 305, distance: 11.2
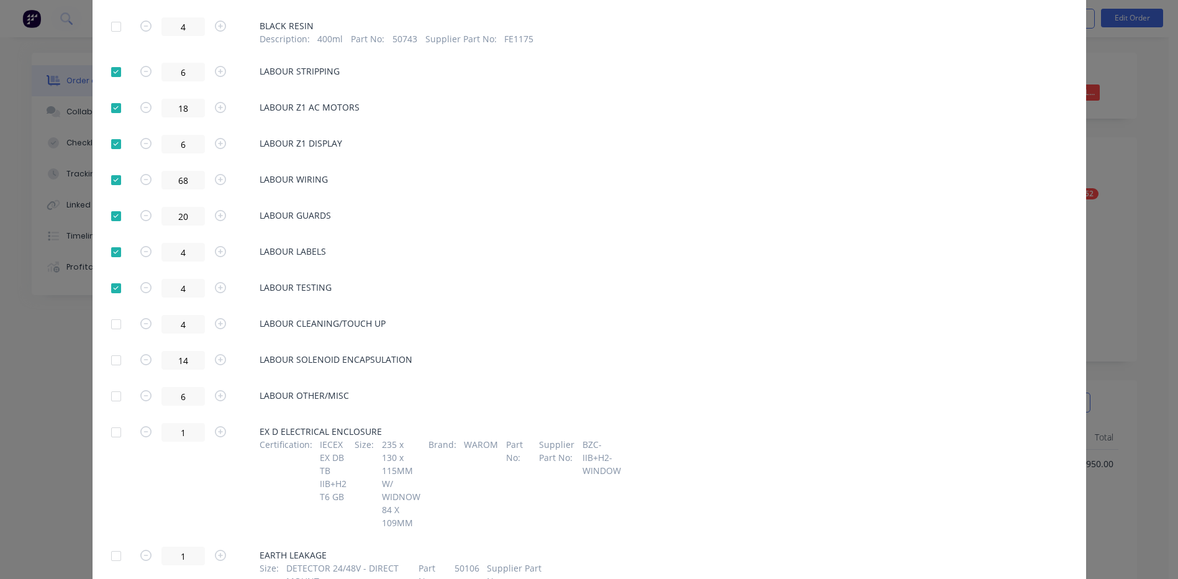
click at [112, 312] on div at bounding box center [116, 324] width 25 height 25
click at [111, 348] on div at bounding box center [116, 360] width 25 height 25
click at [109, 384] on div at bounding box center [116, 396] width 25 height 25
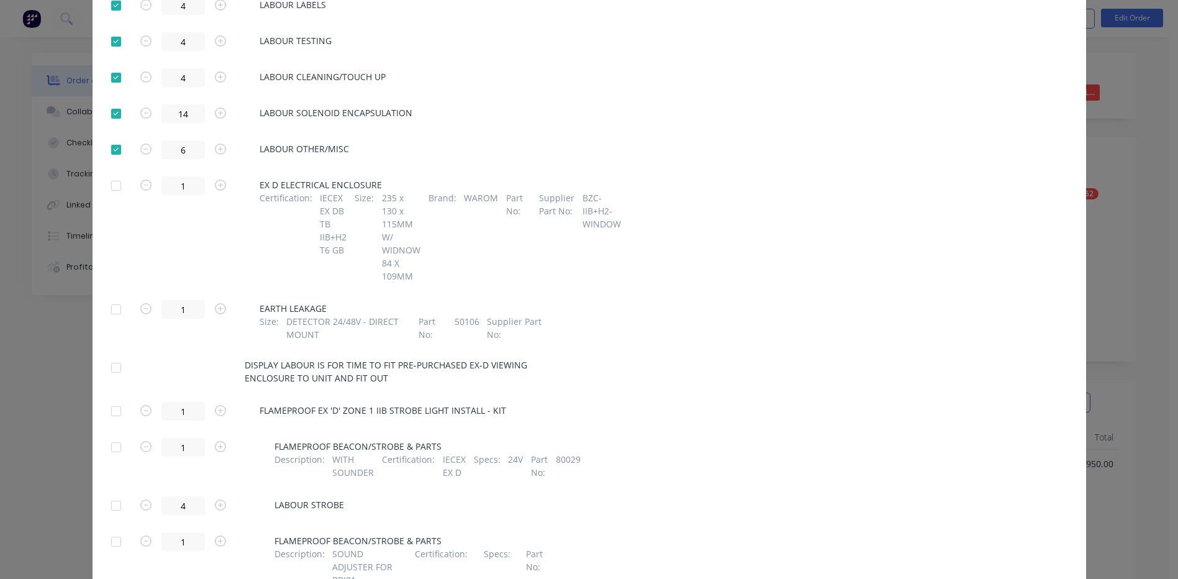
scroll to position [3042, 0]
click at [109, 353] on div at bounding box center [116, 365] width 25 height 25
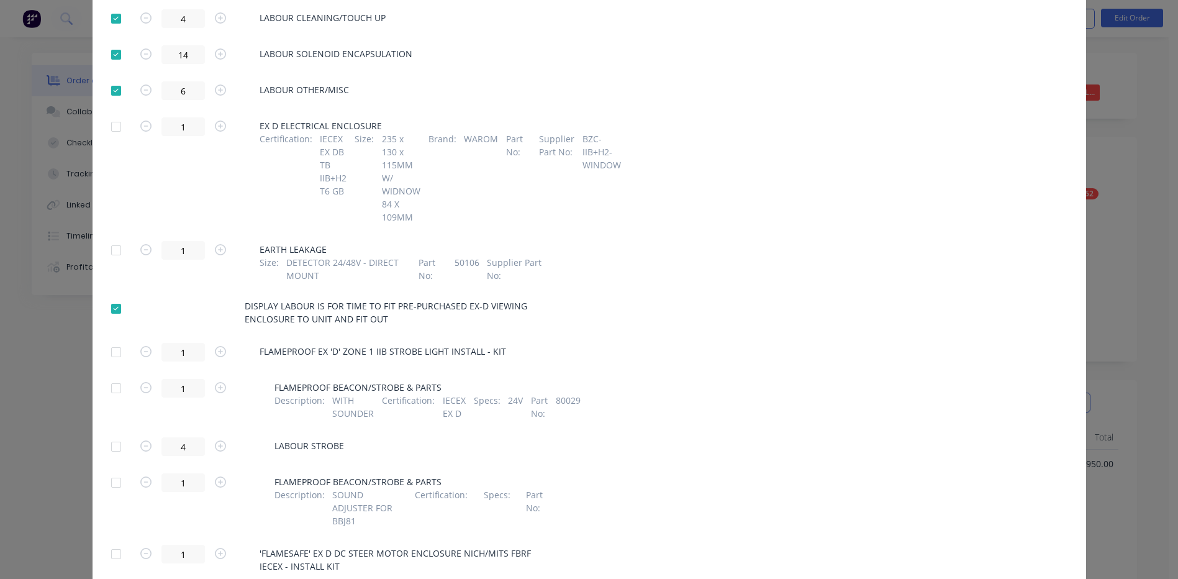
scroll to position [3166, 0]
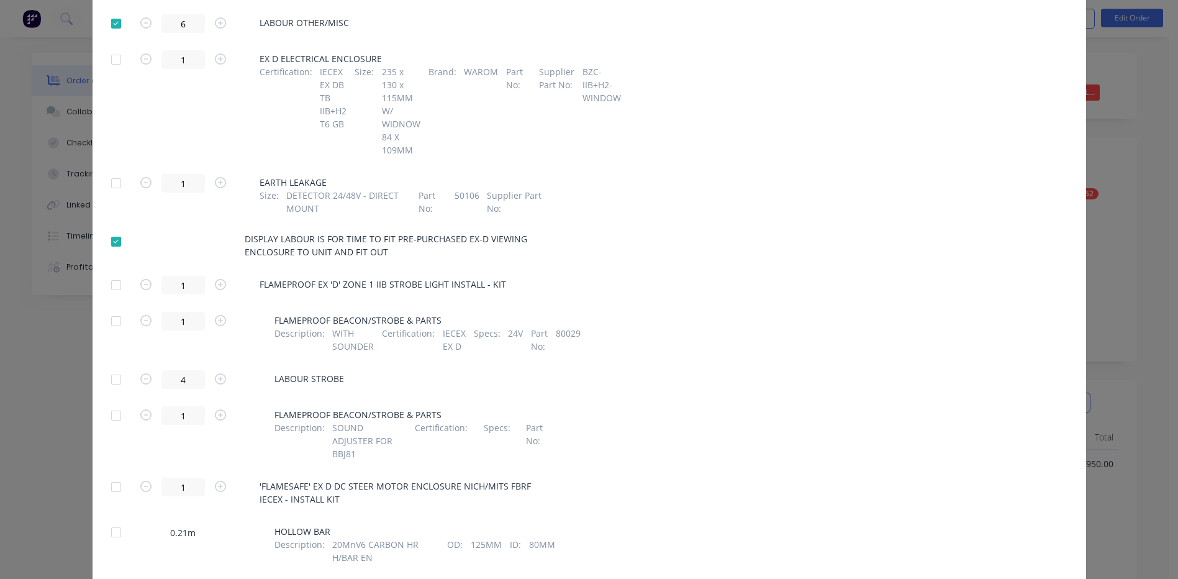
click at [115, 367] on div at bounding box center [116, 379] width 25 height 25
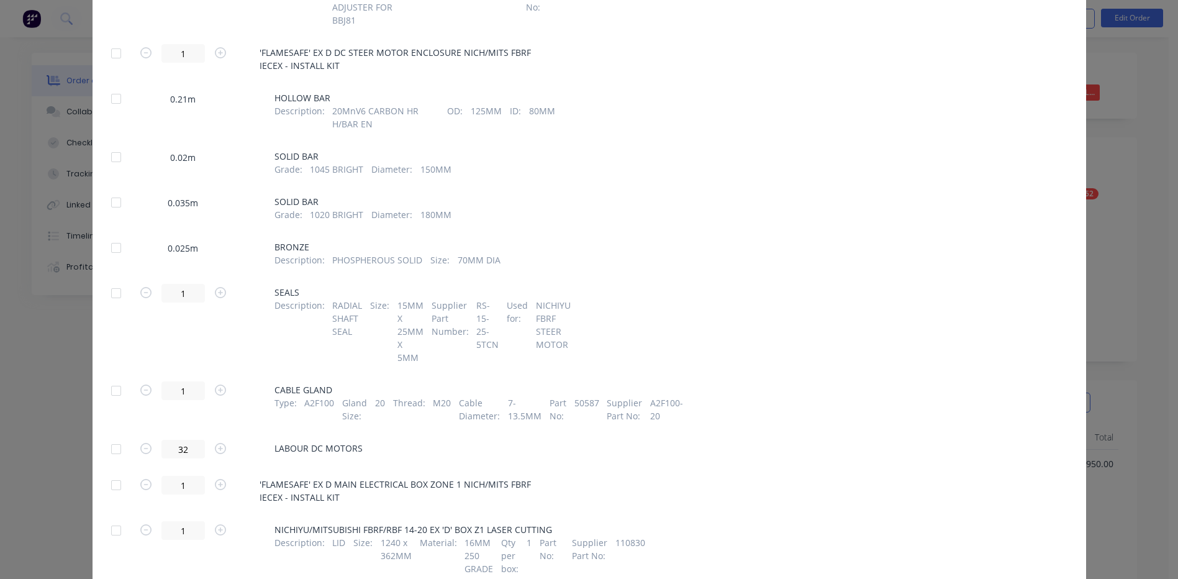
scroll to position [3600, 0]
click at [122, 435] on div at bounding box center [116, 447] width 25 height 25
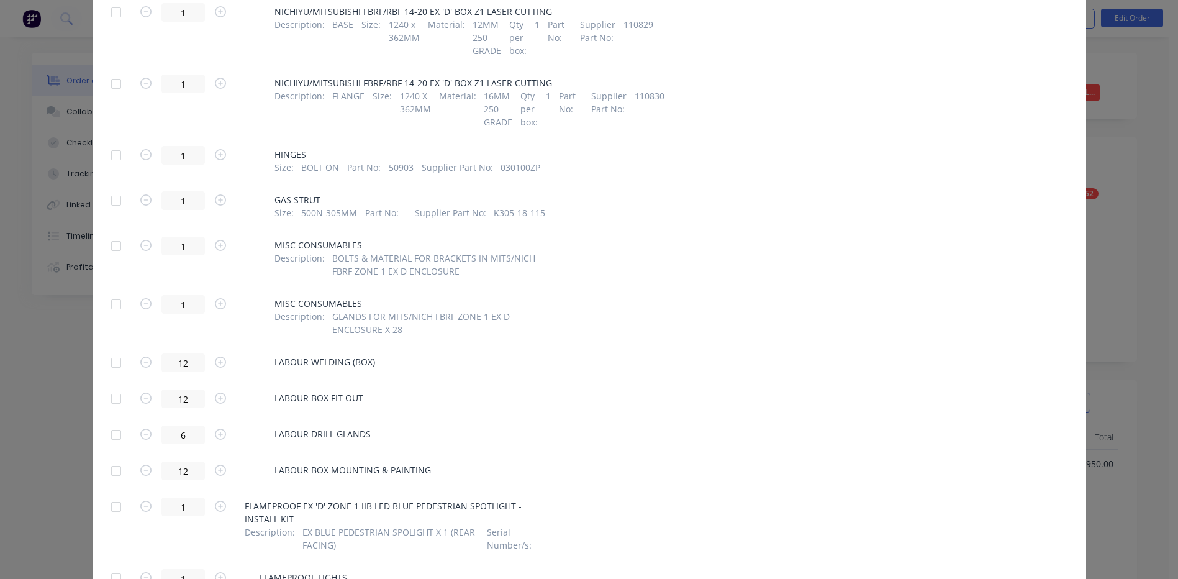
scroll to position [4407, 0]
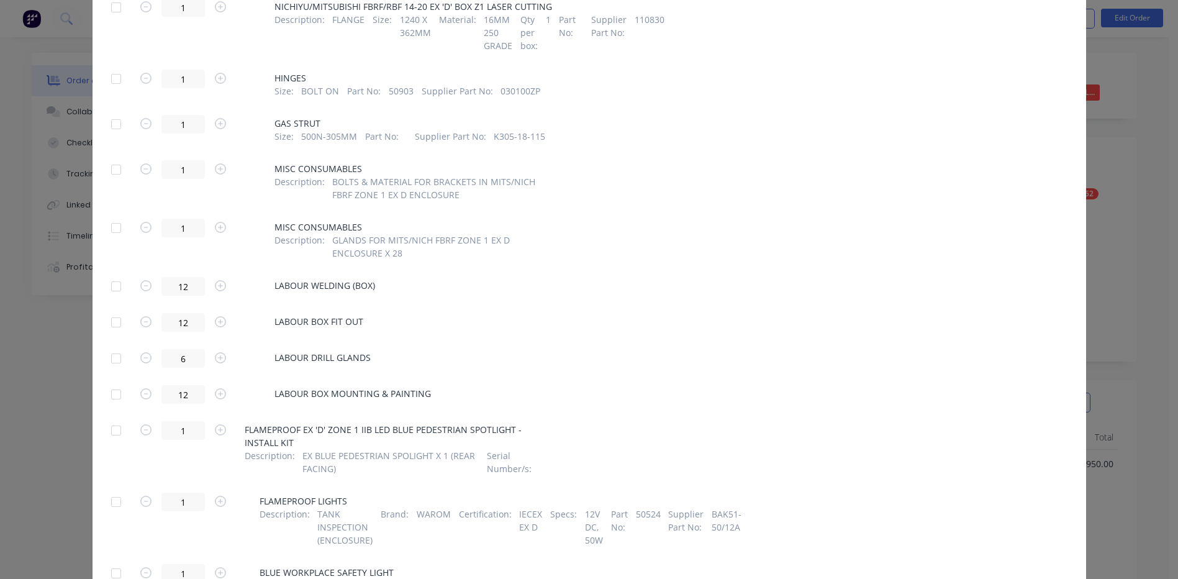
click at [119, 274] on div at bounding box center [116, 286] width 25 height 25
click at [109, 310] on div at bounding box center [116, 322] width 25 height 25
click at [114, 346] on div at bounding box center [116, 358] width 25 height 25
click at [114, 382] on div at bounding box center [116, 394] width 25 height 25
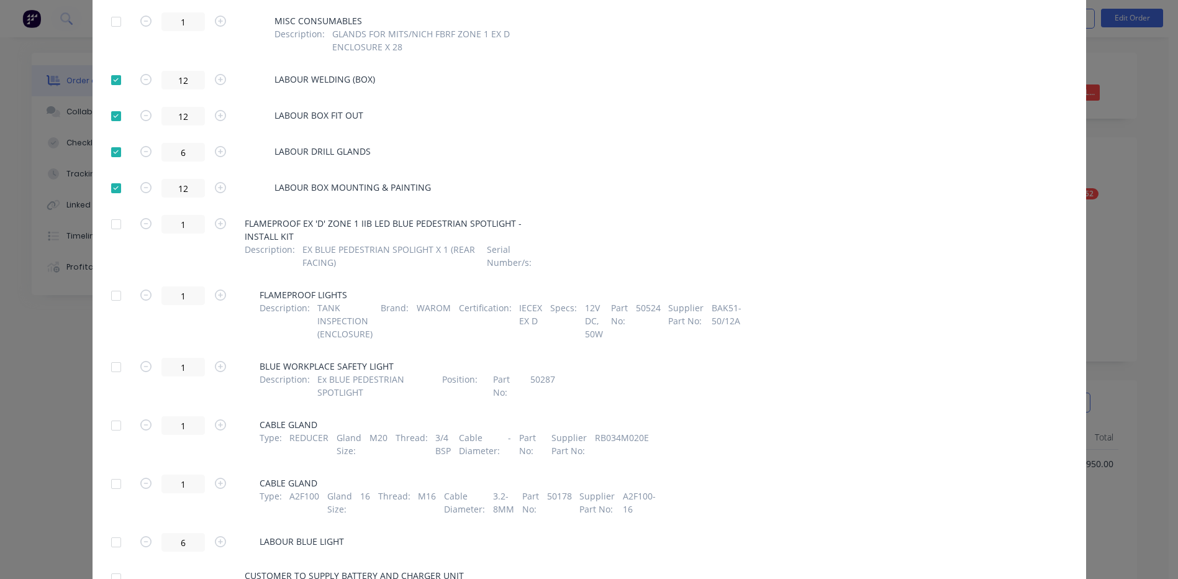
scroll to position [4625, 0]
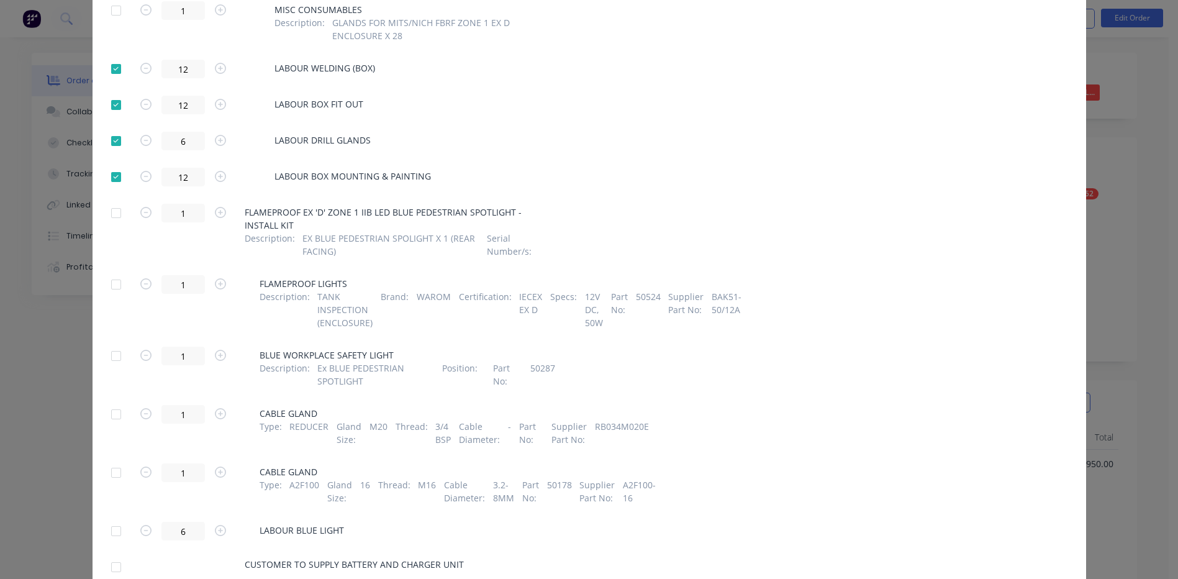
click at [109, 518] on div at bounding box center [116, 530] width 25 height 25
click at [113, 554] on div at bounding box center [116, 566] width 25 height 25
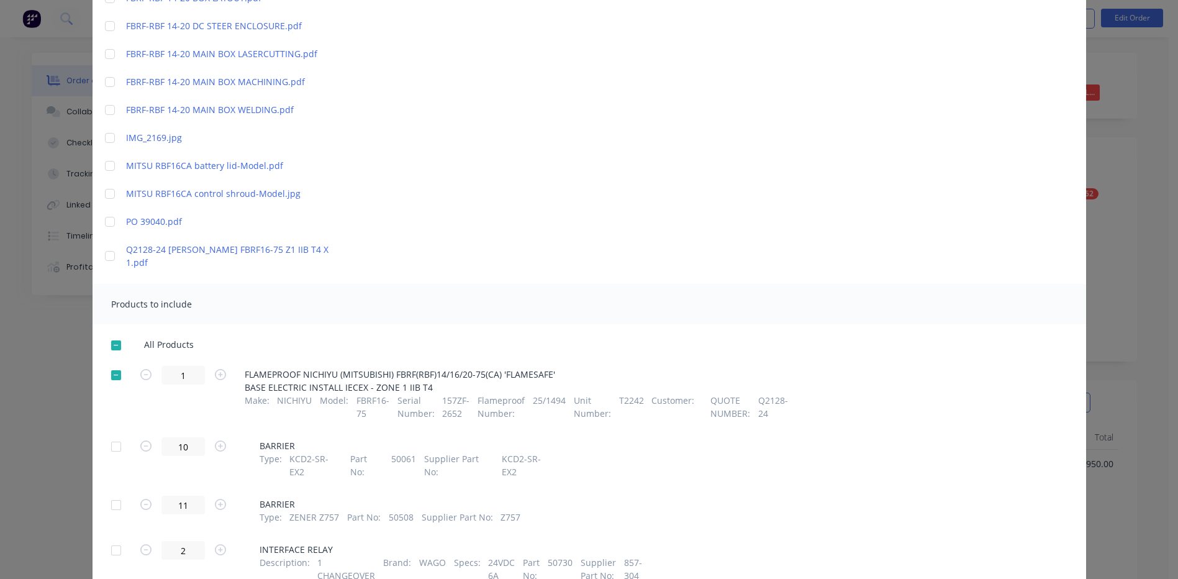
scroll to position [0, 0]
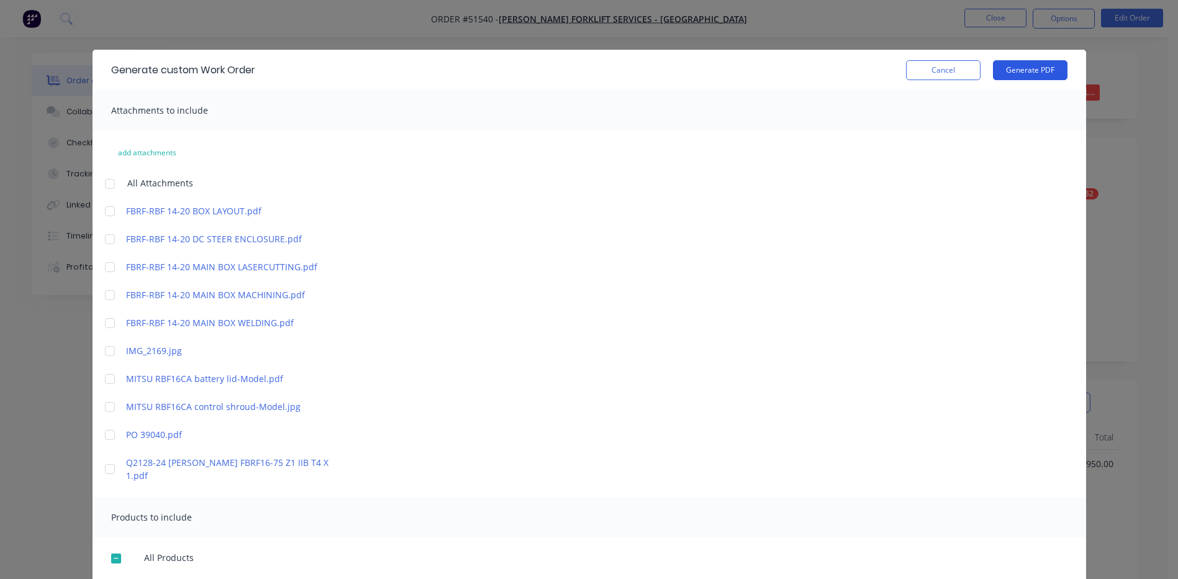
click at [1014, 61] on button "Generate PDF" at bounding box center [1030, 70] width 74 height 20
click at [935, 64] on button "Cancel" at bounding box center [943, 70] width 74 height 20
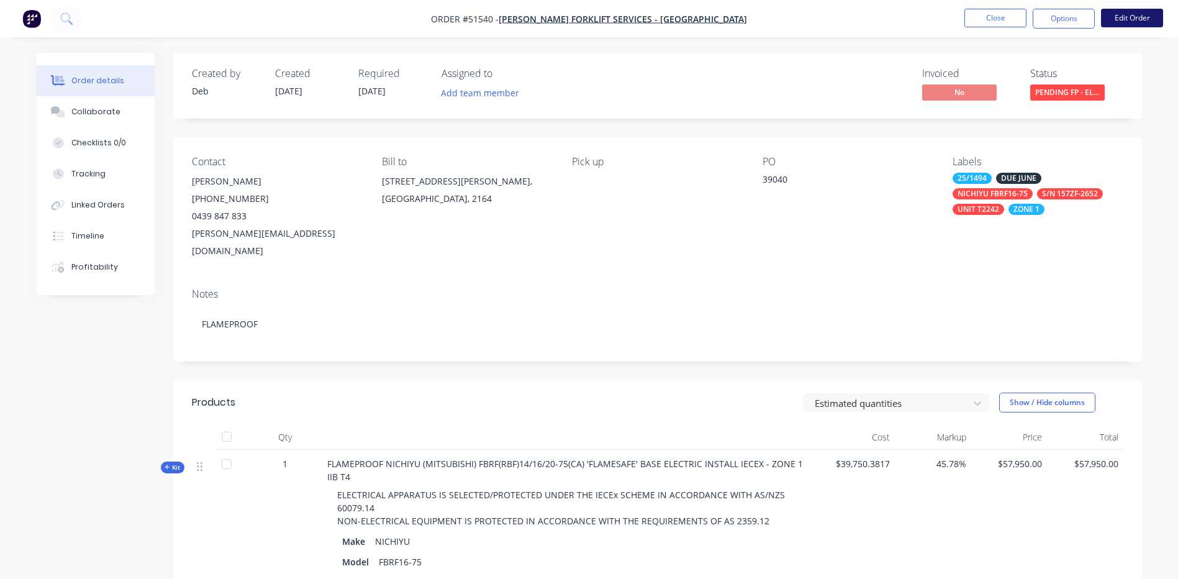
click at [1102, 16] on button "Edit Order" at bounding box center [1132, 18] width 62 height 19
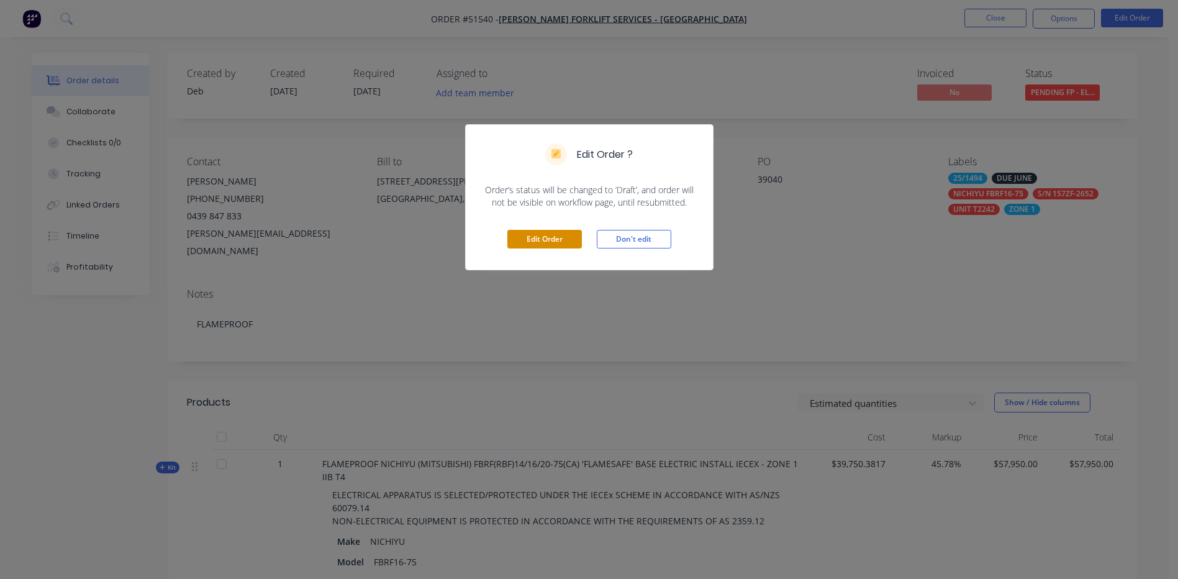
click at [545, 238] on button "Edit Order" at bounding box center [544, 239] width 74 height 19
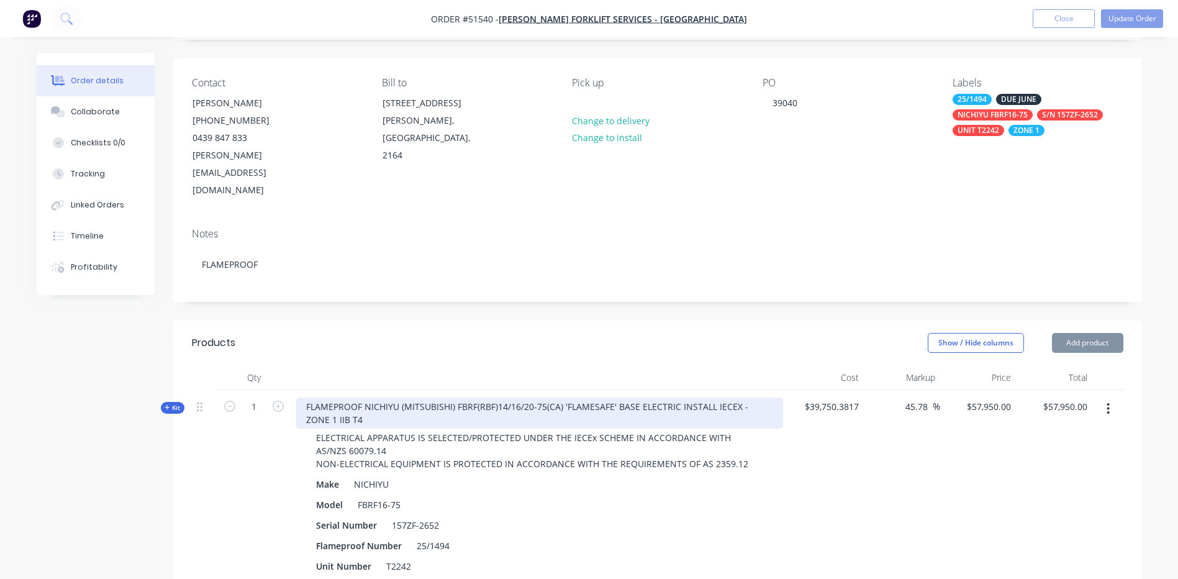
scroll to position [186, 0]
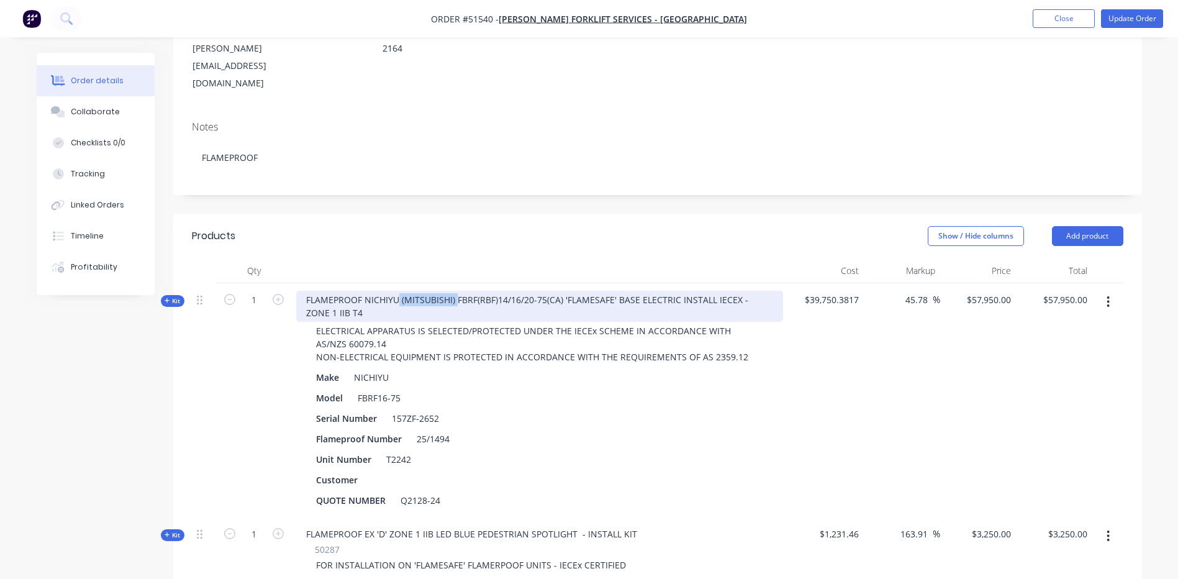
drag, startPoint x: 456, startPoint y: 266, endPoint x: 399, endPoint y: 266, distance: 57.1
click at [399, 291] on div "FLAMEPROOF NICHIYU (MITSUBISHI) FBRF(RBF)14/16/20-75(CA) 'FLAMESAFE' BASE ELECT…" at bounding box center [539, 306] width 487 height 31
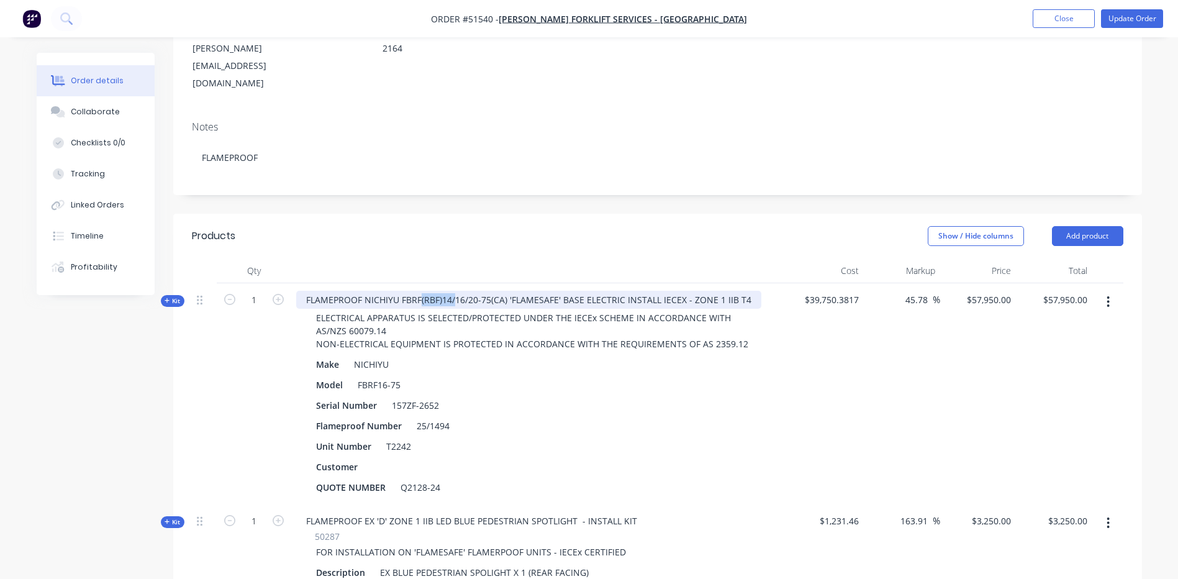
drag, startPoint x: 454, startPoint y: 265, endPoint x: 420, endPoint y: 271, distance: 34.7
click at [420, 291] on div "FLAMEPROOF NICHIYU FBRF(RBF)14/16/20-75(CA) 'FLAMESAFE' BASE ELECTRIC INSTALL I…" at bounding box center [528, 300] width 465 height 18
click at [444, 291] on div "FLAMEPROOF NICHIYU FBRF16/20-75(CA) 'FLAMESAFE' BASE ELECTRIC INSTALL IECEX - Z…" at bounding box center [511, 300] width 431 height 18
click at [458, 291] on div "FLAMEPROOF NICHIYU FBRF16-75(CA) 'FLAMESAFE' BASE ELECTRIC INSTALL IECEX - ZONE…" at bounding box center [505, 300] width 418 height 18
click at [471, 258] on div at bounding box center [539, 270] width 497 height 25
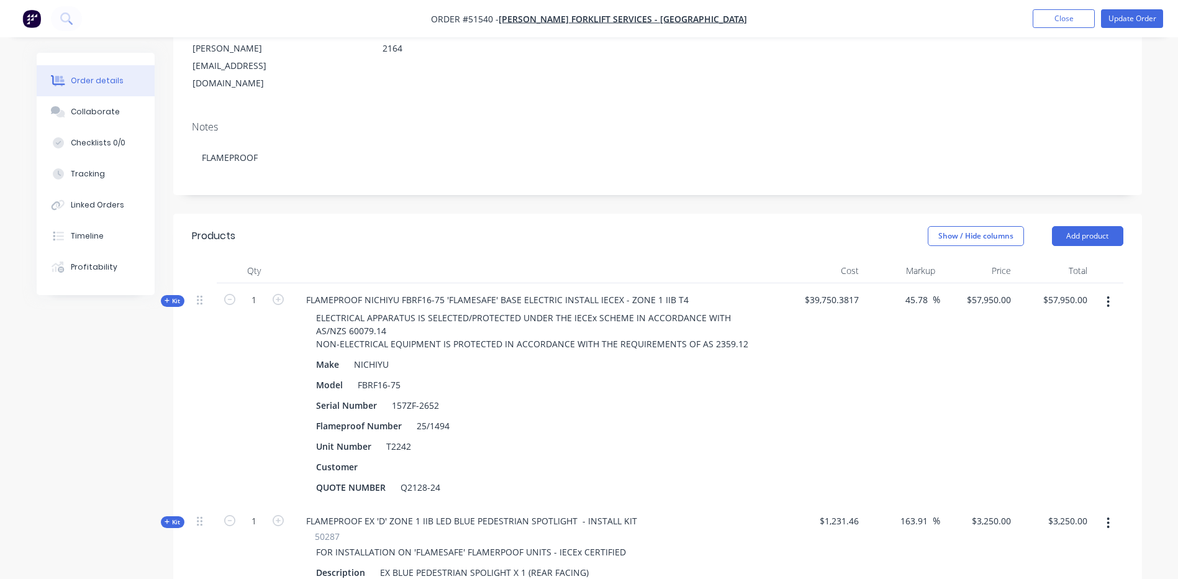
scroll to position [0, 0]
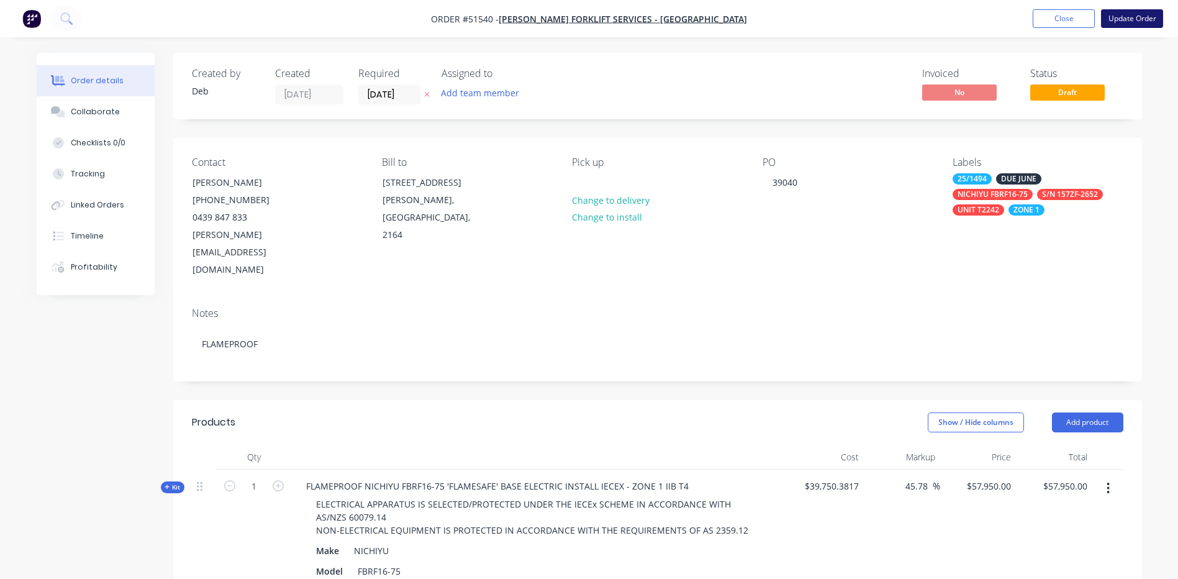
click at [1137, 23] on button "Update Order" at bounding box center [1132, 18] width 62 height 19
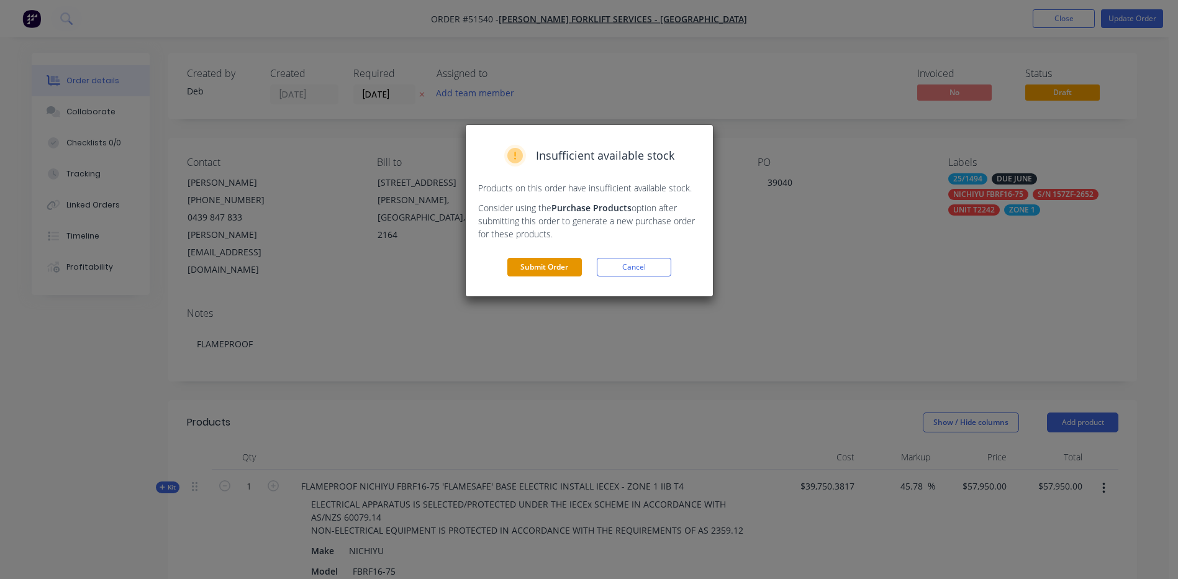
click at [531, 266] on button "Submit Order" at bounding box center [544, 267] width 74 height 19
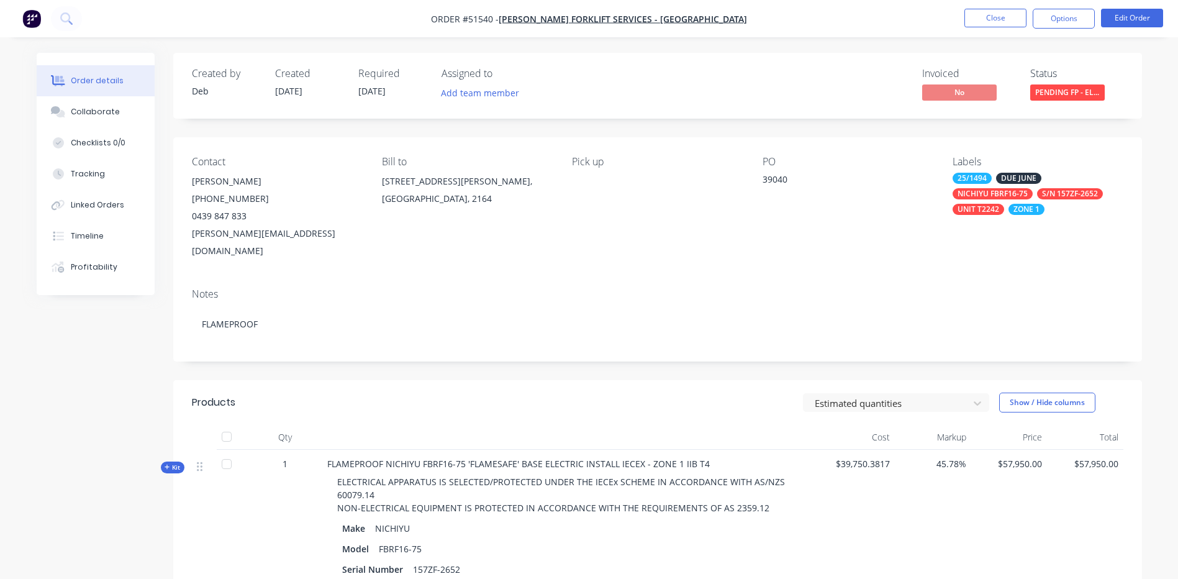
scroll to position [124, 0]
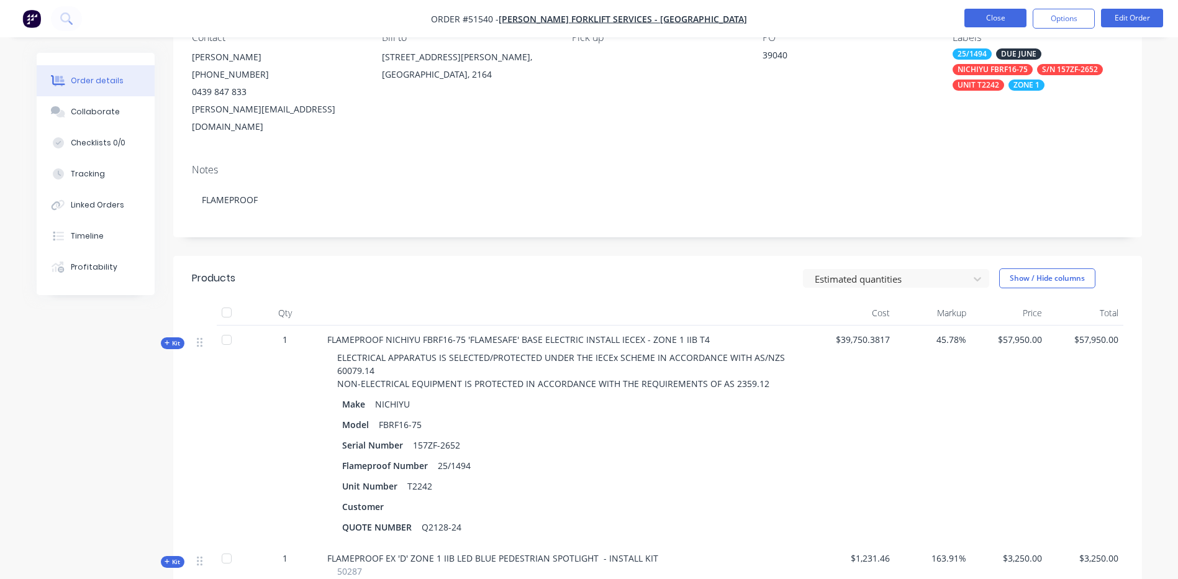
click at [1005, 18] on button "Close" at bounding box center [995, 18] width 62 height 19
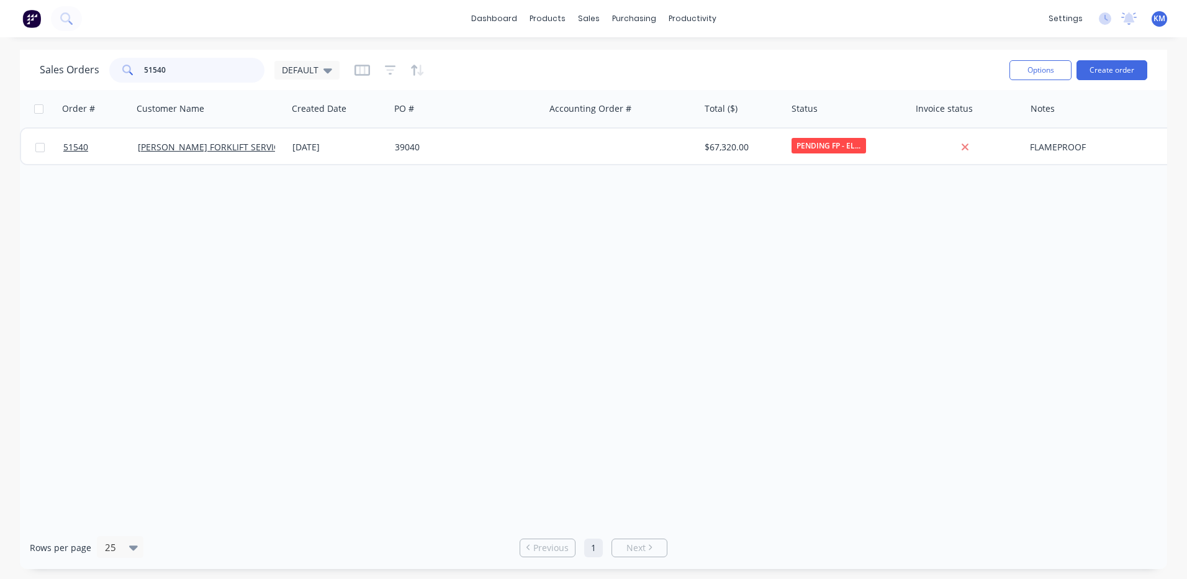
click at [197, 65] on input "51540" at bounding box center [204, 70] width 121 height 25
type input "51538"
click at [544, 150] on div "39041" at bounding box center [467, 146] width 155 height 37
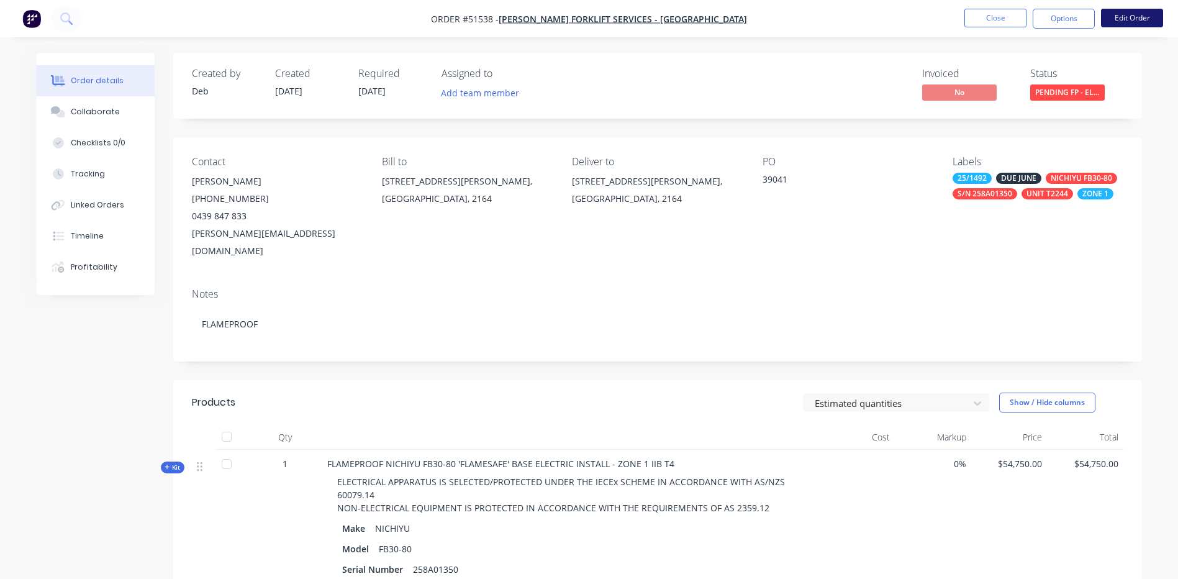
click at [1109, 19] on button "Edit Order" at bounding box center [1132, 18] width 62 height 19
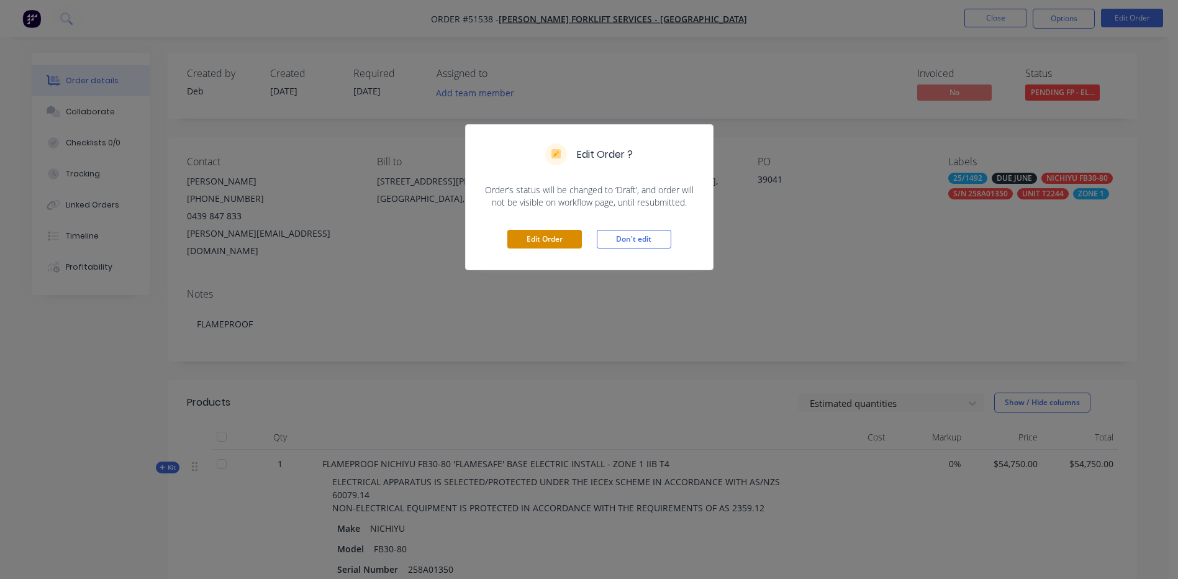
click at [553, 248] on button "Edit Order" at bounding box center [544, 239] width 74 height 19
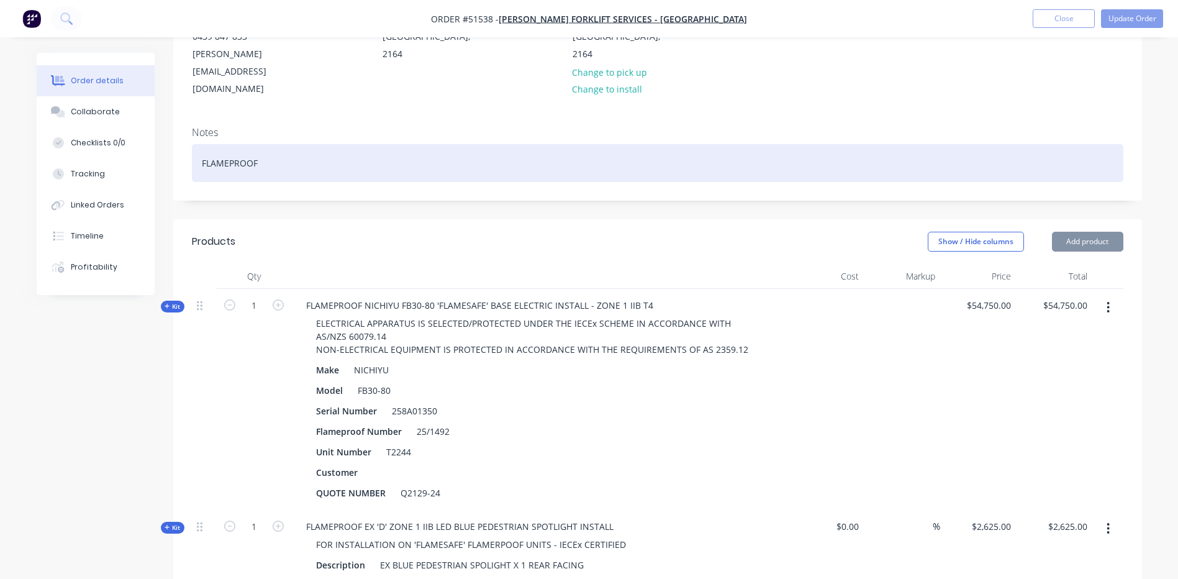
scroll to position [248, 0]
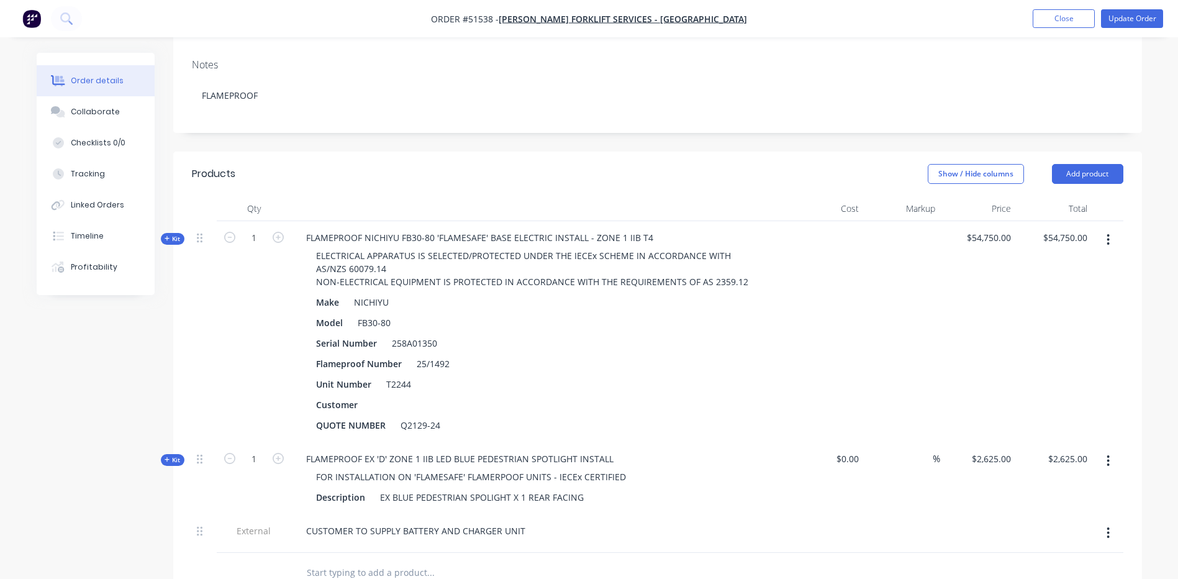
click at [1086, 151] on header "Products Show / Hide columns Add product" at bounding box center [657, 173] width 968 height 45
click at [1078, 164] on button "Add product" at bounding box center [1087, 174] width 71 height 20
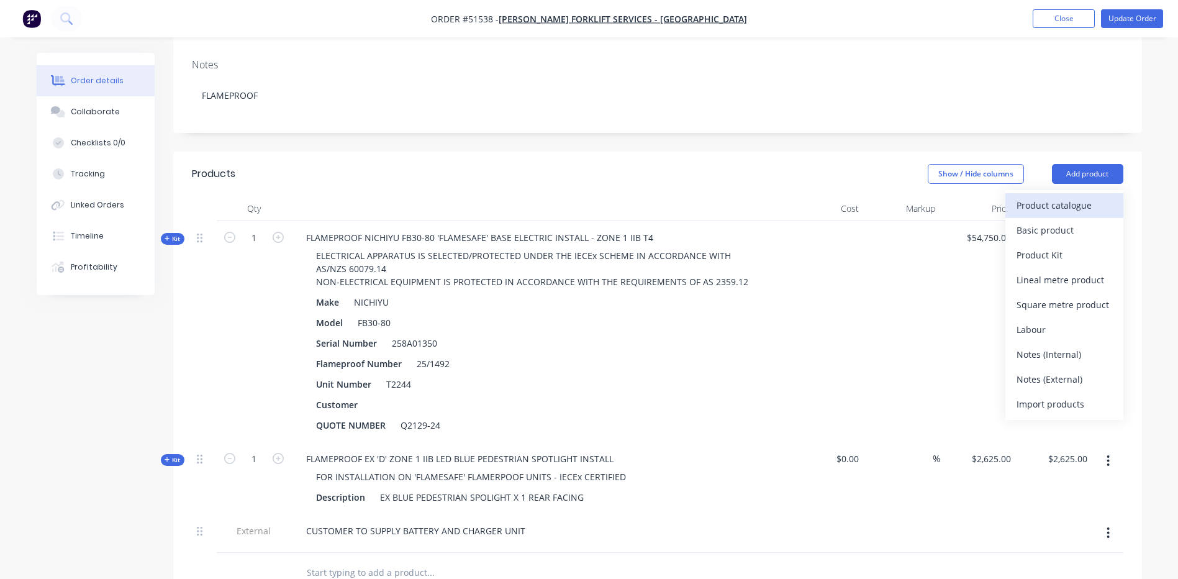
click at [1055, 196] on div "Product catalogue" at bounding box center [1064, 205] width 96 height 18
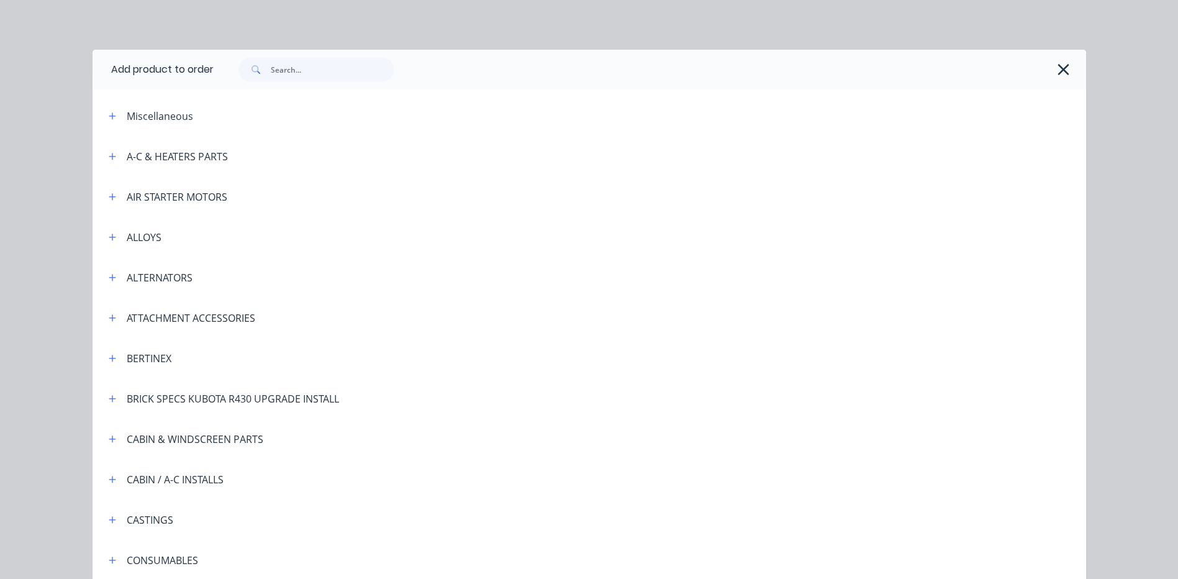
click at [318, 56] on div at bounding box center [650, 70] width 872 height 40
click at [308, 81] on input "text" at bounding box center [332, 69] width 123 height 25
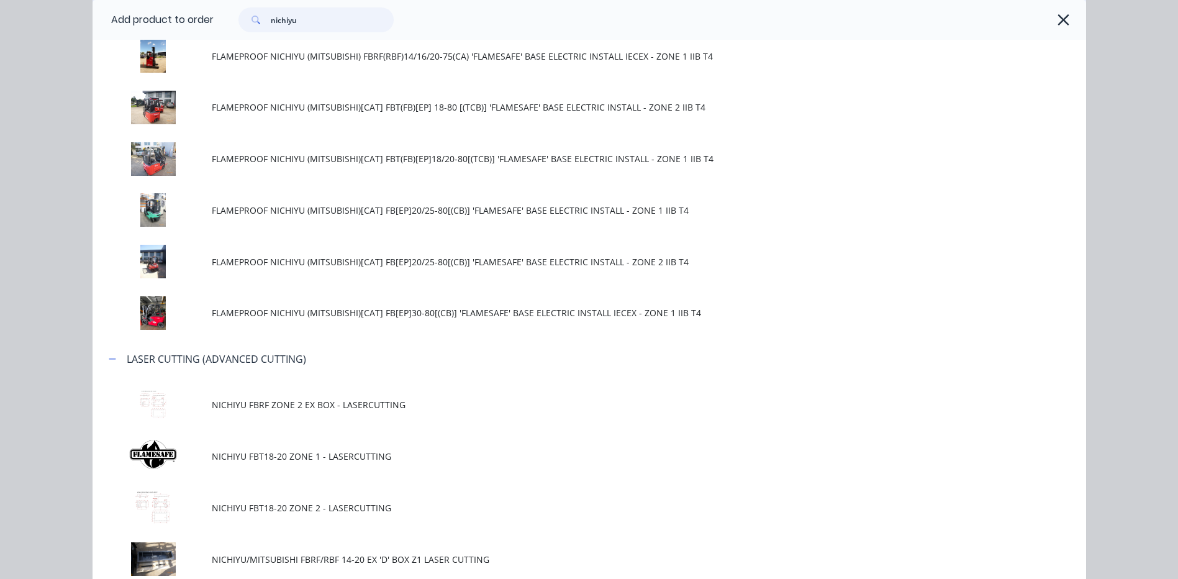
scroll to position [435, 0]
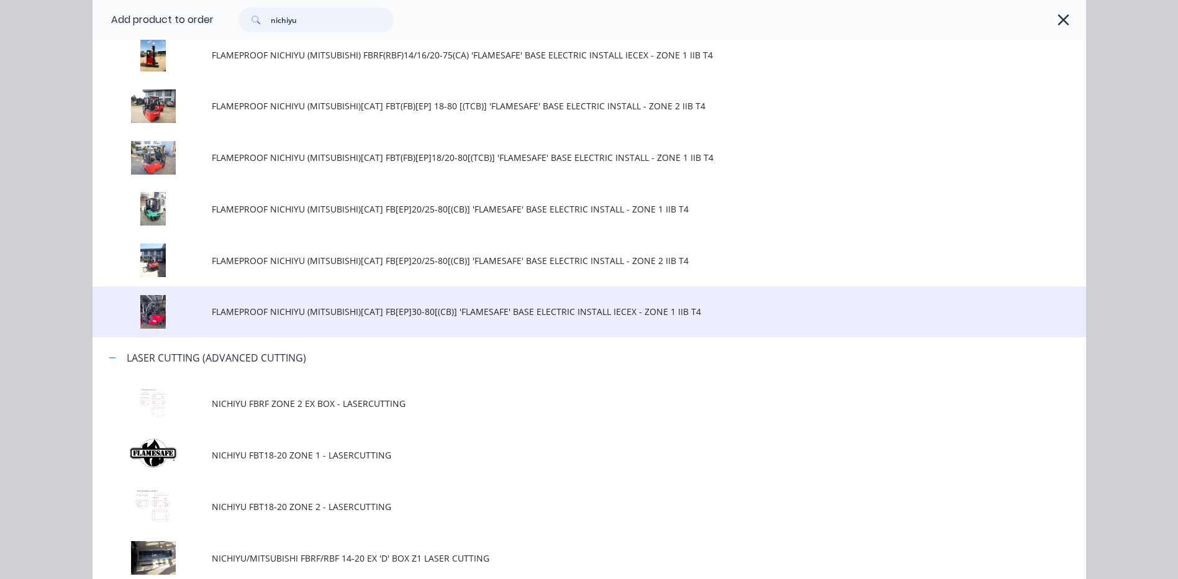
type input "nichiyu"
click at [363, 304] on td "FLAMEPROOF NICHIYU (MITSUBISHI)[CAT] FB[EP]30-80[(CB)] 'FLAMESAFE' BASE ELECTRI…" at bounding box center [649, 312] width 874 height 52
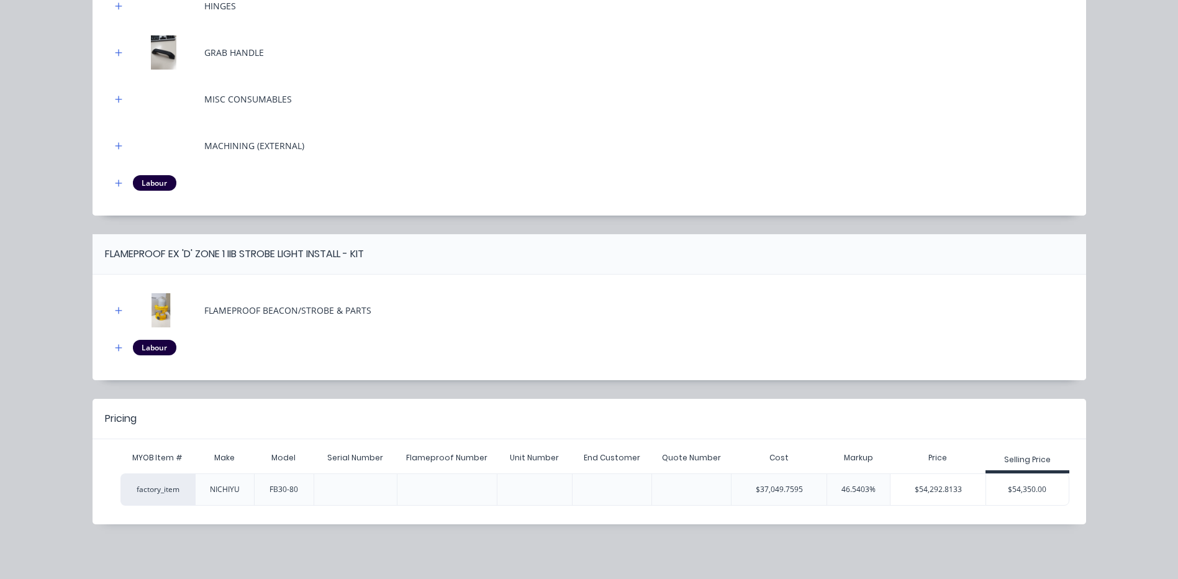
scroll to position [562, 0]
click at [988, 481] on div "$54,350.00" at bounding box center [1027, 489] width 83 height 31
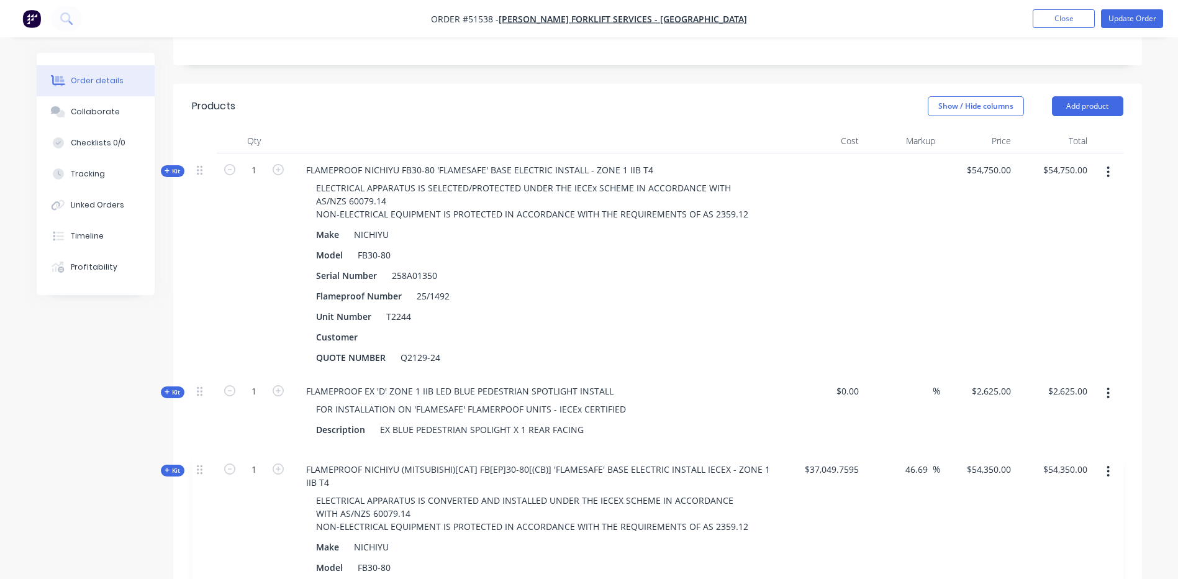
scroll to position [318, 0]
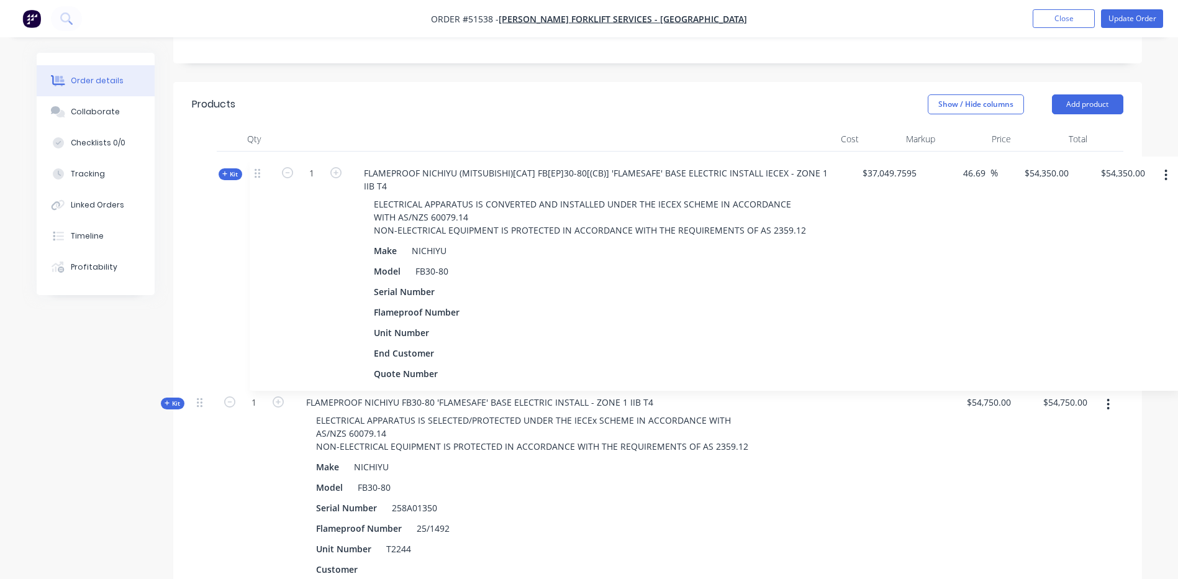
drag, startPoint x: 197, startPoint y: 467, endPoint x: 258, endPoint y: 163, distance: 310.1
click at [258, 163] on div "Kit 1 FLAMEPROOF NICHIYU FB30-80 'FLAMESAFE' BASE ELECTRIC INSTALL - ZONE 1 IIB…" at bounding box center [657, 434] width 931 height 566
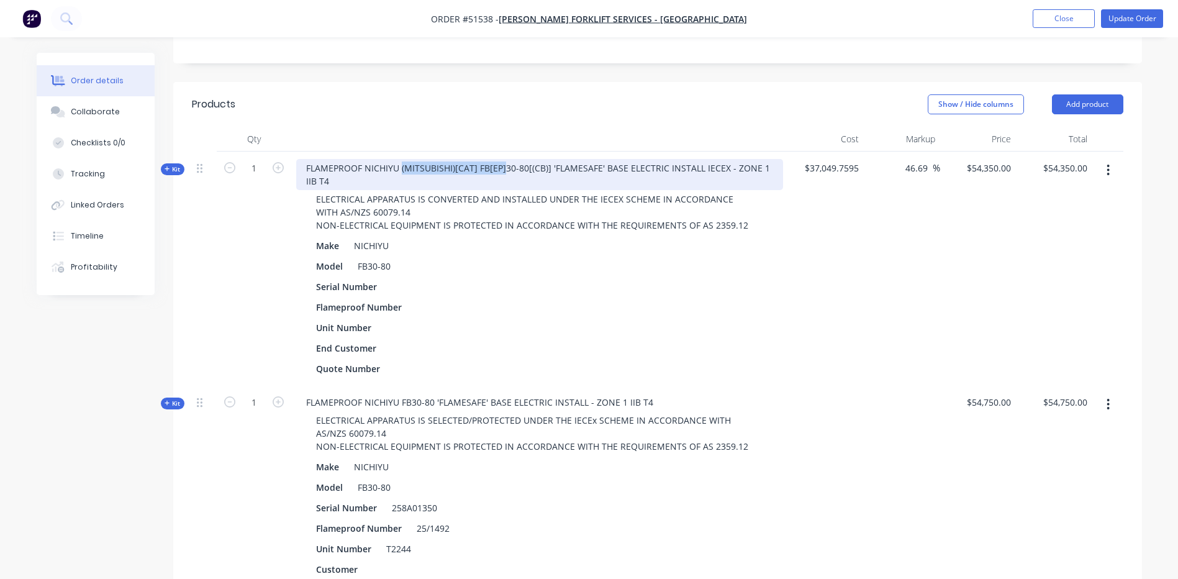
drag, startPoint x: 503, startPoint y: 131, endPoint x: 401, endPoint y: 138, distance: 102.1
click at [401, 159] on div "FLAMEPROOF NICHIYU (MITSUBISHI)[CAT] FB[EP]30-80[(CB)] 'FLAMESAFE' BASE ELECTRI…" at bounding box center [539, 174] width 487 height 31
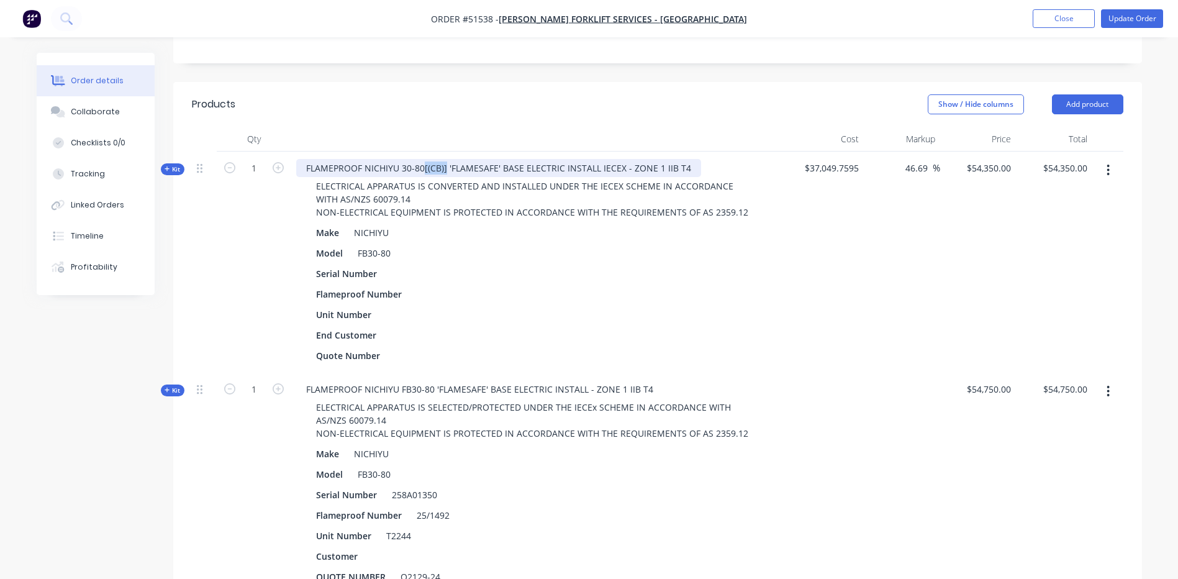
drag, startPoint x: 444, startPoint y: 132, endPoint x: 422, endPoint y: 139, distance: 23.0
click at [422, 159] on div "FLAMEPROOF NICHIYU 30-80[(CB)] 'FLAMESAFE' BASE ELECTRIC INSTALL IECEX - ZONE 1…" at bounding box center [498, 168] width 405 height 18
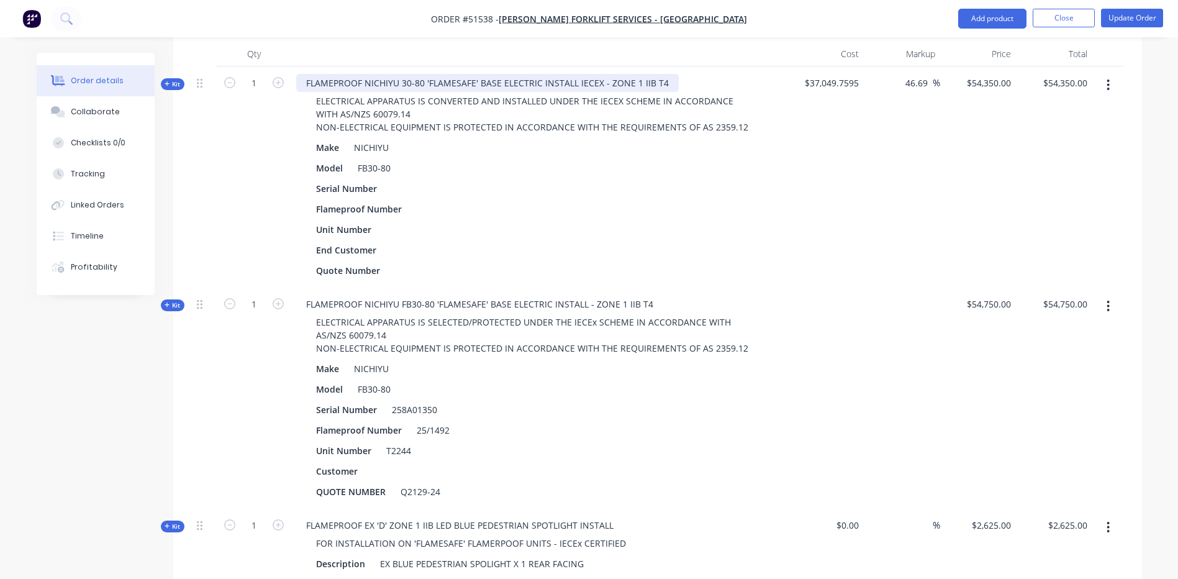
scroll to position [504, 0]
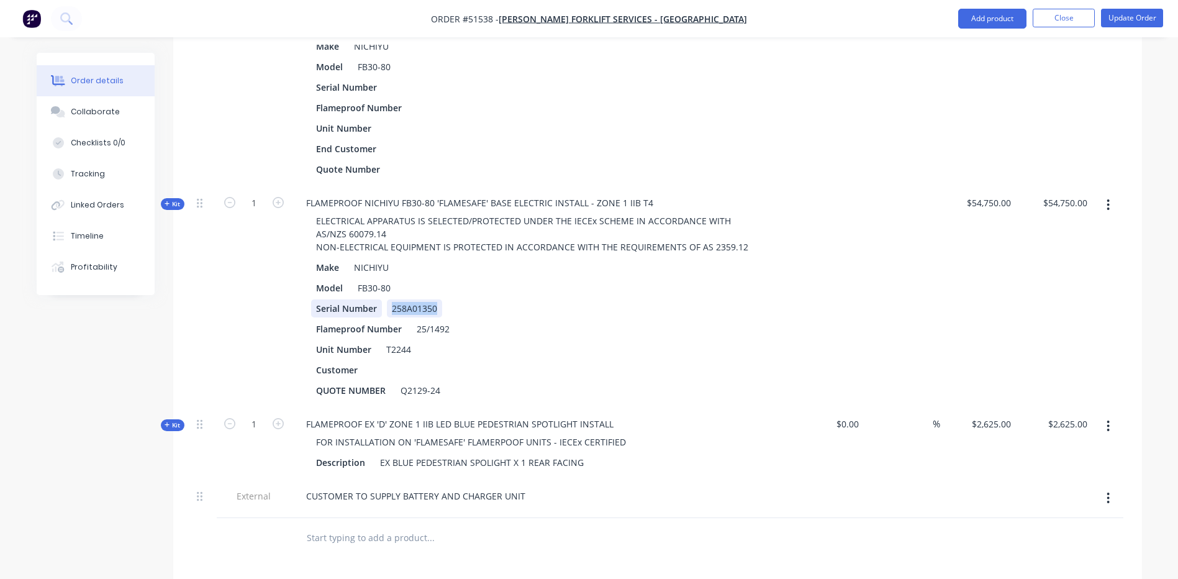
drag, startPoint x: 438, startPoint y: 274, endPoint x: 380, endPoint y: 274, distance: 57.7
click at [380, 299] on div "Serial Number 258A01350" at bounding box center [539, 308] width 457 height 18
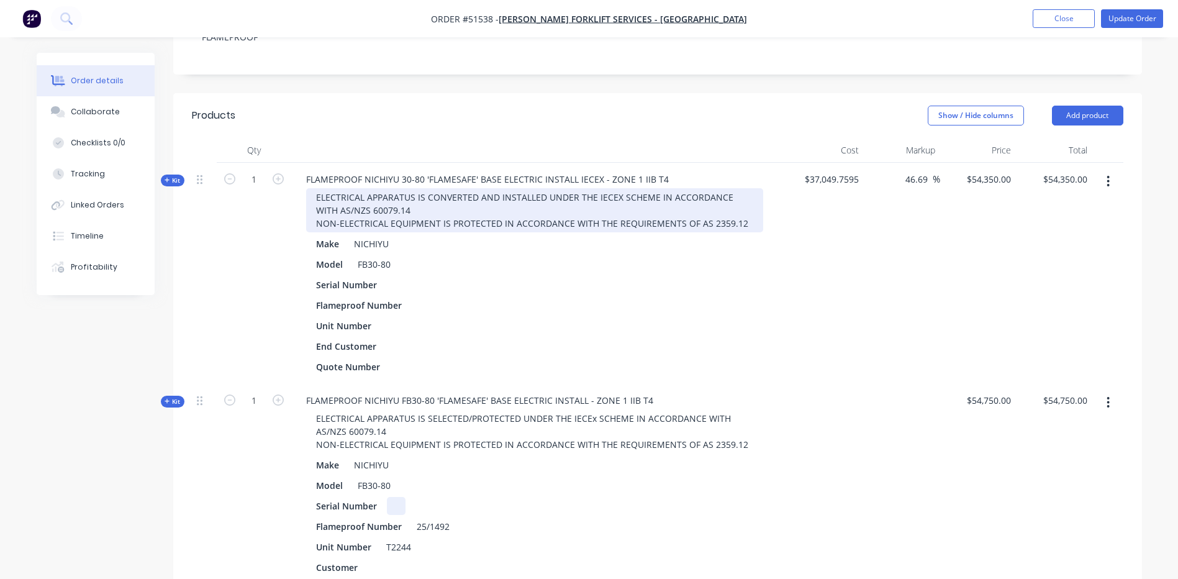
scroll to position [256, 0]
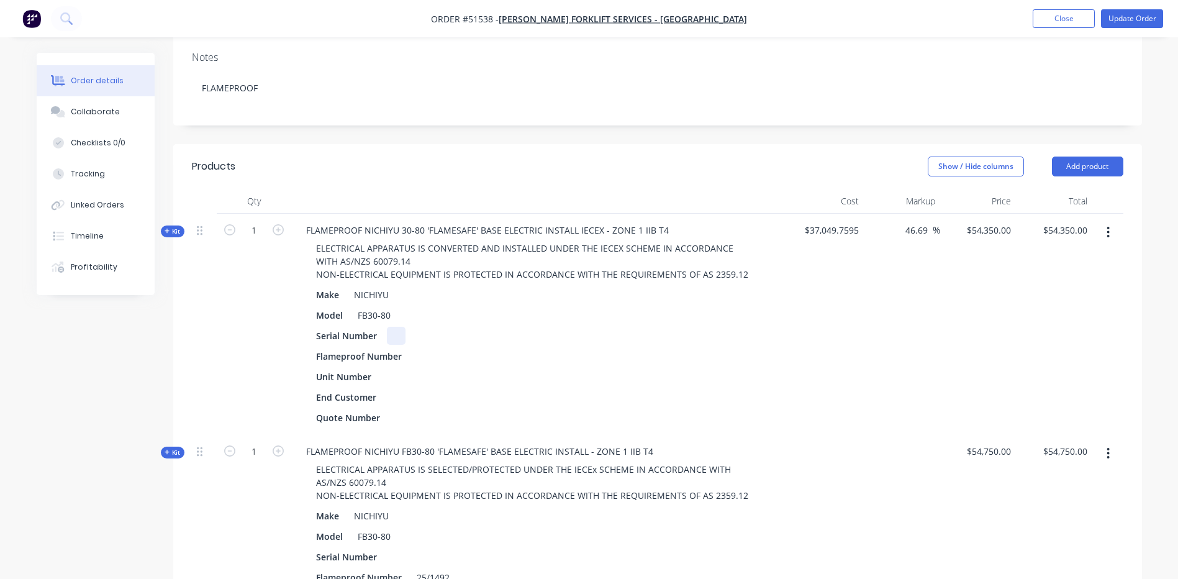
click at [392, 327] on div at bounding box center [396, 336] width 19 height 18
paste div
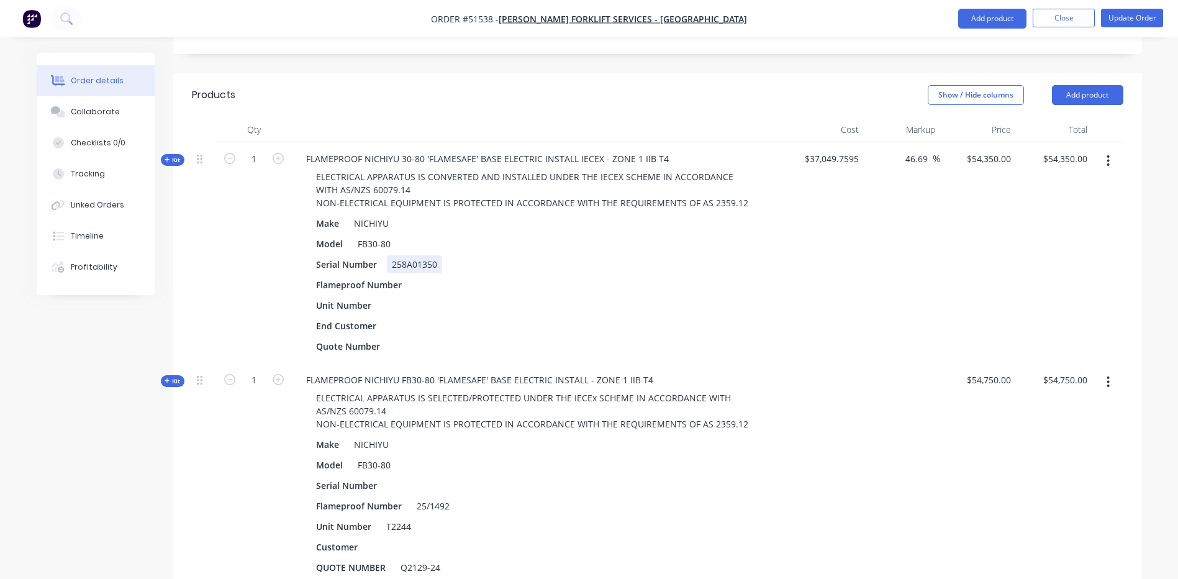
scroll to position [504, 0]
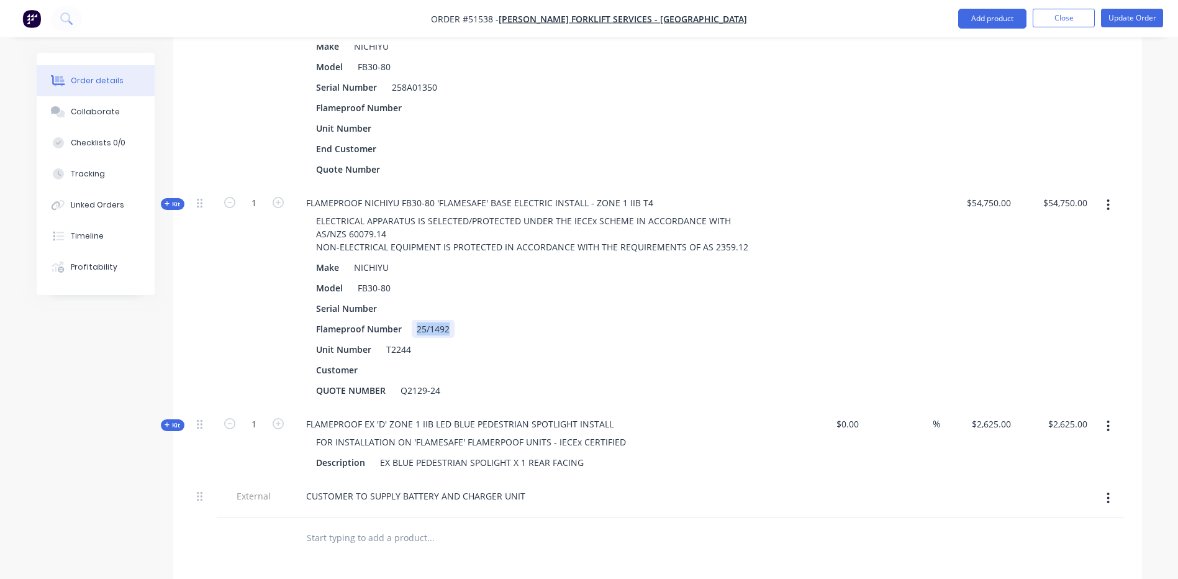
drag, startPoint x: 453, startPoint y: 296, endPoint x: 415, endPoint y: 295, distance: 37.9
click at [415, 320] on div "25/1492" at bounding box center [433, 329] width 43 height 18
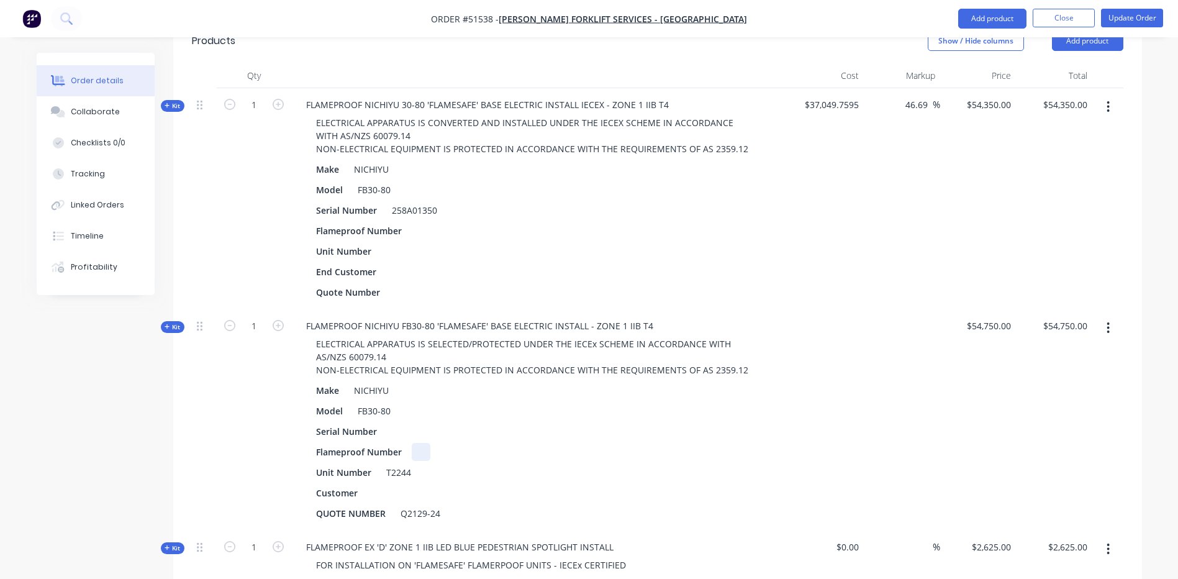
scroll to position [380, 0]
click at [416, 243] on div "Unit Number" at bounding box center [539, 252] width 457 height 18
click at [416, 223] on div at bounding box center [421, 232] width 19 height 18
paste div
drag, startPoint x: 413, startPoint y: 435, endPoint x: 385, endPoint y: 433, distance: 28.6
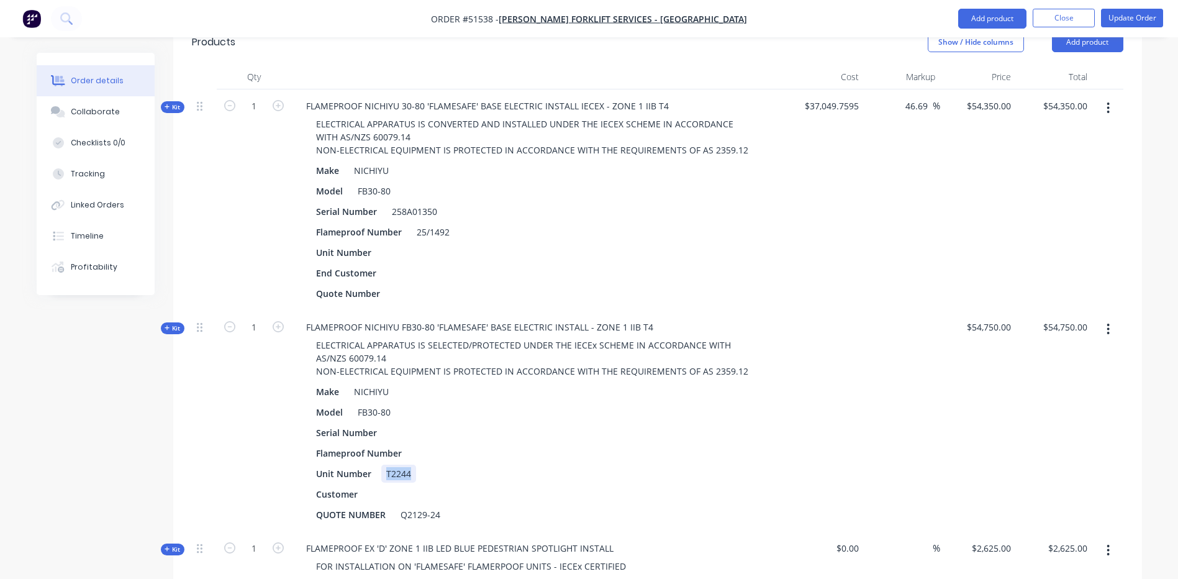
click at [385, 464] on div "T2244" at bounding box center [398, 473] width 35 height 18
click at [390, 243] on div at bounding box center [390, 252] width 19 height 18
paste div
drag, startPoint x: 441, startPoint y: 477, endPoint x: 399, endPoint y: 480, distance: 42.3
click at [399, 505] on div "Q2129-24" at bounding box center [420, 514] width 50 height 18
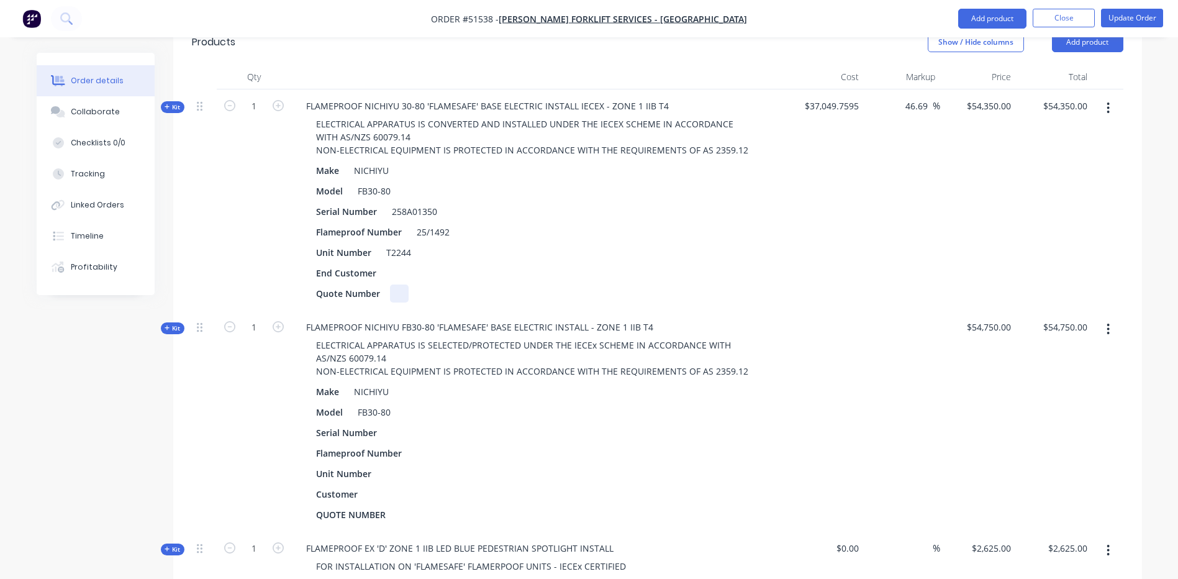
click at [397, 269] on div "FLAMEPROOF NICHIYU 30-80 'FLAMESAFE' BASE ELECTRIC INSTALL IECEX - ZONE 1 IIB T…" at bounding box center [539, 199] width 497 height 221
click at [399, 284] on div at bounding box center [399, 293] width 19 height 18
paste div
click at [1100, 318] on button "button" at bounding box center [1107, 329] width 29 height 22
click at [1037, 452] on div "Delete" at bounding box center [1064, 461] width 96 height 18
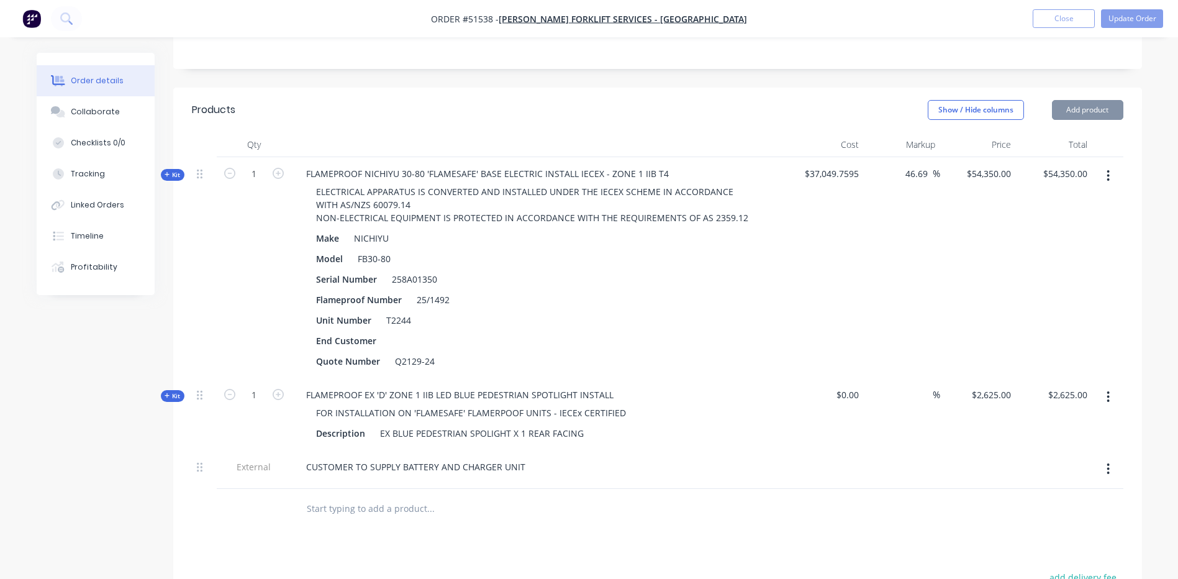
scroll to position [194, 0]
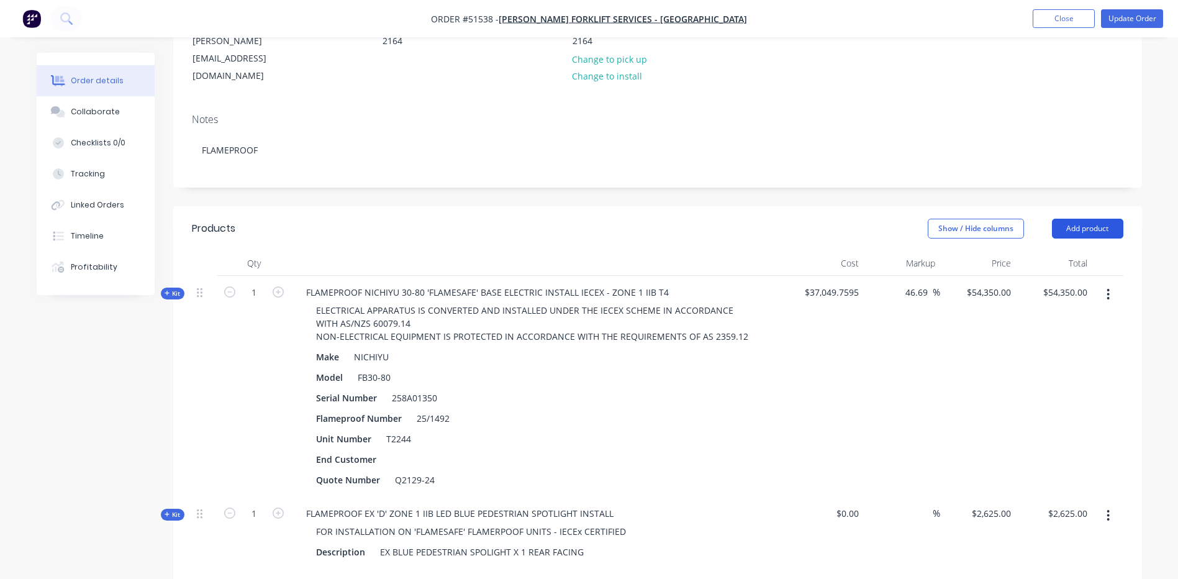
click at [1086, 219] on button "Add product" at bounding box center [1087, 229] width 71 height 20
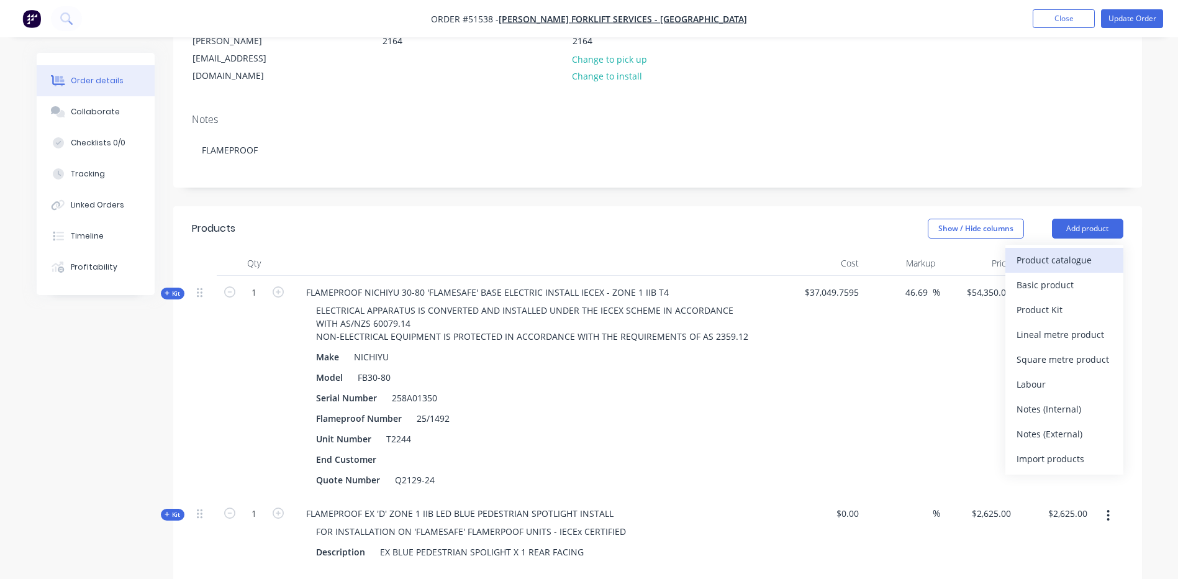
click at [1053, 251] on div "Product catalogue" at bounding box center [1064, 260] width 96 height 18
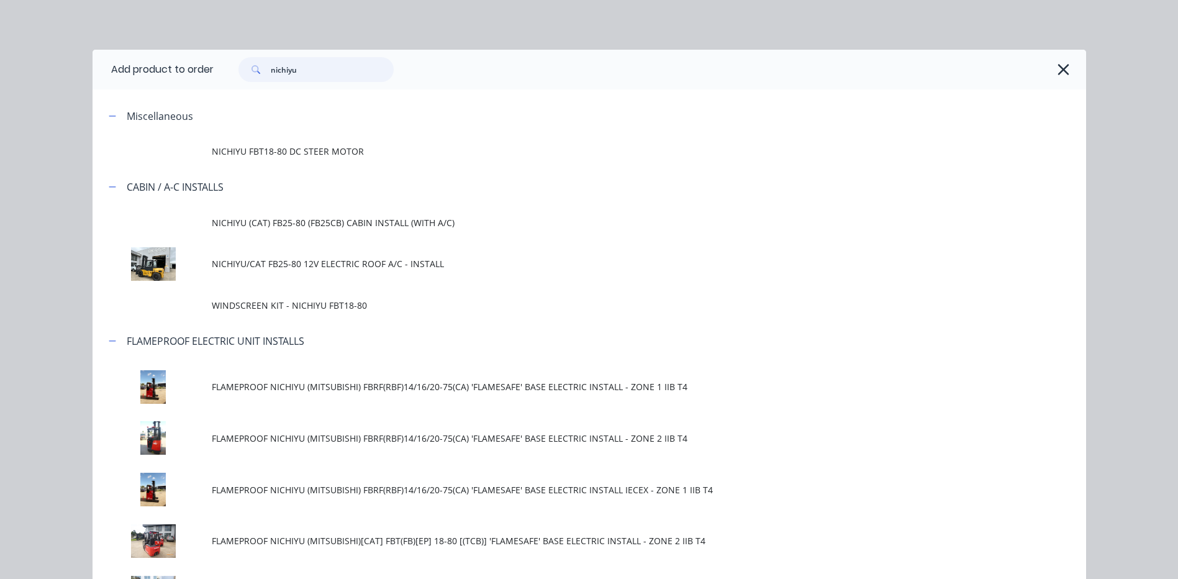
drag, startPoint x: 345, startPoint y: 77, endPoint x: 263, endPoint y: 68, distance: 82.5
click at [263, 68] on div "nichiyu" at bounding box center [315, 69] width 155 height 25
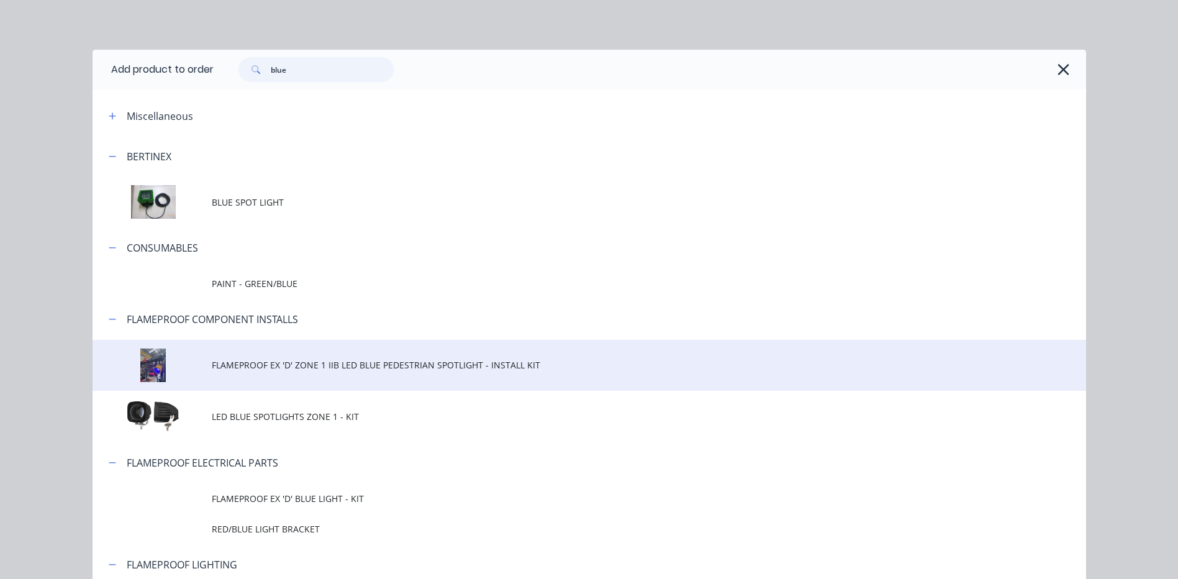
type input "blue"
click at [487, 360] on span "FLAMEPROOF EX 'D' ZONE 1 IIB LED BLUE PEDESTRIAN SPOTLIGHT - INSTALL KIT" at bounding box center [561, 364] width 699 height 13
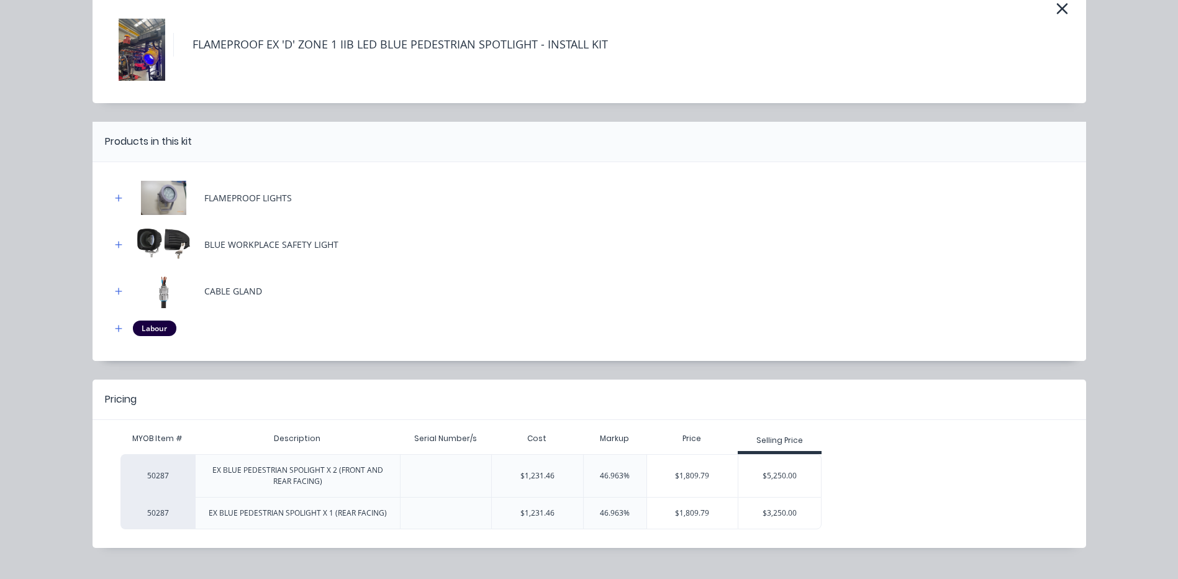
scroll to position [87, 0]
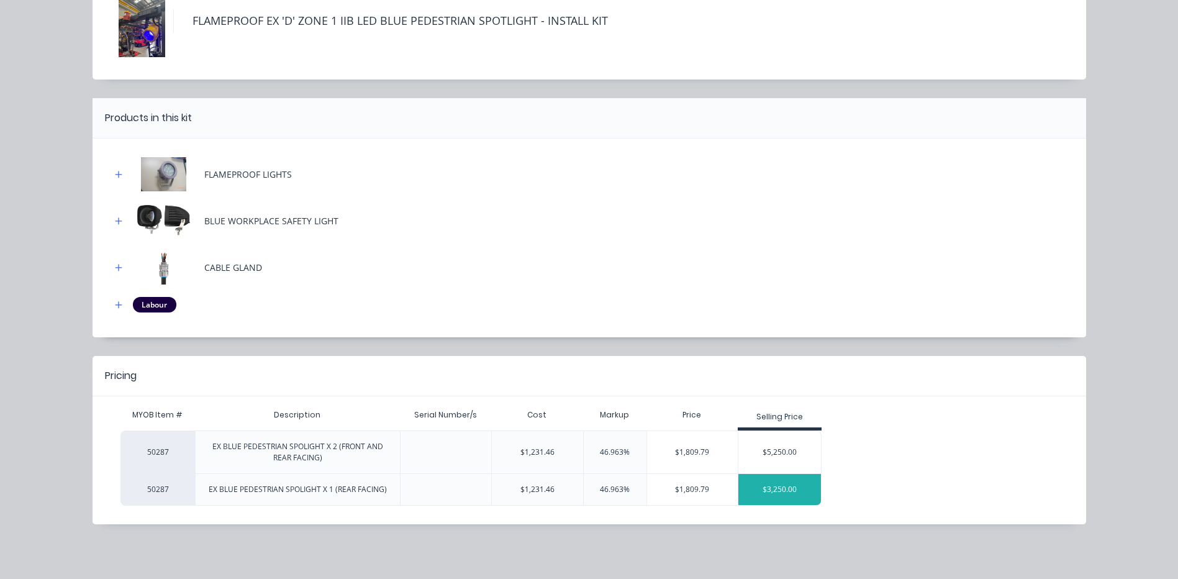
click at [761, 483] on div "$3,250.00" at bounding box center [779, 489] width 83 height 31
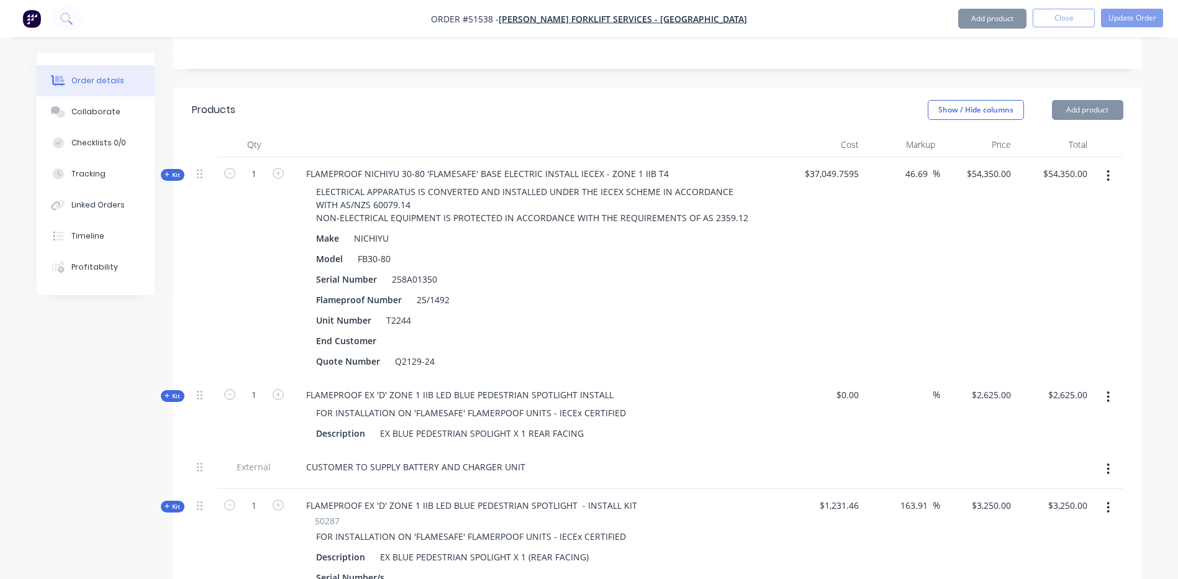
scroll to position [442, 0]
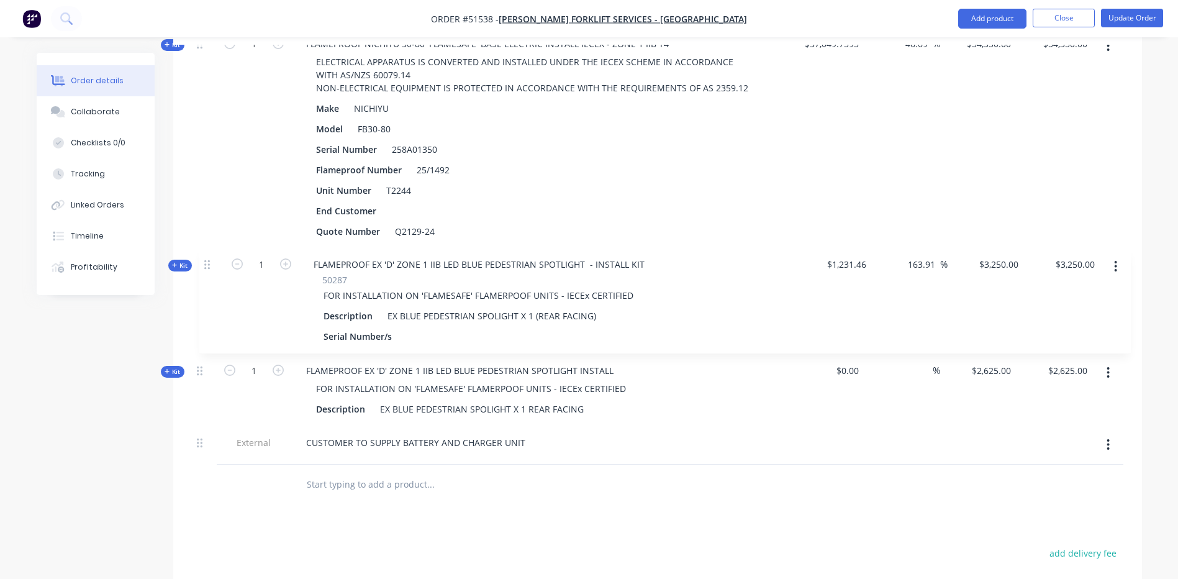
drag, startPoint x: 205, startPoint y: 341, endPoint x: 212, endPoint y: 240, distance: 101.4
click at [212, 240] on div "Kit 1 FLAMEPROOF NICHIYU 30-80 'FLAMESAFE' BASE ELECTRIC INSTALL IECEX - ZONE 1…" at bounding box center [657, 245] width 931 height 437
click at [1114, 361] on button "button" at bounding box center [1107, 372] width 29 height 22
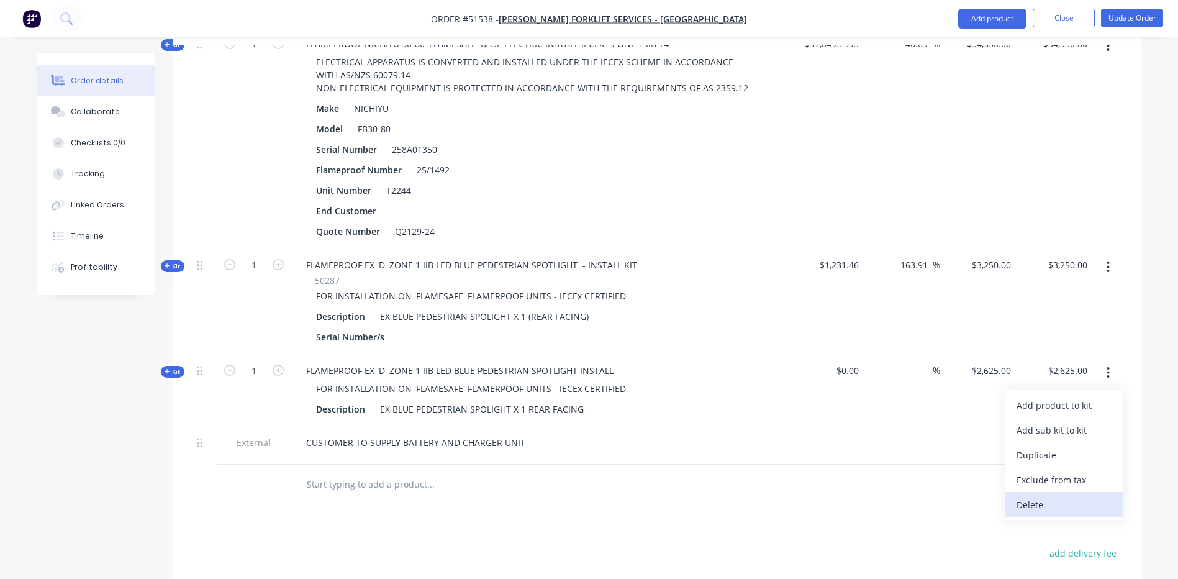
click at [1065, 495] on div "Delete" at bounding box center [1064, 504] width 96 height 18
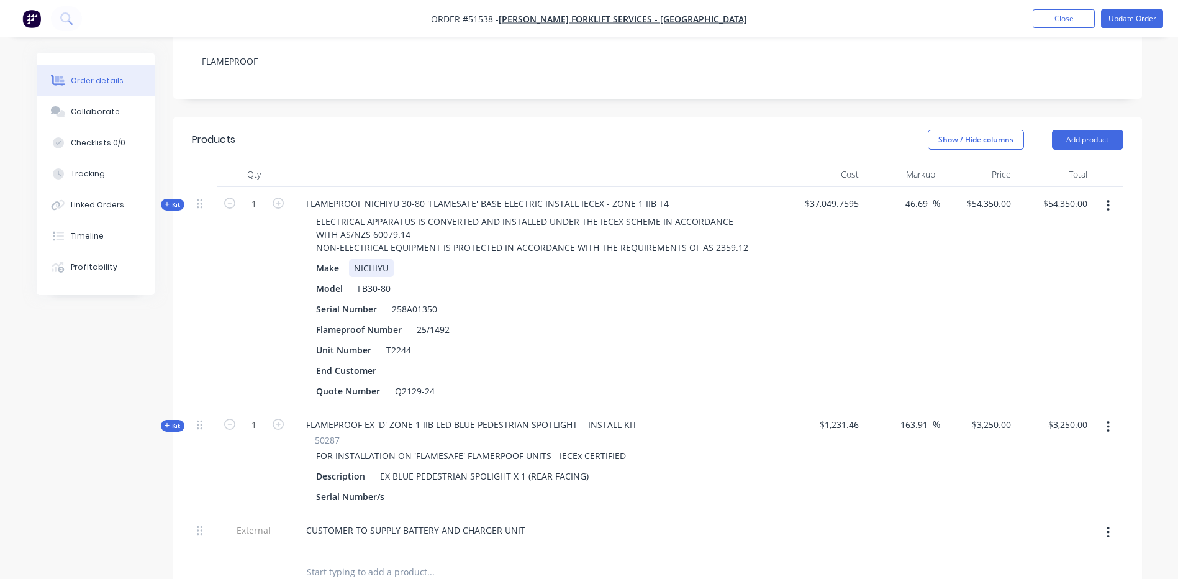
scroll to position [310, 0]
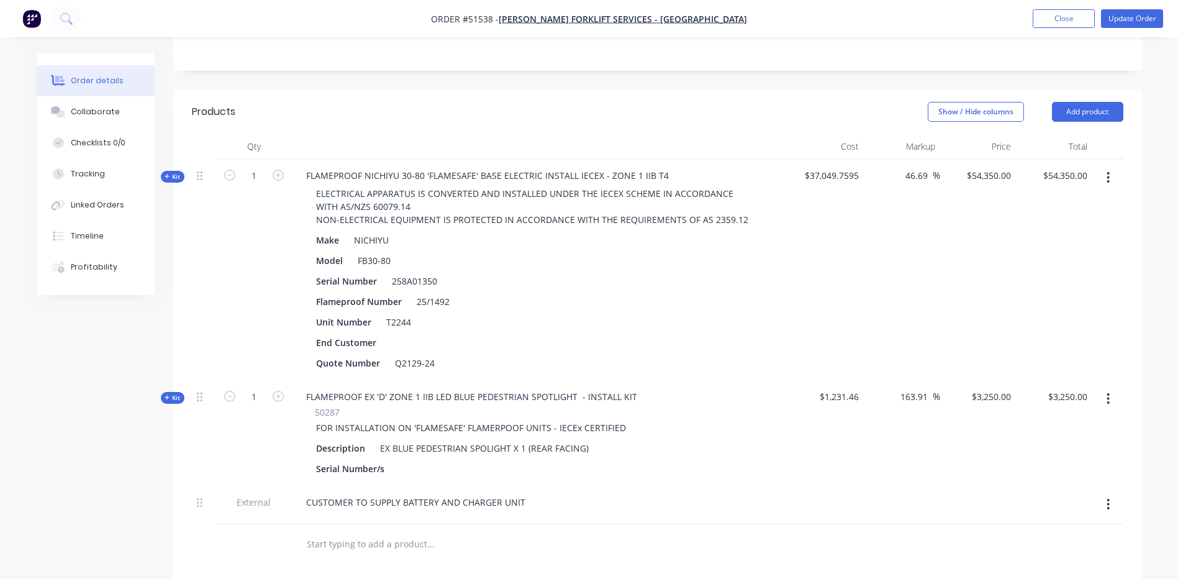
click at [167, 393] on span "Kit" at bounding box center [173, 397] width 16 height 9
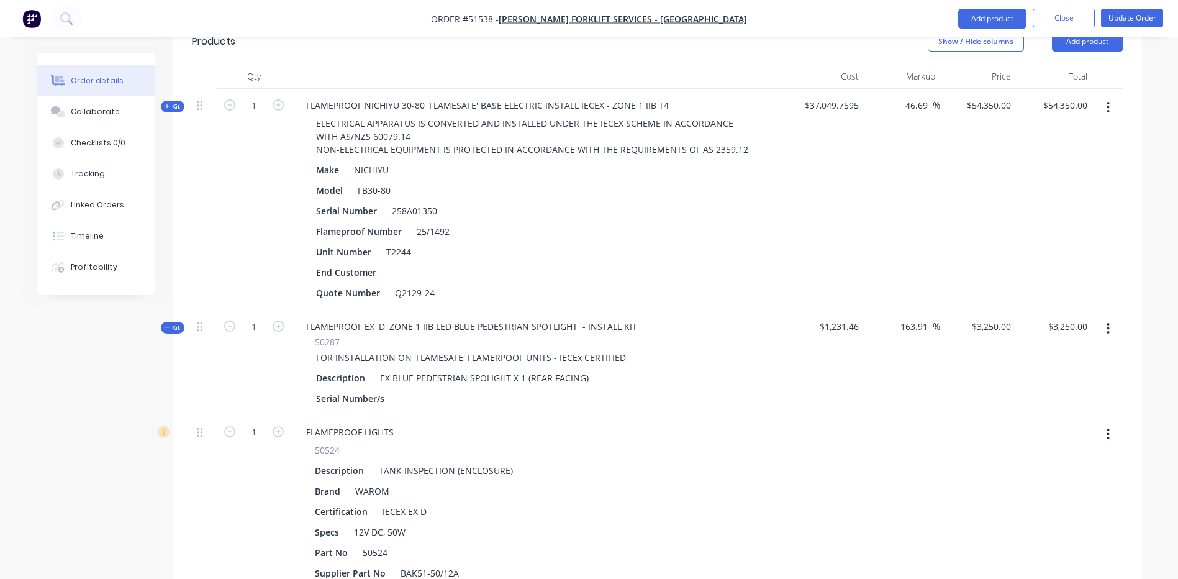
scroll to position [372, 0]
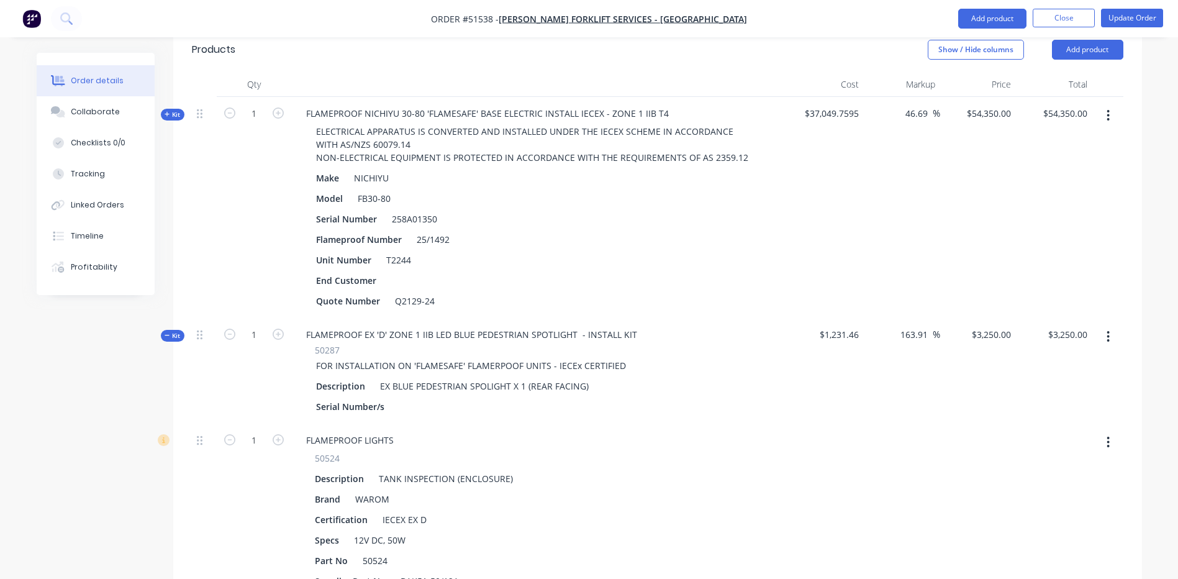
click at [173, 331] on span "Kit" at bounding box center [173, 335] width 16 height 9
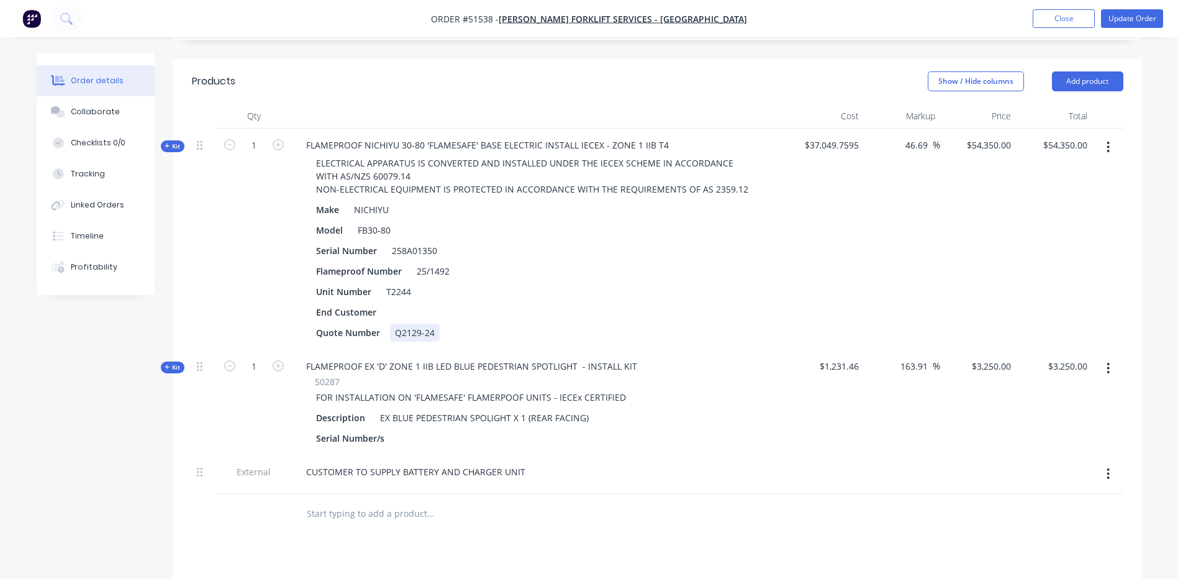
scroll to position [310, 0]
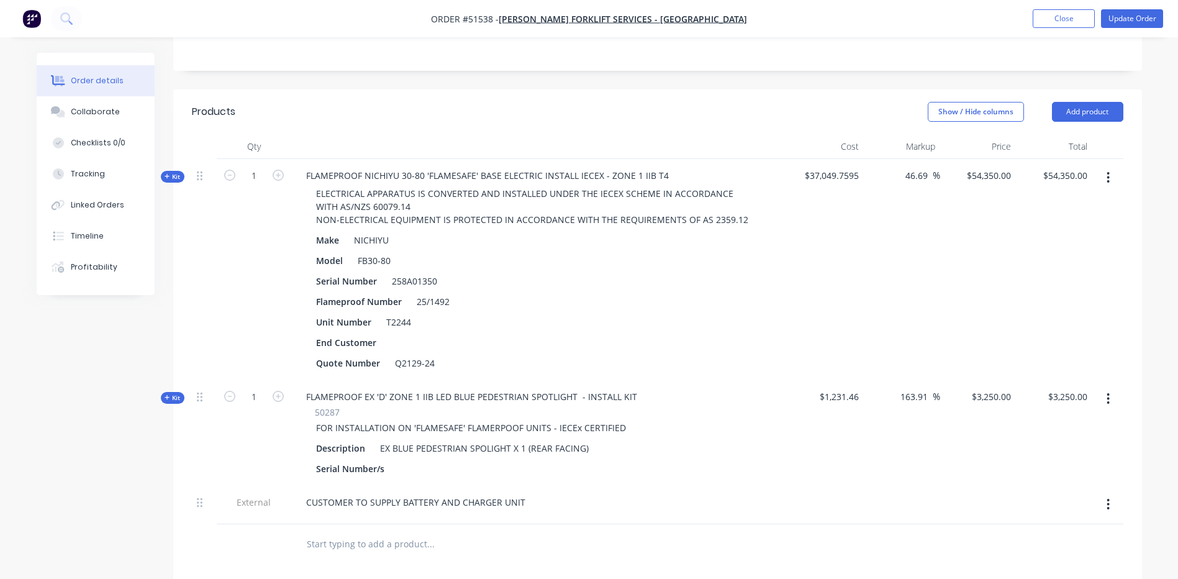
click at [167, 174] on icon "button" at bounding box center [167, 176] width 5 height 5
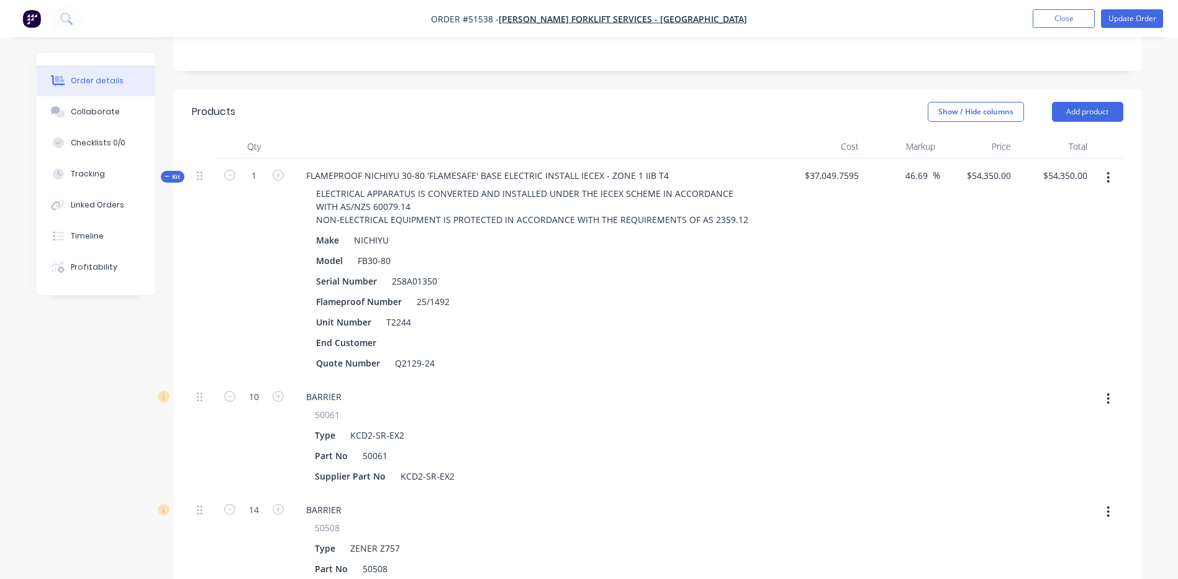
click at [171, 172] on span "Kit" at bounding box center [173, 176] width 16 height 9
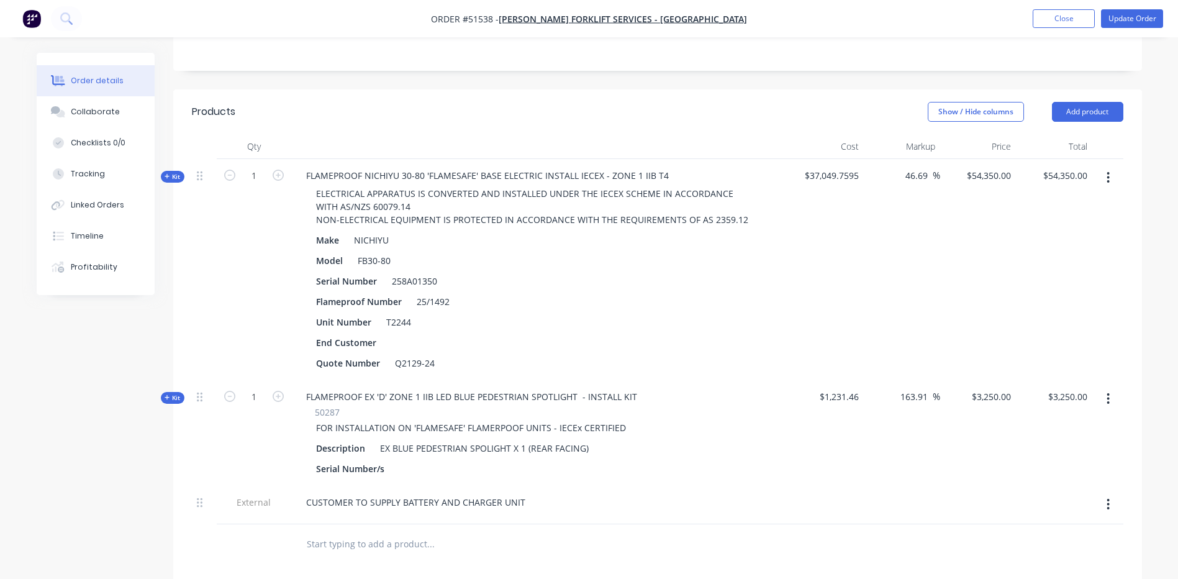
click at [171, 172] on span "Kit" at bounding box center [173, 176] width 16 height 9
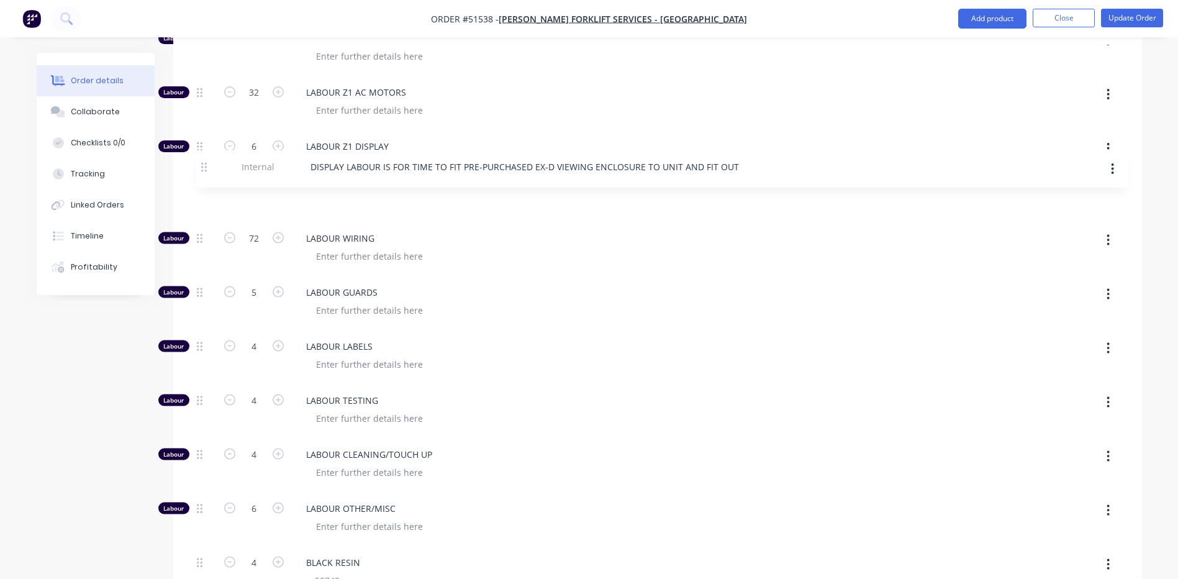
scroll to position [3276, 0]
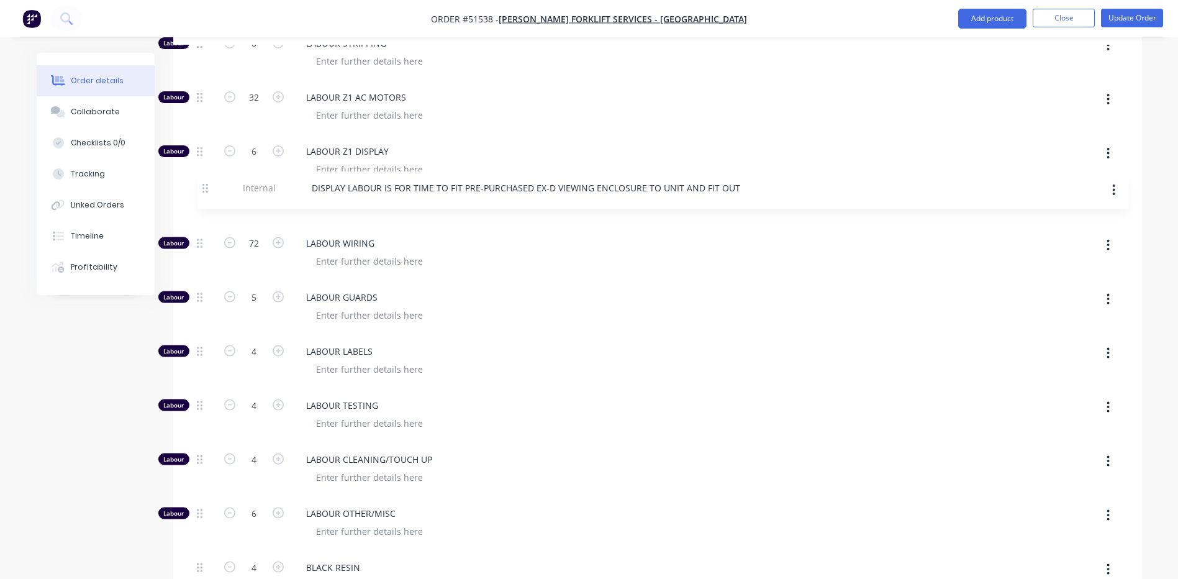
drag, startPoint x: 197, startPoint y: 392, endPoint x: 202, endPoint y: 174, distance: 217.9
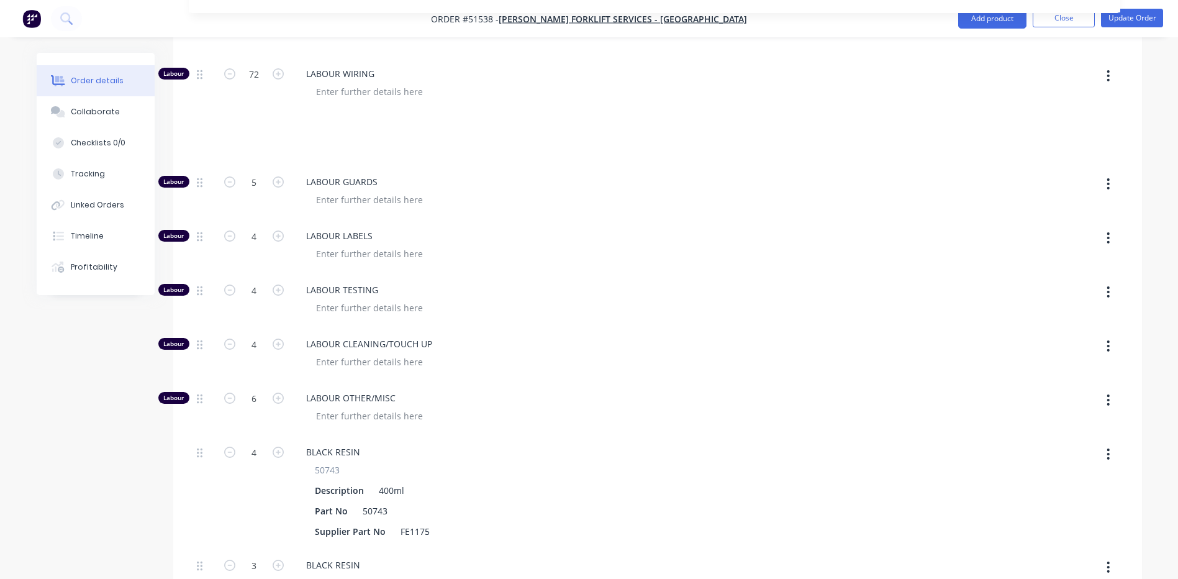
scroll to position [3432, 0]
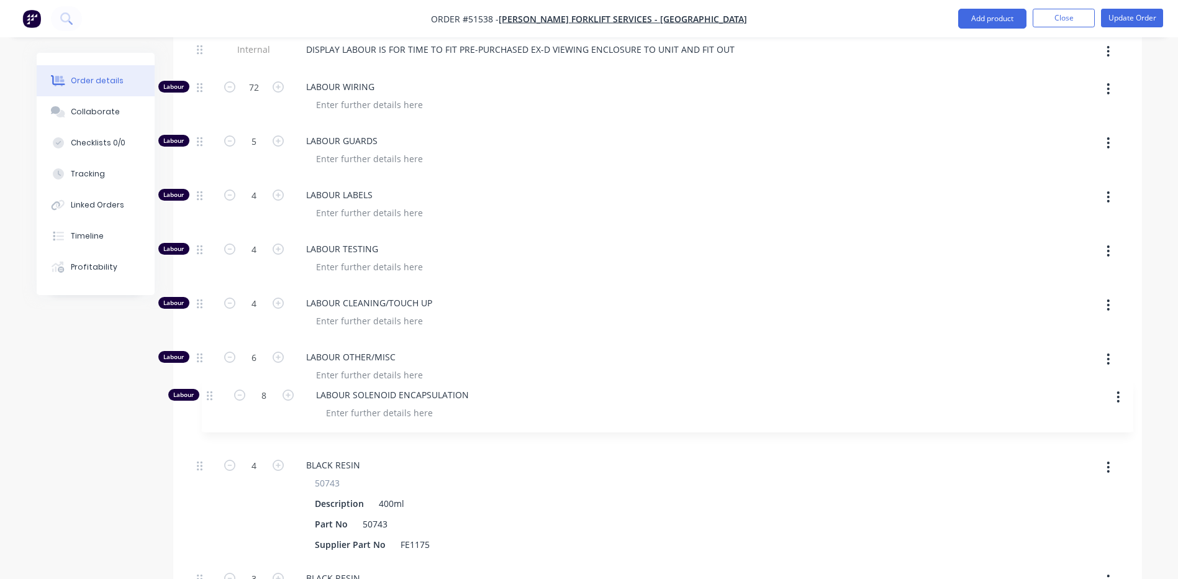
drag, startPoint x: 201, startPoint y: 338, endPoint x: 210, endPoint y: 385, distance: 48.8
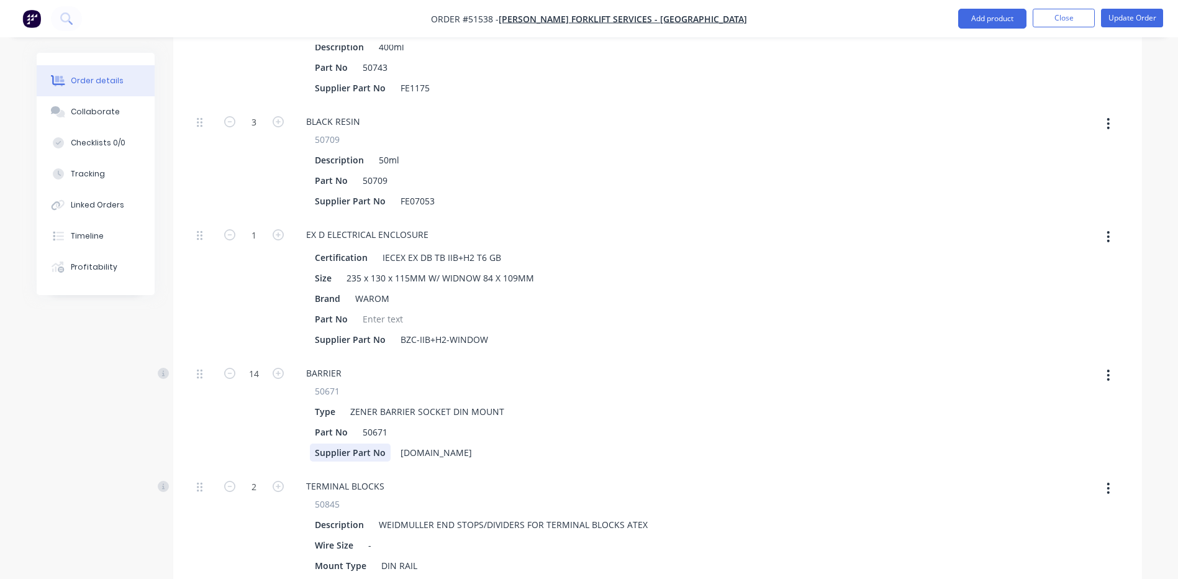
scroll to position [4177, 0]
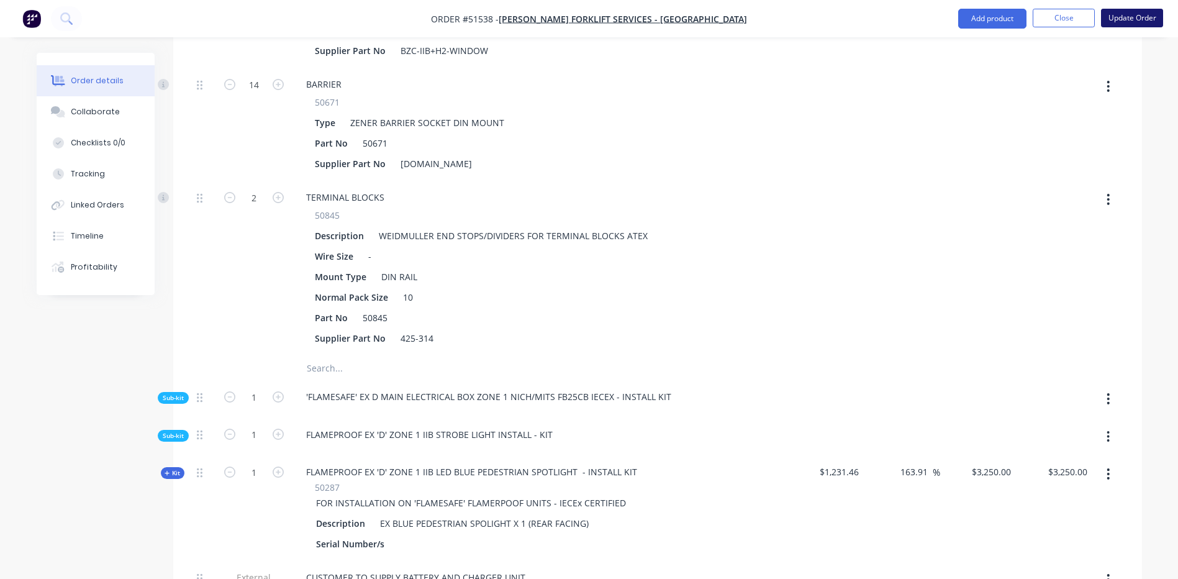
click at [1129, 20] on button "Update Order" at bounding box center [1132, 18] width 62 height 19
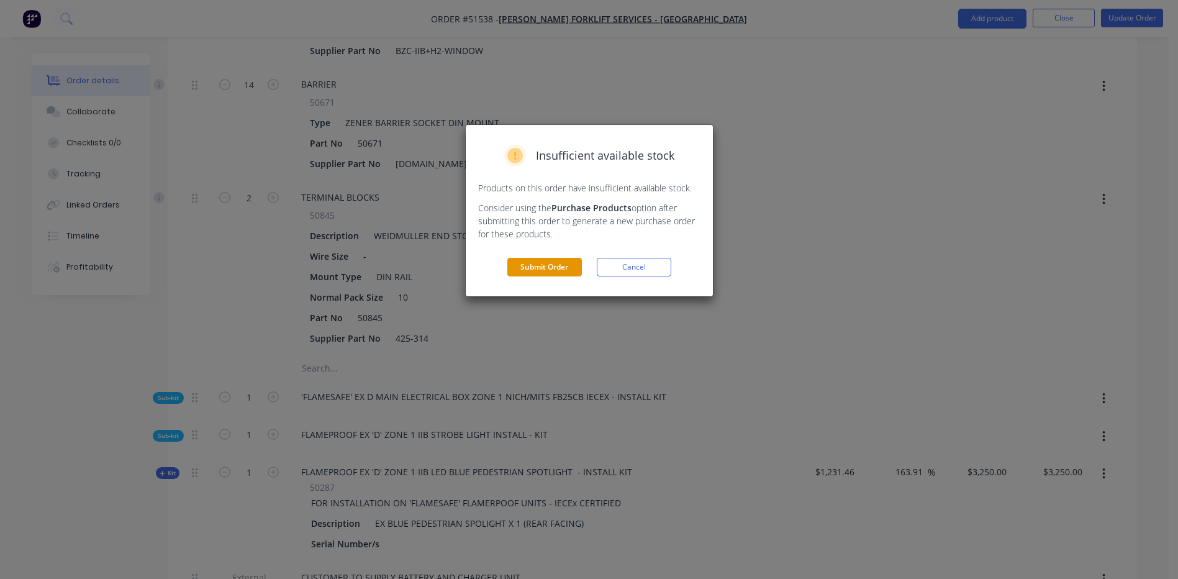
click at [536, 271] on button "Submit Order" at bounding box center [544, 267] width 74 height 19
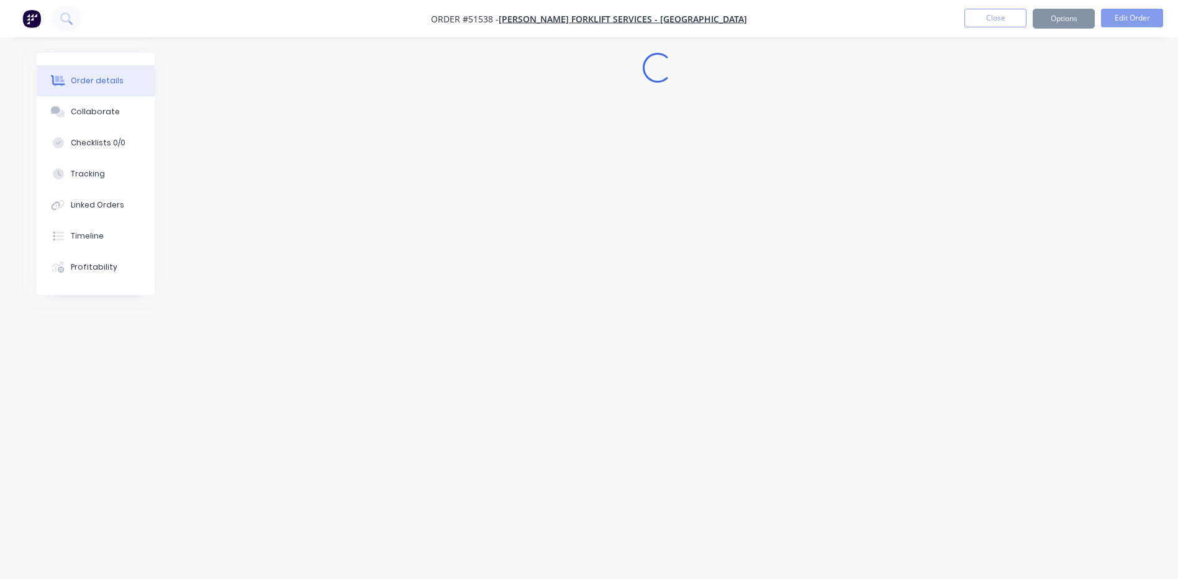
scroll to position [0, 0]
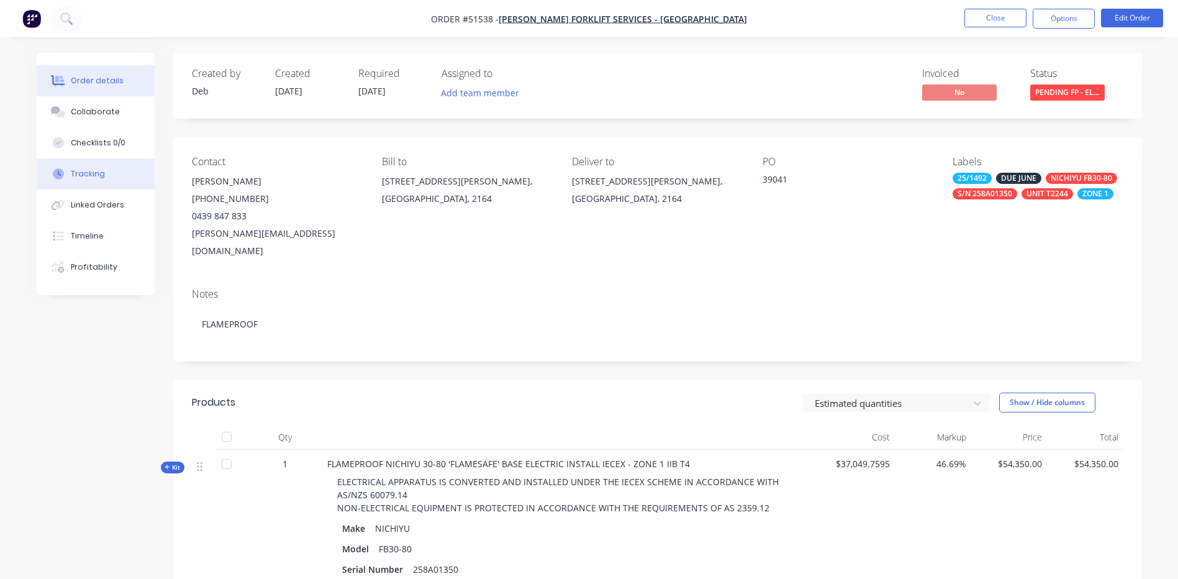
click at [92, 166] on button "Tracking" at bounding box center [96, 173] width 118 height 31
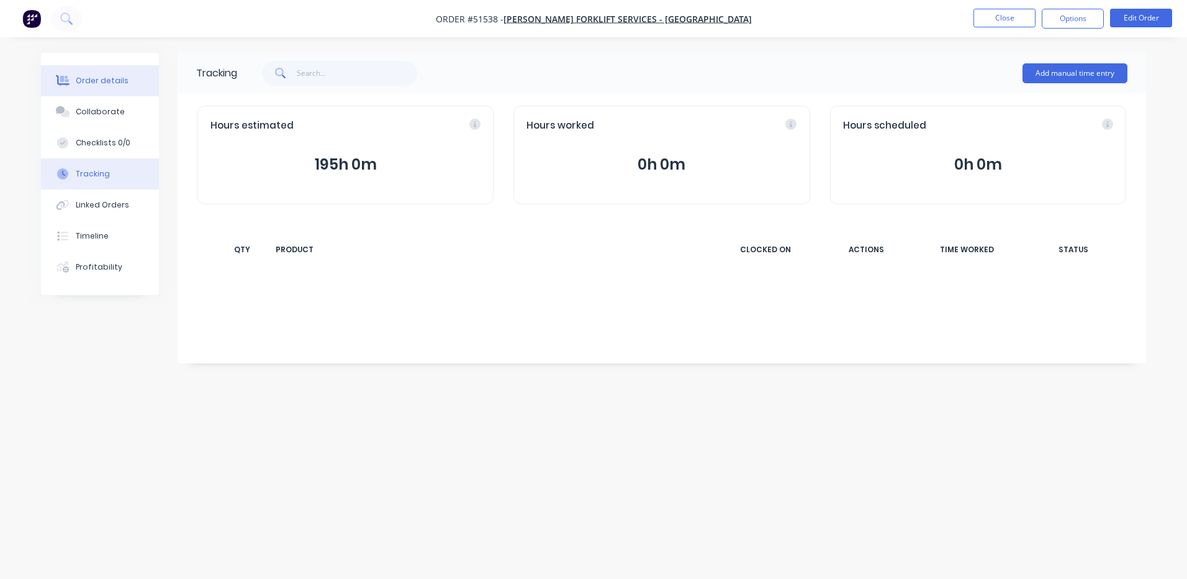
click at [128, 76] on button "Order details" at bounding box center [100, 80] width 118 height 31
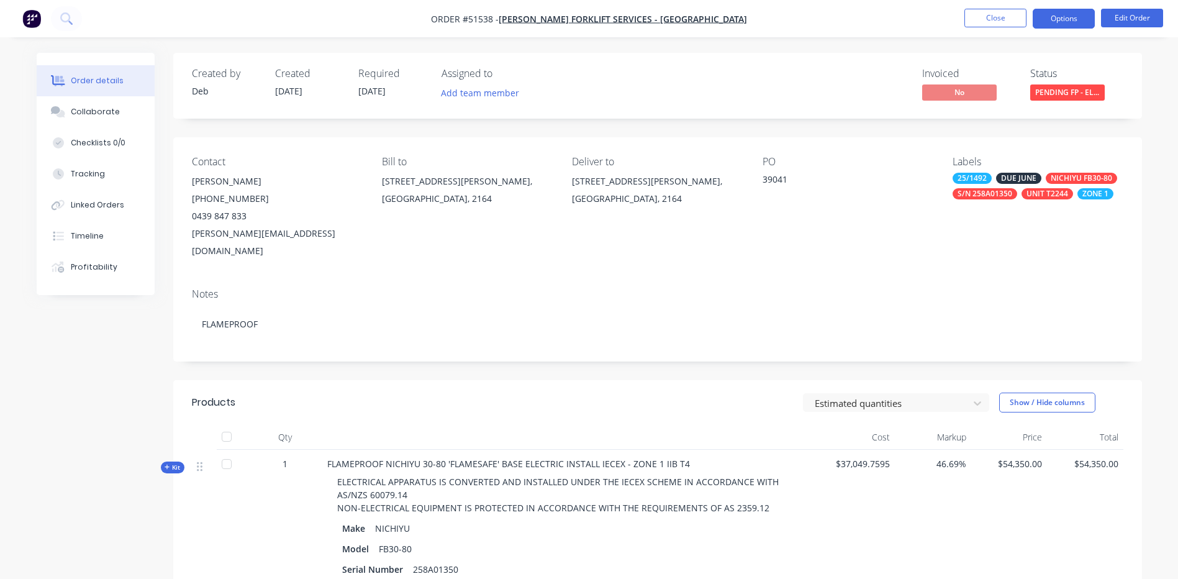
click at [1060, 17] on button "Options" at bounding box center [1063, 19] width 62 height 20
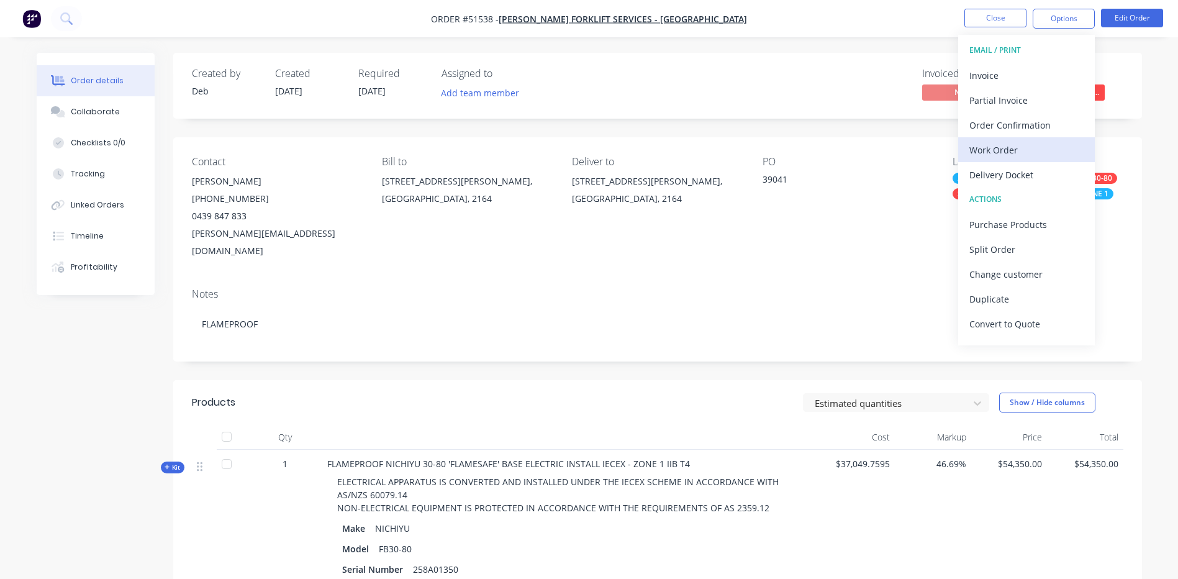
click at [1016, 145] on div "Work Order" at bounding box center [1026, 150] width 114 height 18
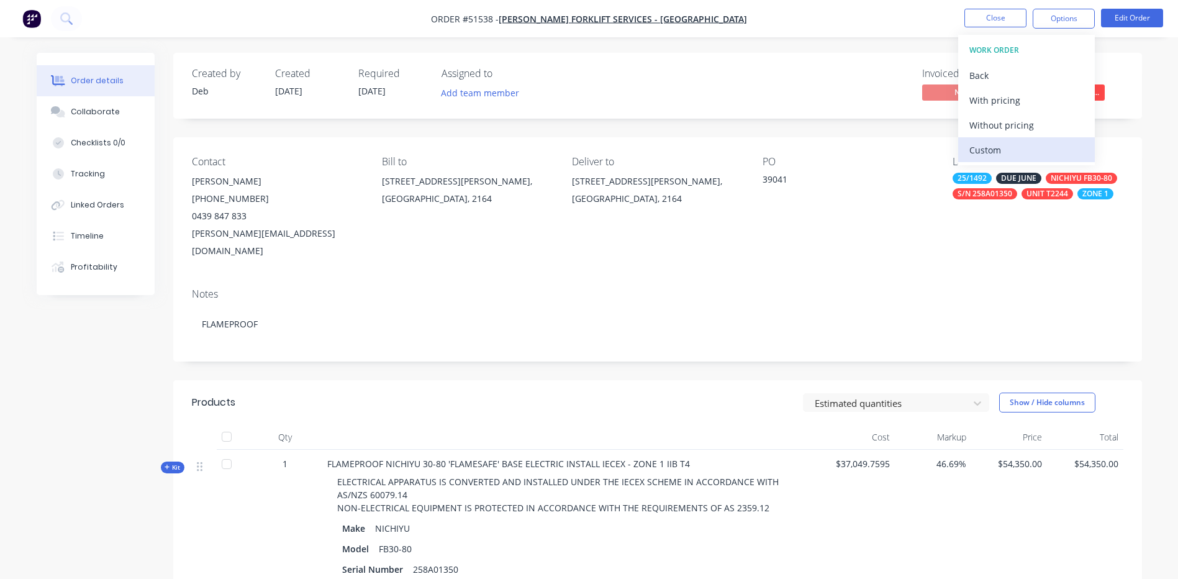
click at [1011, 143] on div "Custom" at bounding box center [1026, 150] width 114 height 18
click at [1009, 131] on div "Without pricing" at bounding box center [1026, 125] width 114 height 18
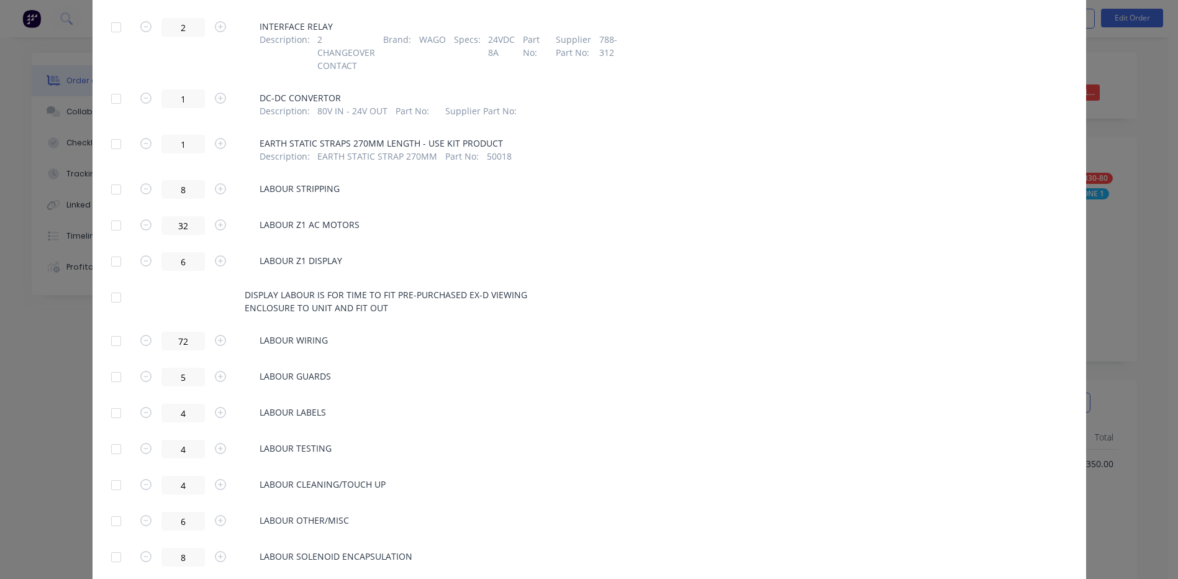
scroll to position [1490, 0]
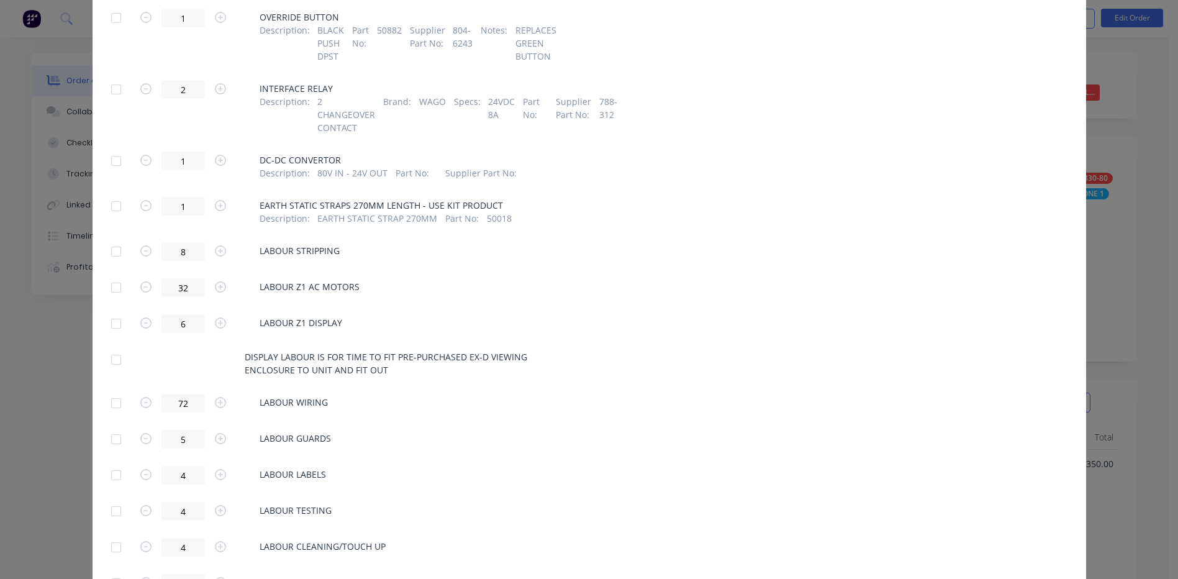
click at [104, 239] on div at bounding box center [116, 251] width 25 height 25
click at [106, 275] on div at bounding box center [116, 287] width 25 height 25
click at [110, 311] on div at bounding box center [116, 323] width 25 height 25
click at [111, 347] on div at bounding box center [116, 359] width 25 height 25
click at [110, 390] on div at bounding box center [116, 402] width 25 height 25
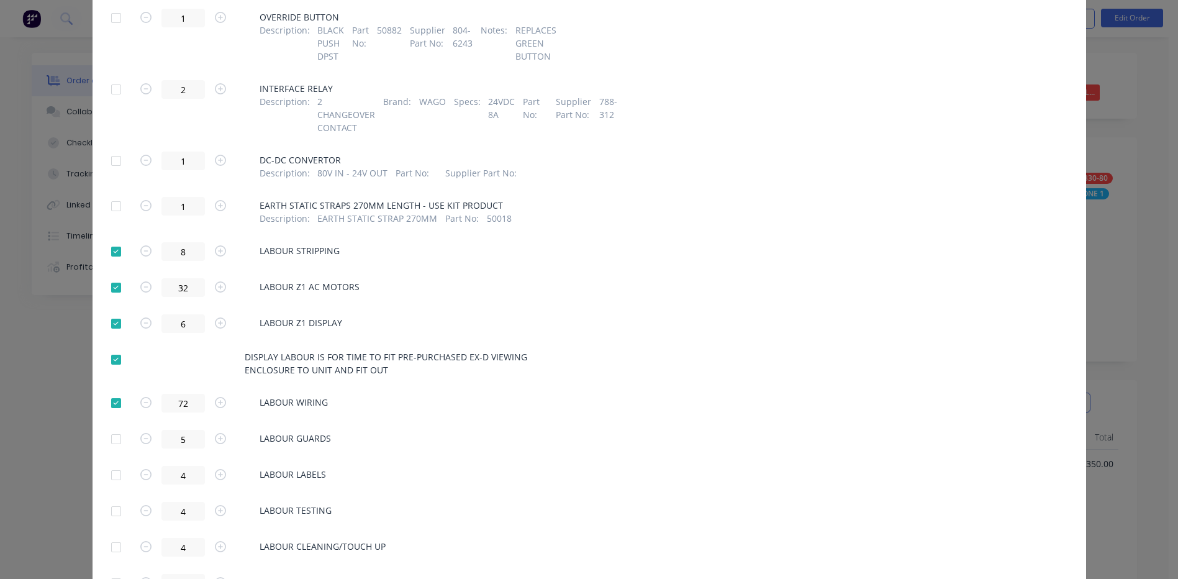
click at [111, 426] on div at bounding box center [116, 438] width 25 height 25
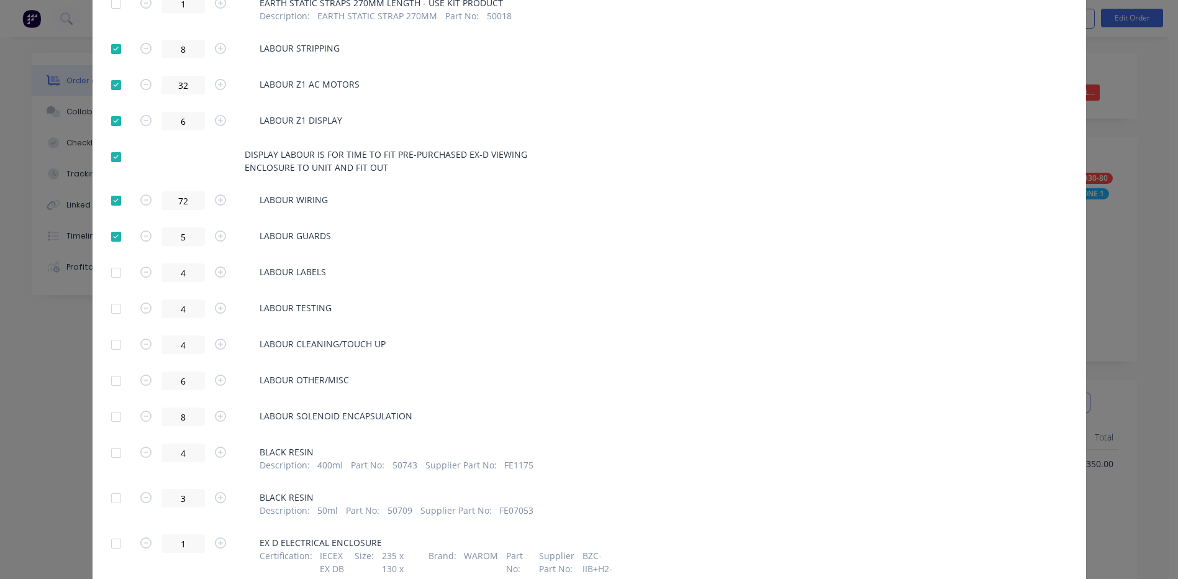
scroll to position [1738, 0]
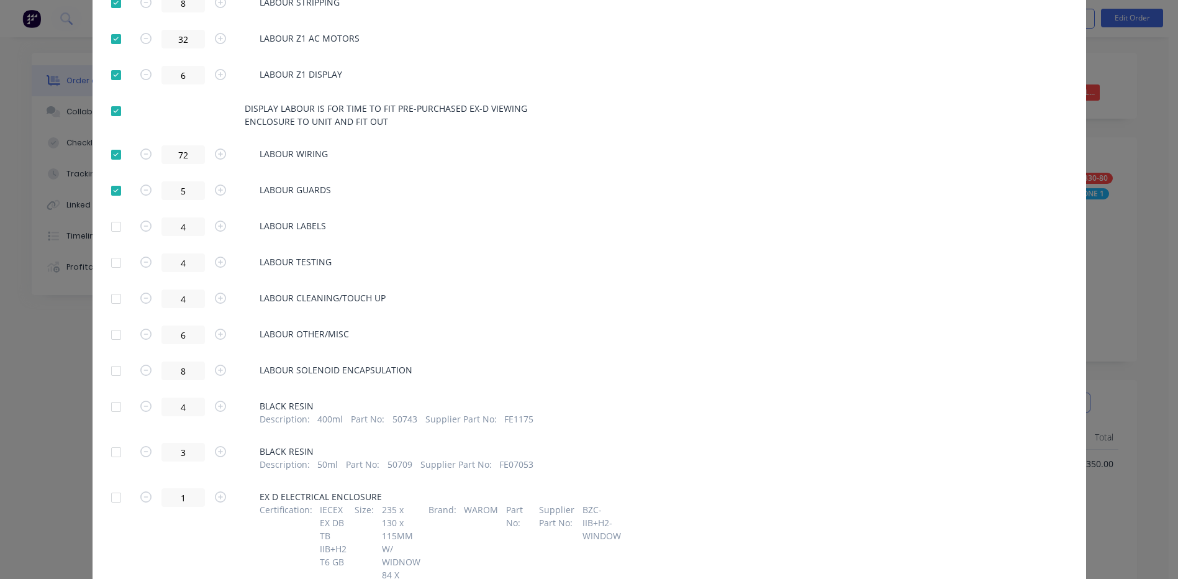
click at [111, 214] on div at bounding box center [116, 226] width 25 height 25
click at [108, 250] on div at bounding box center [116, 262] width 25 height 25
click at [108, 286] on div at bounding box center [116, 298] width 25 height 25
click at [114, 322] on div at bounding box center [116, 334] width 25 height 25
drag, startPoint x: 114, startPoint y: 343, endPoint x: 141, endPoint y: 322, distance: 34.0
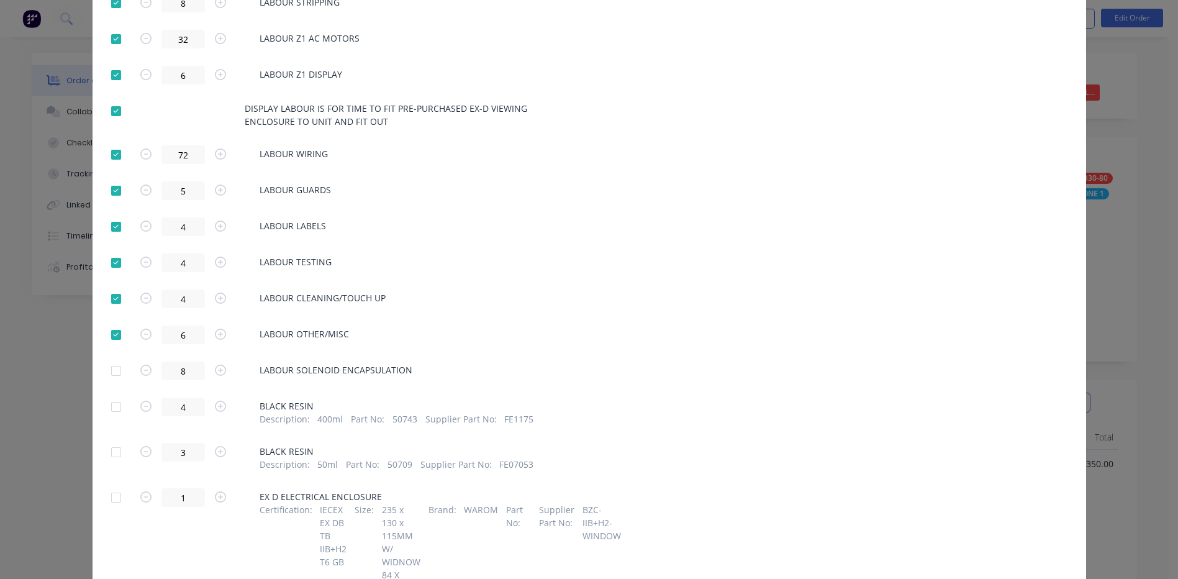
click at [114, 358] on div at bounding box center [116, 370] width 25 height 25
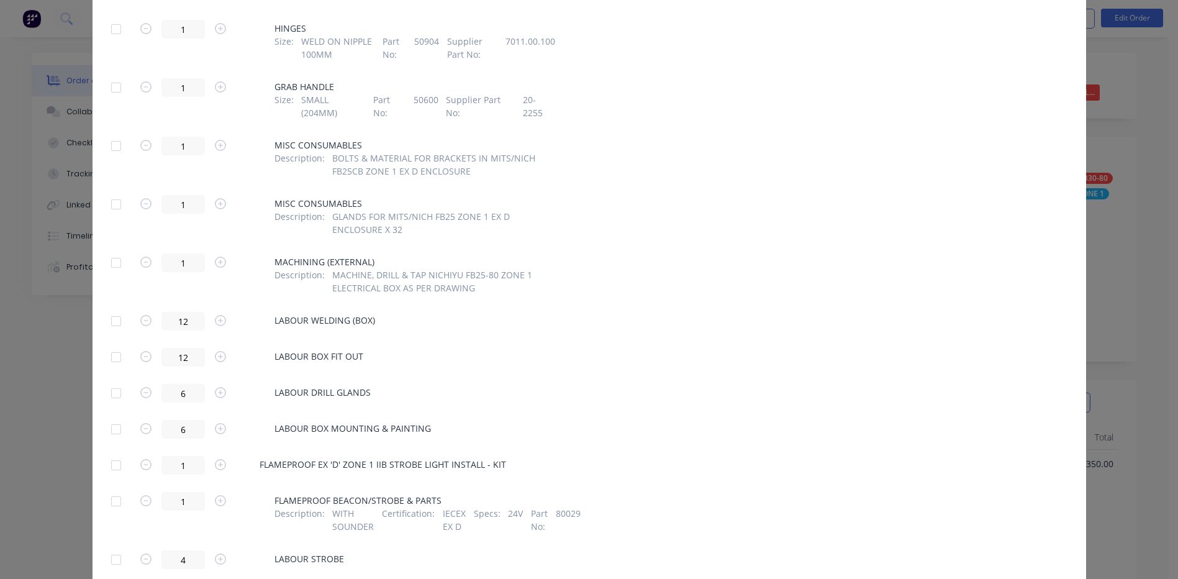
scroll to position [2980, 0]
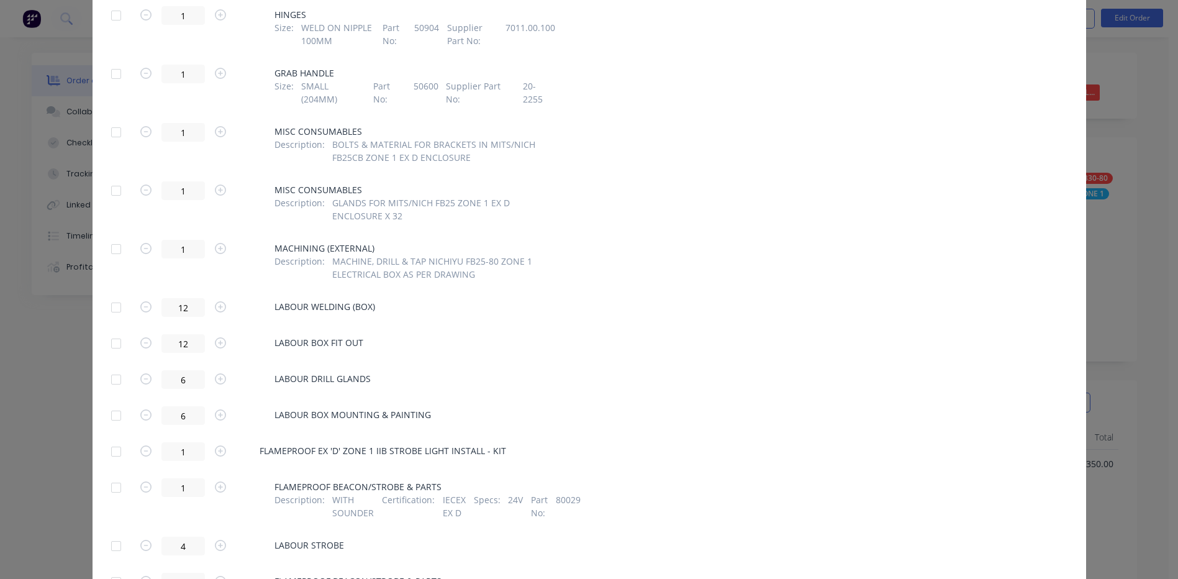
click at [121, 295] on div at bounding box center [116, 307] width 25 height 25
click at [117, 331] on div at bounding box center [116, 343] width 25 height 25
click at [117, 367] on div at bounding box center [116, 379] width 25 height 25
click at [114, 403] on div at bounding box center [116, 415] width 25 height 25
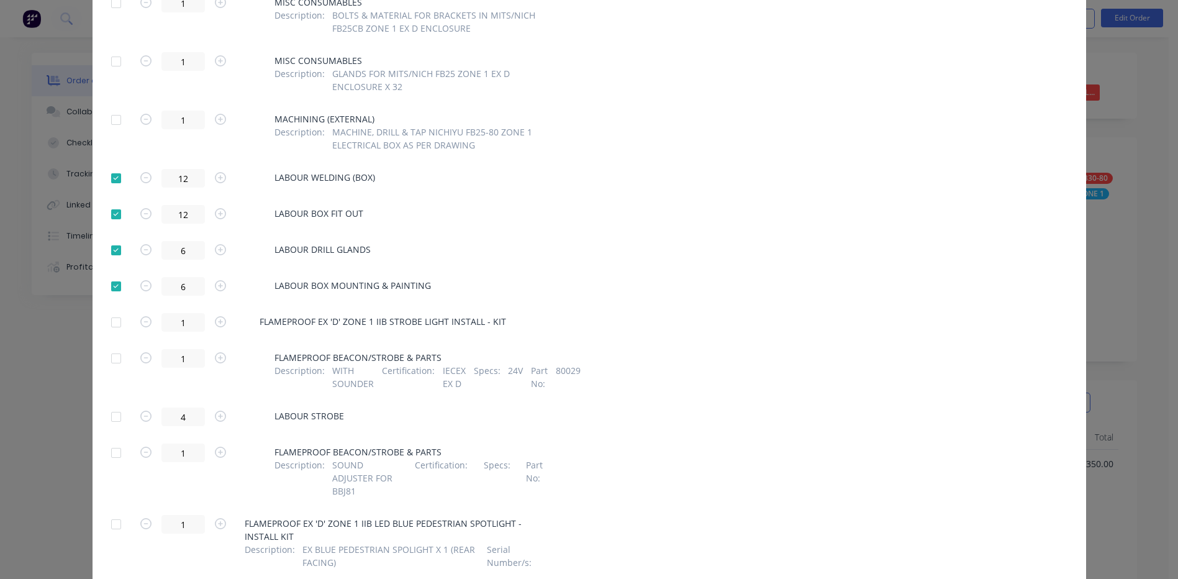
scroll to position [3166, 0]
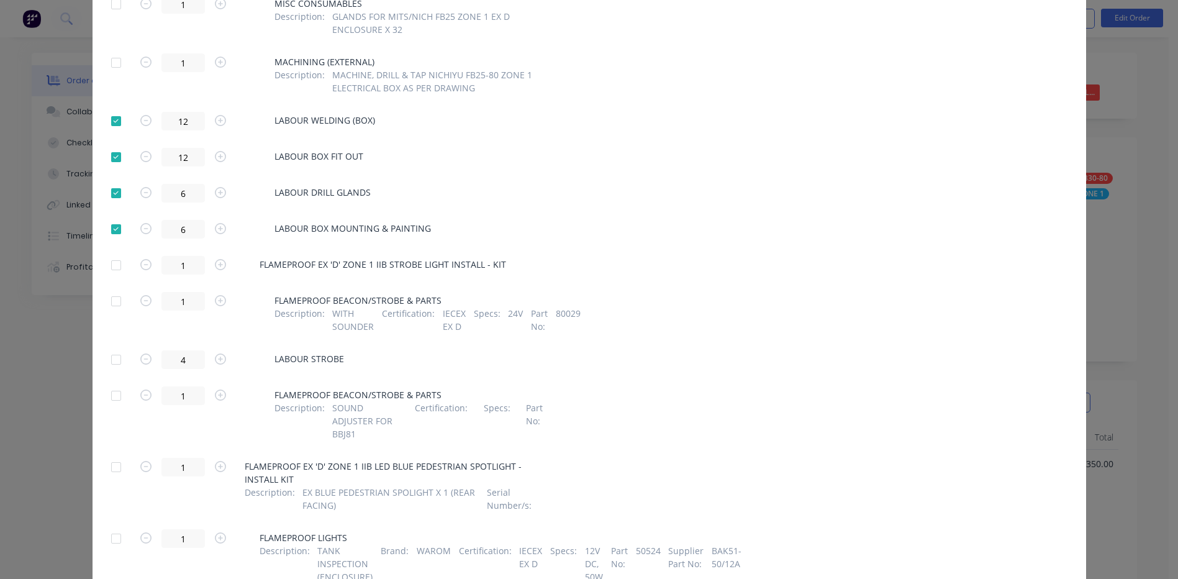
click at [104, 347] on div at bounding box center [116, 359] width 25 height 25
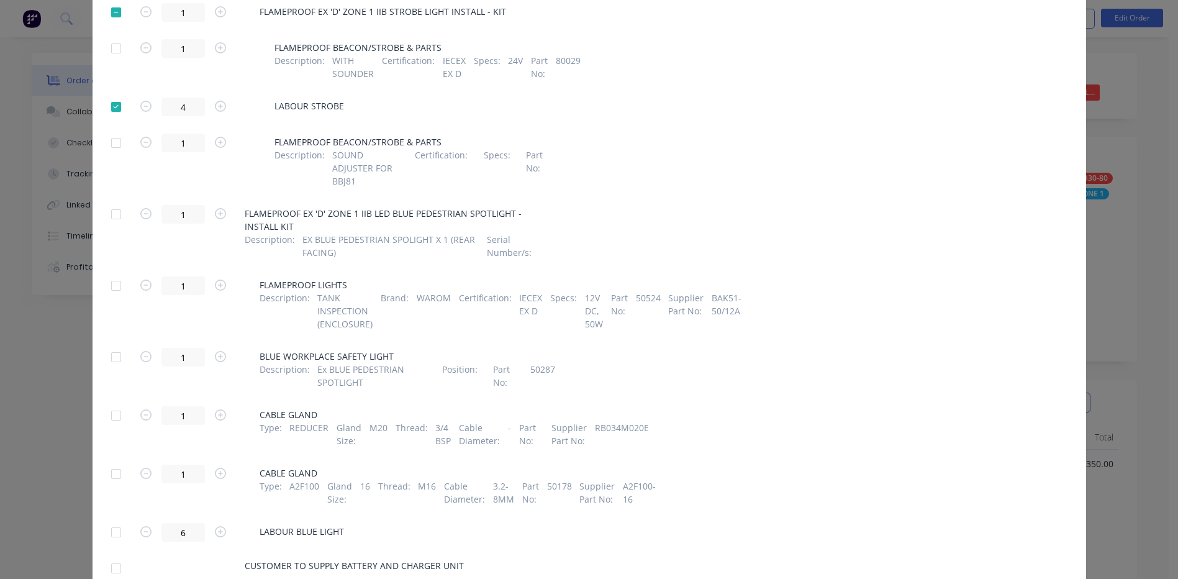
scroll to position [3420, 0]
click at [109, 518] on div at bounding box center [116, 530] width 25 height 25
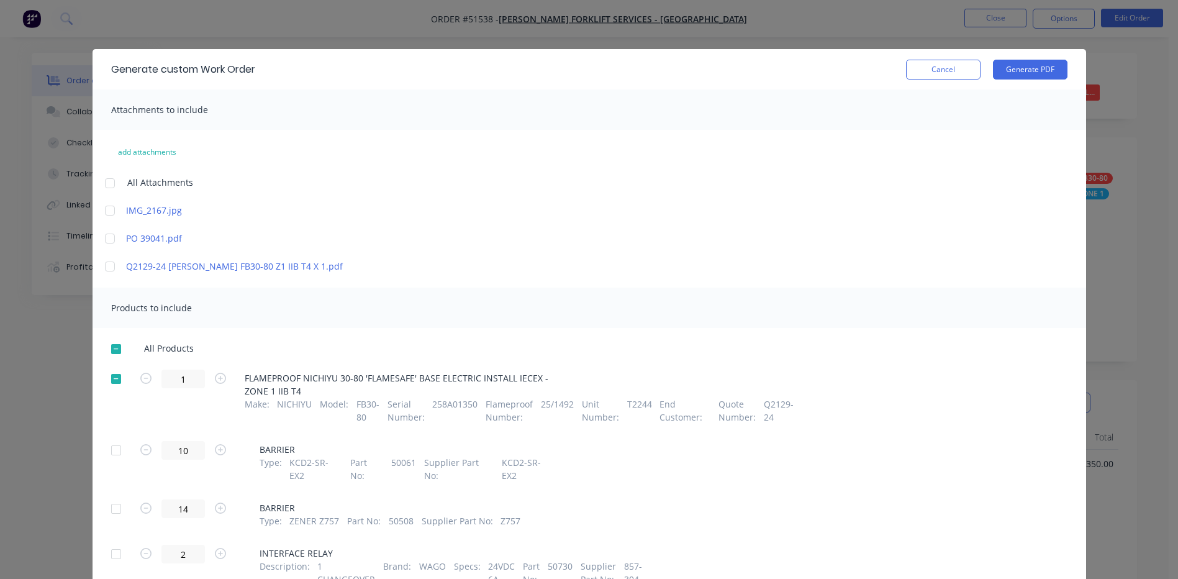
scroll to position [0, 0]
click at [1032, 71] on button "Generate PDF" at bounding box center [1030, 70] width 74 height 20
drag, startPoint x: 958, startPoint y: 63, endPoint x: 913, endPoint y: 74, distance: 46.1
click at [958, 63] on button "Cancel" at bounding box center [943, 70] width 74 height 20
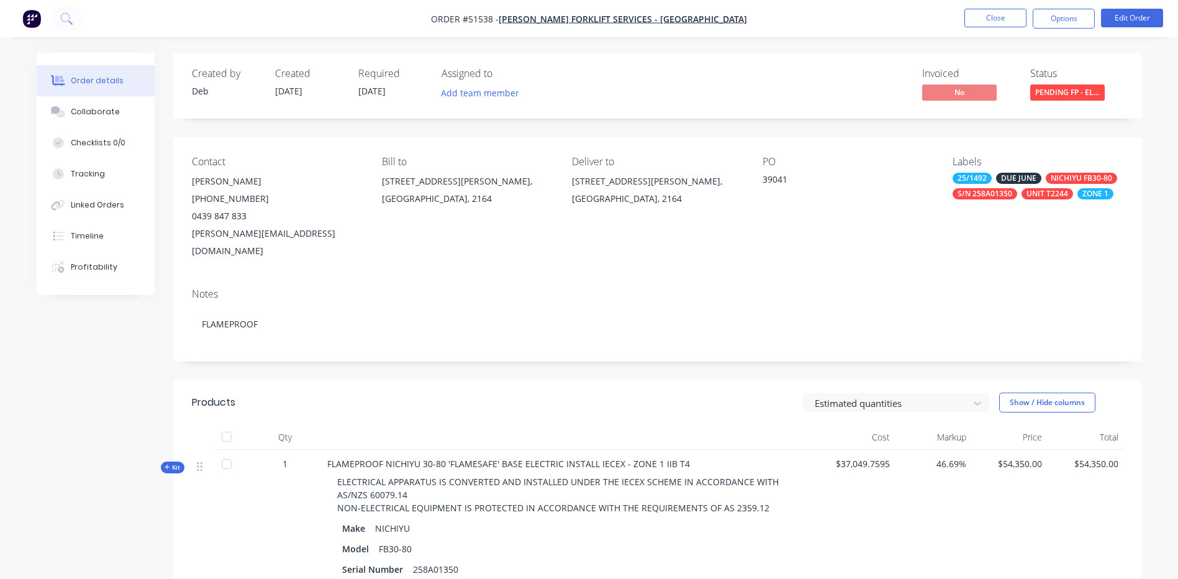
scroll to position [186, 0]
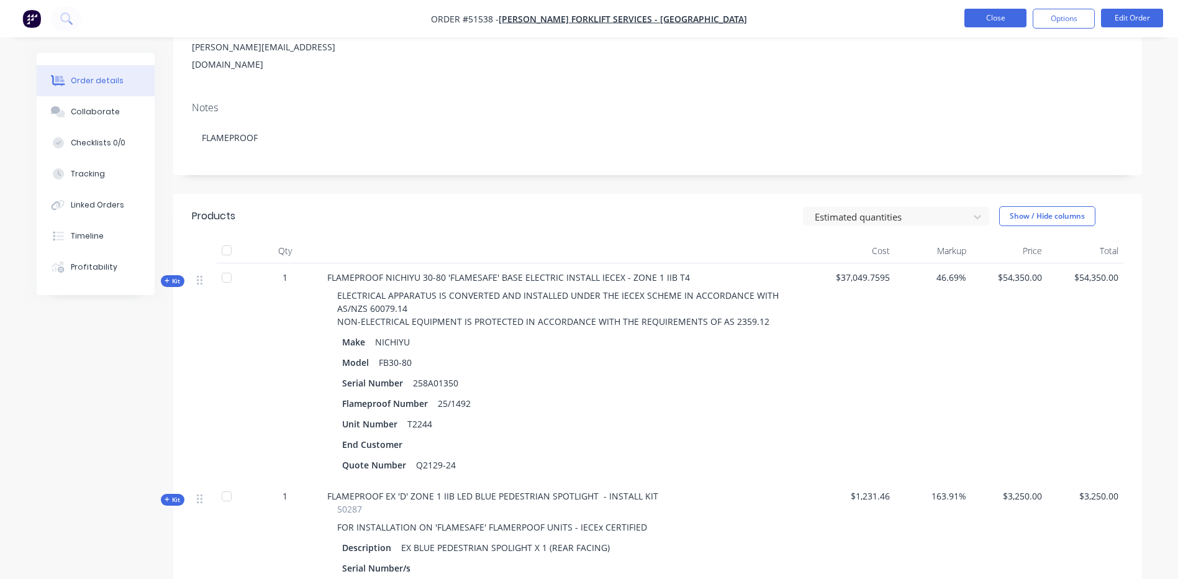
click at [978, 17] on button "Close" at bounding box center [995, 18] width 62 height 19
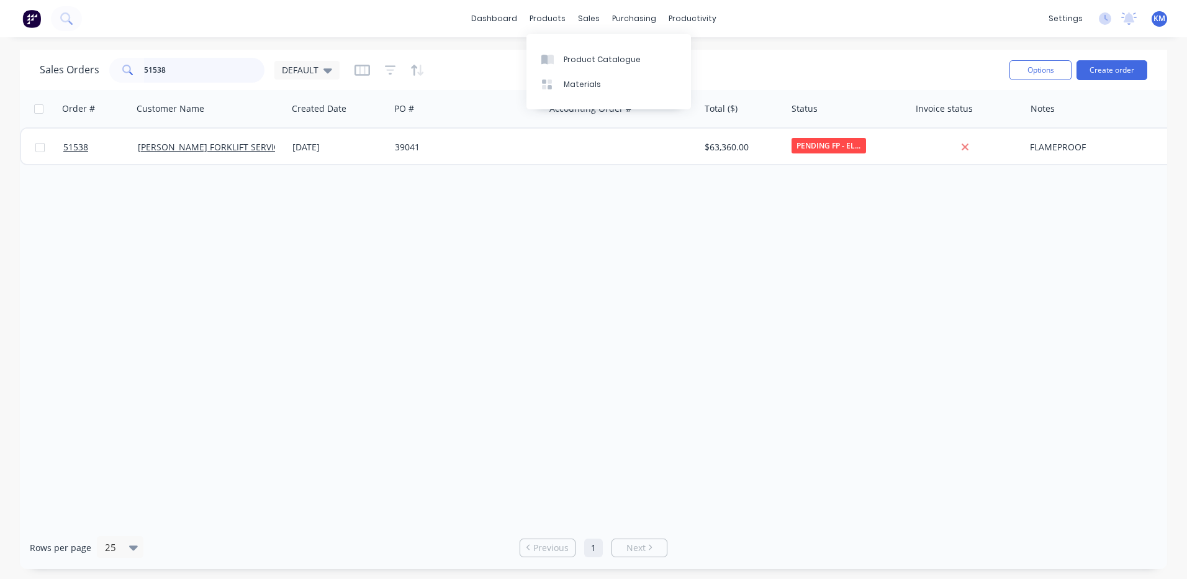
click at [228, 70] on input "51538" at bounding box center [204, 70] width 121 height 25
type input "51539"
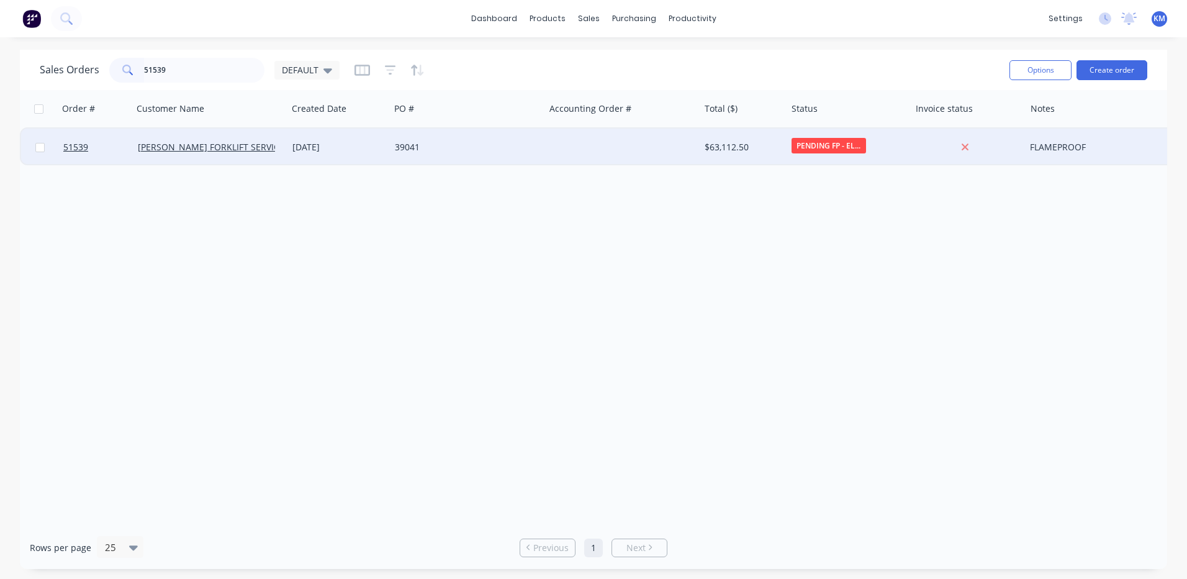
click at [321, 153] on div "14 Jan 2025" at bounding box center [338, 146] width 102 height 37
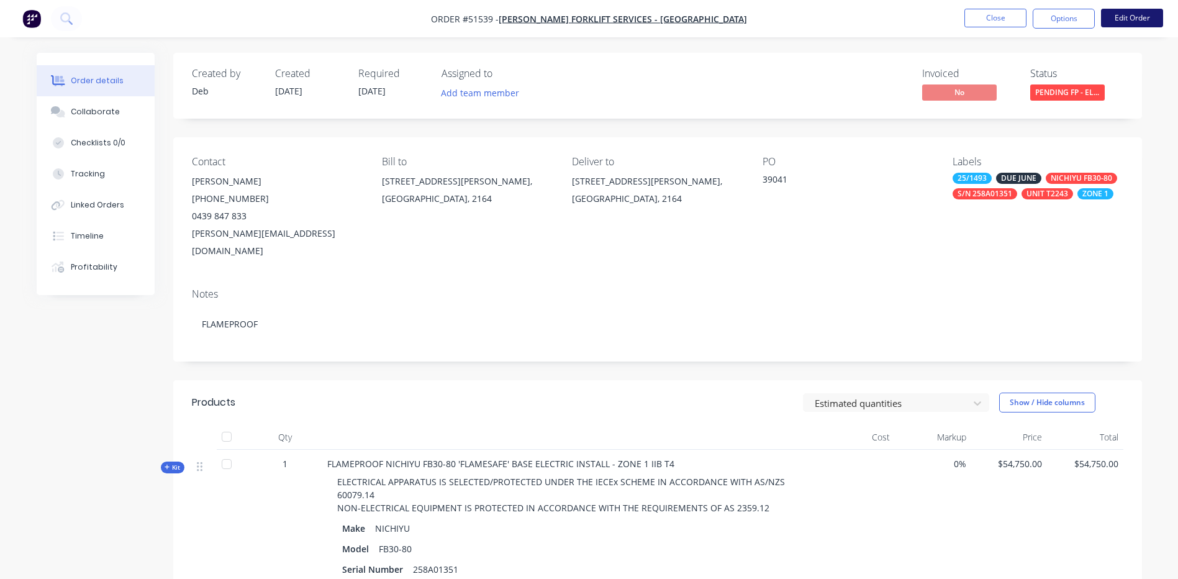
click at [1132, 20] on button "Edit Order" at bounding box center [1132, 18] width 62 height 19
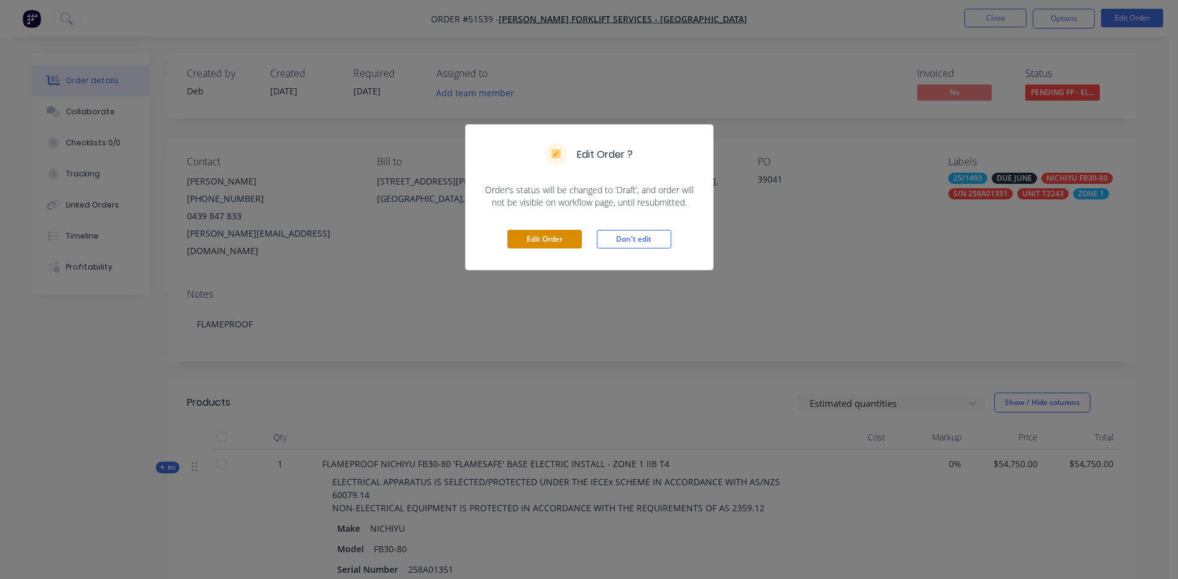
click at [548, 240] on button "Edit Order" at bounding box center [544, 239] width 74 height 19
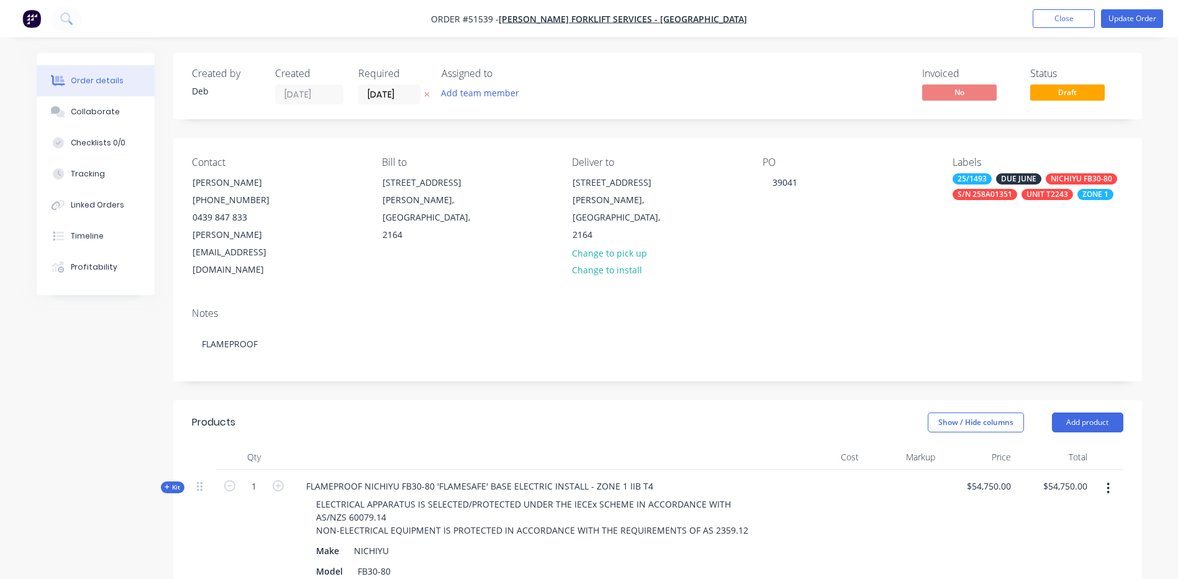
click at [1067, 400] on header "Products Show / Hide columns Add product" at bounding box center [657, 422] width 968 height 45
click at [1072, 412] on button "Add product" at bounding box center [1087, 422] width 71 height 20
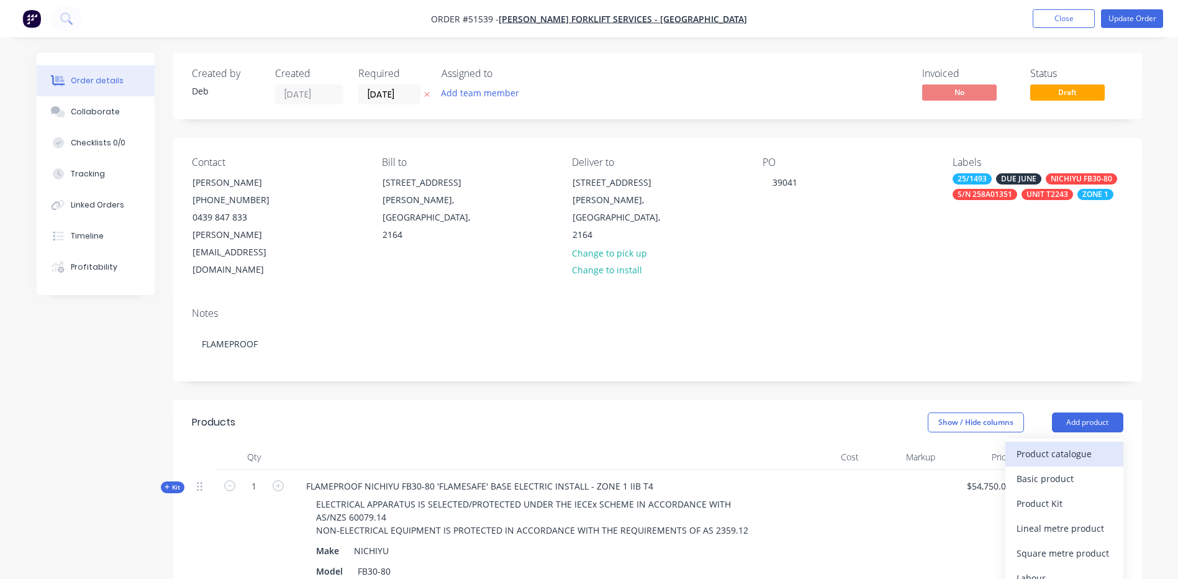
click at [1058, 444] on div "Product catalogue" at bounding box center [1064, 453] width 96 height 18
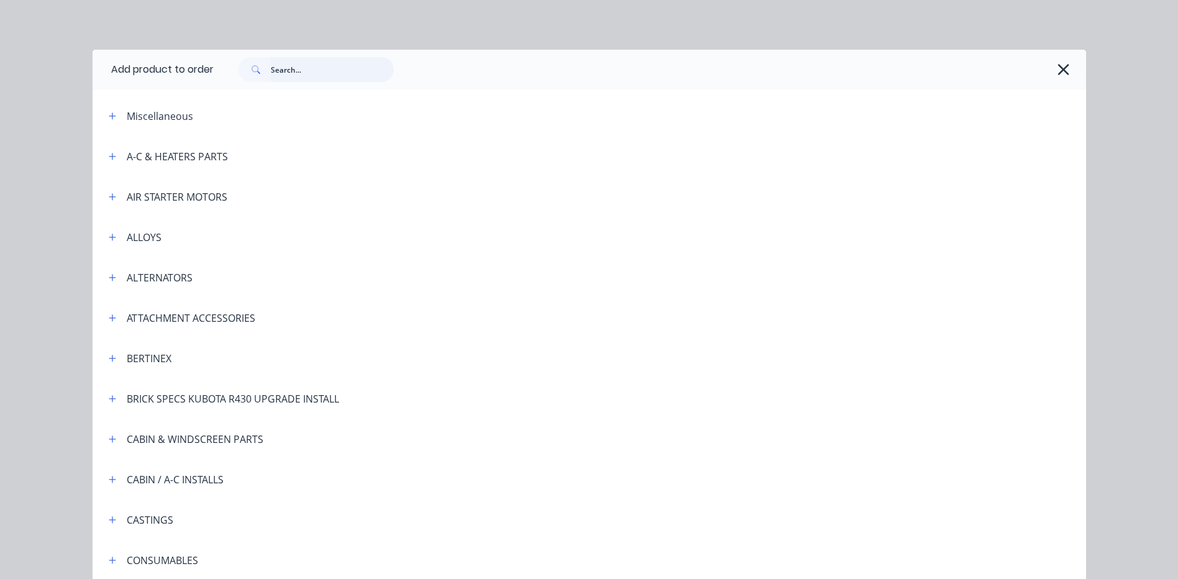
click at [363, 68] on input "text" at bounding box center [332, 69] width 123 height 25
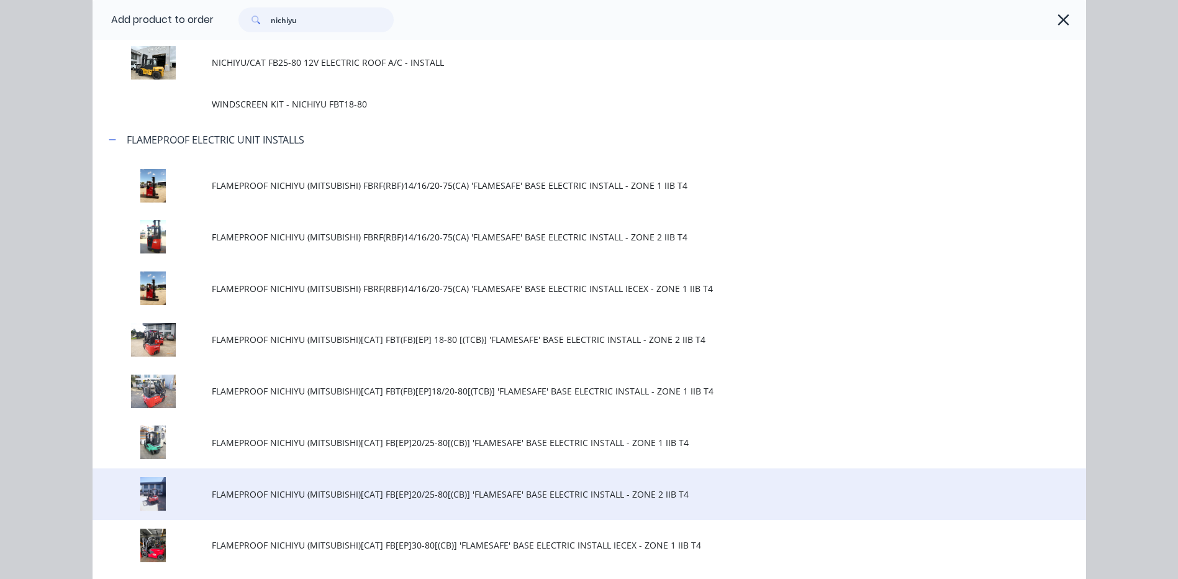
scroll to position [372, 0]
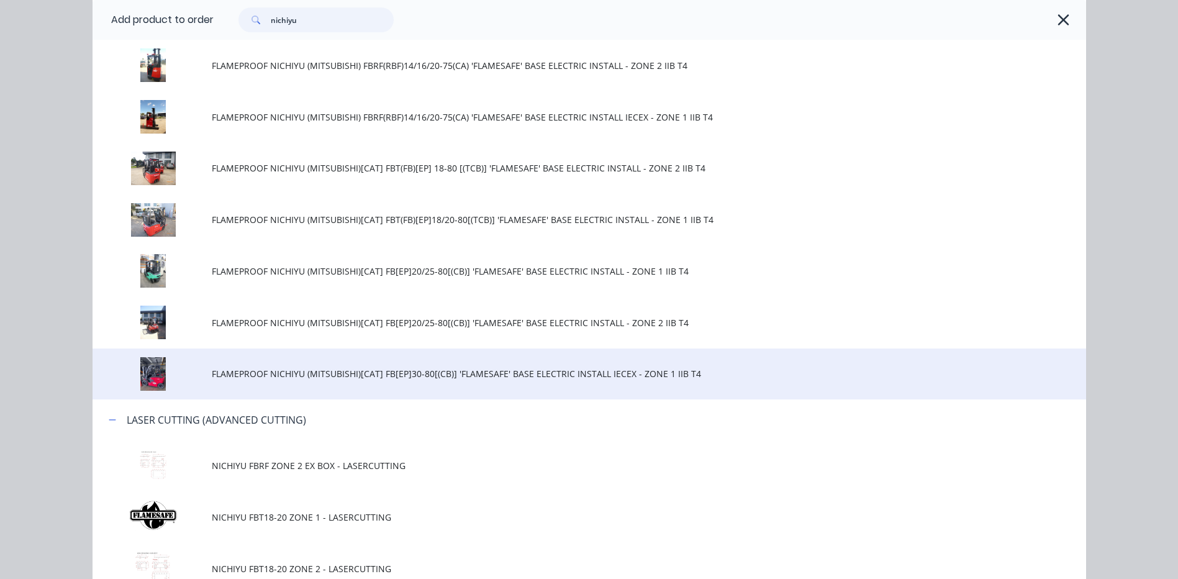
type input "nichiyu"
click at [385, 380] on span "FLAMEPROOF NICHIYU (MITSUBISHI)[CAT] FB[EP]30-80[(CB)] 'FLAMESAFE' BASE ELECTRI…" at bounding box center [561, 373] width 699 height 13
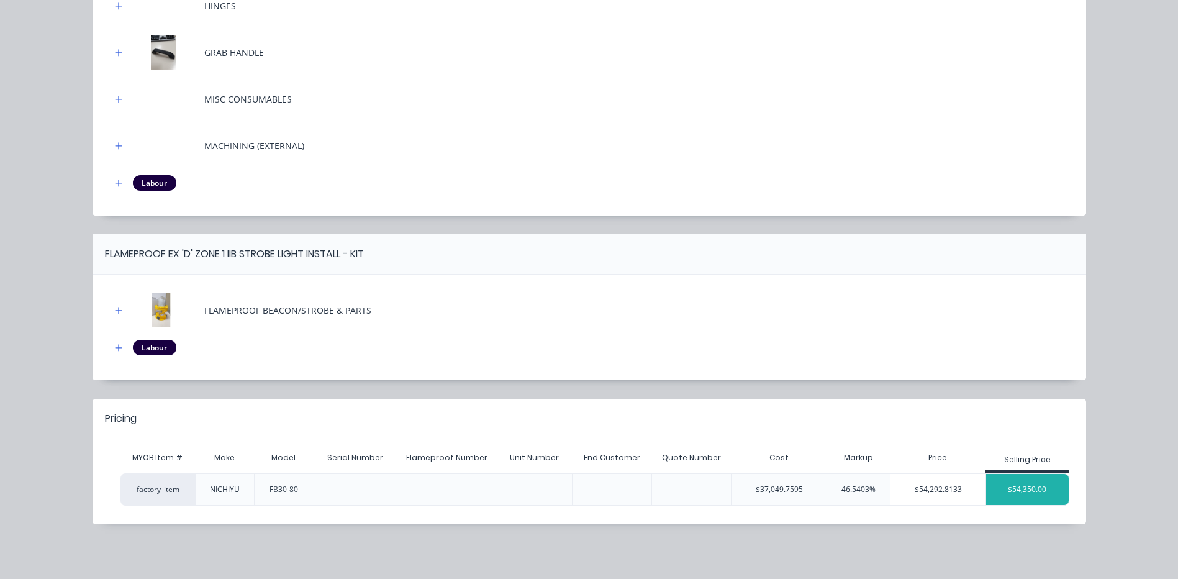
scroll to position [562, 0]
click at [1012, 477] on div "$54,350.00" at bounding box center [1027, 489] width 83 height 31
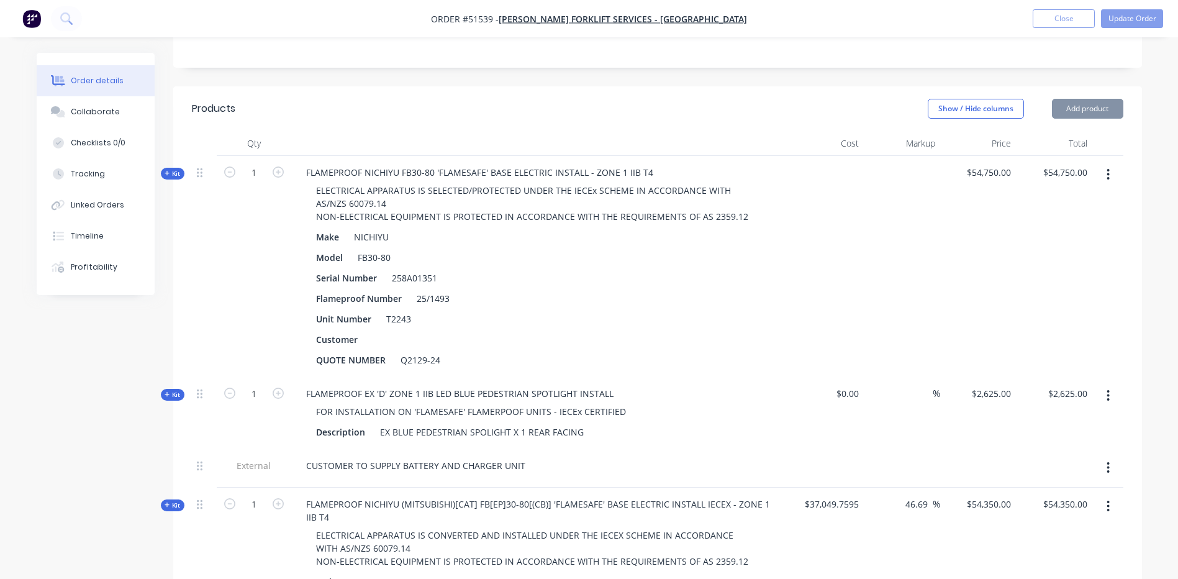
scroll to position [317, 0]
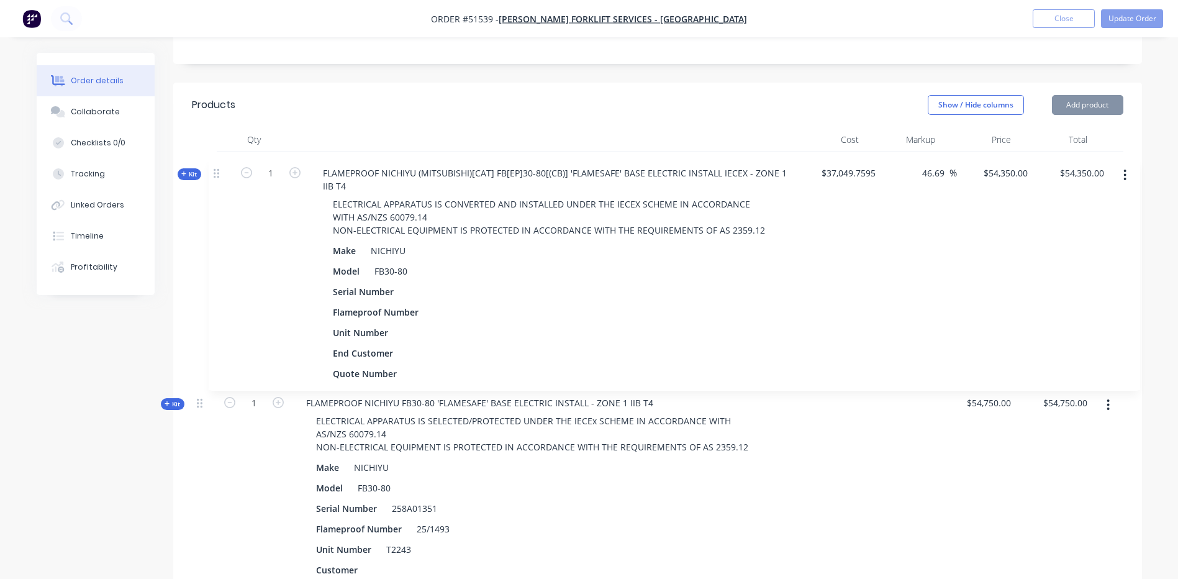
drag, startPoint x: 201, startPoint y: 464, endPoint x: 220, endPoint y: 150, distance: 314.7
click at [220, 152] on div "Kit 1 FLAMEPROOF NICHIYU FB30-80 'FLAMESAFE' BASE ELECTRIC INSTALL - ZONE 1 IIB…" at bounding box center [657, 435] width 931 height 566
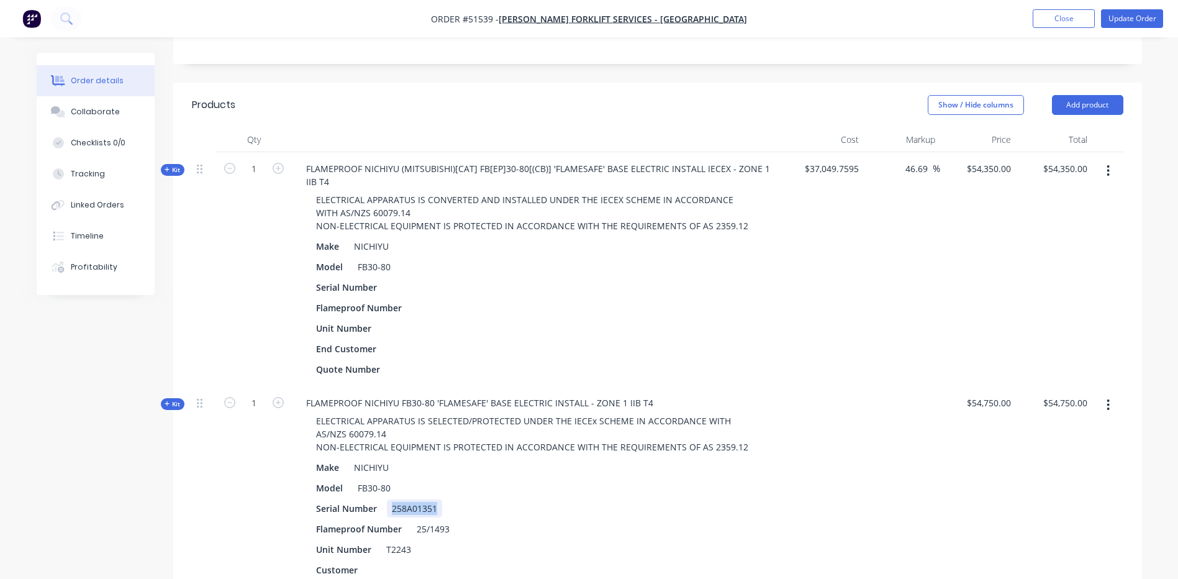
drag, startPoint x: 436, startPoint y: 472, endPoint x: 390, endPoint y: 479, distance: 46.4
click at [390, 499] on div "258A01351" at bounding box center [414, 508] width 55 height 18
click at [399, 278] on div at bounding box center [396, 287] width 19 height 18
paste div
drag, startPoint x: 448, startPoint y: 487, endPoint x: 417, endPoint y: 490, distance: 31.8
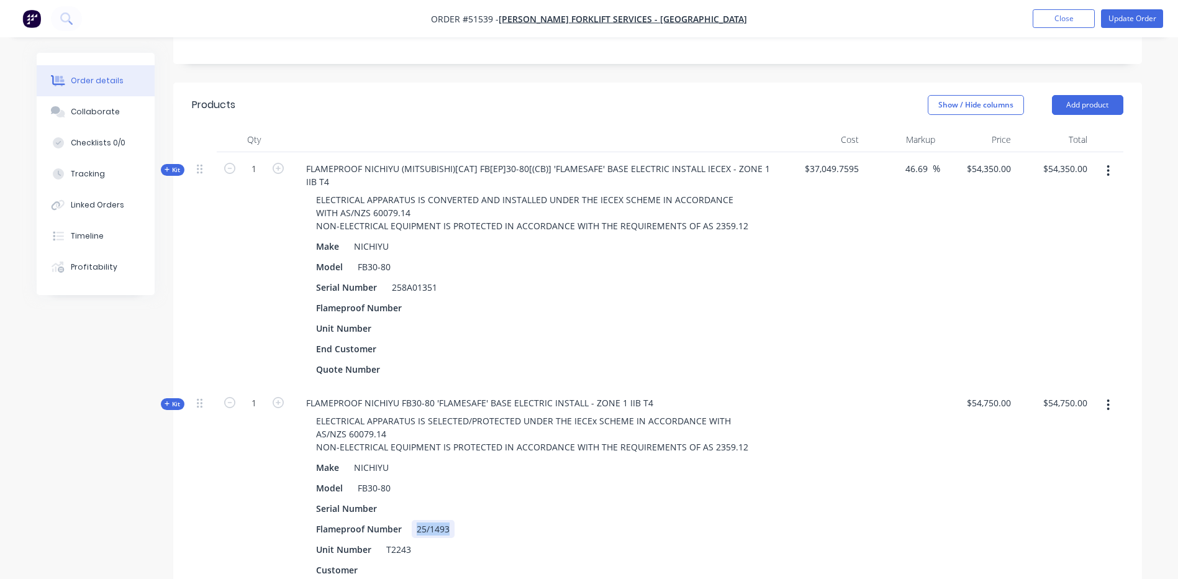
click at [417, 520] on div "25/1493" at bounding box center [433, 529] width 43 height 18
click at [415, 299] on div at bounding box center [421, 308] width 19 height 18
paste div
drag, startPoint x: 411, startPoint y: 513, endPoint x: 382, endPoint y: 513, distance: 29.2
click at [382, 540] on div "T2243" at bounding box center [398, 549] width 35 height 18
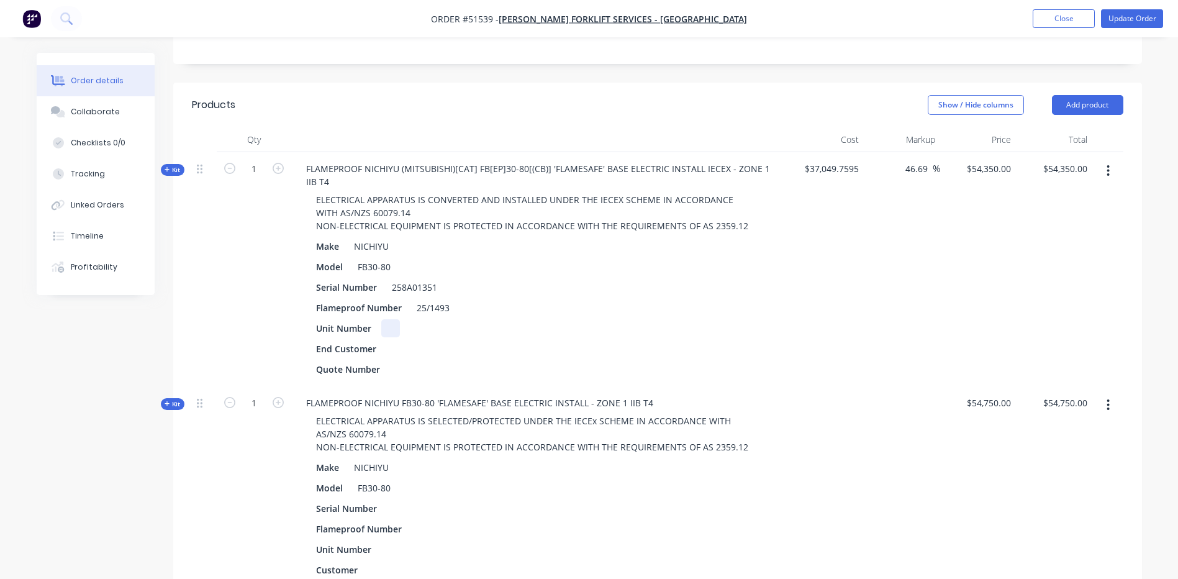
click at [394, 319] on div at bounding box center [390, 328] width 19 height 18
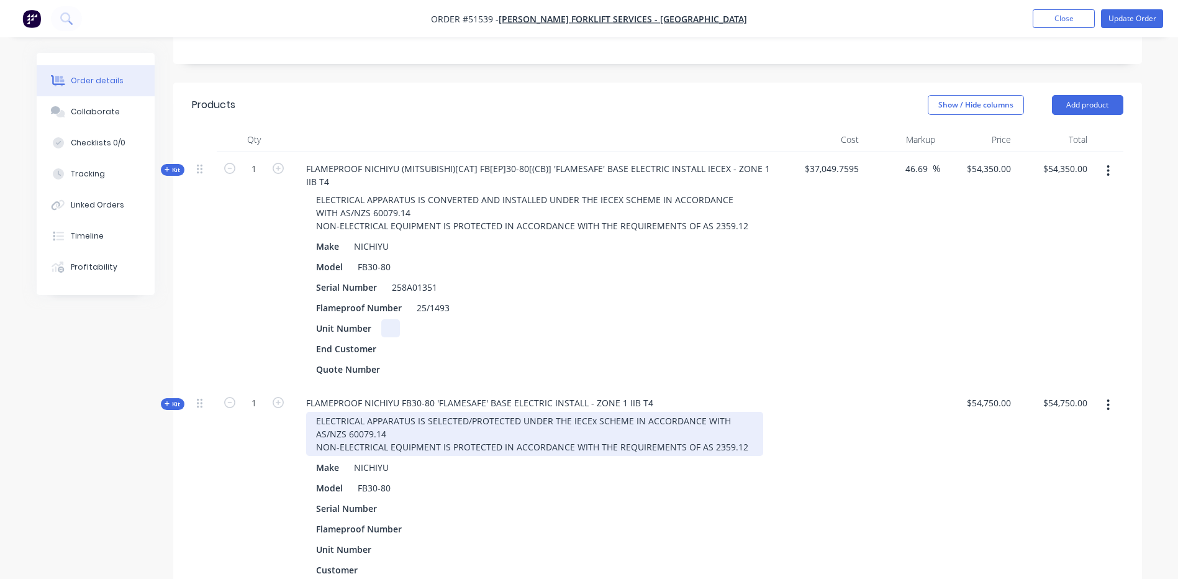
paste div
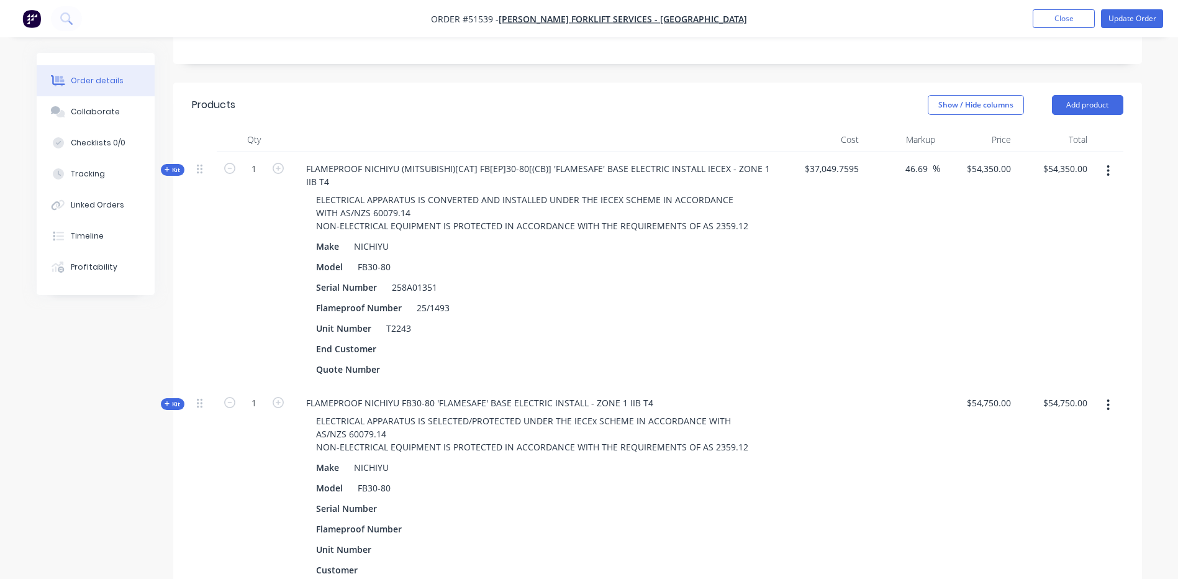
drag, startPoint x: 439, startPoint y: 553, endPoint x: 398, endPoint y: 553, distance: 41.0
click at [398, 578] on div "Q2129-24" at bounding box center [420, 590] width 50 height 18
click at [390, 360] on div at bounding box center [399, 369] width 19 height 18
paste div
click at [523, 95] on div "Show / Hide columns Add product" at bounding box center [755, 105] width 733 height 20
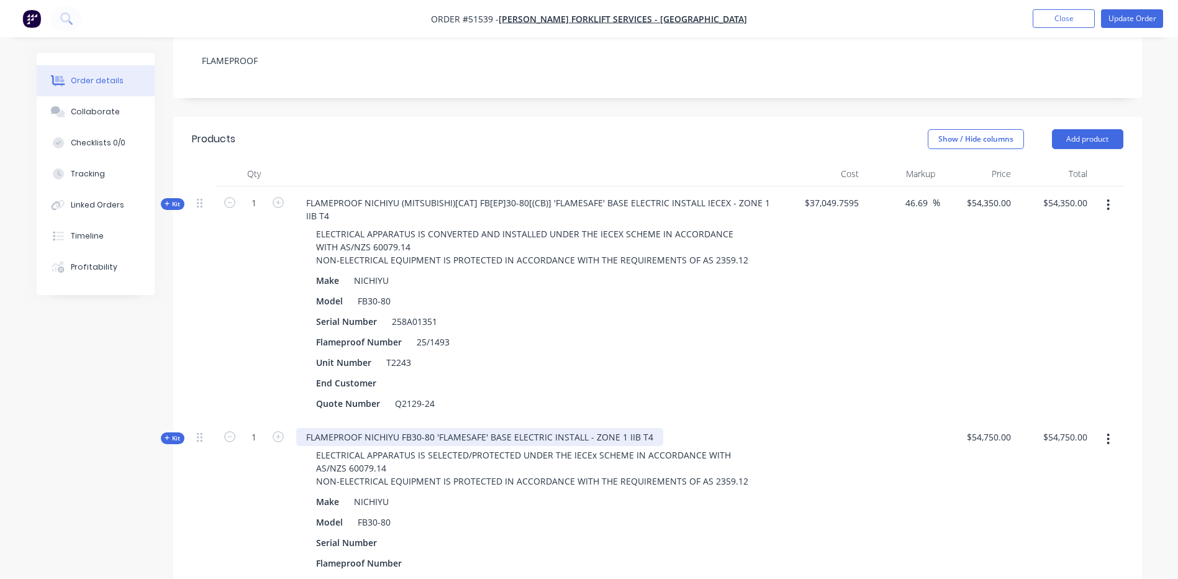
scroll to position [255, 0]
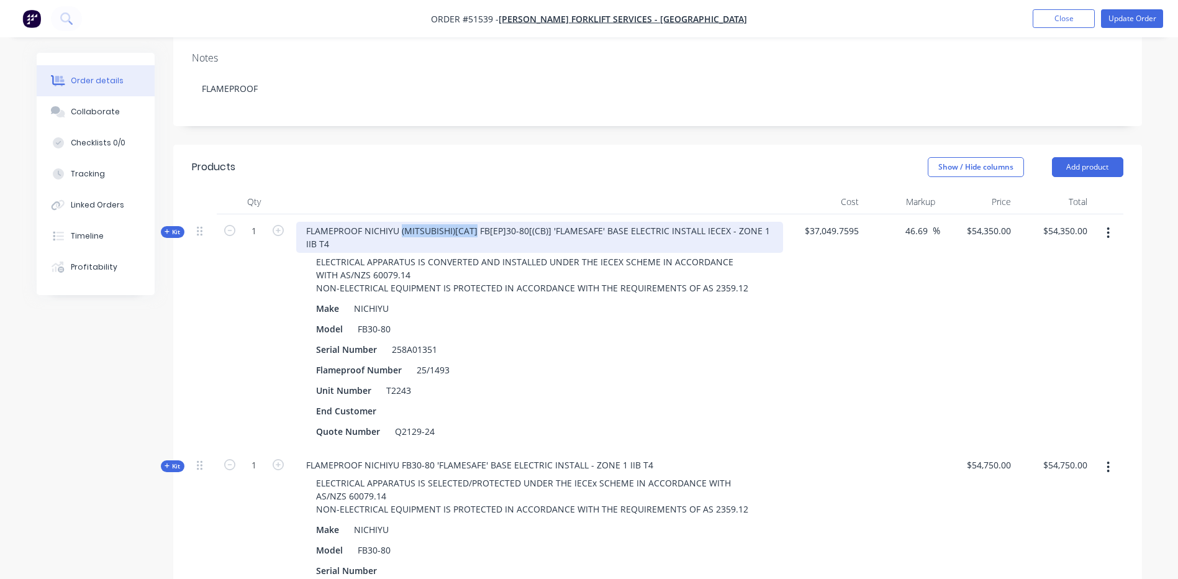
drag, startPoint x: 400, startPoint y: 197, endPoint x: 473, endPoint y: 201, distance: 72.7
click at [473, 222] on div "FLAMEPROOF NICHIYU (MITSUBISHI)[CAT] FB[EP]30-80[(CB)] 'FLAMESAFE' BASE ELECTRI…" at bounding box center [539, 237] width 487 height 31
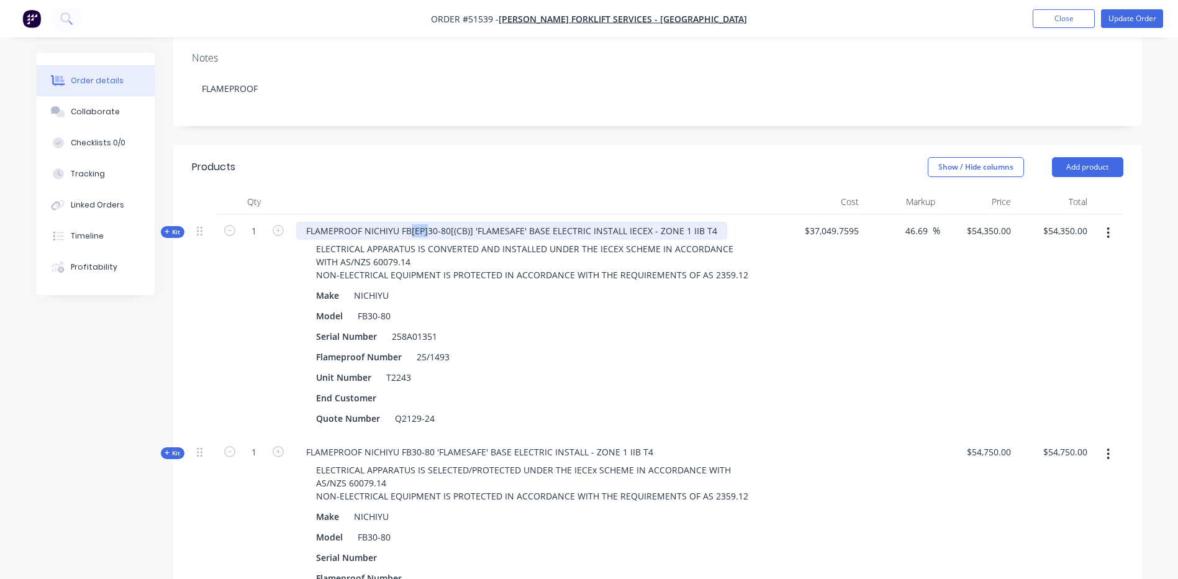
drag, startPoint x: 426, startPoint y: 196, endPoint x: 411, endPoint y: 201, distance: 16.3
click at [411, 222] on div "FLAMEPROOF NICHIYU FB[EP]30-80[(CB)] 'FLAMESAFE' BASE ELECTRIC INSTALL IECEX - …" at bounding box center [511, 231] width 431 height 18
drag, startPoint x: 455, startPoint y: 194, endPoint x: 434, endPoint y: 201, distance: 22.2
click at [434, 222] on div "FLAMEPROOF NICHIYU FB30-80[(CB)] 'FLAMESAFE' BASE ELECTRIC INSTALL IECEX - ZONE…" at bounding box center [503, 231] width 415 height 18
click at [1112, 443] on button "button" at bounding box center [1107, 454] width 29 height 22
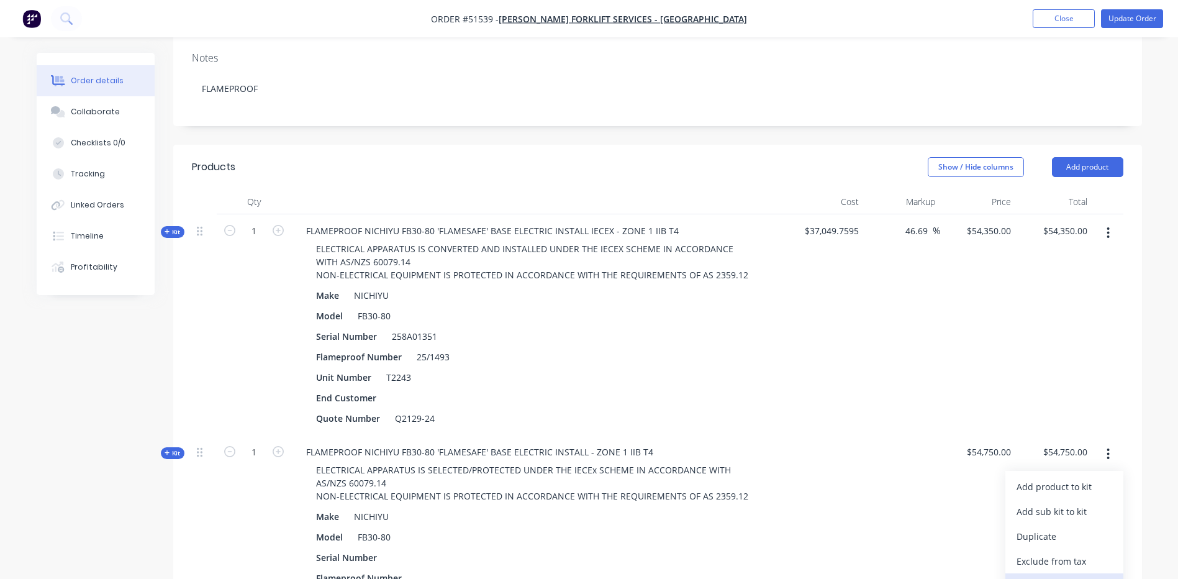
click at [1054, 577] on div "Delete" at bounding box center [1064, 586] width 96 height 18
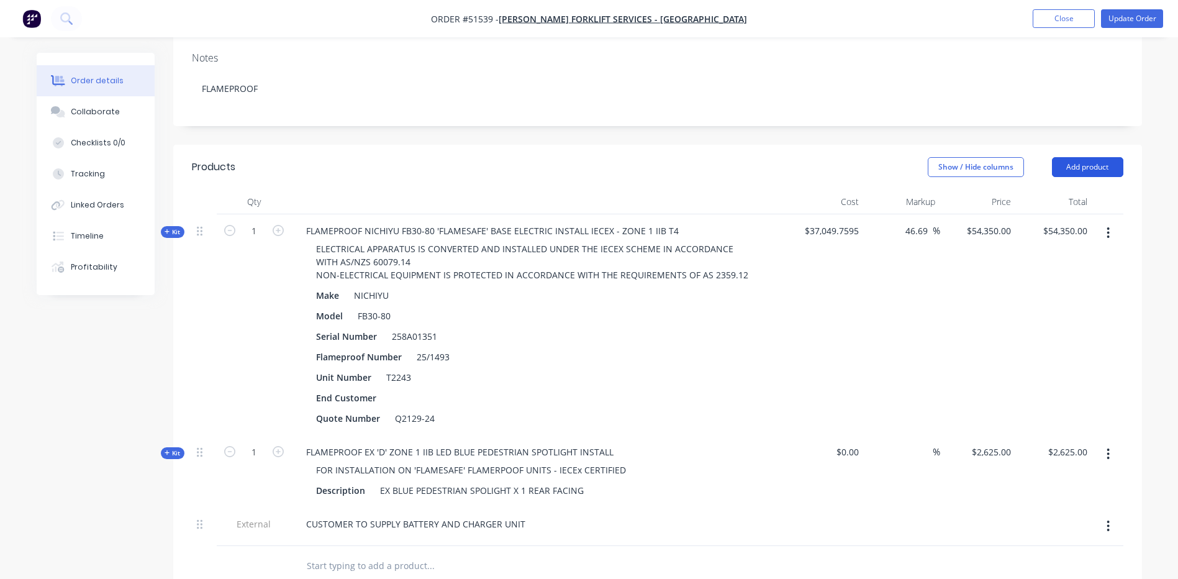
click at [1087, 157] on button "Add product" at bounding box center [1087, 167] width 71 height 20
click at [1056, 189] on div "Product catalogue" at bounding box center [1064, 198] width 96 height 18
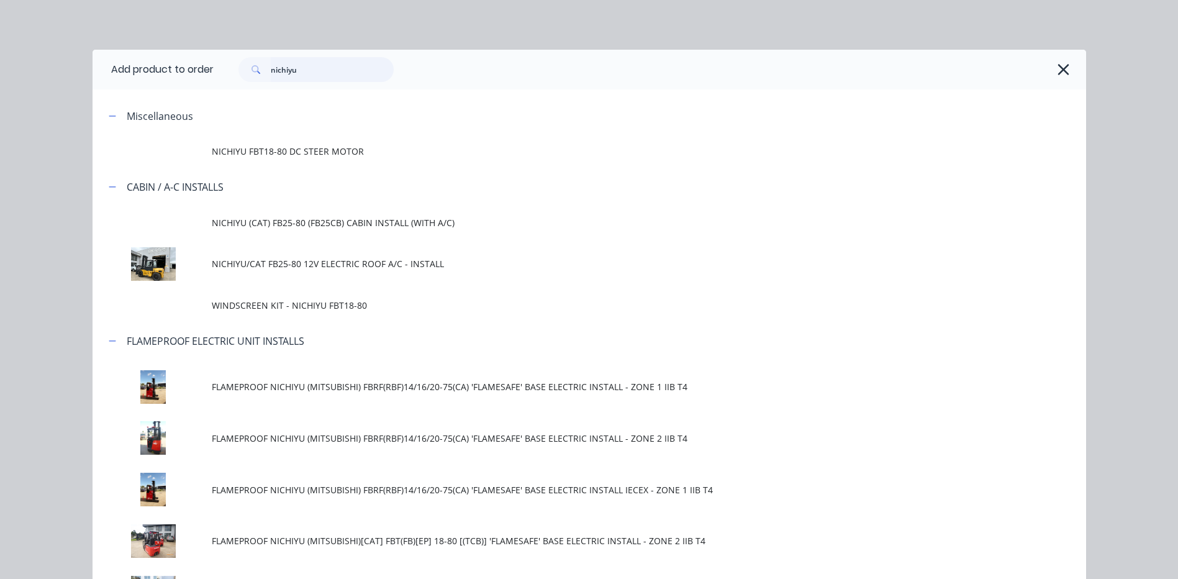
click at [332, 81] on input "nichiyu" at bounding box center [332, 69] width 123 height 25
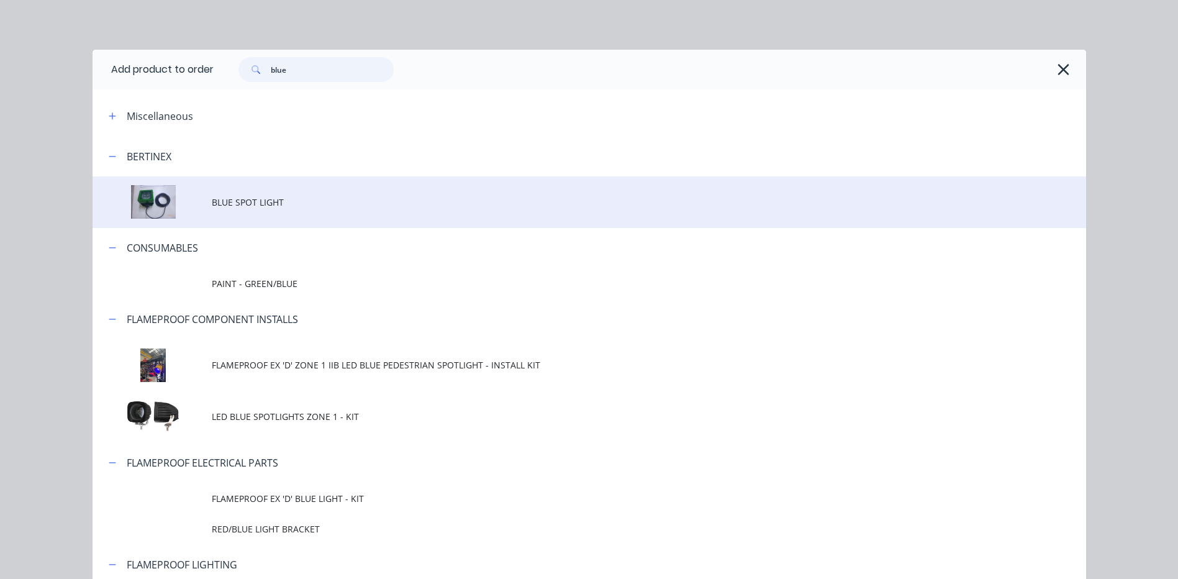
scroll to position [124, 0]
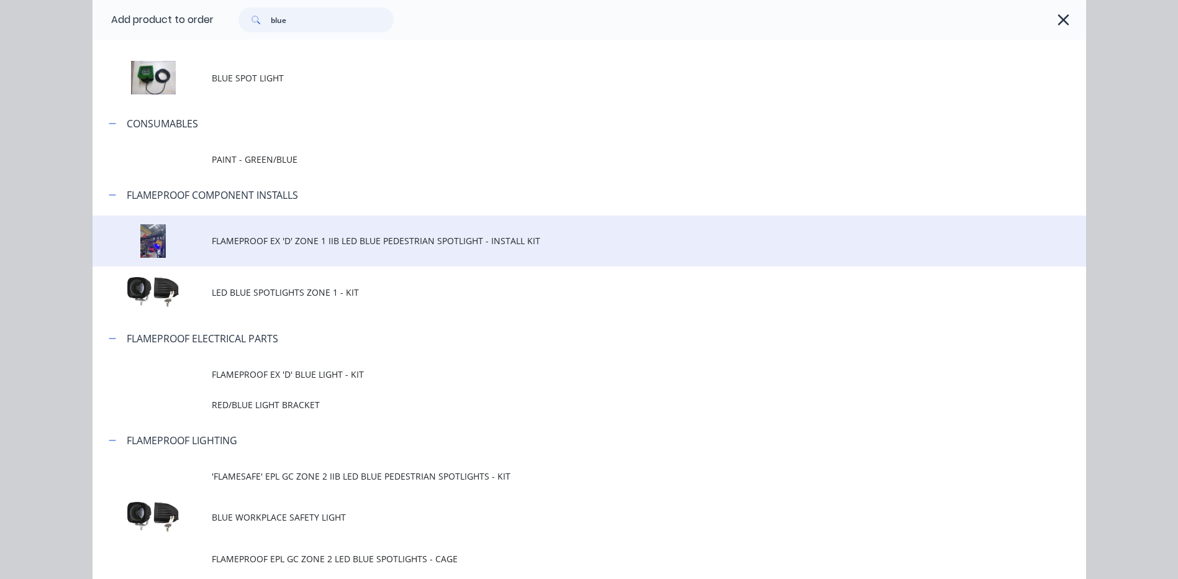
type input "blue"
click at [348, 244] on span "FLAMEPROOF EX 'D' ZONE 1 IIB LED BLUE PEDESTRIAN SPOTLIGHT - INSTALL KIT" at bounding box center [561, 240] width 699 height 13
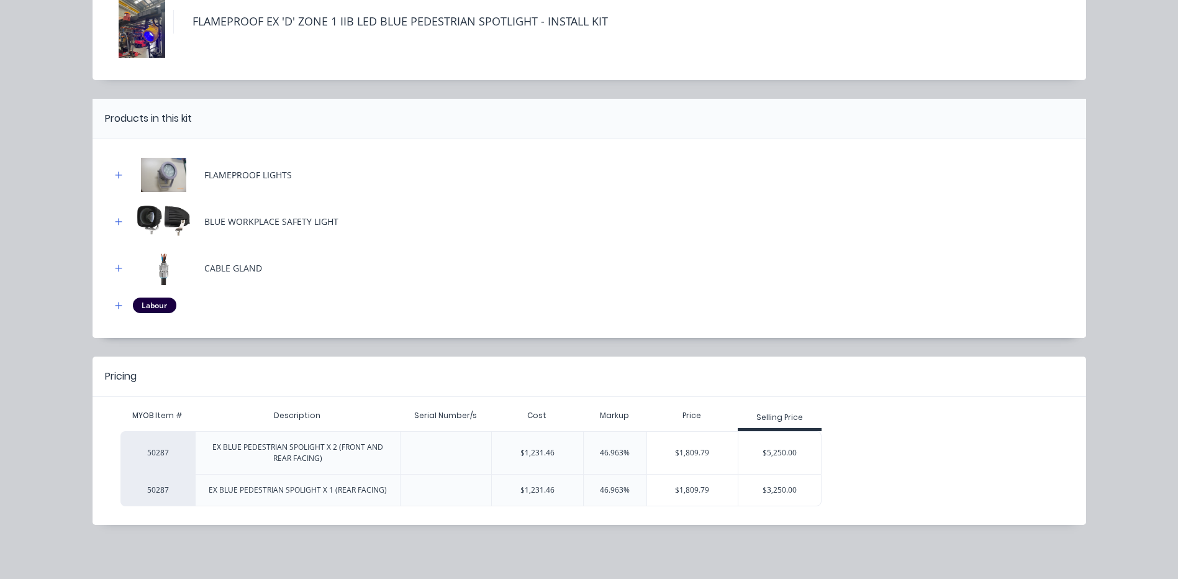
scroll to position [87, 0]
click at [786, 500] on div "$3,250.00" at bounding box center [779, 489] width 83 height 31
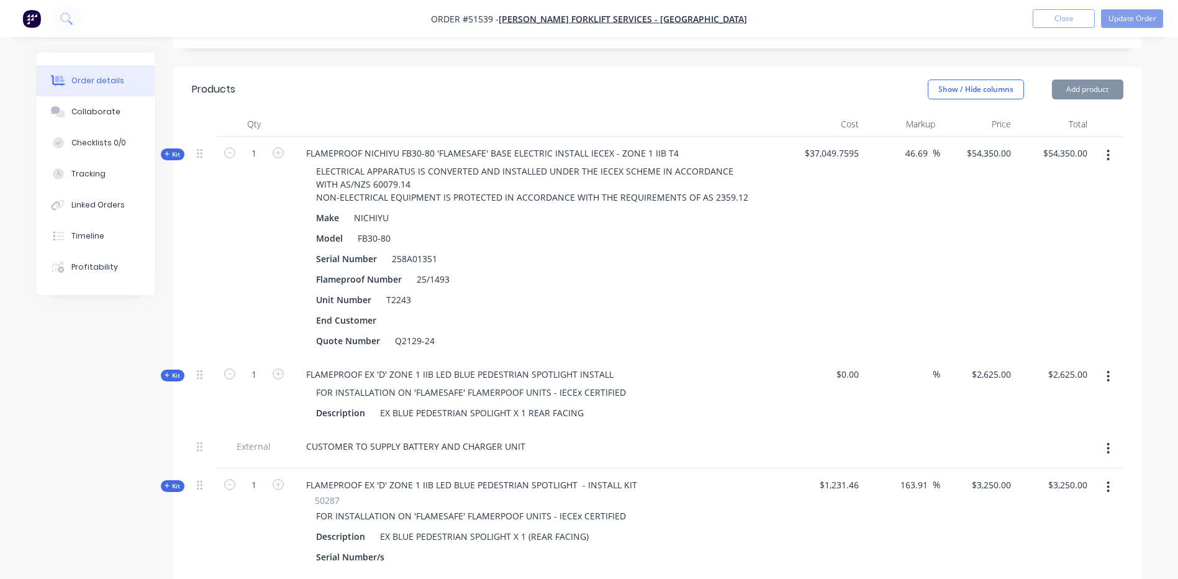
scroll to position [379, 0]
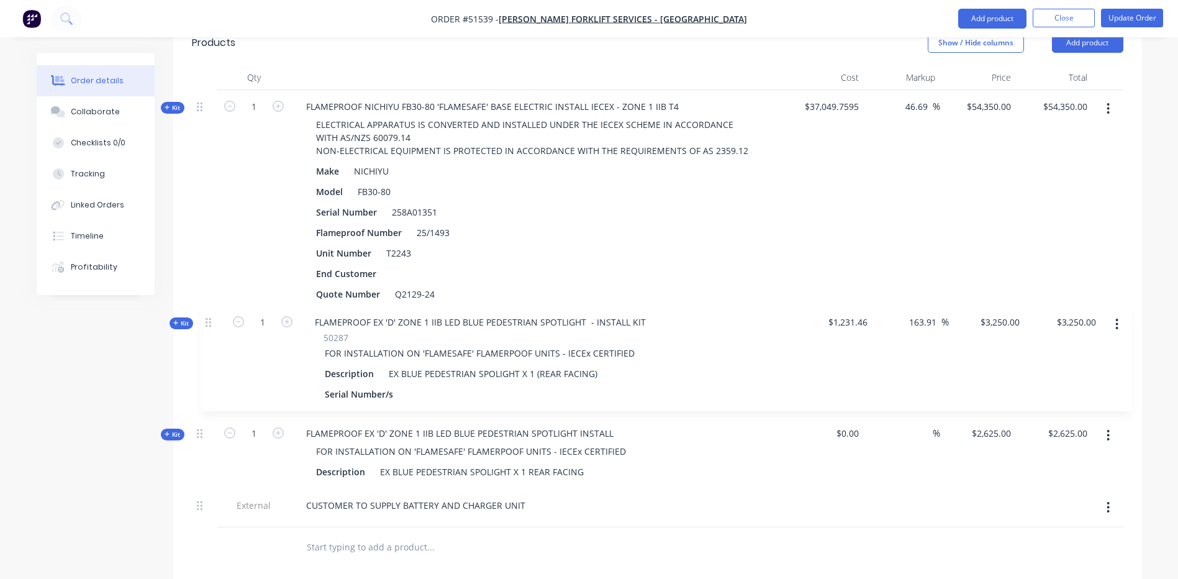
drag, startPoint x: 201, startPoint y: 405, endPoint x: 210, endPoint y: 315, distance: 91.0
click at [210, 315] on div "Kit 1 FLAMEPROOF NICHIYU FB30-80 'FLAMESAFE' BASE ELECTRIC INSTALL IECEX - ZONE…" at bounding box center [657, 308] width 931 height 437
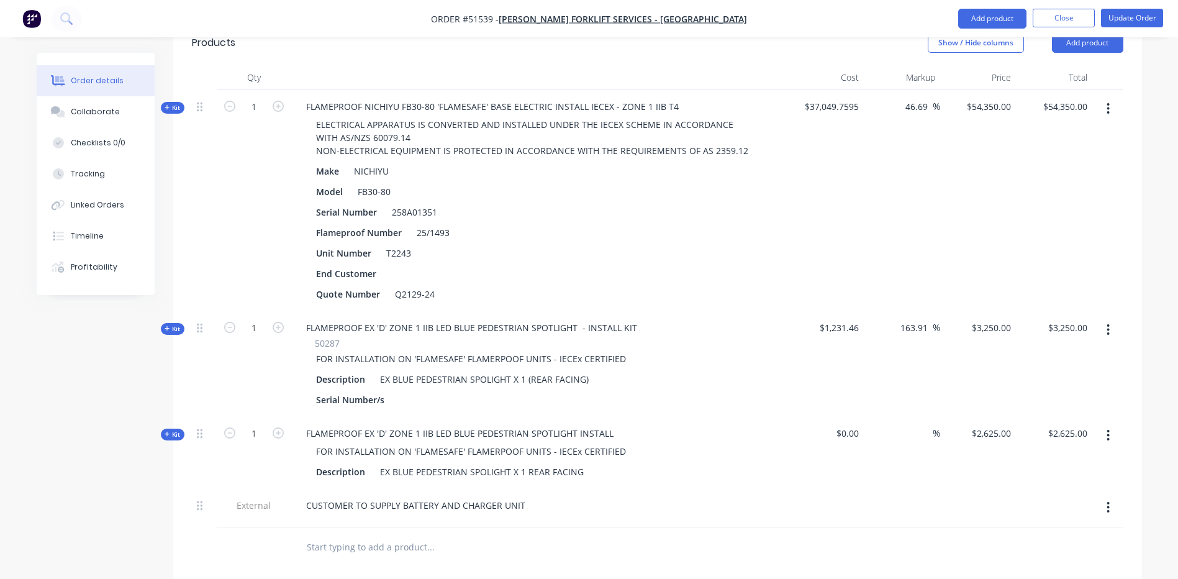
click at [1116, 424] on button "button" at bounding box center [1107, 435] width 29 height 22
click at [1025, 558] on div "Delete" at bounding box center [1064, 567] width 96 height 18
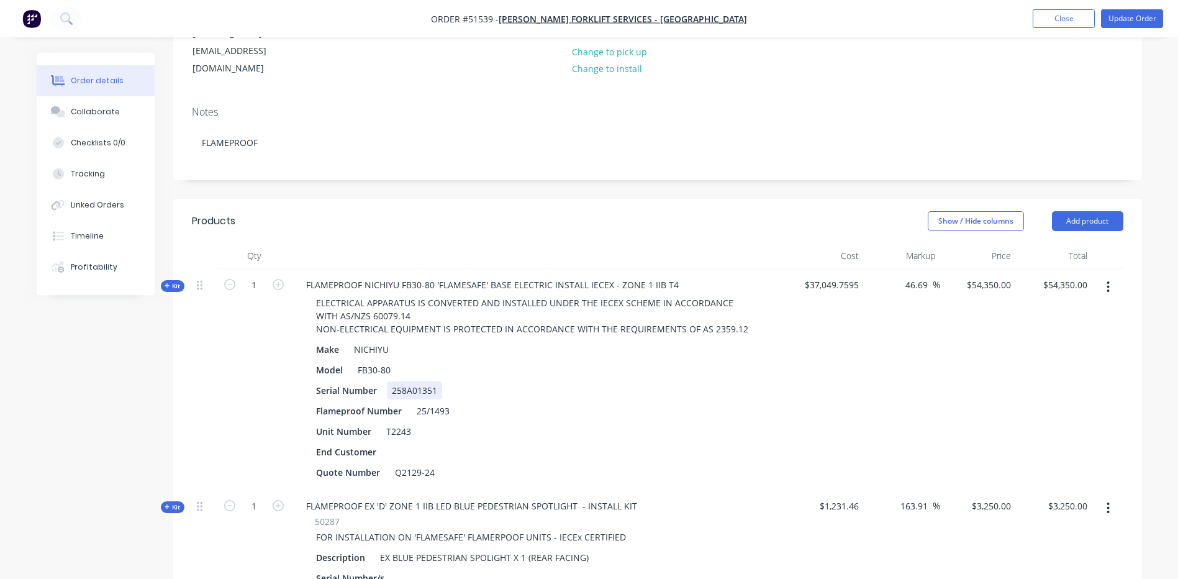
scroll to position [193, 0]
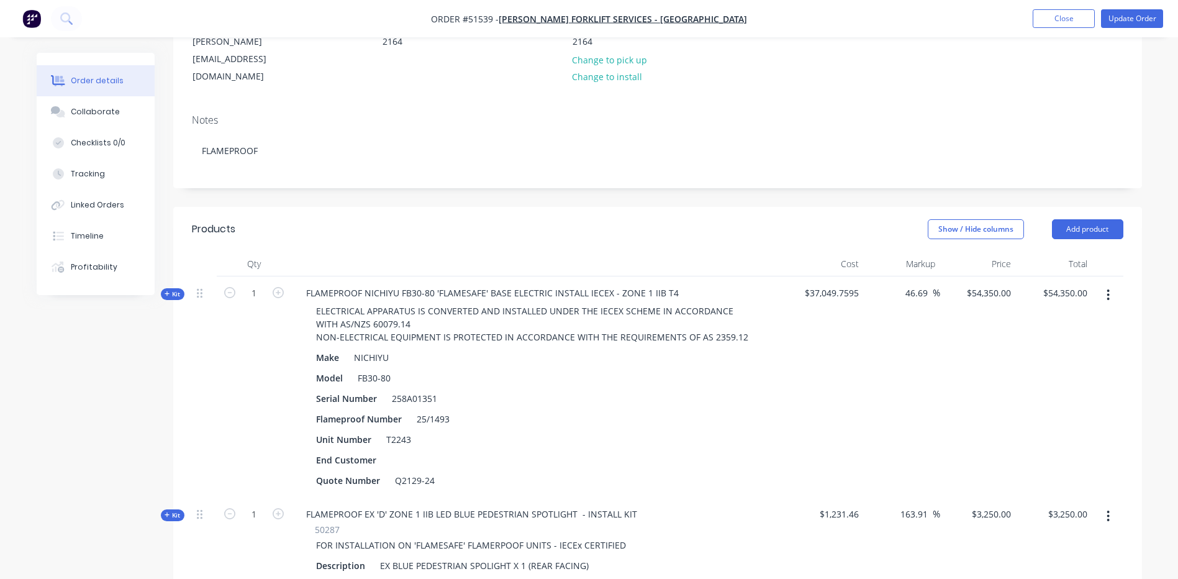
click at [179, 289] on span "Kit" at bounding box center [173, 293] width 16 height 9
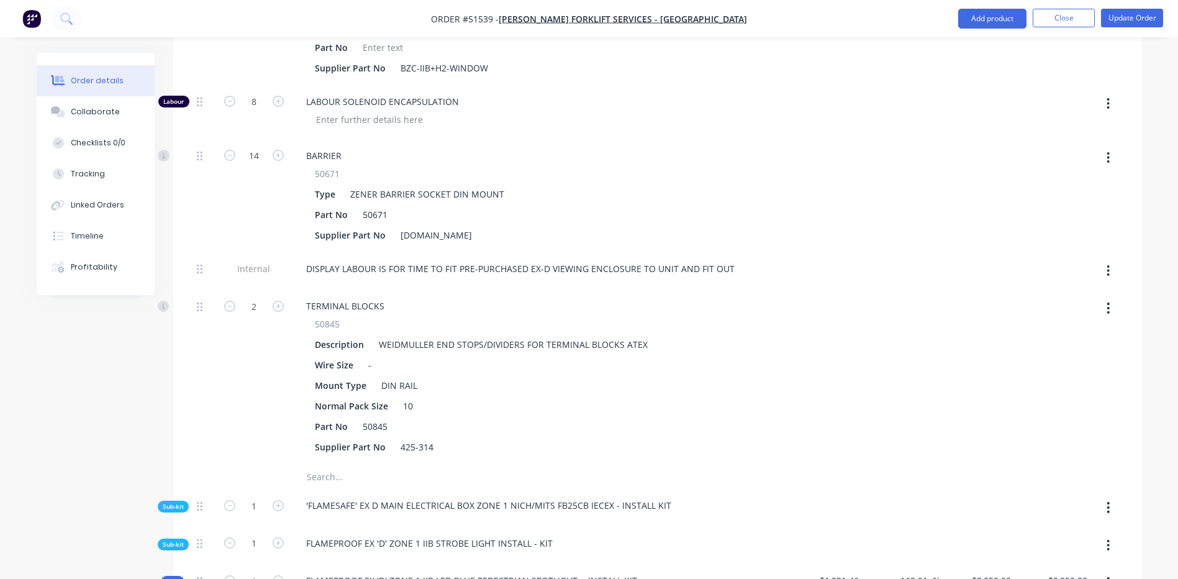
scroll to position [3980, 0]
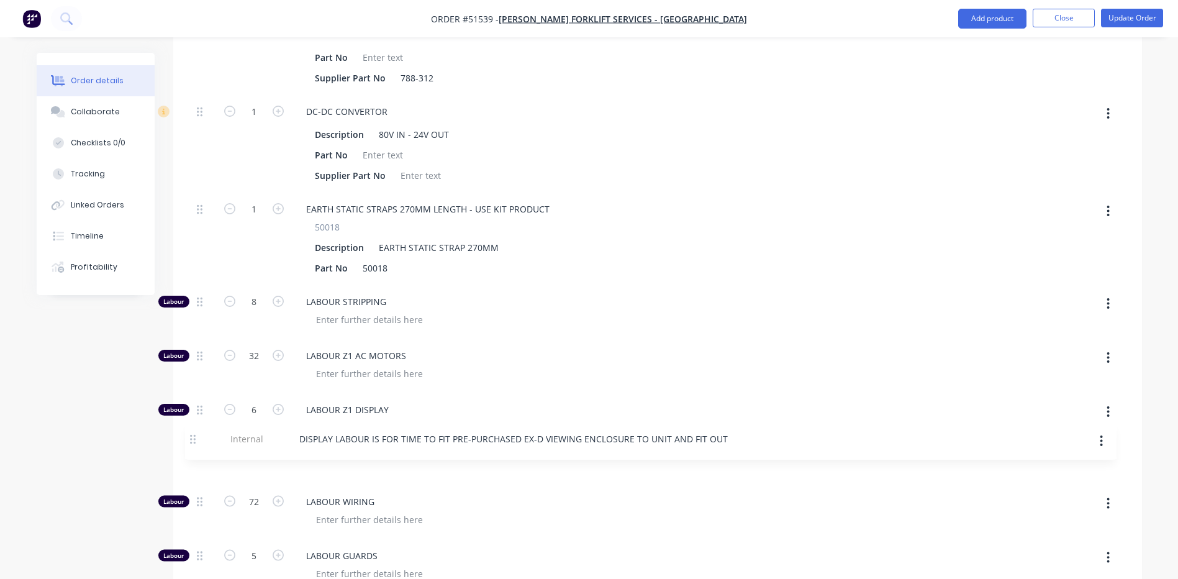
drag, startPoint x: 199, startPoint y: 323, endPoint x: 190, endPoint y: 427, distance: 104.7
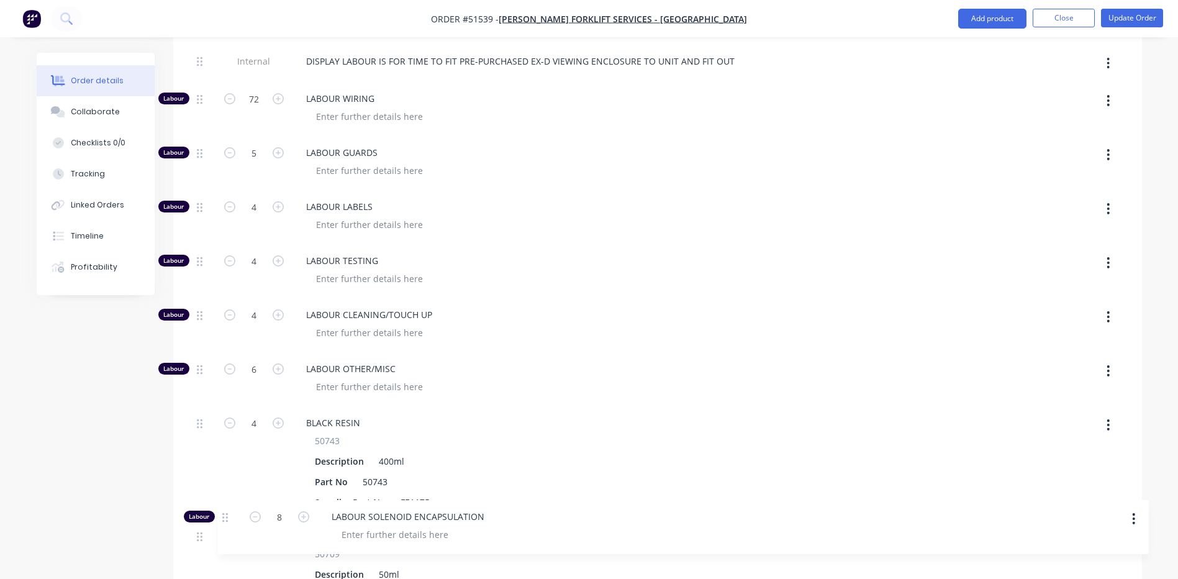
scroll to position [3552, 0]
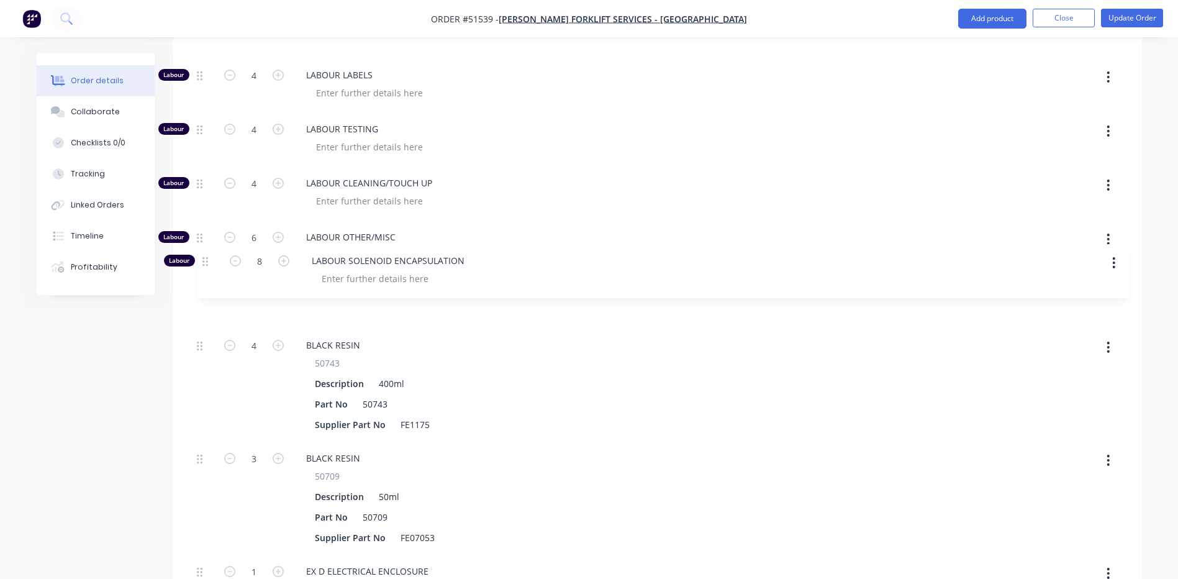
drag, startPoint x: 201, startPoint y: 408, endPoint x: 207, endPoint y: 253, distance: 155.9
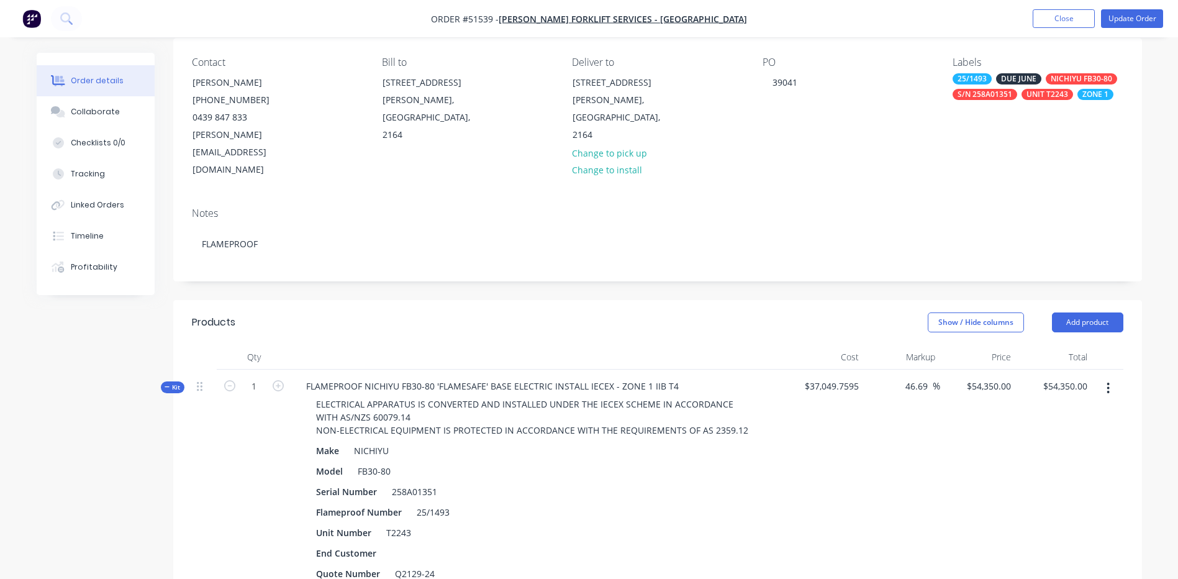
scroll to position [0, 0]
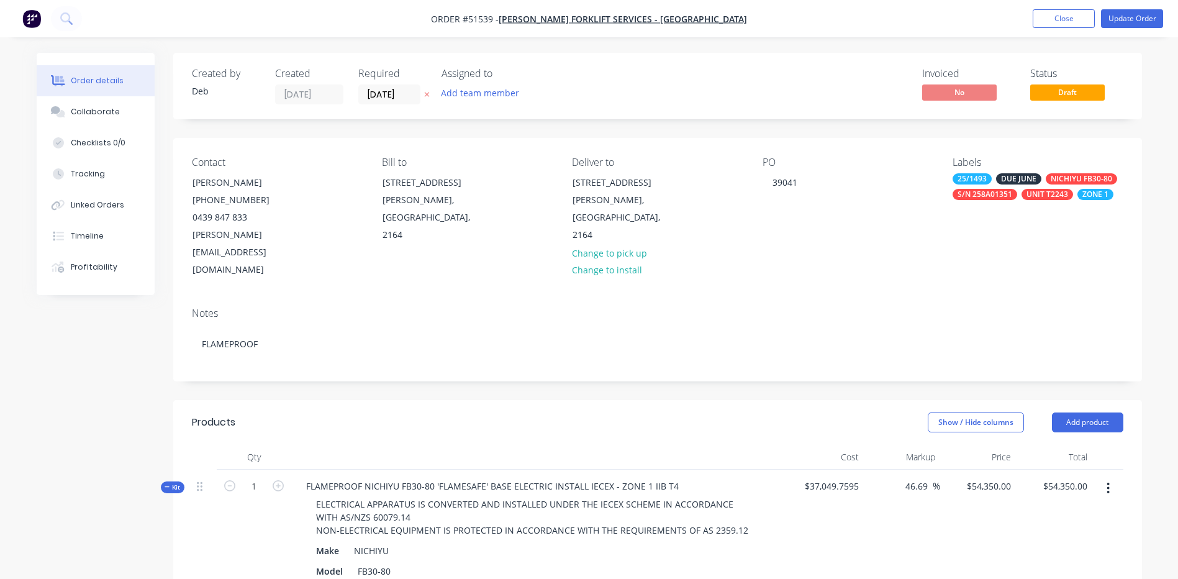
click at [166, 484] on icon "button" at bounding box center [168, 487] width 6 height 6
click at [1122, 25] on button "Update Order" at bounding box center [1132, 18] width 62 height 19
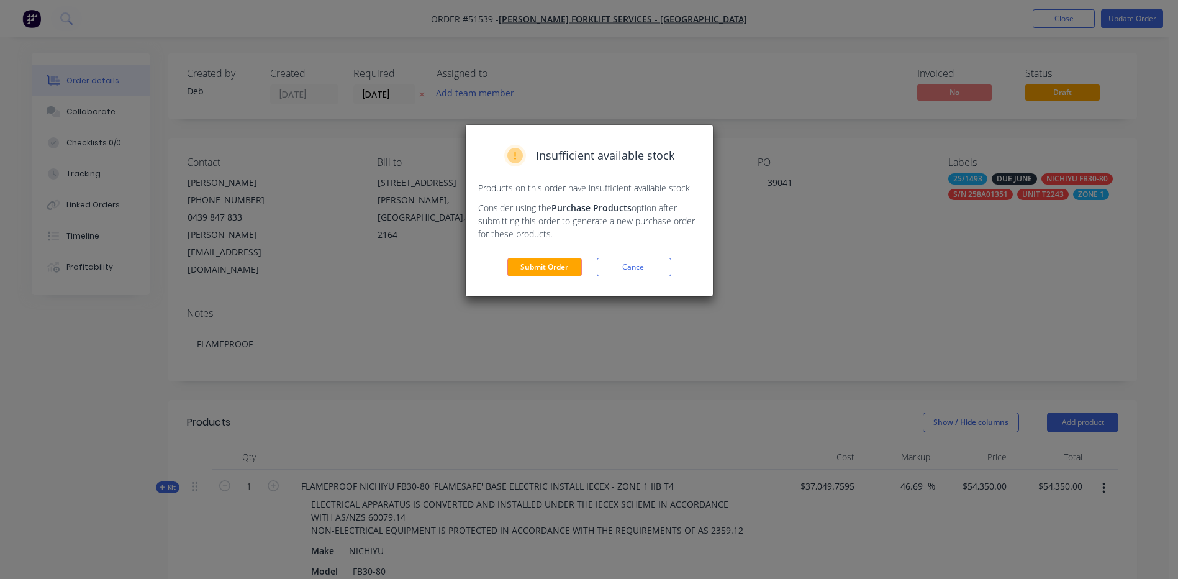
click at [544, 260] on button "Submit Order" at bounding box center [544, 267] width 74 height 19
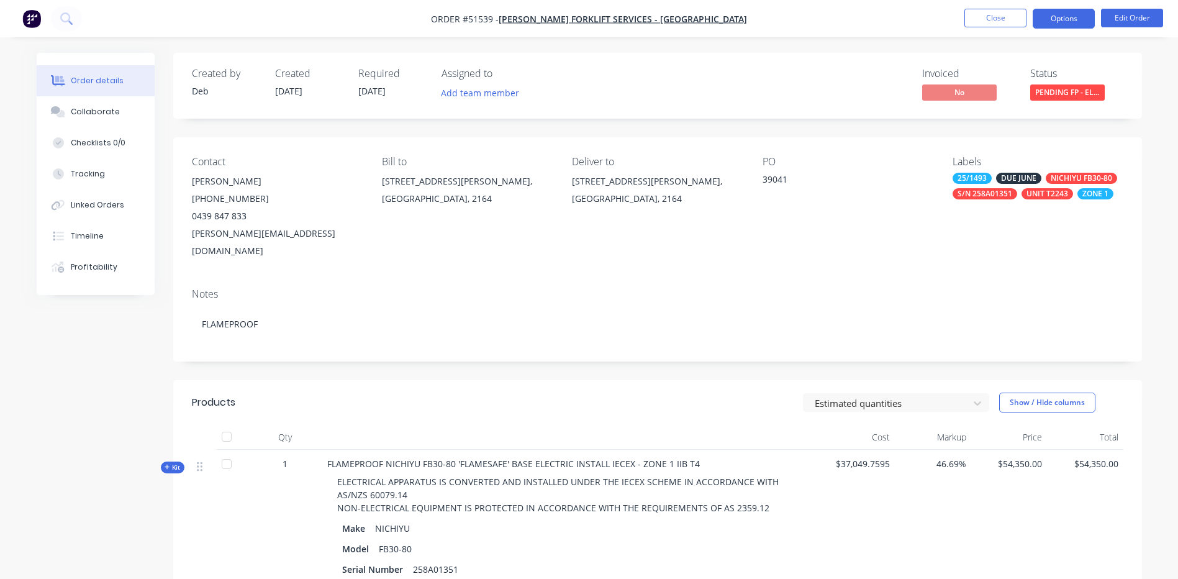
click at [1068, 21] on button "Options" at bounding box center [1063, 19] width 62 height 20
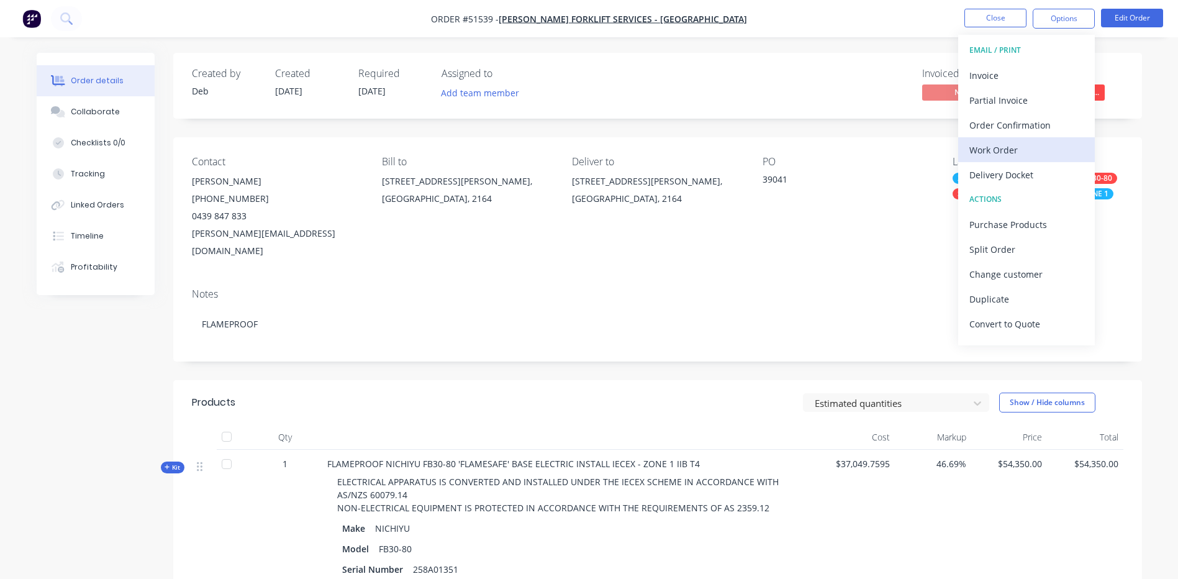
click at [1011, 142] on div "Work Order" at bounding box center [1026, 150] width 114 height 18
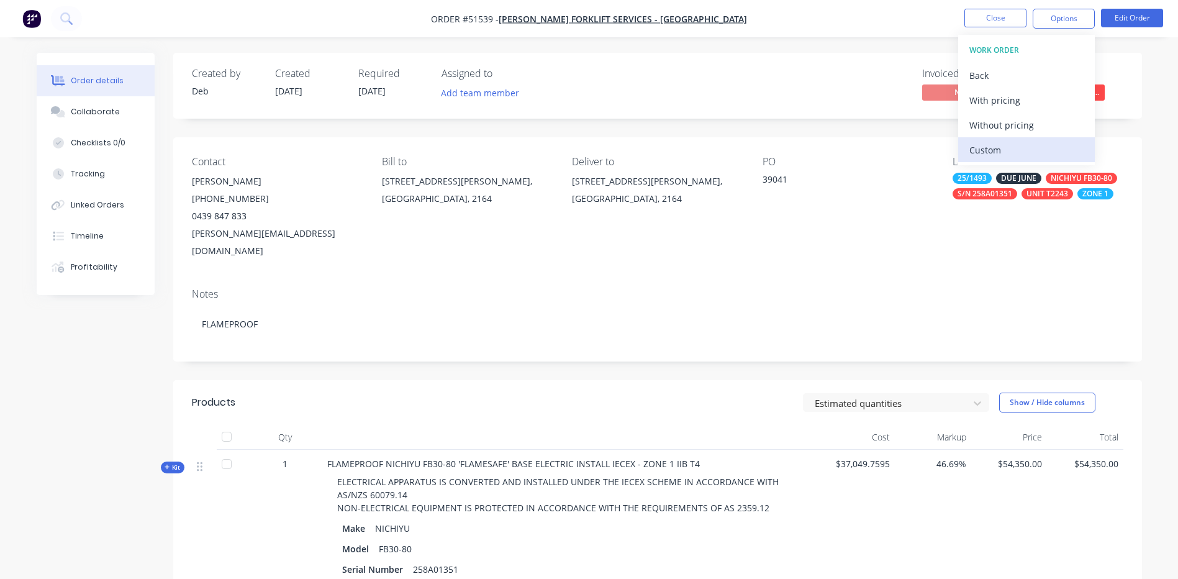
click at [1016, 148] on div "Custom" at bounding box center [1026, 150] width 114 height 18
click at [1032, 123] on div "Without pricing" at bounding box center [1026, 125] width 114 height 18
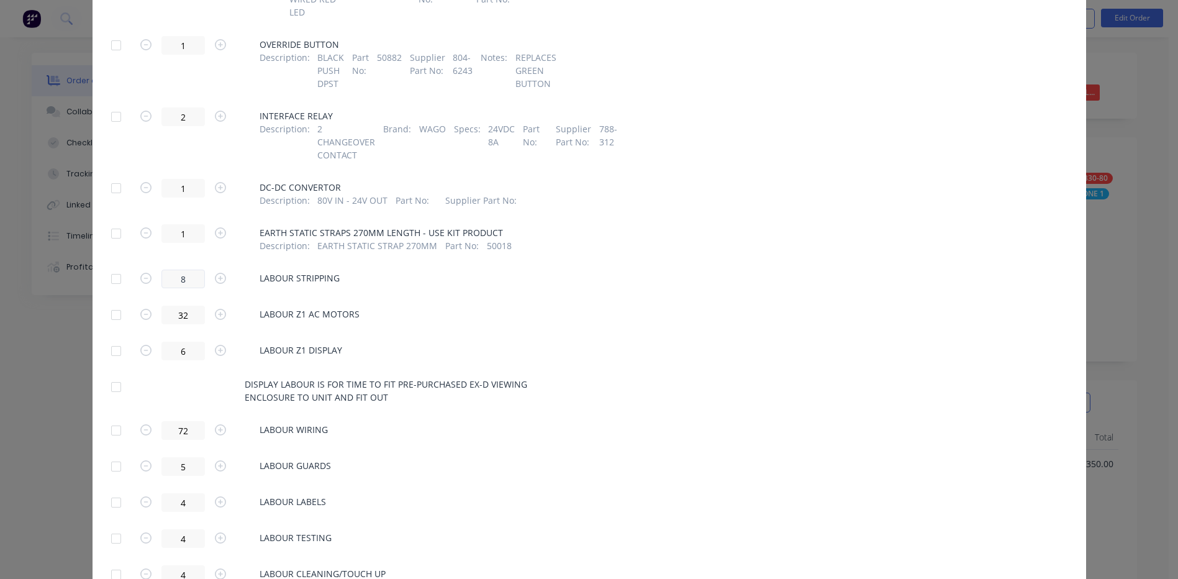
scroll to position [1490, 0]
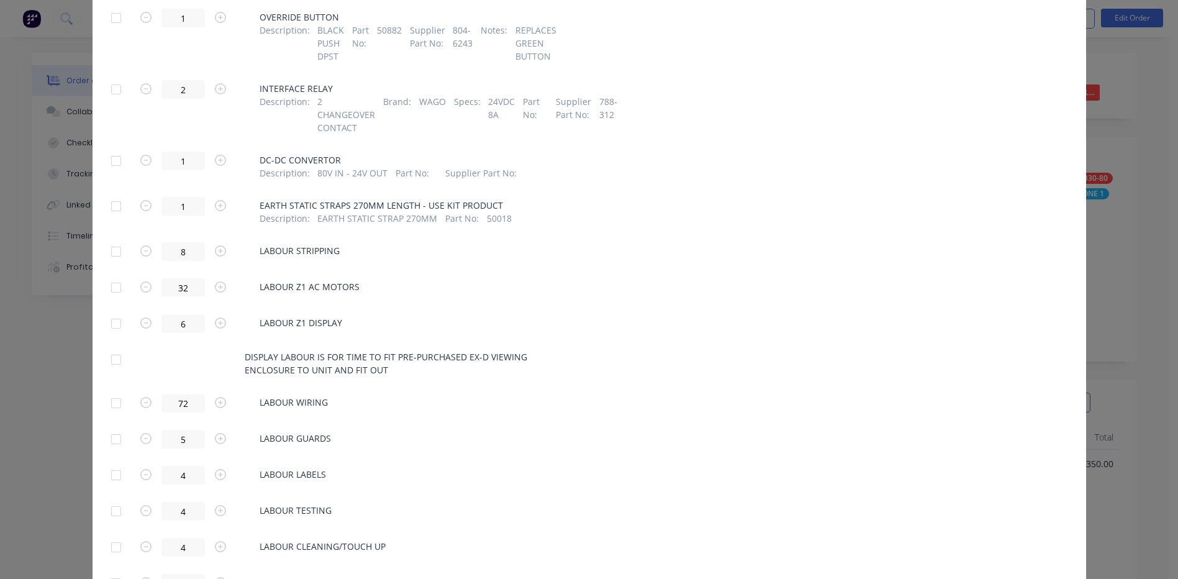
click at [115, 239] on div at bounding box center [116, 251] width 25 height 25
click at [109, 275] on div at bounding box center [116, 287] width 25 height 25
click at [112, 311] on div at bounding box center [116, 323] width 25 height 25
click at [113, 347] on div at bounding box center [116, 359] width 25 height 25
drag, startPoint x: 116, startPoint y: 367, endPoint x: 124, endPoint y: 354, distance: 14.8
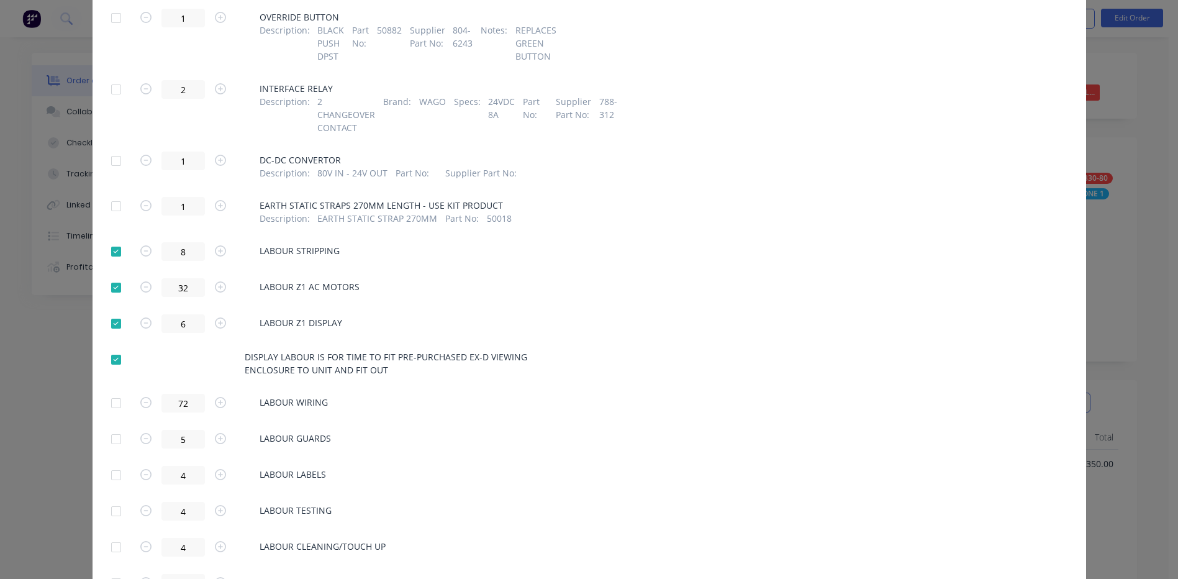
click at [116, 390] on div at bounding box center [116, 402] width 25 height 25
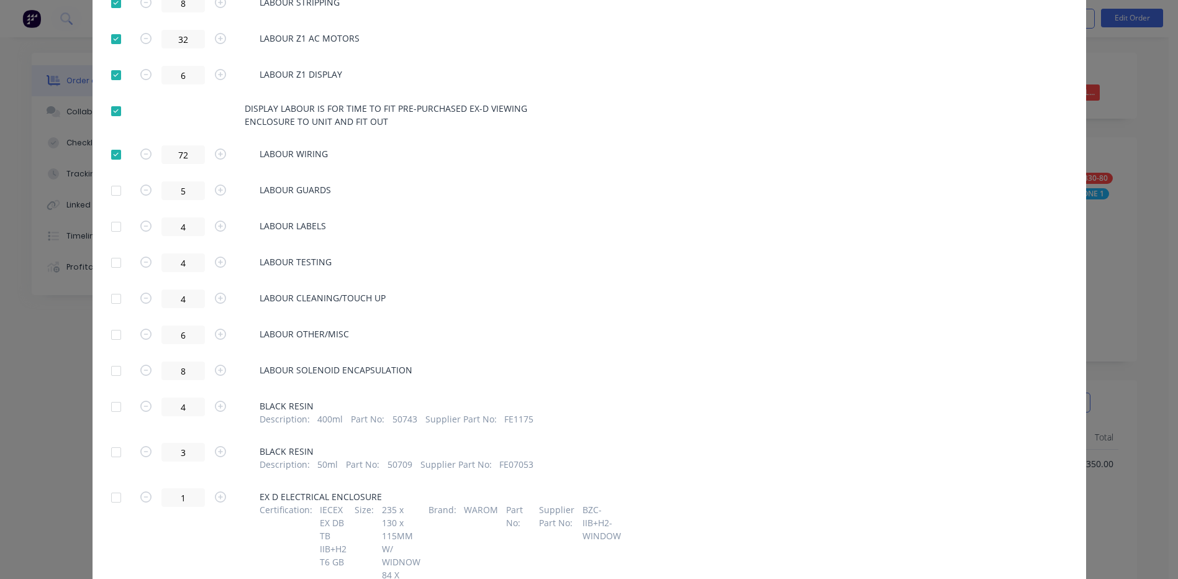
click at [115, 178] on div at bounding box center [116, 190] width 25 height 25
click at [109, 214] on div at bounding box center [116, 226] width 25 height 25
click at [113, 250] on div at bounding box center [116, 262] width 25 height 25
click at [115, 286] on div at bounding box center [116, 298] width 25 height 25
click at [114, 322] on div at bounding box center [116, 334] width 25 height 25
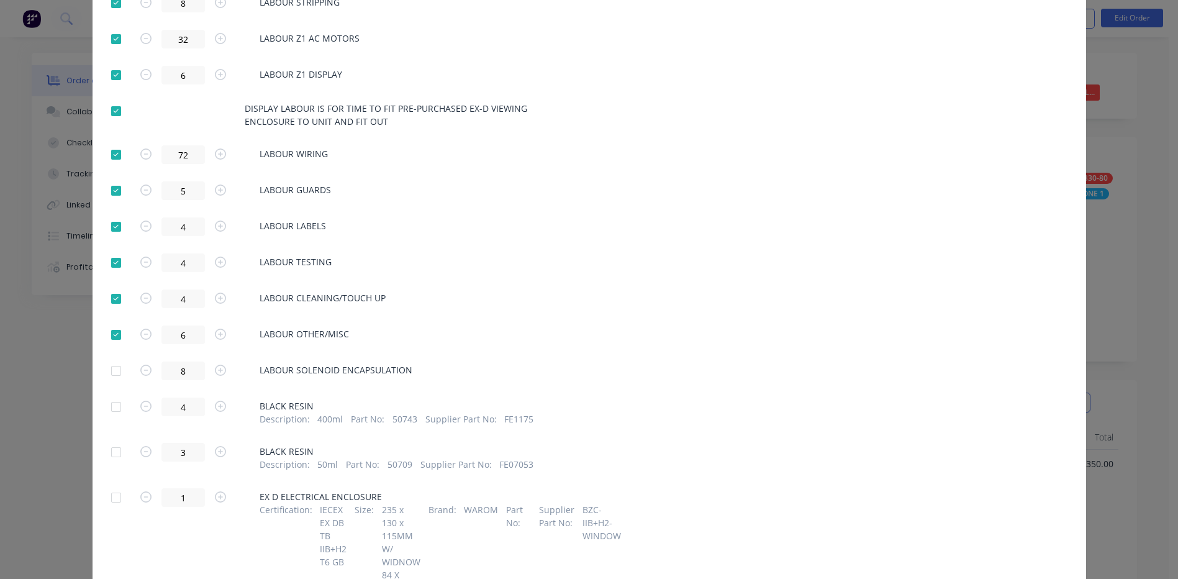
click at [115, 358] on div at bounding box center [116, 370] width 25 height 25
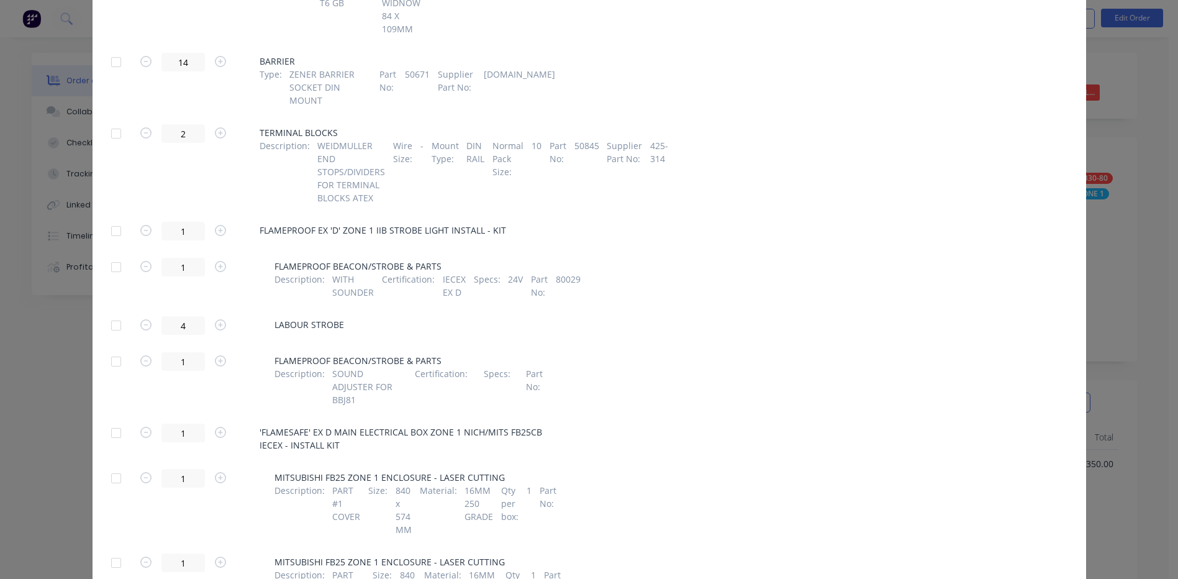
click at [110, 313] on div at bounding box center [116, 325] width 25 height 25
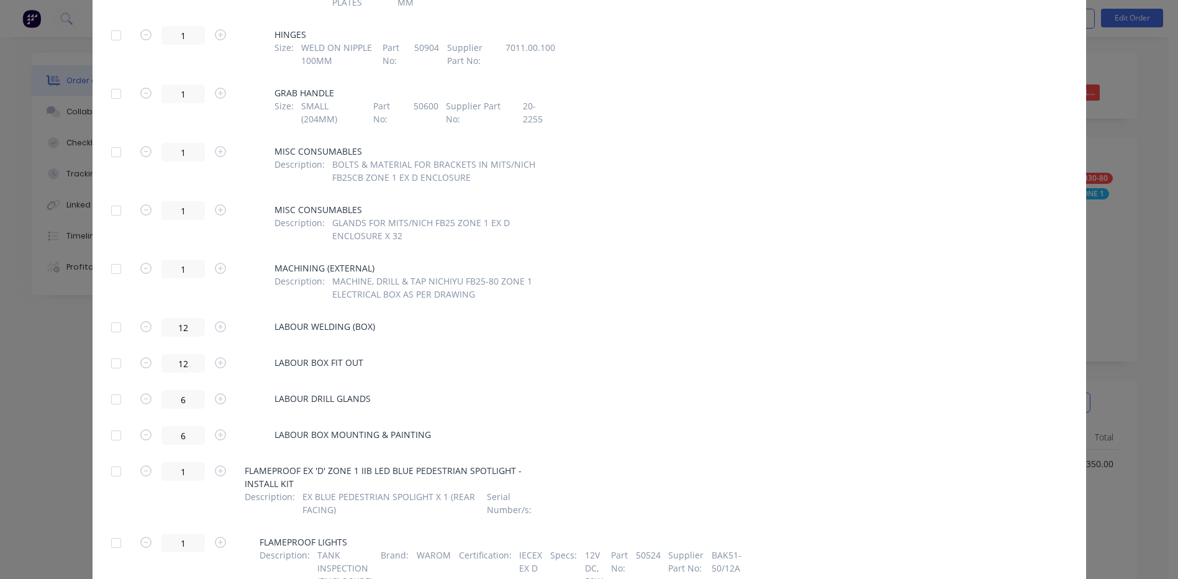
scroll to position [3228, 0]
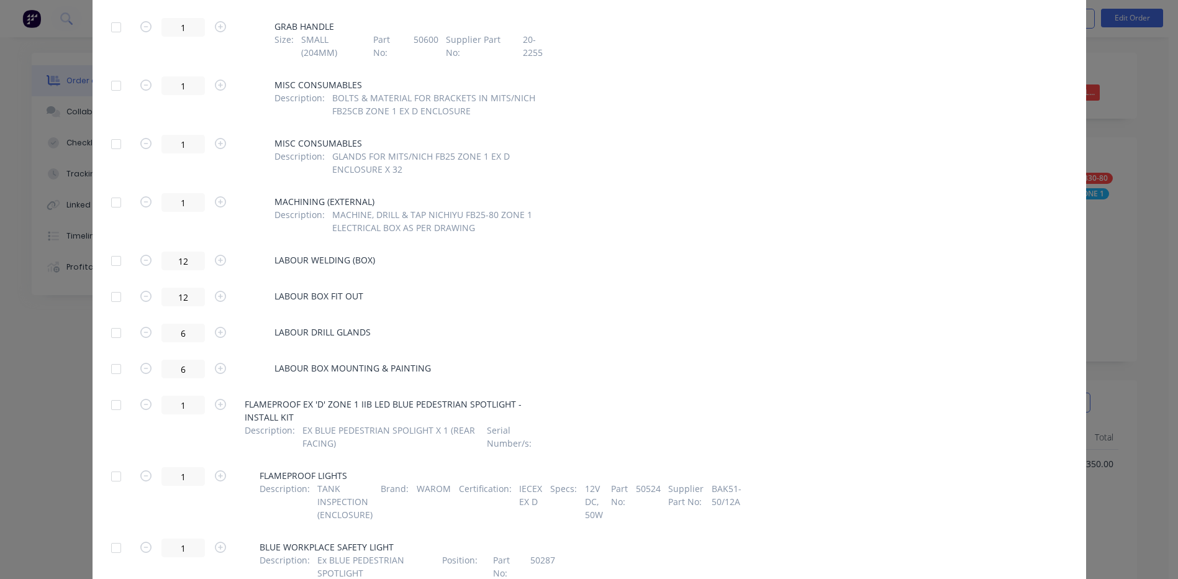
click at [112, 248] on div at bounding box center [116, 260] width 25 height 25
click at [109, 284] on div at bounding box center [116, 296] width 25 height 25
click at [116, 320] on div at bounding box center [116, 332] width 25 height 25
click at [117, 356] on div at bounding box center [116, 368] width 25 height 25
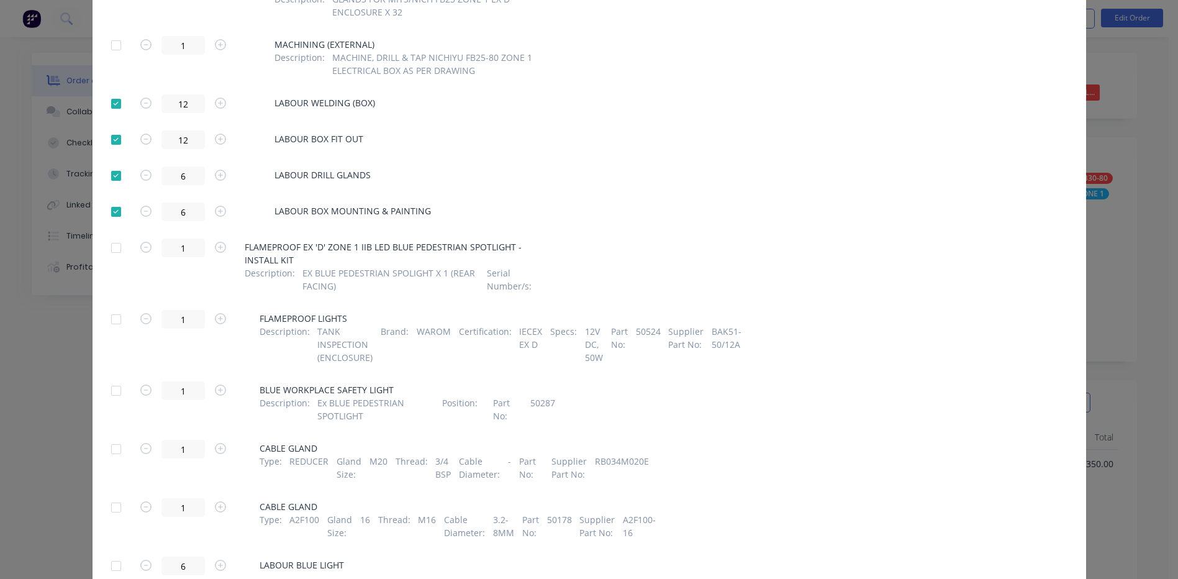
scroll to position [3414, 0]
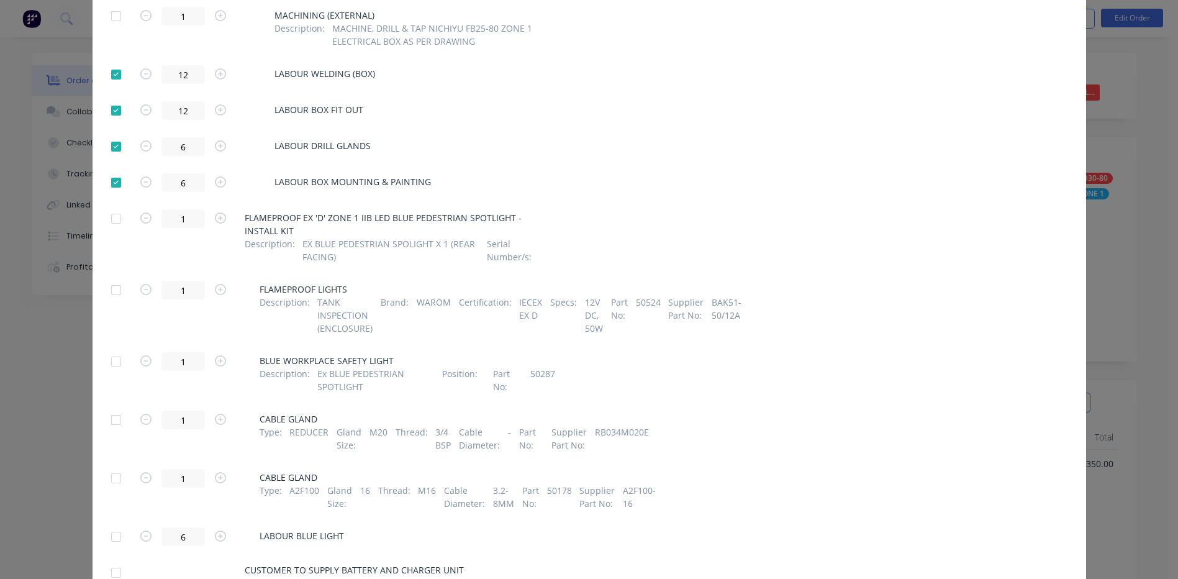
click at [109, 524] on div at bounding box center [116, 536] width 25 height 25
click at [110, 560] on div at bounding box center [116, 572] width 25 height 25
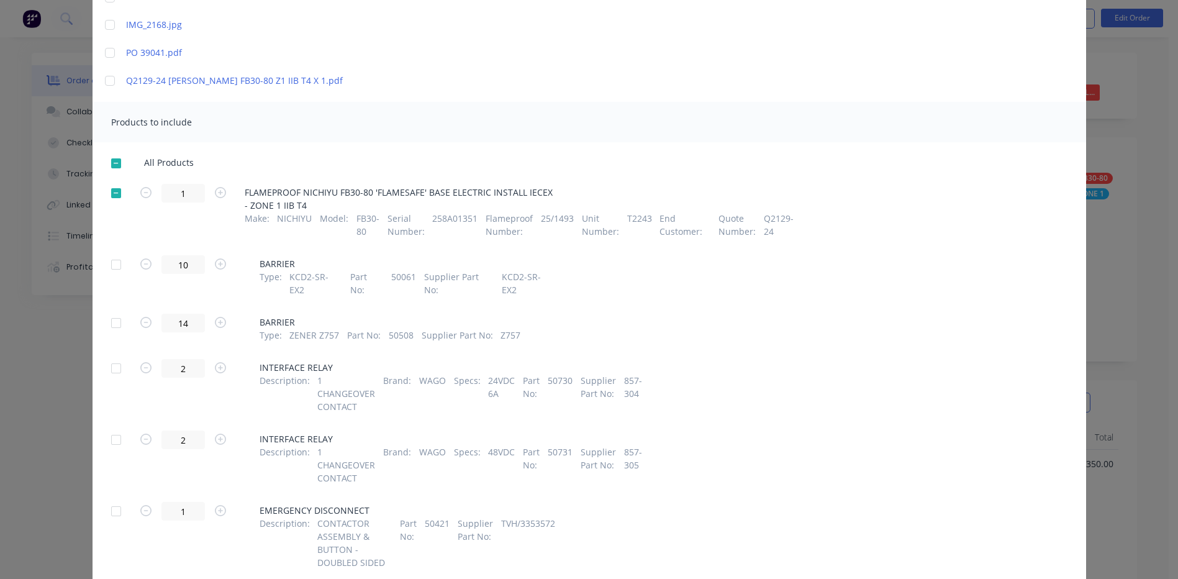
scroll to position [0, 0]
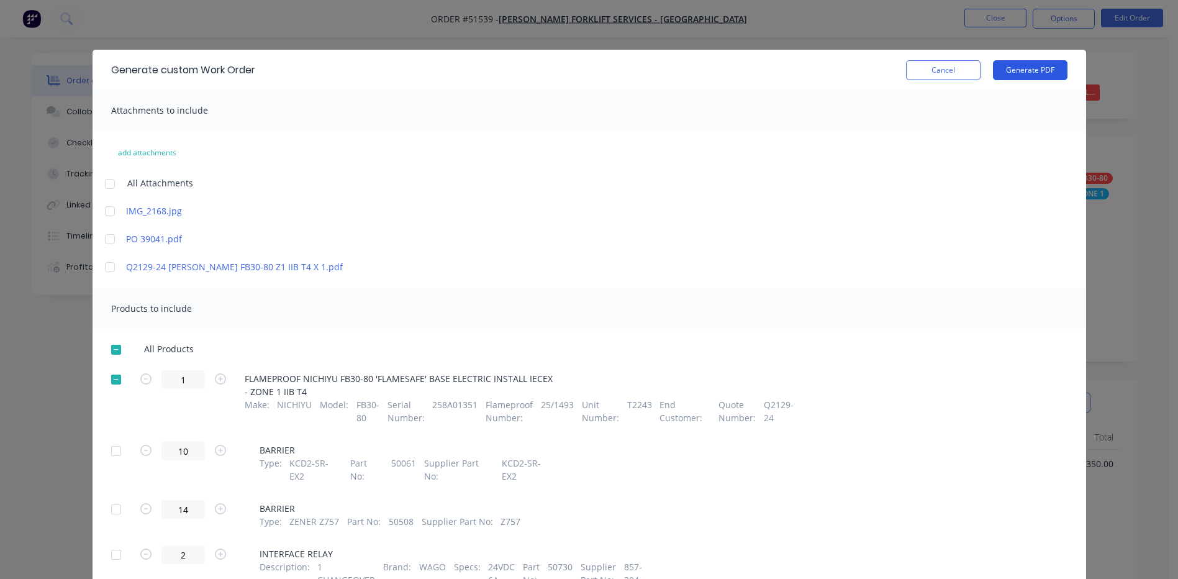
click at [1001, 74] on button "Generate PDF" at bounding box center [1030, 70] width 74 height 20
click at [907, 68] on button "Cancel" at bounding box center [943, 70] width 74 height 20
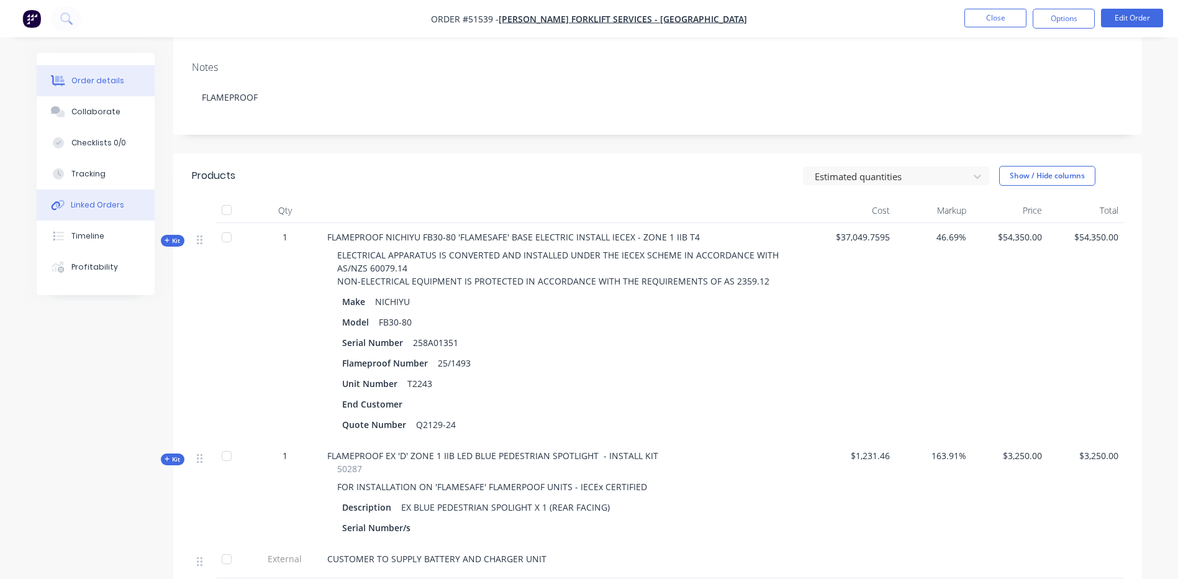
scroll to position [248, 0]
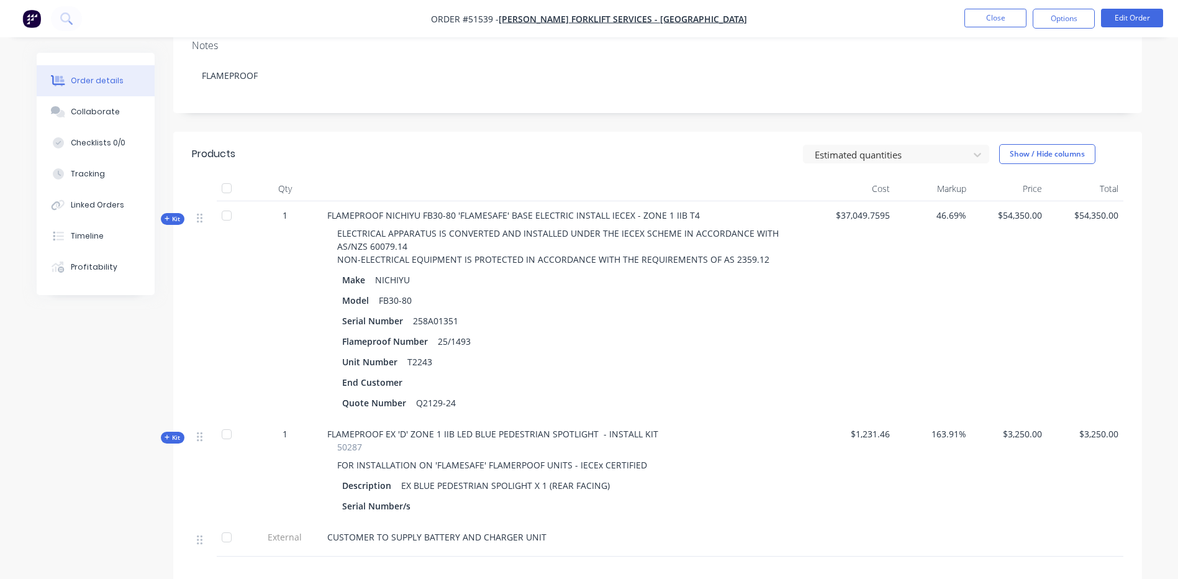
click at [1003, 28] on li "Close" at bounding box center [995, 19] width 62 height 20
click at [1000, 17] on button "Close" at bounding box center [995, 18] width 62 height 19
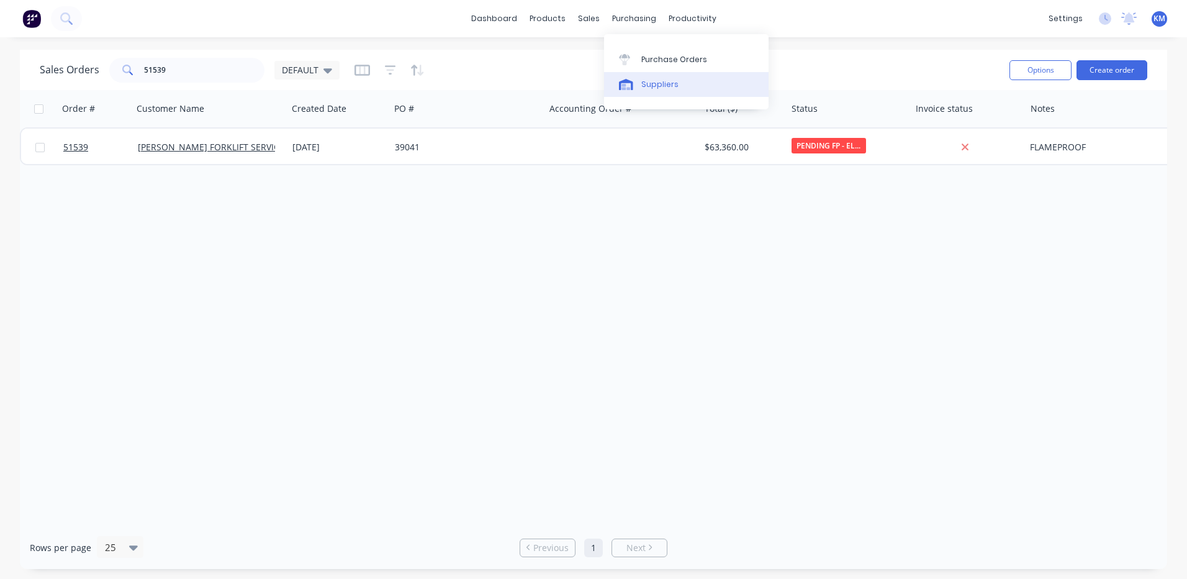
click at [633, 76] on link "Suppliers" at bounding box center [686, 84] width 165 height 25
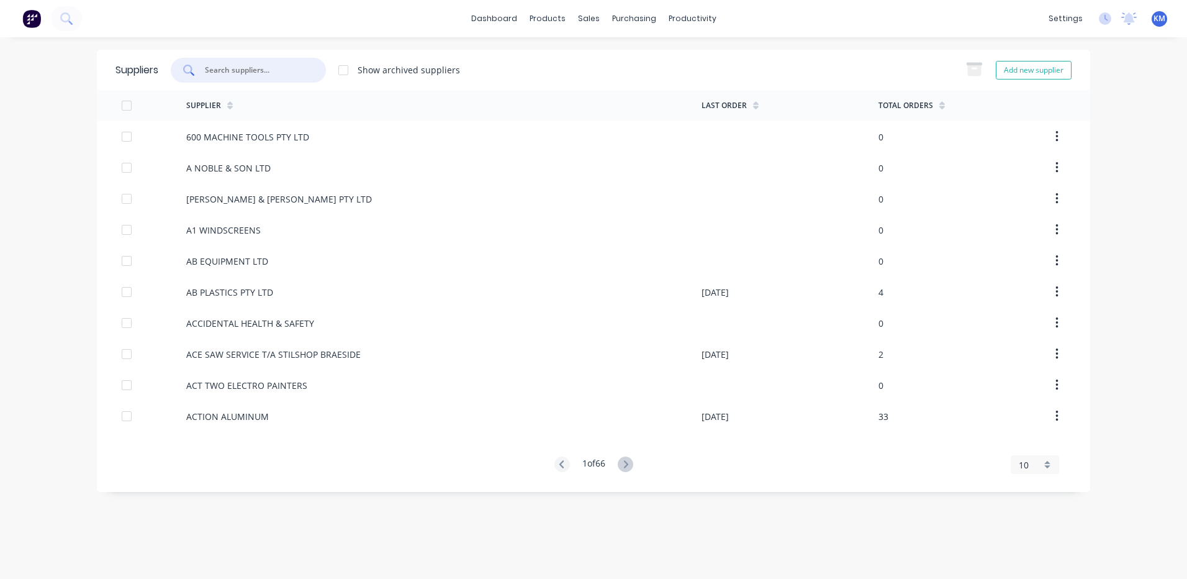
click at [224, 71] on input "text" at bounding box center [255, 70] width 103 height 12
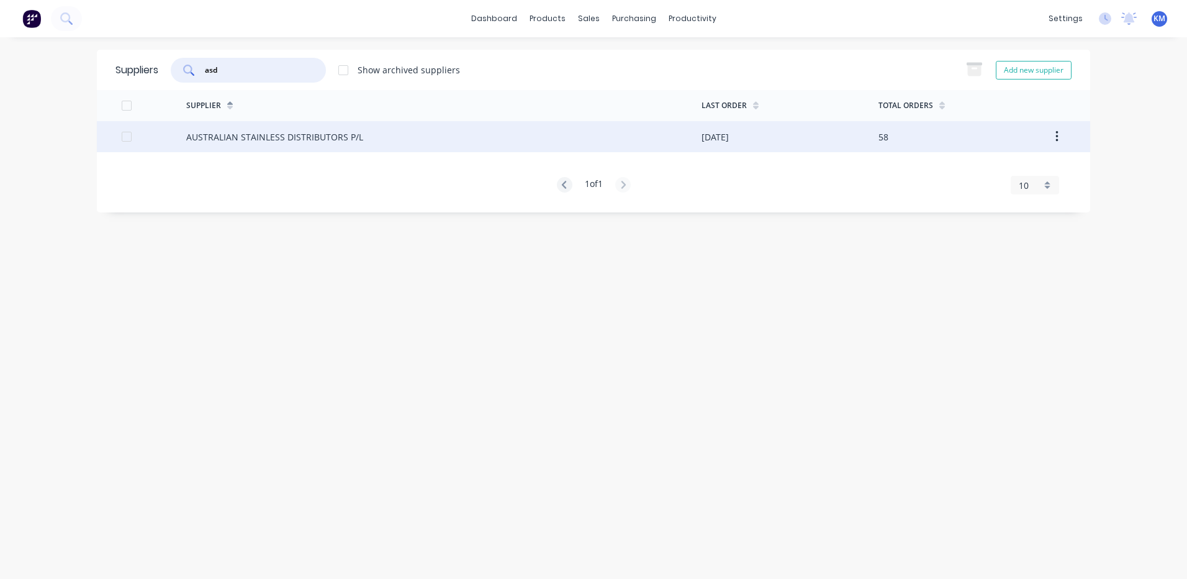
type input "asd"
click at [404, 137] on div "AUSTRALIAN STAINLESS DISTRIBUTORS P/L" at bounding box center [443, 136] width 515 height 31
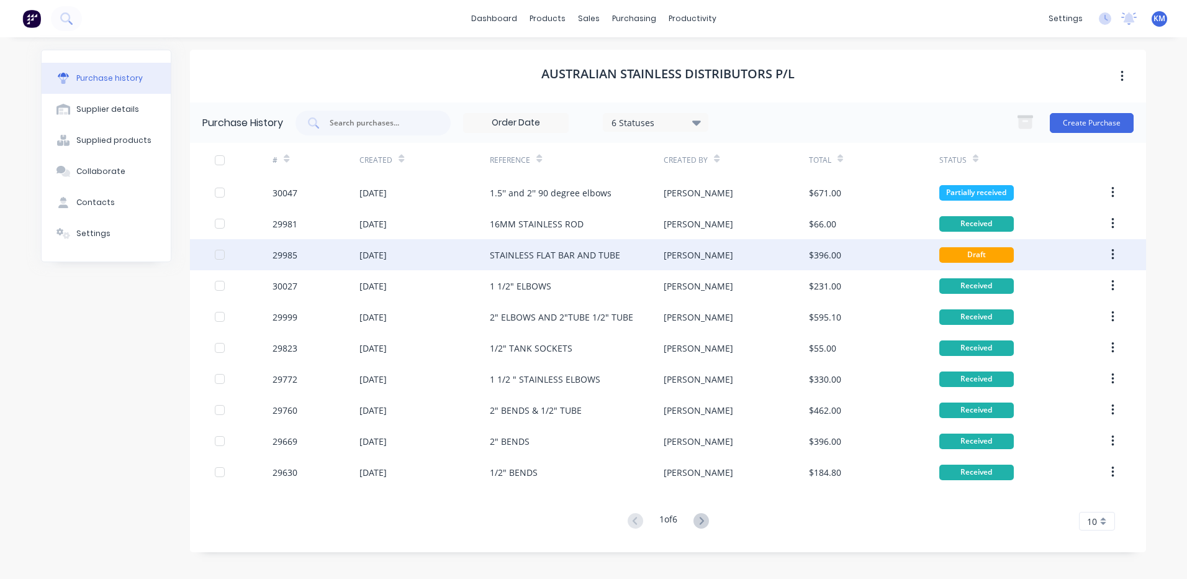
click at [598, 258] on div "STAINLESS FLAT BAR AND TUBE" at bounding box center [555, 254] width 130 height 13
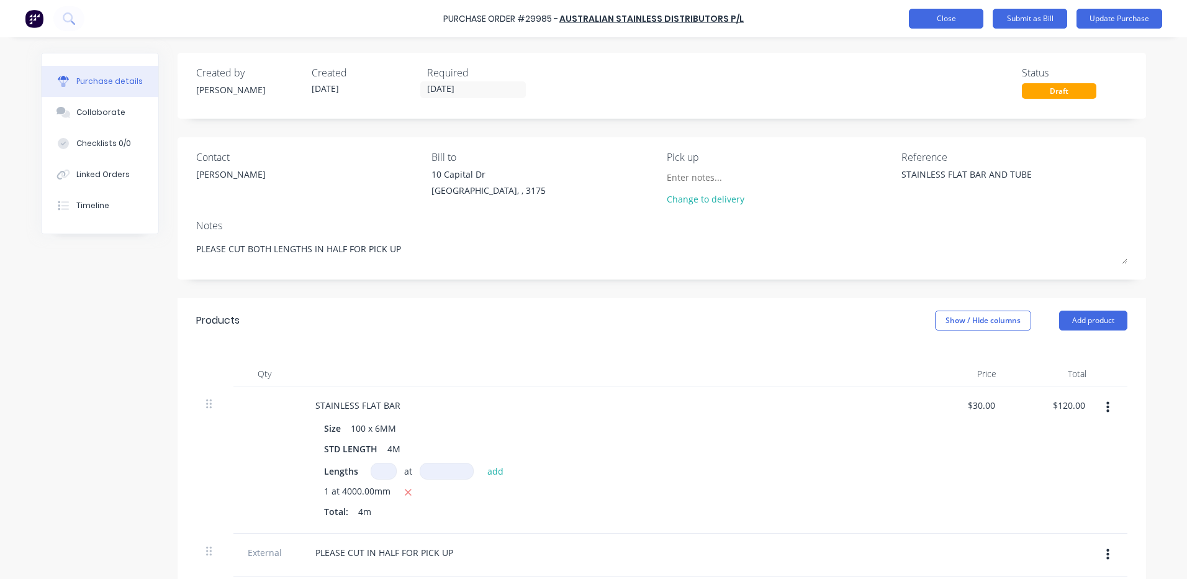
click at [934, 24] on button "Close" at bounding box center [946, 19] width 74 height 20
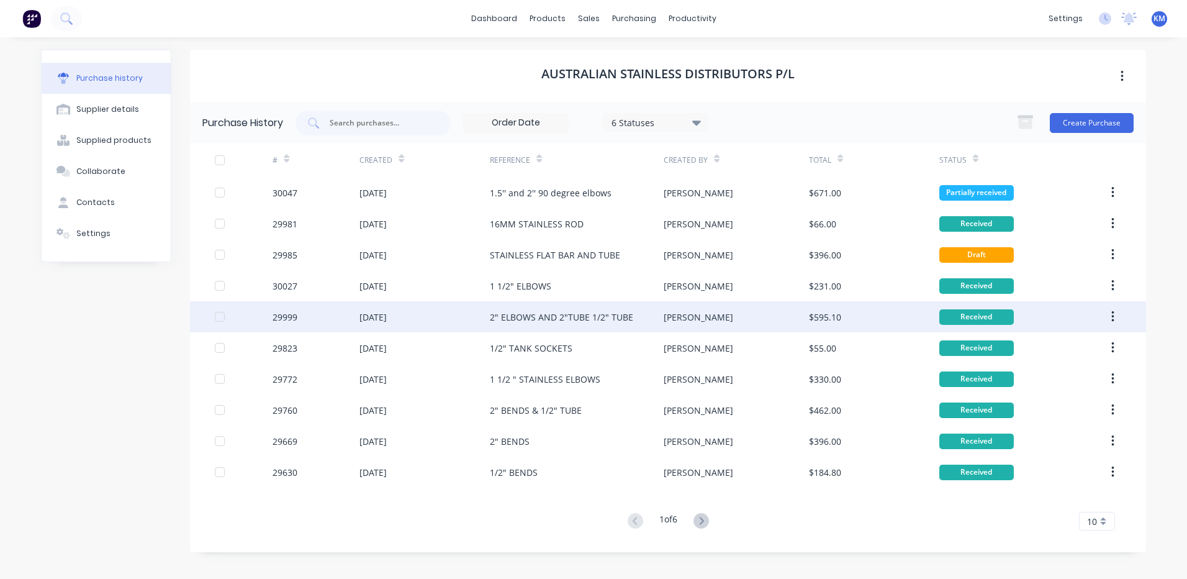
click at [582, 304] on div "2" ELBOWS AND 2"TUBE 1/2" TUBE" at bounding box center [577, 316] width 174 height 31
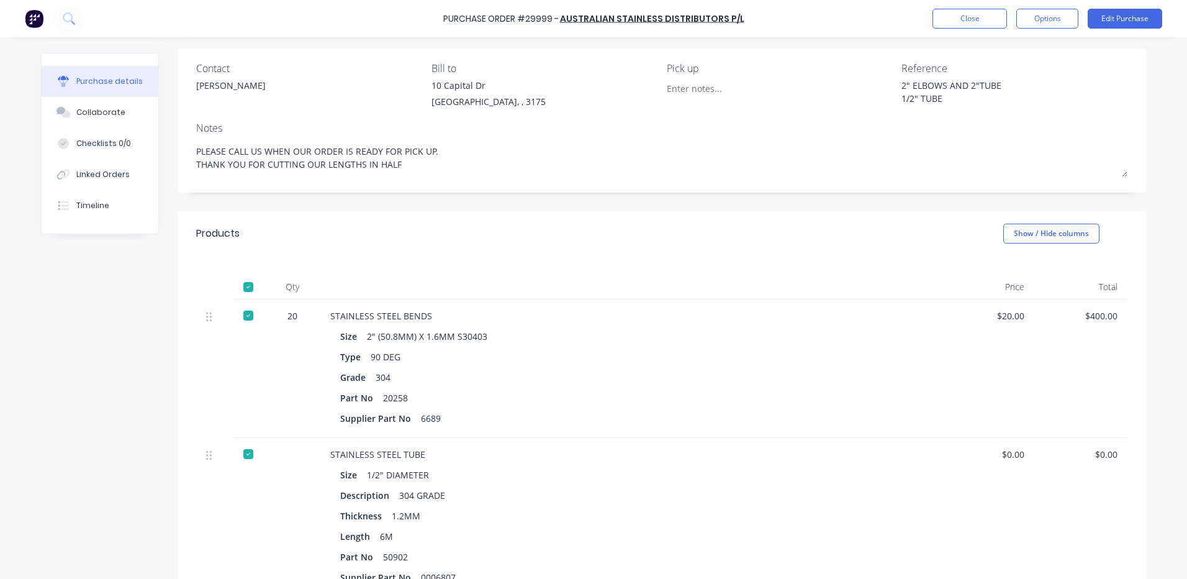
scroll to position [79, 0]
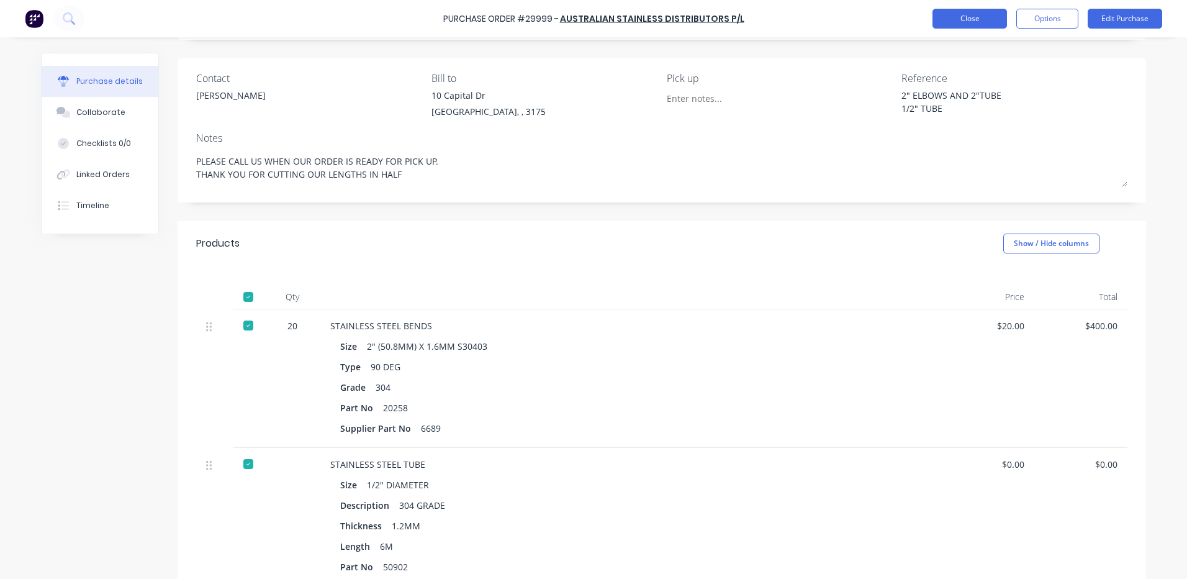
click at [993, 19] on button "Close" at bounding box center [969, 19] width 74 height 20
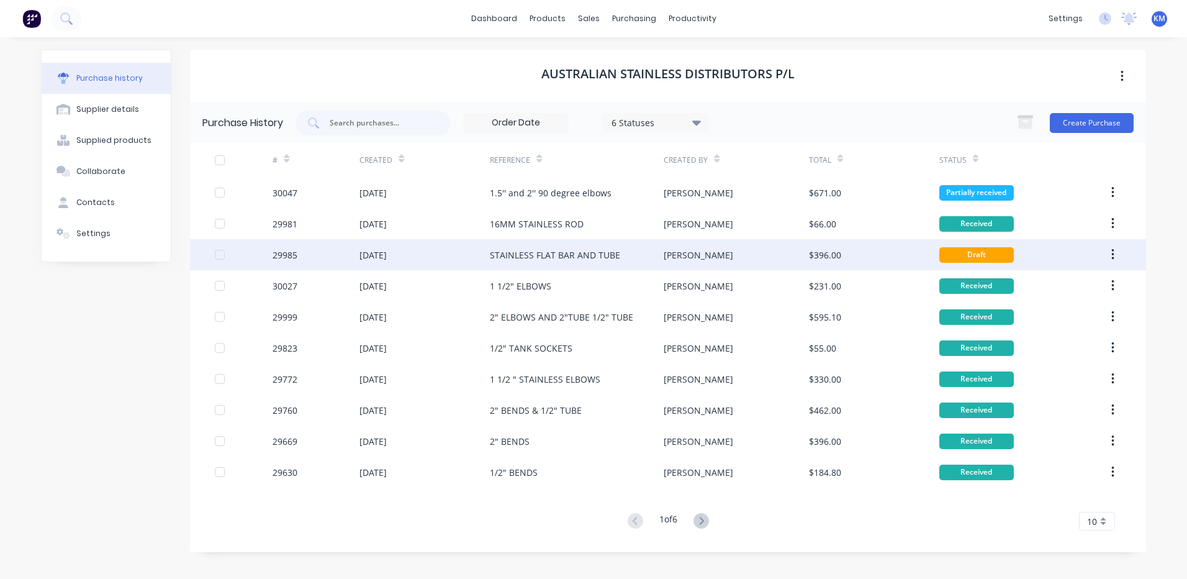
click at [598, 255] on div "STAINLESS FLAT BAR AND TUBE" at bounding box center [555, 254] width 130 height 13
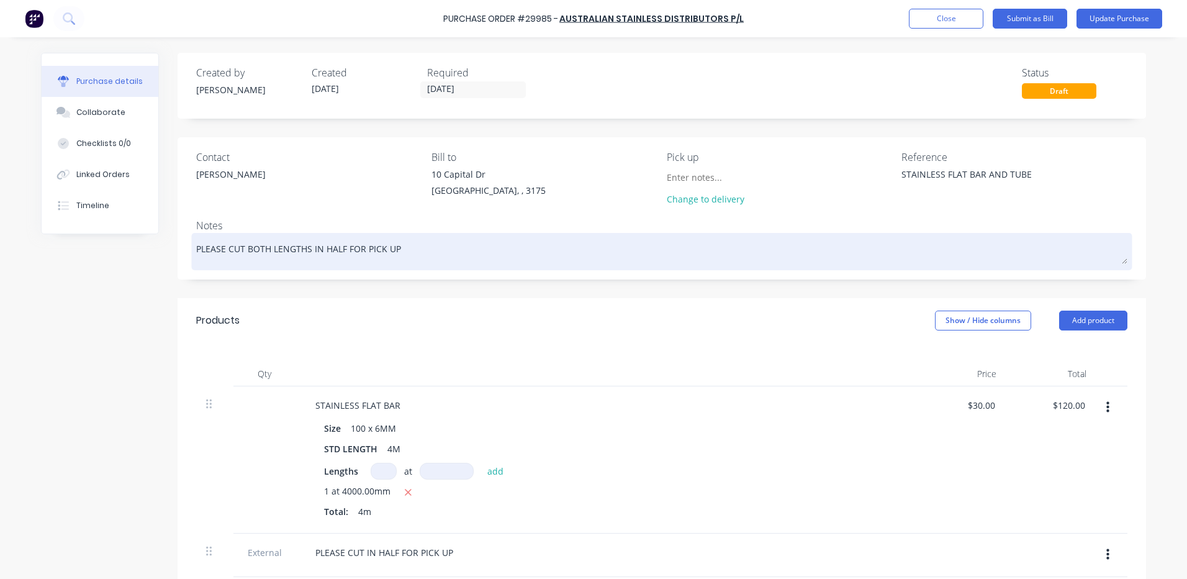
drag, startPoint x: 234, startPoint y: 259, endPoint x: 458, endPoint y: 245, distance: 224.6
click at [458, 245] on textarea "PLEASE CUT BOTH LENGTHS IN HALF FOR PICK UP" at bounding box center [661, 250] width 931 height 28
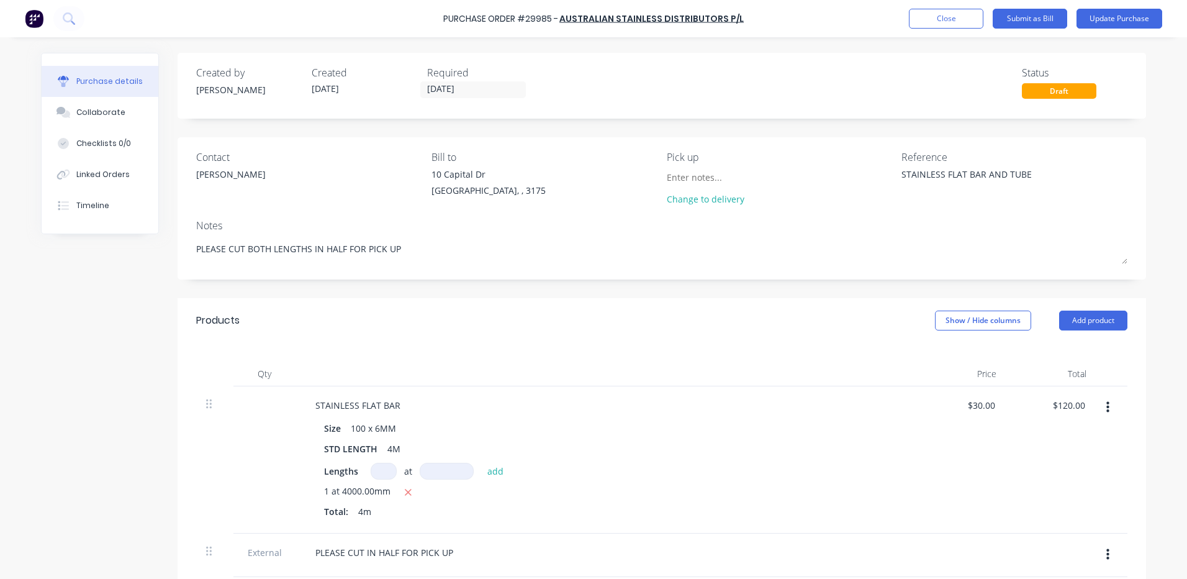
click at [434, 312] on div "Products Show / Hide columns Add product" at bounding box center [662, 320] width 968 height 45
type textarea "x"
click at [926, 18] on button "Close" at bounding box center [946, 19] width 74 height 20
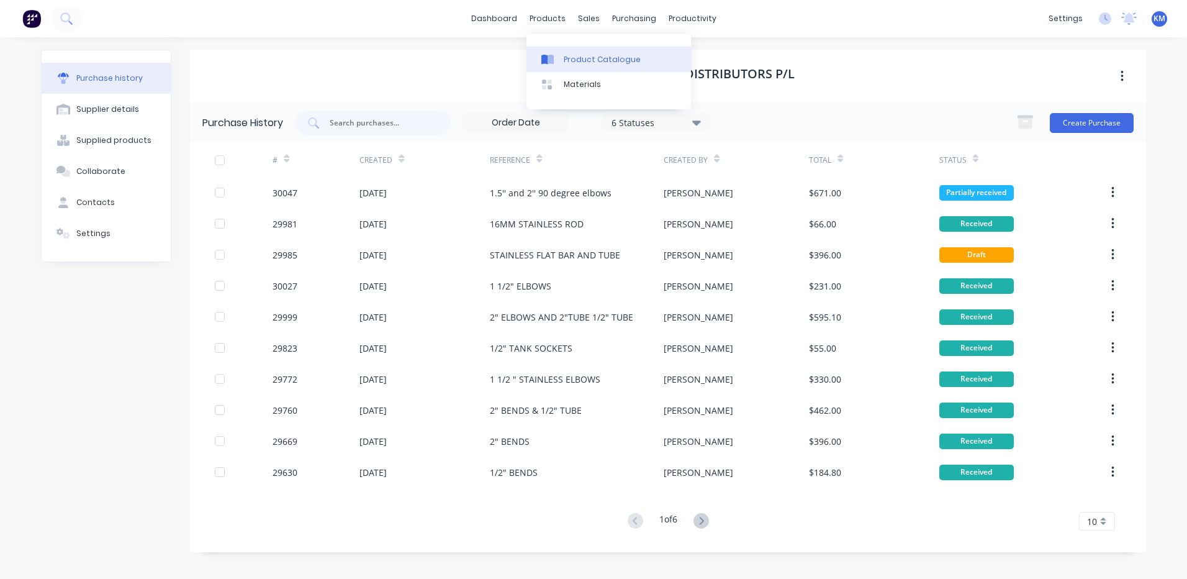
click at [562, 52] on link "Product Catalogue" at bounding box center [608, 59] width 165 height 25
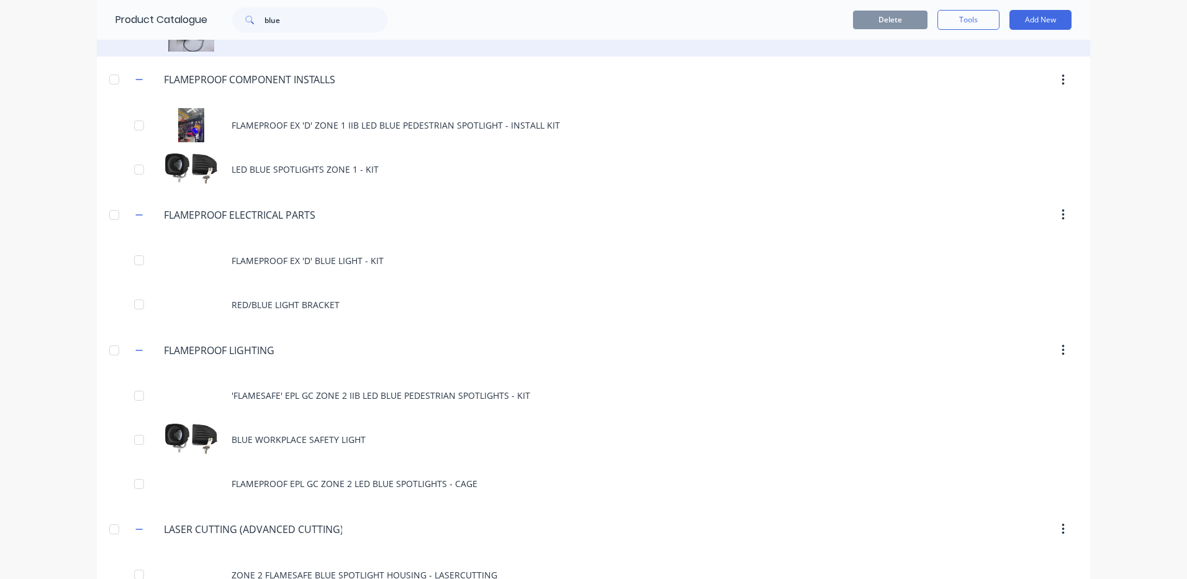
scroll to position [155, 0]
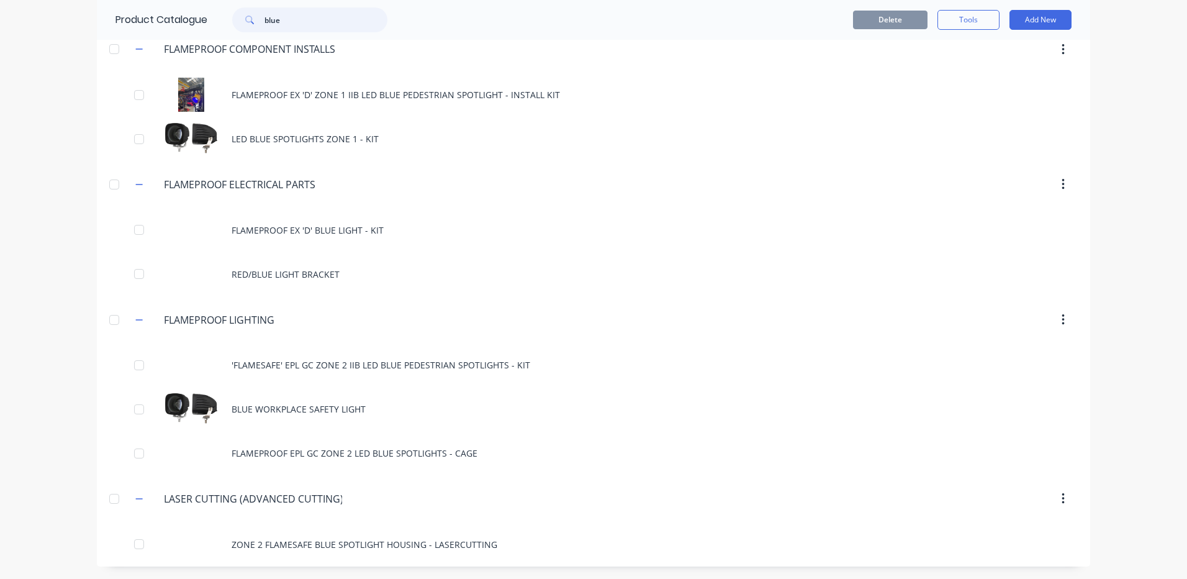
drag, startPoint x: 313, startPoint y: 29, endPoint x: 249, endPoint y: 17, distance: 65.6
click at [249, 17] on div "blue" at bounding box center [309, 19] width 155 height 25
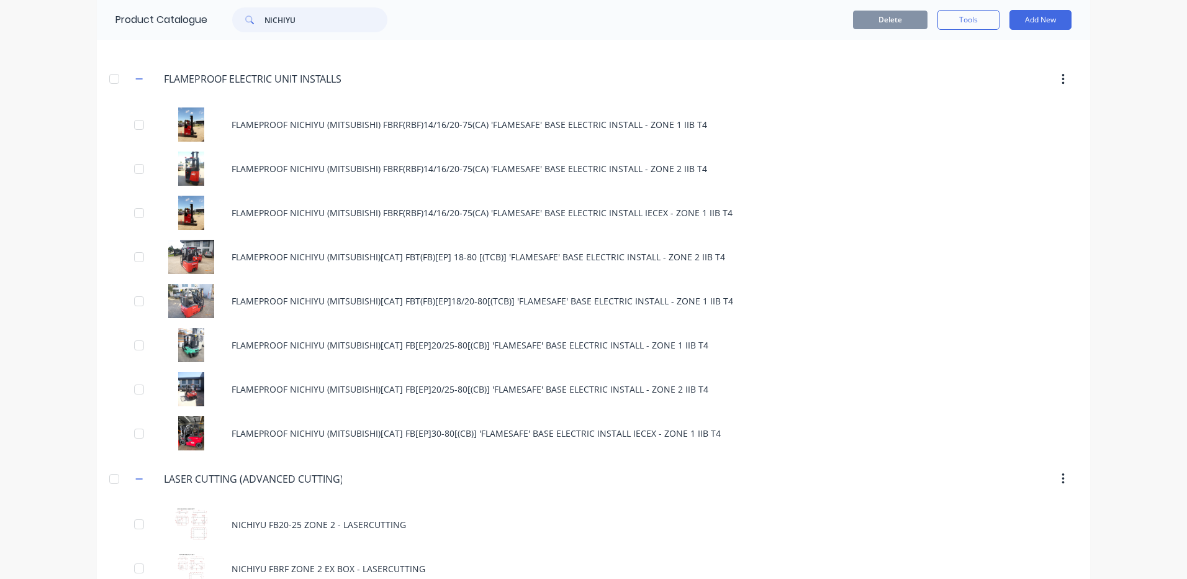
scroll to position [435, 0]
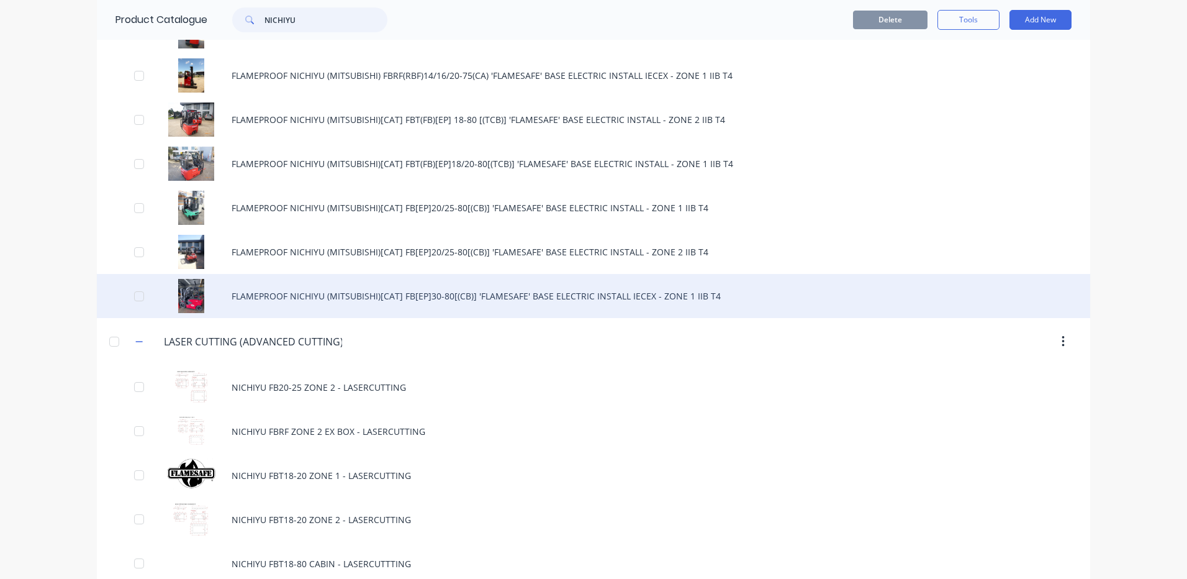
type input "NICHIYU"
click at [390, 298] on div "FLAMEPROOF NICHIYU (MITSUBISHI)[CAT] FB[EP]30-80[(CB)] 'FLAMESAFE' BASE ELECTRI…" at bounding box center [593, 296] width 993 height 44
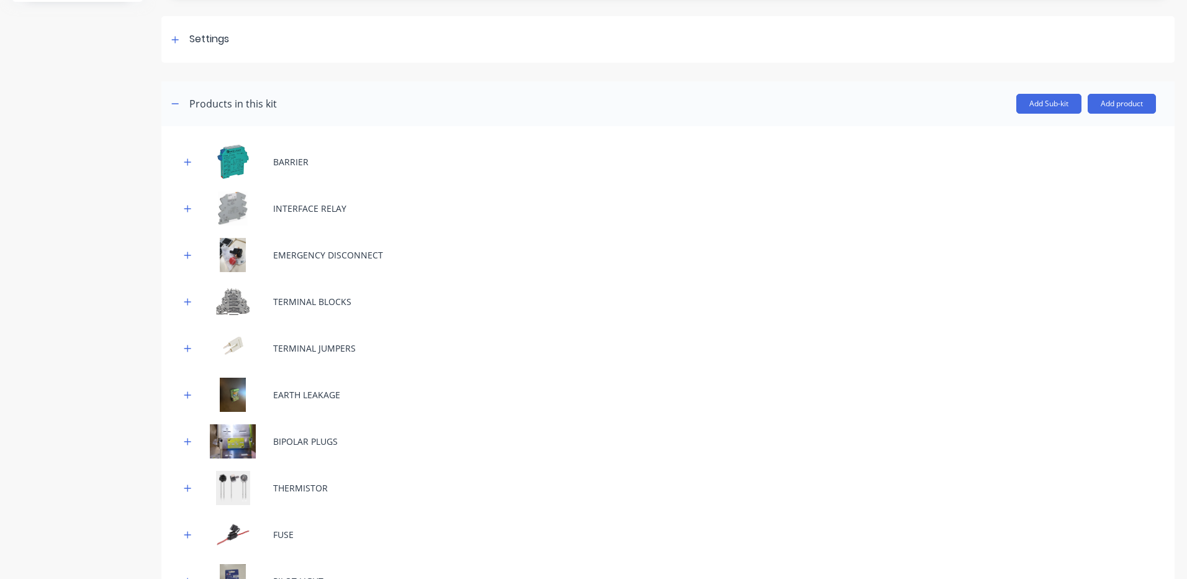
scroll to position [186, 0]
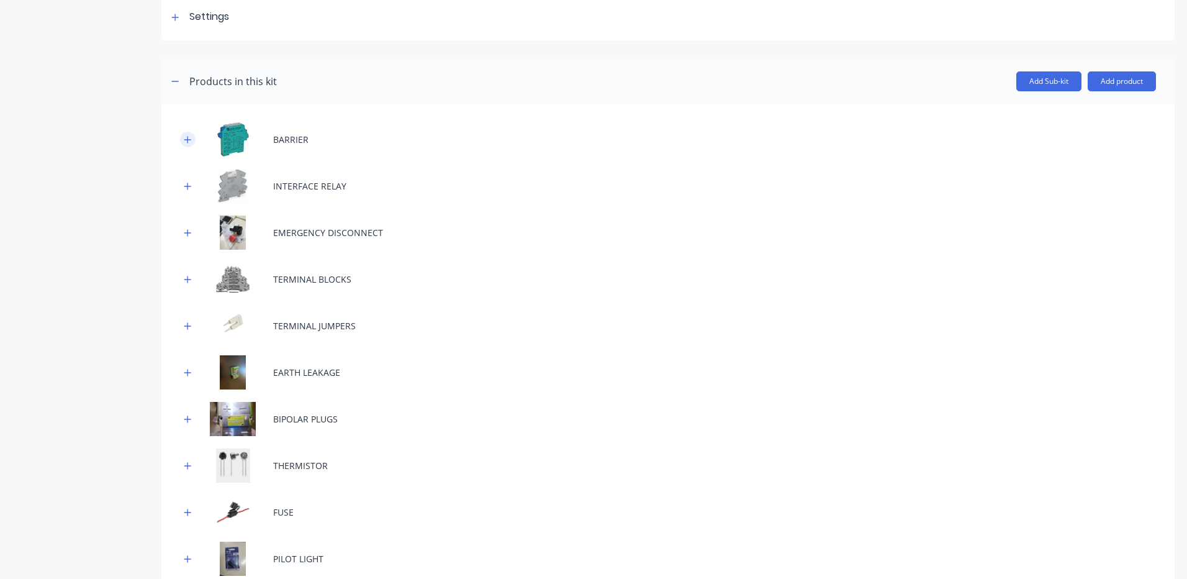
click at [191, 135] on icon "button" at bounding box center [187, 139] width 7 height 9
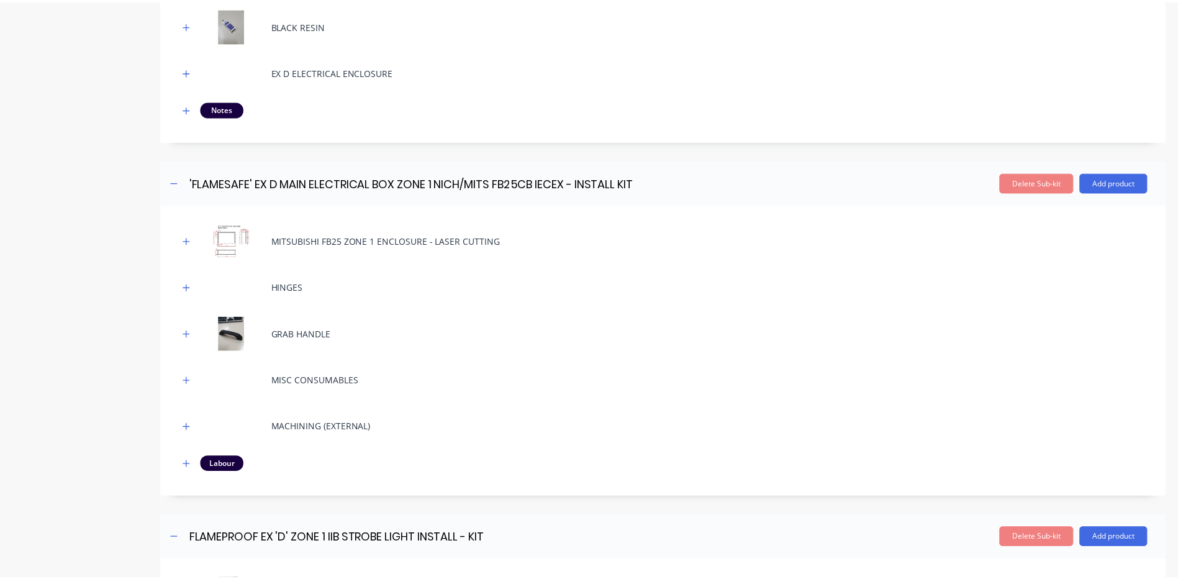
scroll to position [1476, 0]
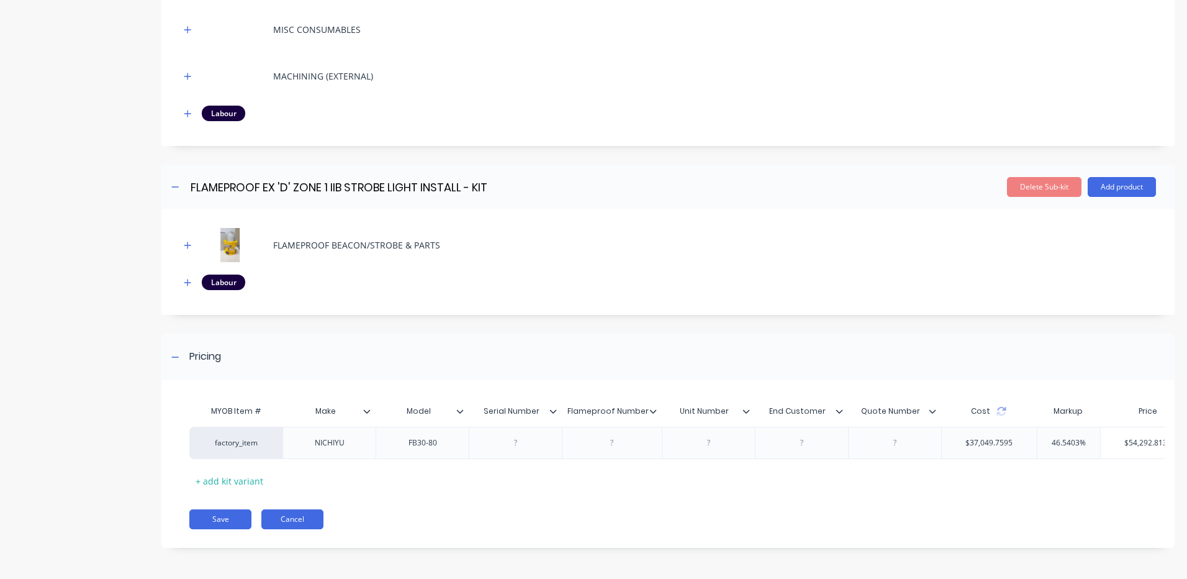
click at [316, 516] on button "Cancel" at bounding box center [292, 519] width 62 height 20
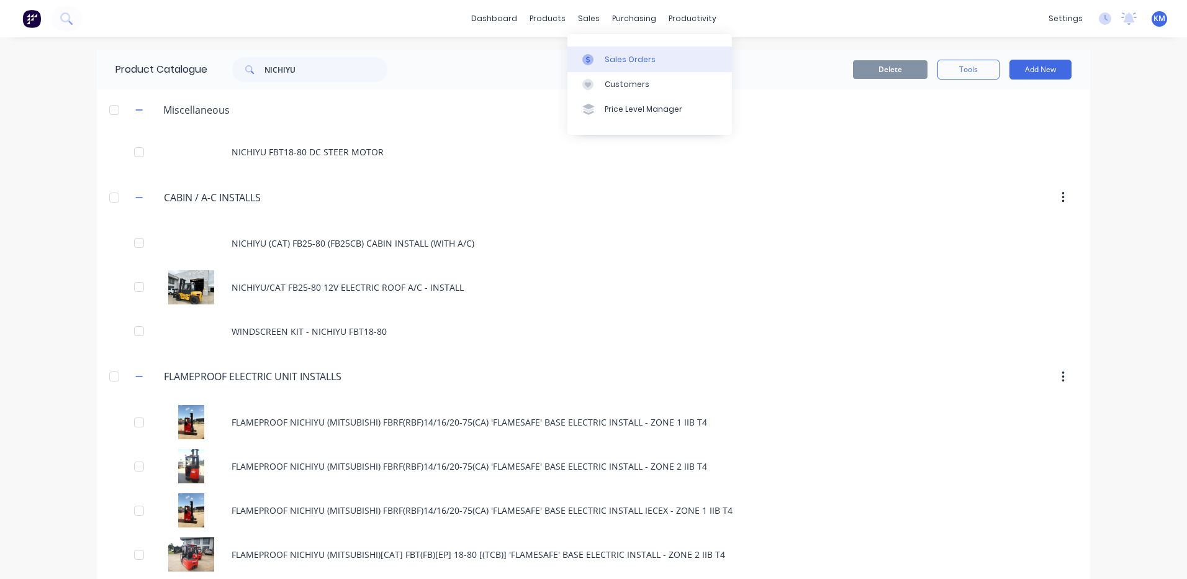
click at [599, 56] on div at bounding box center [591, 59] width 19 height 11
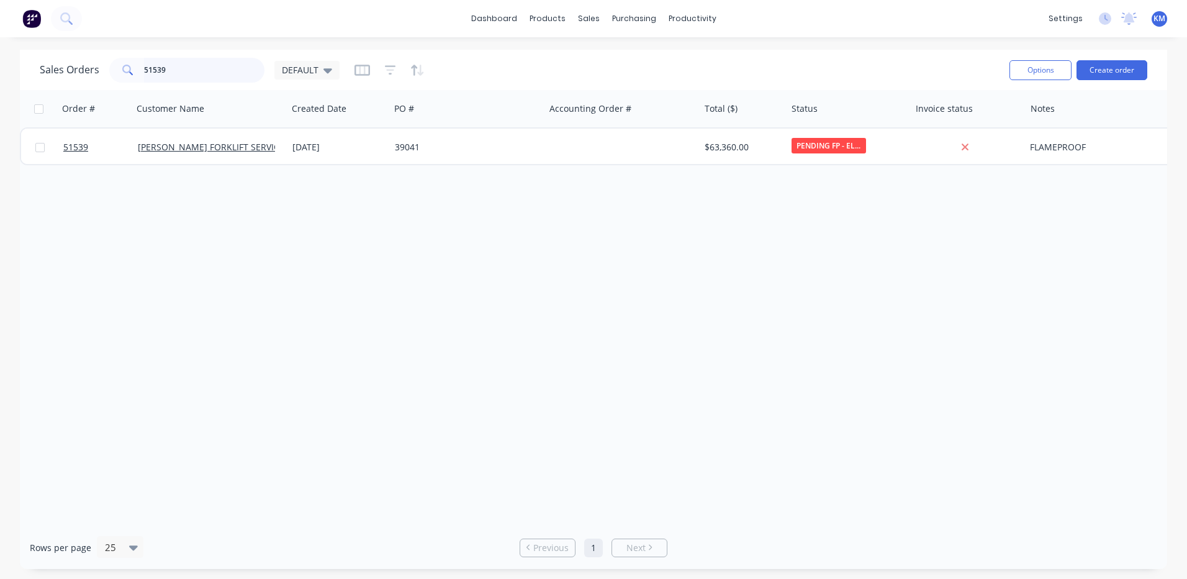
click at [205, 77] on input "51539" at bounding box center [204, 70] width 121 height 25
type input "51540"
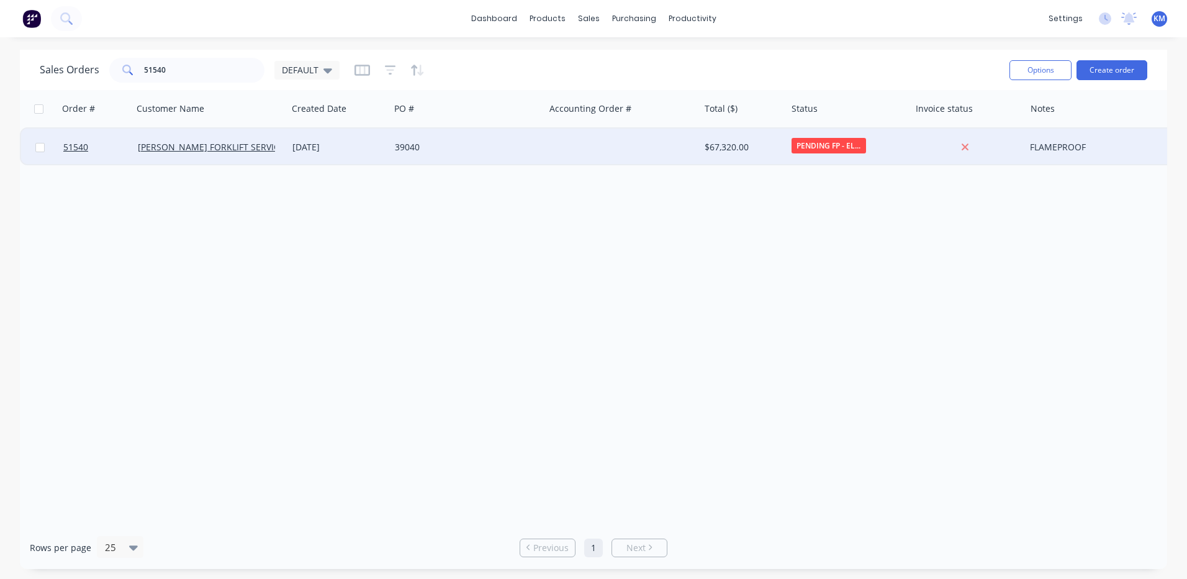
click at [513, 156] on div "39040" at bounding box center [467, 146] width 155 height 37
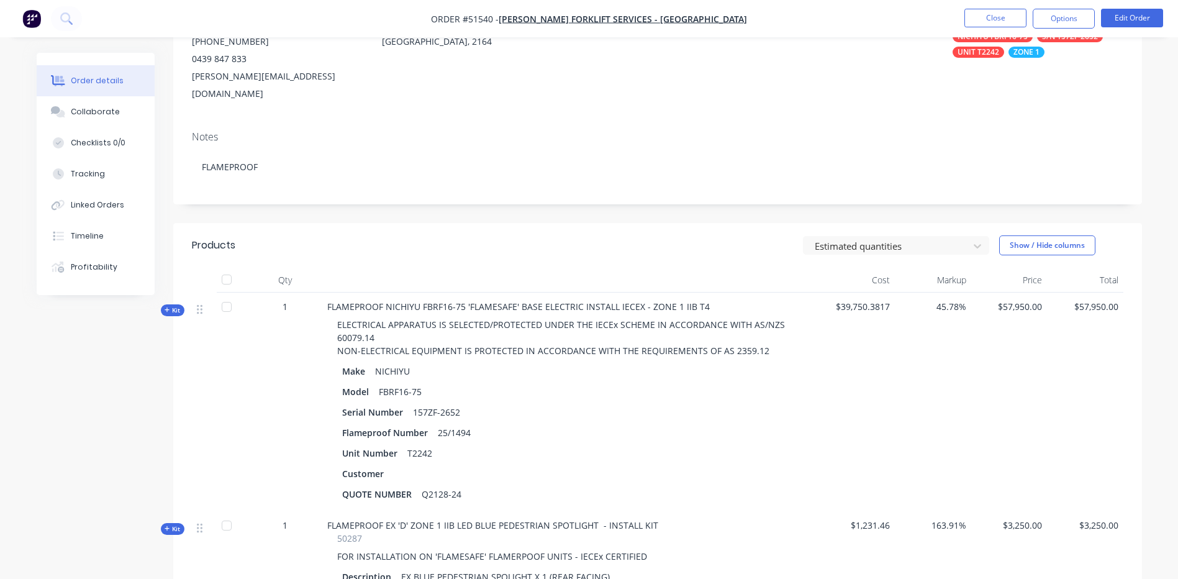
scroll to position [186, 0]
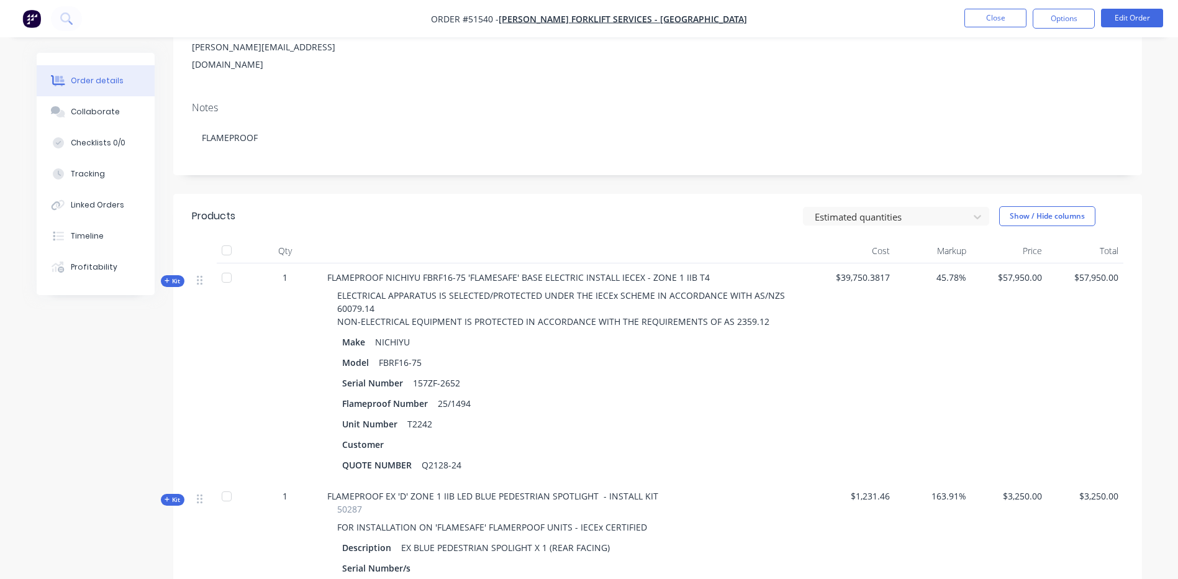
drag, startPoint x: 180, startPoint y: 262, endPoint x: 354, endPoint y: 249, distance: 174.9
click at [180, 276] on span "Kit" at bounding box center [173, 280] width 16 height 9
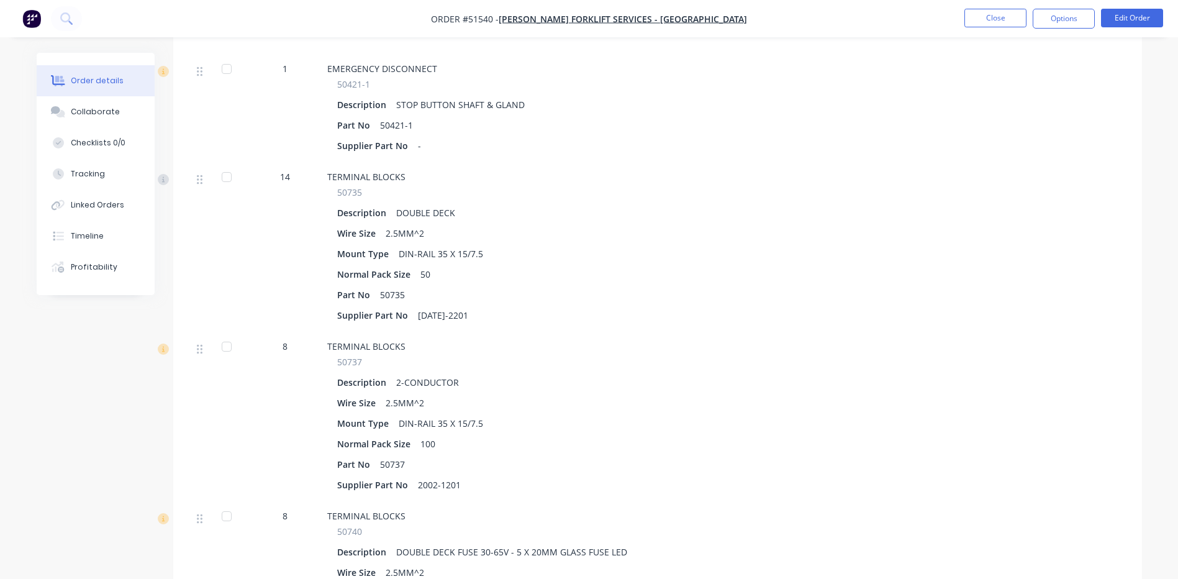
scroll to position [1366, 0]
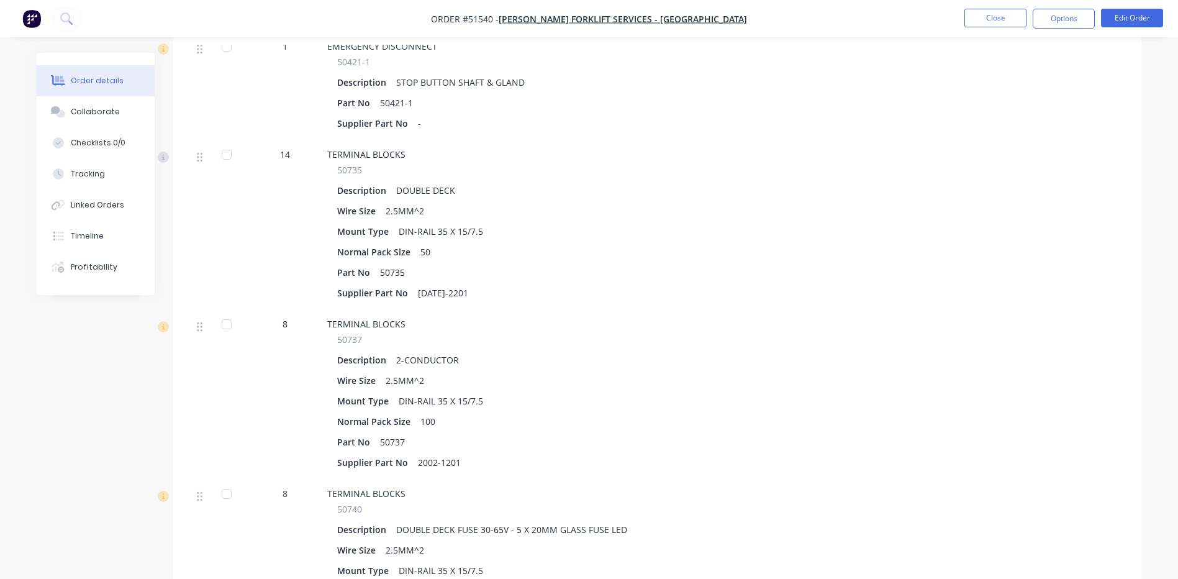
click at [289, 148] on span "14" at bounding box center [285, 154] width 10 height 13
click at [282, 148] on span "14" at bounding box center [285, 154] width 10 height 13
click at [287, 148] on span "14" at bounding box center [285, 154] width 10 height 13
click at [1126, 17] on button "Edit Order" at bounding box center [1132, 18] width 62 height 19
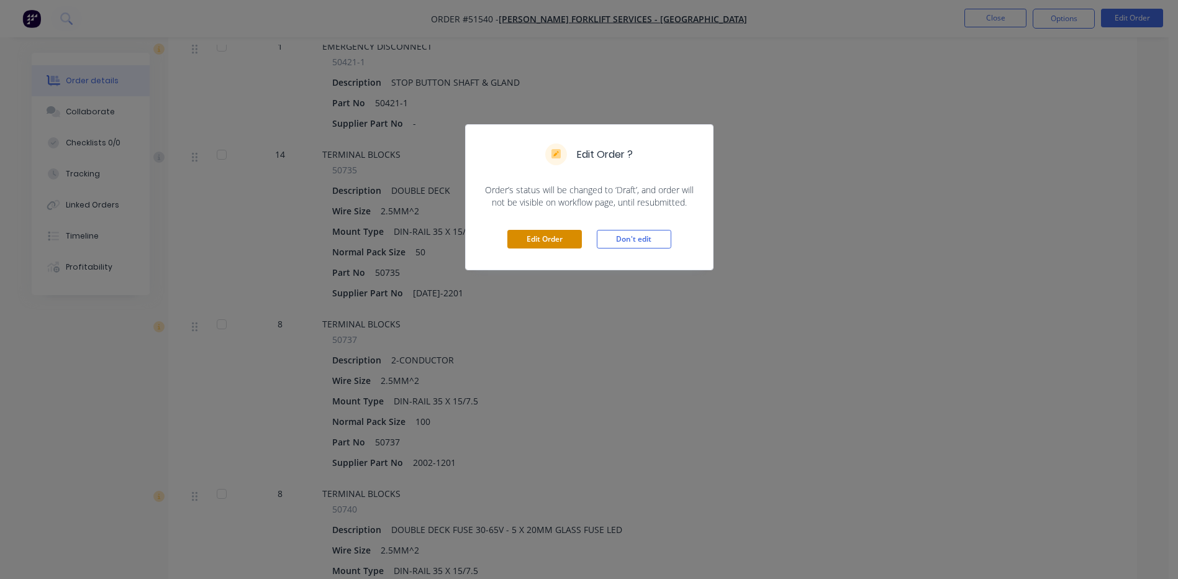
click at [555, 248] on button "Edit Order" at bounding box center [544, 239] width 74 height 19
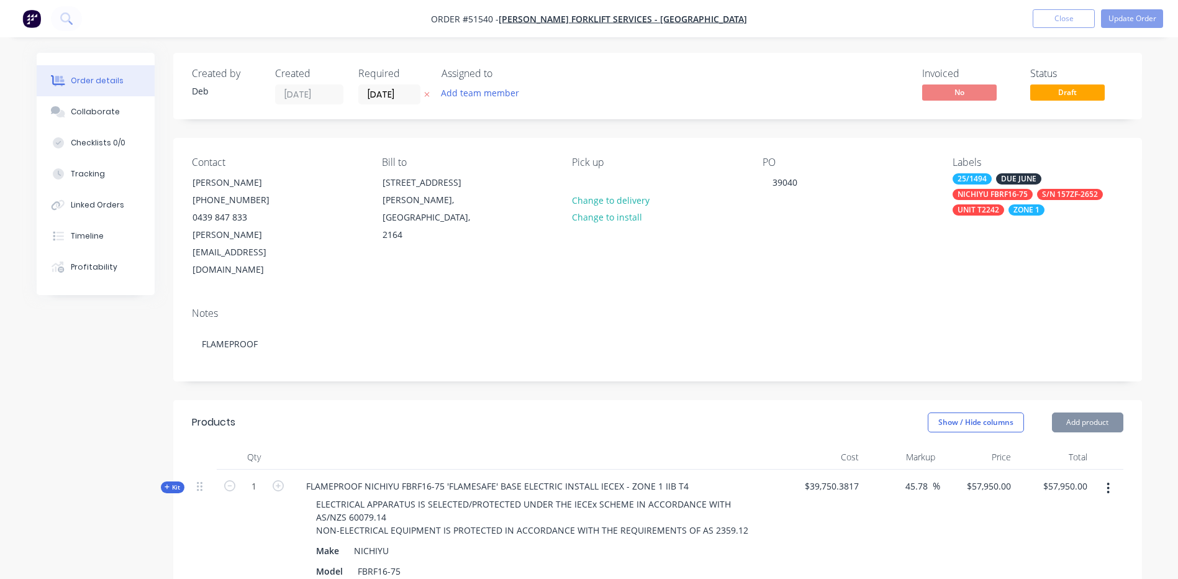
scroll to position [372, 0]
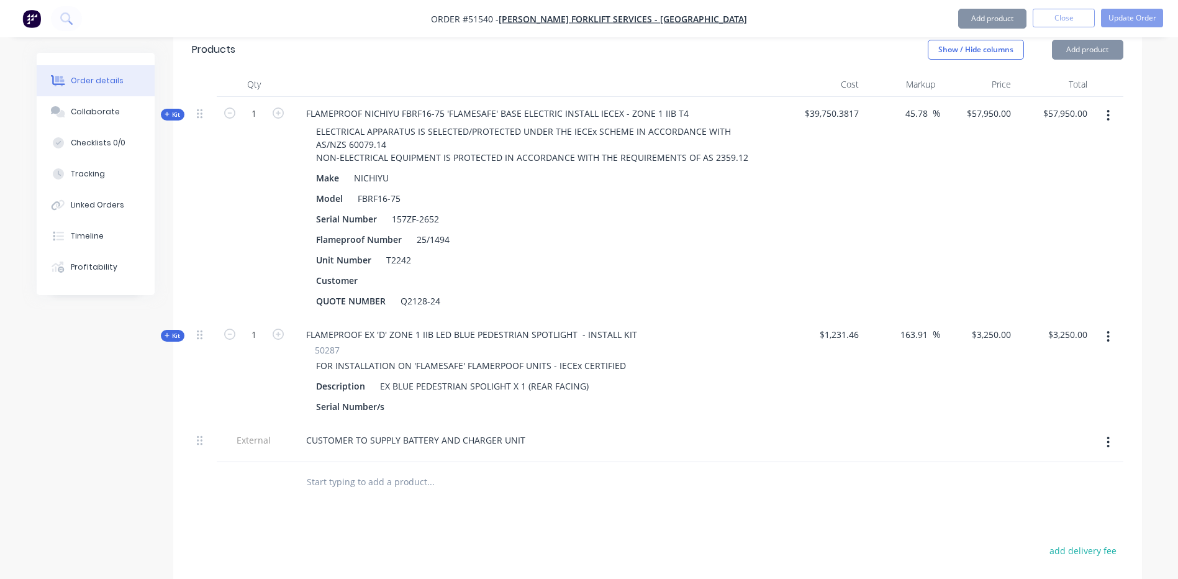
click at [174, 110] on span "Kit" at bounding box center [173, 114] width 16 height 9
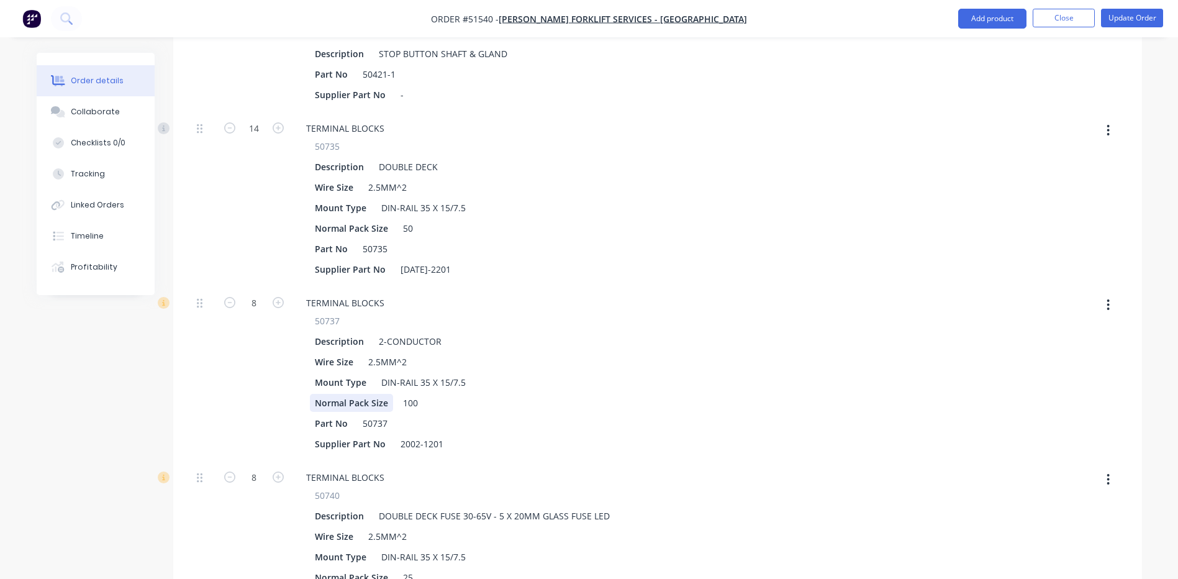
scroll to position [1366, 0]
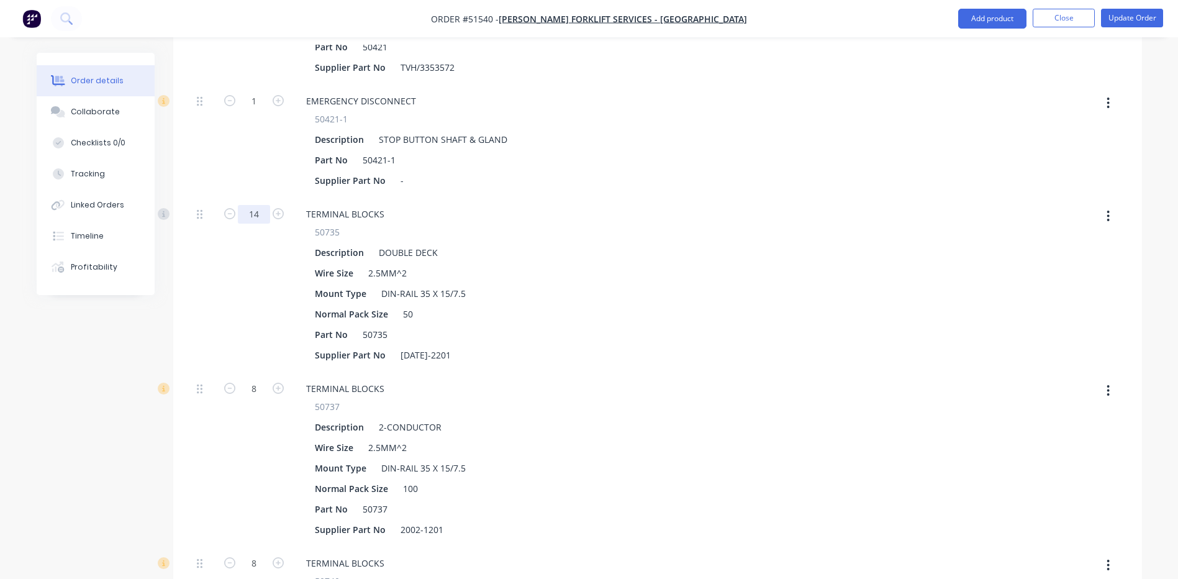
click at [252, 205] on input "14" at bounding box center [254, 214] width 32 height 19
type input "16"
click at [217, 227] on div "16" at bounding box center [254, 284] width 74 height 174
type input "$57,953.7321"
type input "$57,953.73"
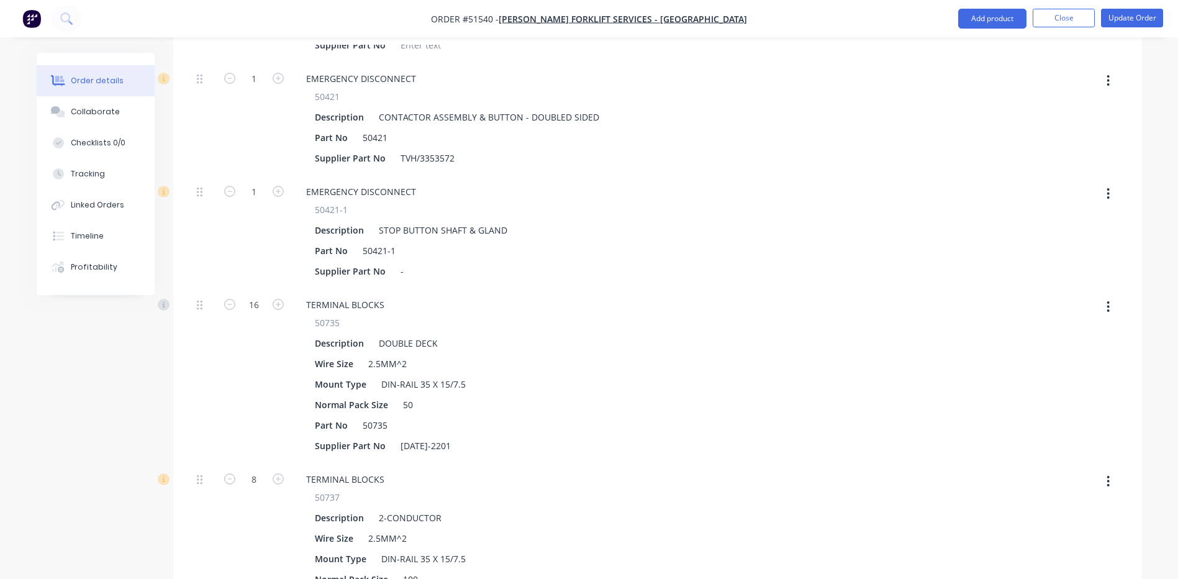
scroll to position [1304, 0]
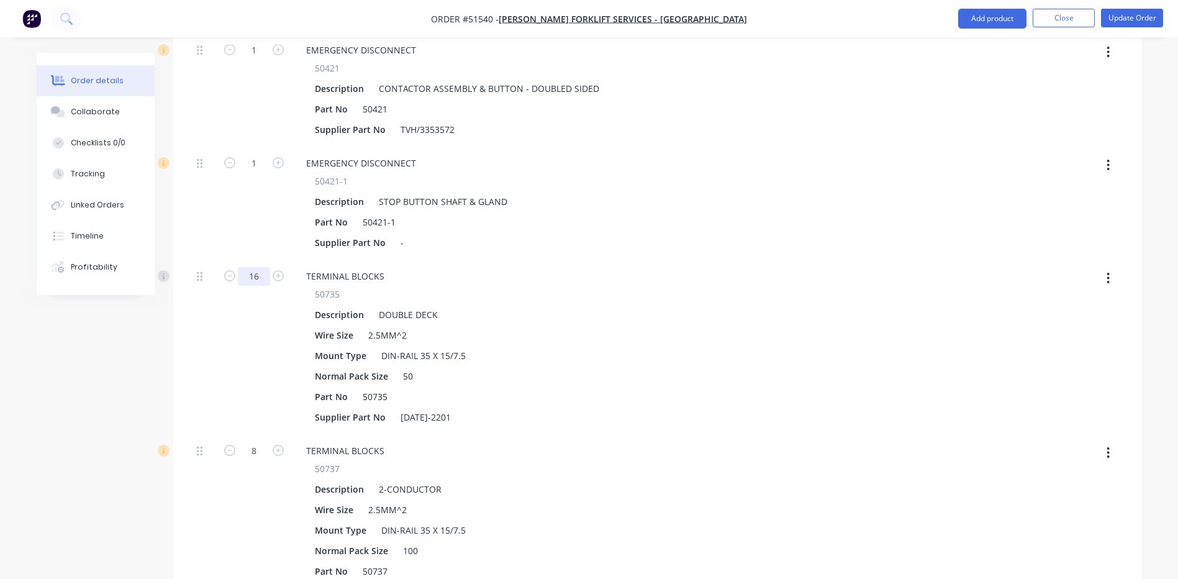
click at [261, 267] on input "16" at bounding box center [254, 276] width 32 height 19
type input "14"
drag, startPoint x: 259, startPoint y: 217, endPoint x: 507, endPoint y: 143, distance: 258.3
click at [259, 217] on div "1" at bounding box center [254, 202] width 74 height 113
type input "$57,950.00"
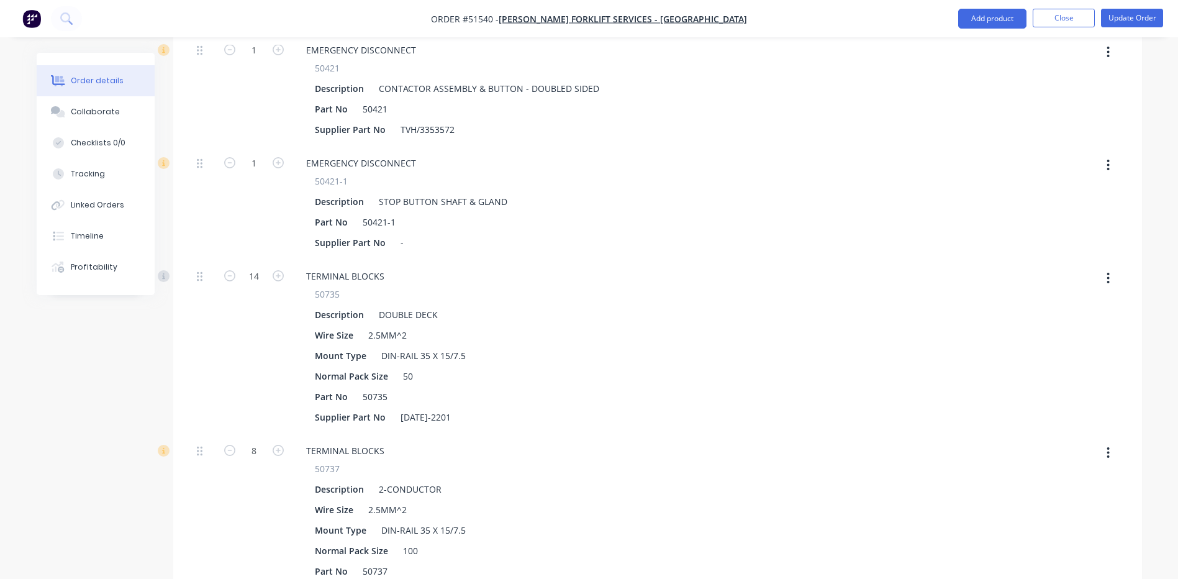
type input "$57,950.00"
click at [1127, 13] on button "Update Order" at bounding box center [1132, 18] width 62 height 19
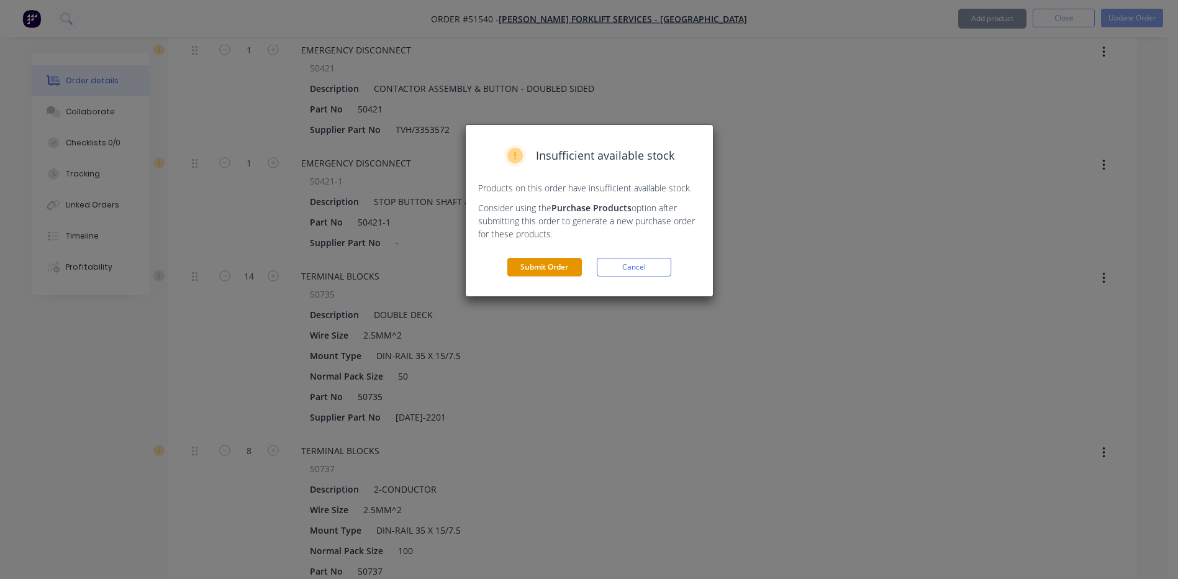
click at [544, 268] on button "Submit Order" at bounding box center [544, 267] width 74 height 19
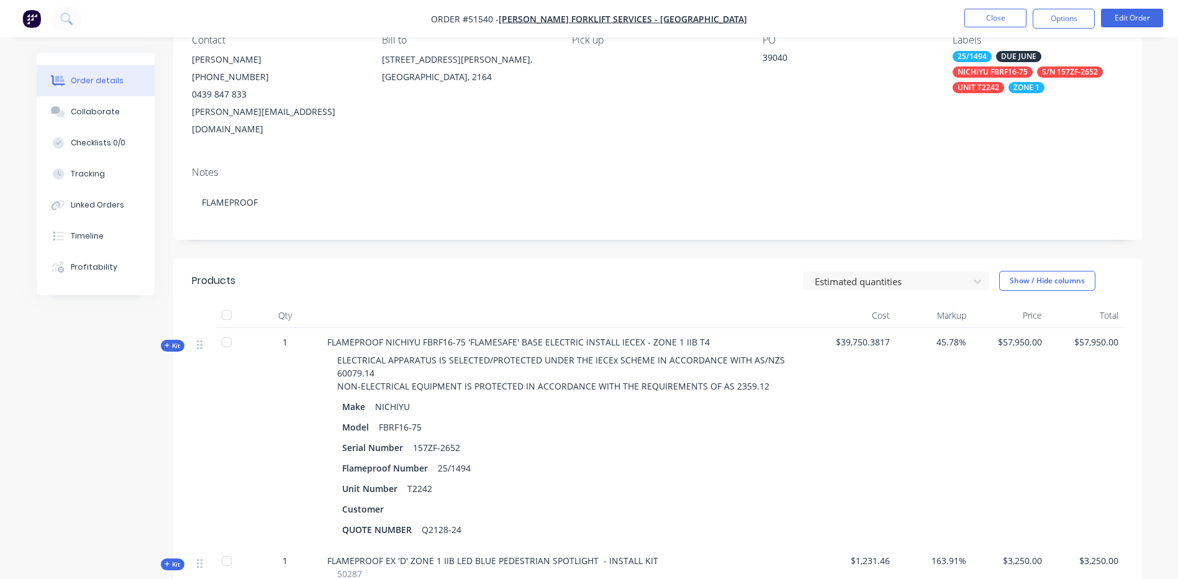
scroll to position [372, 0]
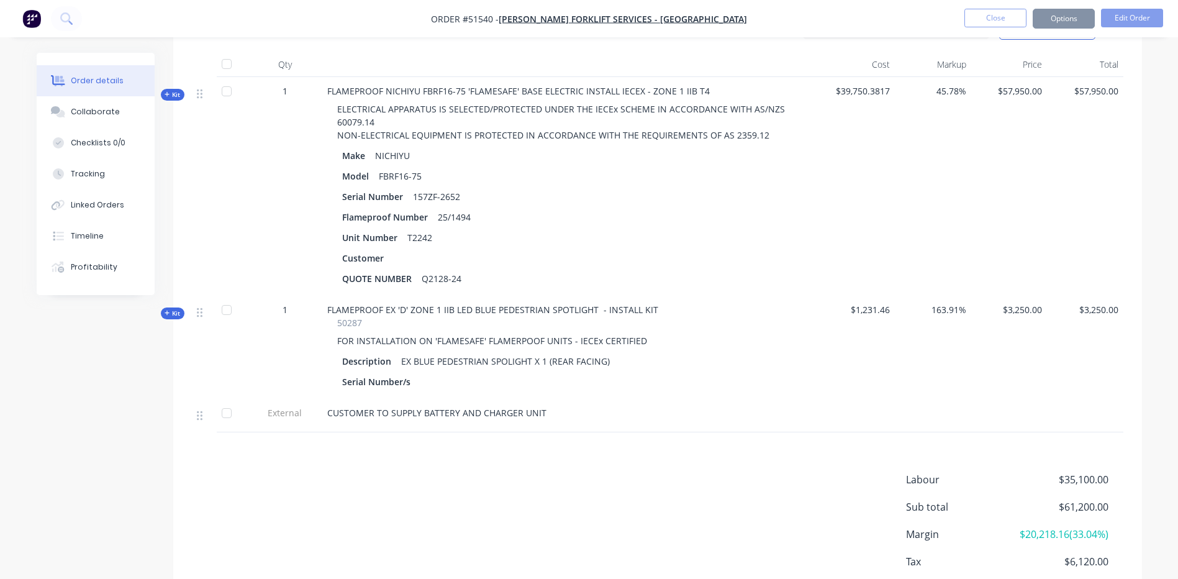
click at [179, 90] on span "Kit" at bounding box center [173, 94] width 16 height 9
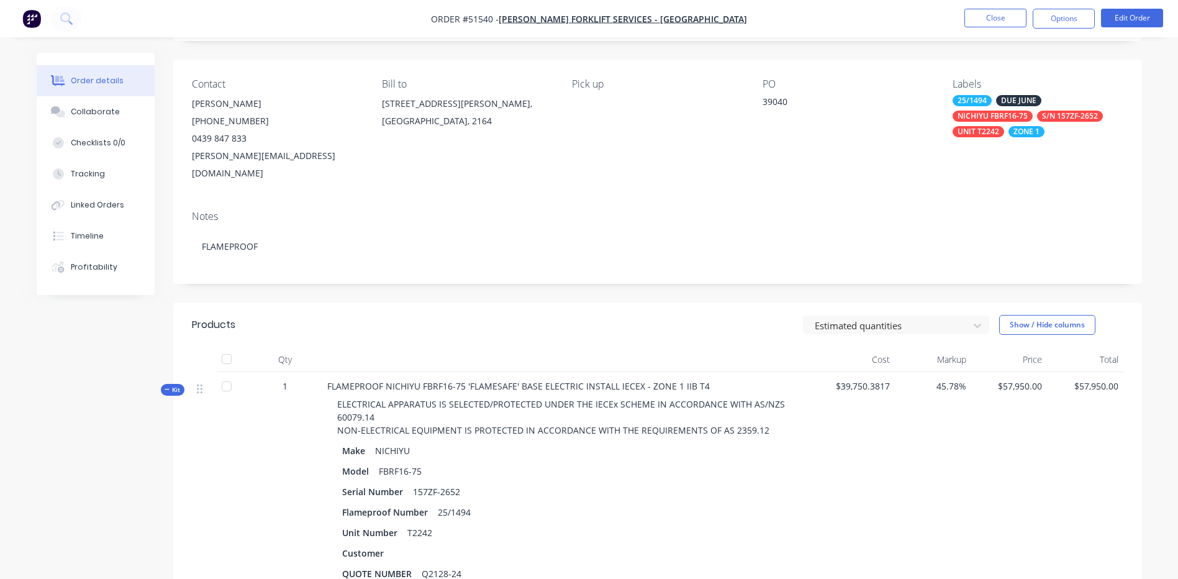
scroll to position [0, 0]
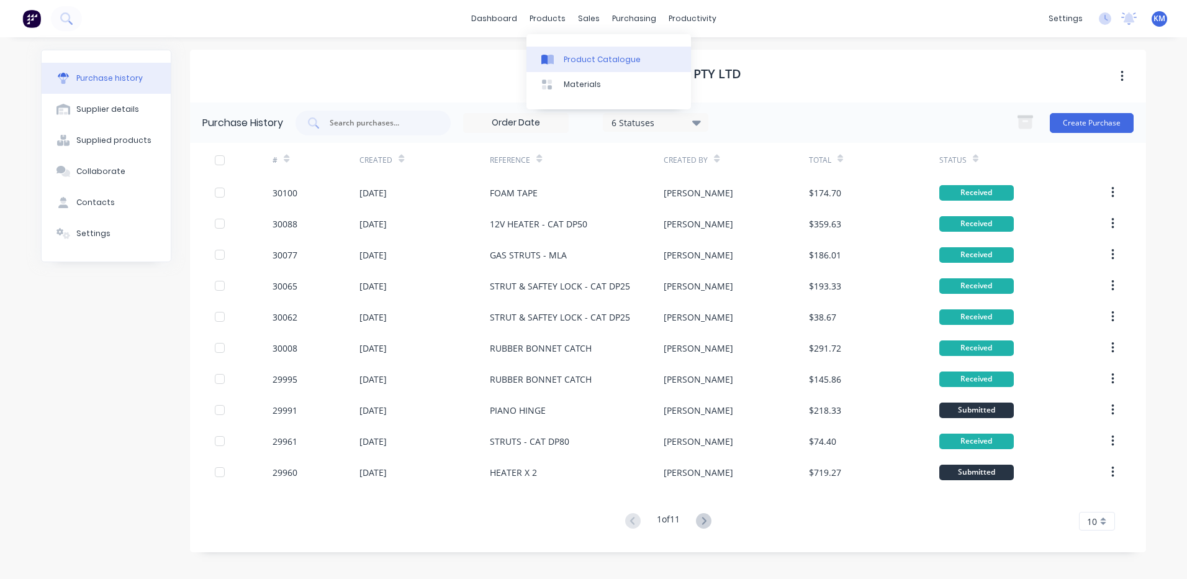
click at [555, 63] on div at bounding box center [550, 59] width 19 height 11
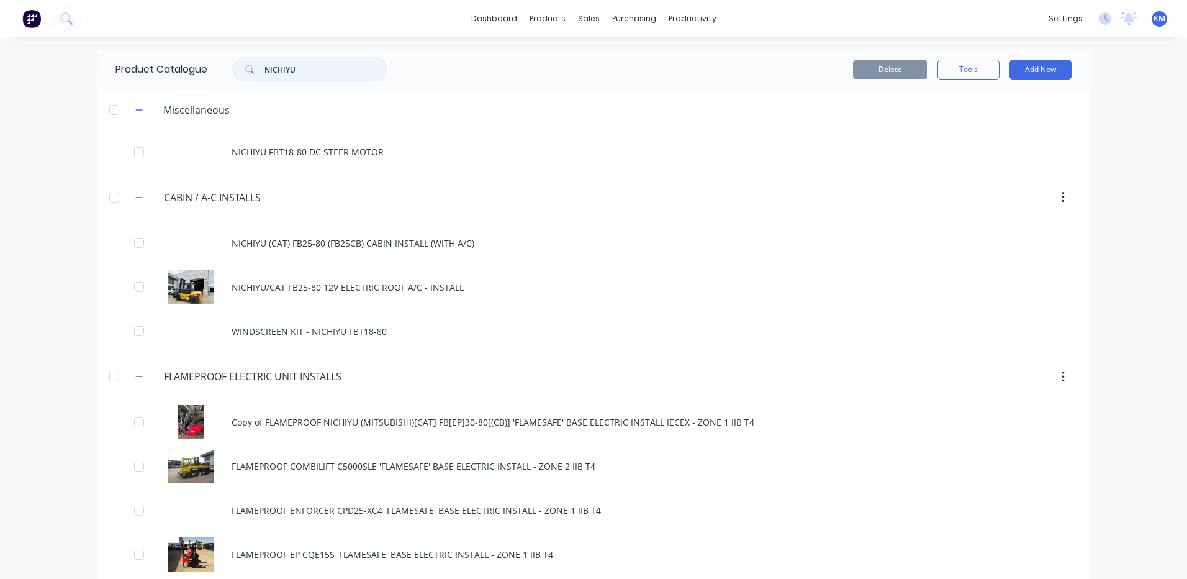
drag, startPoint x: 331, startPoint y: 65, endPoint x: 248, endPoint y: 65, distance: 83.8
click at [248, 65] on div "NICHIYU" at bounding box center [309, 69] width 155 height 25
type input "NICHIYU"
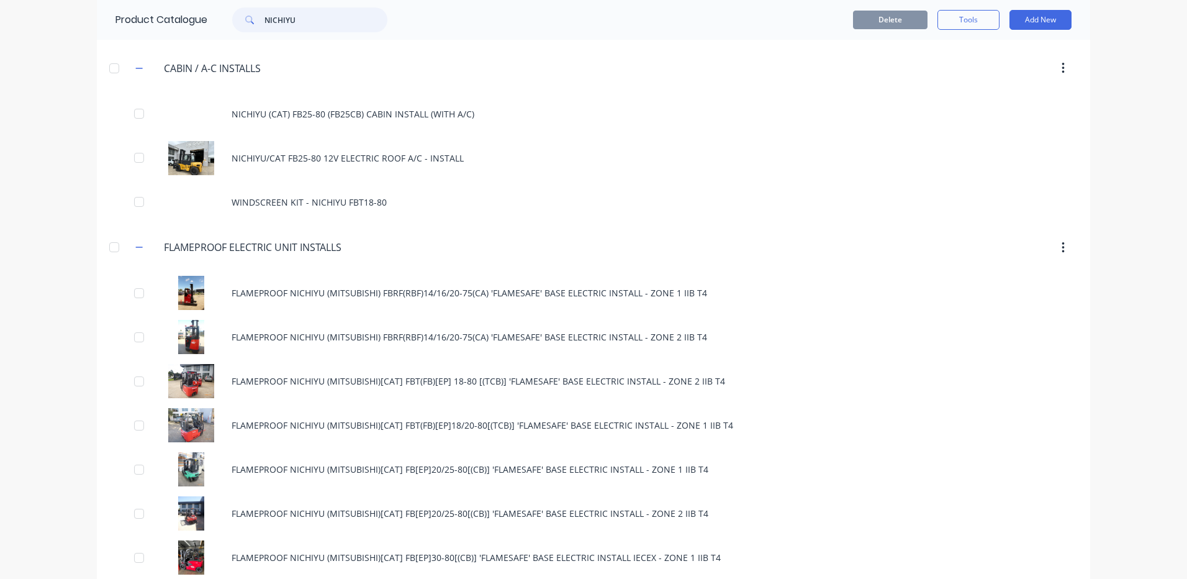
scroll to position [248, 0]
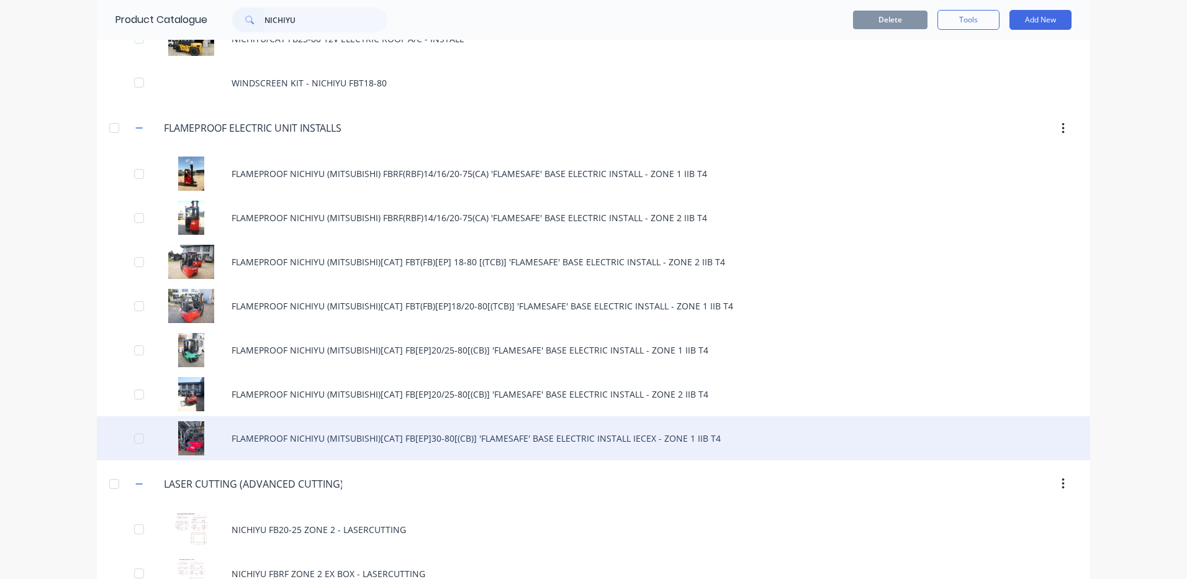
click at [463, 421] on div "FLAMEPROOF NICHIYU (MITSUBISHI)[CAT] FB[EP]30-80[(CB)] 'FLAMESAFE' BASE ELECTRI…" at bounding box center [593, 438] width 993 height 44
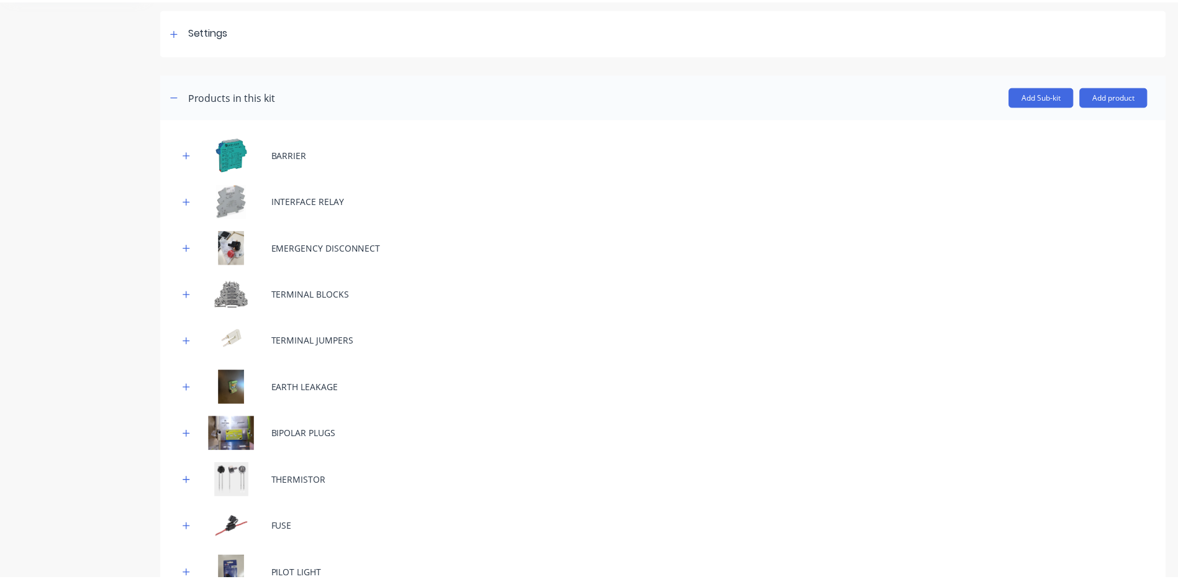
scroll to position [186, 0]
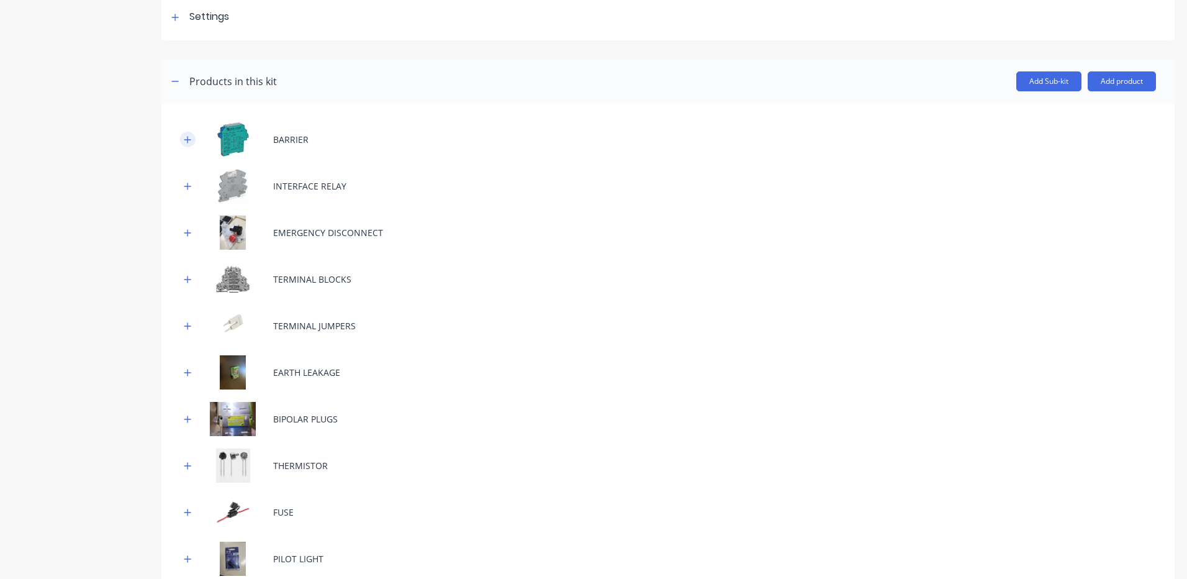
click at [184, 138] on icon "button" at bounding box center [187, 139] width 7 height 9
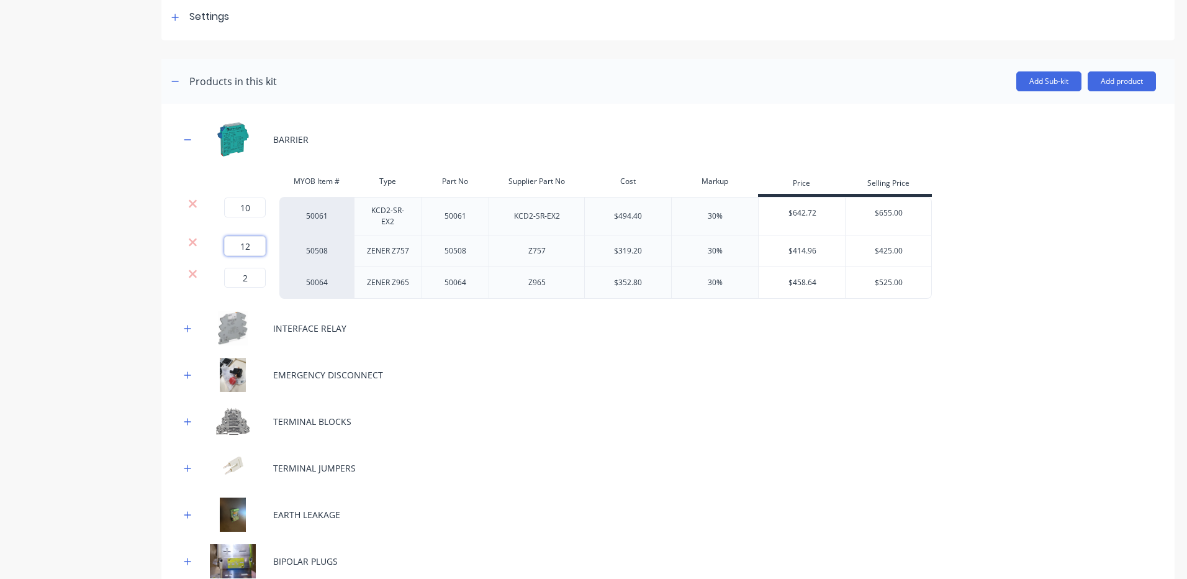
click at [231, 244] on input "12" at bounding box center [245, 246] width 42 height 20
type input "14"
click at [188, 275] on icon at bounding box center [192, 274] width 9 height 12
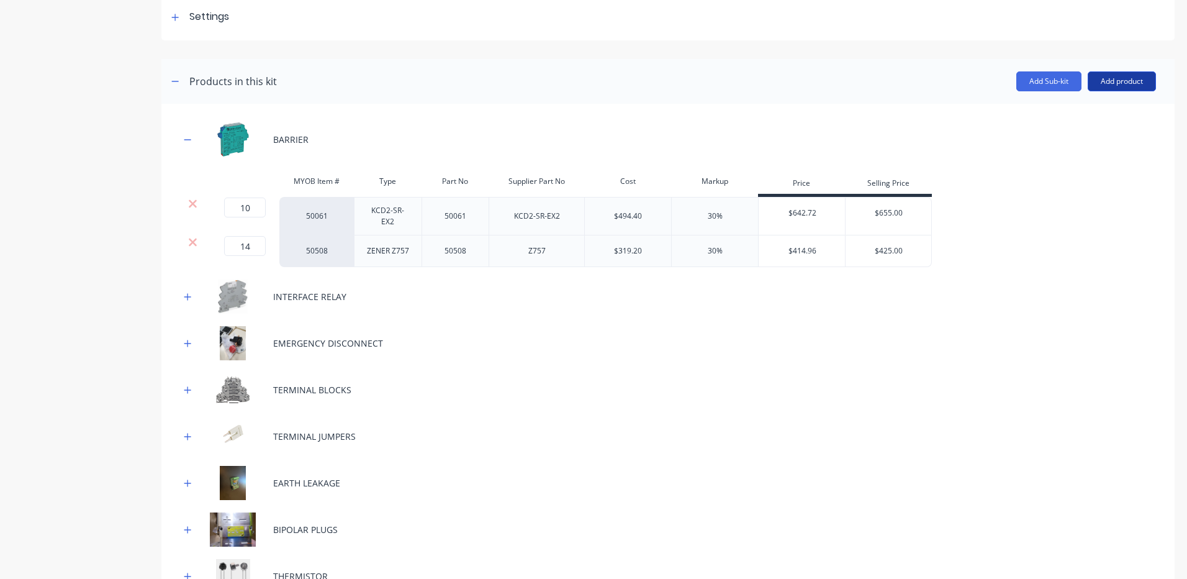
click at [1097, 81] on button "Add product" at bounding box center [1122, 81] width 68 height 20
click at [1075, 111] on div "Product catalogue" at bounding box center [1097, 113] width 96 height 18
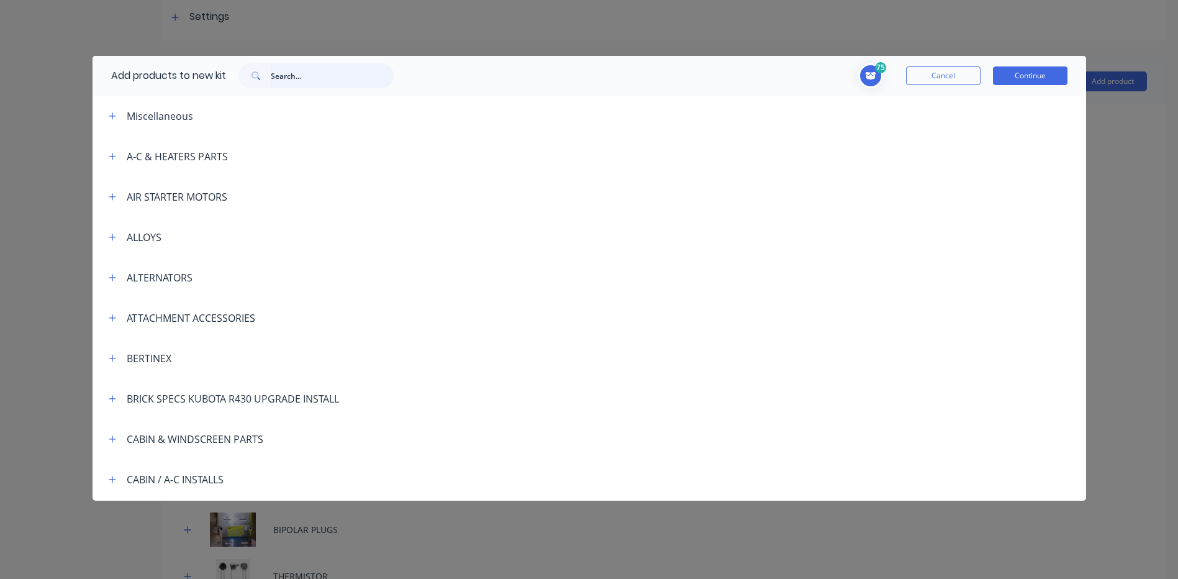
click at [352, 78] on input "text" at bounding box center [332, 75] width 123 height 25
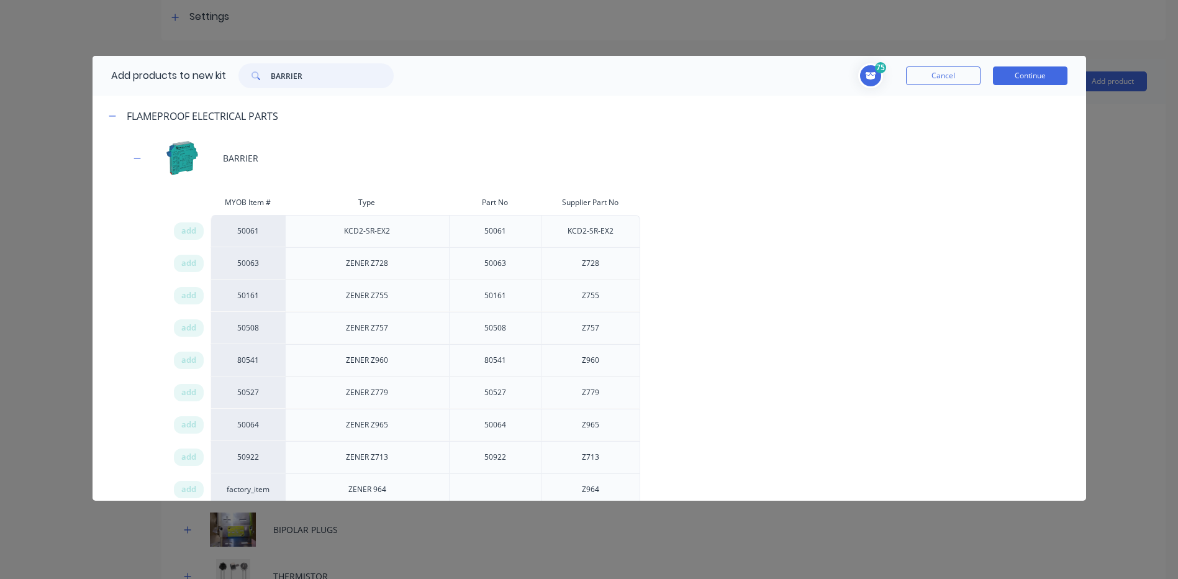
type input "BARRIER"
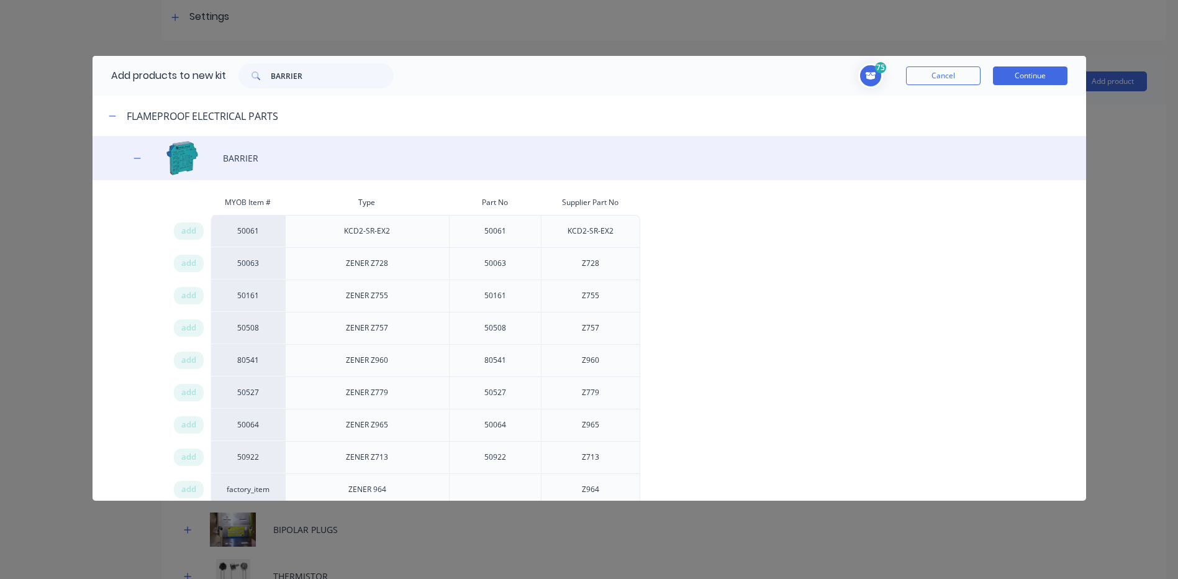
drag, startPoint x: 261, startPoint y: 87, endPoint x: 593, endPoint y: 142, distance: 336.1
click at [593, 142] on div "BARRIER" at bounding box center [588, 158] width 993 height 44
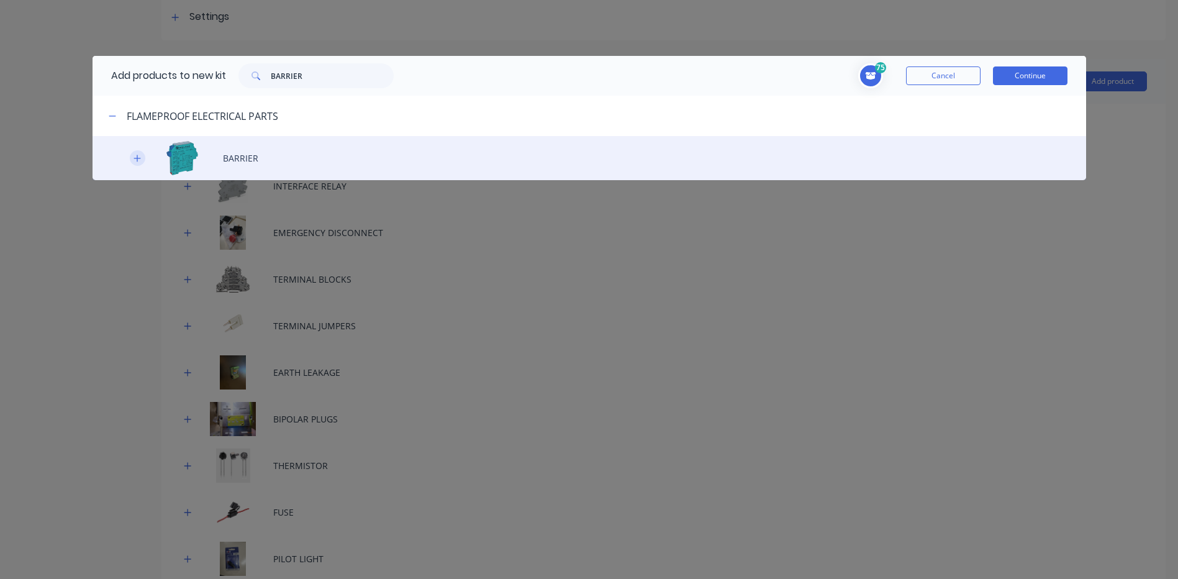
click at [144, 153] on button "button" at bounding box center [138, 158] width 16 height 16
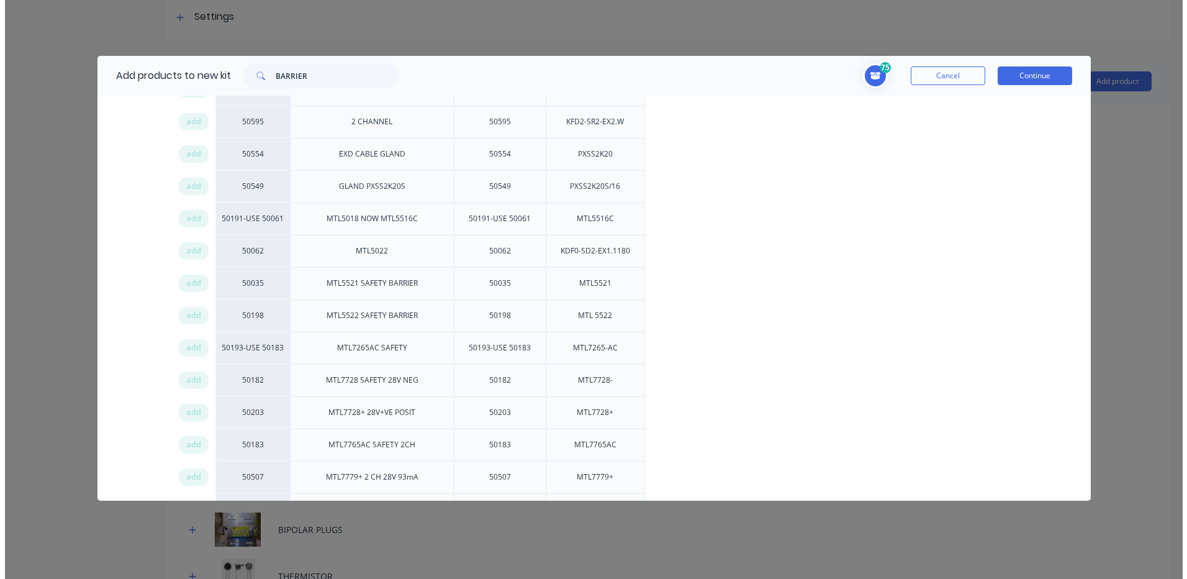
scroll to position [638, 0]
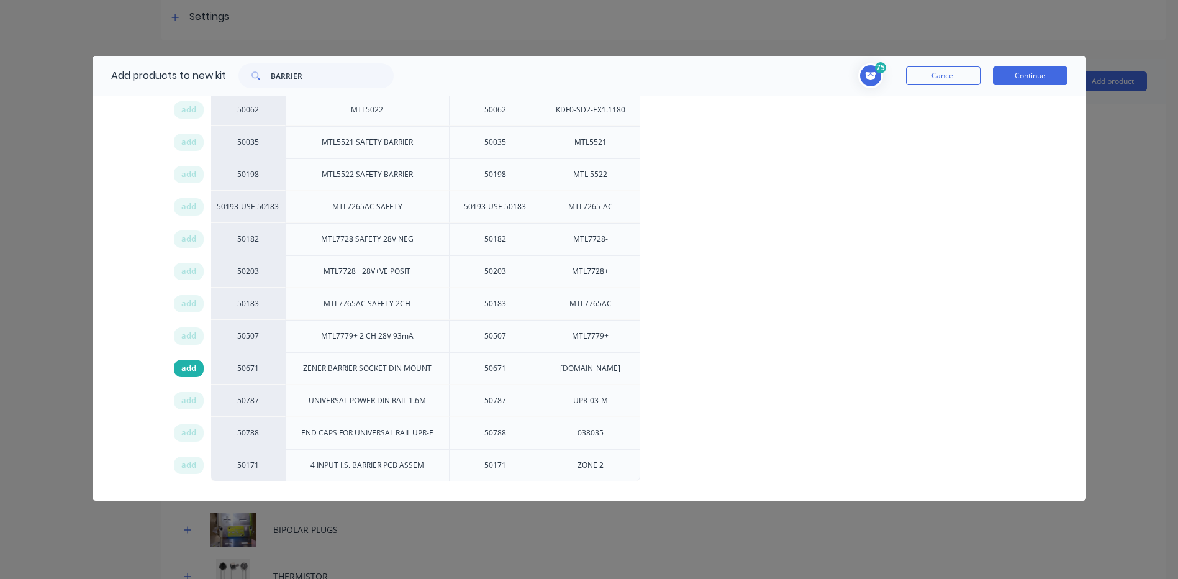
click at [192, 370] on span "add" at bounding box center [188, 368] width 15 height 12
click at [996, 77] on button "Continue" at bounding box center [1030, 75] width 74 height 19
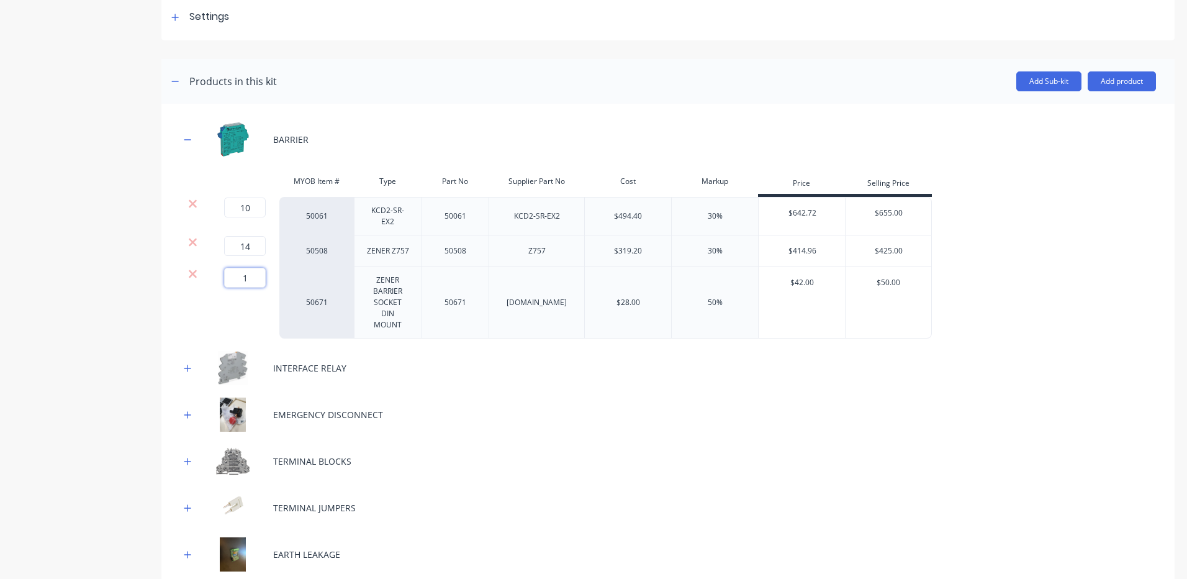
click at [238, 274] on input "1" at bounding box center [245, 278] width 42 height 20
type input "14"
click at [550, 416] on div "EMERGENCY DISCONNECT" at bounding box center [668, 414] width 976 height 34
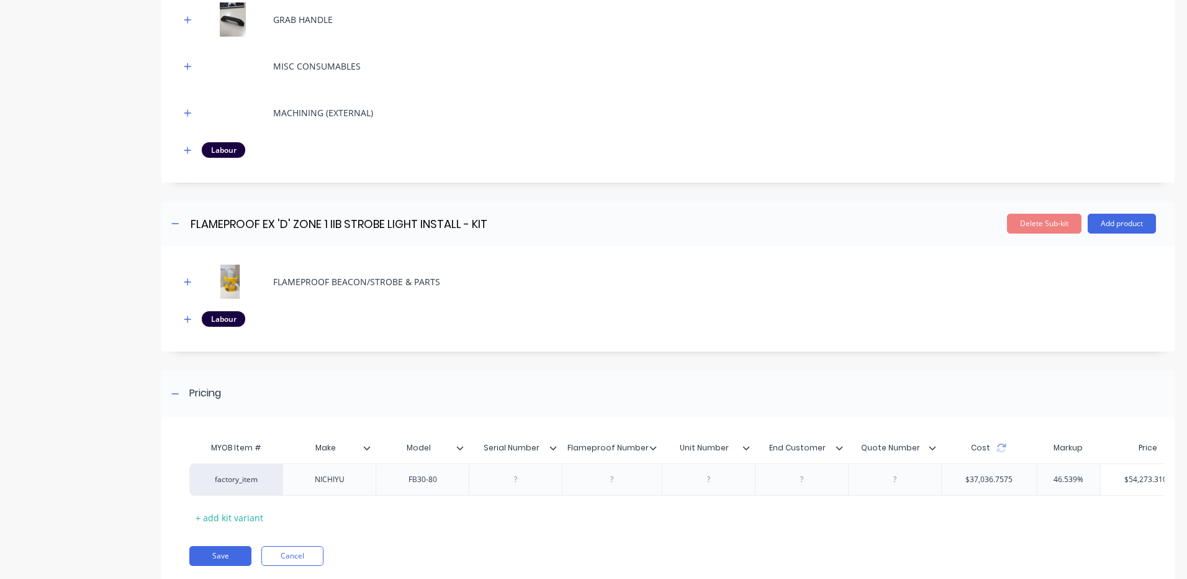
scroll to position [1476, 0]
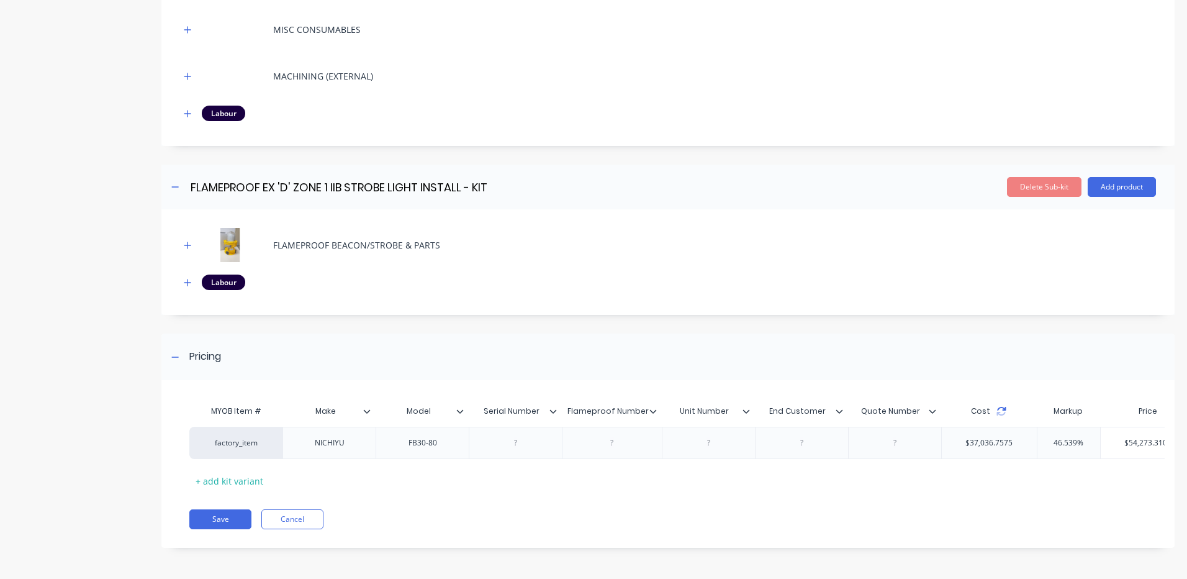
click at [1003, 406] on icon at bounding box center [1001, 411] width 10 height 10
click at [201, 515] on button "Save" at bounding box center [220, 519] width 62 height 20
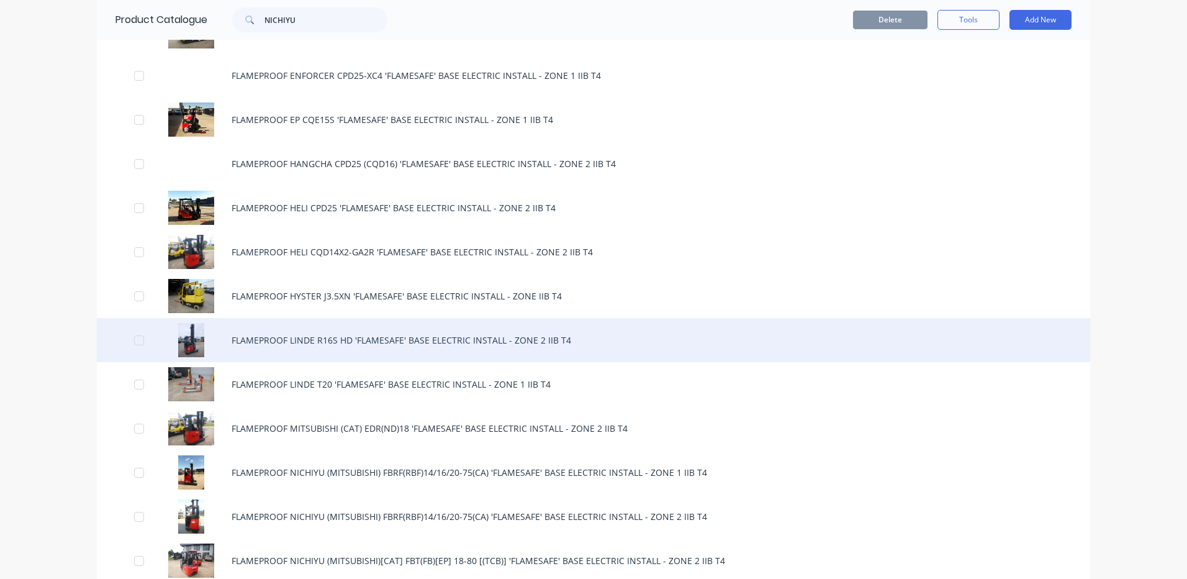
scroll to position [497, 0]
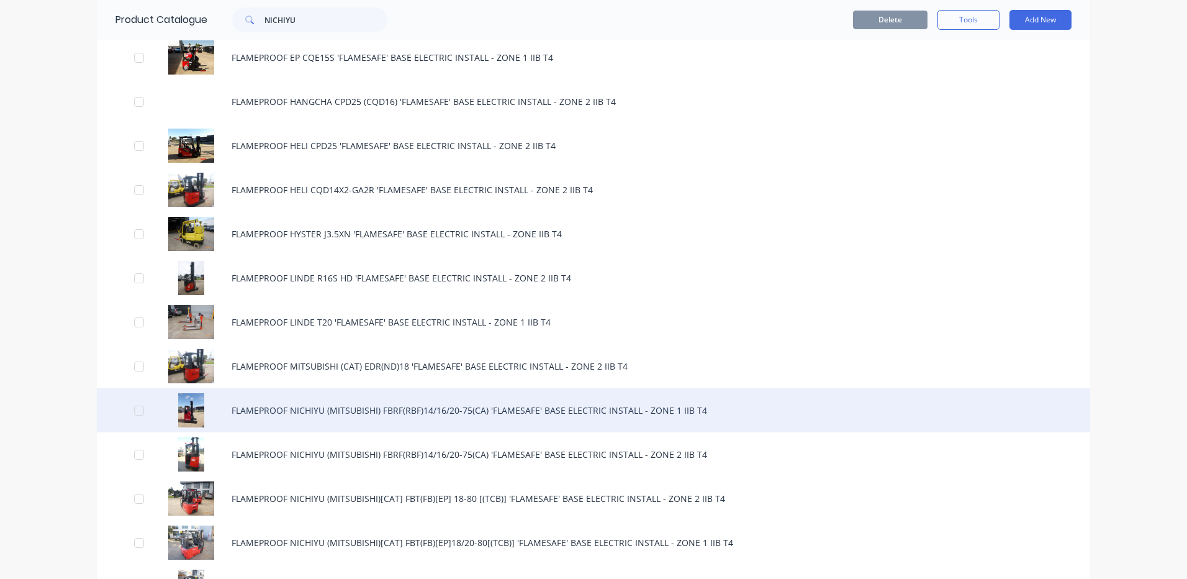
click at [420, 419] on div "FLAMEPROOF NICHIYU (MITSUBISHI) FBRF(RBF)14/16/20-75(CA) 'FLAMESAFE' BASE ELECT…" at bounding box center [593, 410] width 993 height 44
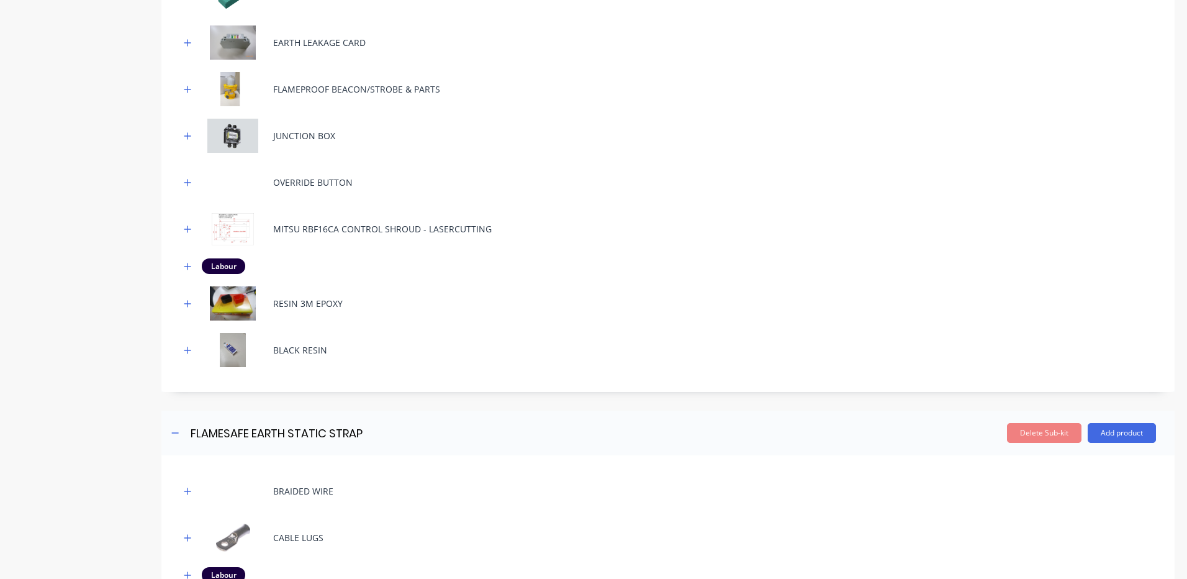
scroll to position [807, 0]
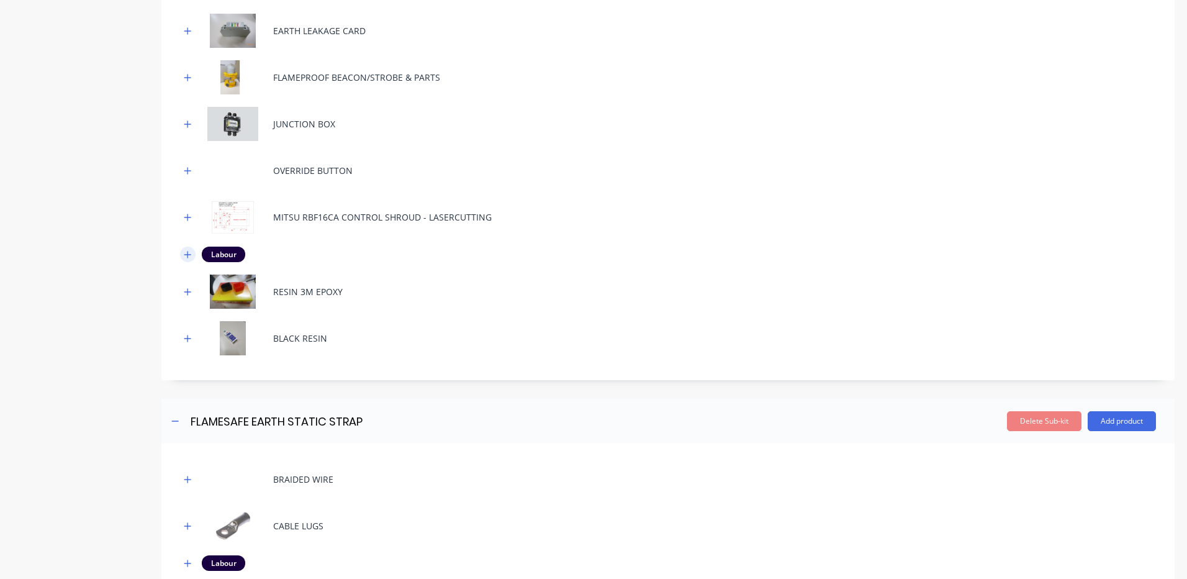
click at [189, 254] on icon "button" at bounding box center [187, 254] width 7 height 7
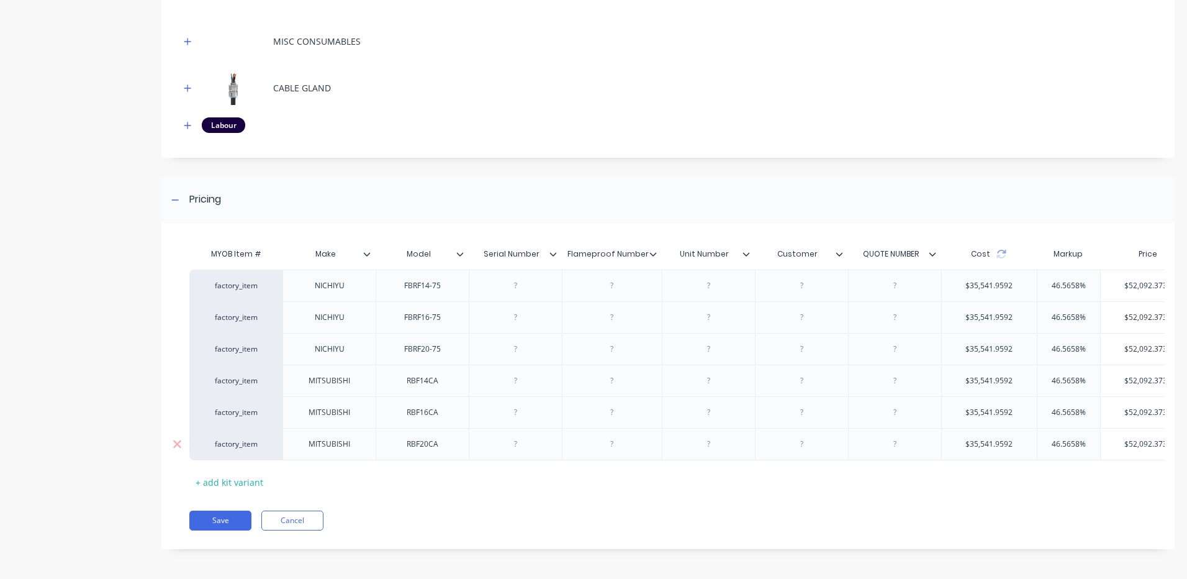
scroll to position [2242, 0]
click at [294, 518] on button "Cancel" at bounding box center [292, 519] width 62 height 20
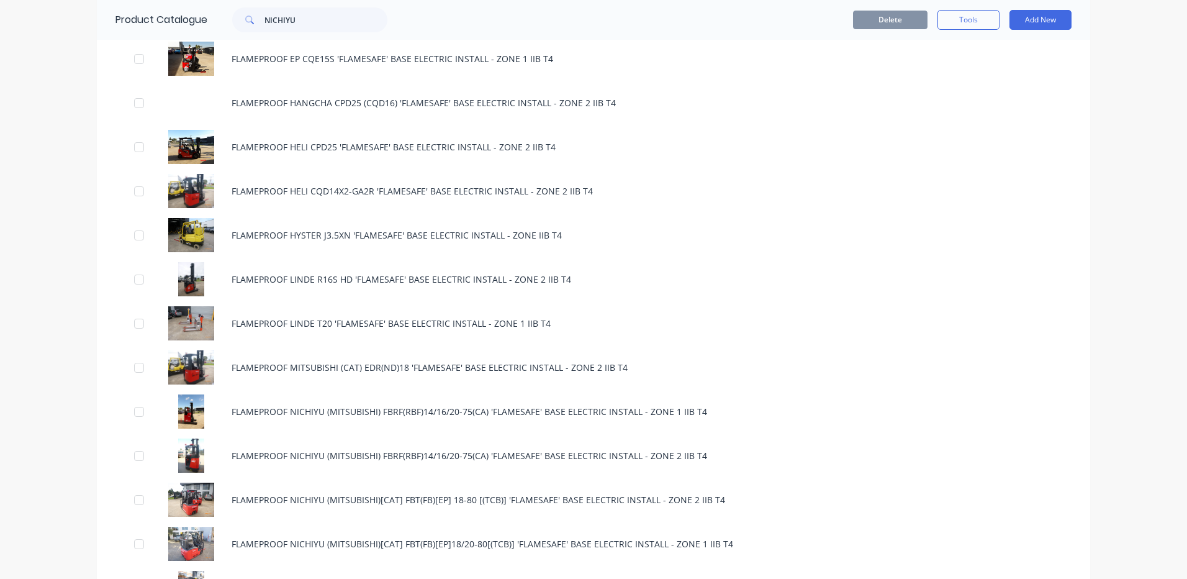
scroll to position [435, 0]
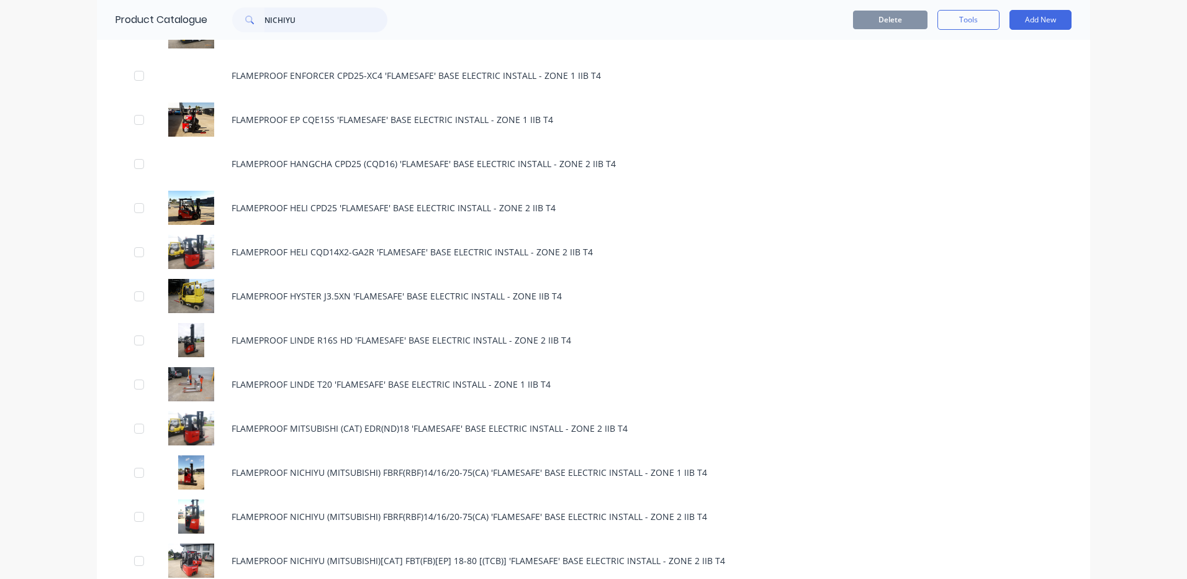
click at [343, 19] on input "NICHIYU" at bounding box center [325, 19] width 123 height 25
type input "NICHIYU"
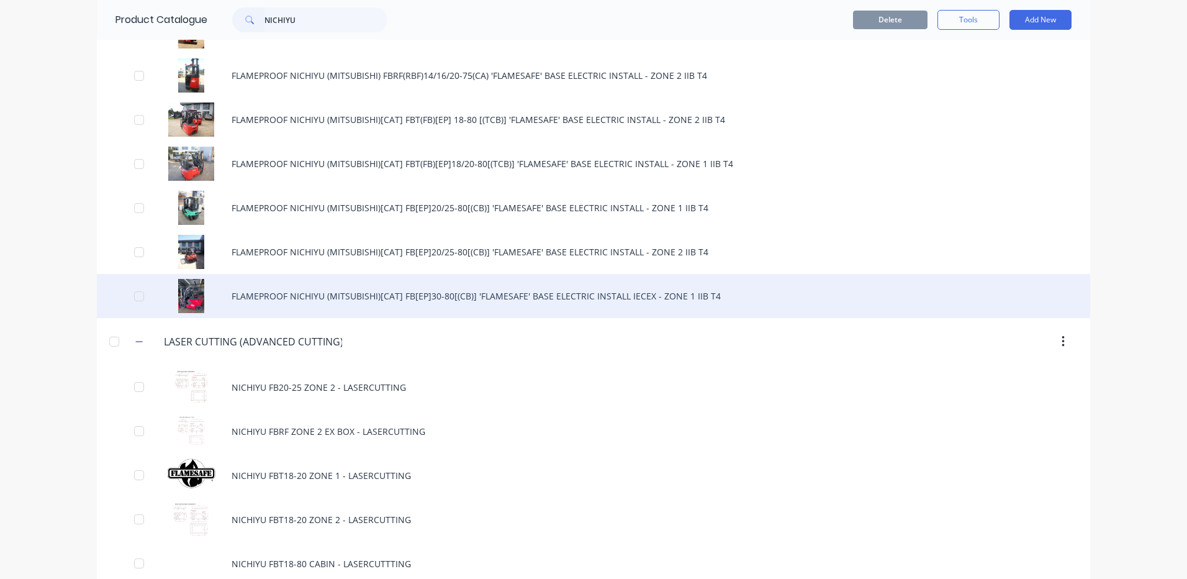
click at [401, 285] on div "FLAMEPROOF NICHIYU (MITSUBISHI)[CAT] FB[EP]30-80[(CB)] 'FLAMESAFE' BASE ELECTRI…" at bounding box center [593, 296] width 993 height 44
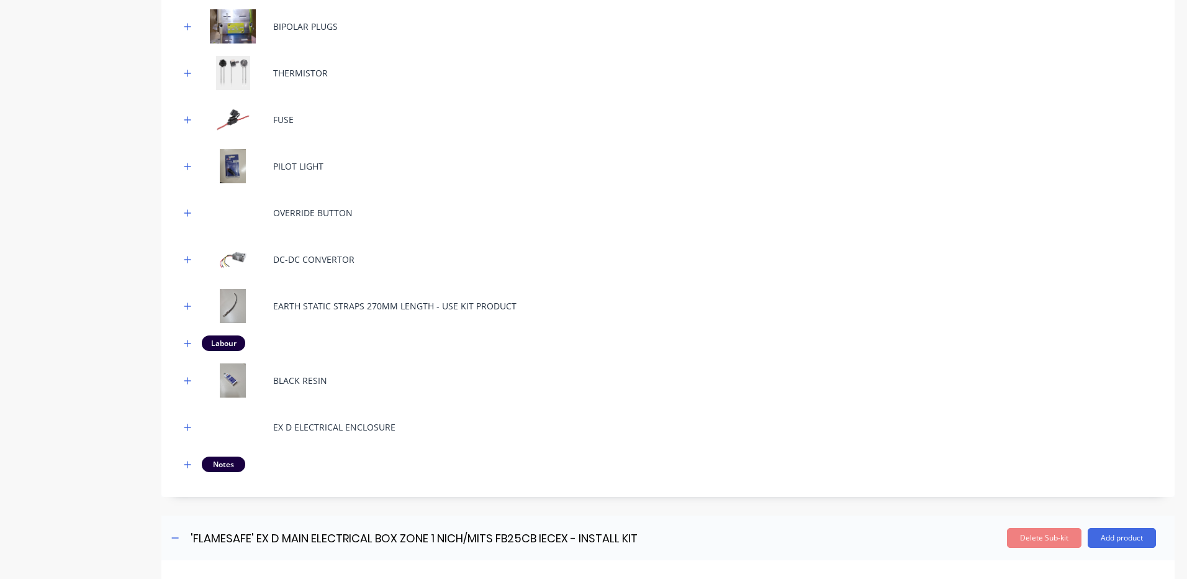
scroll to position [745, 0]
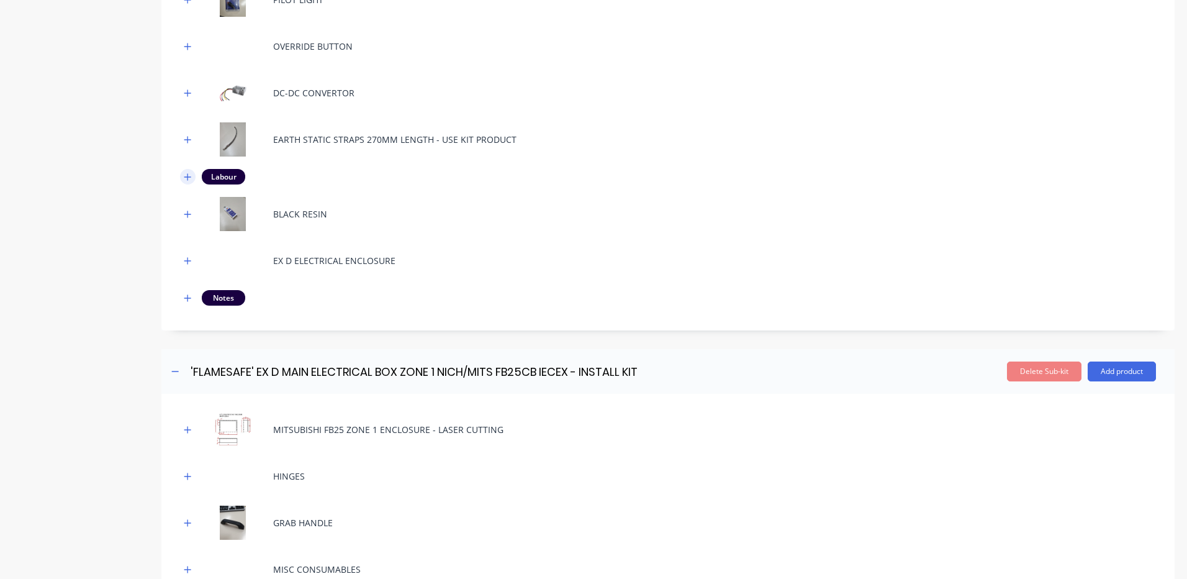
click at [190, 178] on icon "button" at bounding box center [187, 177] width 7 height 9
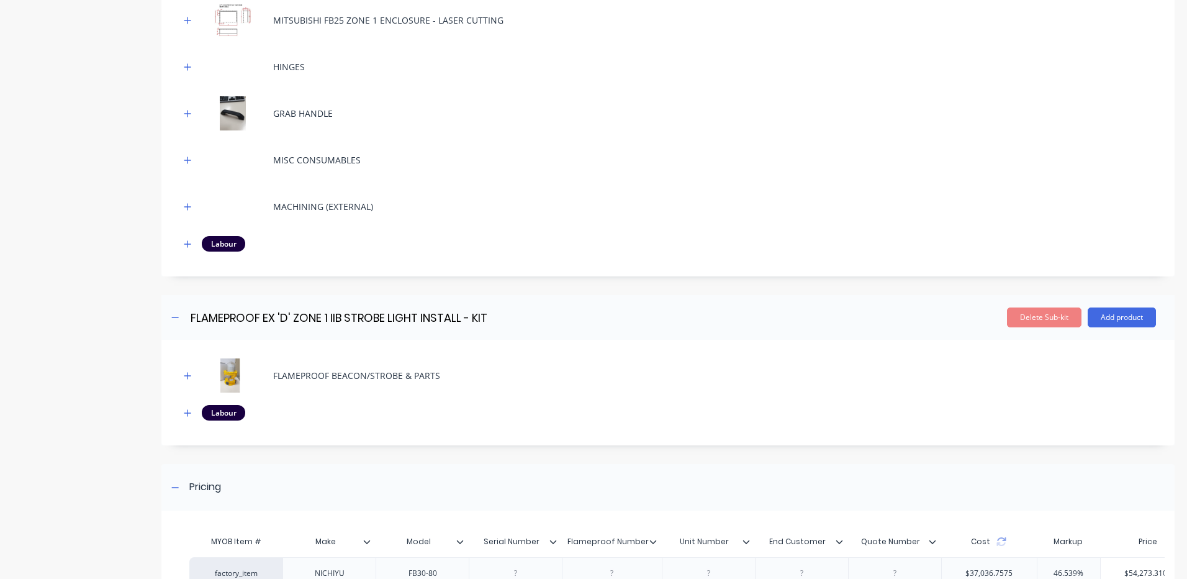
scroll to position [1669, 0]
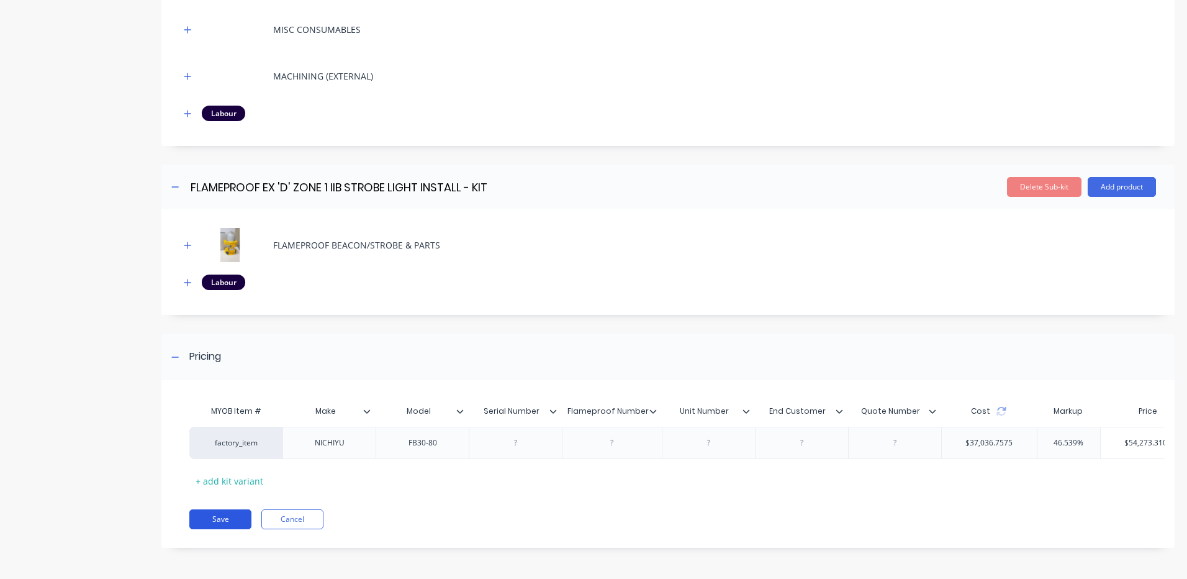
click at [246, 519] on button "Save" at bounding box center [220, 519] width 62 height 20
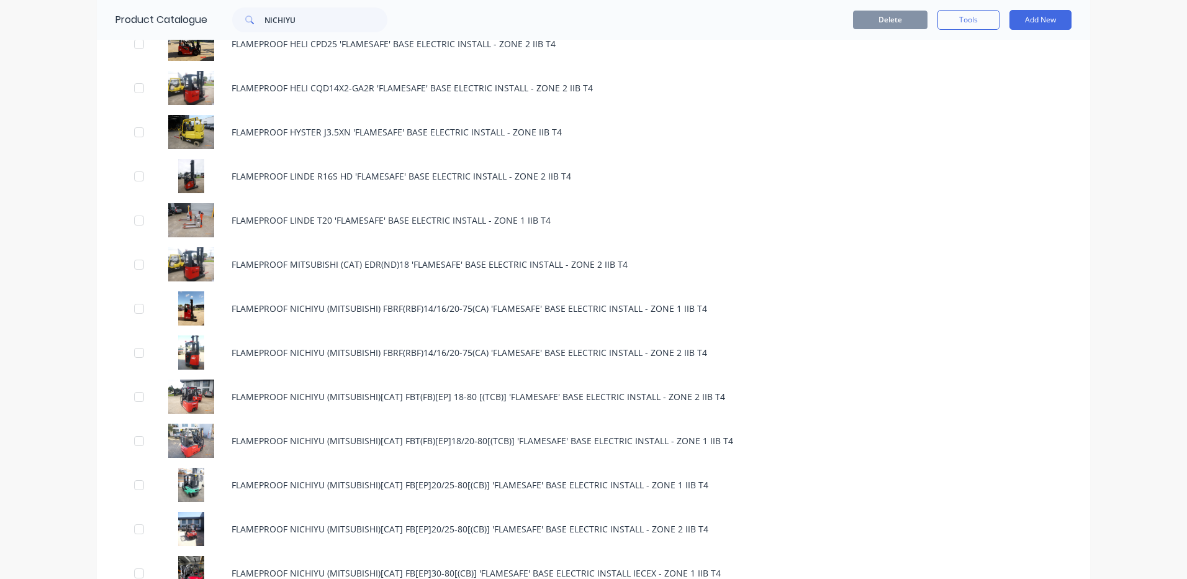
scroll to position [621, 0]
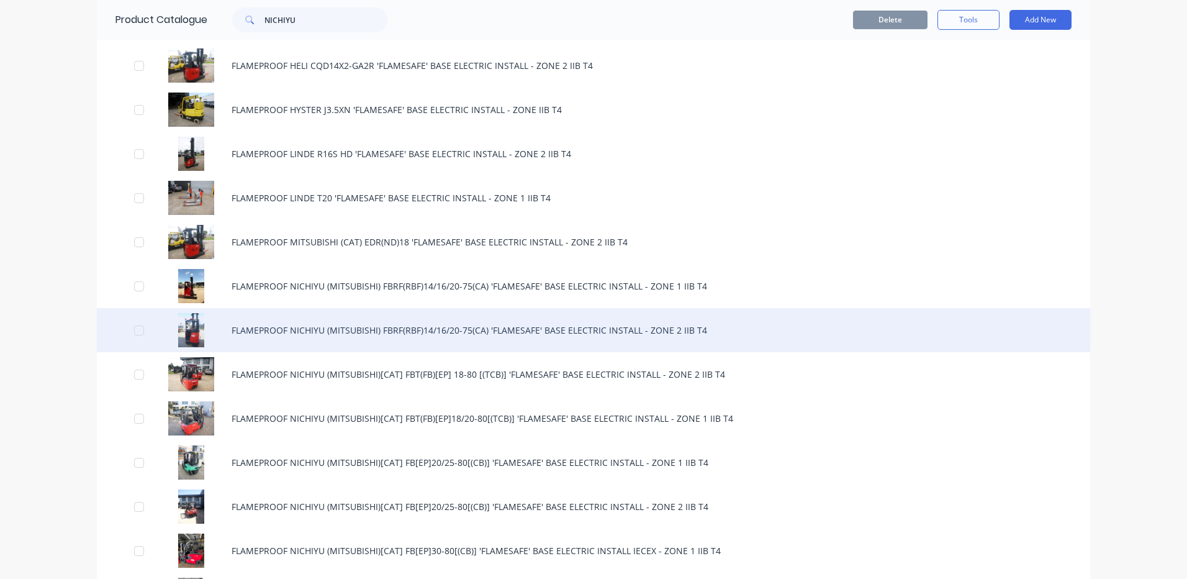
click at [486, 325] on div "FLAMEPROOF NICHIYU (MITSUBISHI) FBRF(RBF)14/16/20-75(CA) 'FLAMESAFE' BASE ELECT…" at bounding box center [593, 330] width 993 height 44
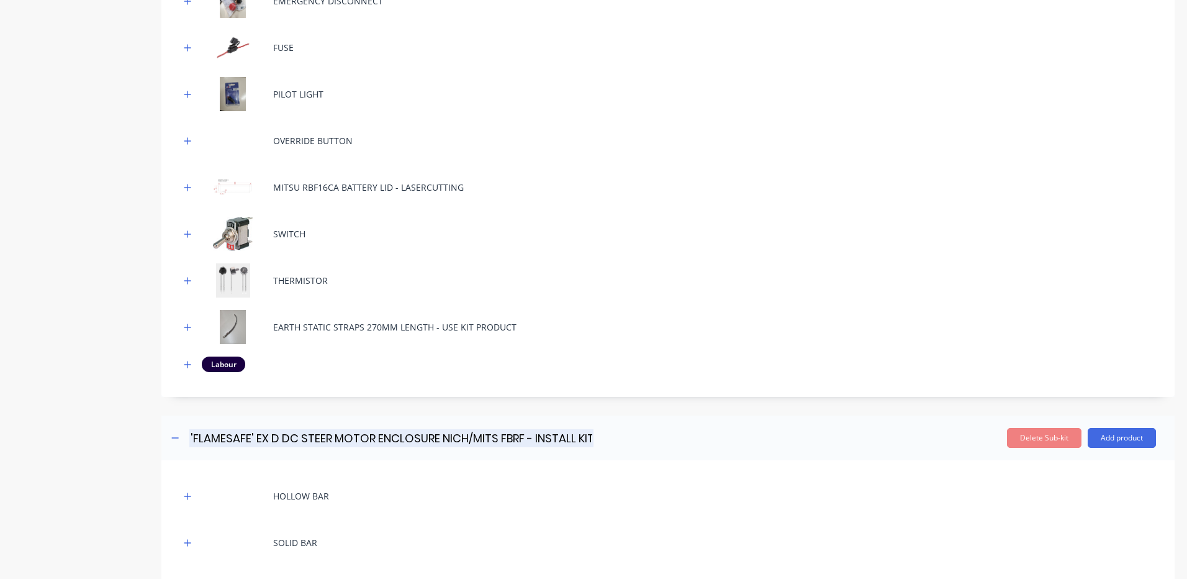
scroll to position [683, 0]
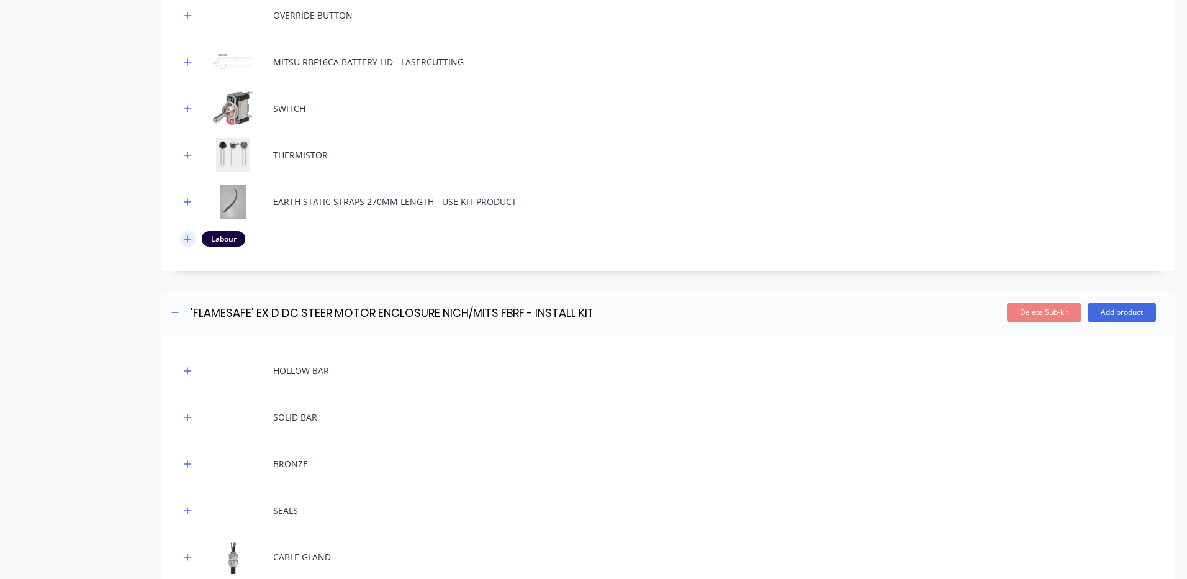
click at [185, 236] on icon "button" at bounding box center [187, 239] width 7 height 9
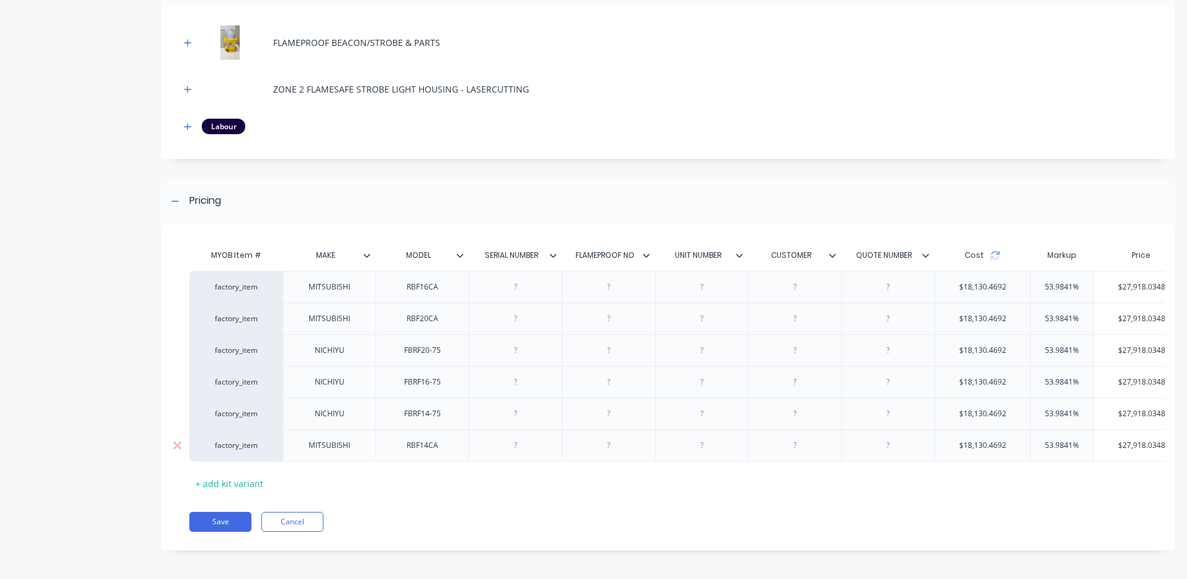
scroll to position [1921, 0]
click at [305, 516] on button "Cancel" at bounding box center [292, 519] width 62 height 20
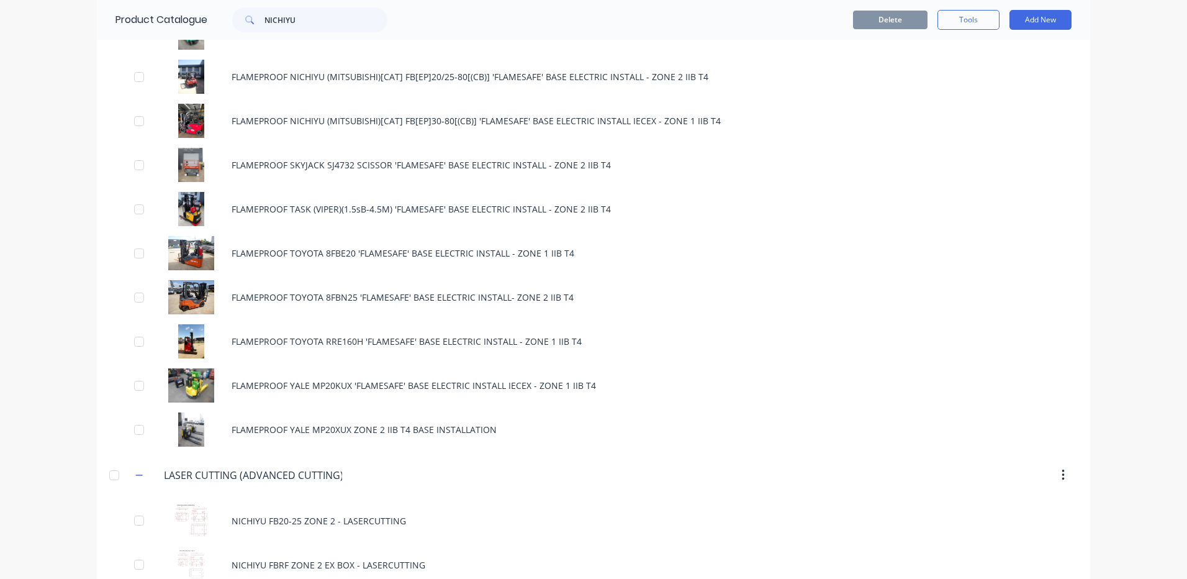
scroll to position [1055, 0]
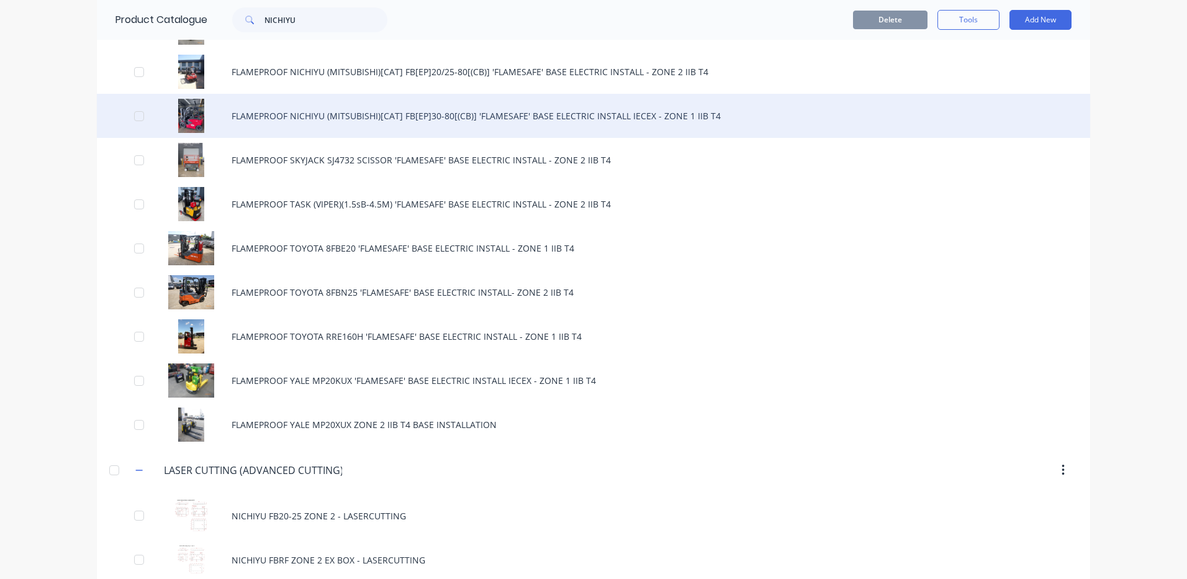
click at [591, 112] on div "FLAMEPROOF NICHIYU (MITSUBISHI)[CAT] FB[EP]30-80[(CB)] 'FLAMESAFE' BASE ELECTRI…" at bounding box center [593, 116] width 993 height 44
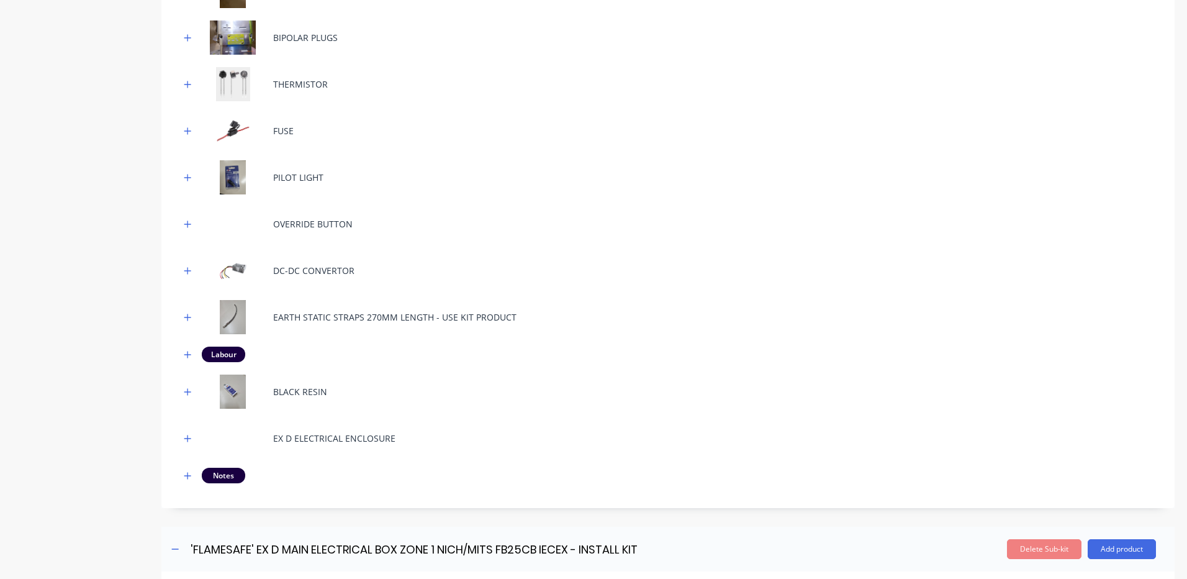
scroll to position [673, 0]
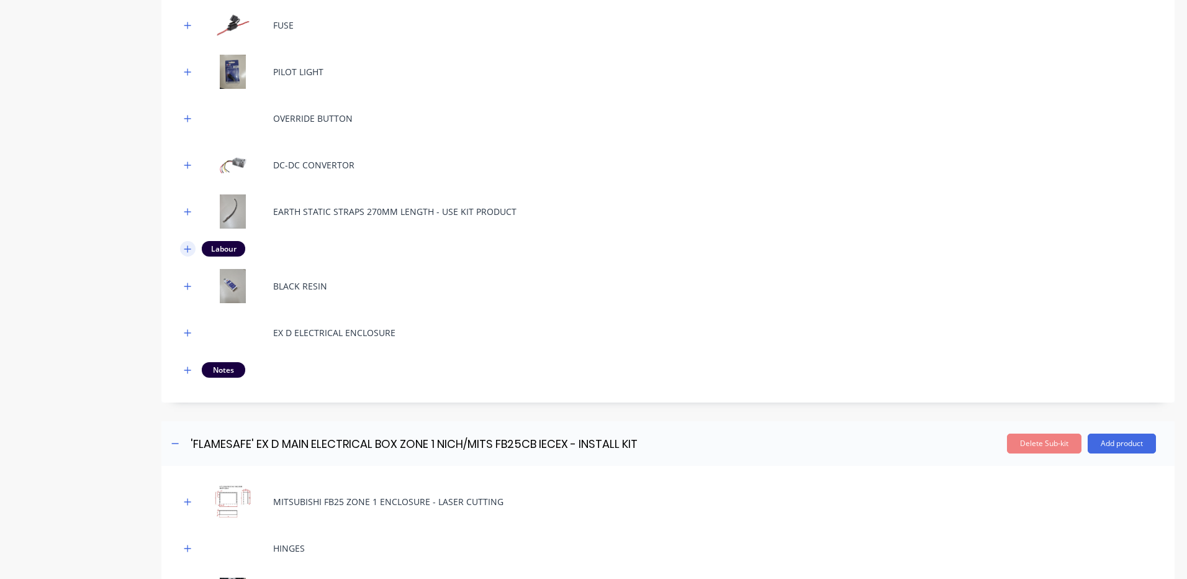
click at [189, 248] on icon "button" at bounding box center [187, 248] width 7 height 7
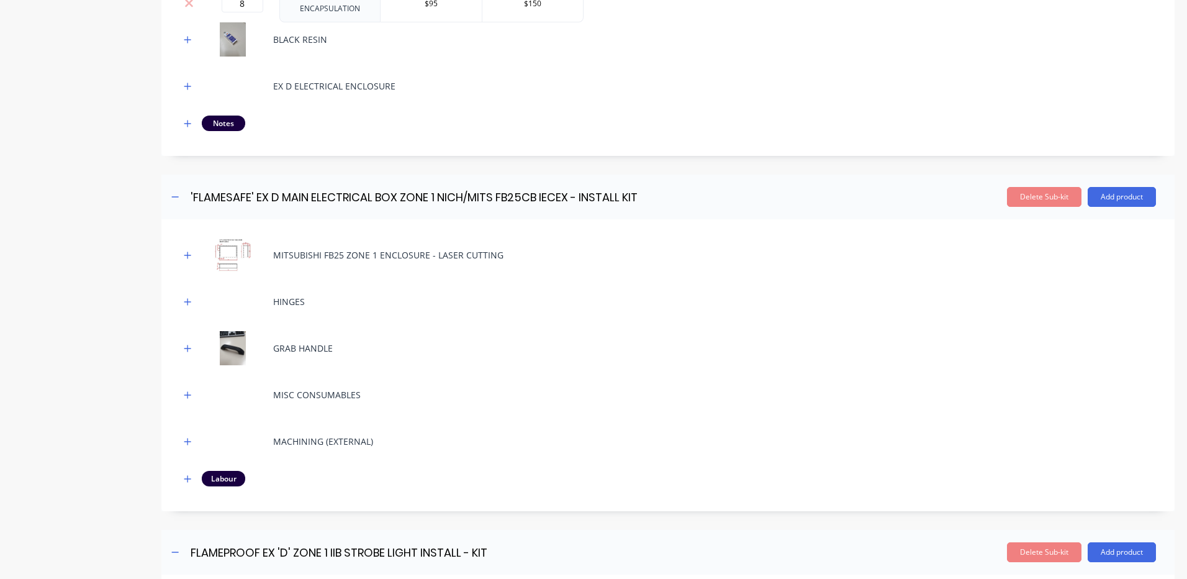
scroll to position [1294, 0]
drag, startPoint x: 184, startPoint y: 480, endPoint x: 322, endPoint y: 461, distance: 139.8
click at [184, 480] on icon "button" at bounding box center [187, 479] width 7 height 9
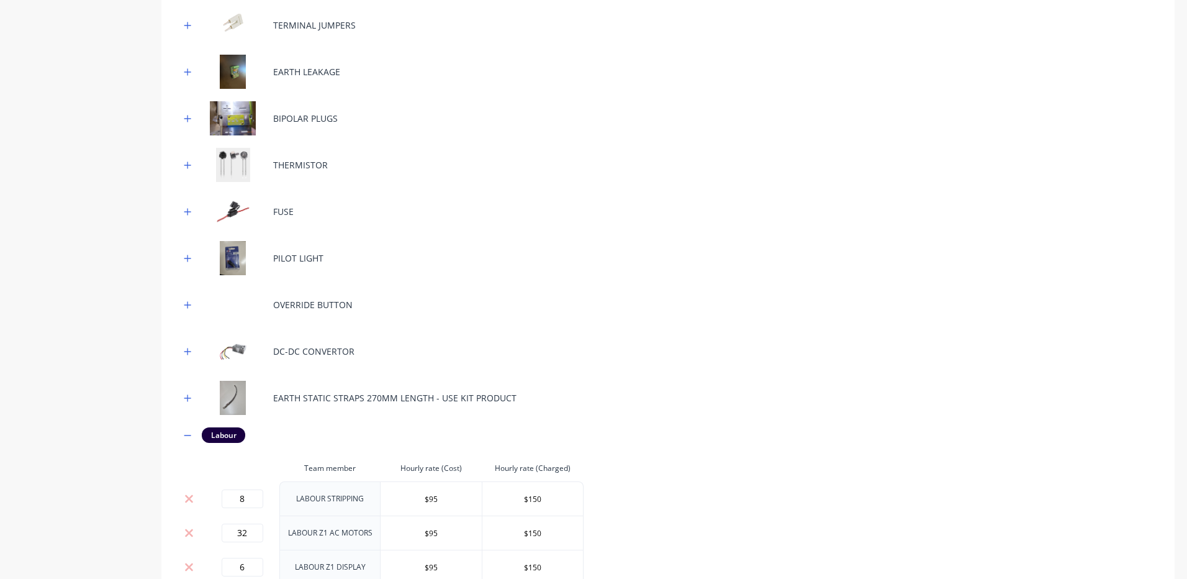
scroll to position [114, 0]
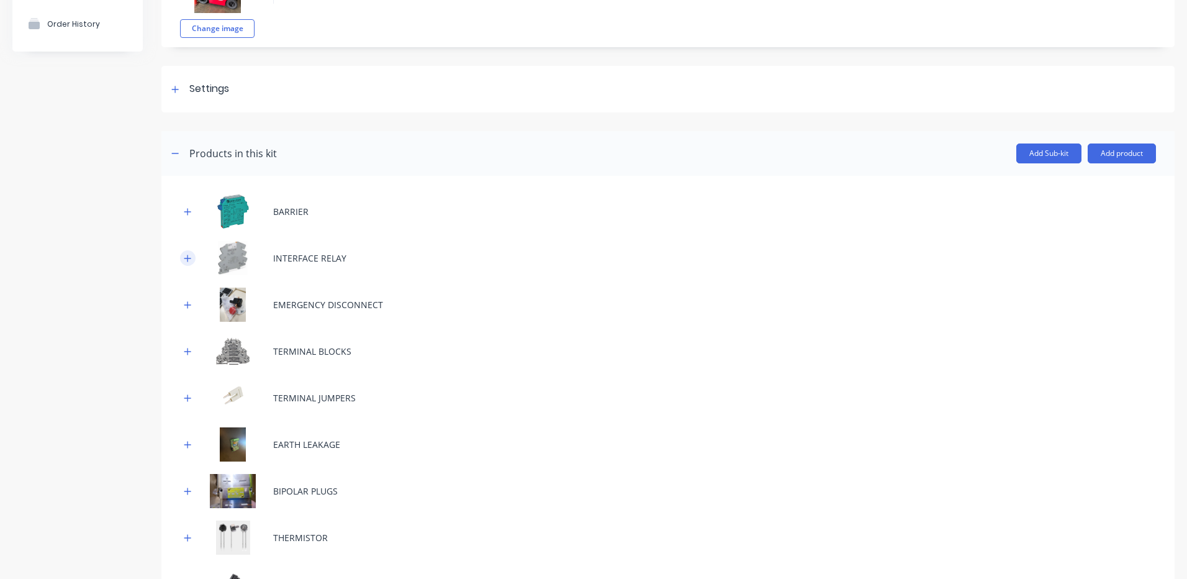
click at [188, 261] on icon "button" at bounding box center [187, 258] width 7 height 7
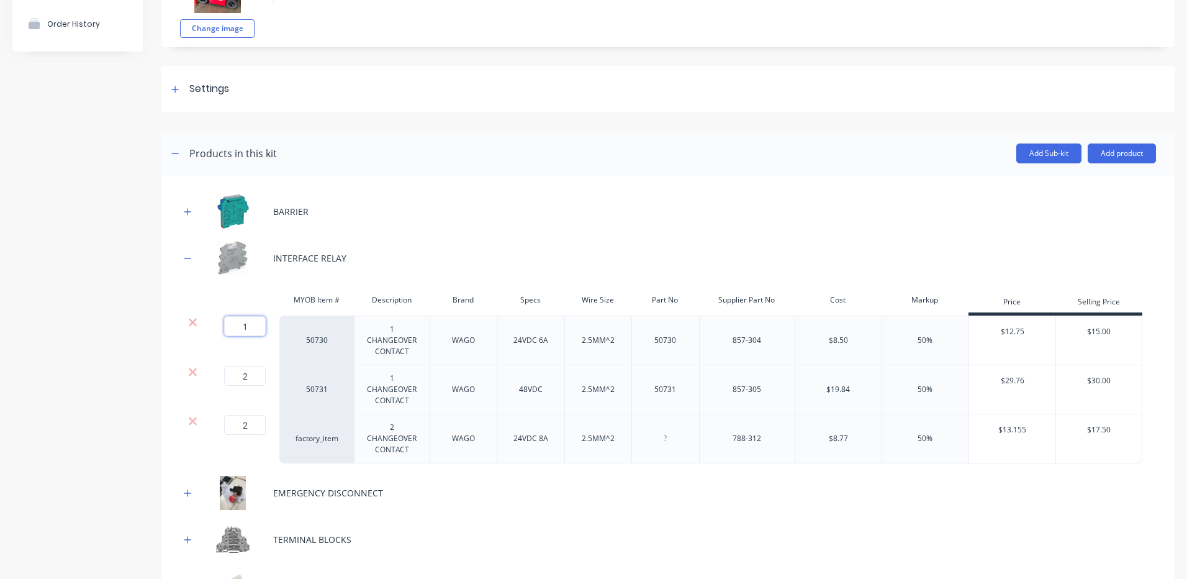
click at [237, 328] on input "1" at bounding box center [245, 326] width 42 height 20
type input "2"
click at [394, 271] on div "INTERFACE RELAY" at bounding box center [668, 258] width 976 height 34
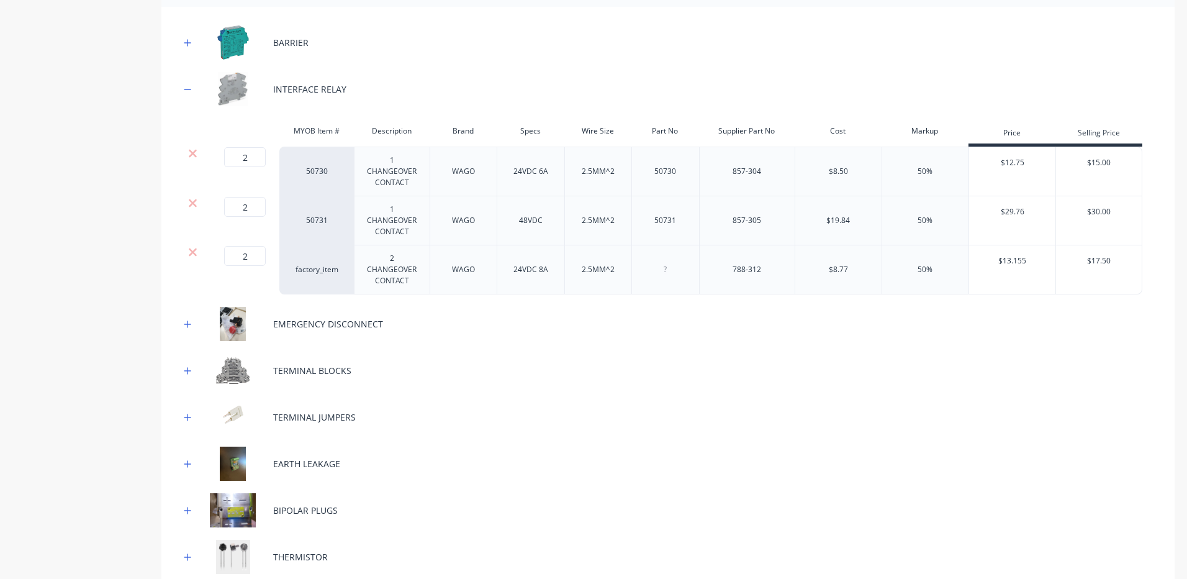
scroll to position [300, 0]
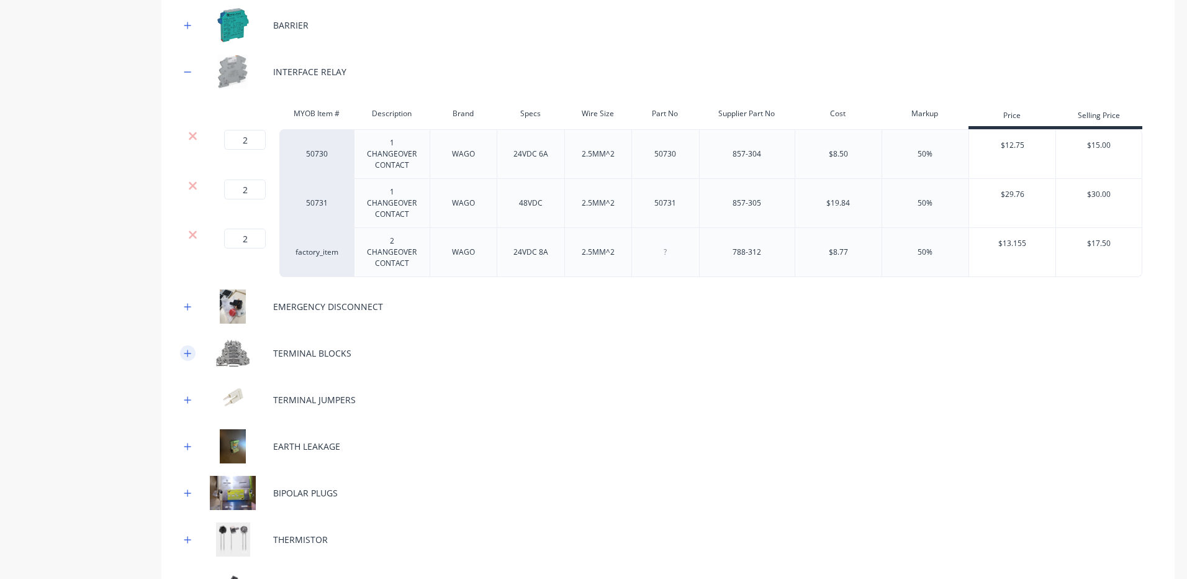
click at [188, 351] on icon "button" at bounding box center [187, 352] width 7 height 7
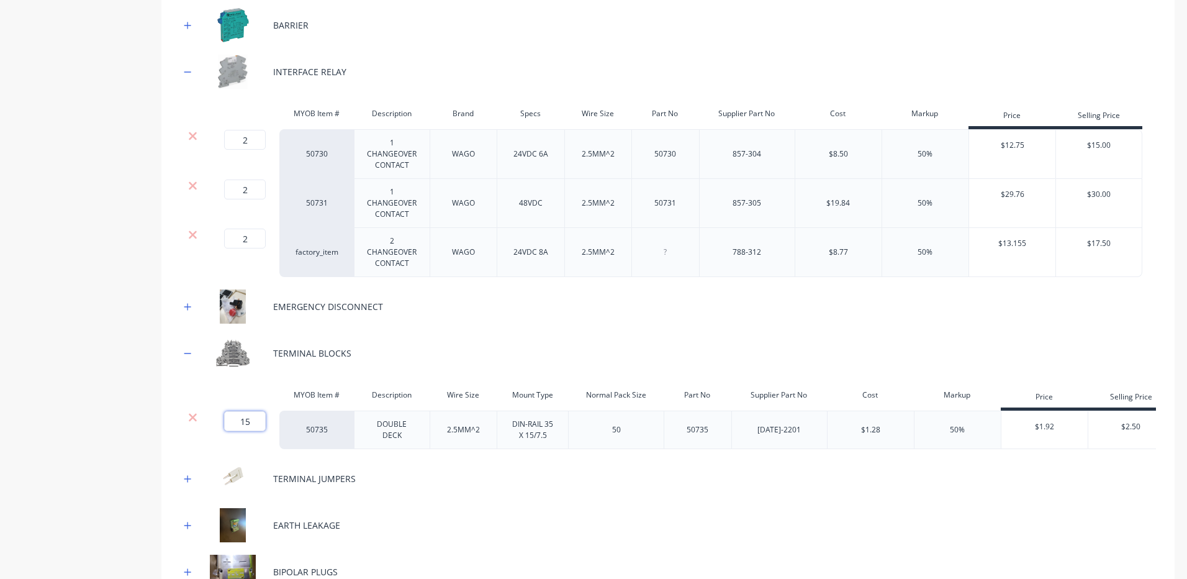
click at [265, 418] on input "15" at bounding box center [245, 421] width 42 height 20
type input "16"
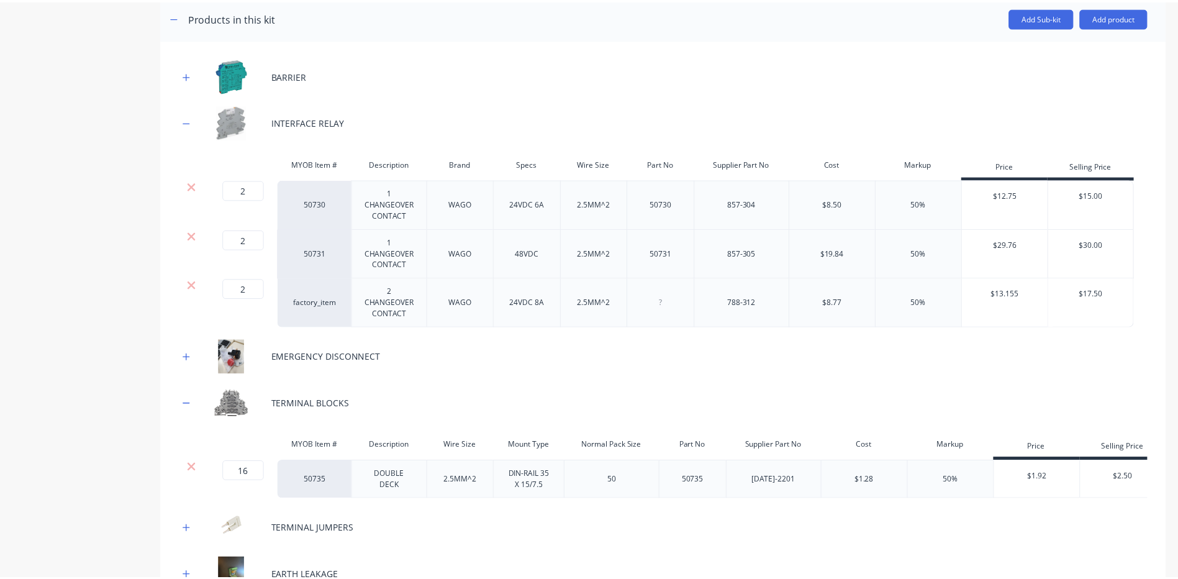
scroll to position [52, 0]
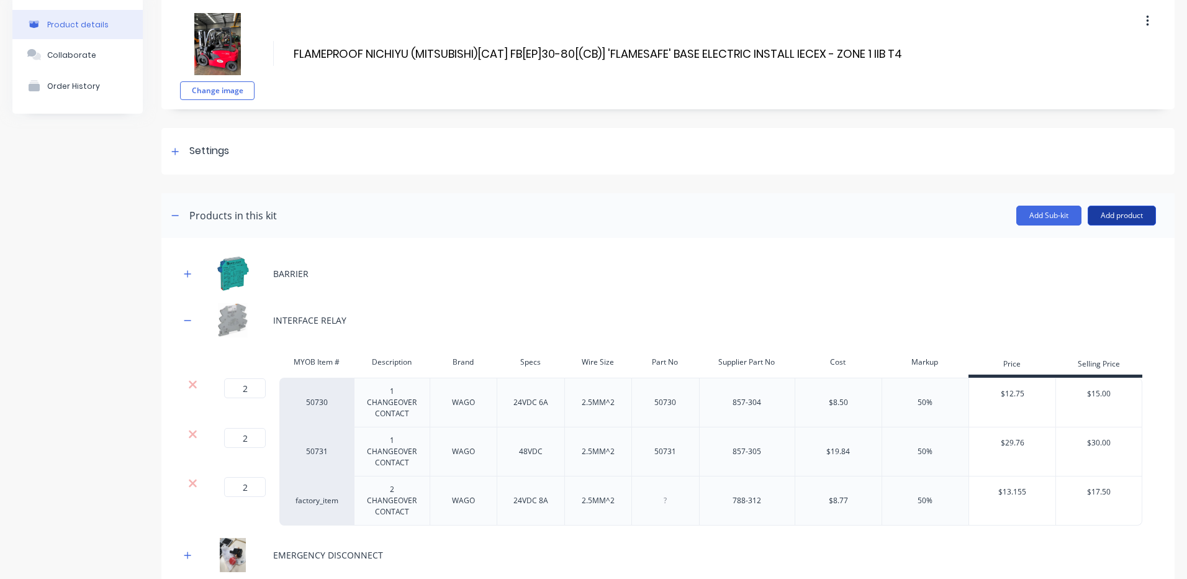
click at [1116, 214] on button "Add product" at bounding box center [1122, 215] width 68 height 20
click at [1072, 252] on div "Product catalogue" at bounding box center [1097, 247] width 96 height 18
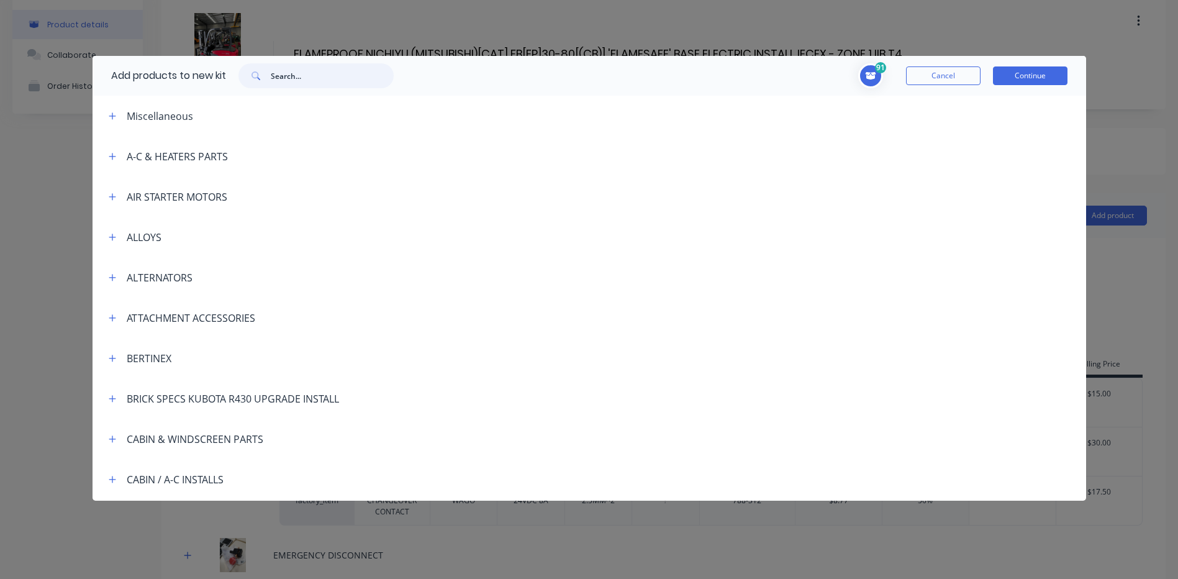
click at [313, 73] on input "text" at bounding box center [332, 75] width 123 height 25
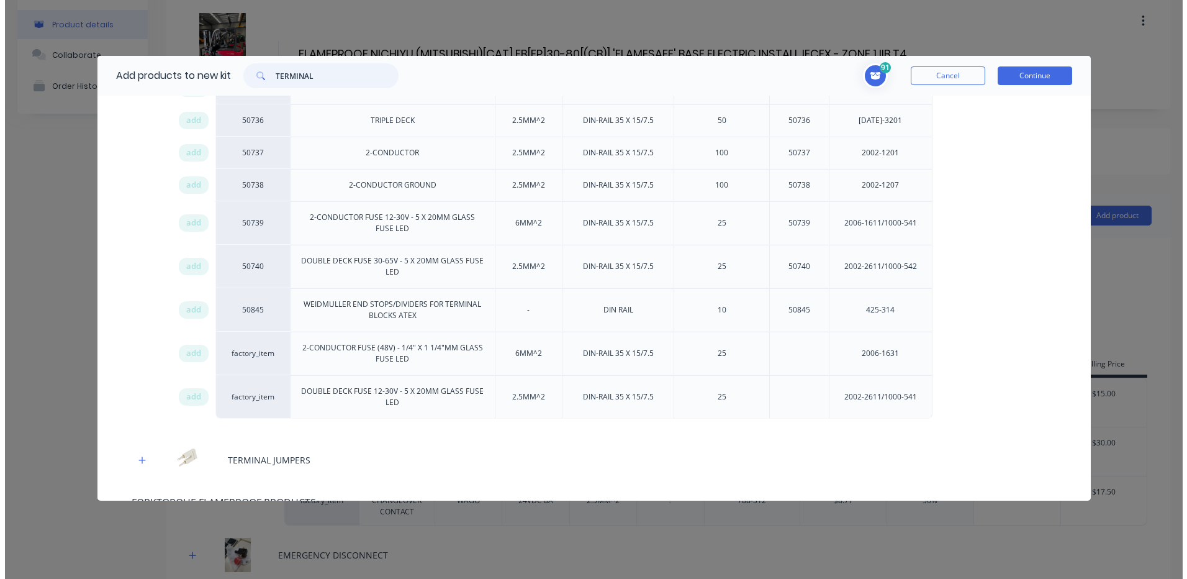
scroll to position [372, 0]
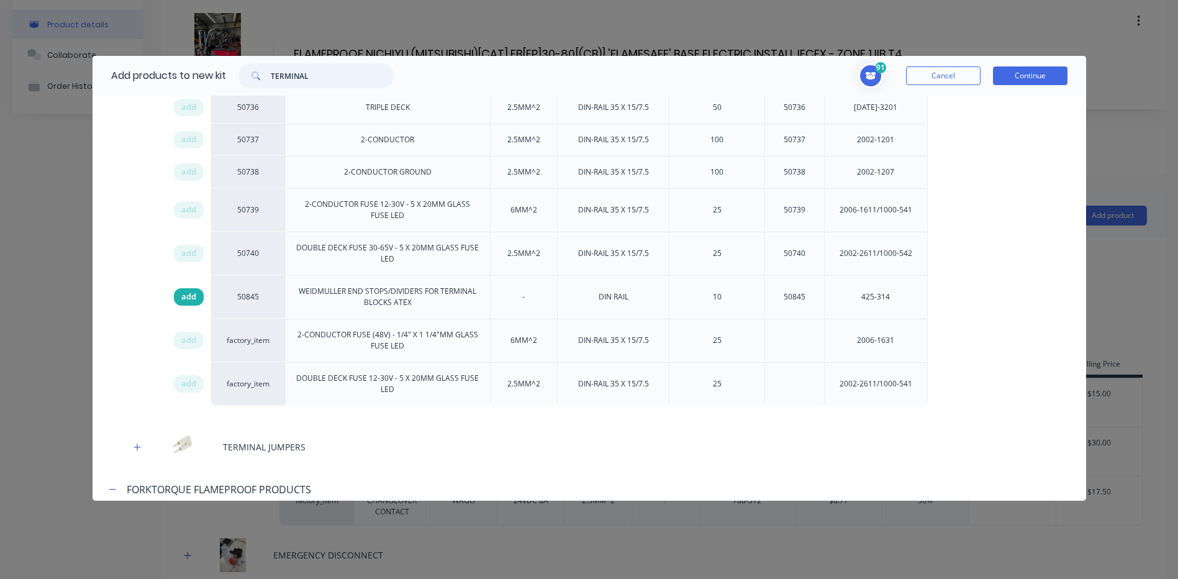
type input "TERMINAL"
click at [188, 299] on span "add" at bounding box center [188, 297] width 15 height 12
click at [1025, 79] on button "Continue" at bounding box center [1030, 75] width 74 height 19
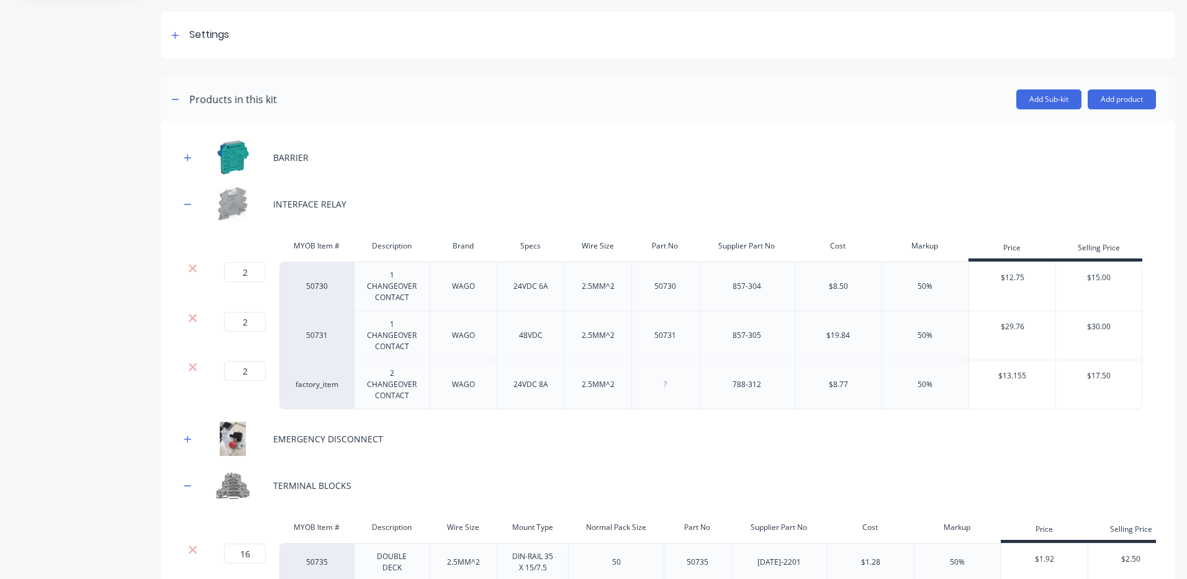
scroll to position [363, 0]
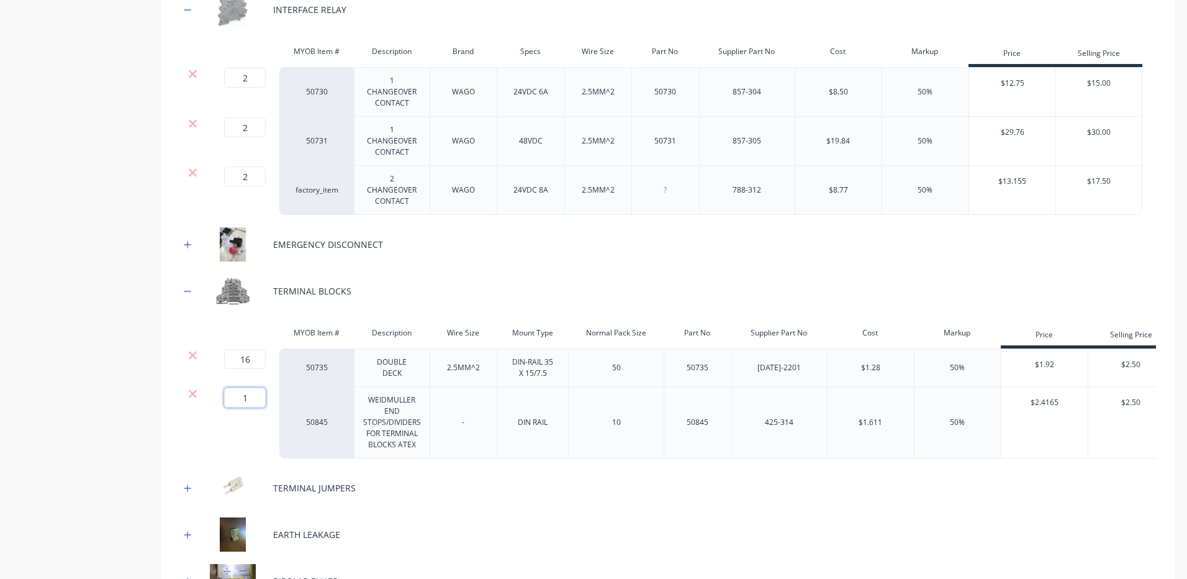
click at [237, 388] on input "1" at bounding box center [245, 397] width 42 height 20
type input "2"
click at [277, 329] on div at bounding box center [242, 332] width 74 height 25
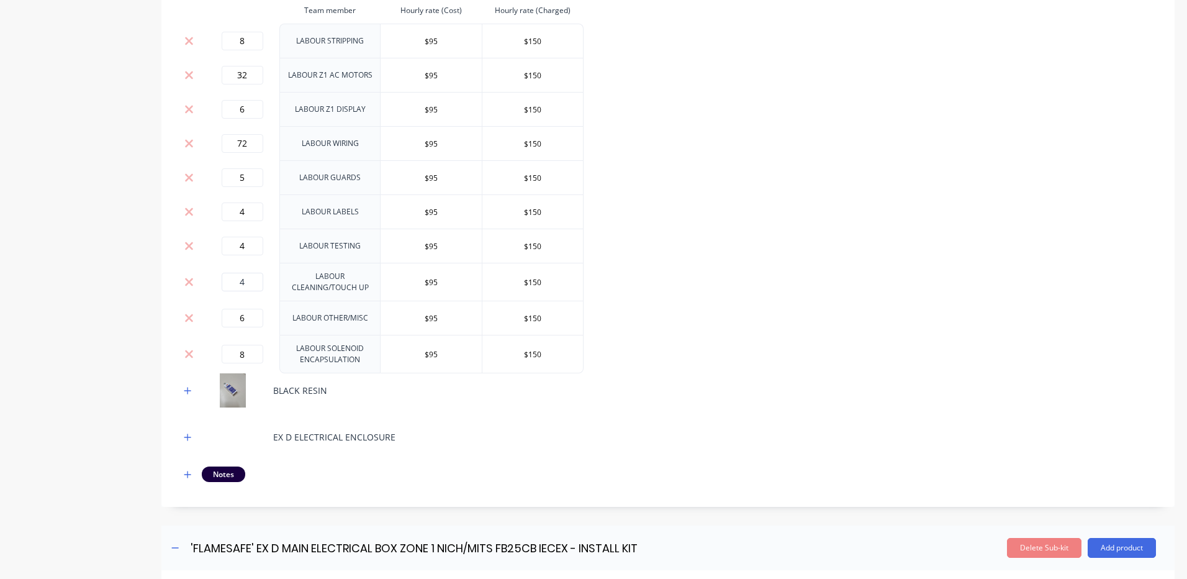
scroll to position [1356, 0]
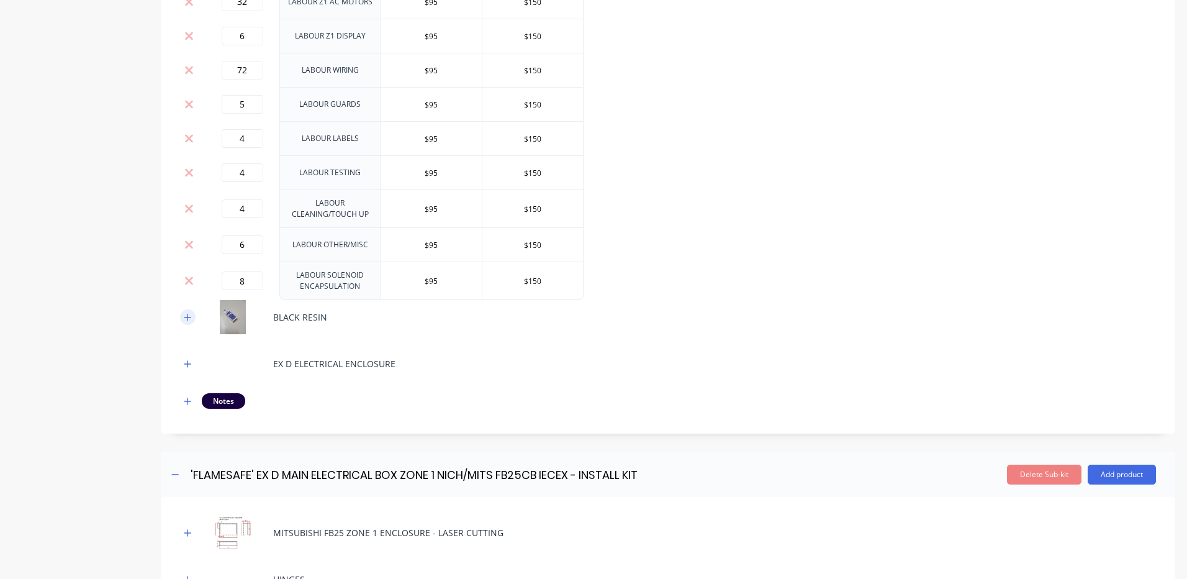
click at [194, 325] on button "button" at bounding box center [188, 317] width 16 height 16
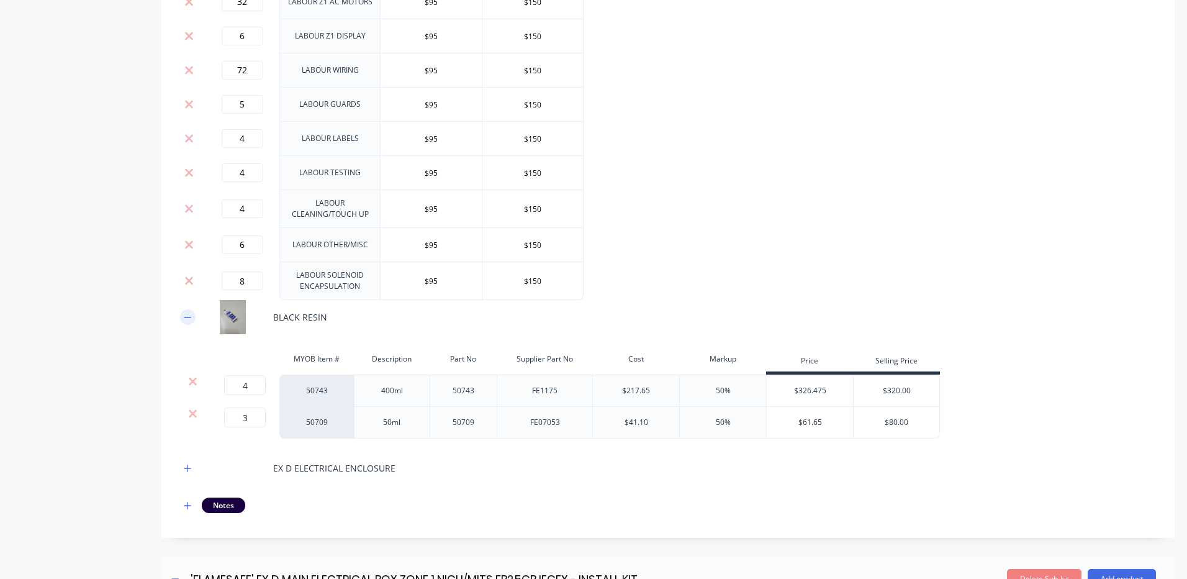
click at [191, 322] on icon "button" at bounding box center [187, 317] width 7 height 9
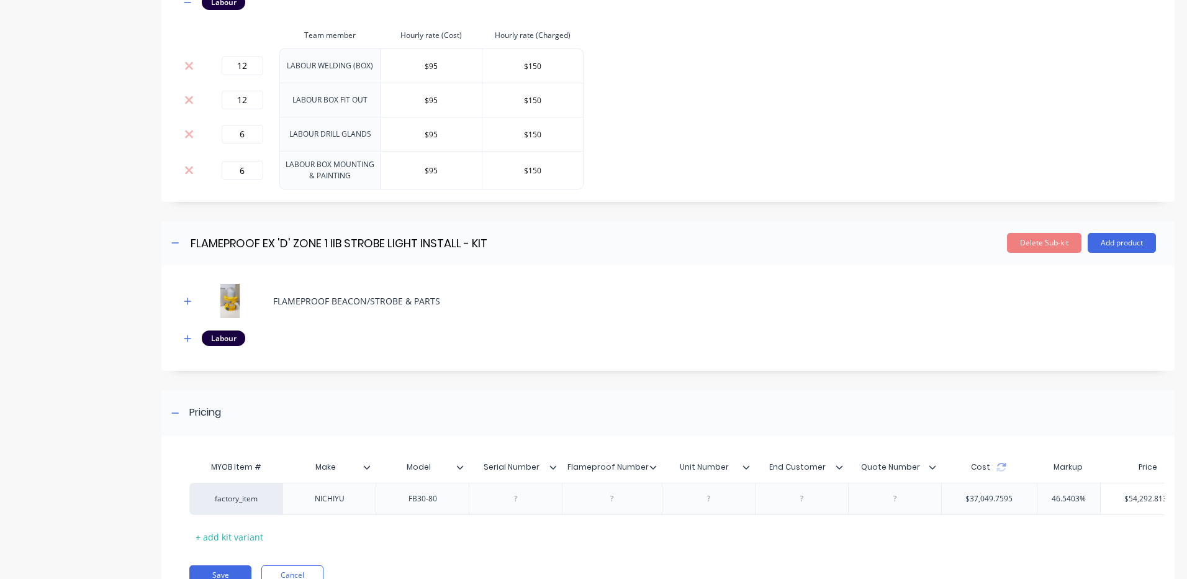
scroll to position [2184, 0]
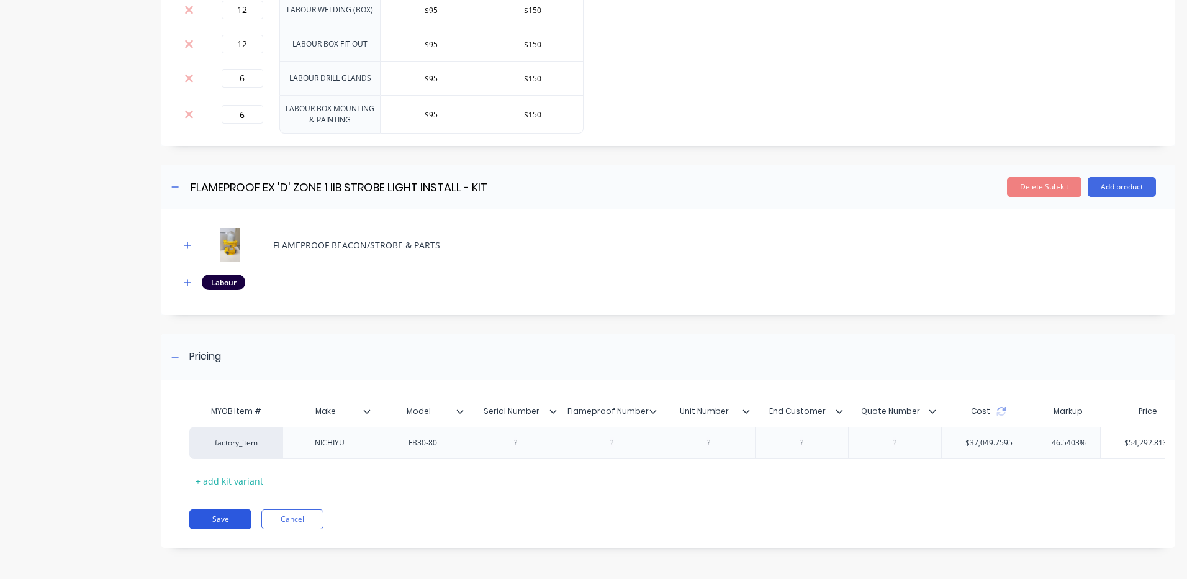
click at [237, 515] on button "Save" at bounding box center [220, 519] width 62 height 20
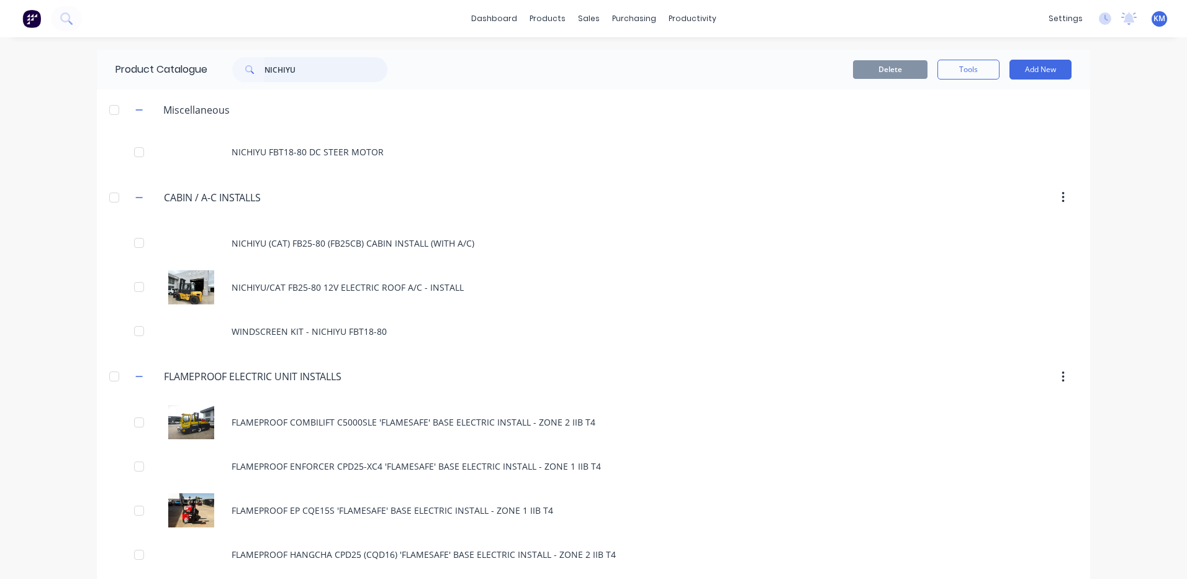
click at [336, 70] on input "NICHIYU" at bounding box center [325, 69] width 123 height 25
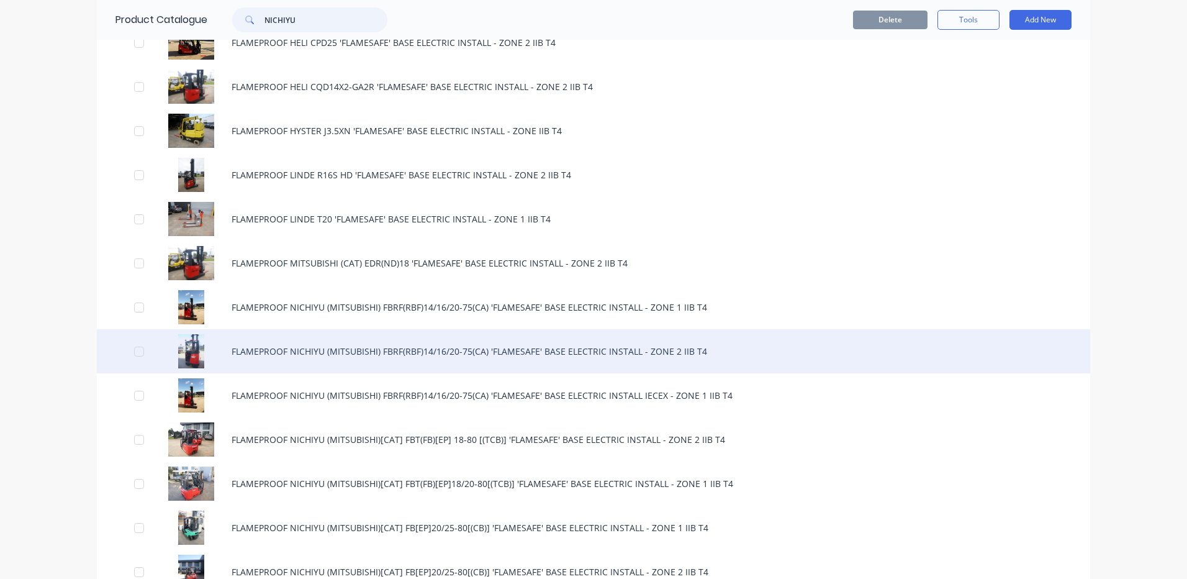
scroll to position [559, 0]
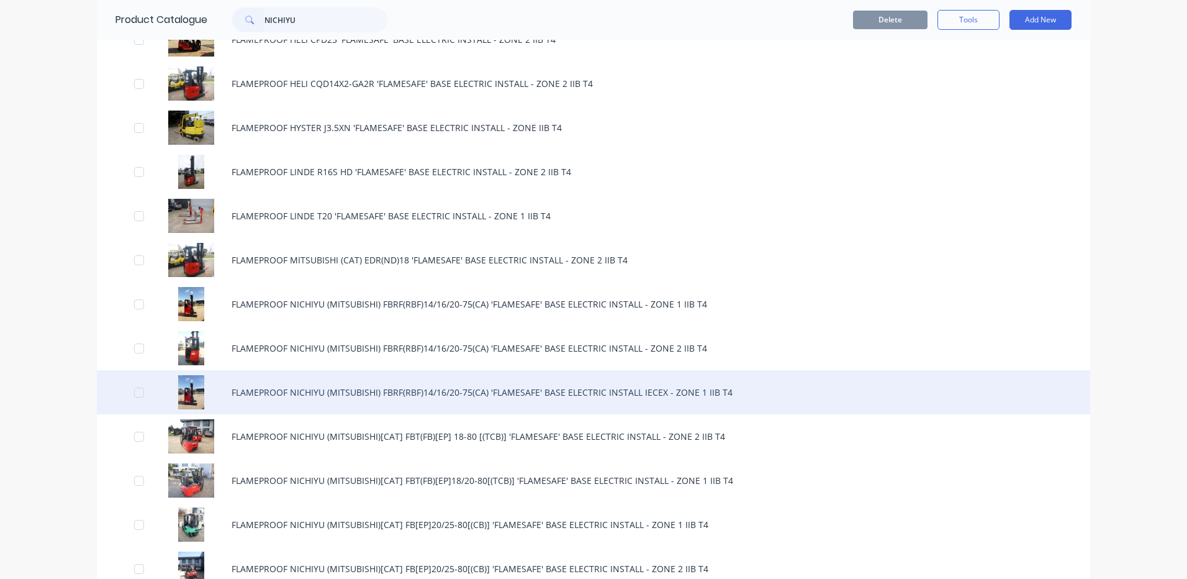
click at [477, 390] on div "FLAMEPROOF NICHIYU (MITSUBISHI) FBRF(RBF)14/16/20-75(CA) 'FLAMESAFE' BASE ELECT…" at bounding box center [593, 392] width 993 height 44
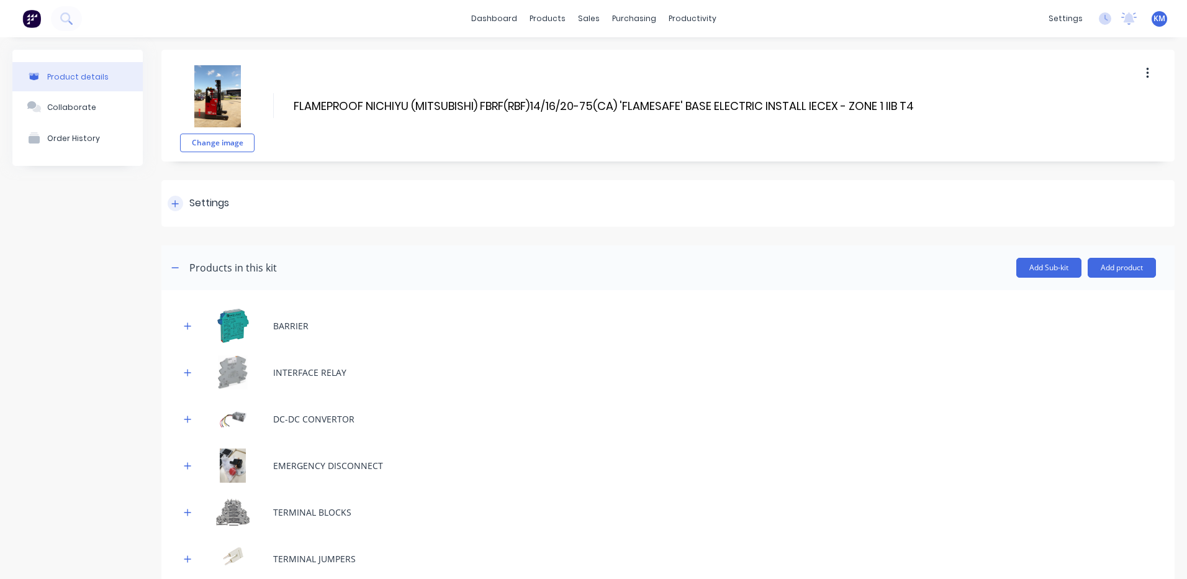
click at [225, 183] on div "Settings" at bounding box center [667, 203] width 1013 height 47
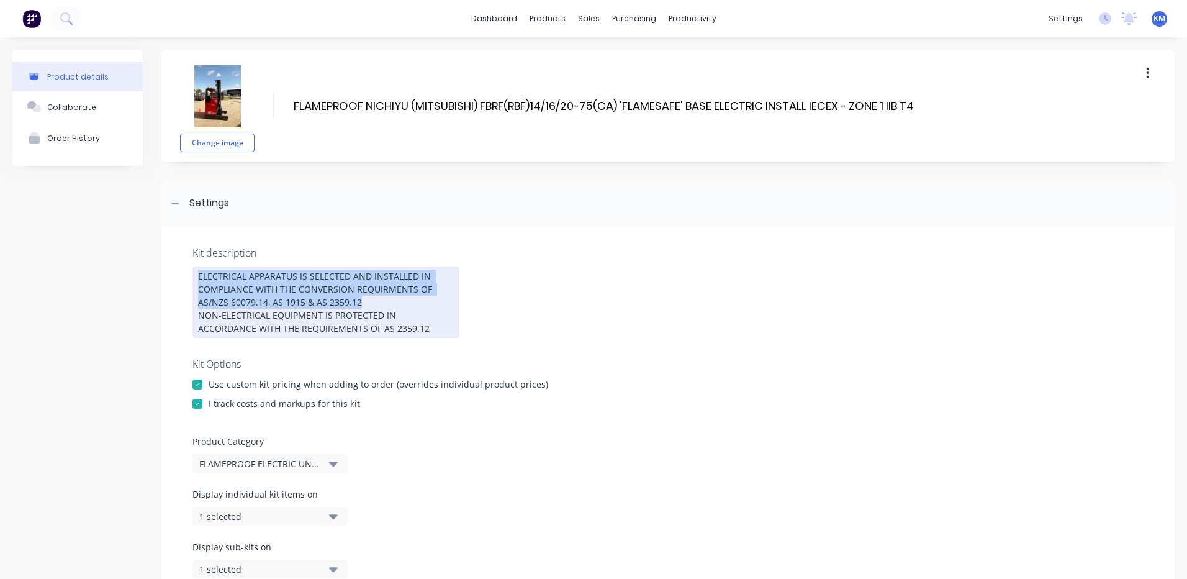
drag, startPoint x: 377, startPoint y: 300, endPoint x: 137, endPoint y: 264, distance: 243.0
paste div
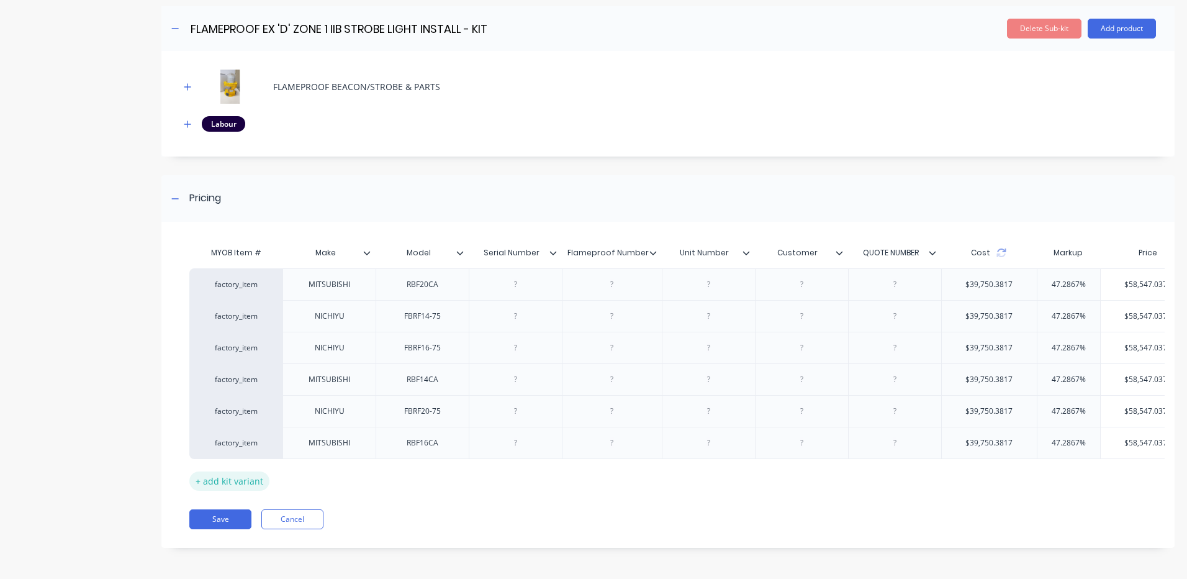
scroll to position [2303, 0]
click at [238, 515] on button "Save" at bounding box center [220, 519] width 62 height 20
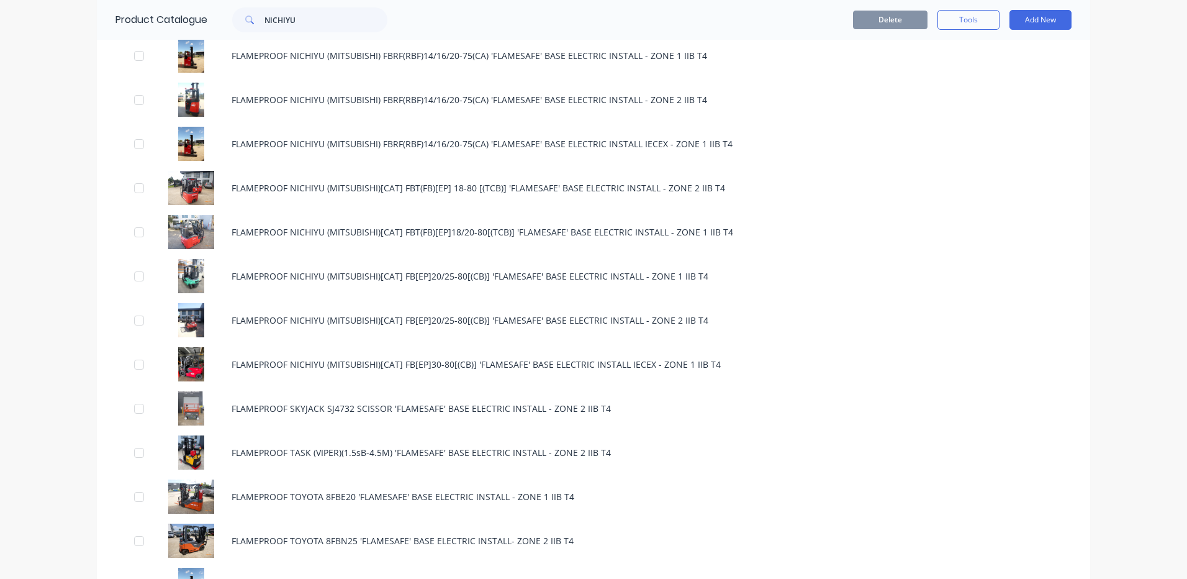
scroll to position [869, 0]
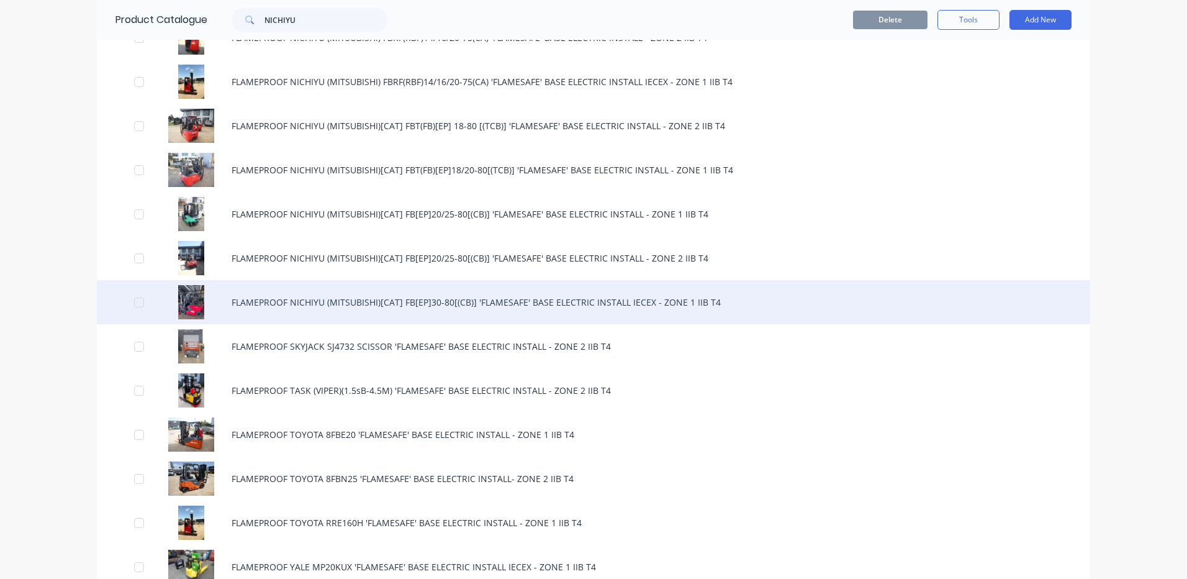
click at [368, 297] on div "FLAMEPROOF NICHIYU (MITSUBISHI)[CAT] FB[EP]30-80[(CB)] 'FLAMESAFE' BASE ELECTRI…" at bounding box center [593, 302] width 993 height 44
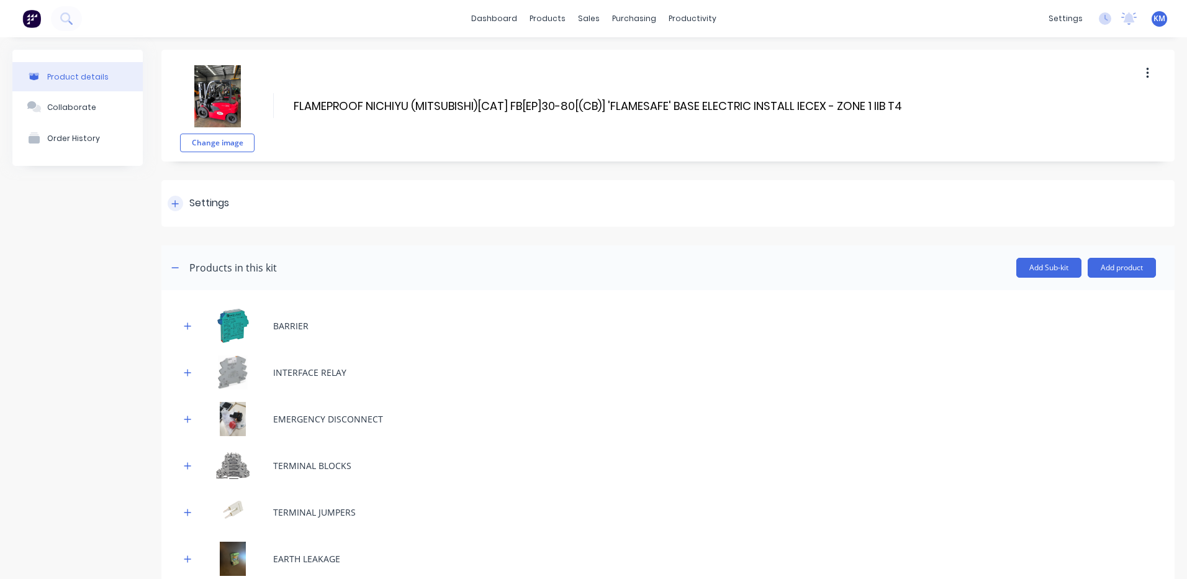
click at [261, 186] on div "Settings" at bounding box center [667, 203] width 1013 height 47
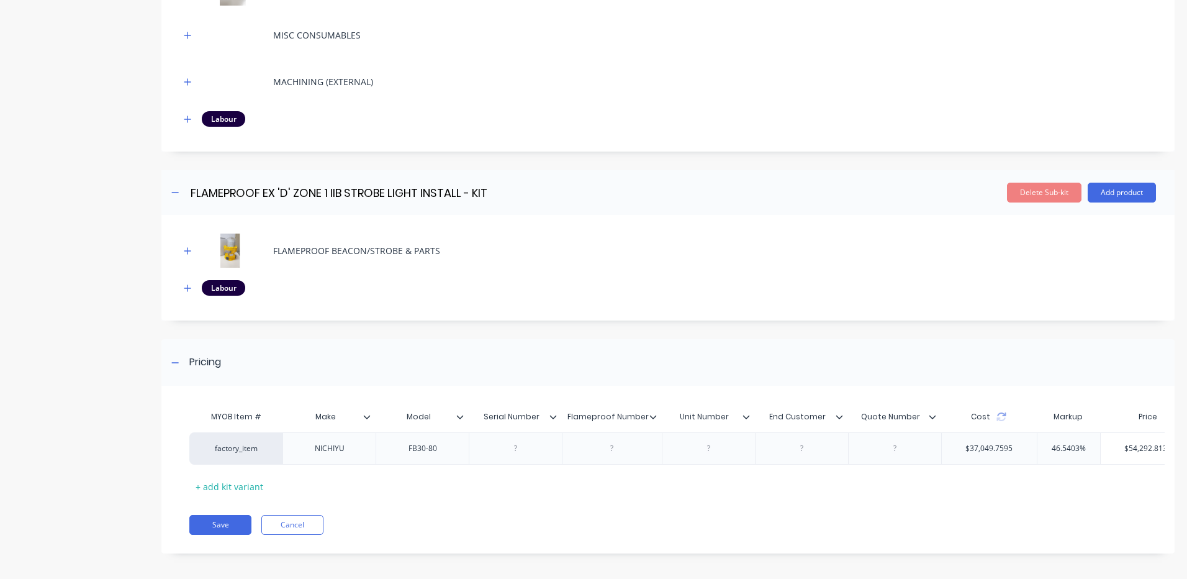
scroll to position [1691, 0]
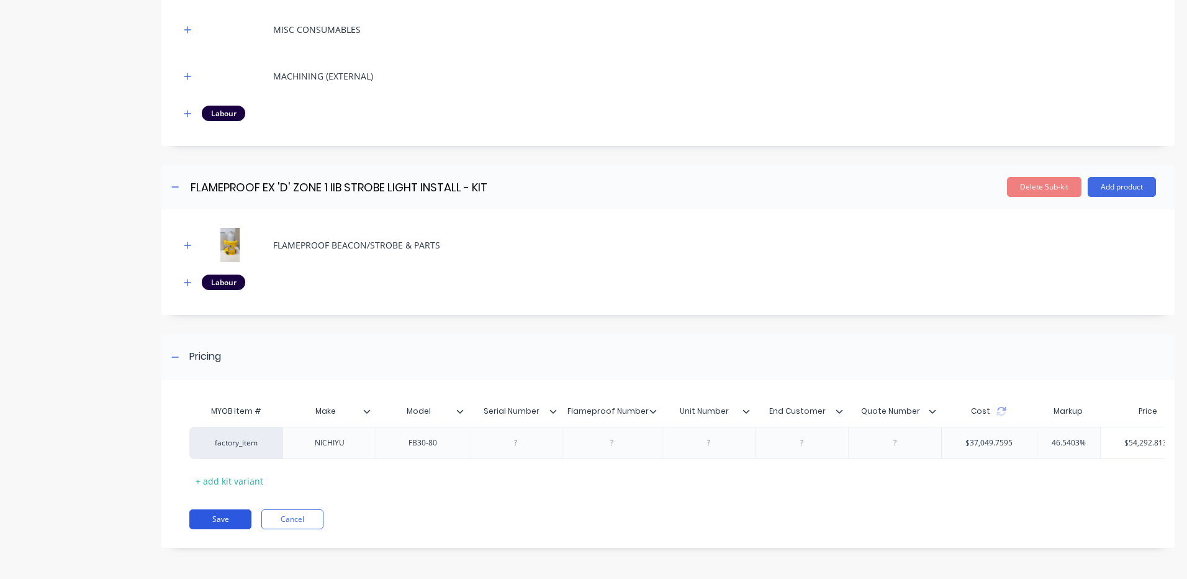
click at [227, 515] on button "Save" at bounding box center [220, 519] width 62 height 20
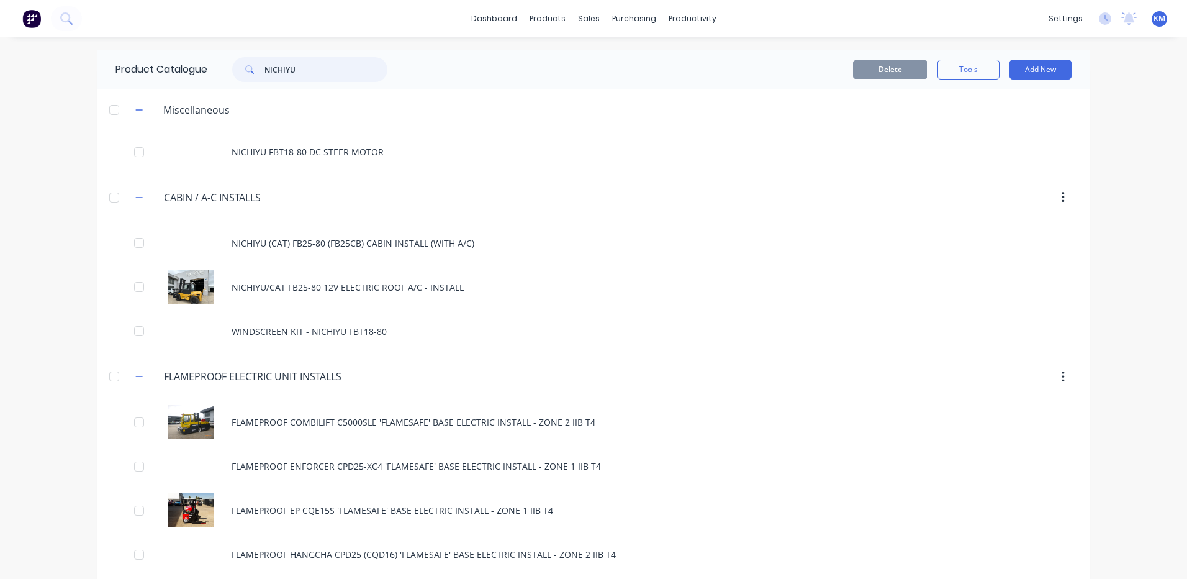
click at [335, 71] on input "NICHIYU" at bounding box center [325, 69] width 123 height 25
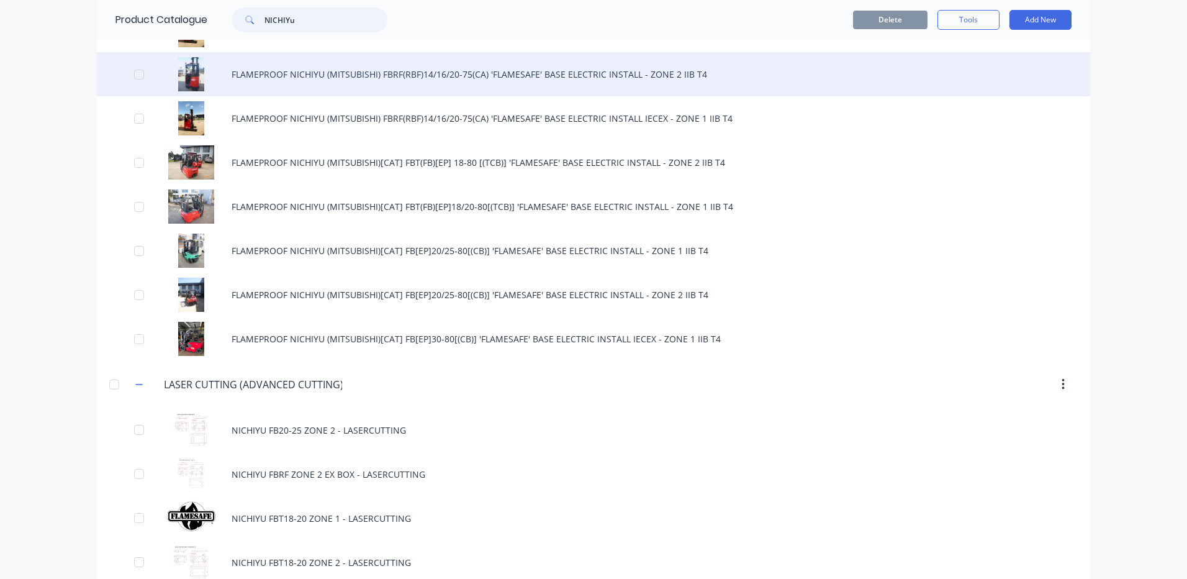
scroll to position [435, 0]
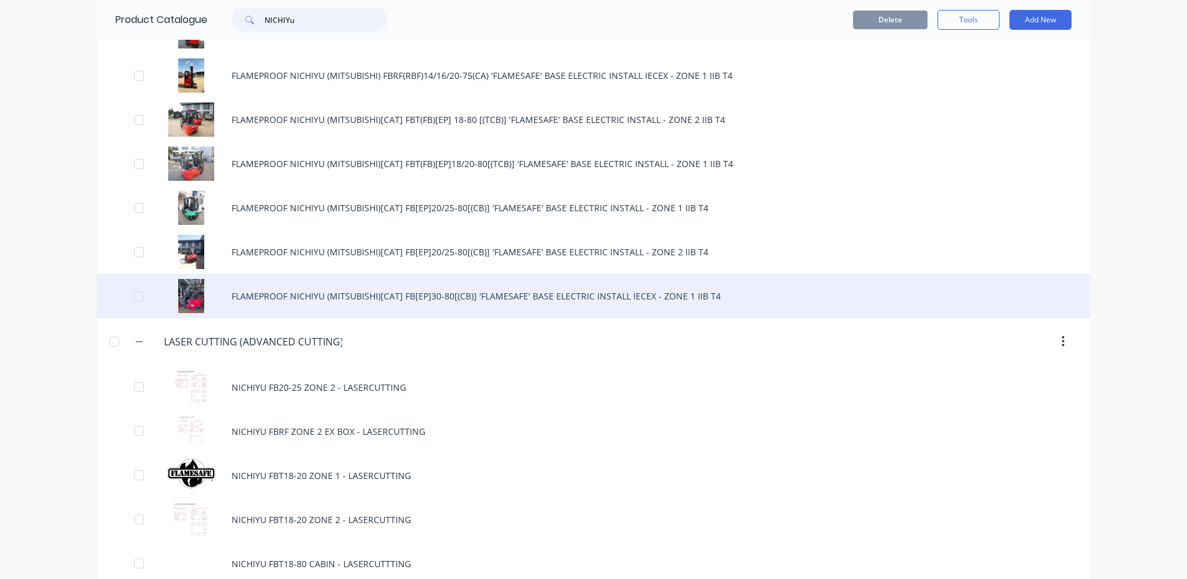
type input "NICHIYu"
click at [477, 300] on div "FLAMEPROOF NICHIYU (MITSUBISHI)[CAT] FB[EP]30-80[(CB)] 'FLAMESAFE' BASE ELECTRI…" at bounding box center [593, 296] width 993 height 44
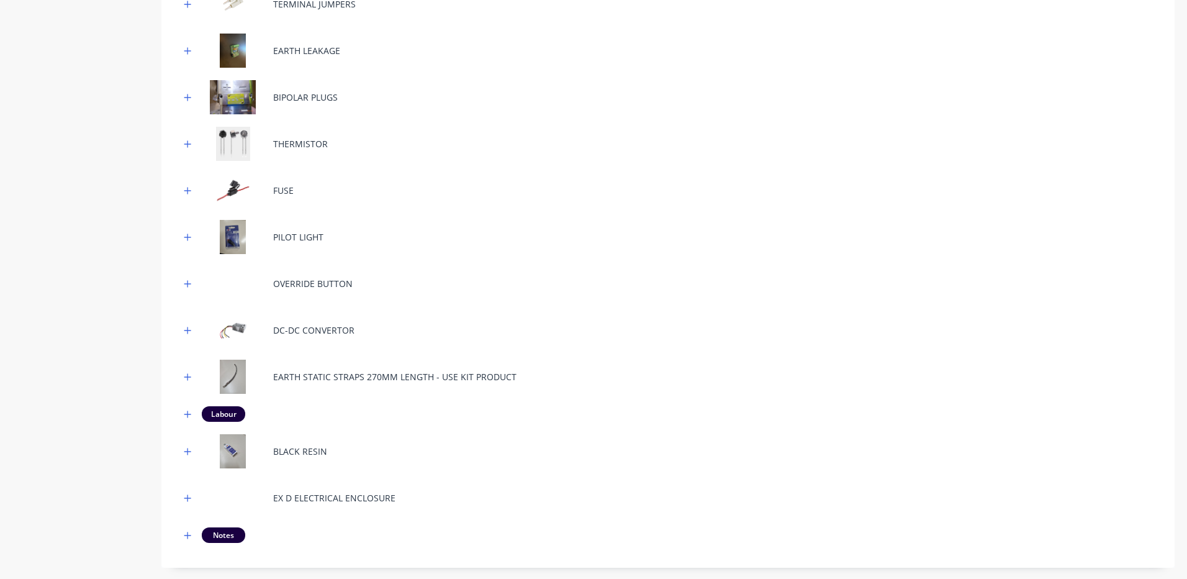
scroll to position [869, 0]
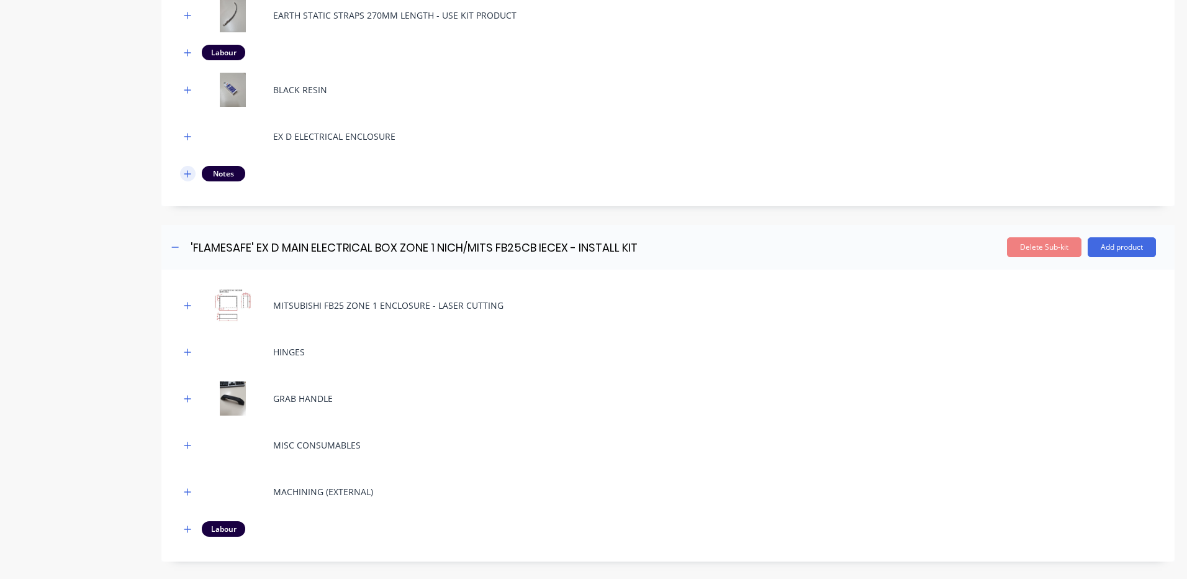
click at [189, 174] on icon "button" at bounding box center [187, 173] width 7 height 7
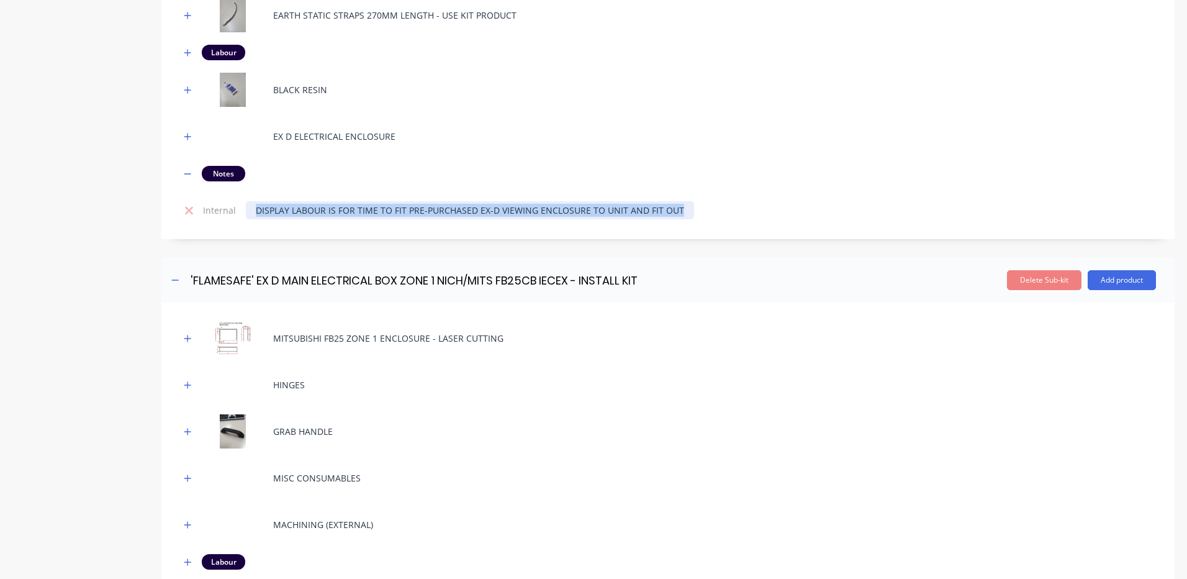
drag, startPoint x: 246, startPoint y: 212, endPoint x: 768, endPoint y: 219, distance: 522.7
click at [768, 219] on td "DISPLAY LABOUR IS FOR TIME TO FIT PRE-PURCHASED EX-D VIEWING ENCLOSURE TO UNIT …" at bounding box center [698, 210] width 915 height 33
copy div "DISPLAY LABOUR IS FOR TIME TO FIT PRE-PURCHASED EX-D VIEWING ENCLOSURE TO UNIT …"
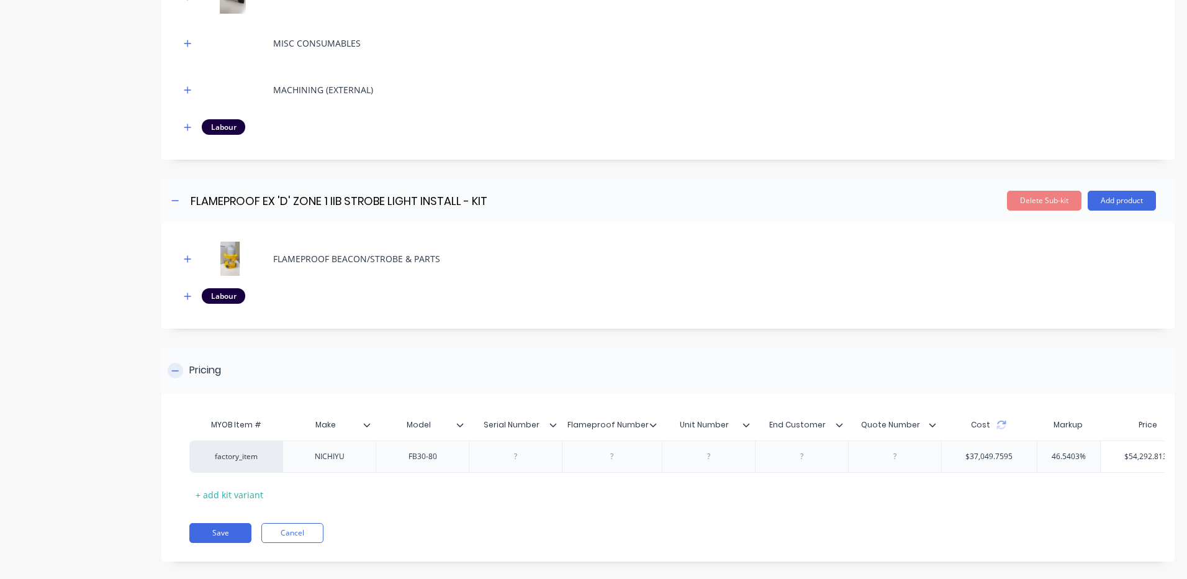
scroll to position [1327, 0]
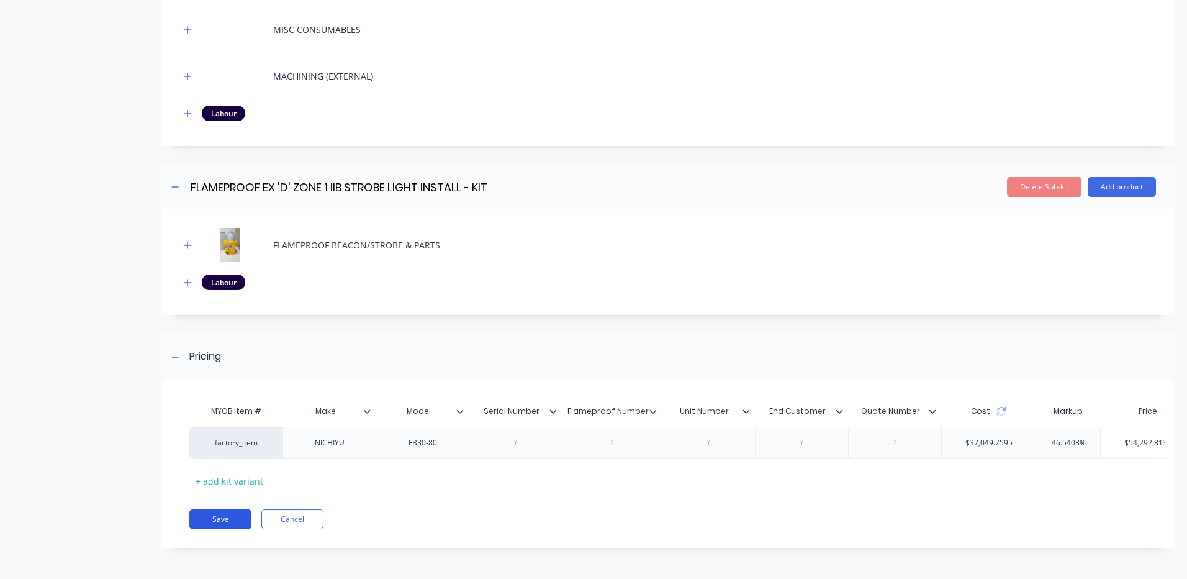
click at [223, 517] on button "Save" at bounding box center [220, 519] width 62 height 20
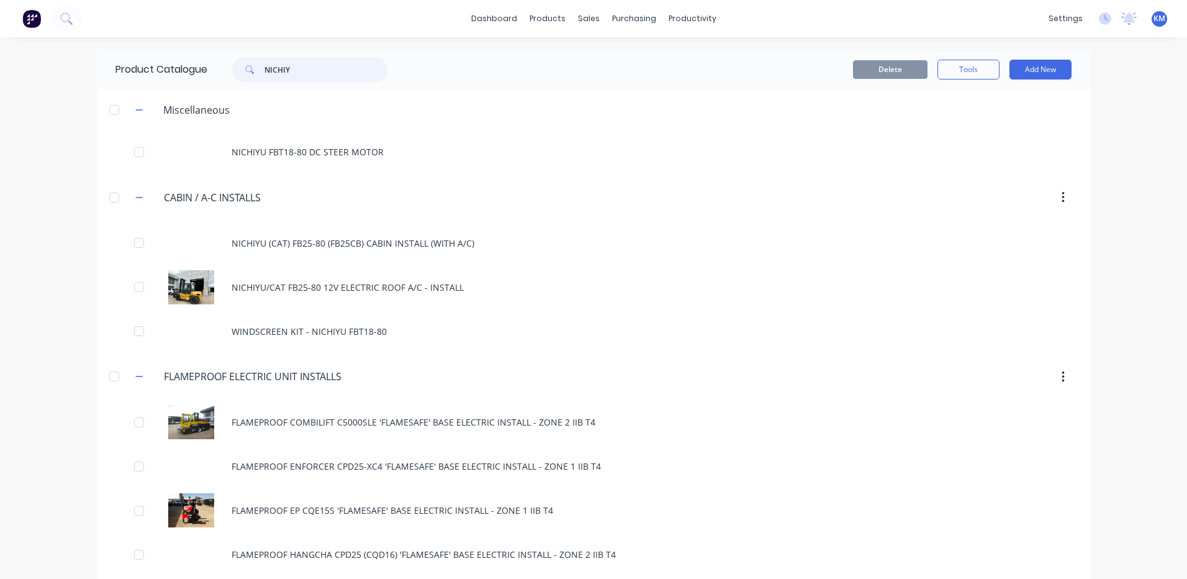
type input "NICHIYu"
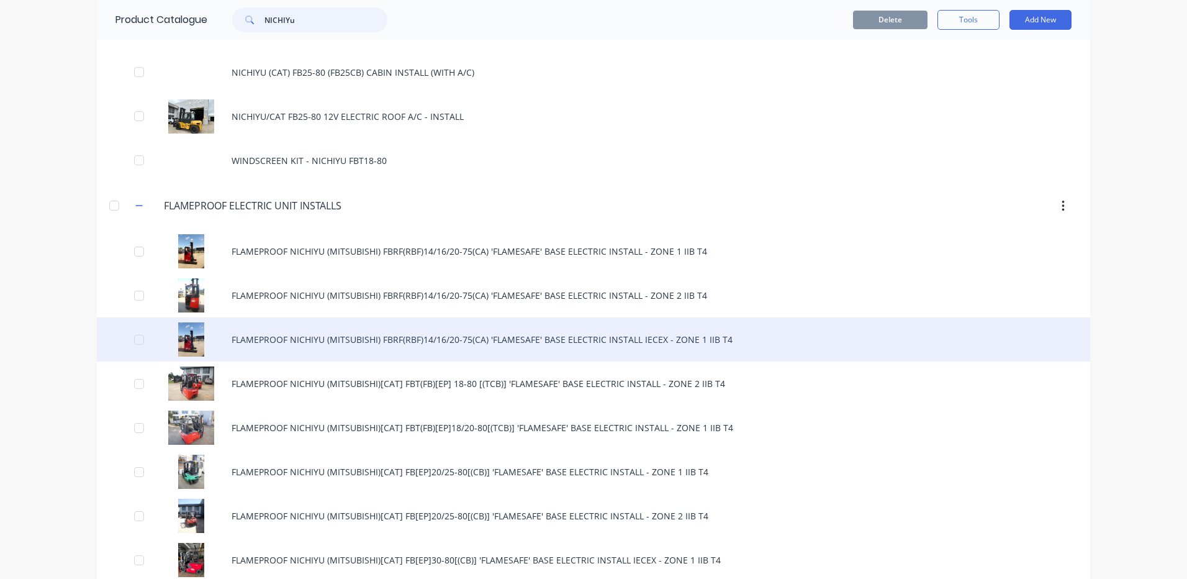
scroll to position [186, 0]
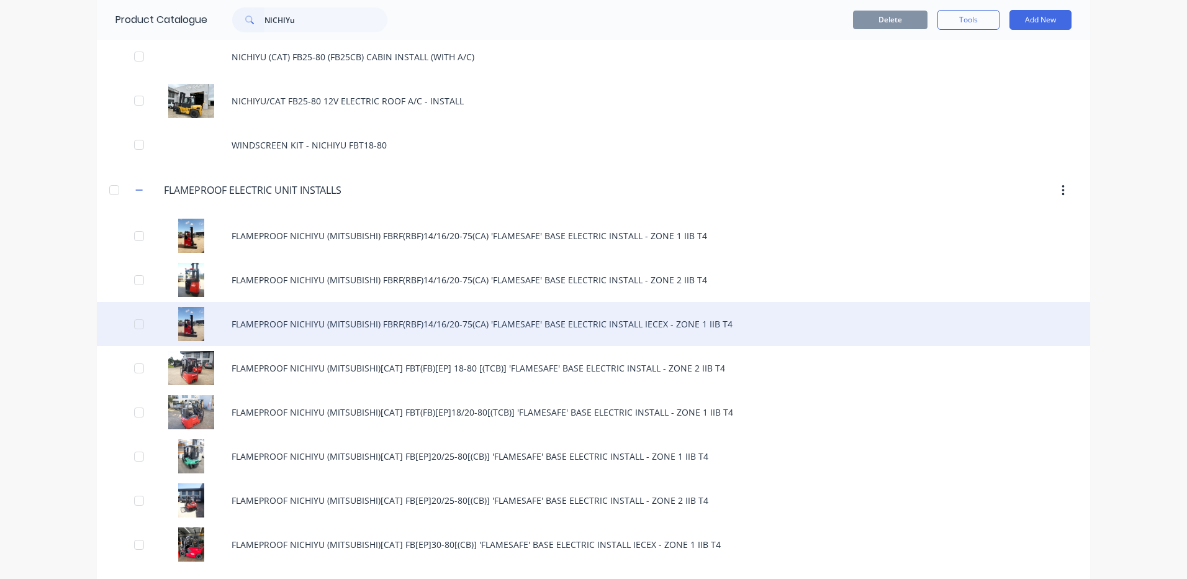
click at [626, 315] on div "FLAMEPROOF NICHIYU (MITSUBISHI) FBRF(RBF)14/16/20-75(CA) 'FLAMESAFE' BASE ELECT…" at bounding box center [593, 324] width 993 height 44
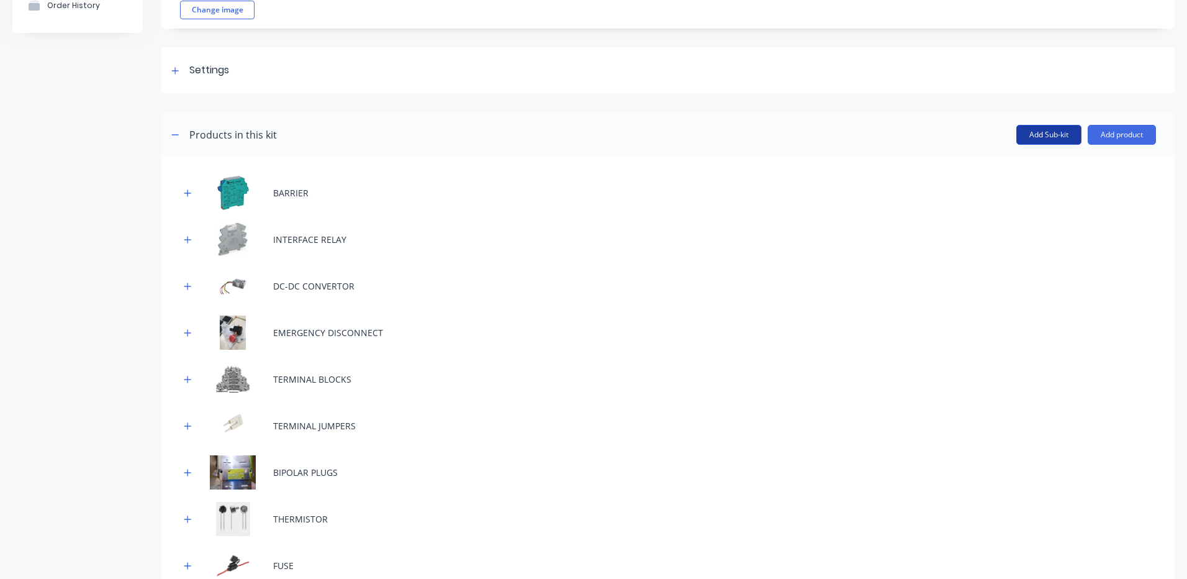
scroll to position [124, 0]
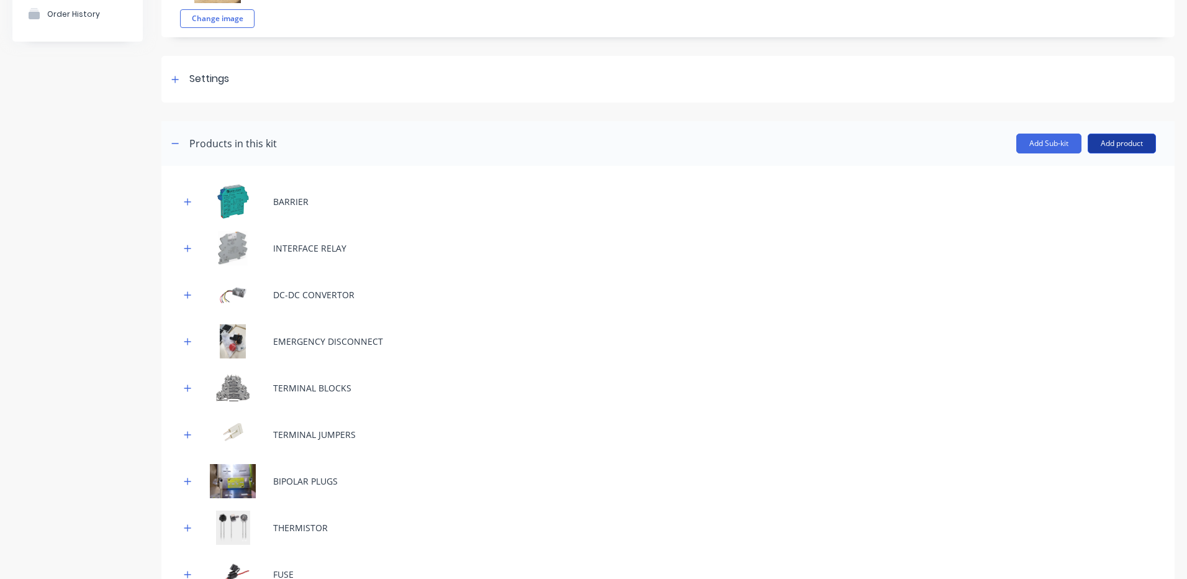
click at [1106, 136] on button "Add product" at bounding box center [1122, 143] width 68 height 20
click at [1104, 228] on div "Notes (Internal)" at bounding box center [1097, 225] width 96 height 18
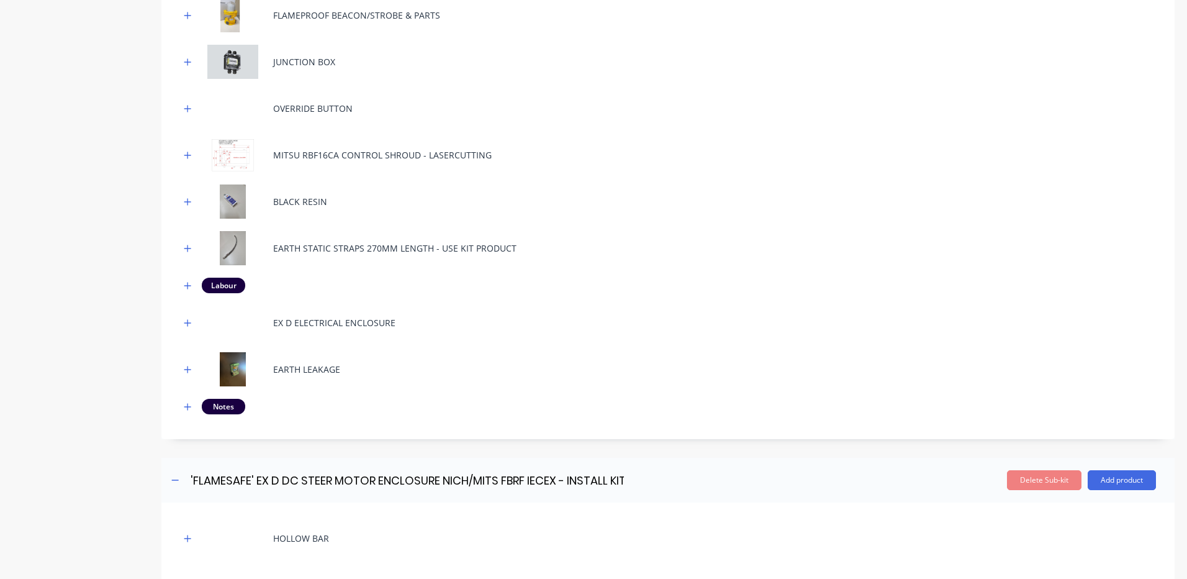
scroll to position [1055, 0]
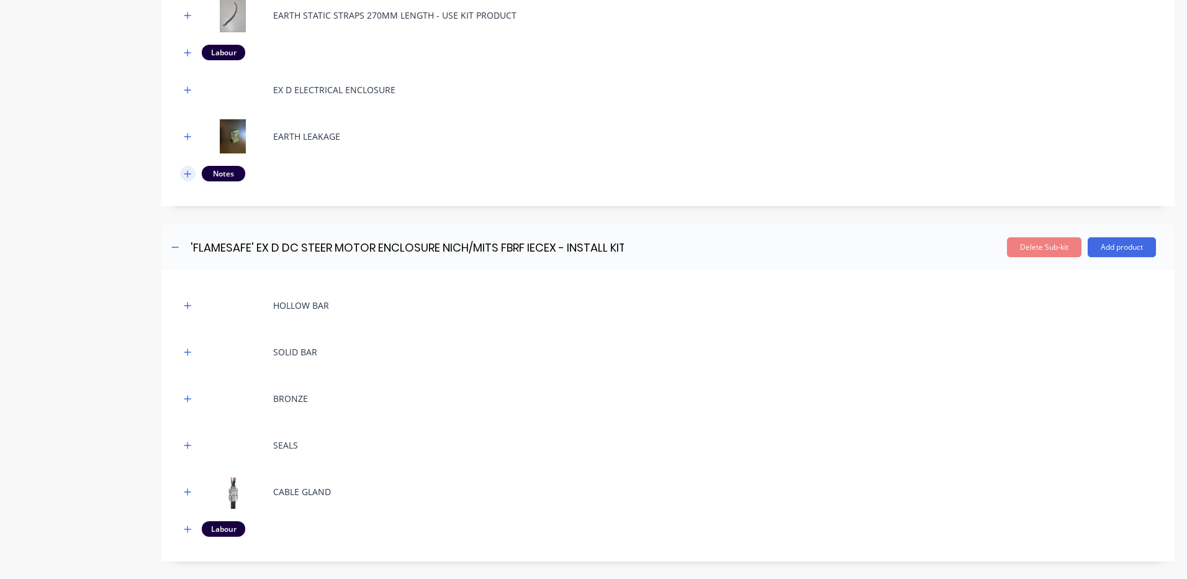
click at [194, 177] on button "button" at bounding box center [188, 174] width 16 height 16
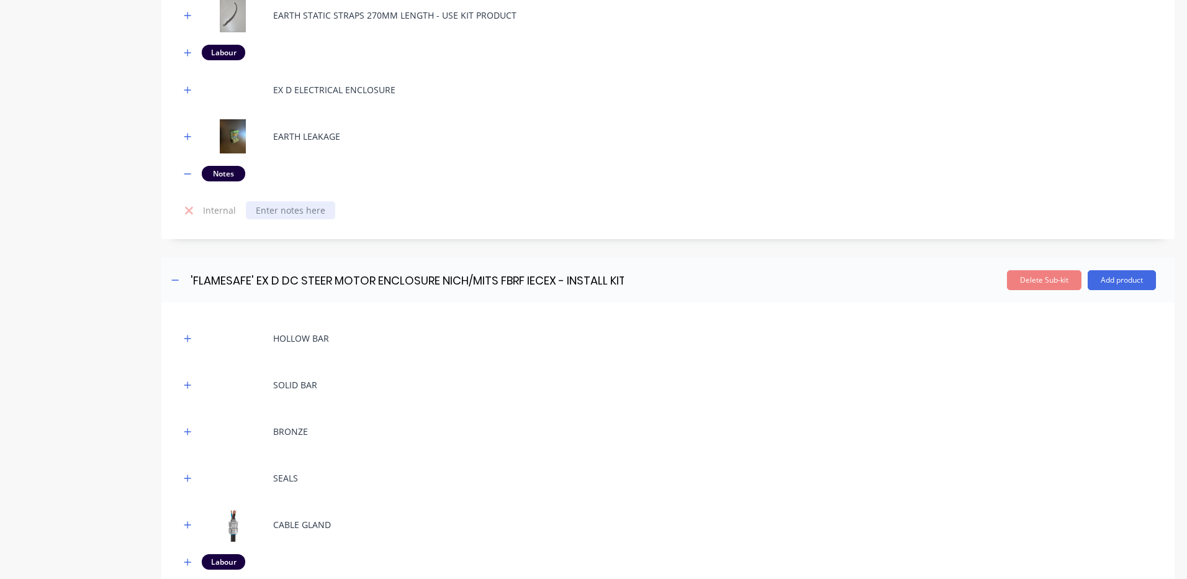
paste div
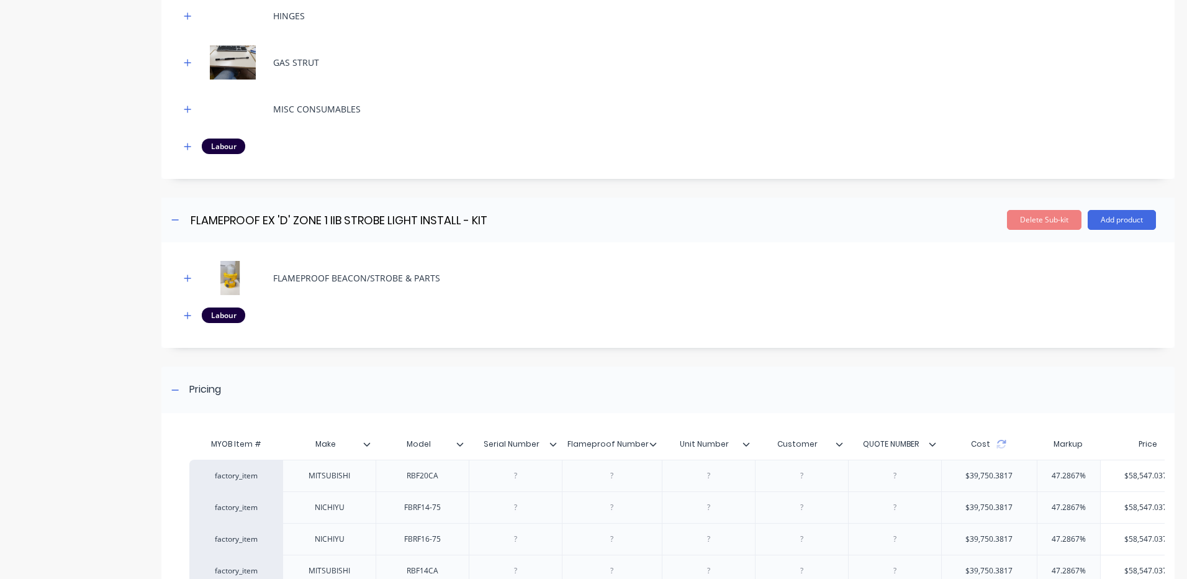
scroll to position [1980, 0]
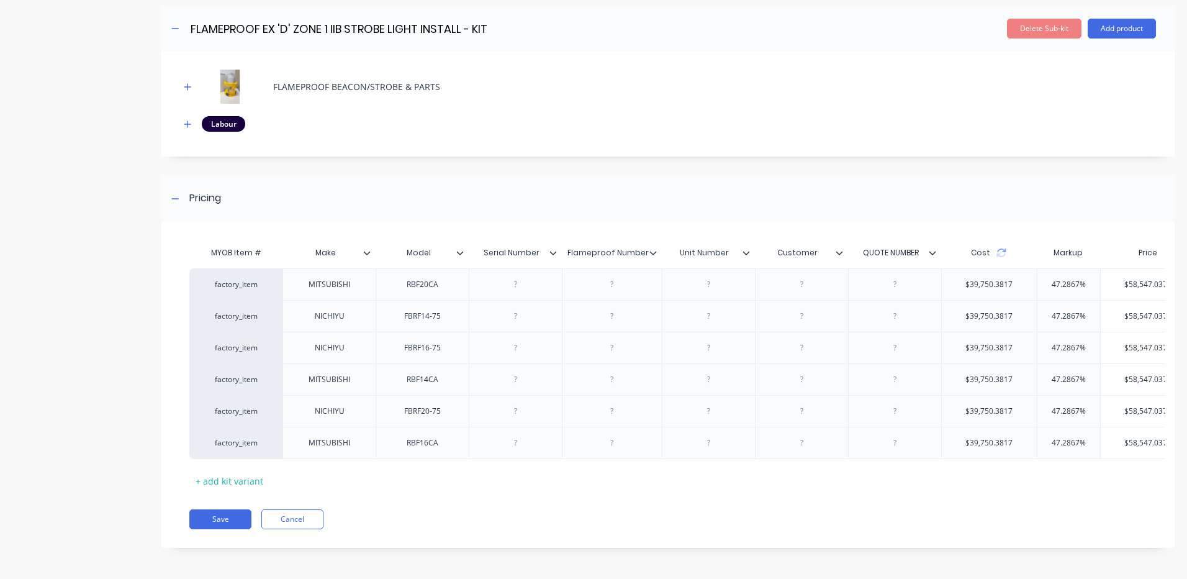
drag, startPoint x: 238, startPoint y: 518, endPoint x: 248, endPoint y: 507, distance: 14.5
click at [238, 518] on button "Save" at bounding box center [220, 519] width 62 height 20
